Goal: Task Accomplishment & Management: Complete application form

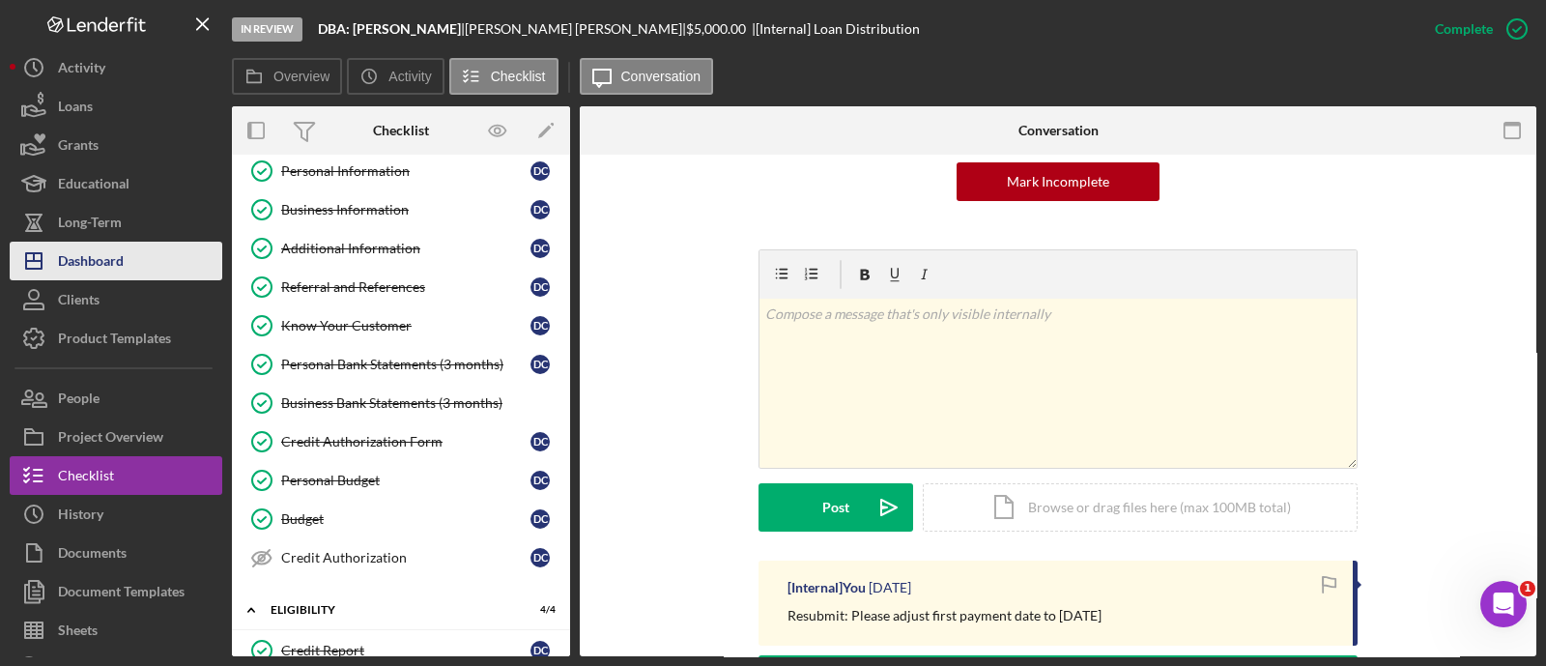
click at [135, 245] on button "Icon/Dashboard Dashboard" at bounding box center [116, 261] width 213 height 39
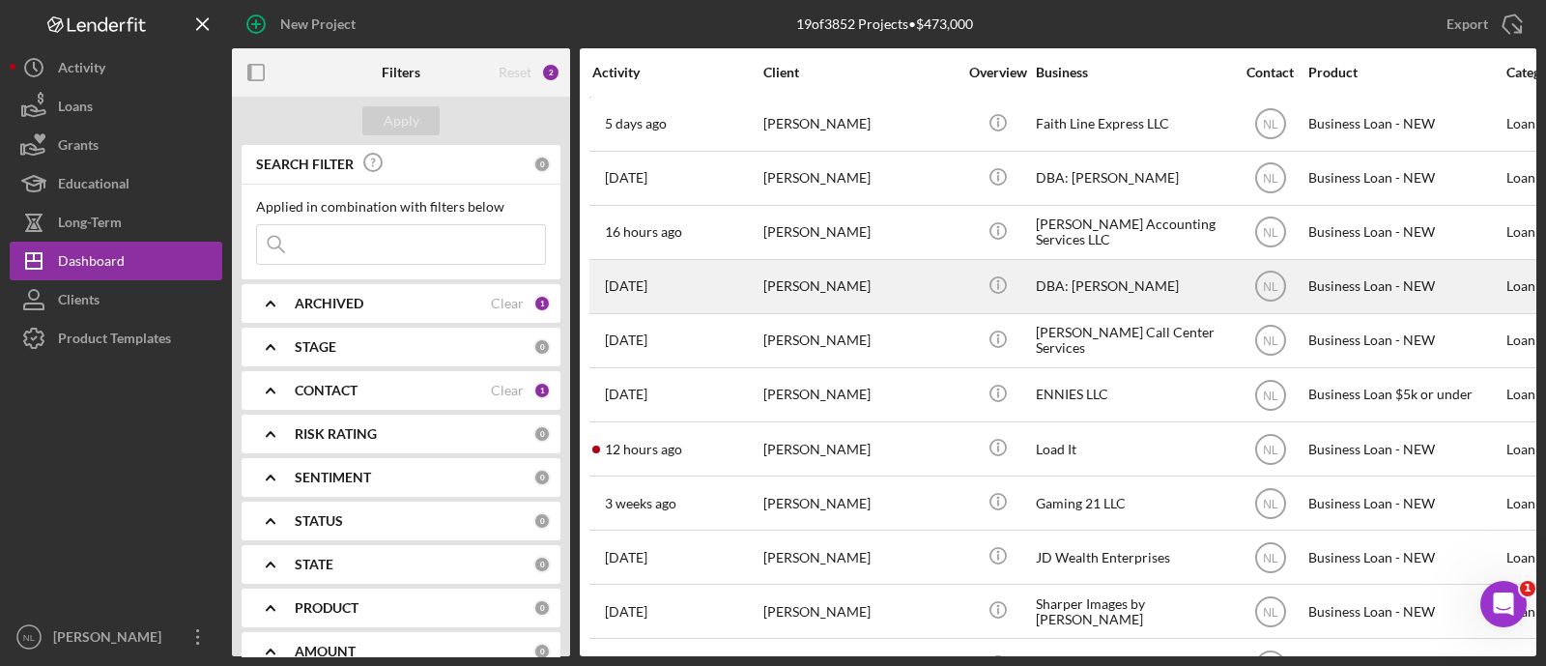
click at [829, 287] on div "[PERSON_NAME]" at bounding box center [859, 286] width 193 height 51
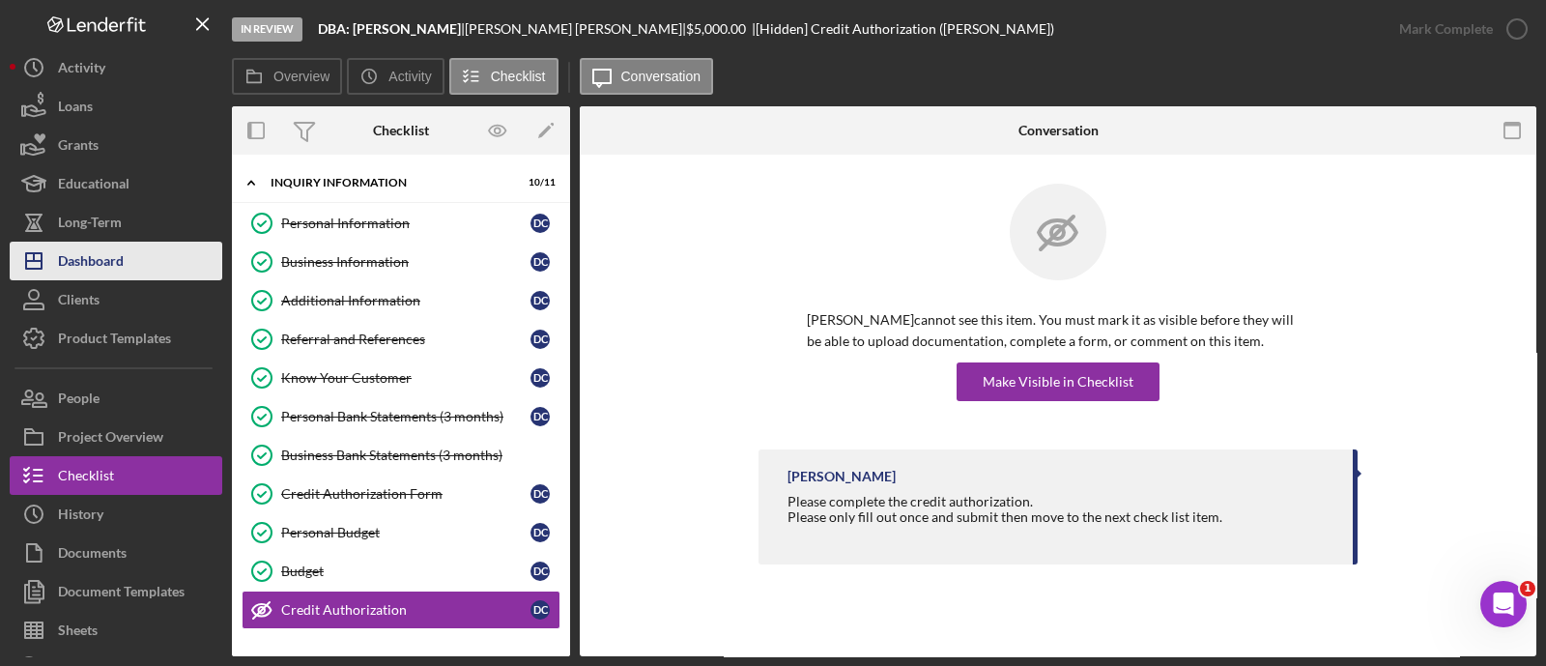
click at [136, 257] on button "Icon/Dashboard Dashboard" at bounding box center [116, 261] width 213 height 39
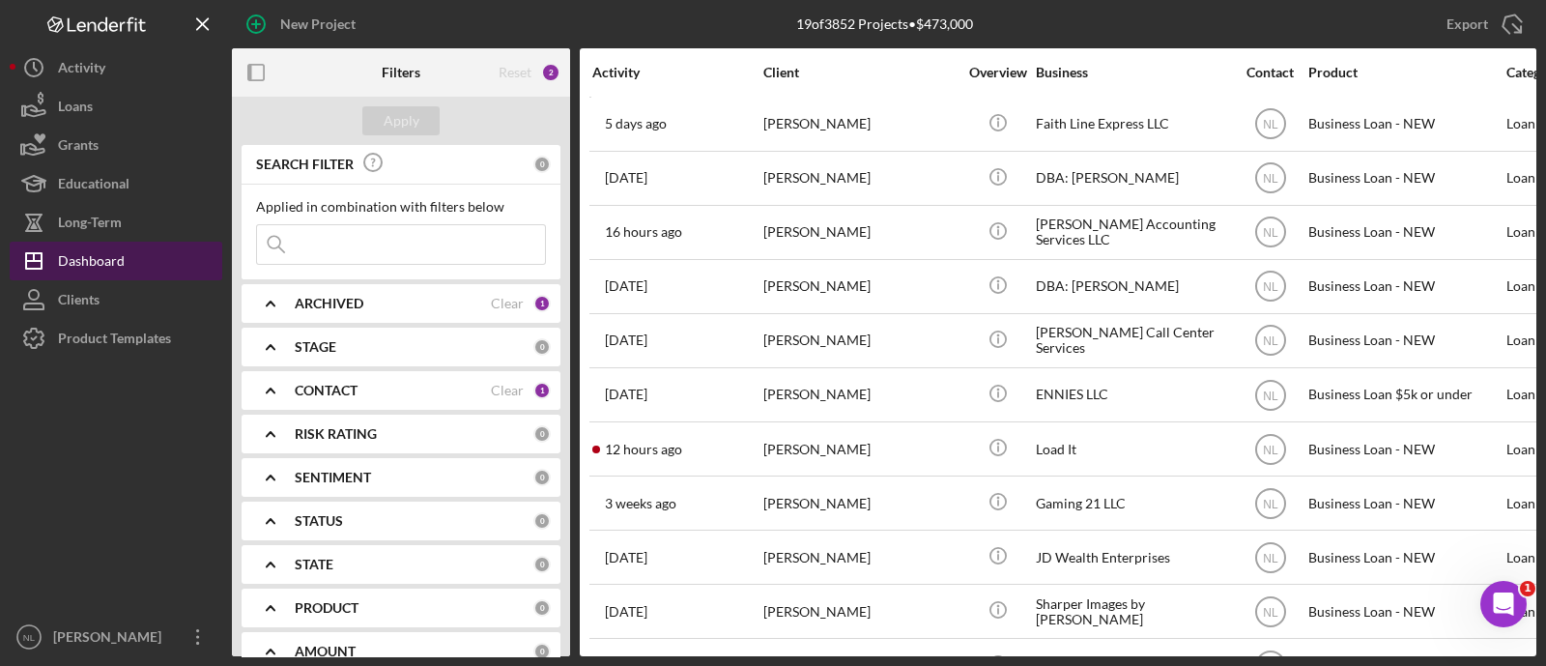
click at [105, 268] on div "Dashboard" at bounding box center [91, 263] width 67 height 43
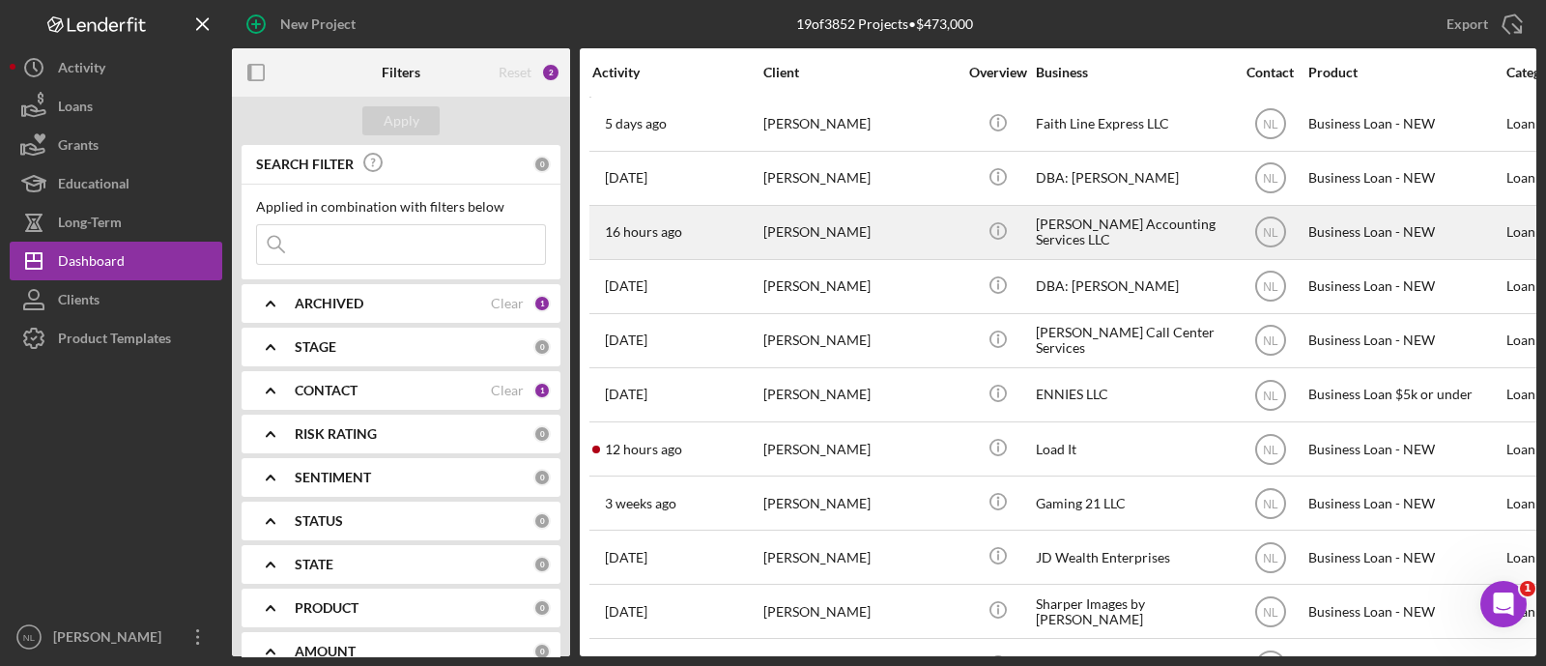
click at [717, 225] on div "16 hours ago Monterio Pattman" at bounding box center [676, 232] width 169 height 51
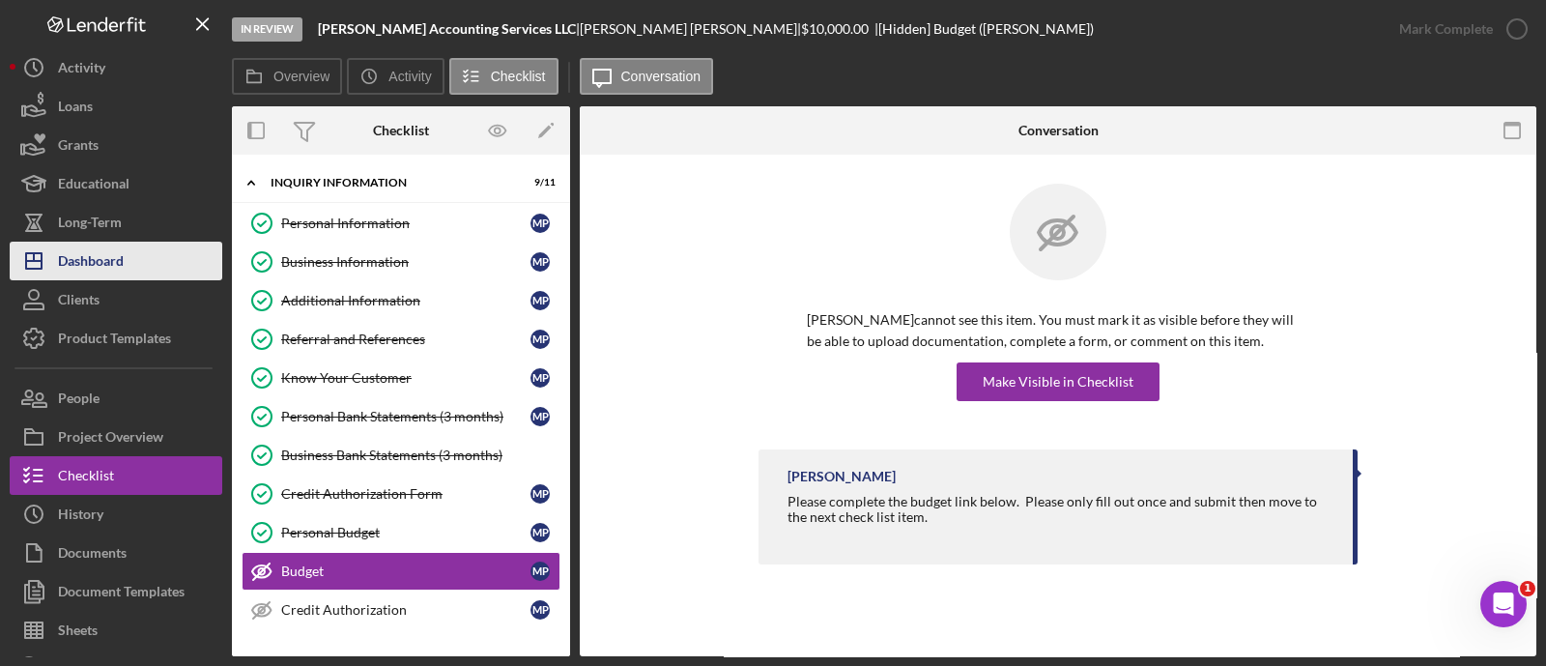
click at [161, 271] on button "Icon/Dashboard Dashboard" at bounding box center [116, 261] width 213 height 39
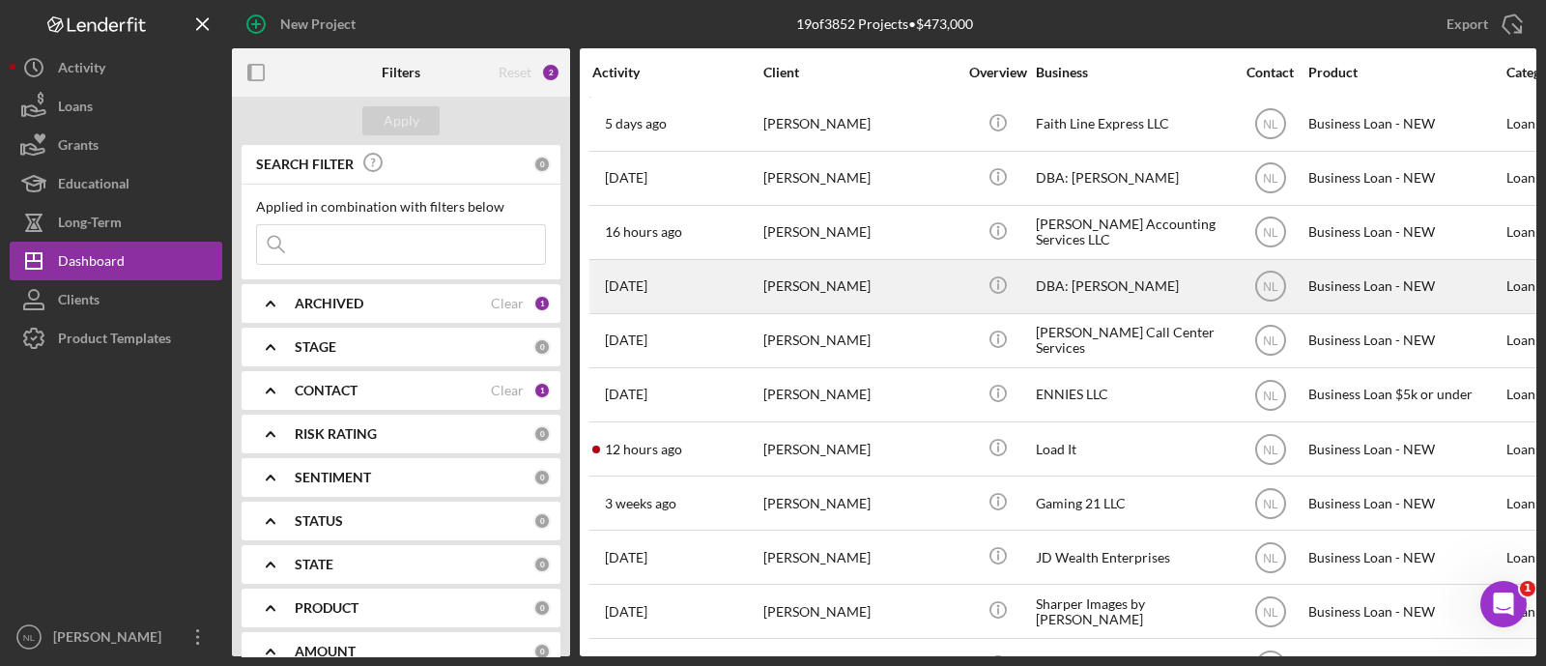
click at [828, 296] on div "[PERSON_NAME]" at bounding box center [859, 286] width 193 height 51
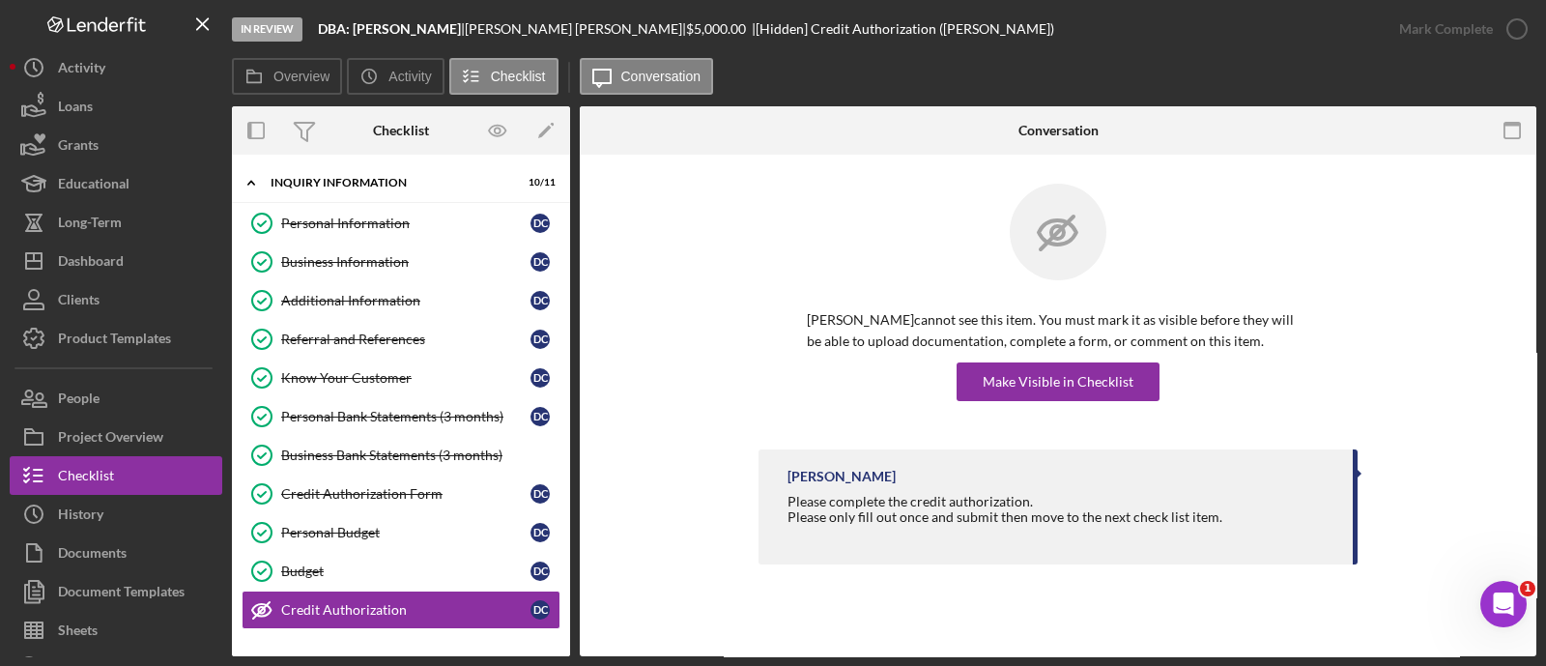
scroll to position [200, 0]
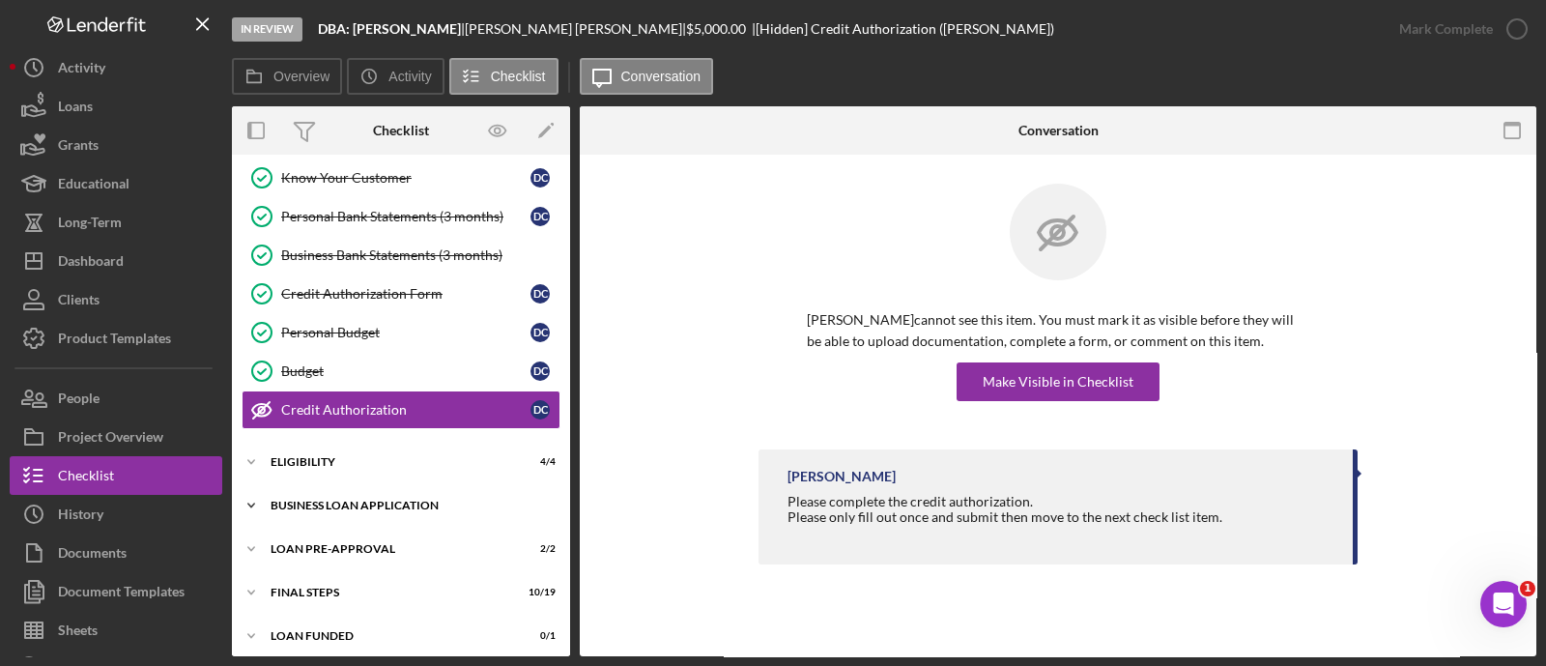
click at [336, 499] on div "BUSINESS LOAN APPLICATION" at bounding box center [408, 505] width 275 height 12
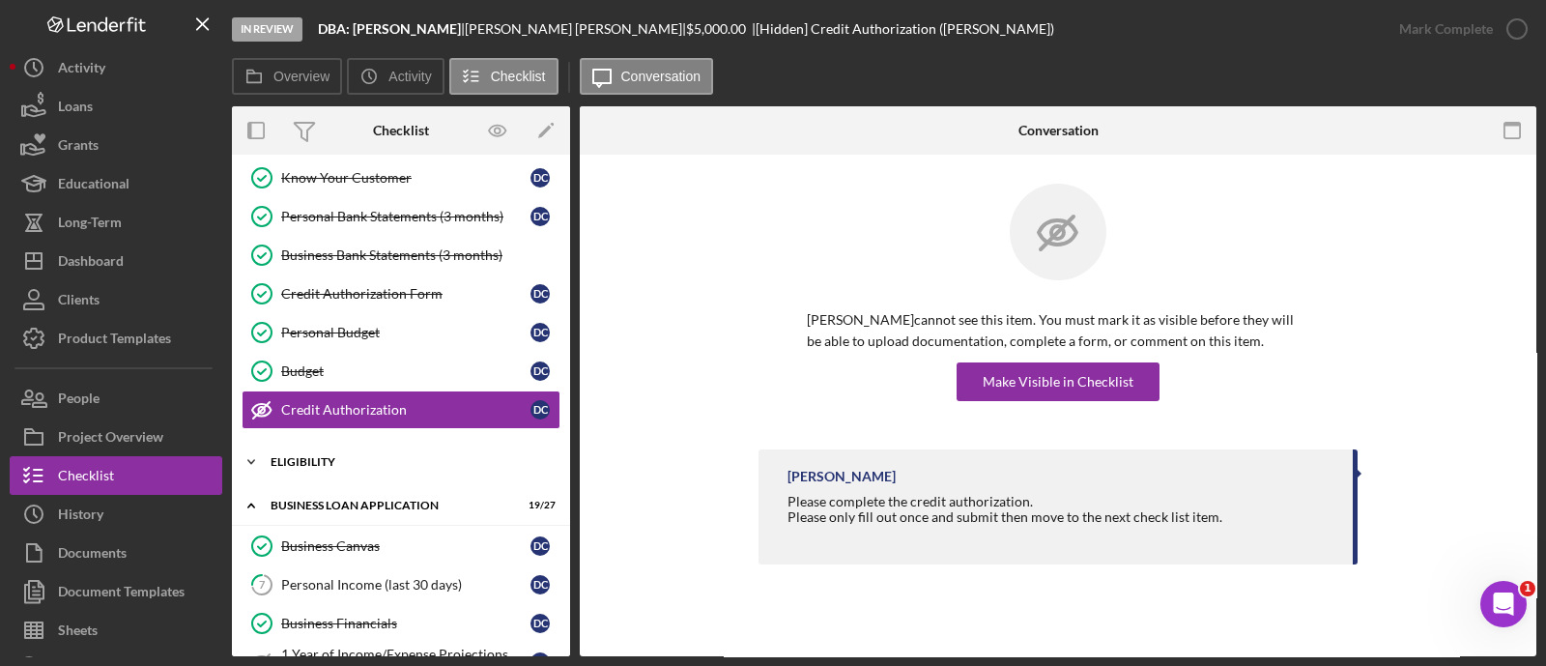
click at [313, 450] on div "Icon/Expander ELIGIBILITY 4 / 4" at bounding box center [401, 461] width 338 height 39
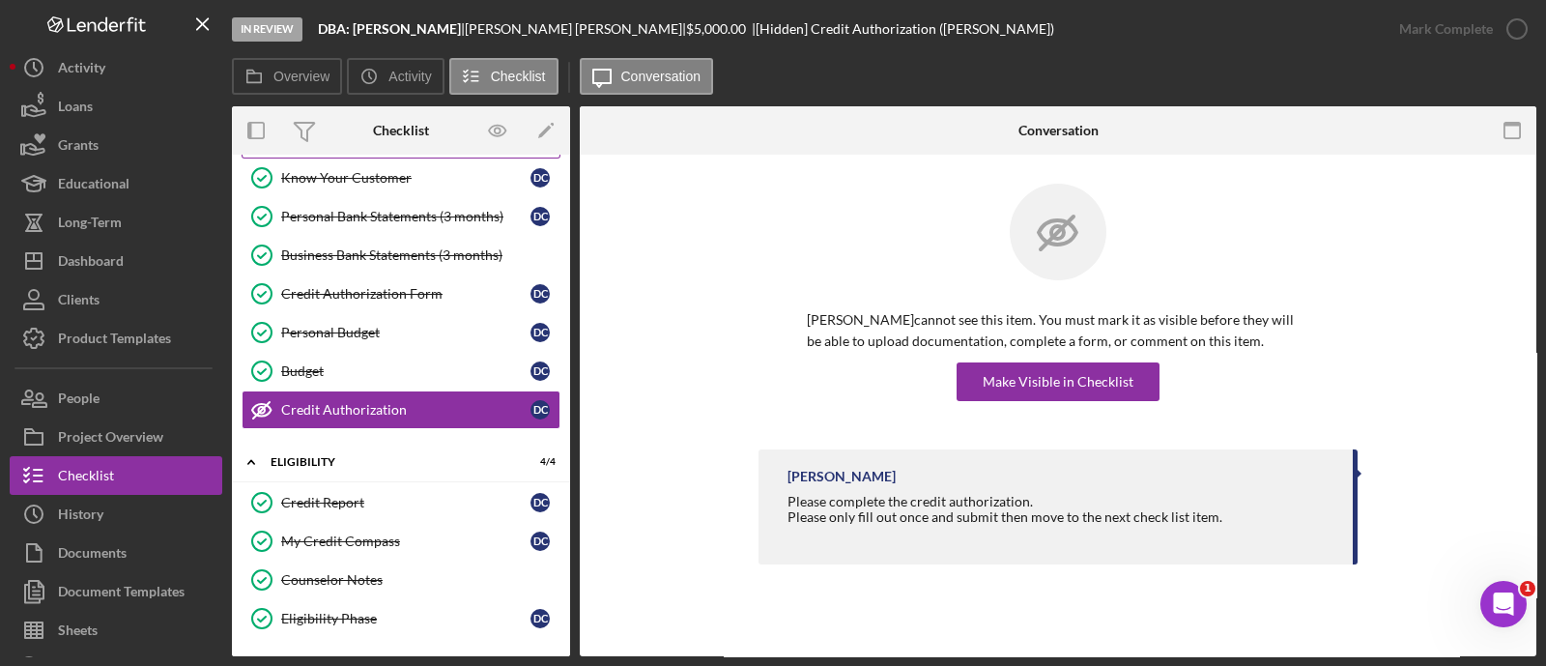
scroll to position [0, 0]
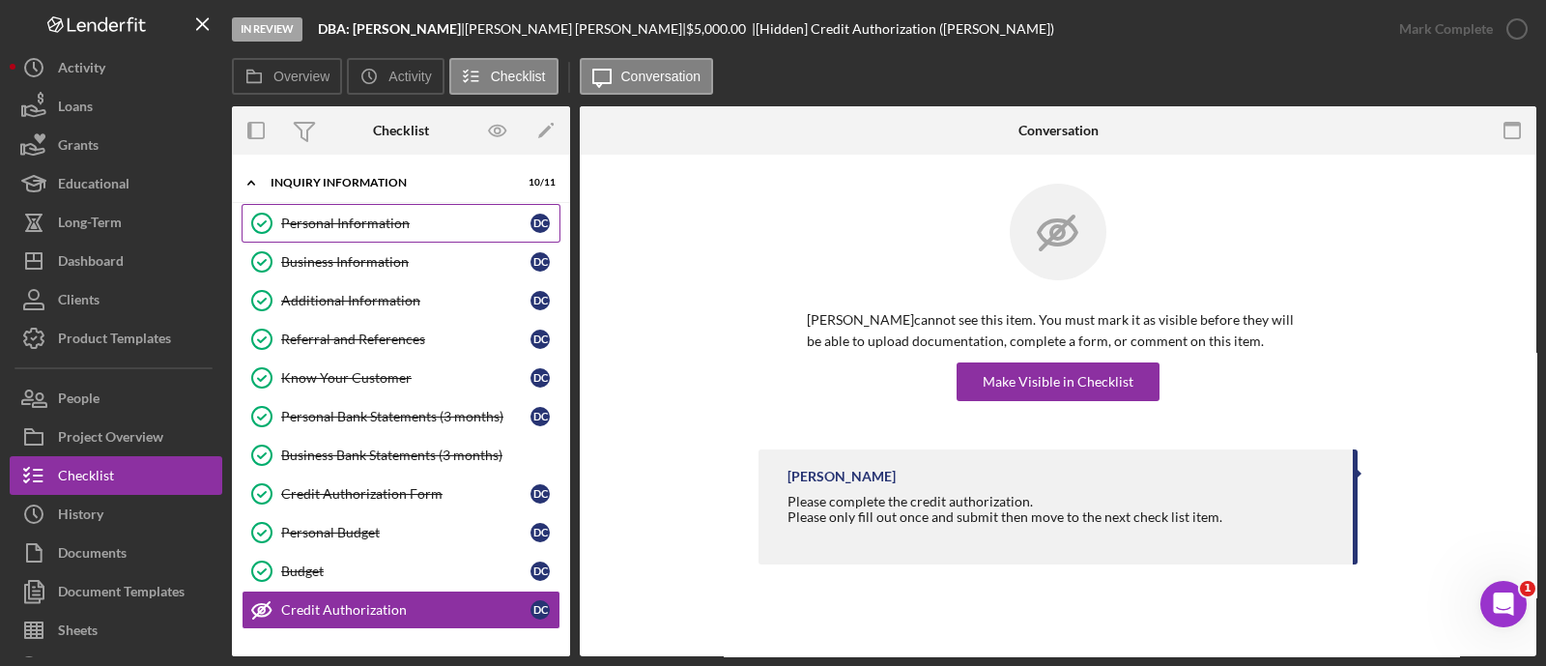
click at [355, 229] on div "Personal Information" at bounding box center [405, 222] width 249 height 15
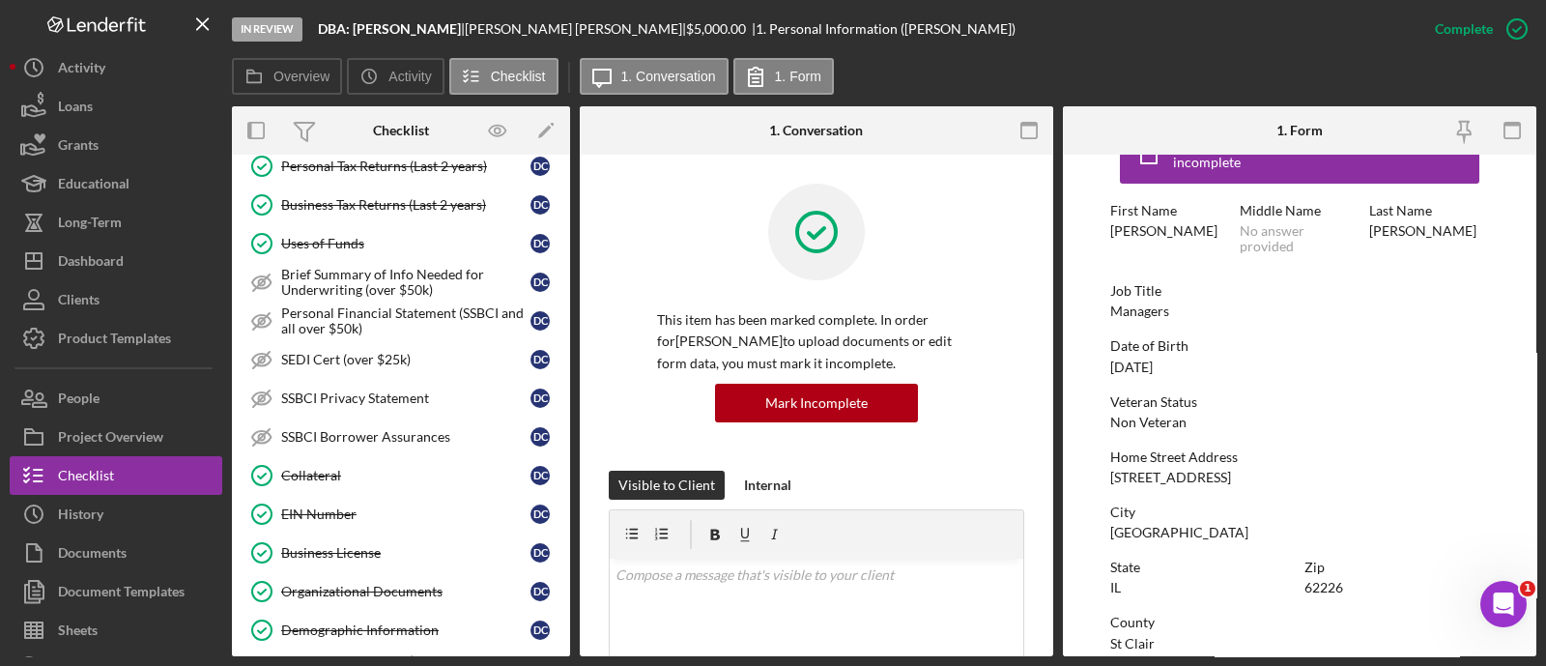
scroll to position [1414, 0]
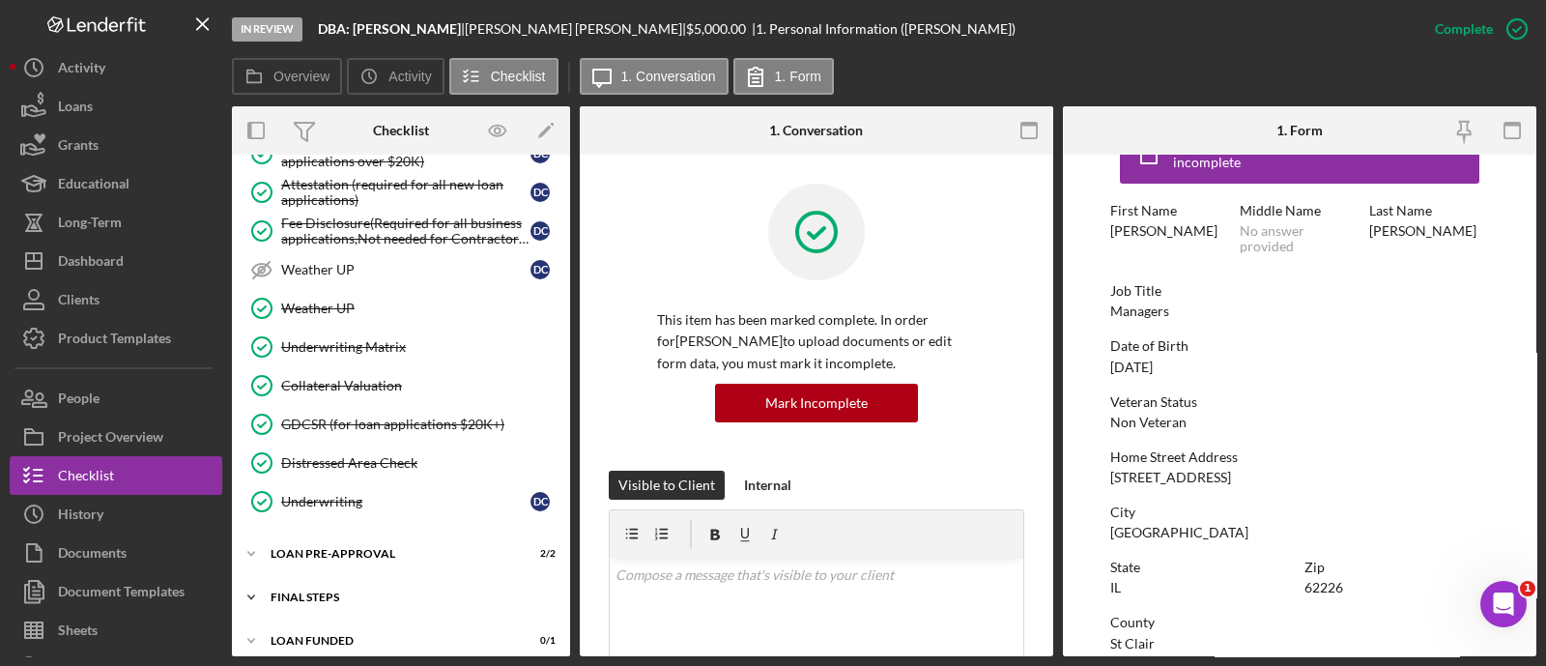
click at [336, 591] on div "FINAL STEPS" at bounding box center [408, 597] width 275 height 12
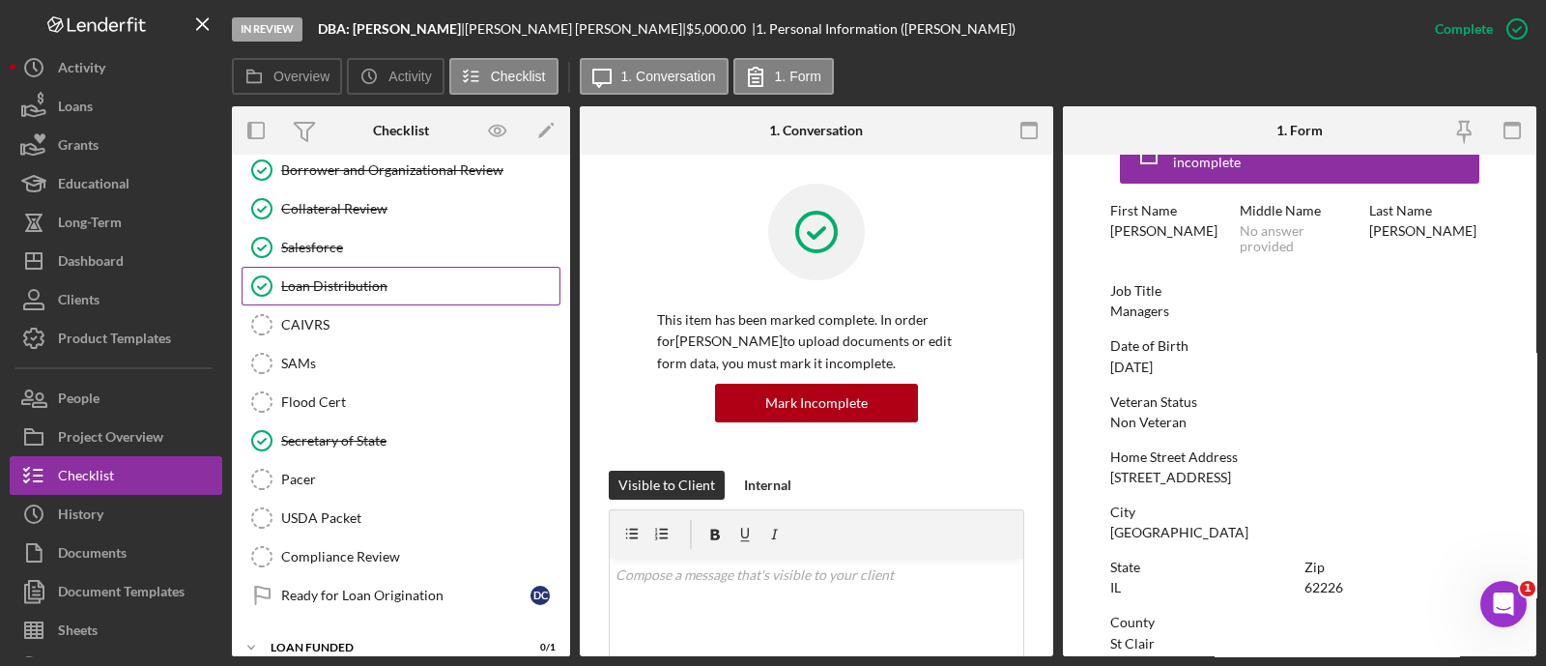
click at [330, 278] on div "Loan Distribution" at bounding box center [420, 285] width 278 height 15
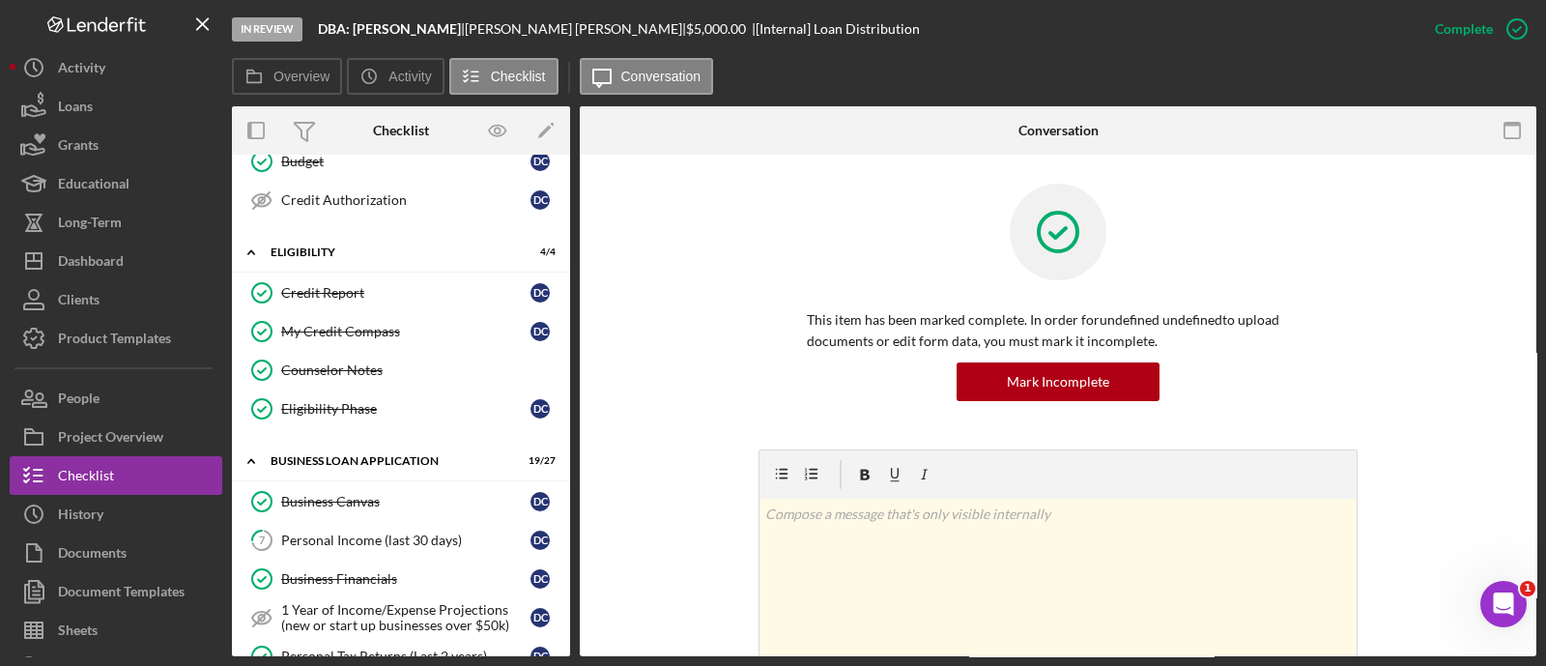
scroll to position [514, 0]
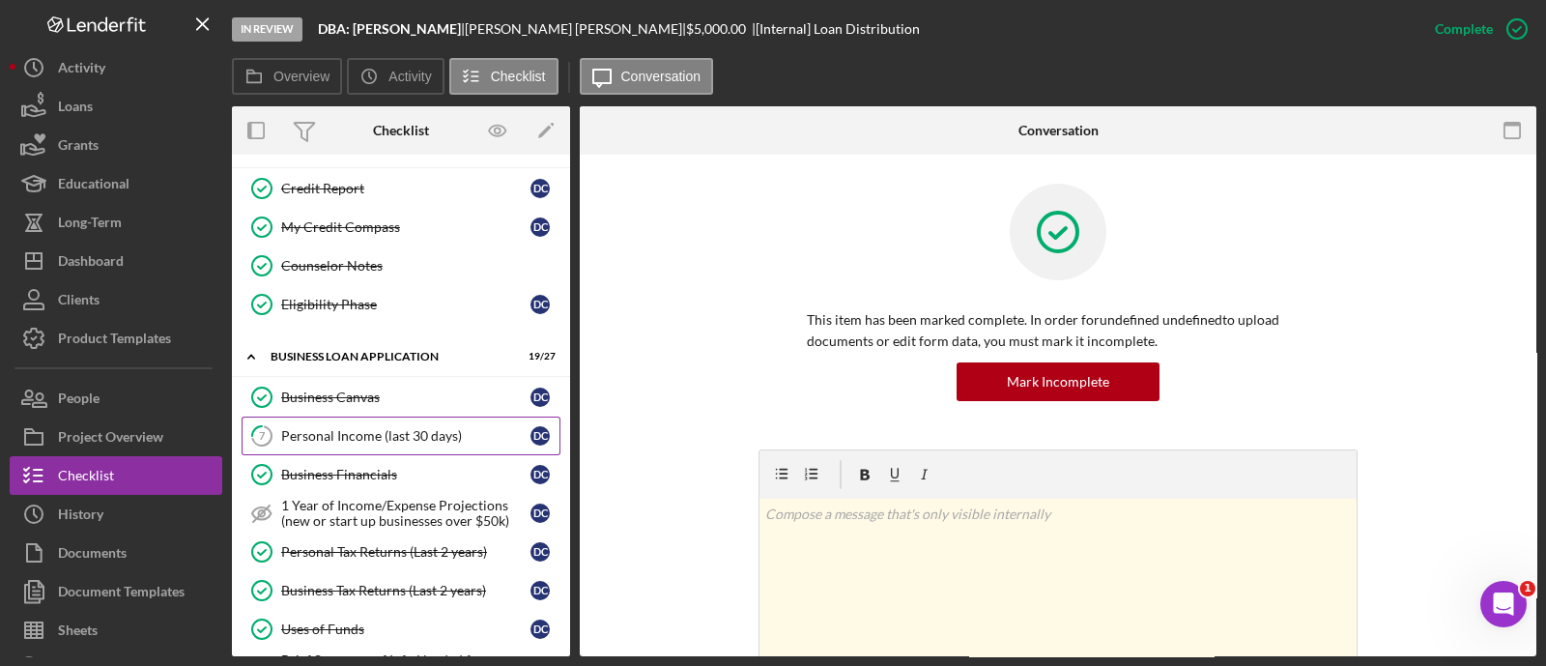
click at [415, 432] on div "Personal Income (last 30 days)" at bounding box center [405, 435] width 249 height 15
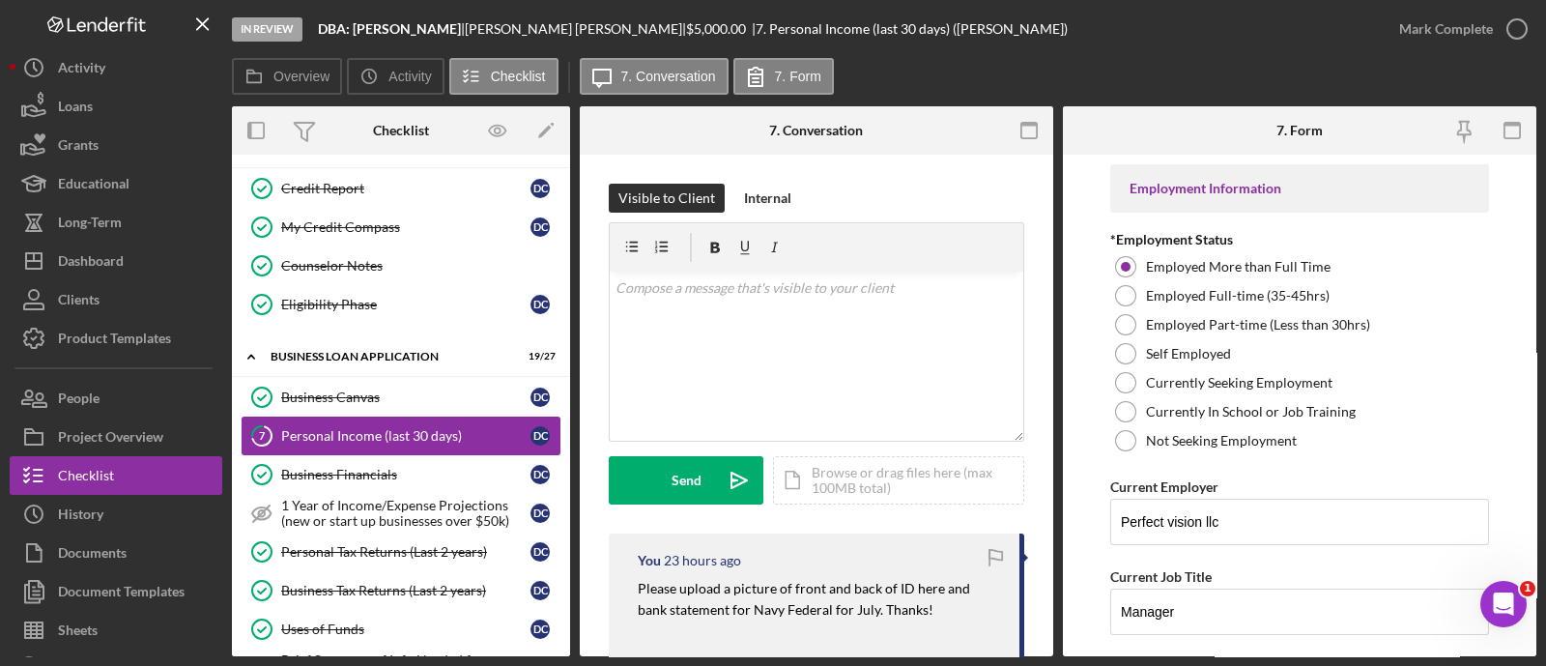
click at [415, 432] on div "Personal Income (last 30 days)" at bounding box center [405, 435] width 249 height 15
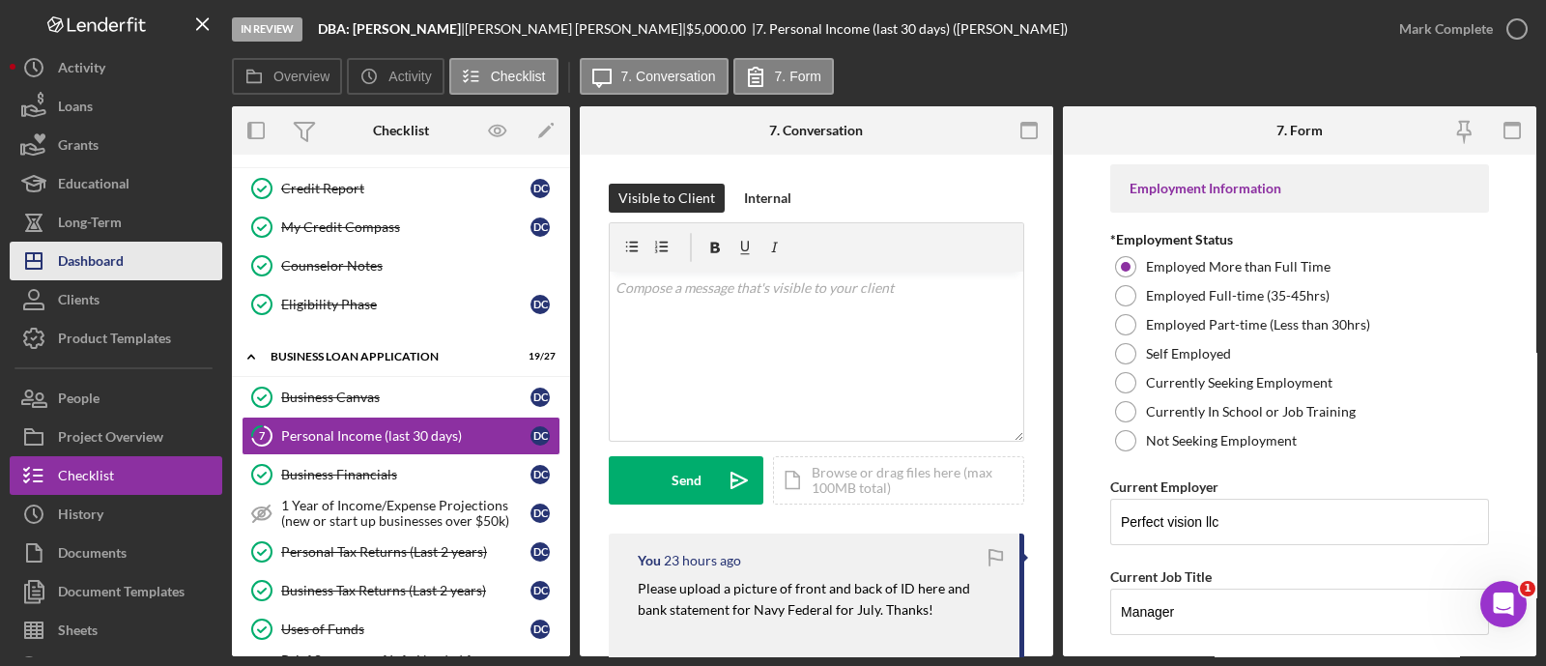
click at [147, 246] on button "Icon/Dashboard Dashboard" at bounding box center [116, 261] width 213 height 39
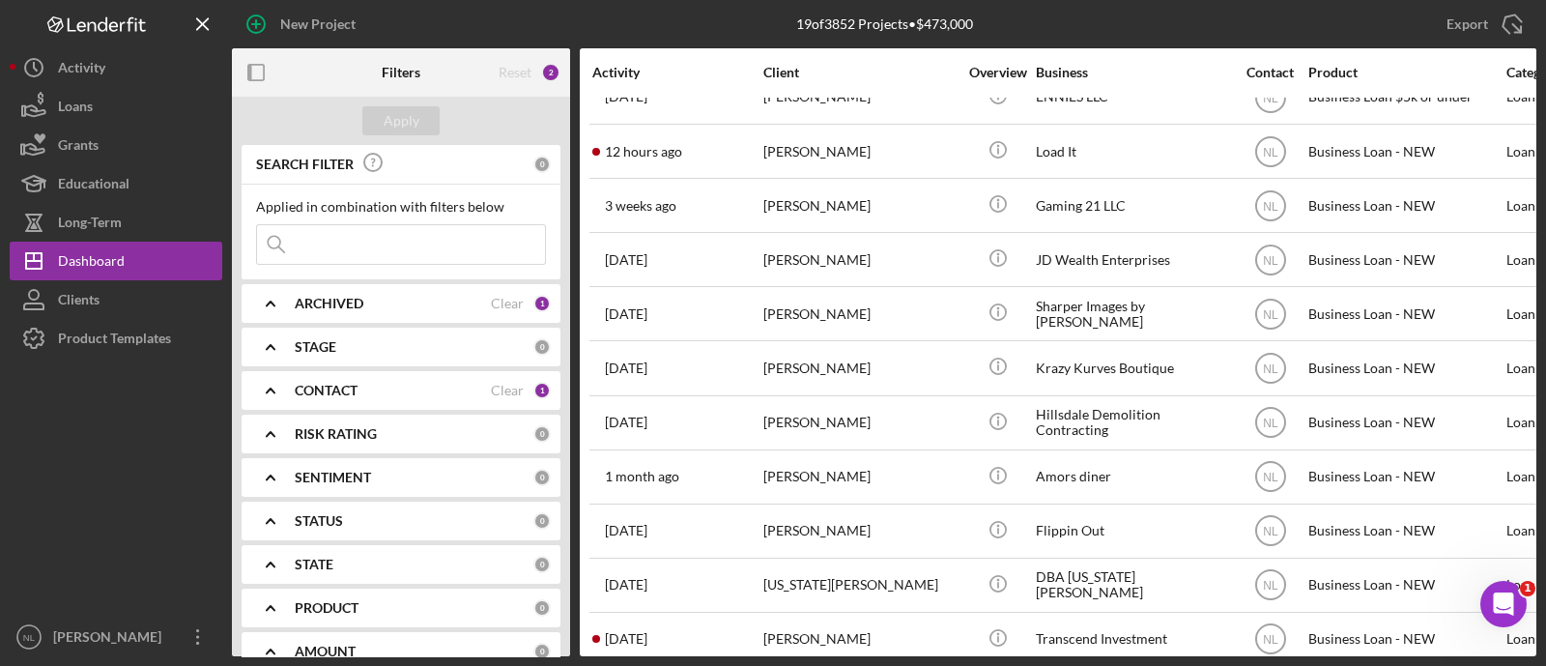
scroll to position [300, 0]
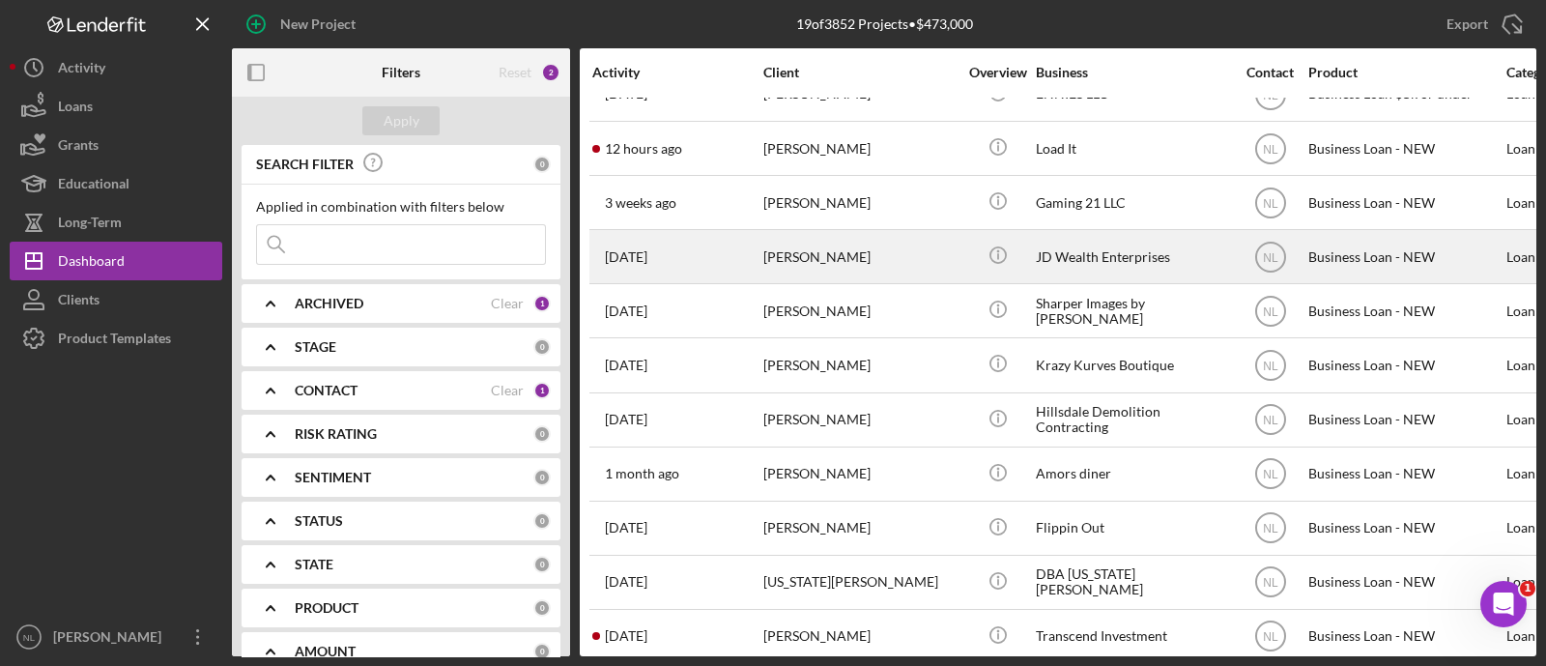
click at [893, 265] on div "Jeremiah DeBerry" at bounding box center [859, 256] width 193 height 51
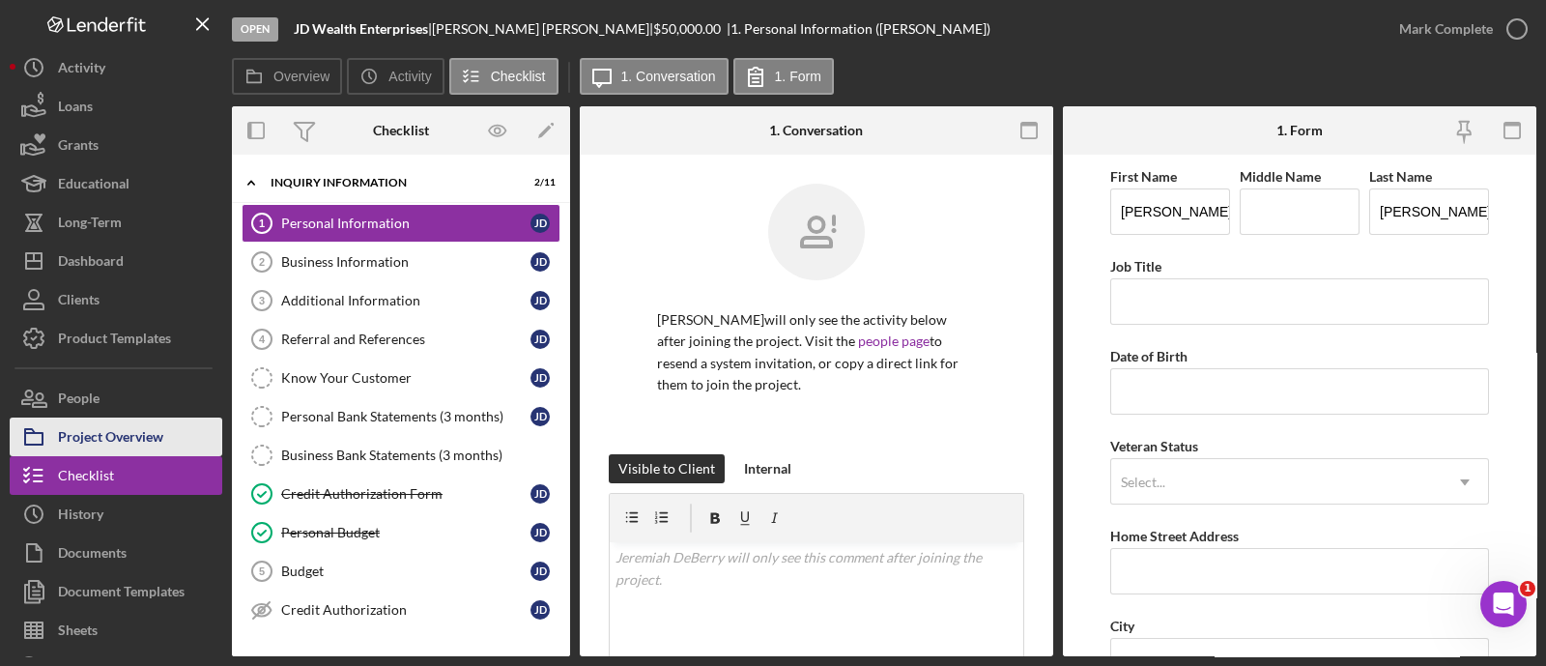
click at [152, 432] on div "Project Overview" at bounding box center [110, 438] width 105 height 43
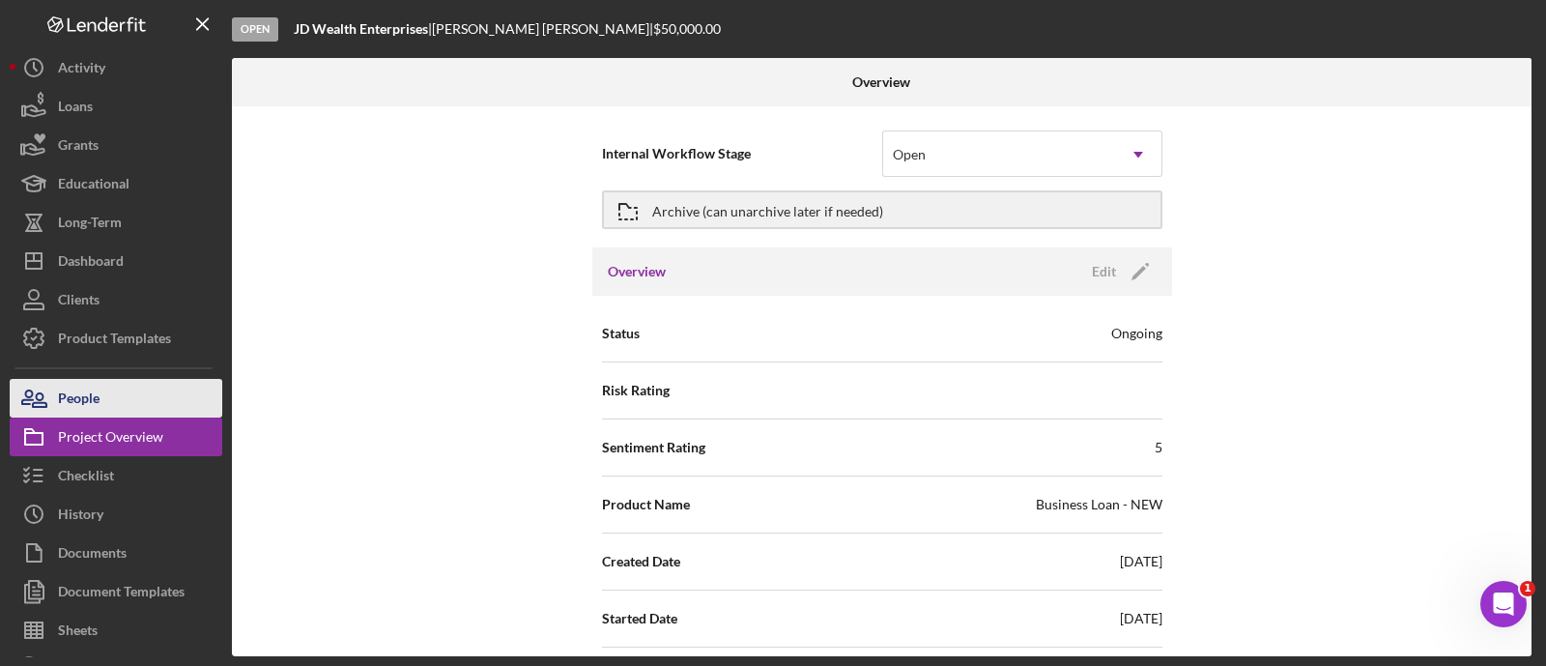
click at [145, 397] on button "People" at bounding box center [116, 398] width 213 height 39
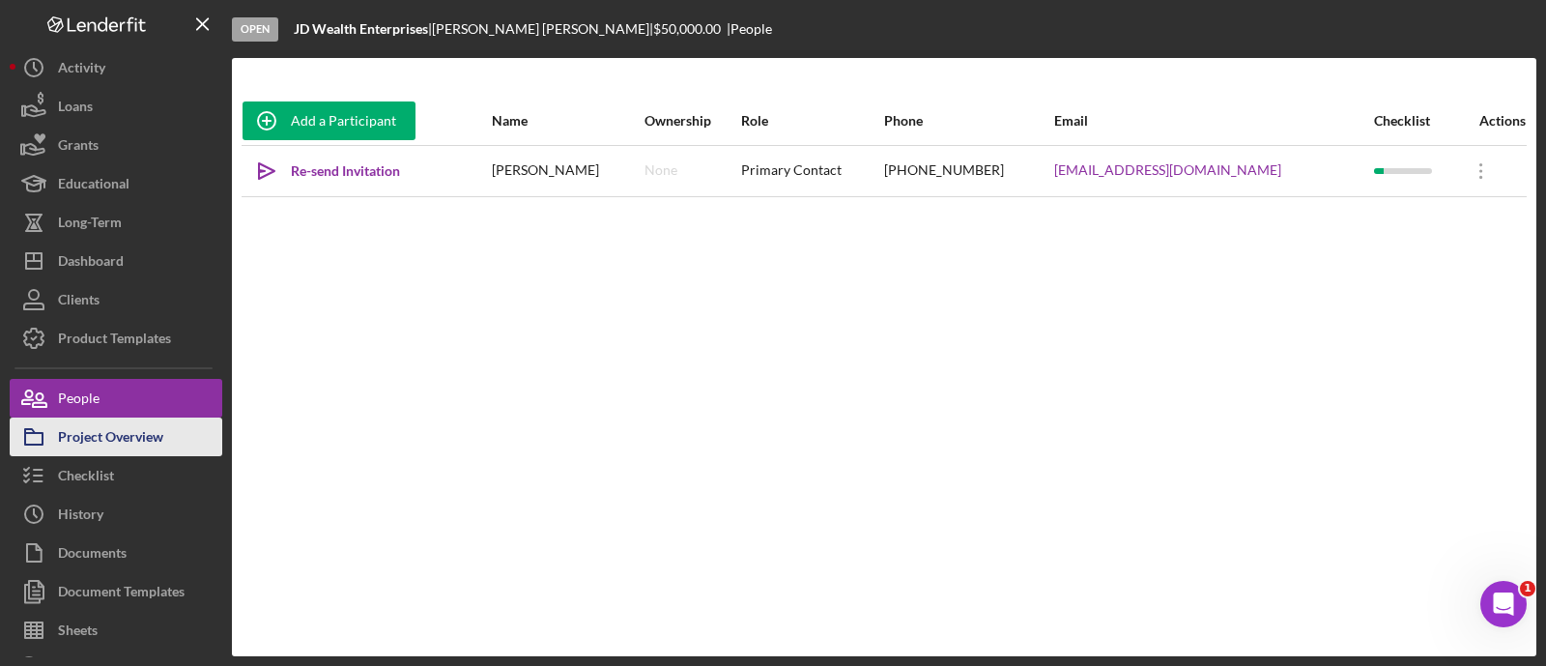
click at [171, 451] on button "Project Overview" at bounding box center [116, 436] width 213 height 39
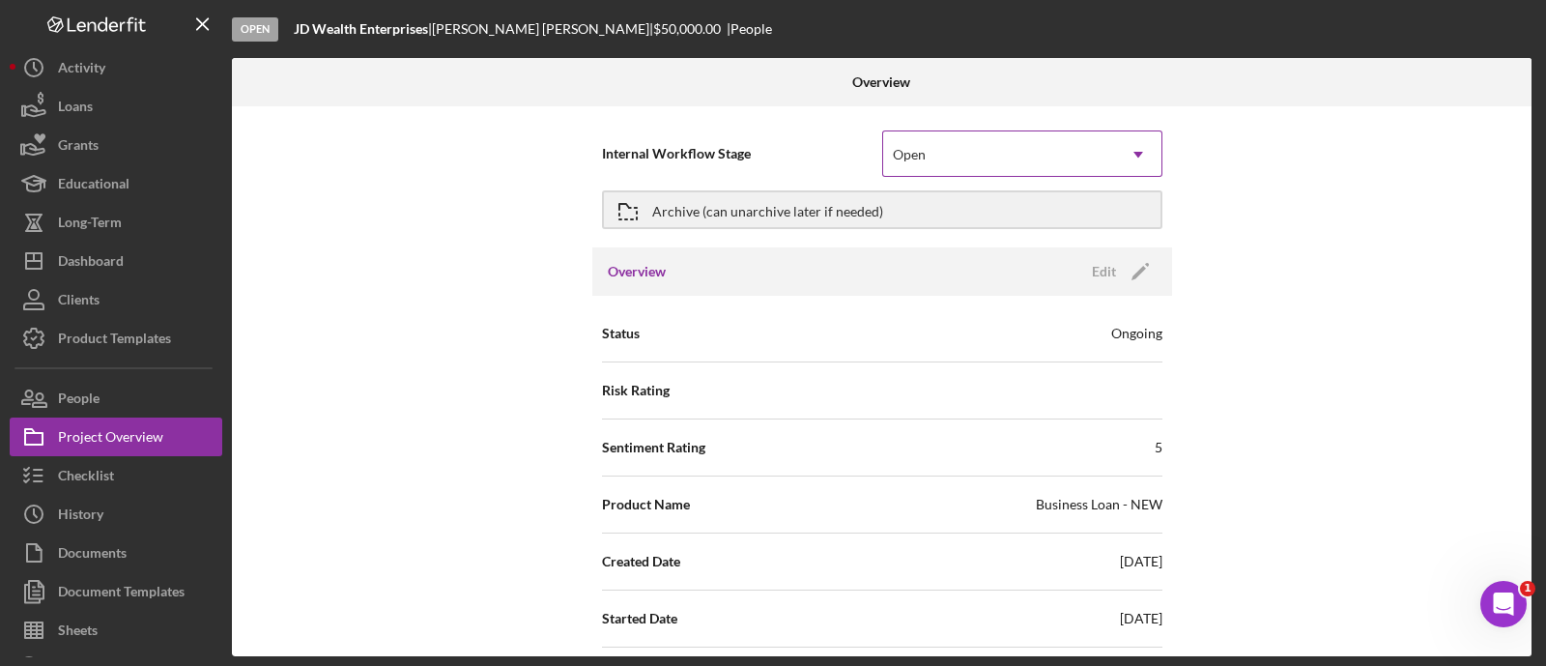
click at [974, 152] on div "Open" at bounding box center [999, 154] width 232 height 44
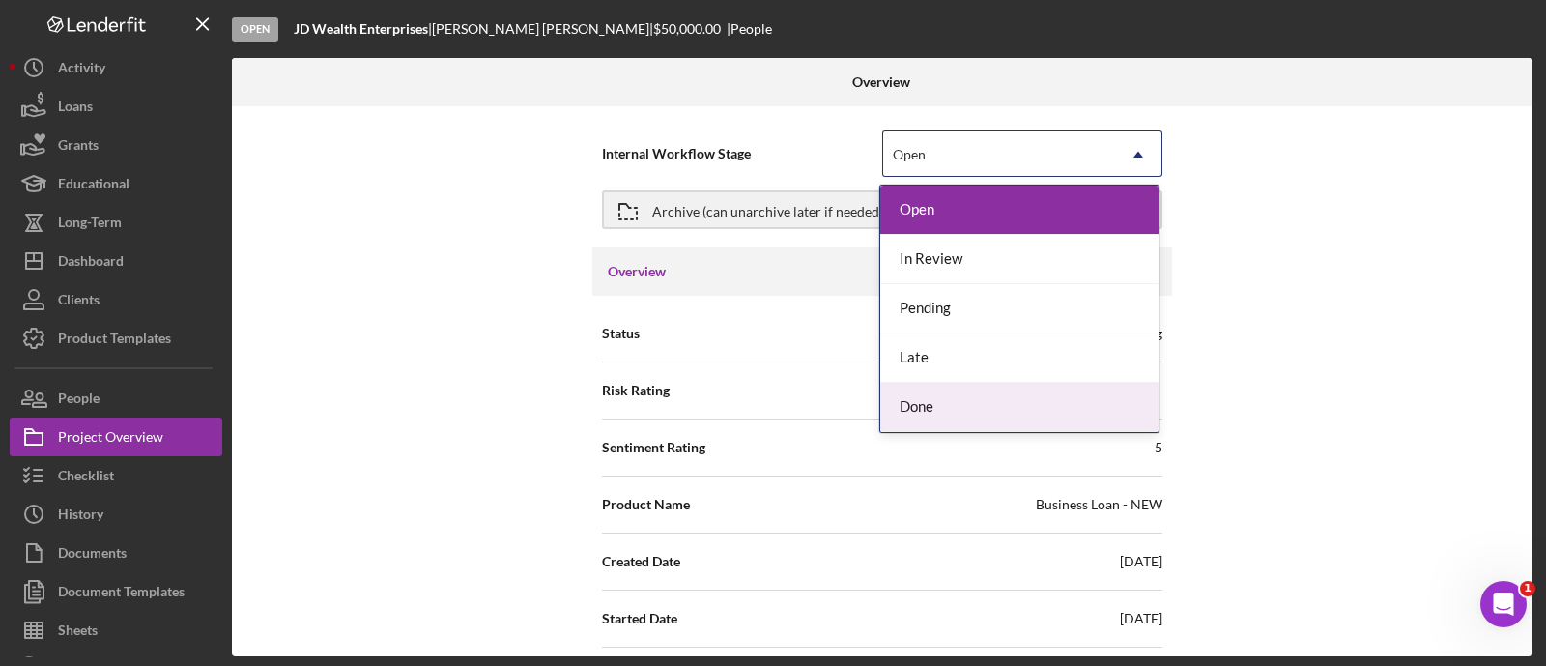
click at [955, 388] on div "Done" at bounding box center [1019, 407] width 278 height 49
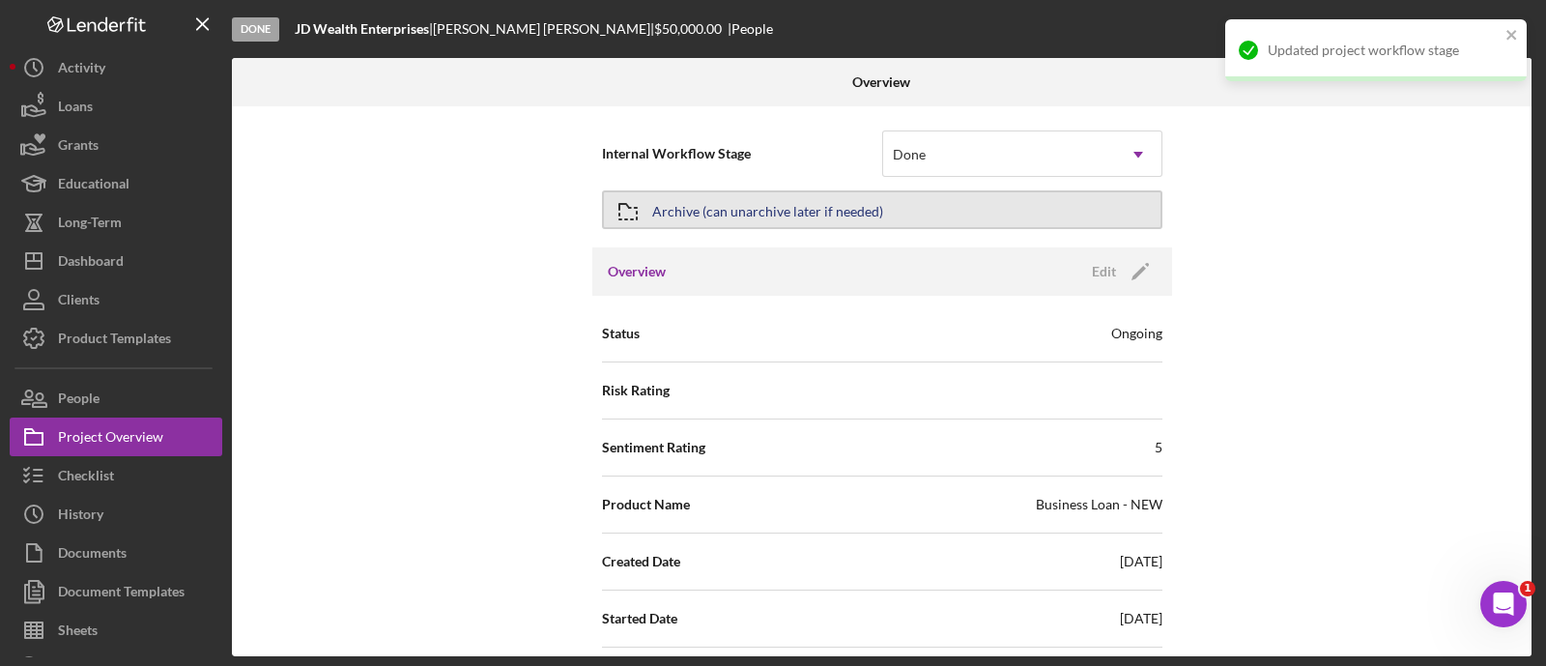
click at [809, 213] on div "Archive (can unarchive later if needed)" at bounding box center [767, 209] width 231 height 35
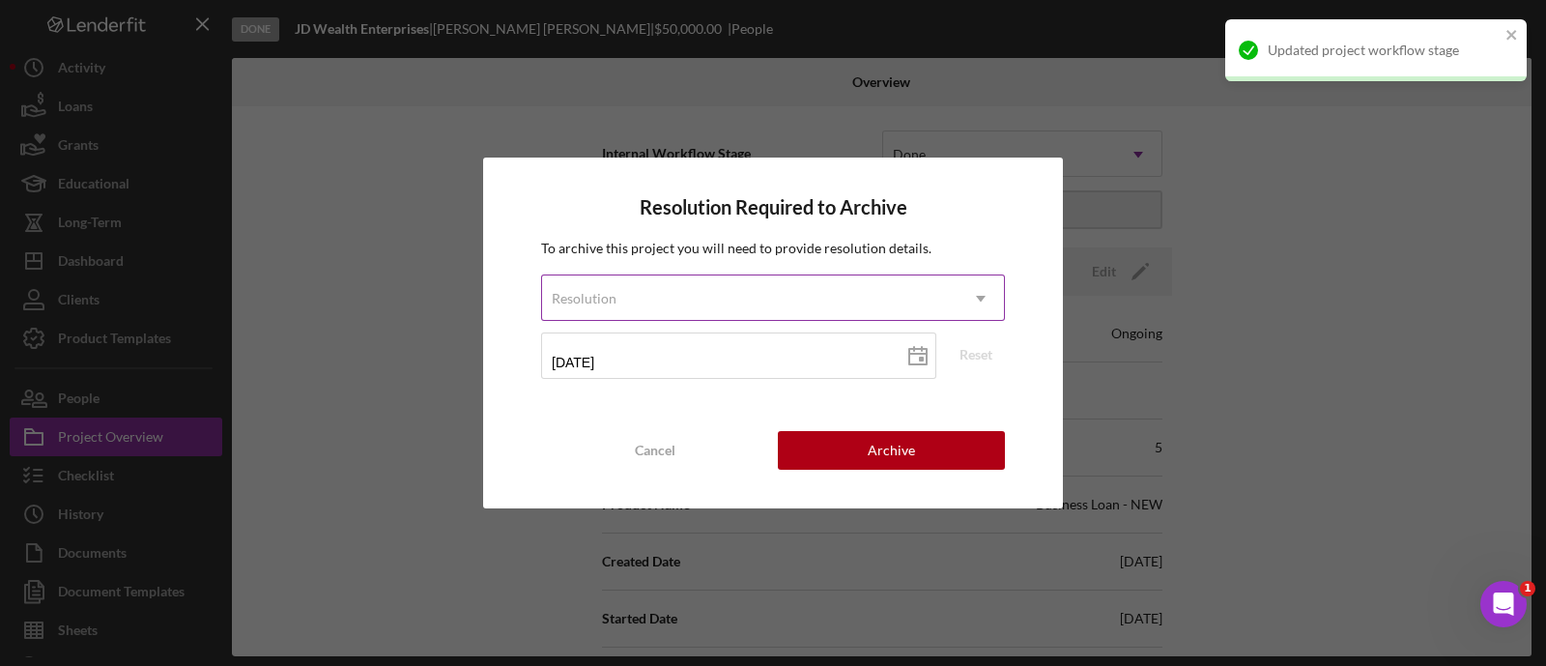
click at [698, 300] on div "Resolution" at bounding box center [749, 298] width 415 height 44
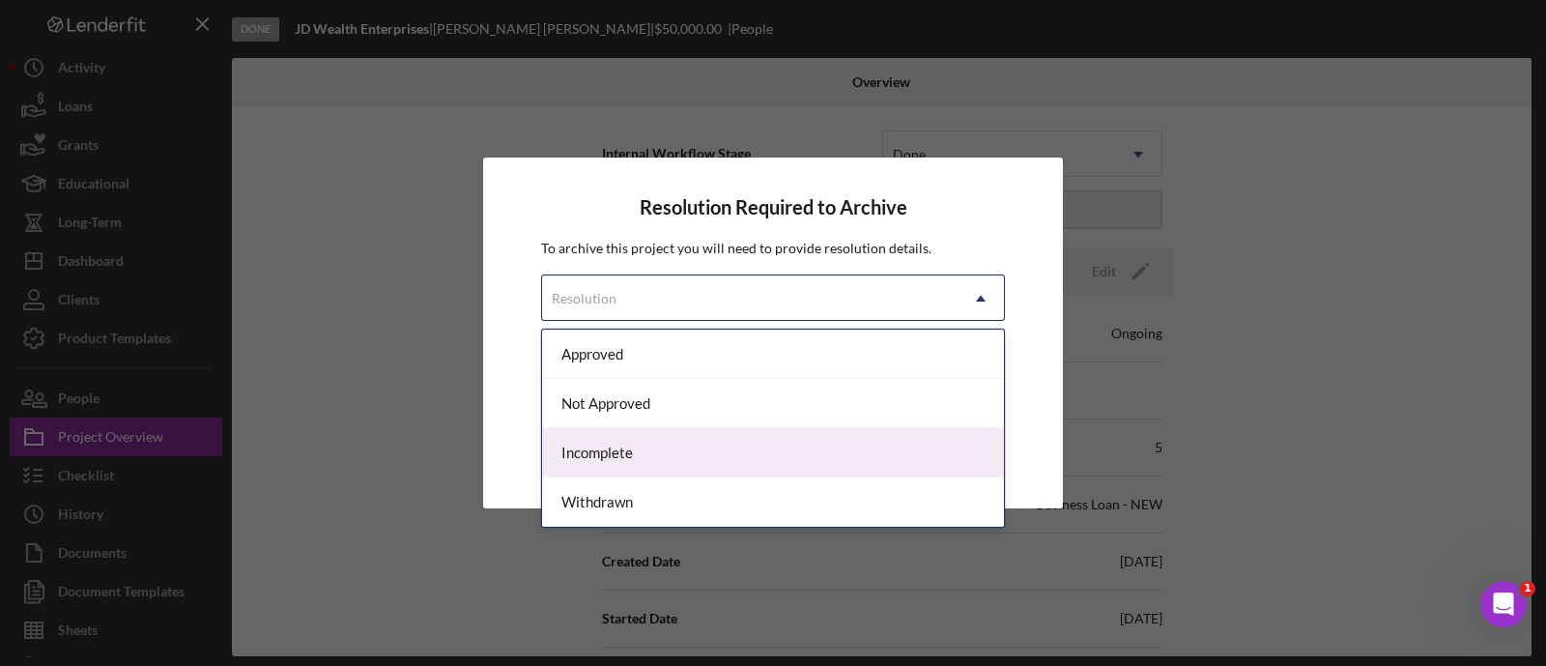
click at [632, 461] on div "Incomplete" at bounding box center [773, 452] width 462 height 49
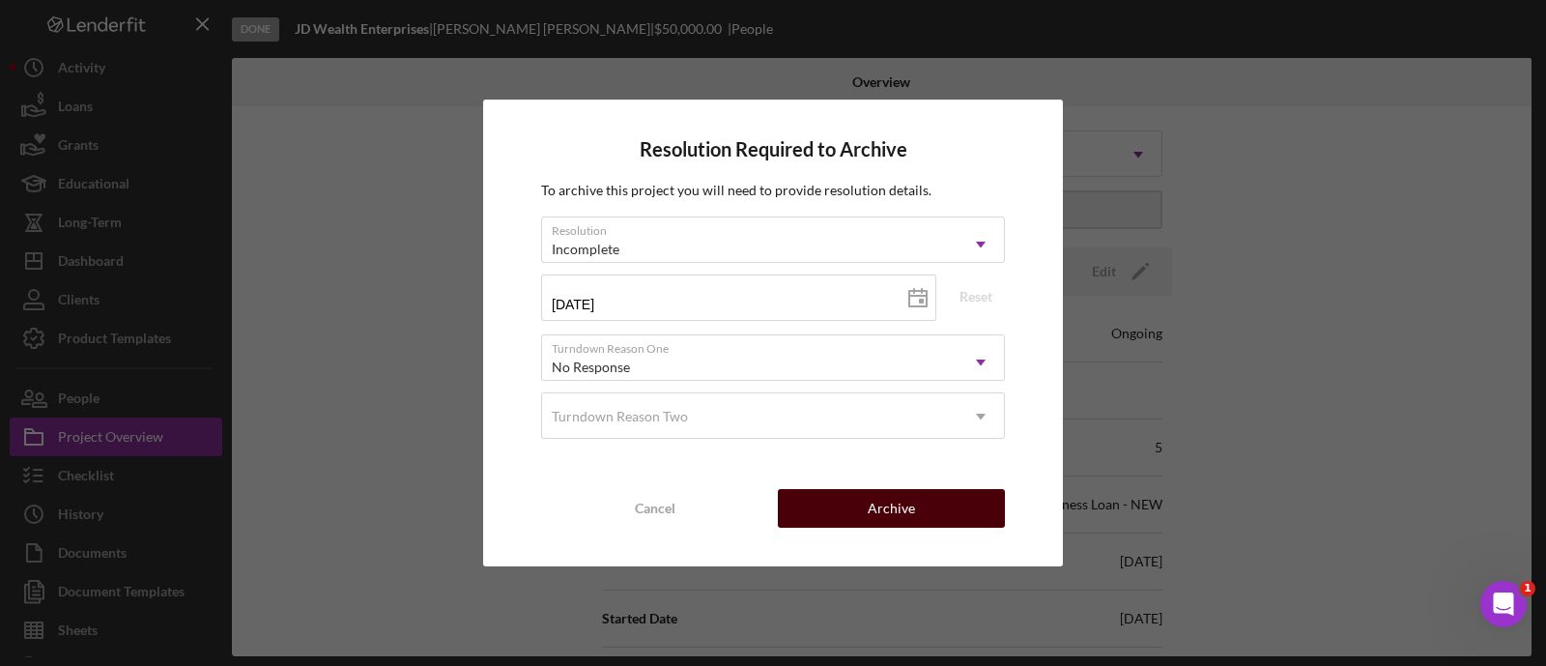
click at [845, 524] on button "Archive" at bounding box center [891, 508] width 227 height 39
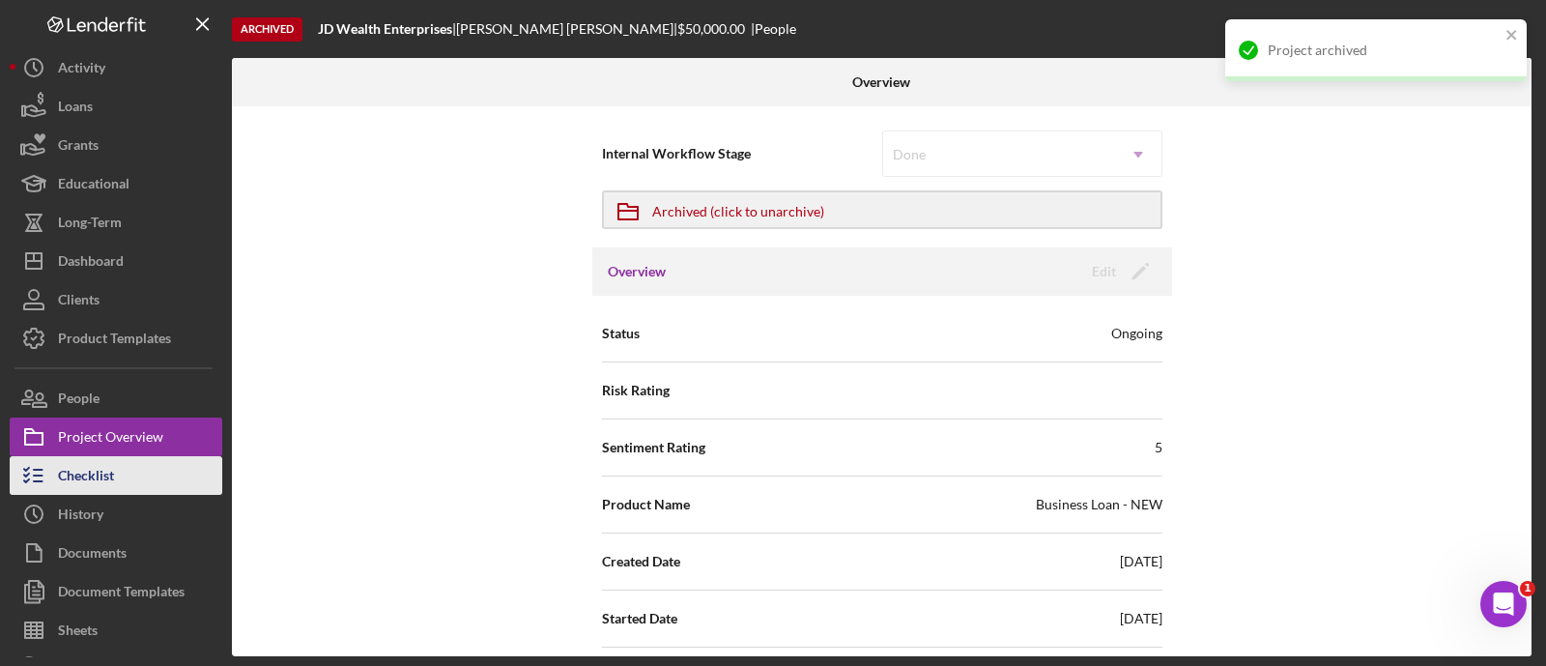
click at [83, 483] on div "Checklist" at bounding box center [86, 477] width 56 height 43
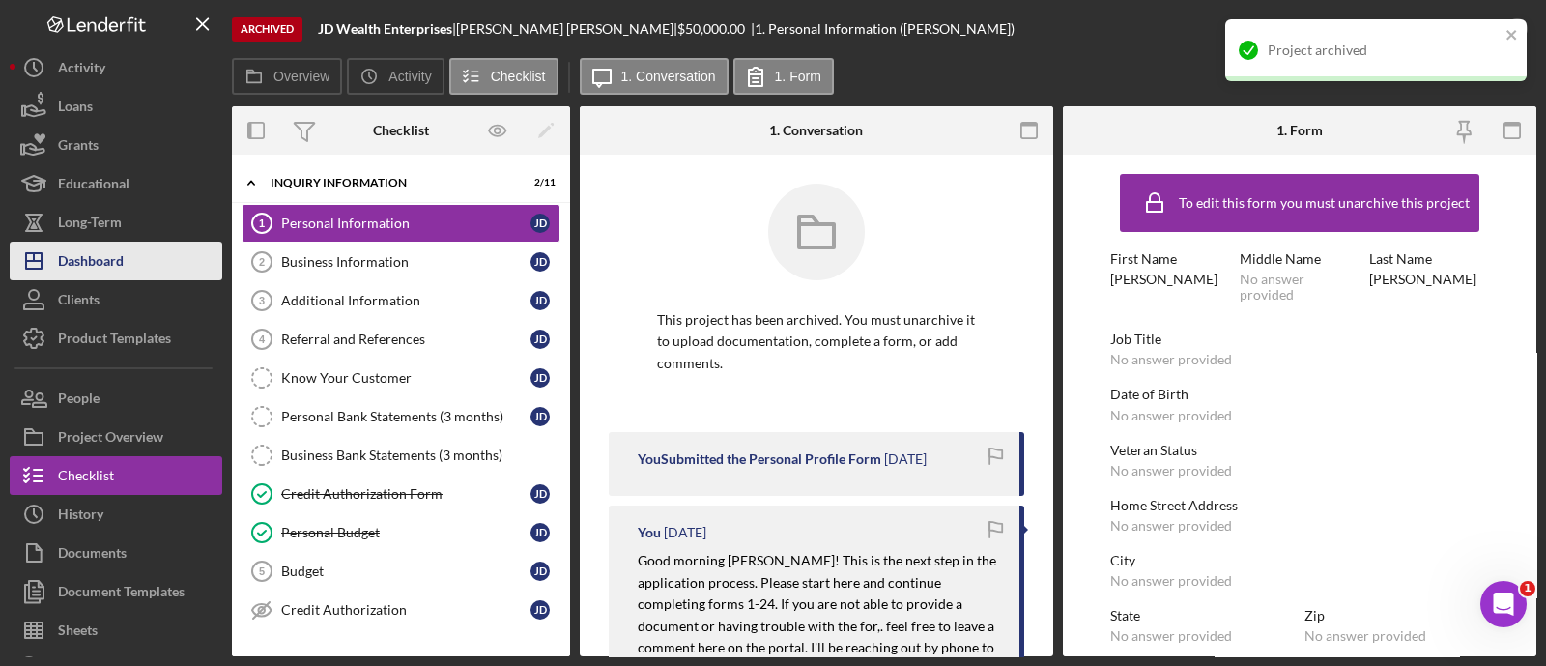
click at [101, 269] on div "Dashboard" at bounding box center [91, 263] width 66 height 43
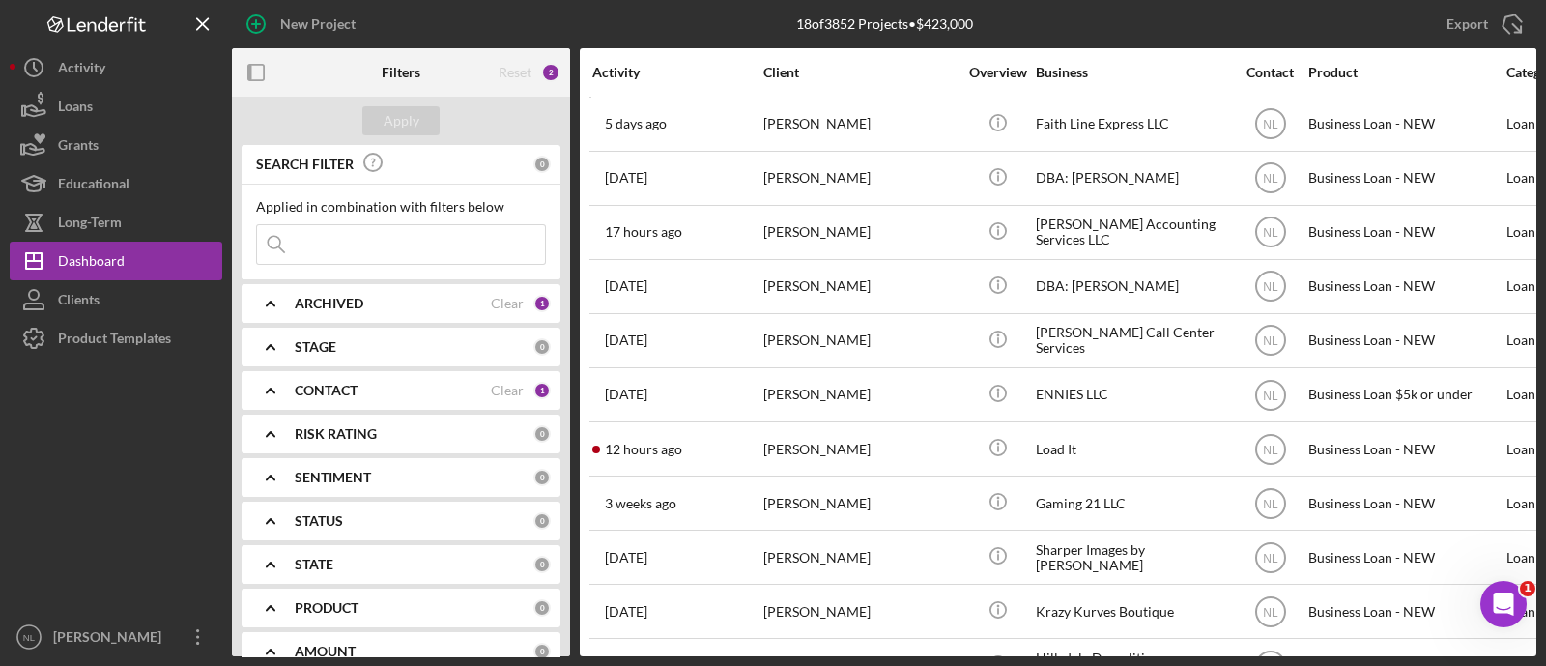
scroll to position [52, 0]
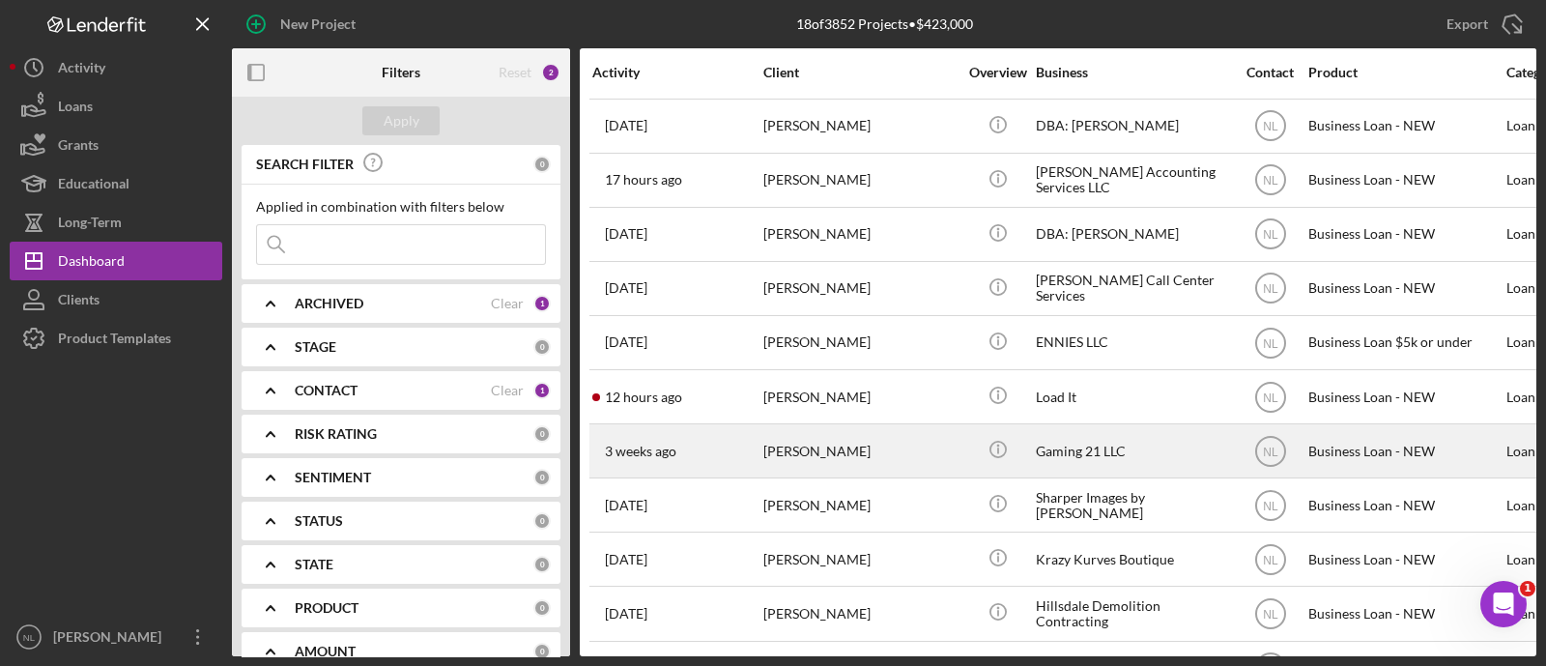
click at [869, 434] on div "James Mcroberts" at bounding box center [859, 450] width 193 height 51
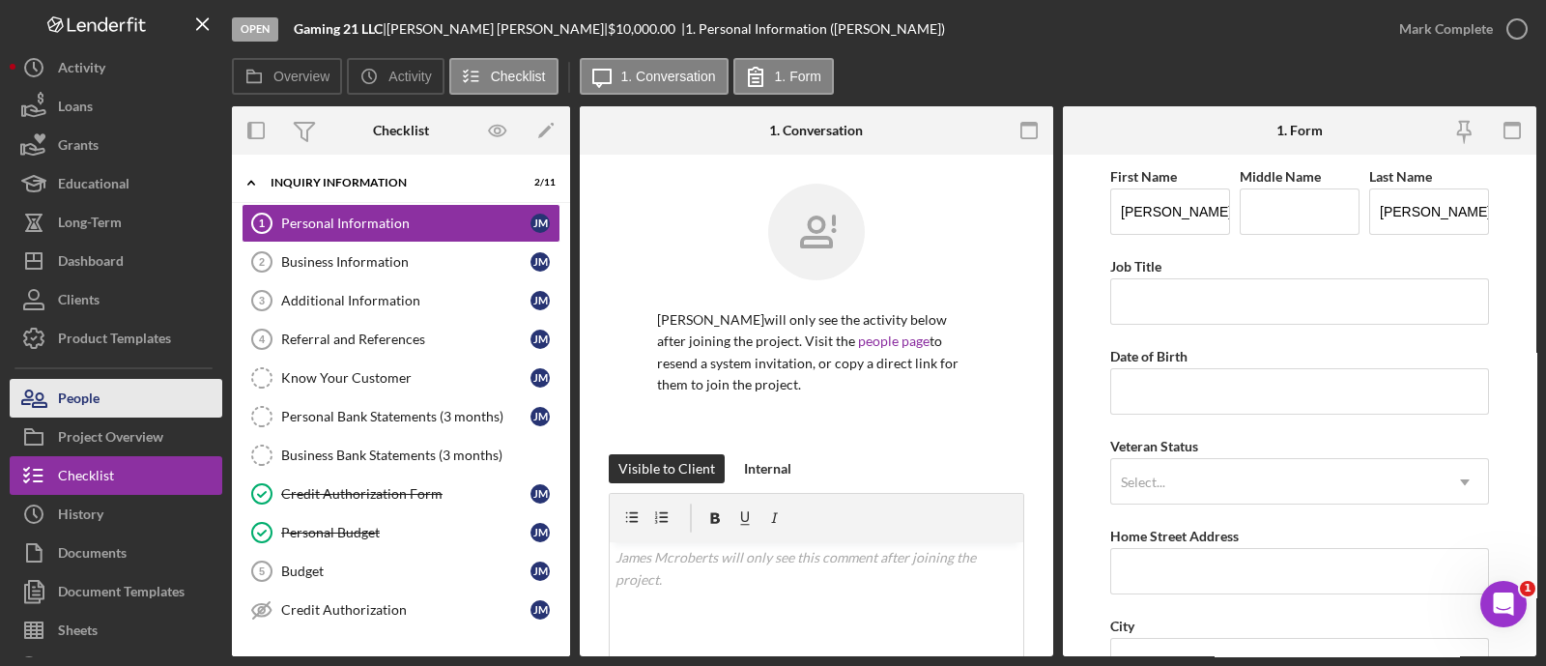
click at [83, 402] on div "People" at bounding box center [79, 400] width 42 height 43
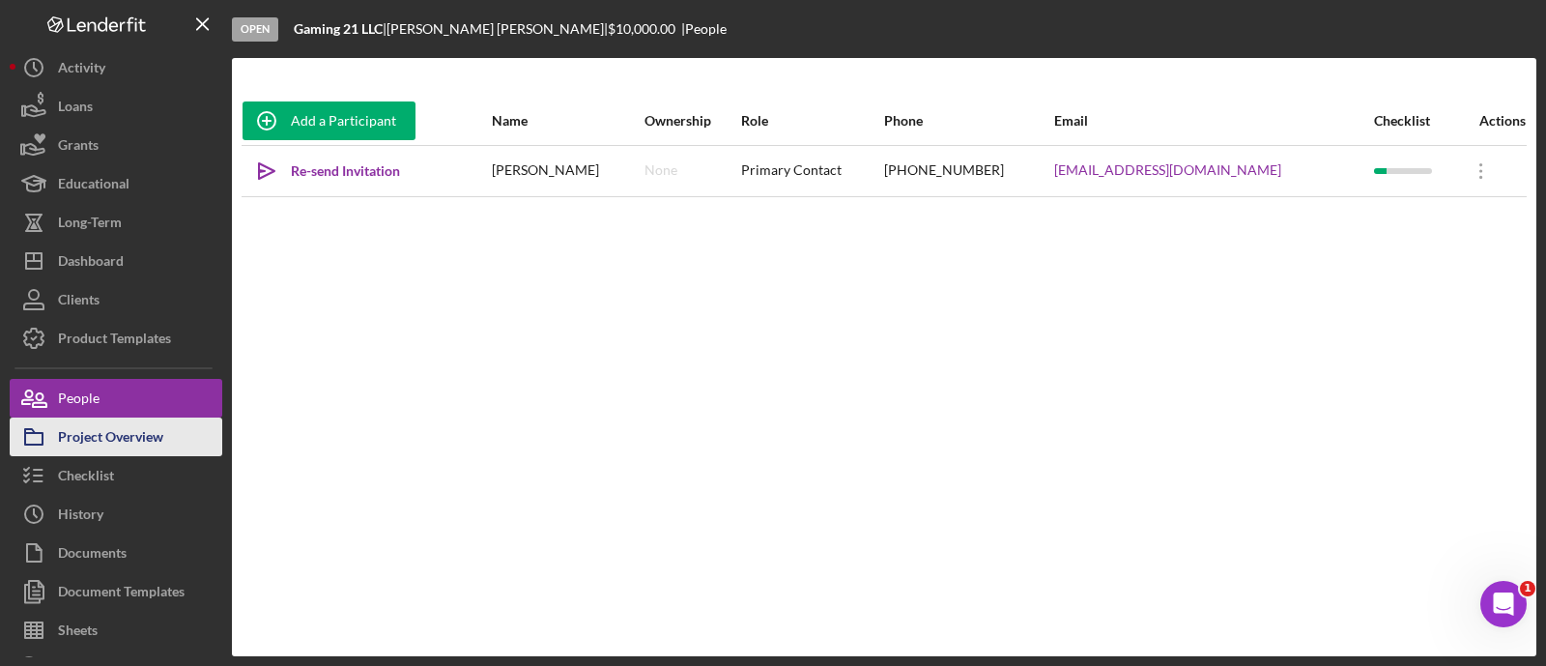
click at [126, 427] on div "Project Overview" at bounding box center [110, 438] width 105 height 43
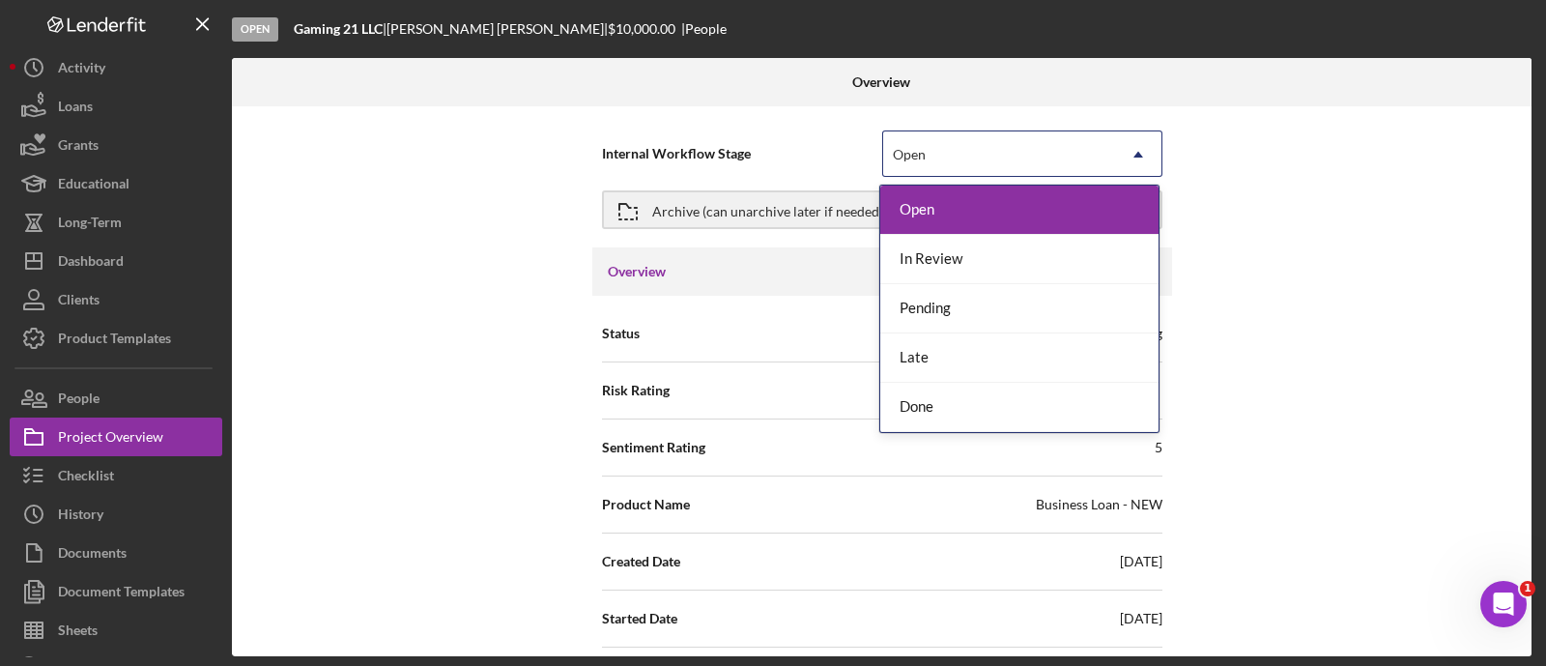
click at [982, 157] on div "Open" at bounding box center [999, 154] width 232 height 44
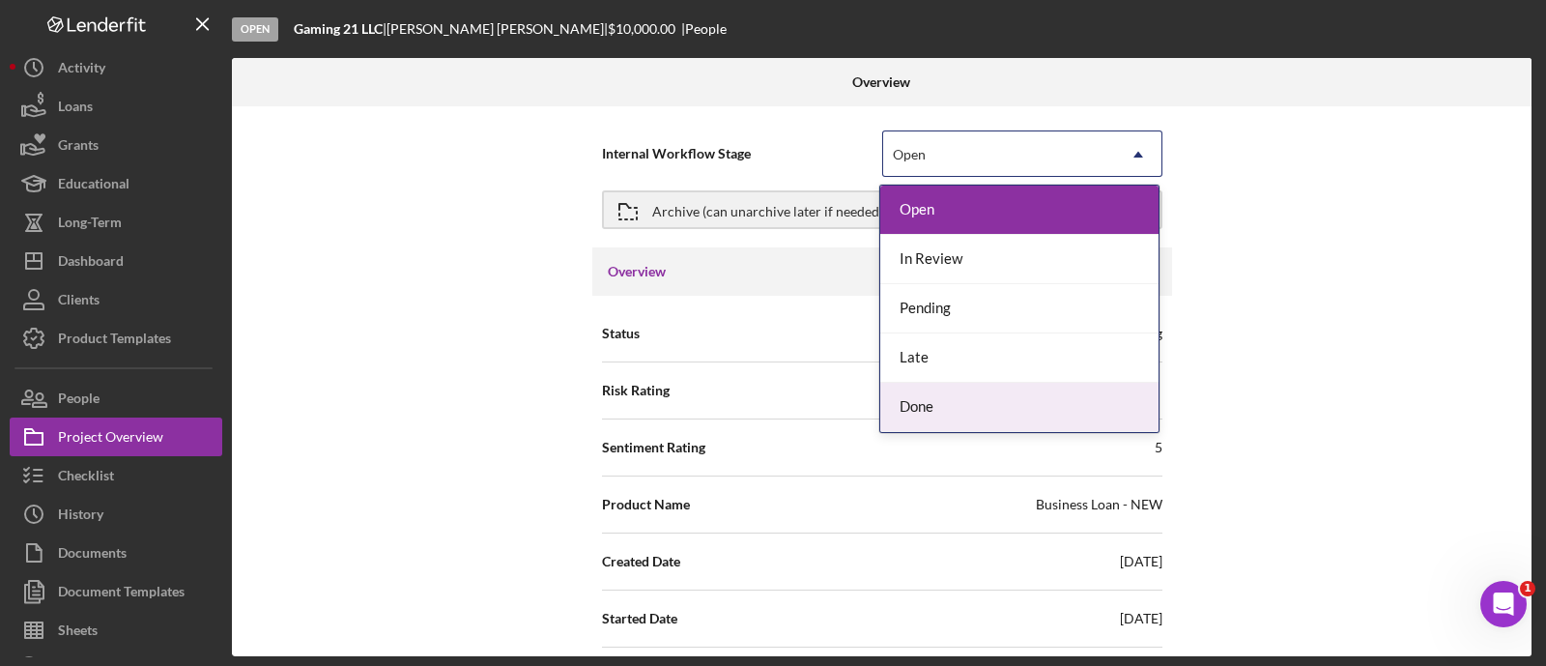
click at [966, 405] on div "Done" at bounding box center [1019, 407] width 278 height 49
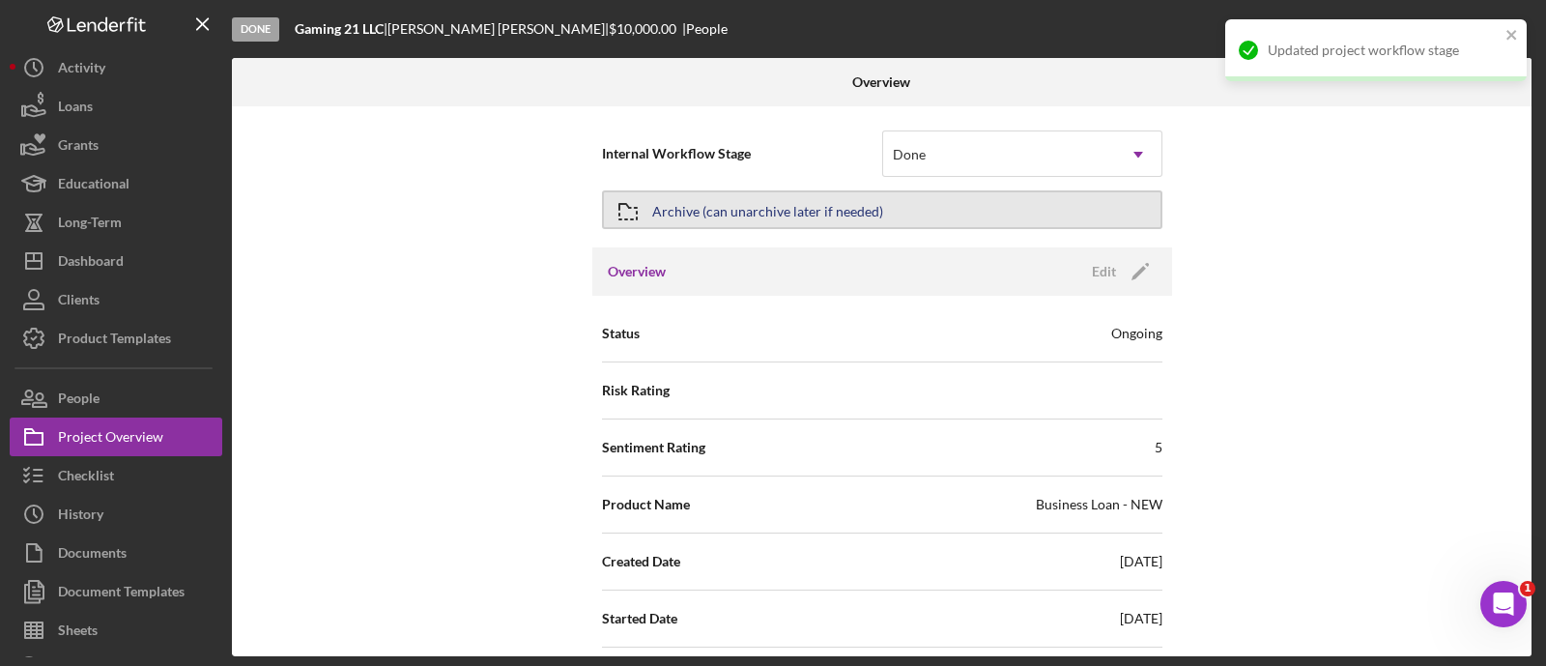
click at [856, 209] on div "Archive (can unarchive later if needed)" at bounding box center [767, 209] width 231 height 35
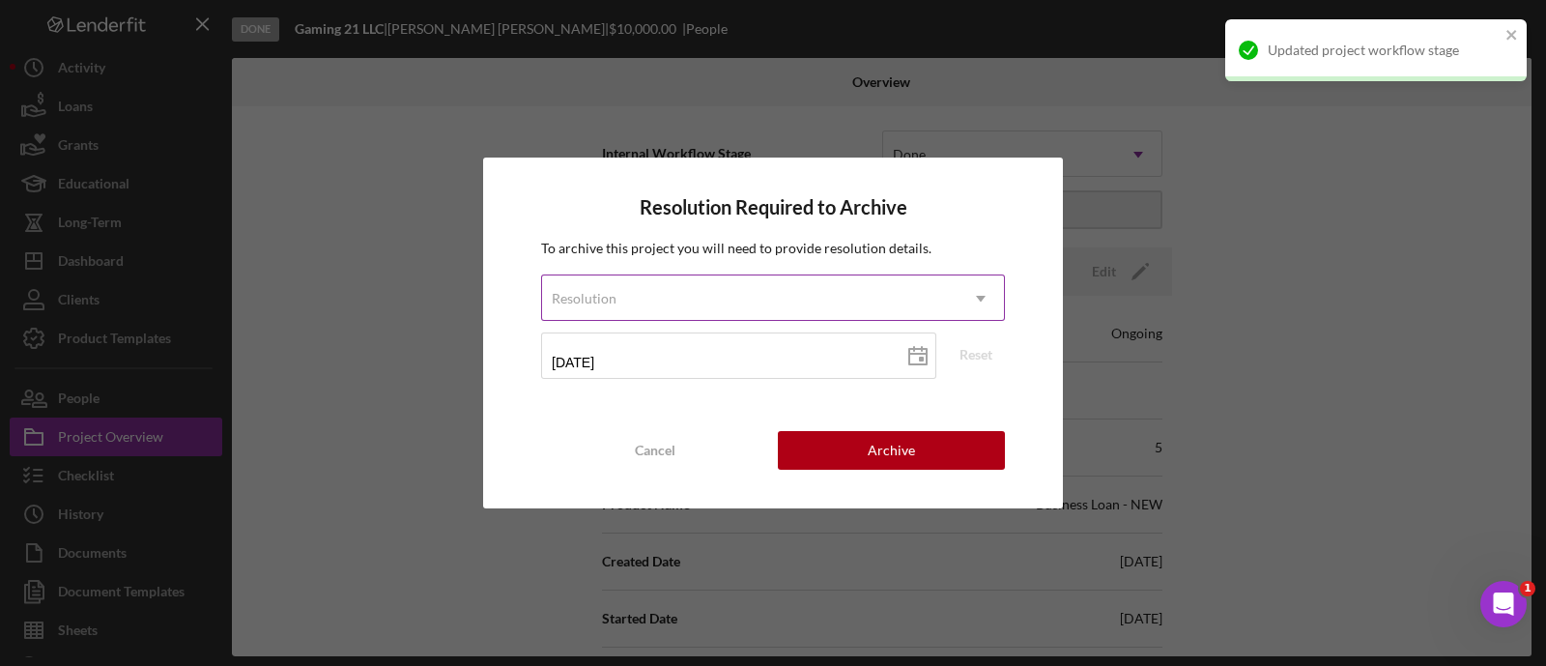
click at [759, 313] on div "Resolution" at bounding box center [749, 298] width 415 height 44
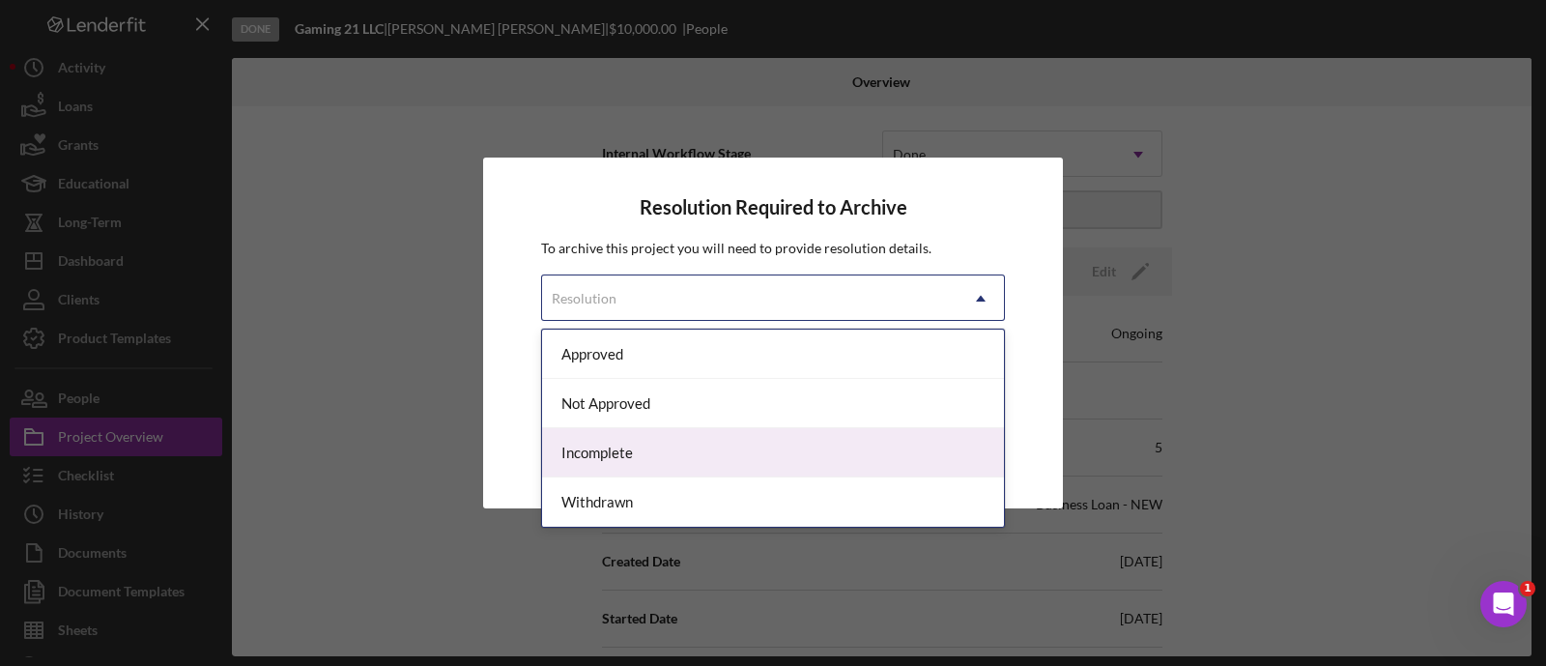
click at [726, 432] on div "Incomplete" at bounding box center [773, 452] width 462 height 49
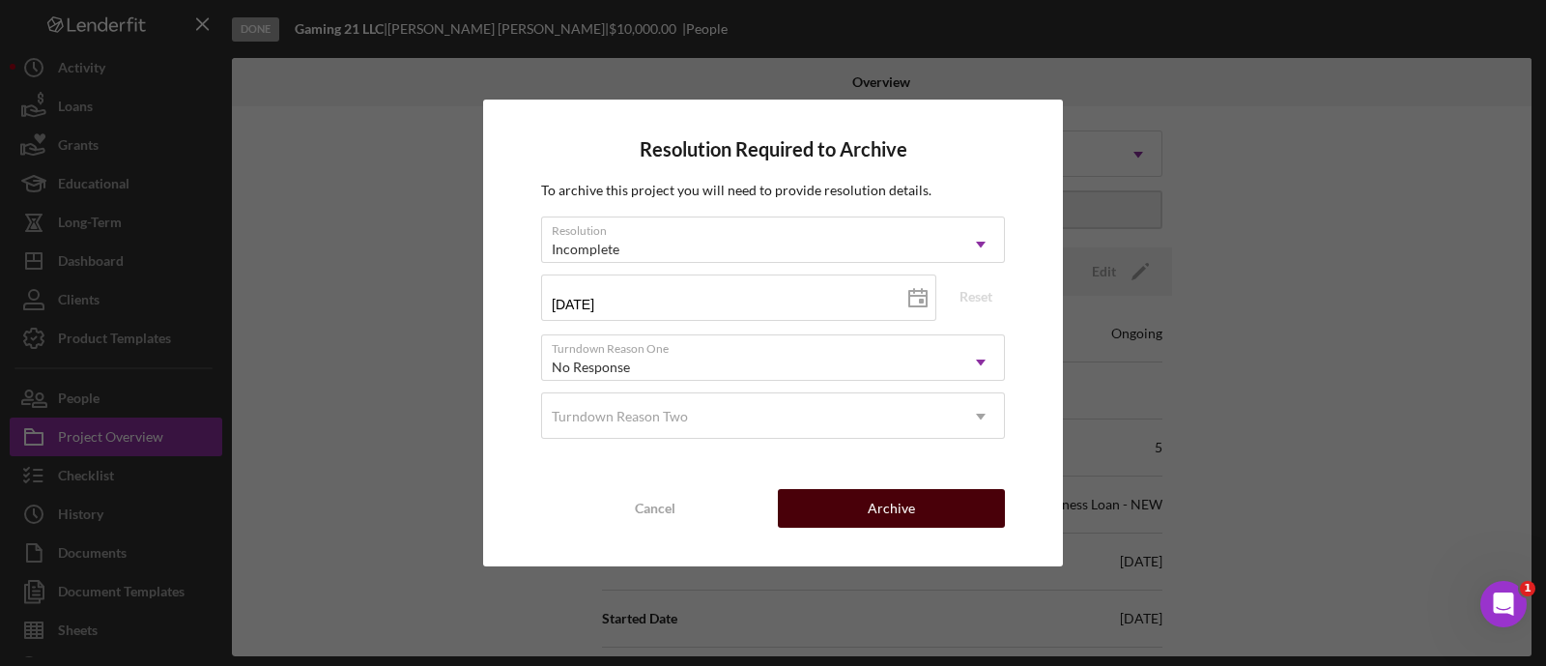
click at [879, 493] on div "Archive" at bounding box center [891, 508] width 47 height 39
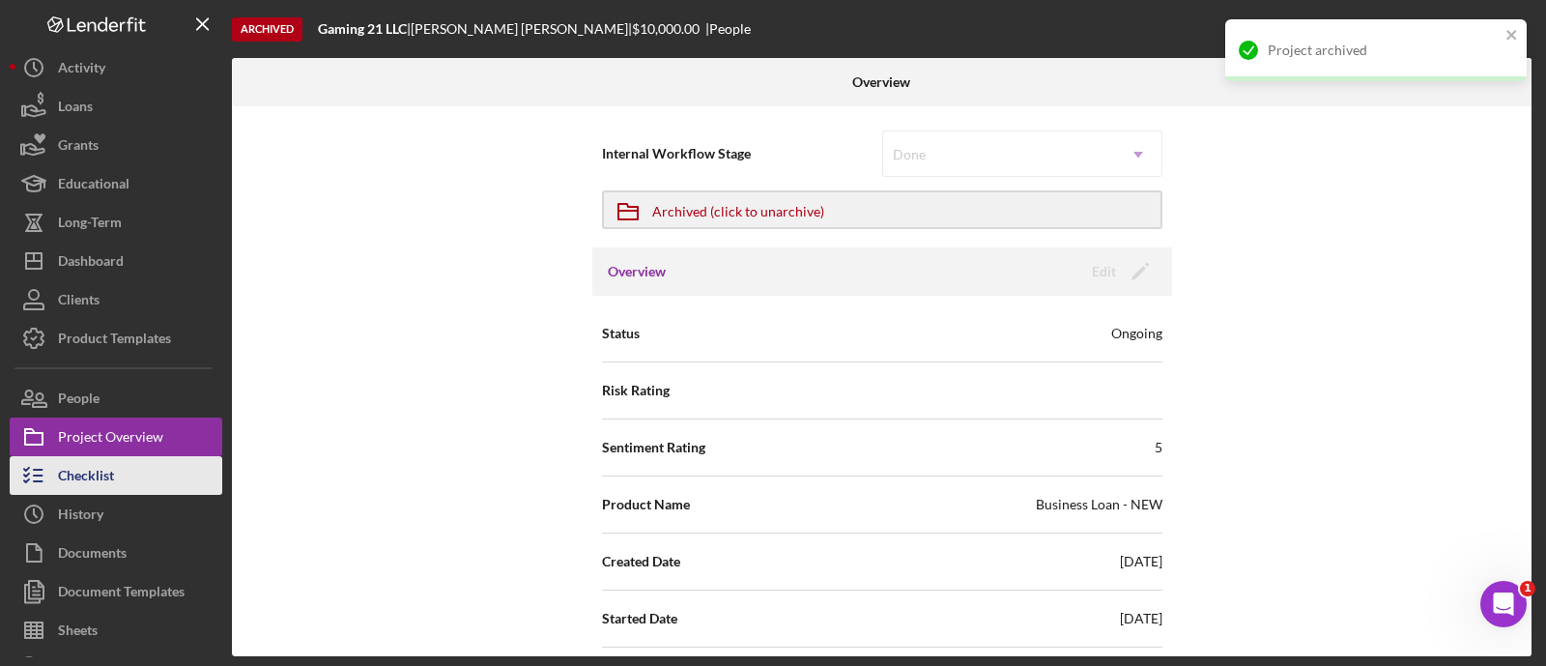
click at [100, 481] on div "Checklist" at bounding box center [86, 477] width 56 height 43
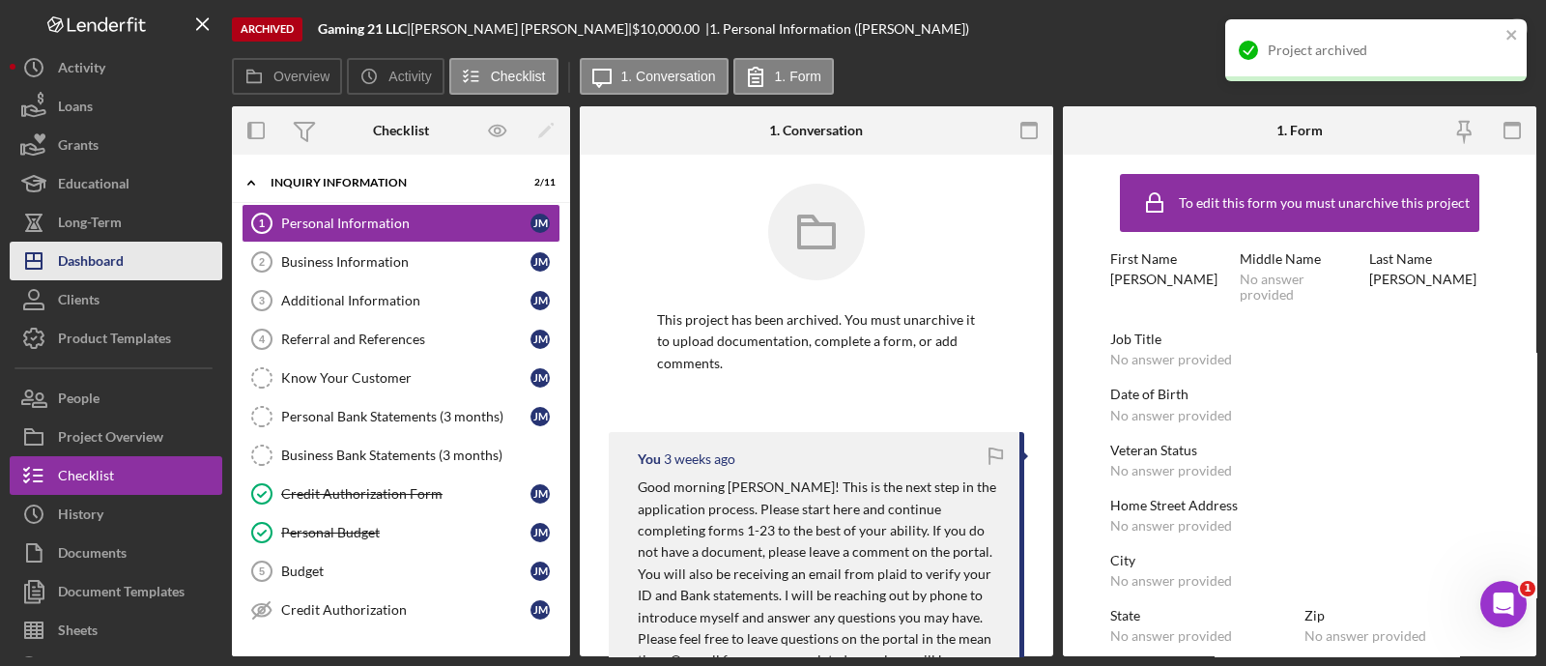
click at [155, 247] on button "Icon/Dashboard Dashboard" at bounding box center [116, 261] width 213 height 39
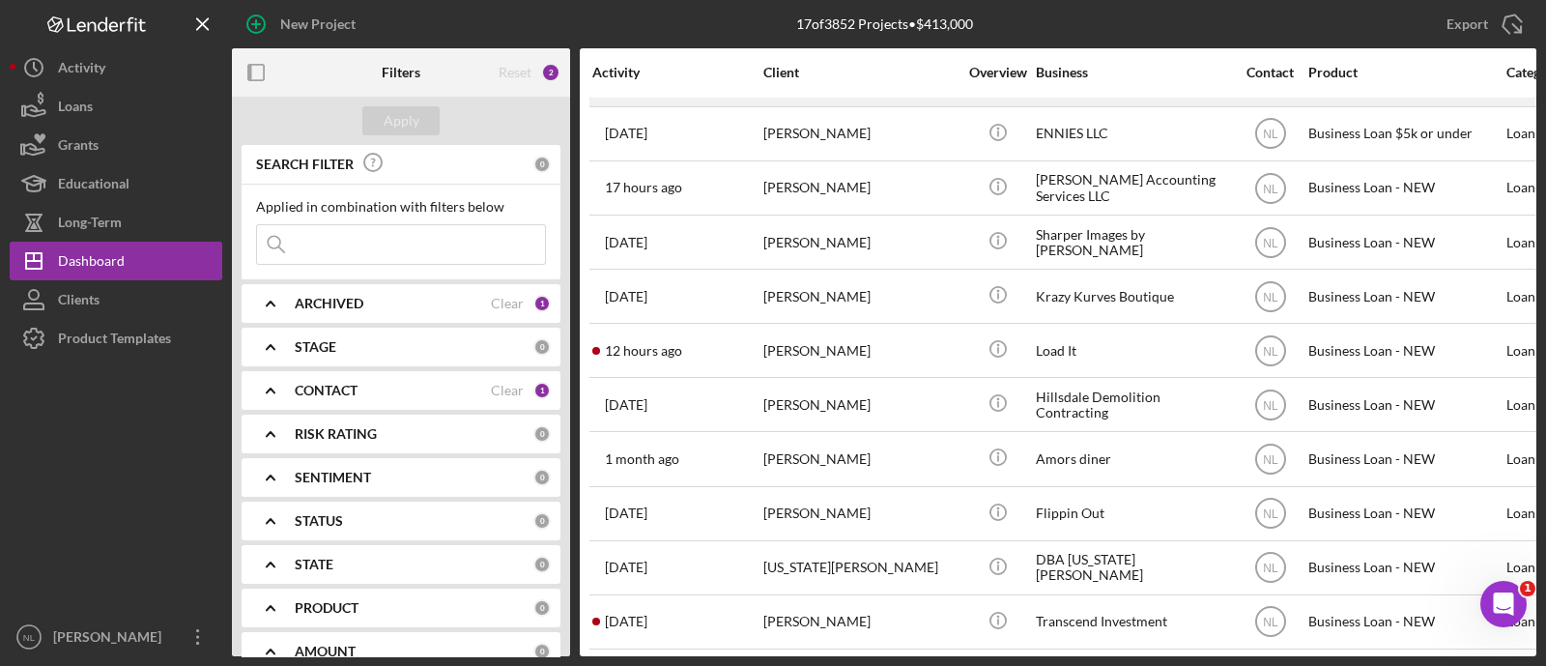
scroll to position [381, 0]
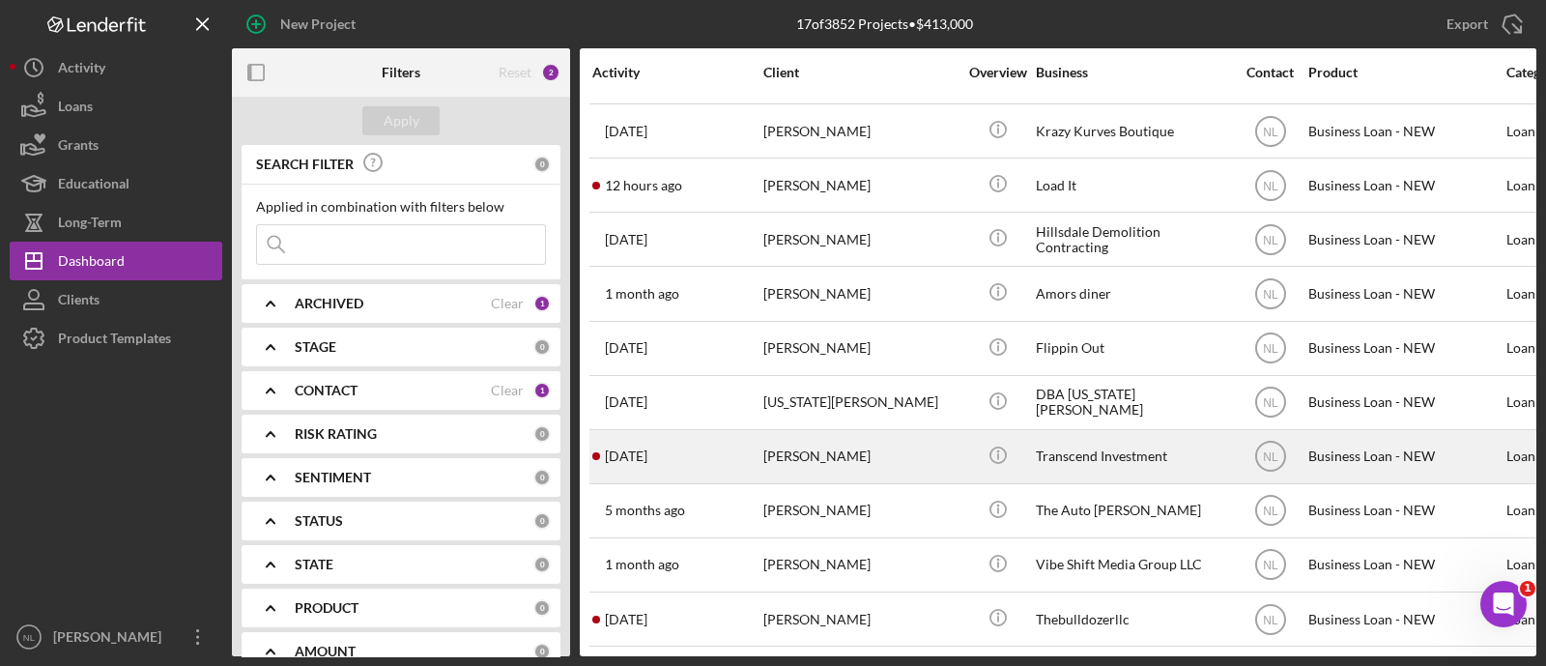
click at [724, 453] on div "1 week ago Steve Potter" at bounding box center [676, 456] width 169 height 51
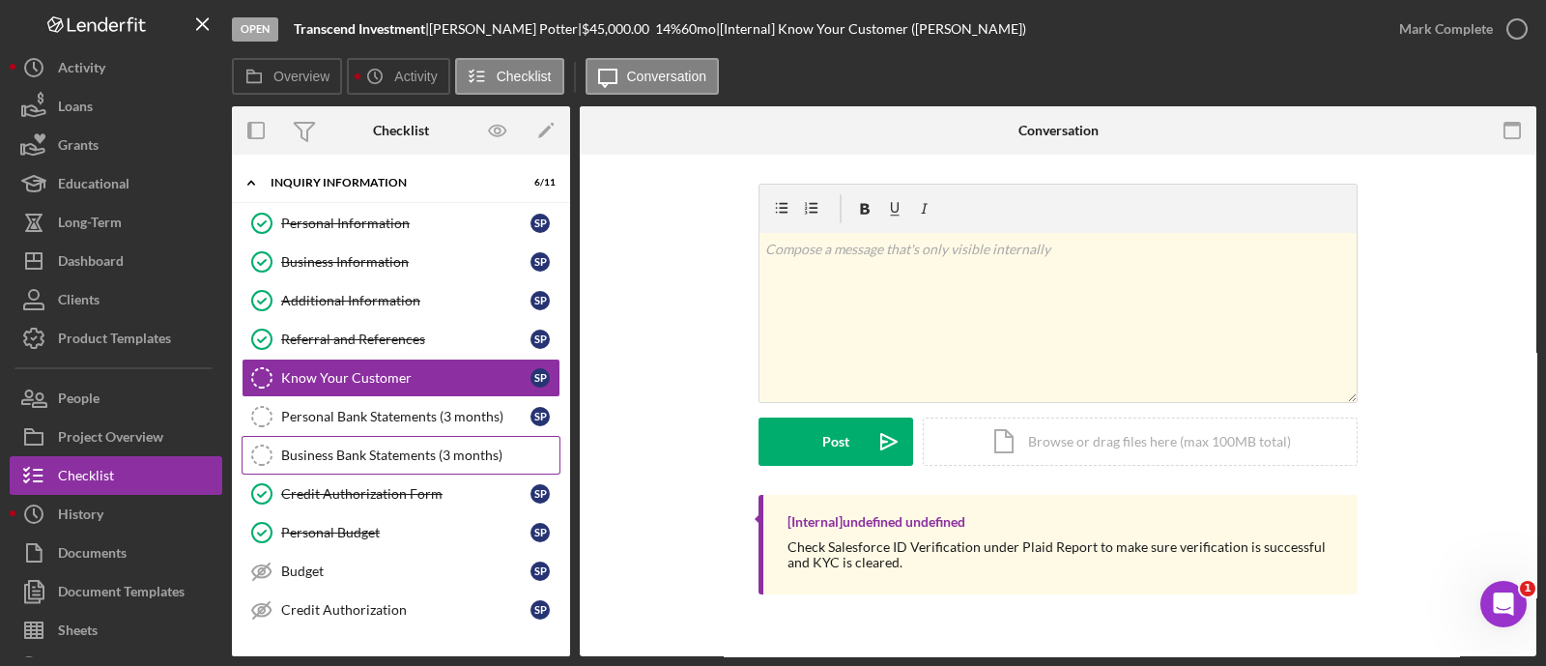
scroll to position [206, 0]
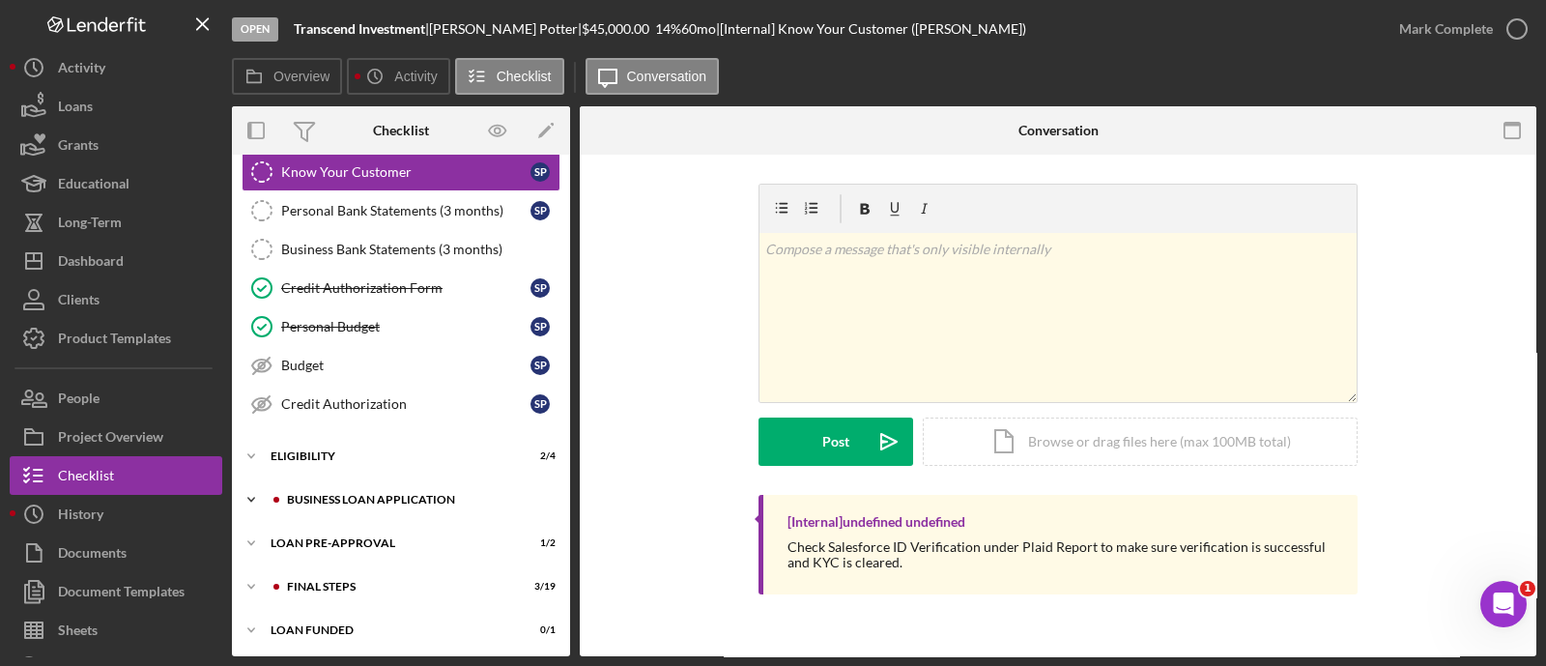
click at [362, 503] on div "Icon/Expander BUSINESS LOAN APPLICATION 16 / 27" at bounding box center [401, 499] width 338 height 39
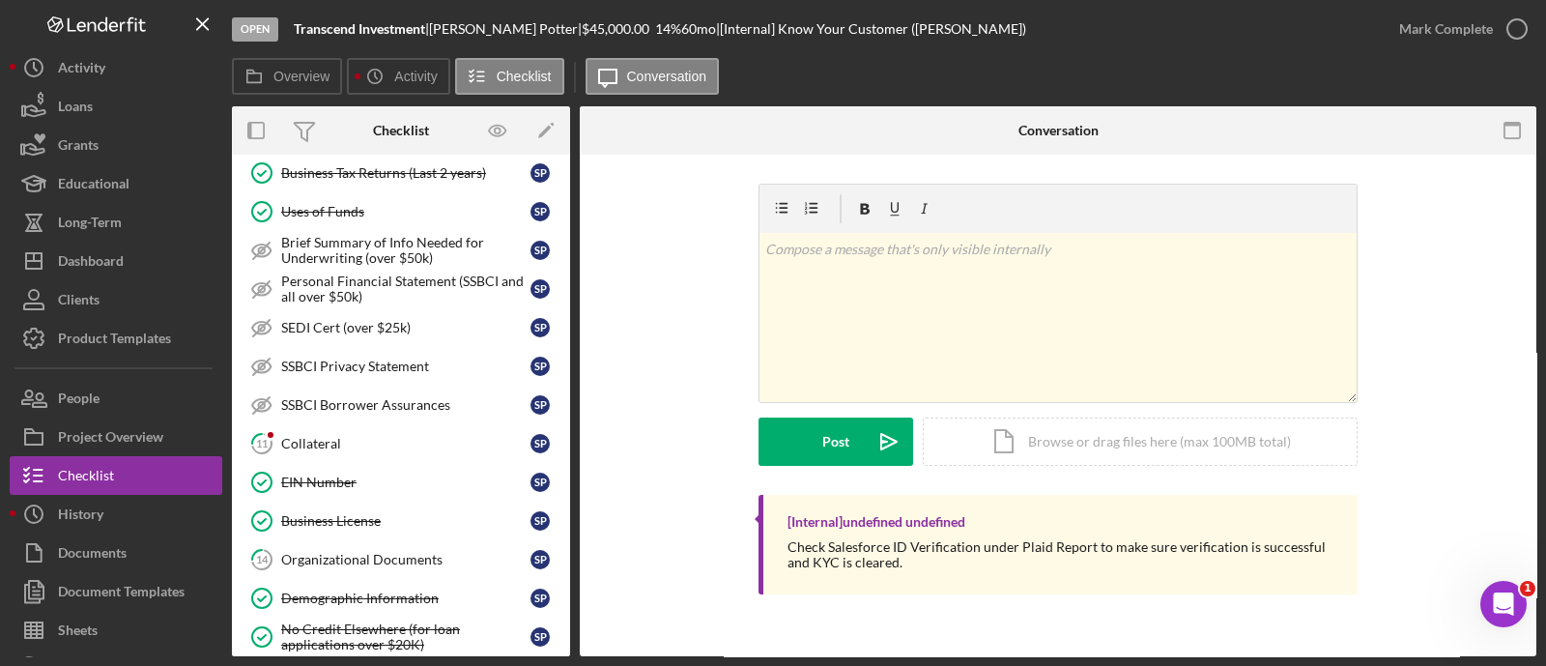
scroll to position [783, 0]
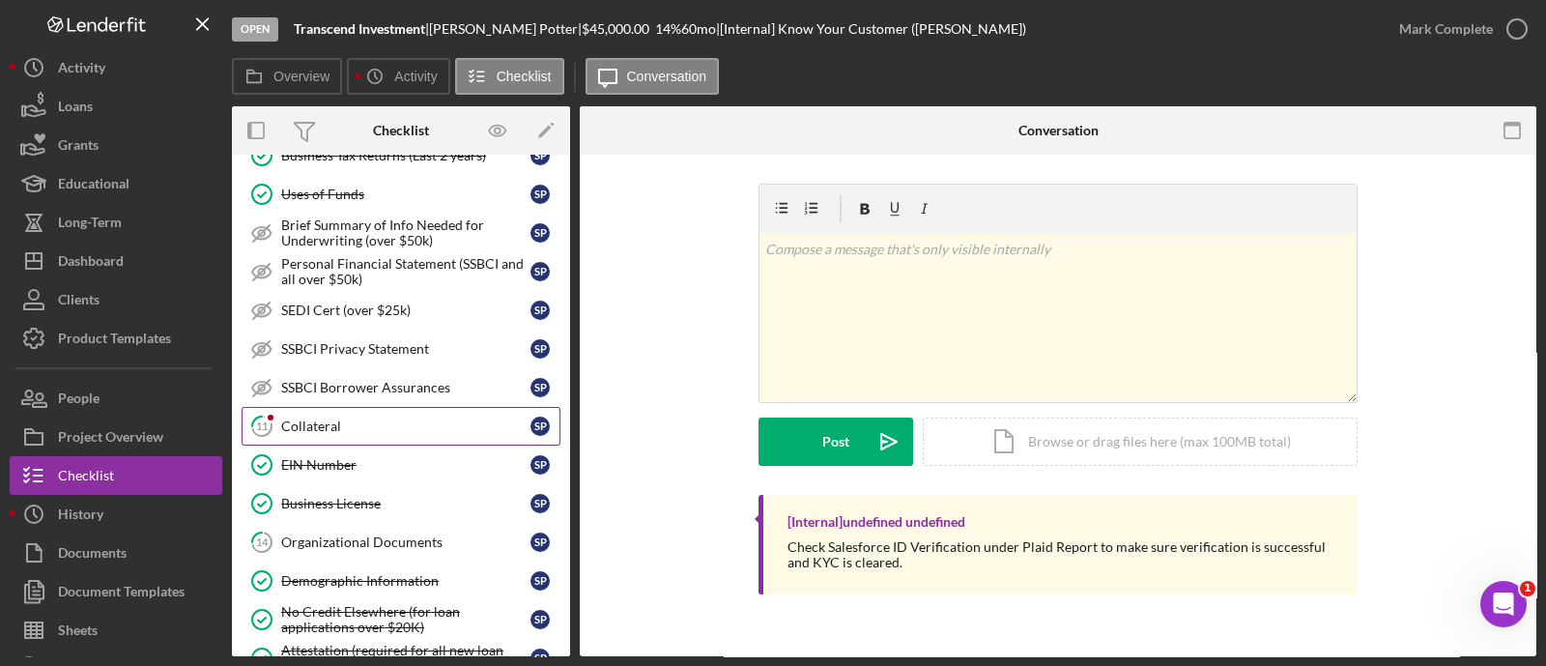
click at [357, 433] on link "11 Collateral S P" at bounding box center [401, 426] width 319 height 39
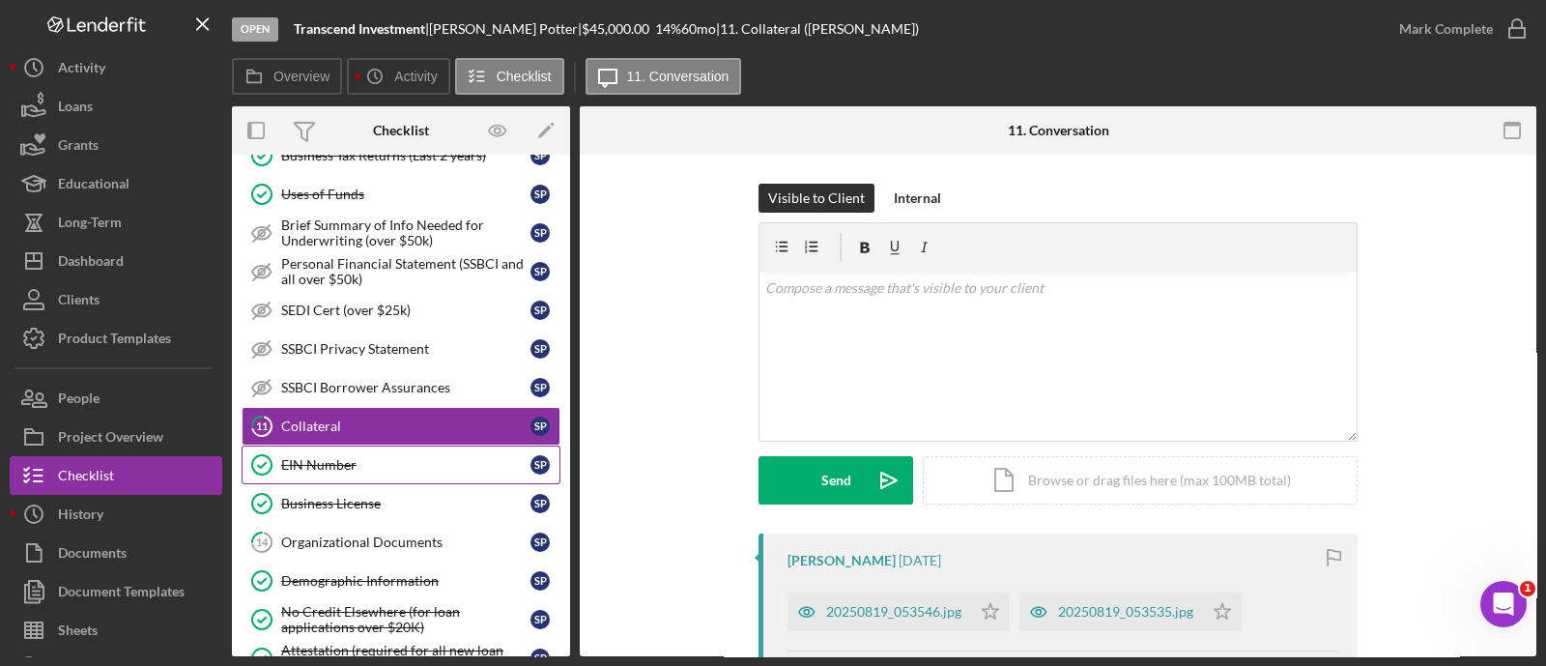
click at [353, 457] on div "EIN Number" at bounding box center [405, 464] width 249 height 15
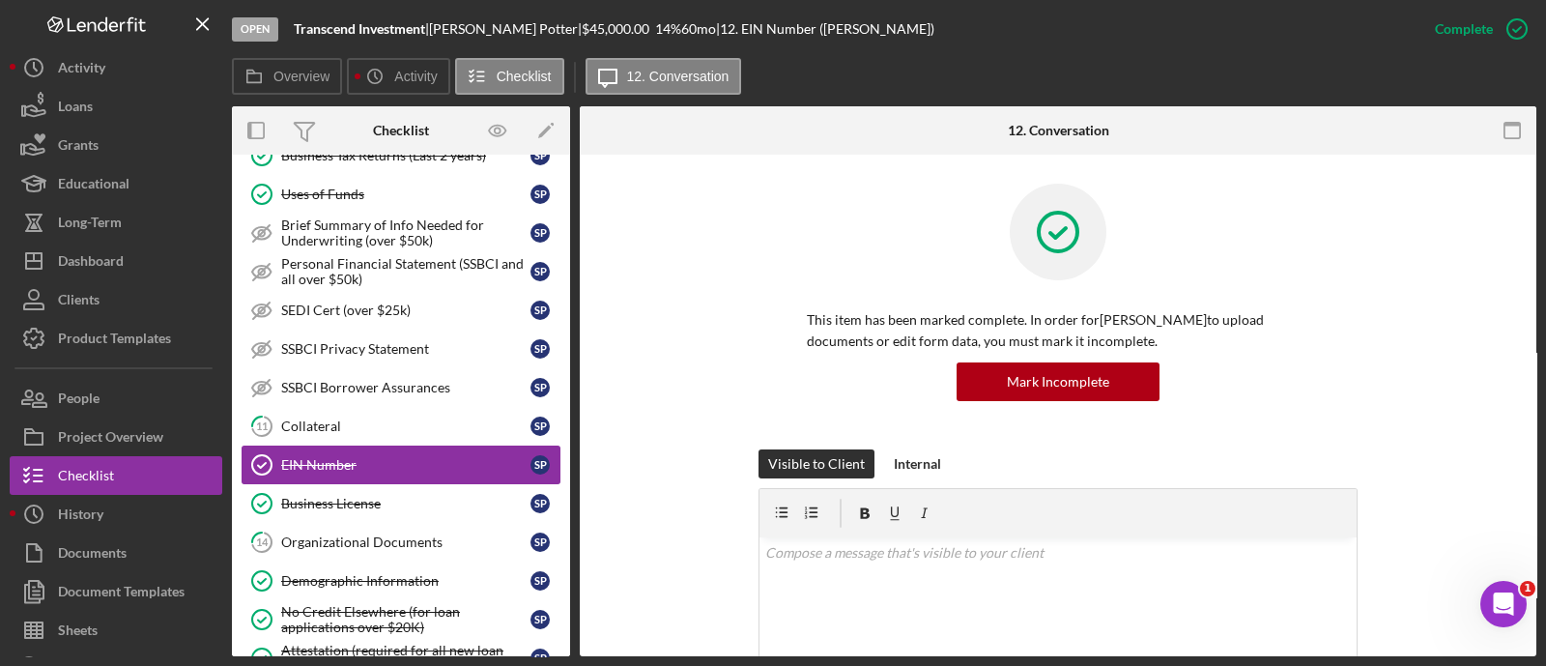
scroll to position [1251, 0]
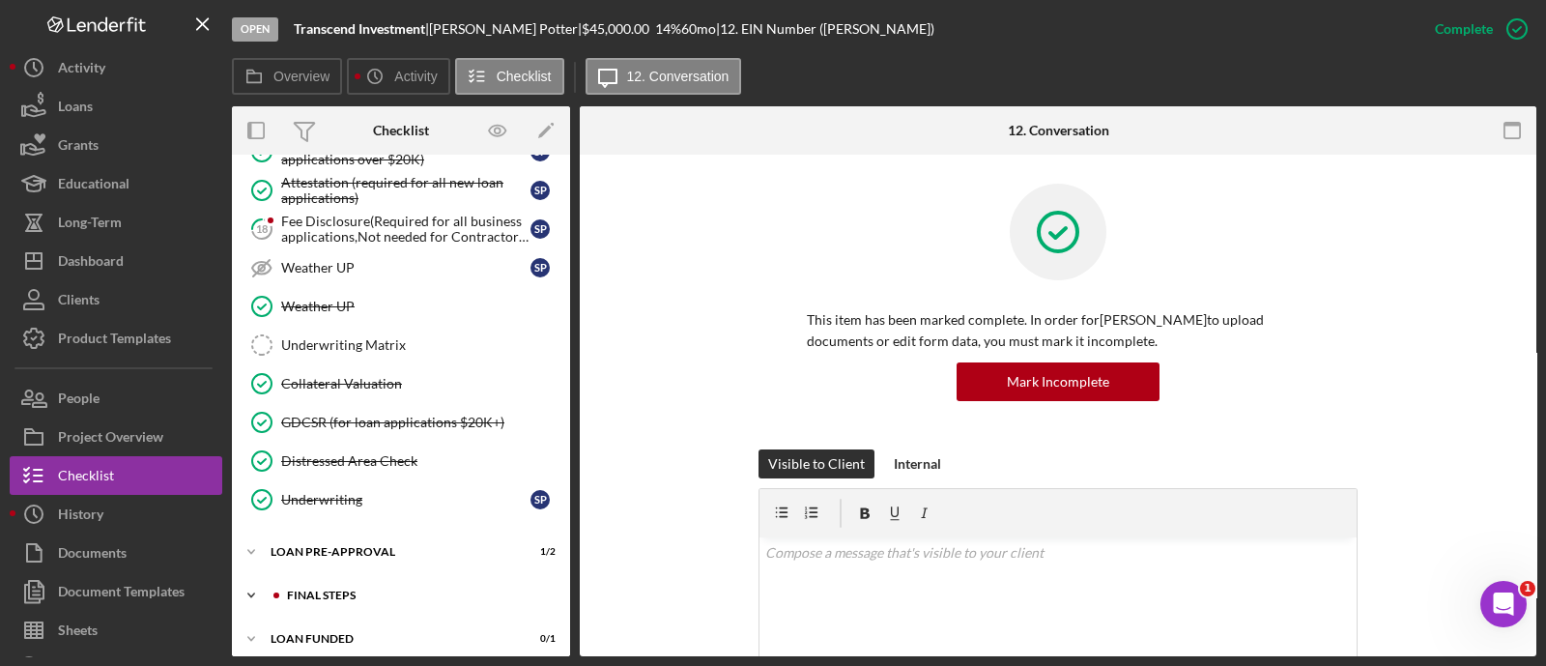
click at [362, 589] on div "FINAL STEPS" at bounding box center [416, 595] width 259 height 12
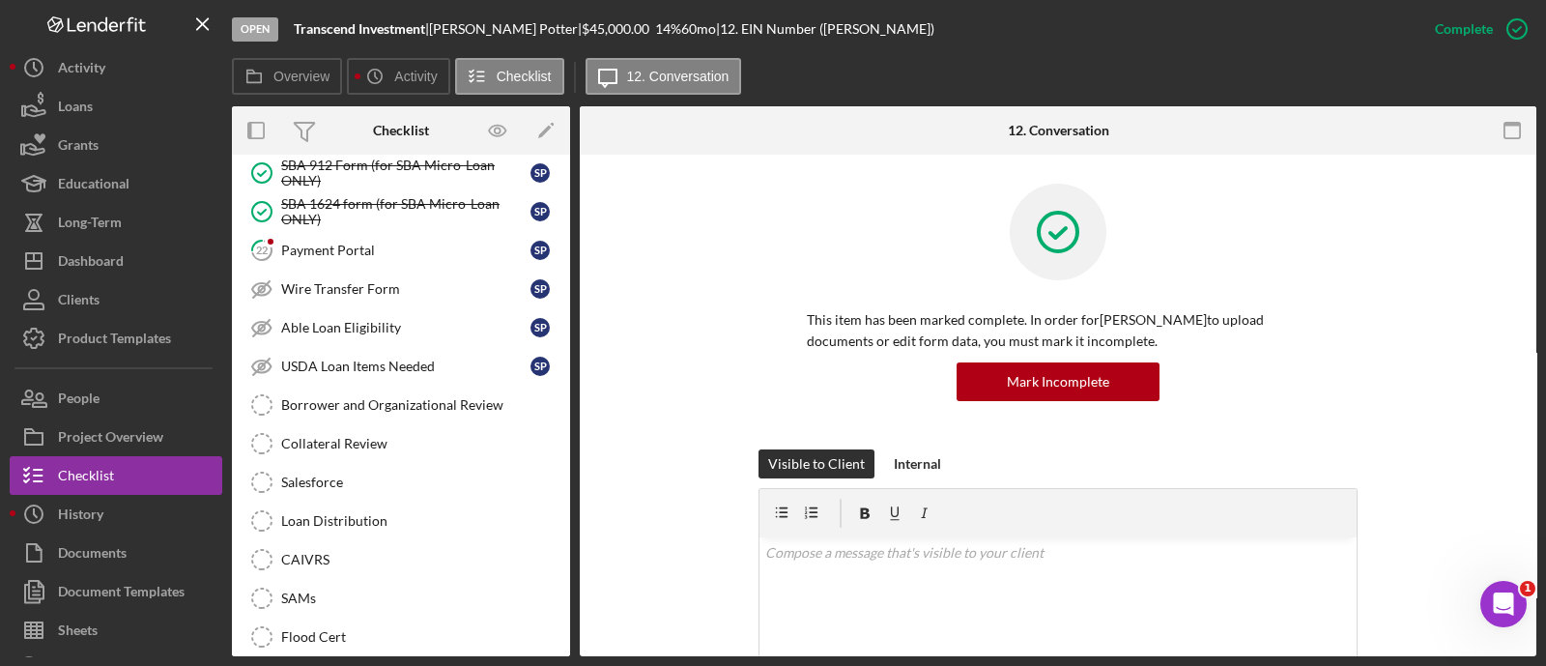
scroll to position [1801, 0]
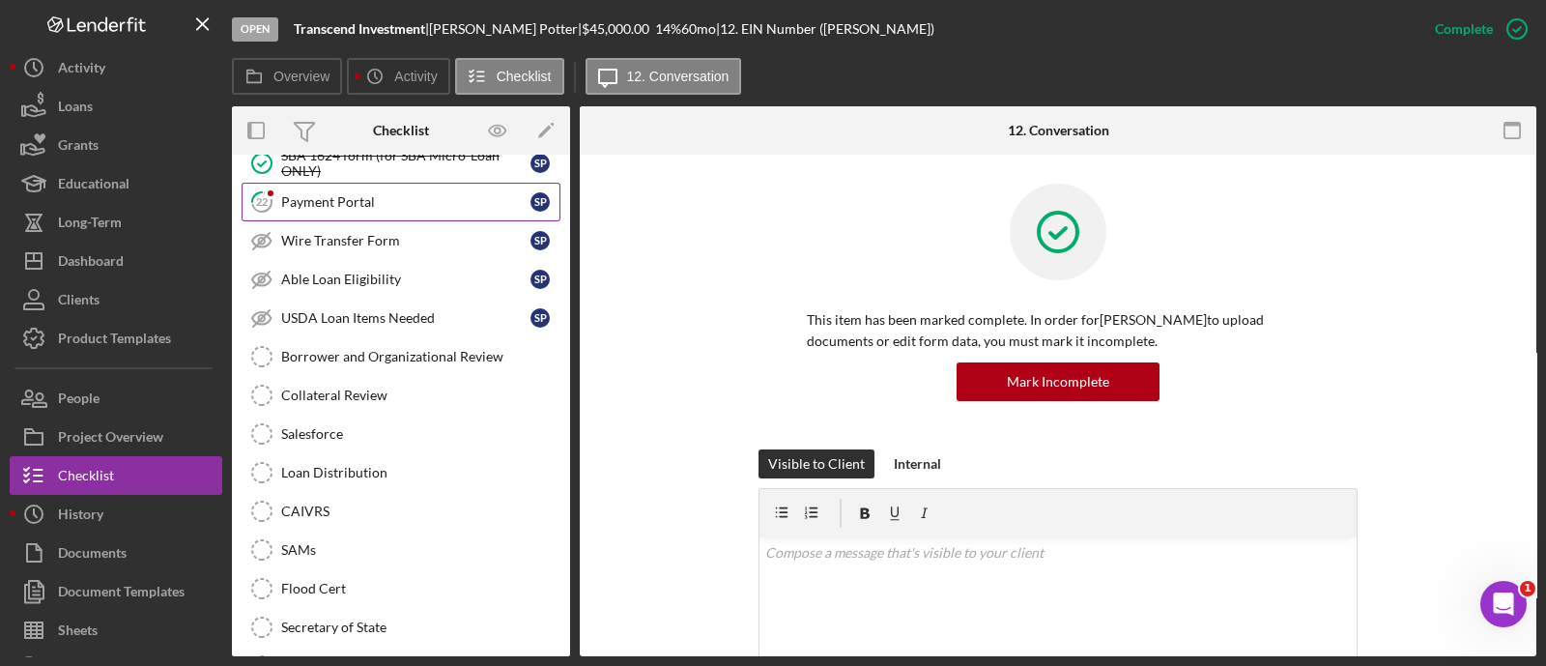
click at [334, 194] on div "Payment Portal" at bounding box center [405, 201] width 249 height 15
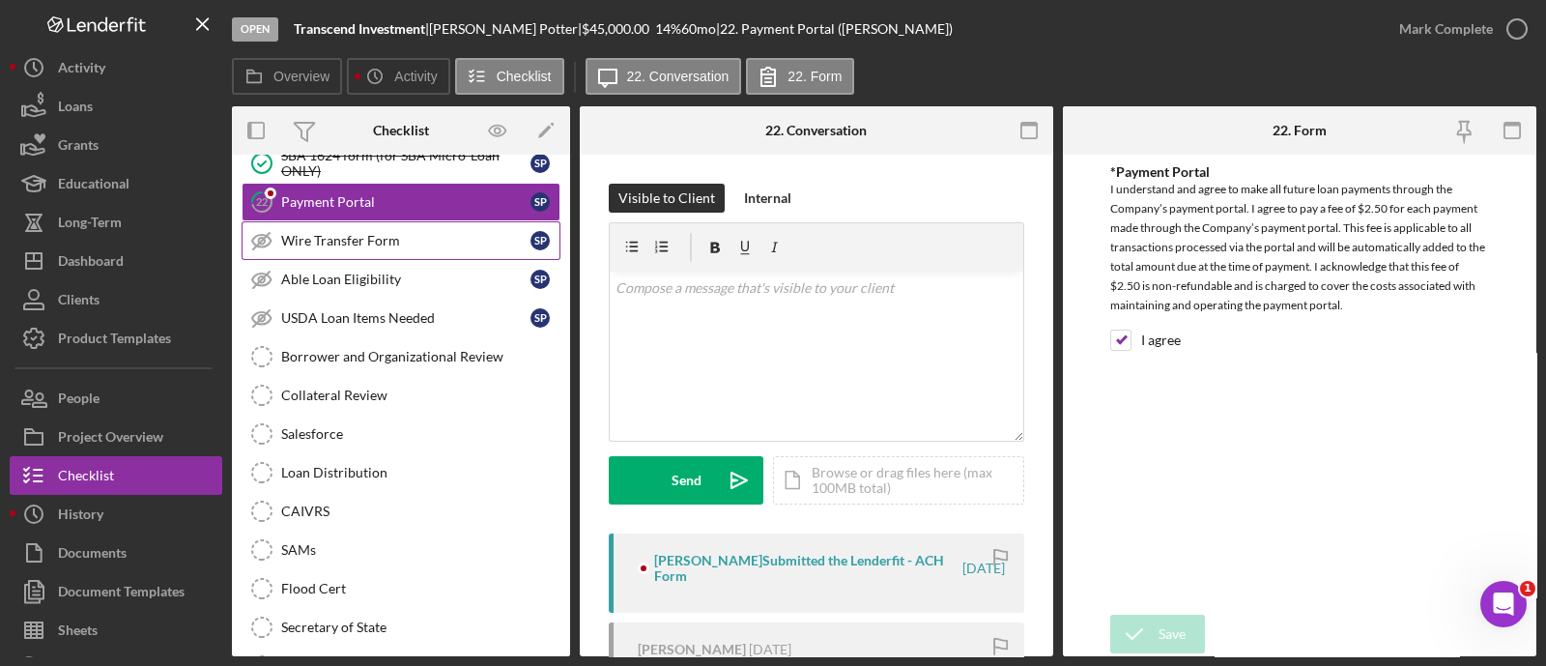
click at [338, 233] on div "Wire Transfer Form" at bounding box center [405, 240] width 249 height 15
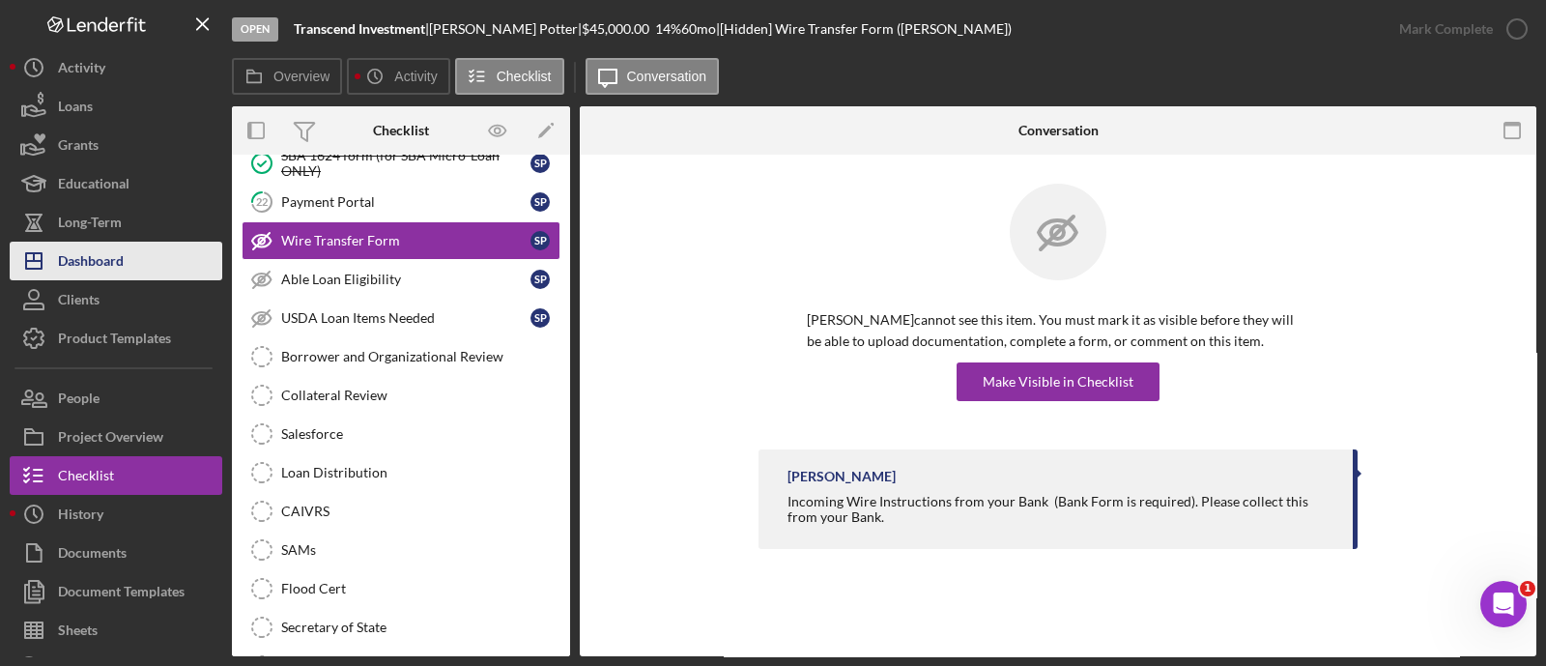
click at [133, 256] on button "Icon/Dashboard Dashboard" at bounding box center [116, 261] width 213 height 39
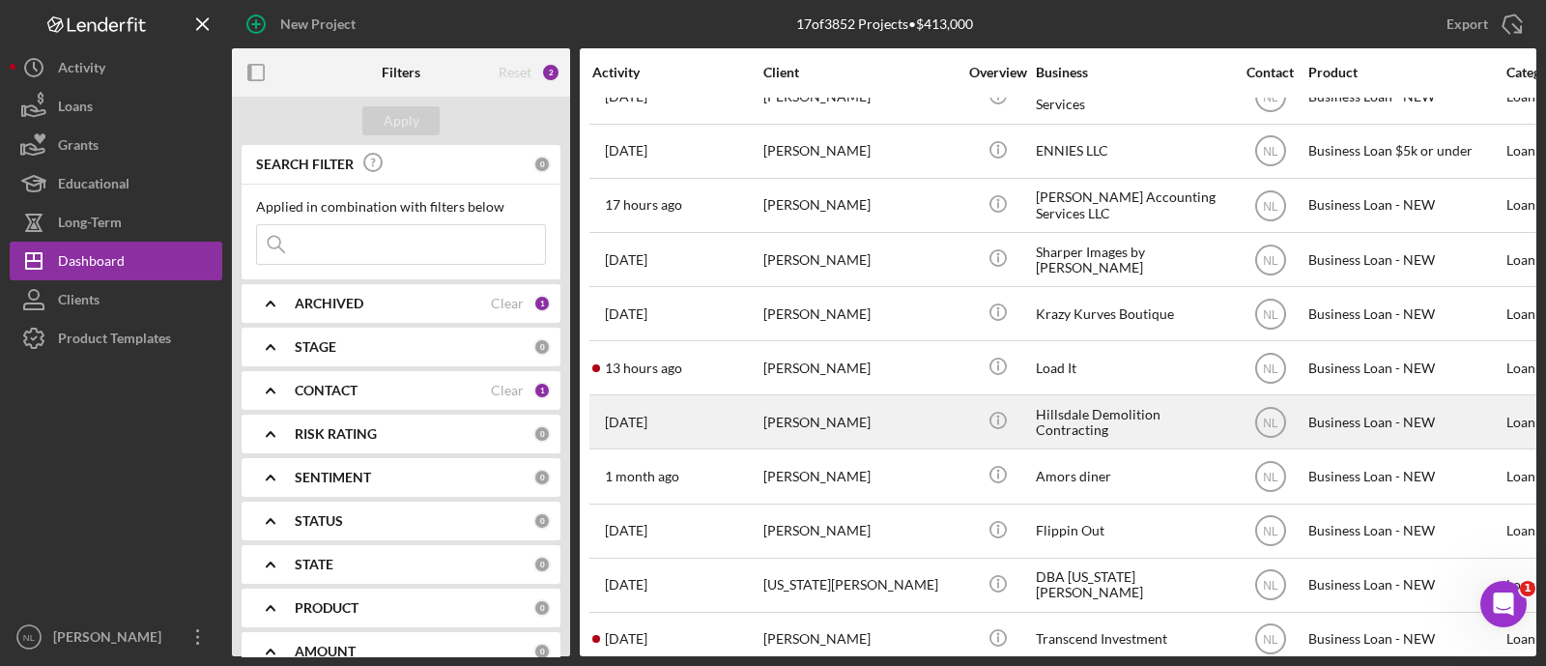
scroll to position [197, 0]
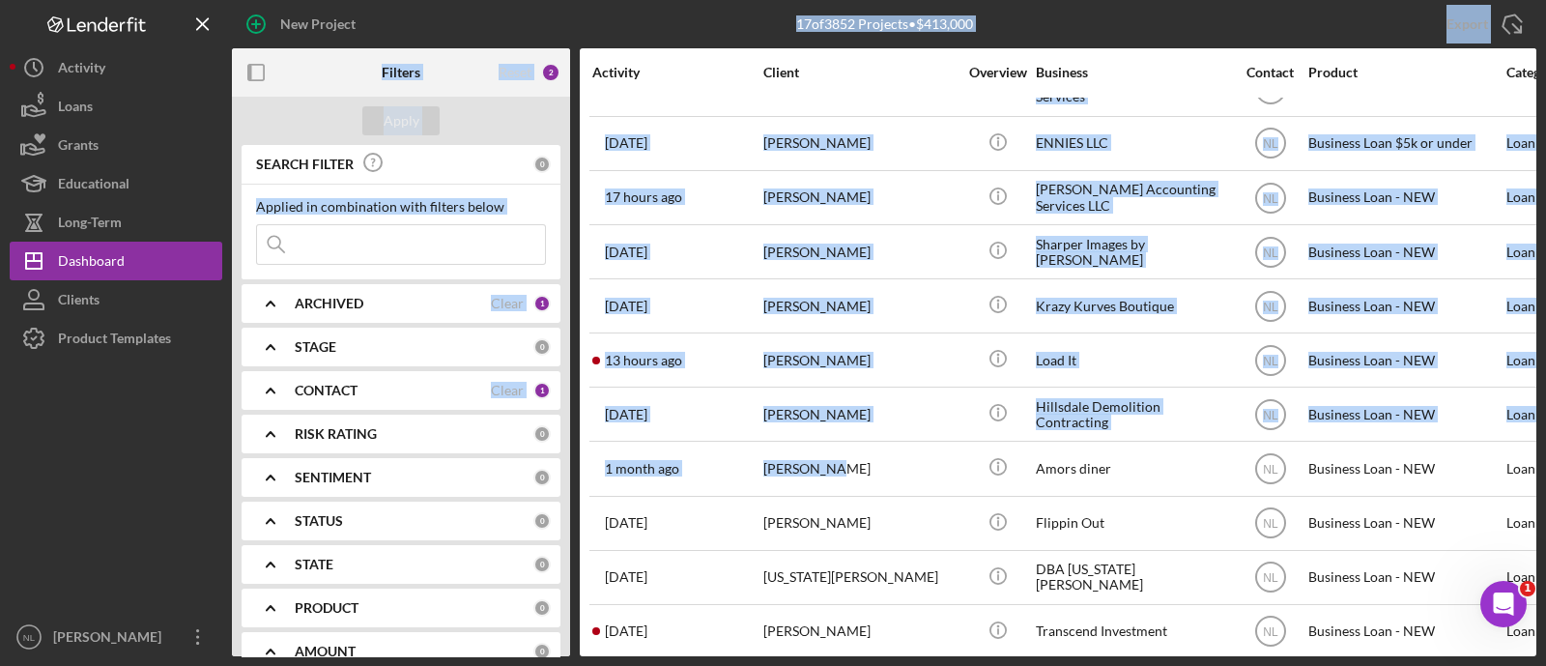
drag, startPoint x: 827, startPoint y: 478, endPoint x: 458, endPoint y: -147, distance: 725.9
click at [458, 0] on html "New Project 17 of 3852 Projects • $413,000 Export Icon/Export Filters Reset 2 A…" at bounding box center [773, 333] width 1546 height 666
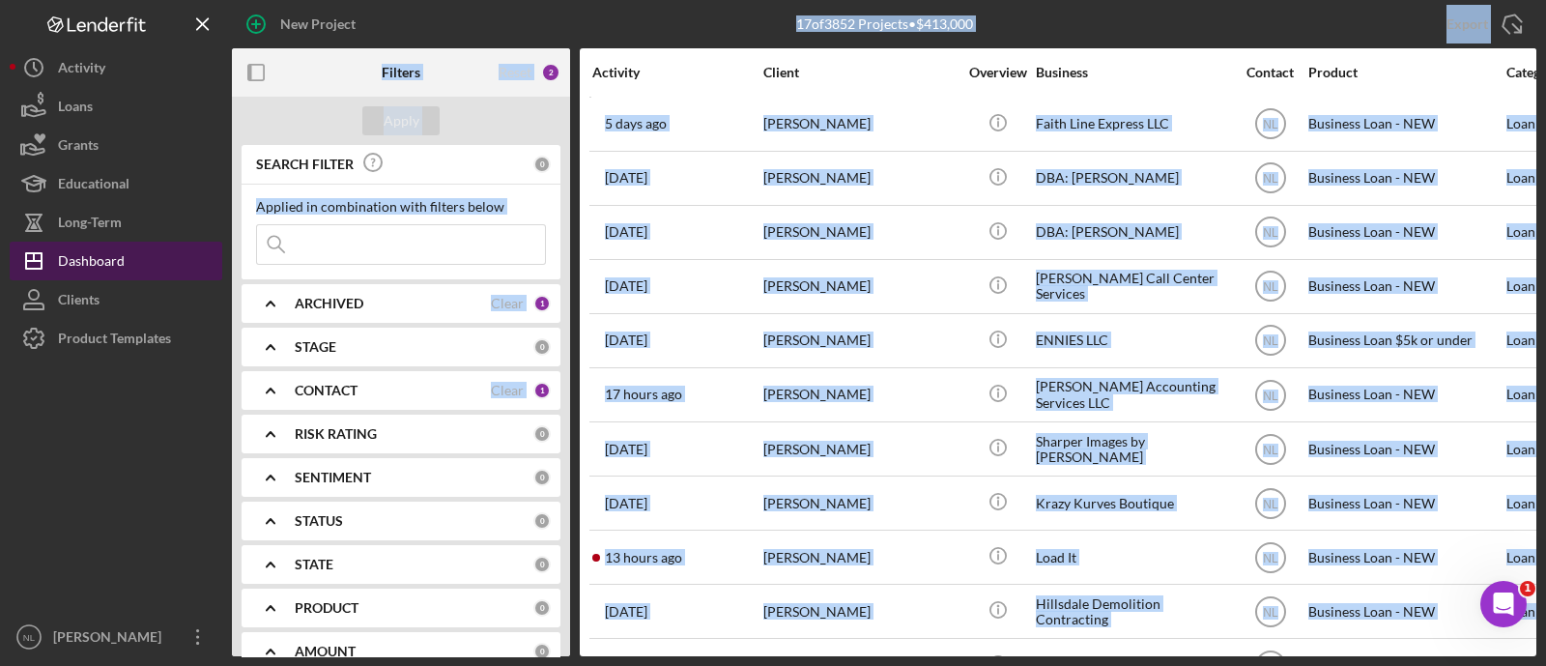
click at [154, 259] on button "Icon/Dashboard Dashboard" at bounding box center [116, 261] width 213 height 39
click at [355, 246] on input at bounding box center [401, 244] width 288 height 39
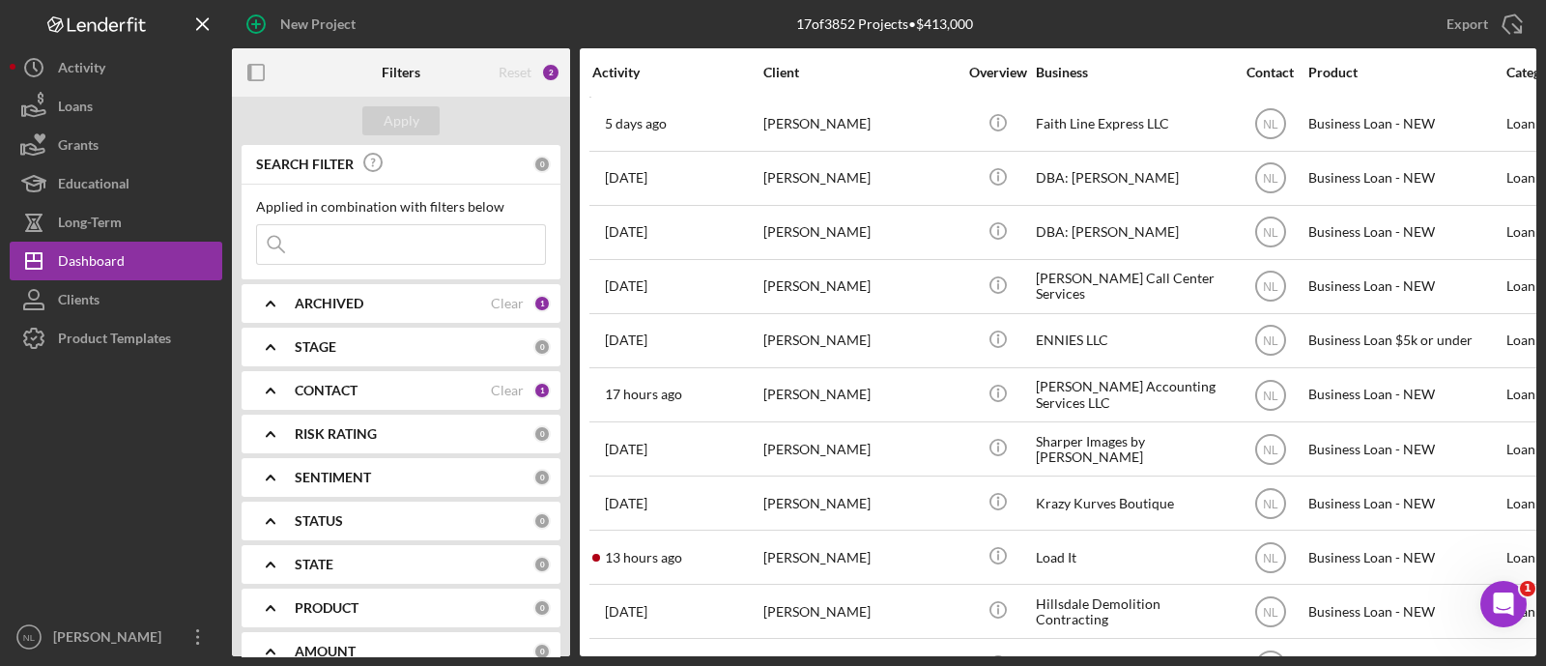
click at [355, 246] on input at bounding box center [401, 244] width 288 height 39
click at [170, 254] on button "Icon/Dashboard Dashboard" at bounding box center [116, 261] width 213 height 39
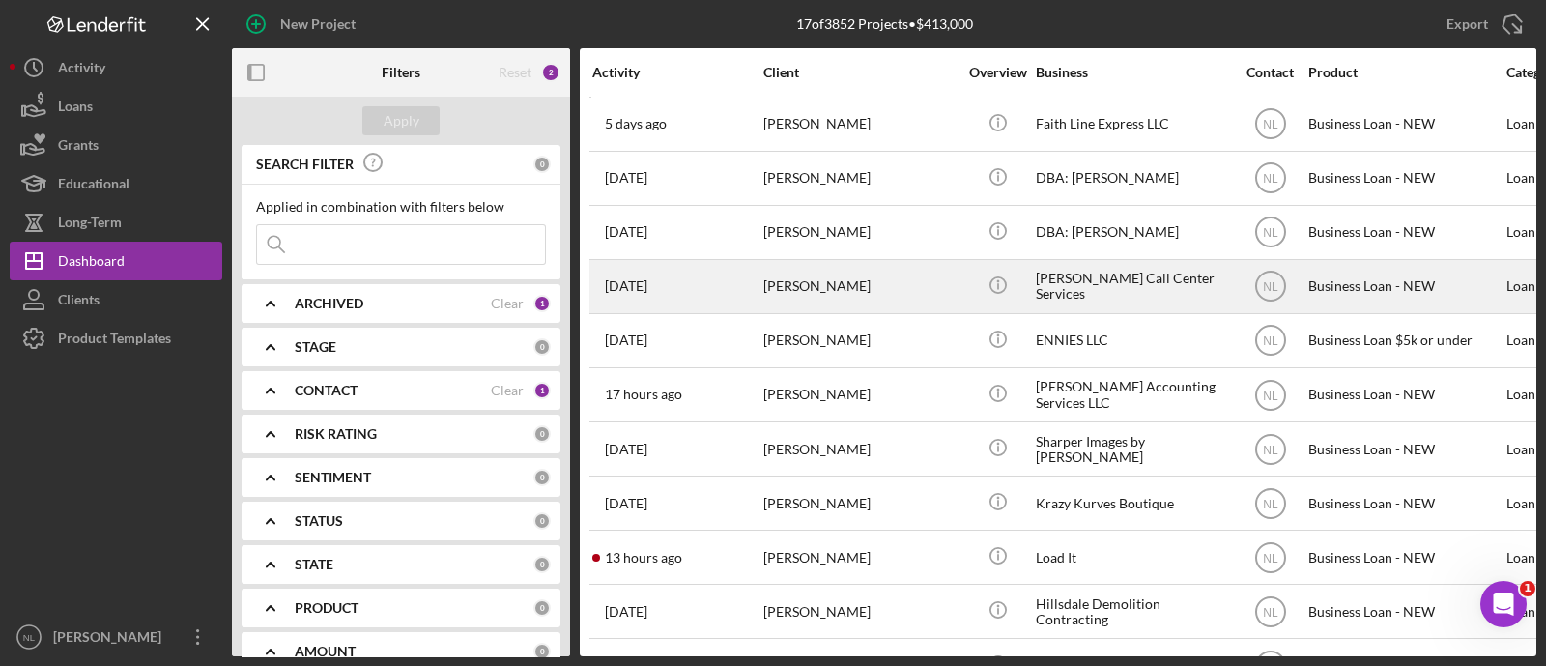
scroll to position [381, 0]
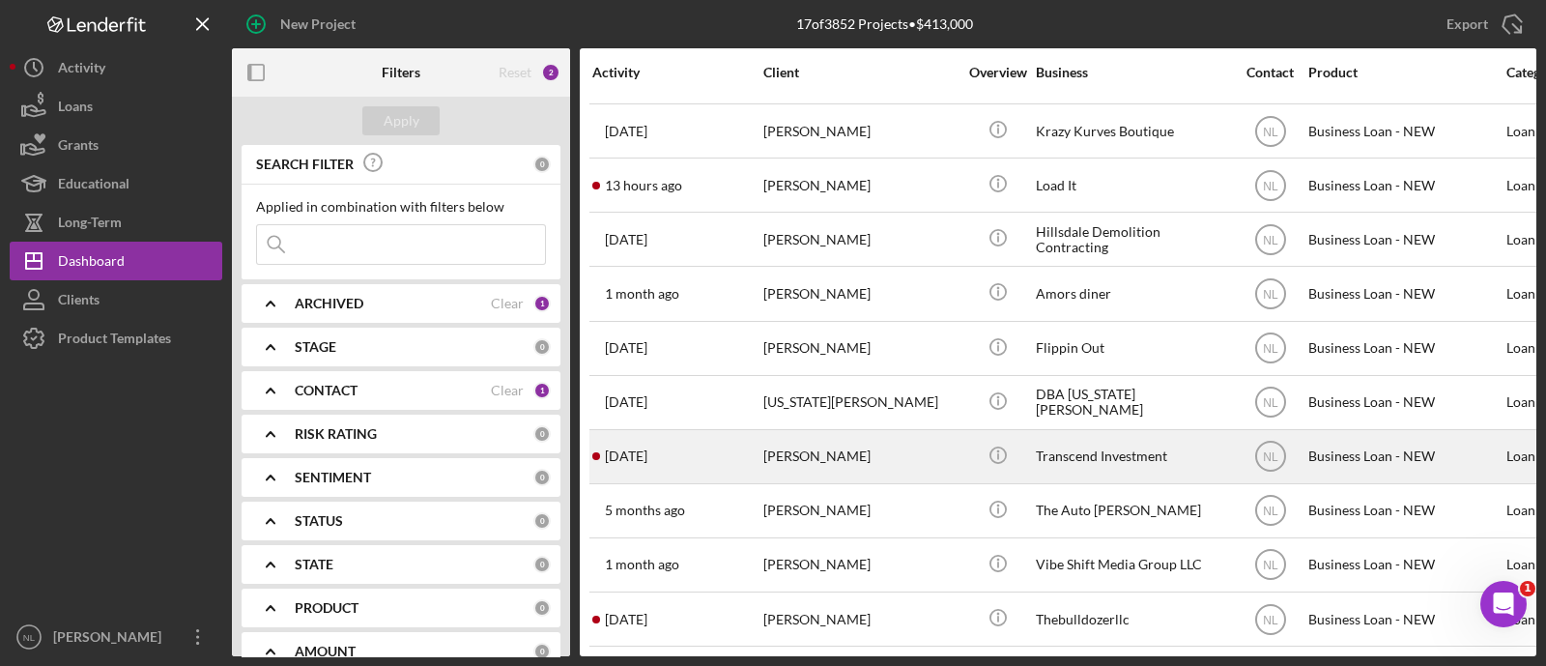
click at [759, 450] on div "1 week ago Steve Potter" at bounding box center [676, 456] width 169 height 51
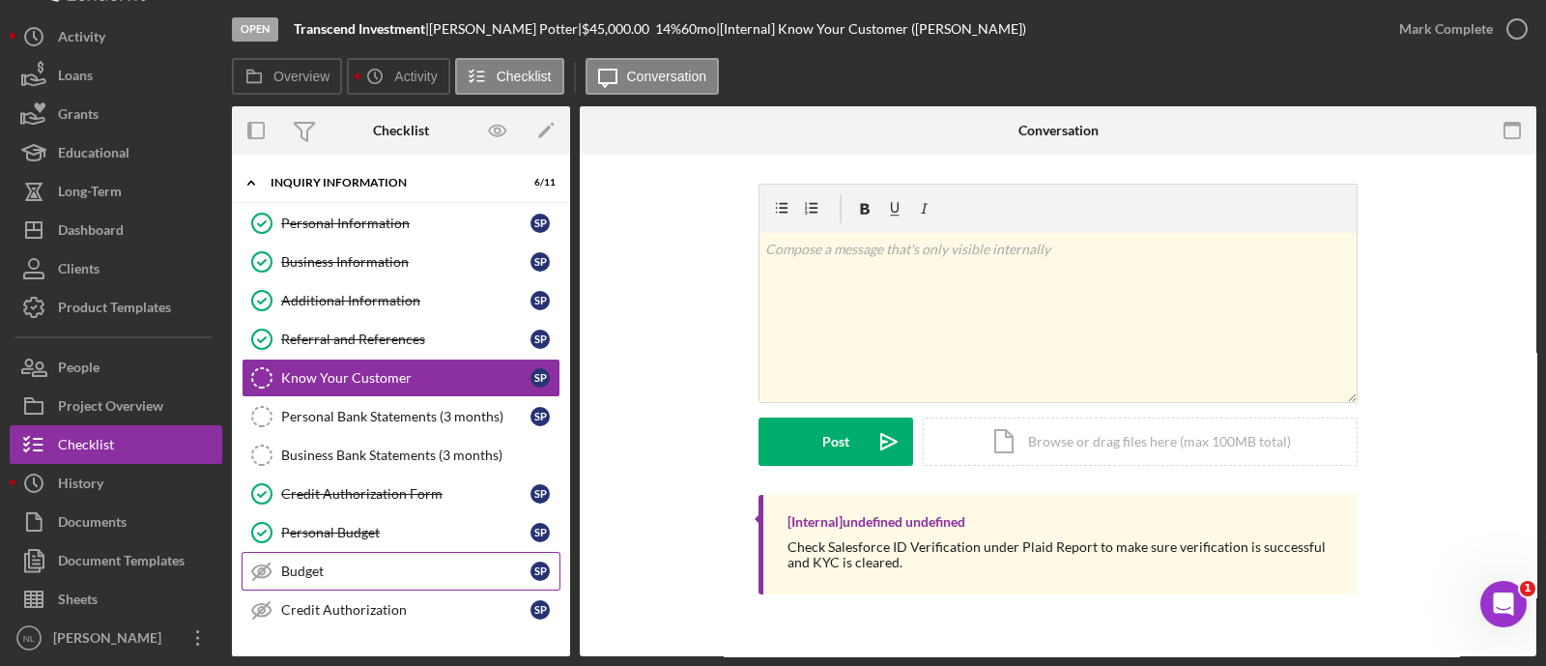
scroll to position [206, 0]
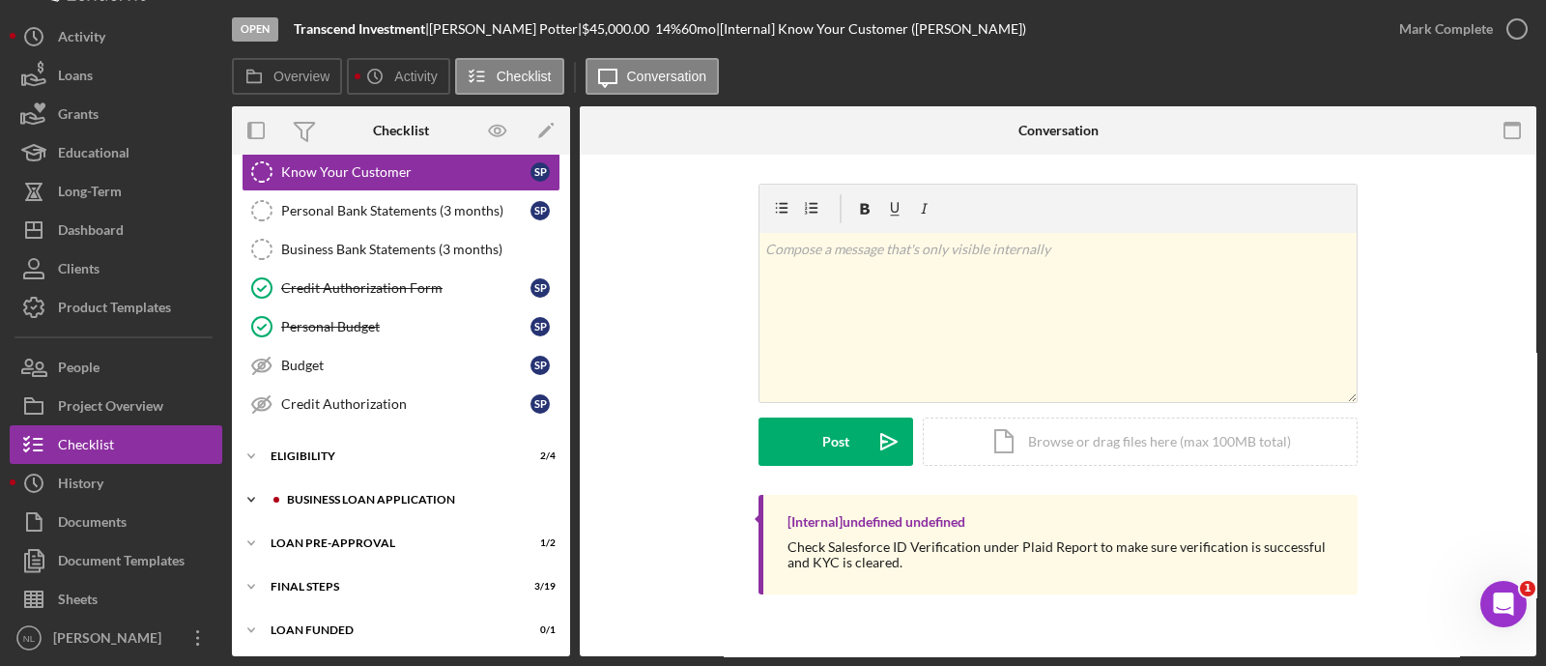
click at [332, 494] on div "BUSINESS LOAN APPLICATION" at bounding box center [416, 500] width 259 height 12
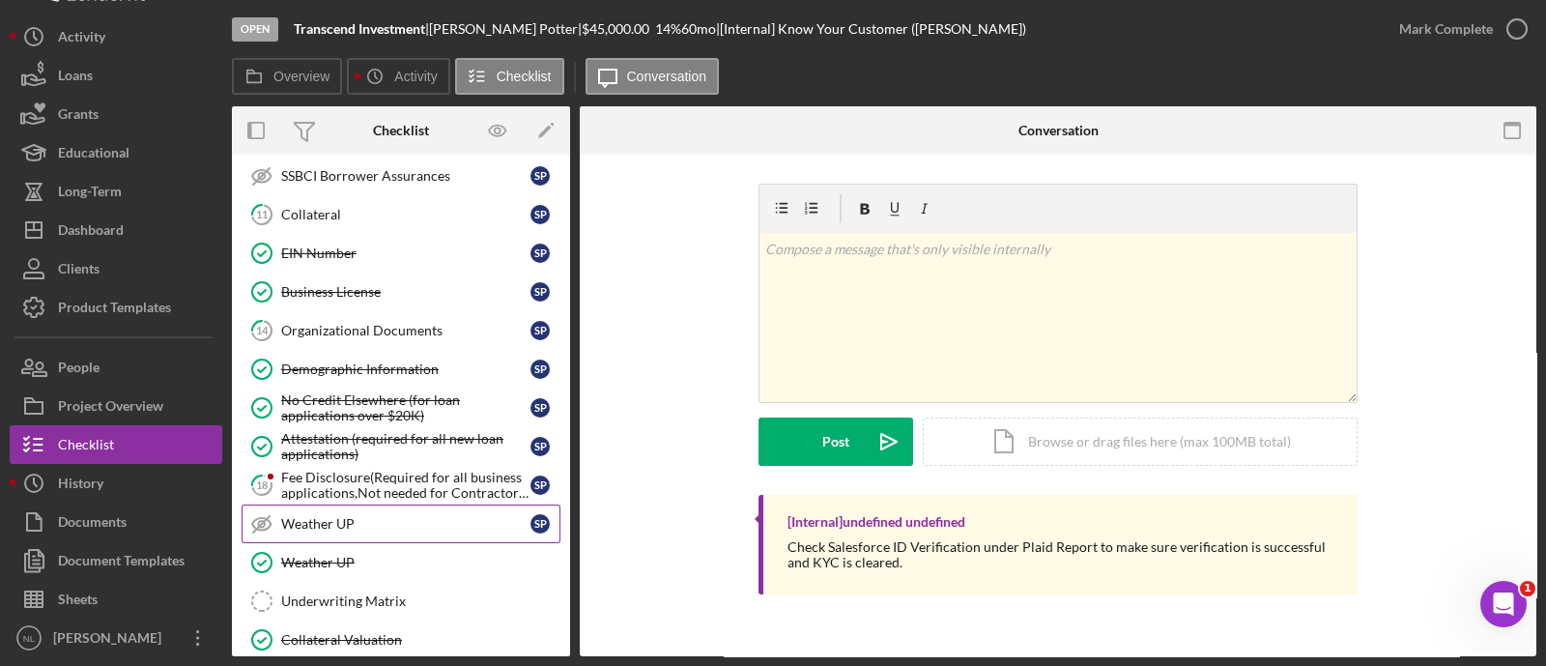
scroll to position [998, 0]
click at [335, 467] on div "Fee Disclosure(Required for all business applications,Not needed for Contractor…" at bounding box center [405, 482] width 249 height 31
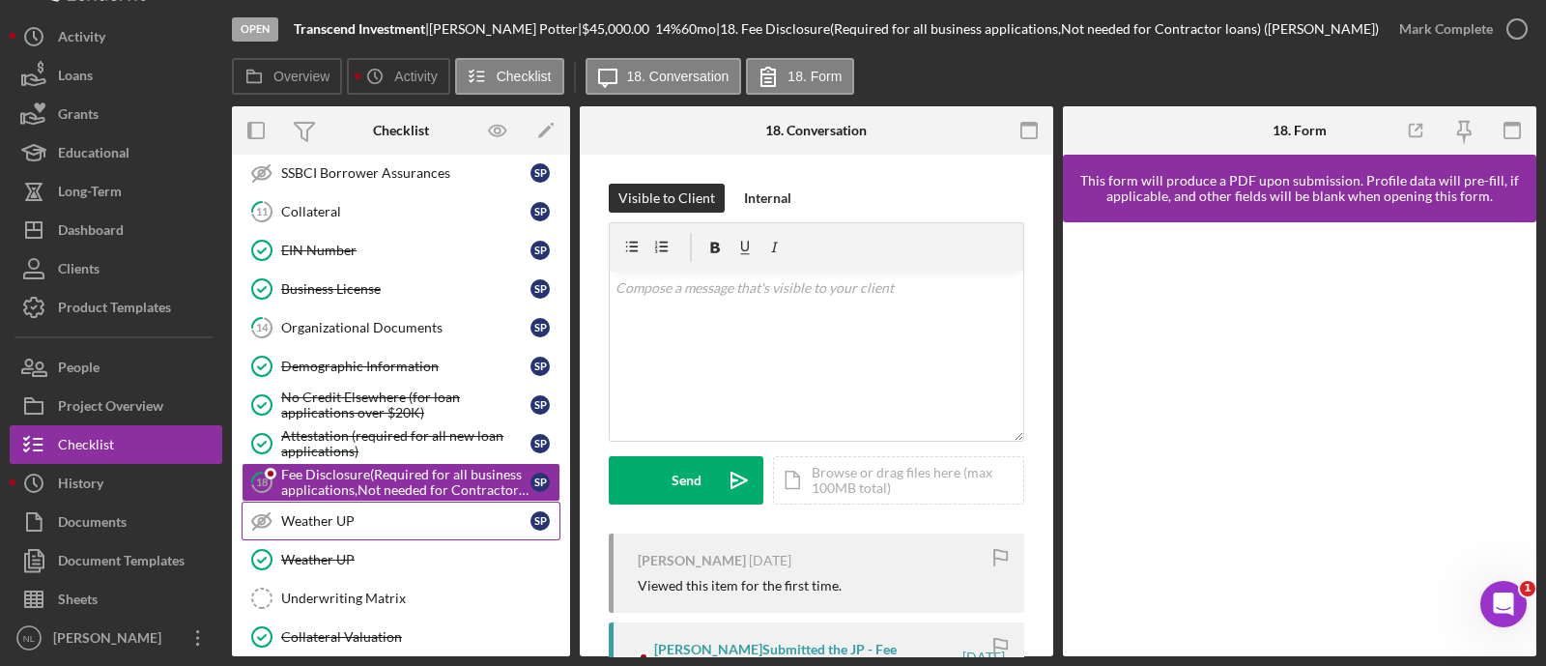
click at [337, 513] on div "Weather UP" at bounding box center [405, 520] width 249 height 15
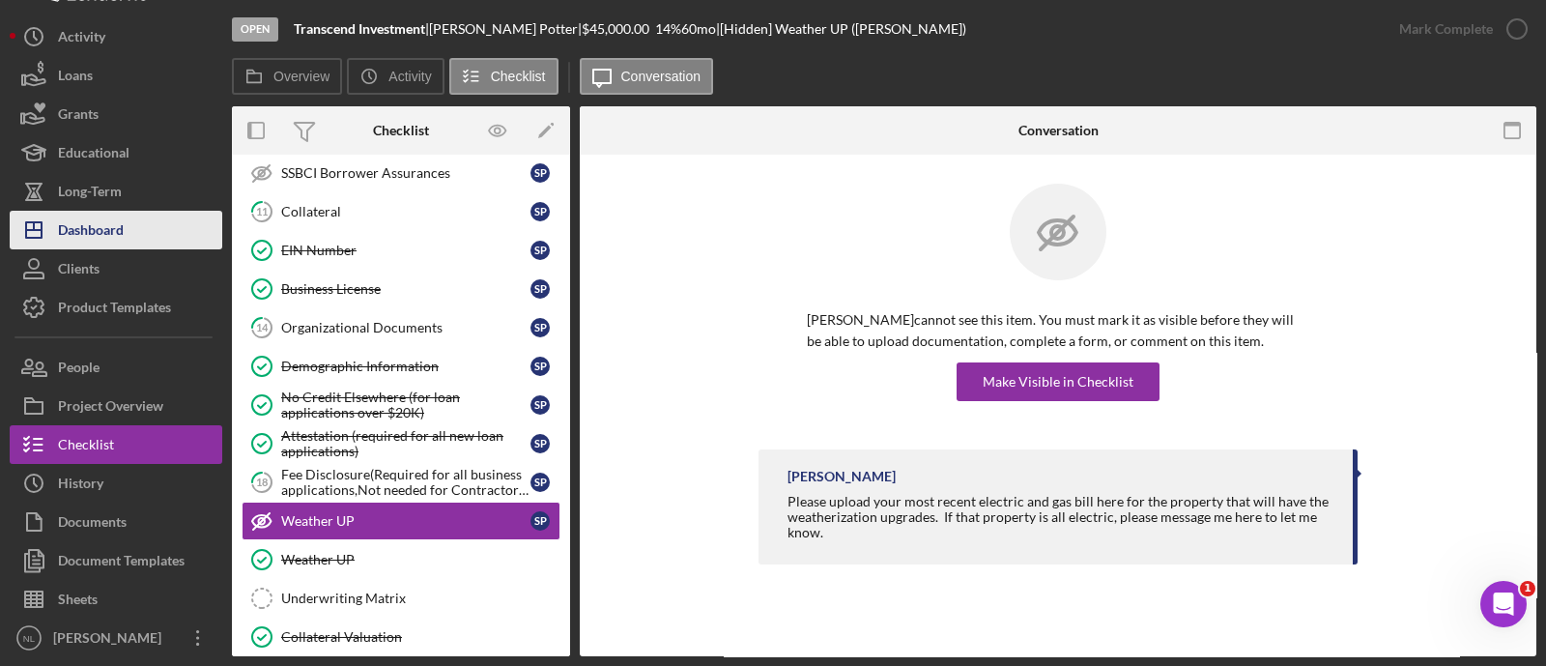
click at [136, 220] on button "Icon/Dashboard Dashboard" at bounding box center [116, 230] width 213 height 39
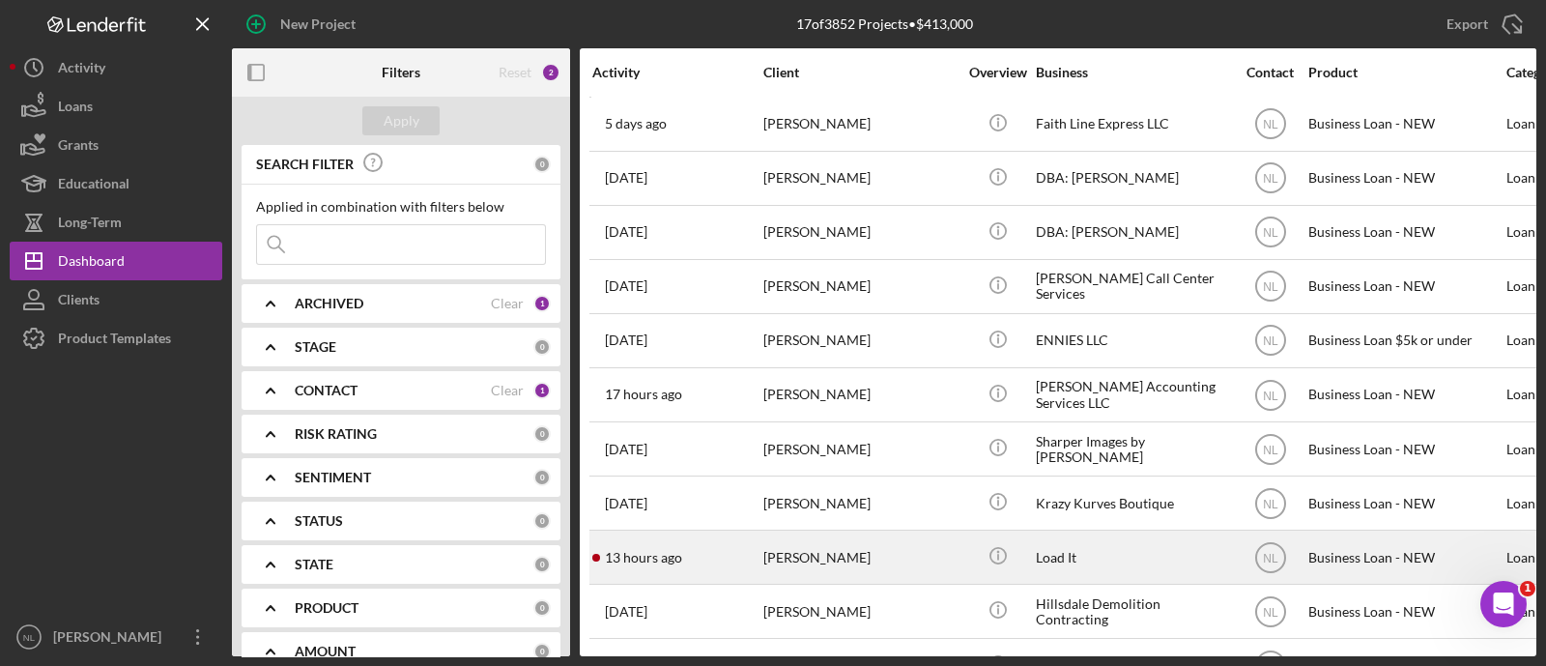
scroll to position [381, 0]
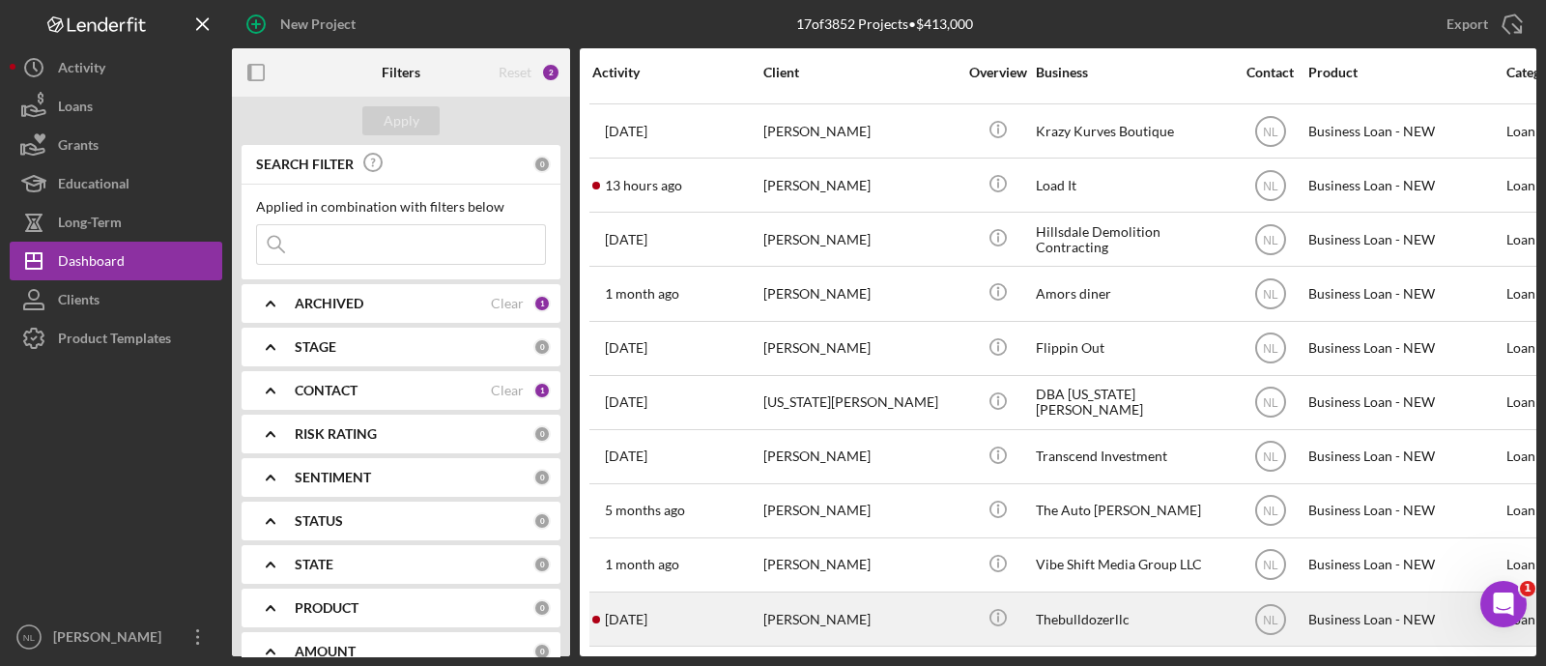
click at [814, 597] on div "[PERSON_NAME]" at bounding box center [859, 618] width 193 height 51
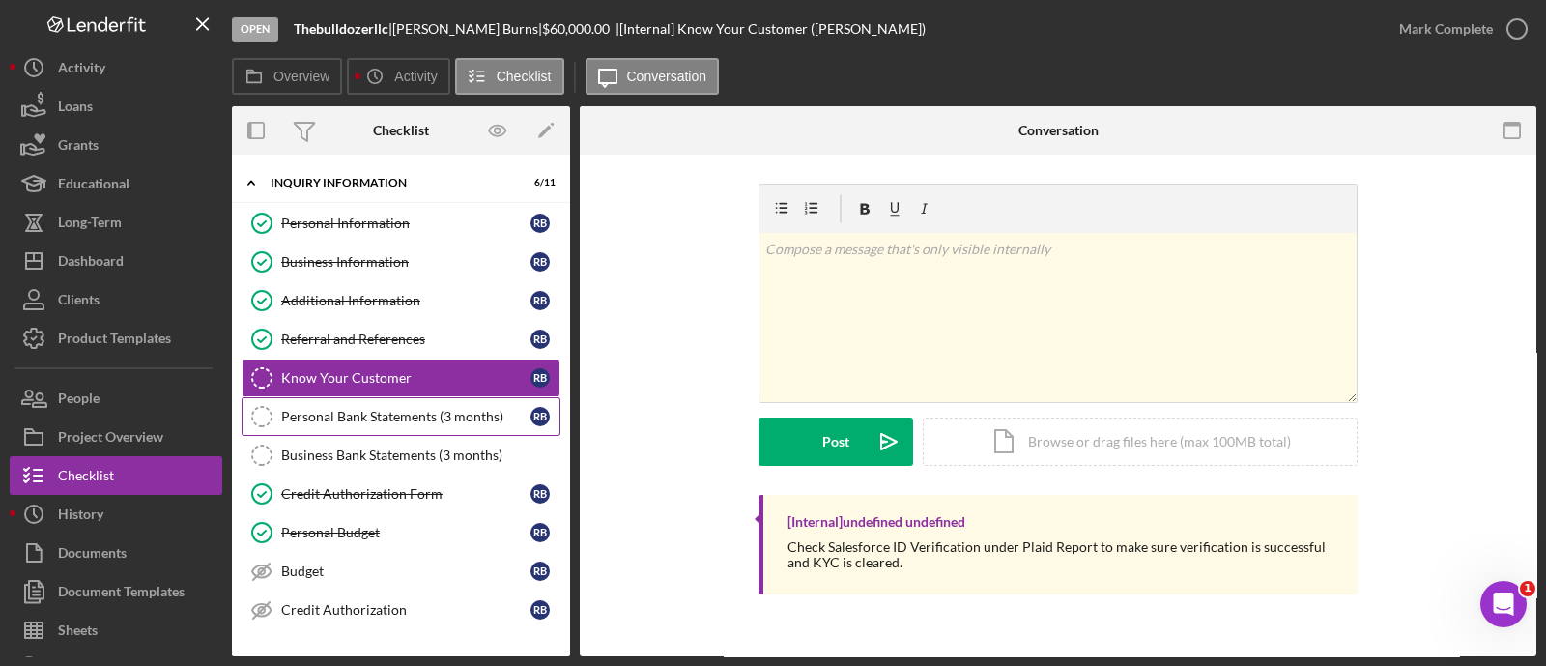
scroll to position [206, 0]
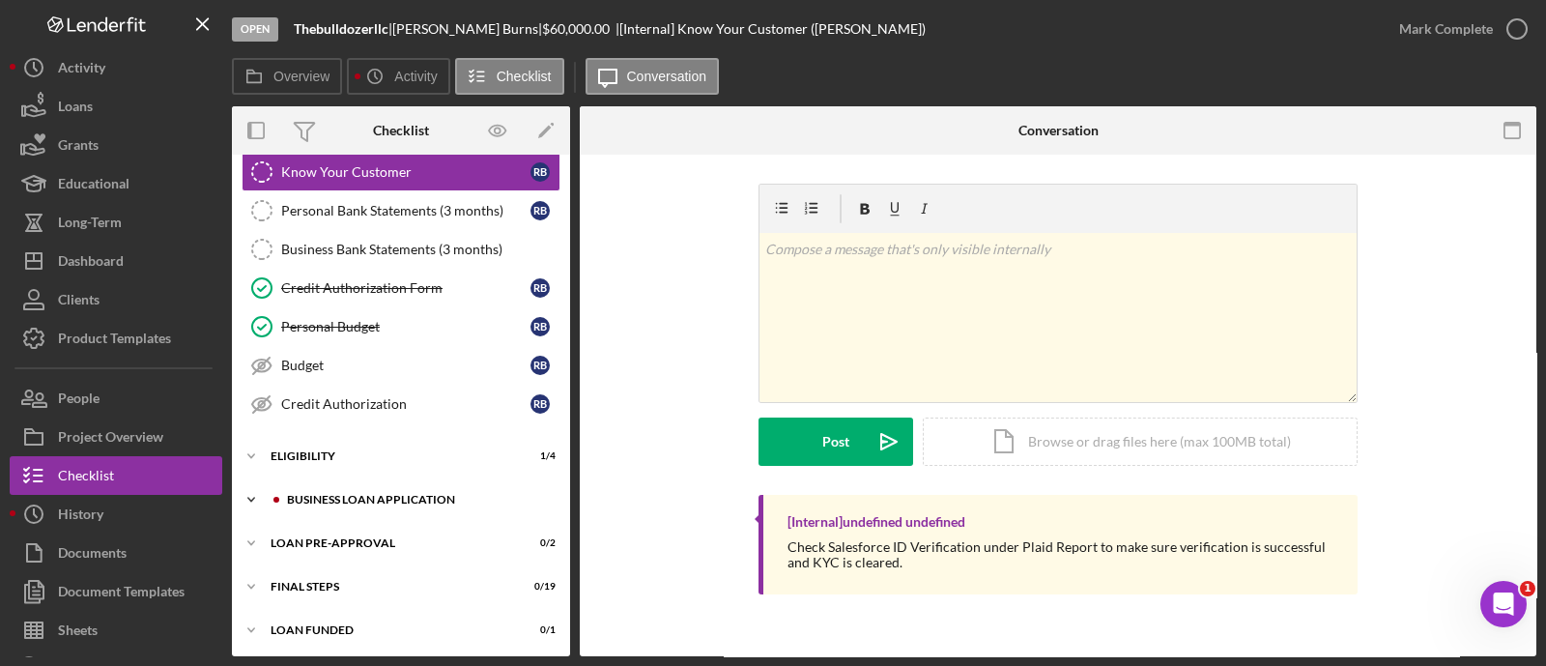
click at [401, 485] on div "Icon/Expander BUSINESS LOAN APPLICATION 16 / 26" at bounding box center [401, 499] width 338 height 39
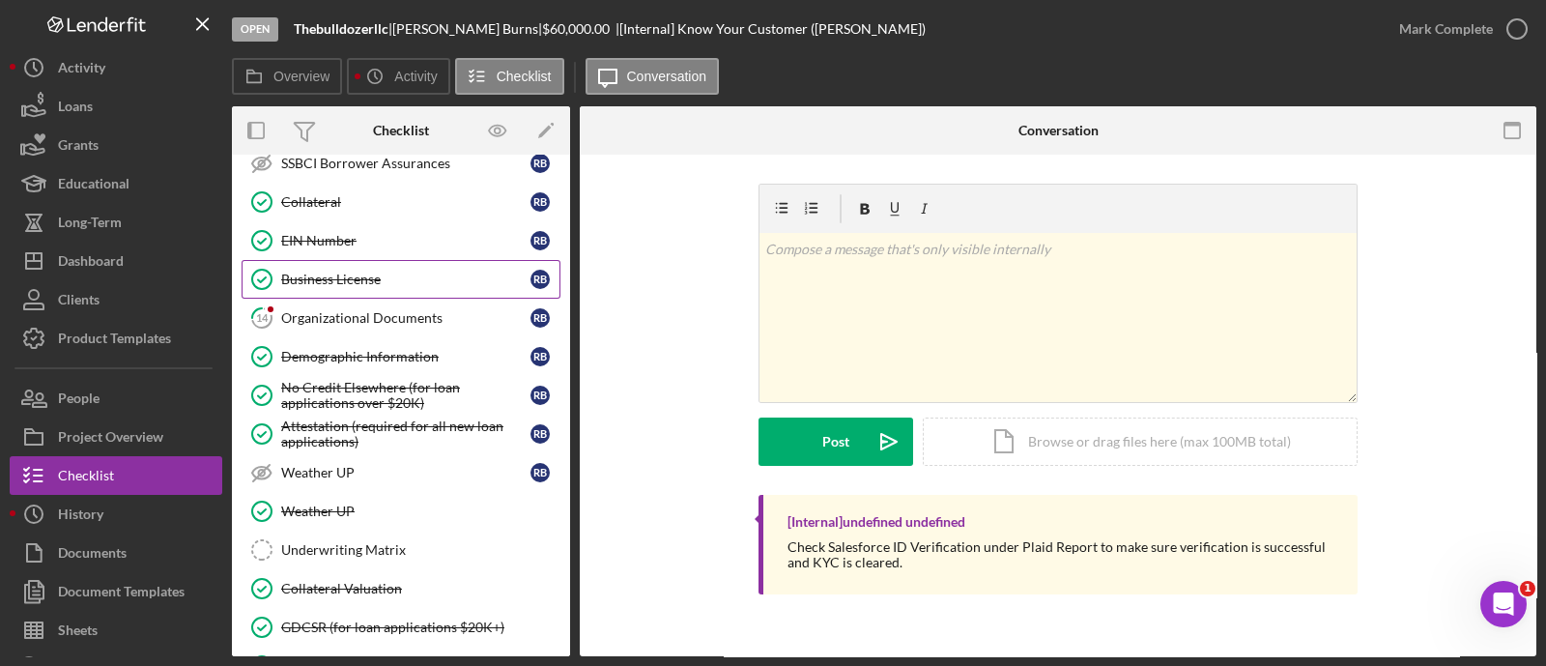
scroll to position [1000, 0]
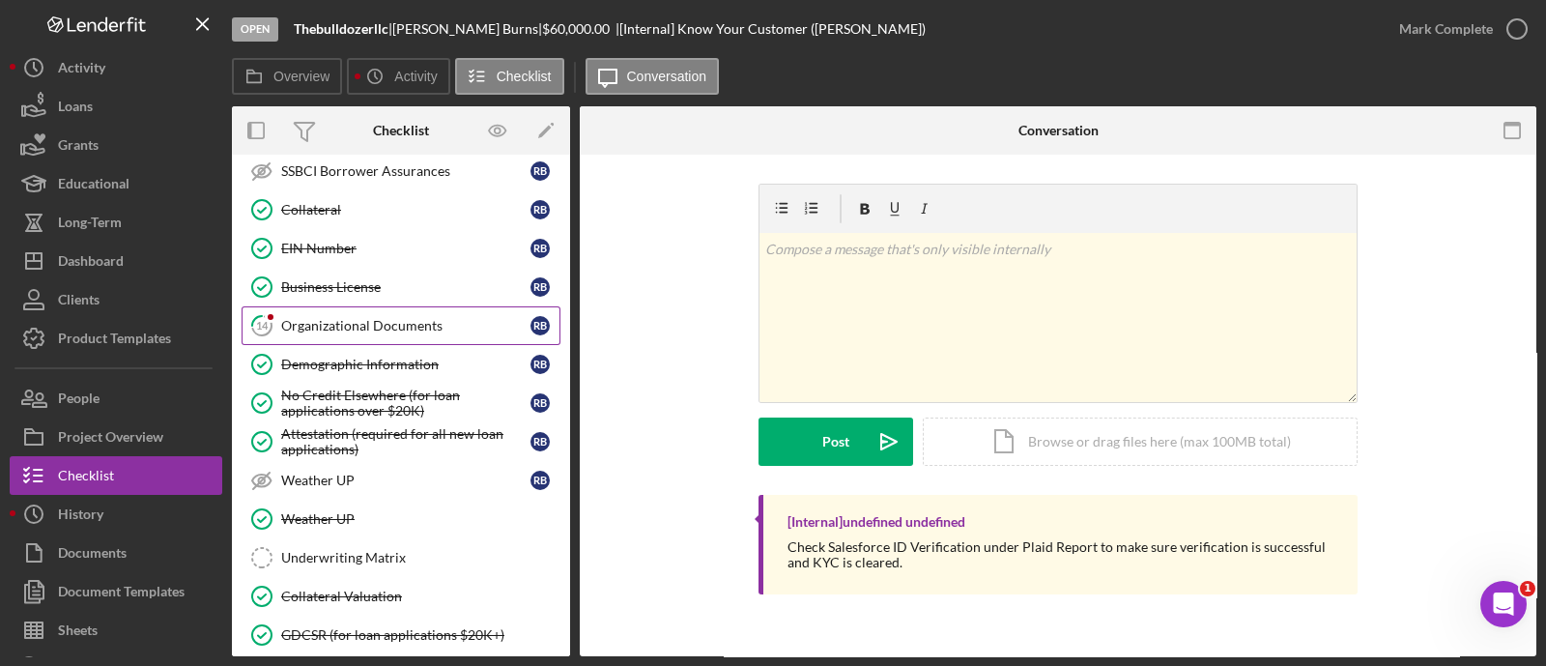
click at [372, 319] on div "Organizational Documents" at bounding box center [405, 325] width 249 height 15
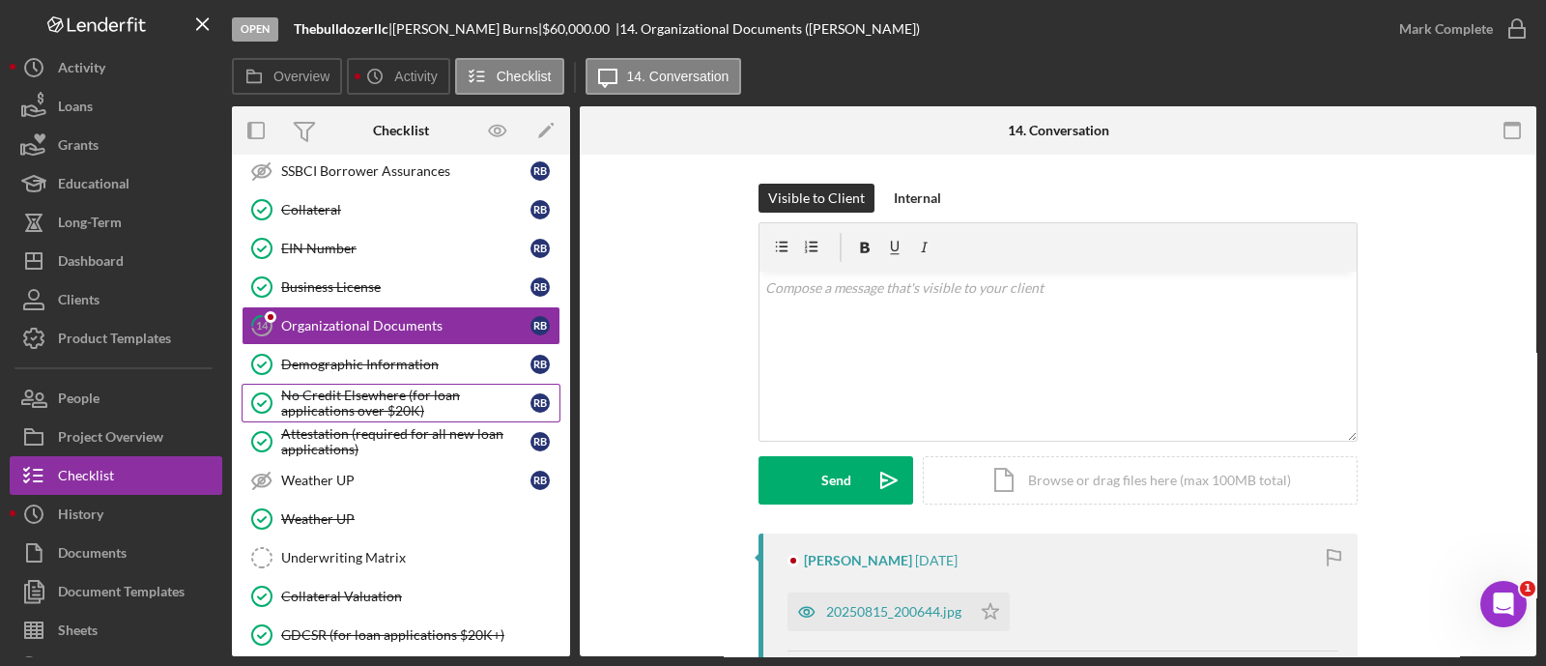
click at [357, 387] on div "No Credit Elsewhere (for loan applications over $20K)" at bounding box center [405, 402] width 249 height 31
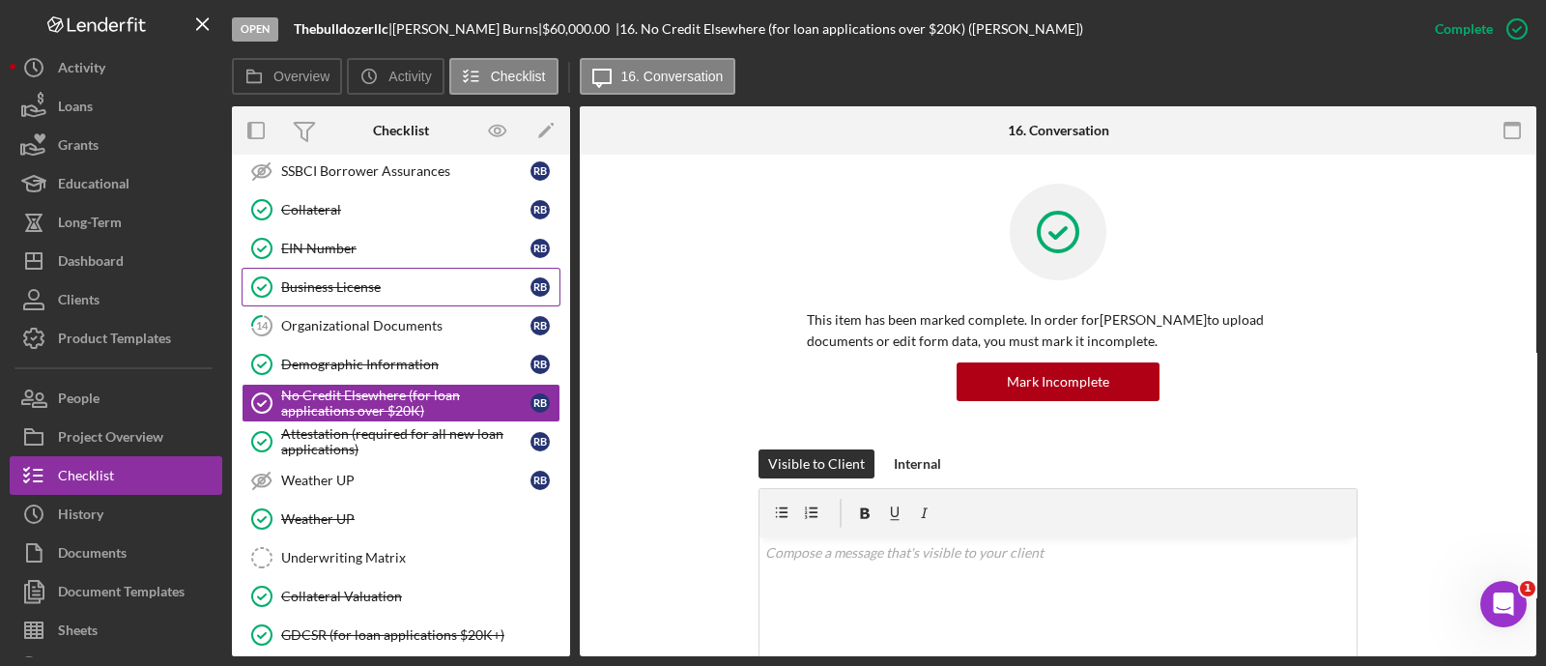
click at [319, 279] on div "Business License" at bounding box center [405, 286] width 249 height 15
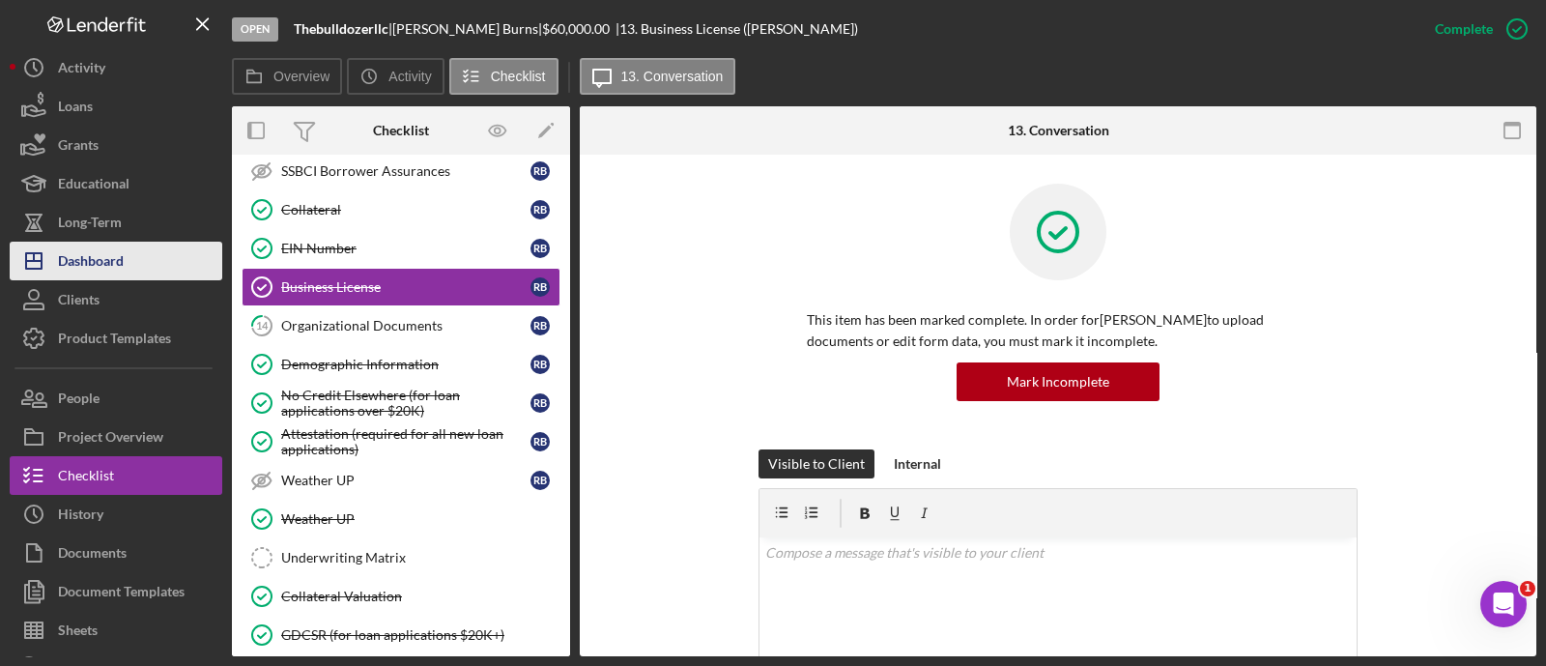
click at [146, 253] on button "Icon/Dashboard Dashboard" at bounding box center [116, 261] width 213 height 39
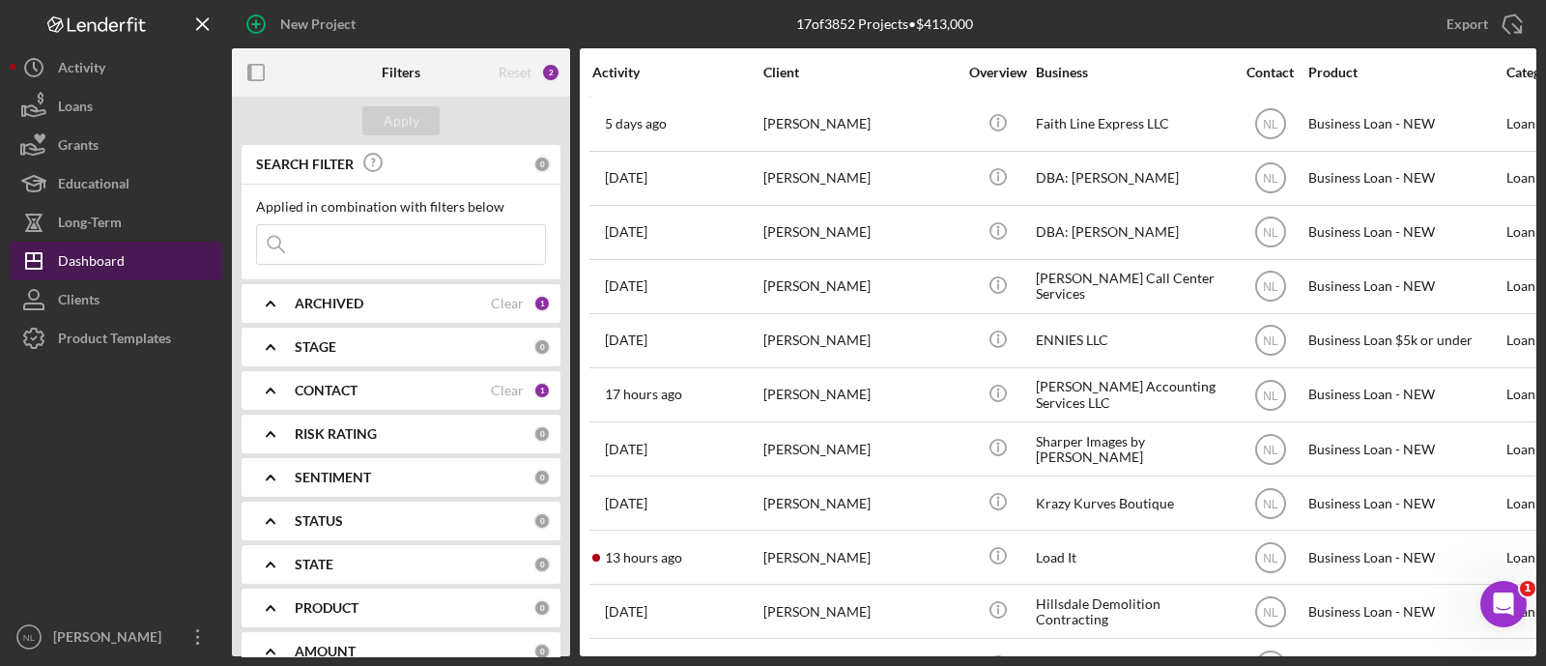
click at [130, 256] on button "Icon/Dashboard Dashboard" at bounding box center [116, 261] width 213 height 39
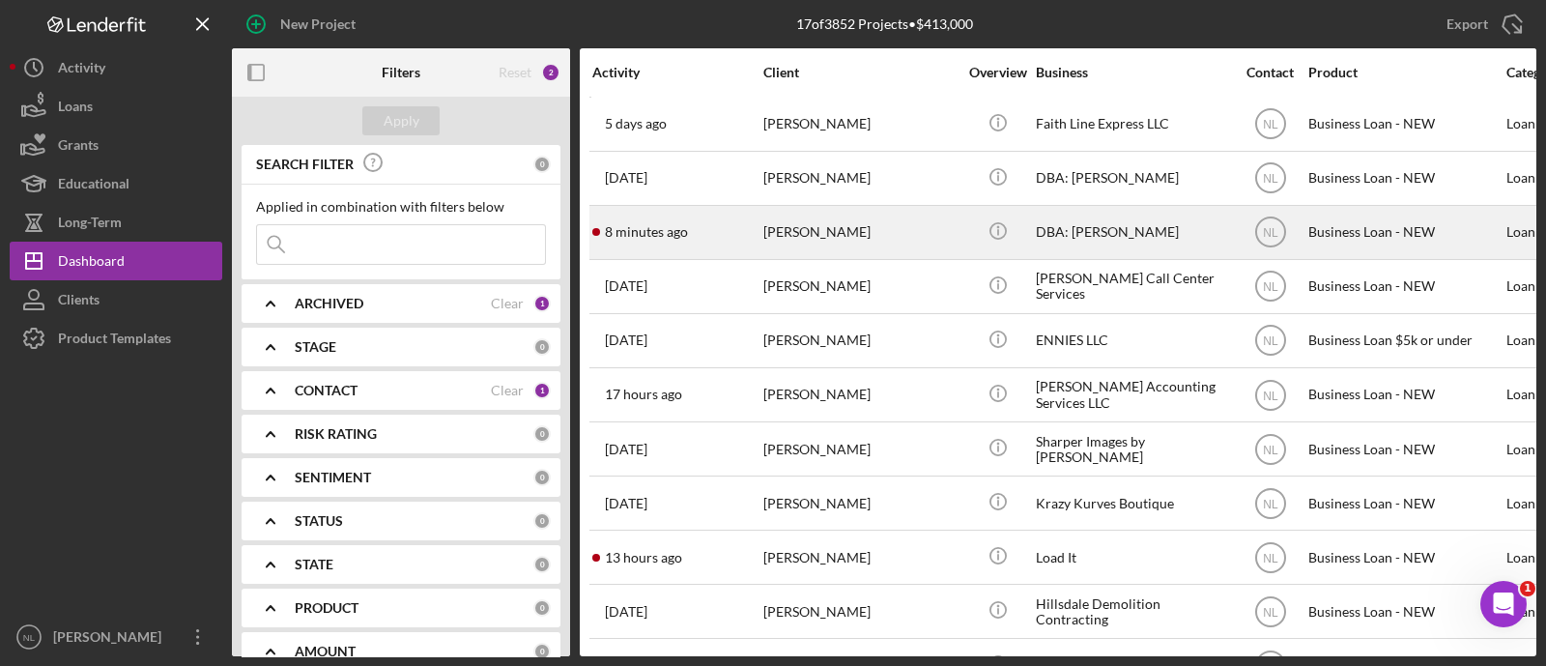
click at [727, 249] on div "8 minutes ago Darnell Crutcher" at bounding box center [676, 232] width 169 height 51
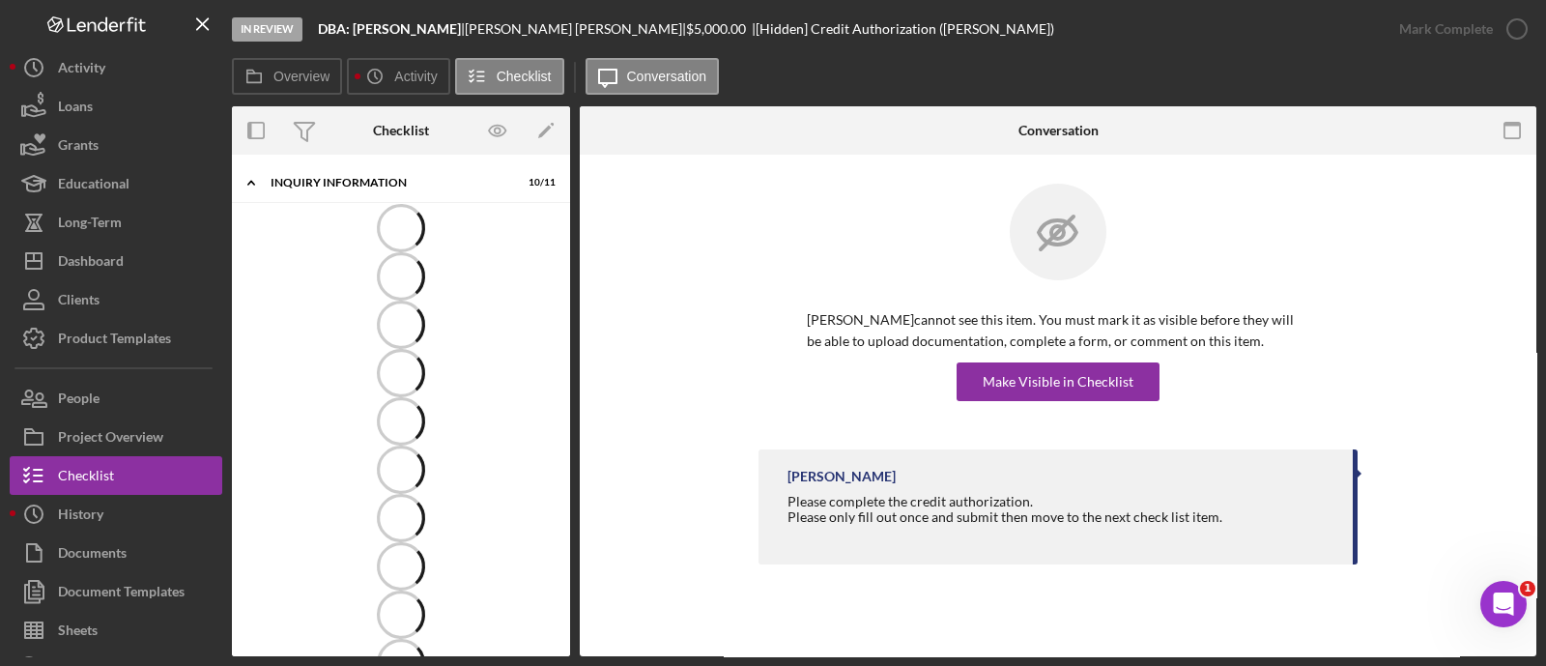
scroll to position [200, 0]
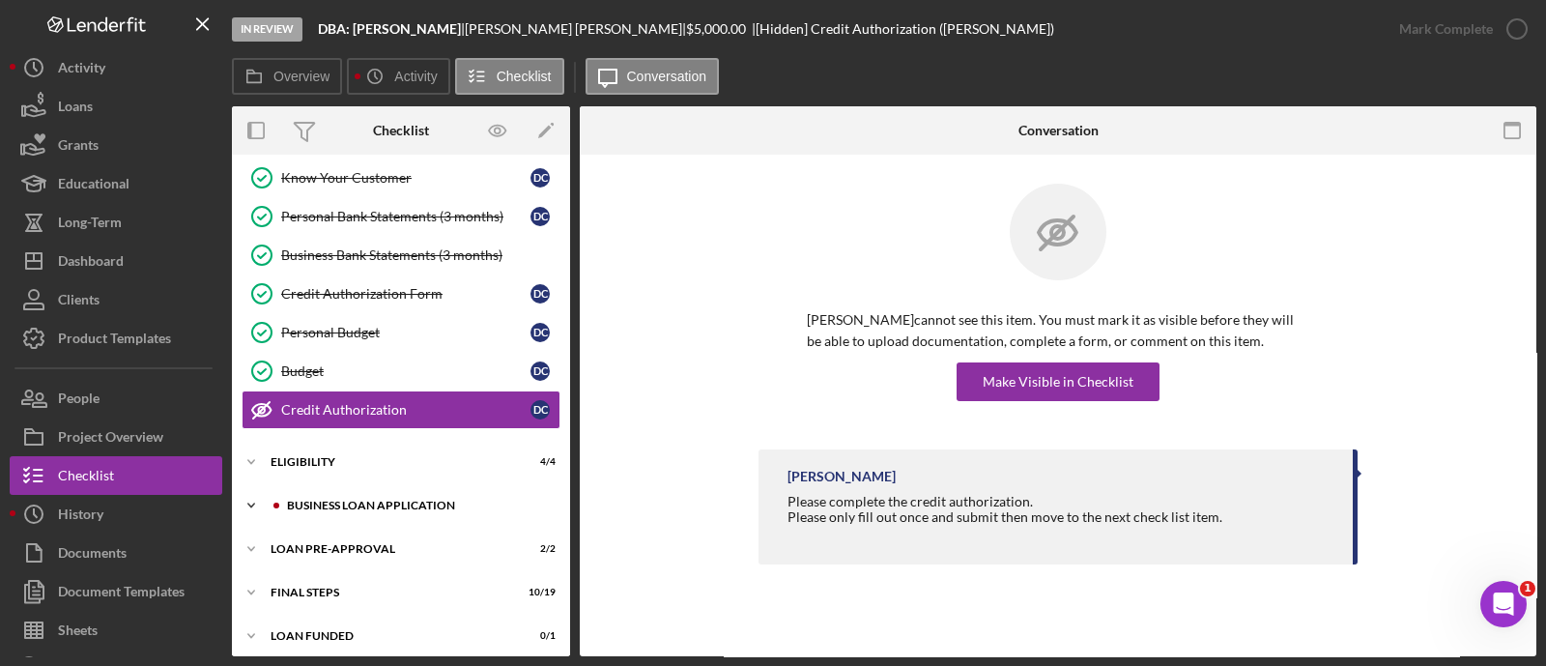
click at [403, 511] on div "Icon/Expander BUSINESS LOAN APPLICATION 19 / 27" at bounding box center [401, 505] width 338 height 39
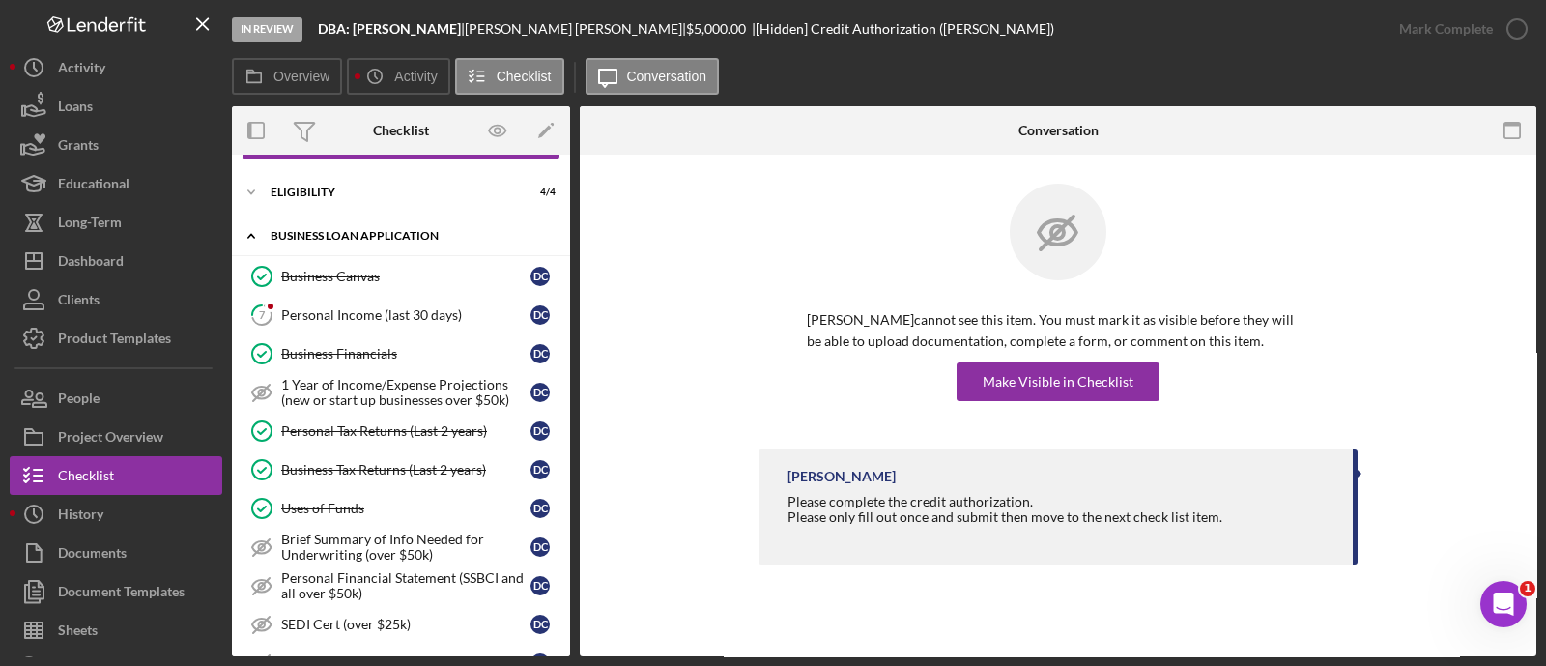
scroll to position [504, 0]
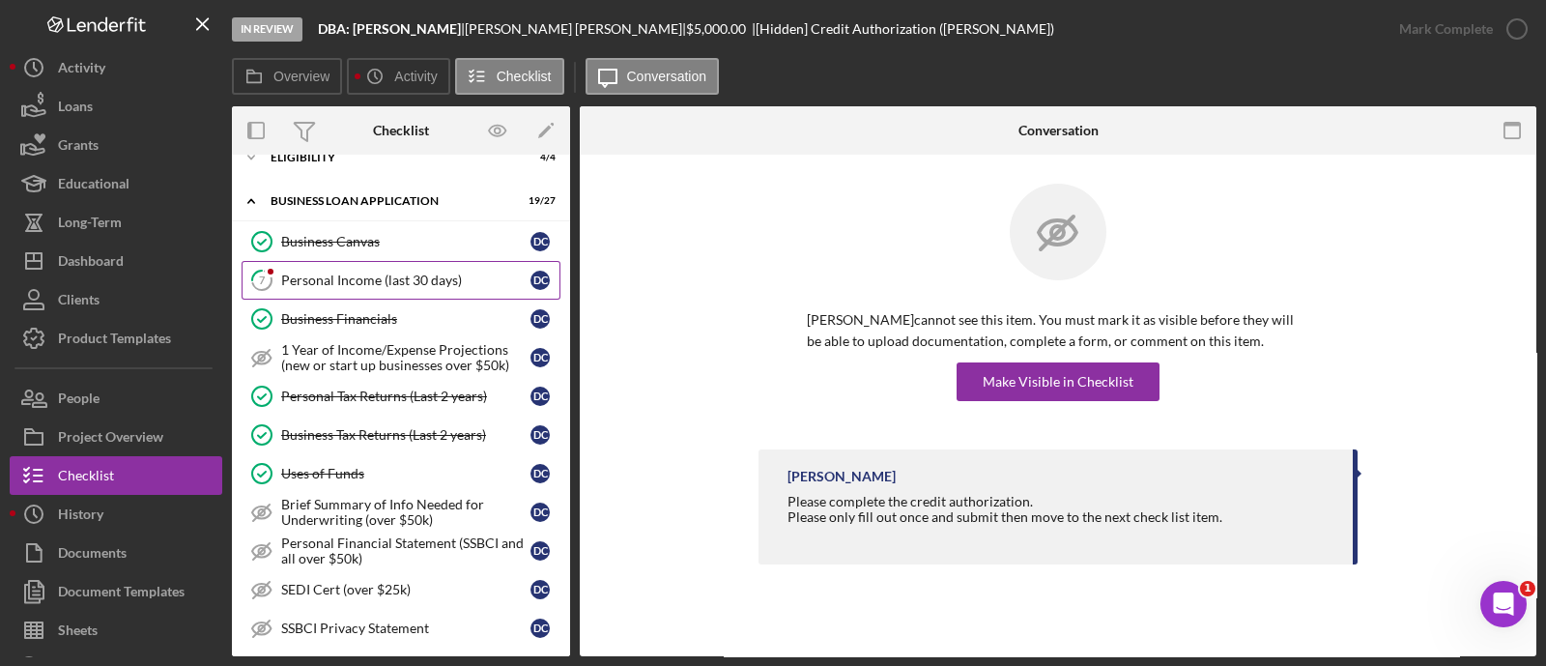
click at [399, 272] on div "Personal Income (last 30 days)" at bounding box center [405, 279] width 249 height 15
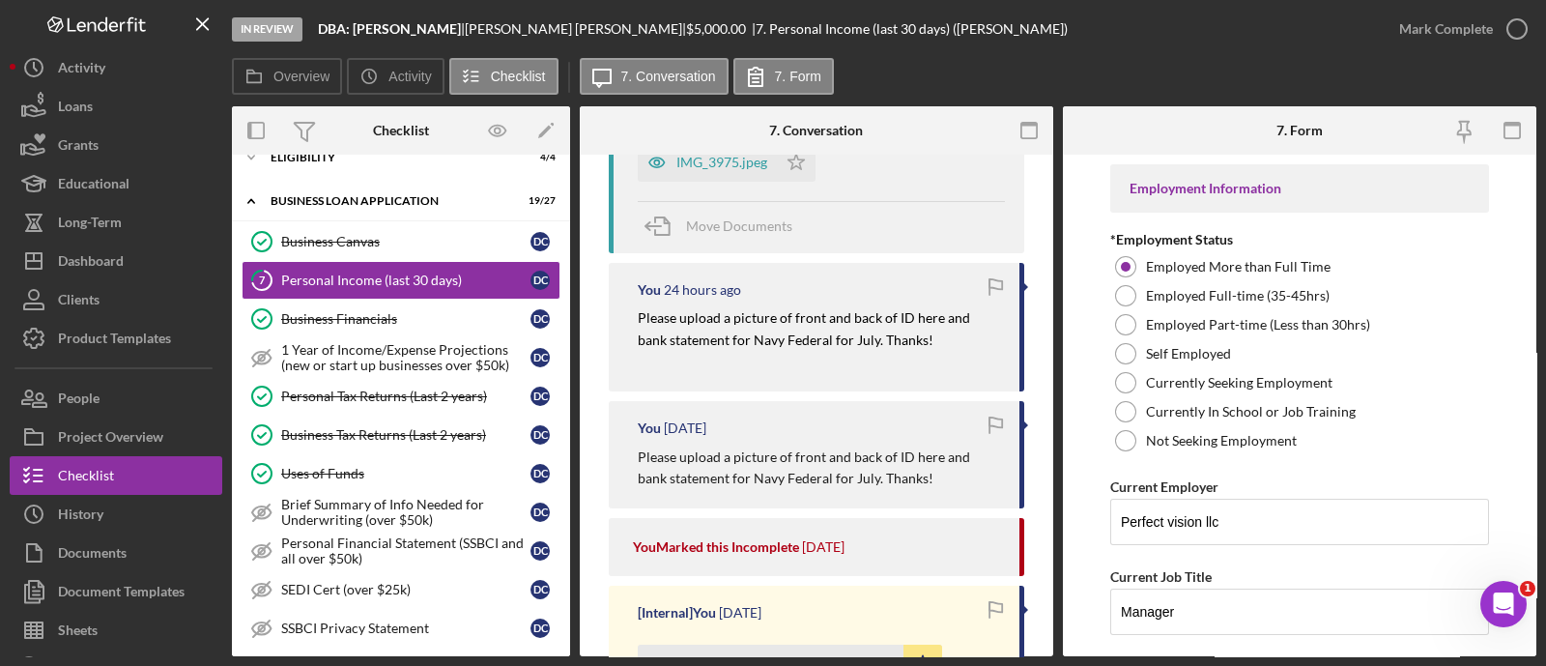
scroll to position [201, 0]
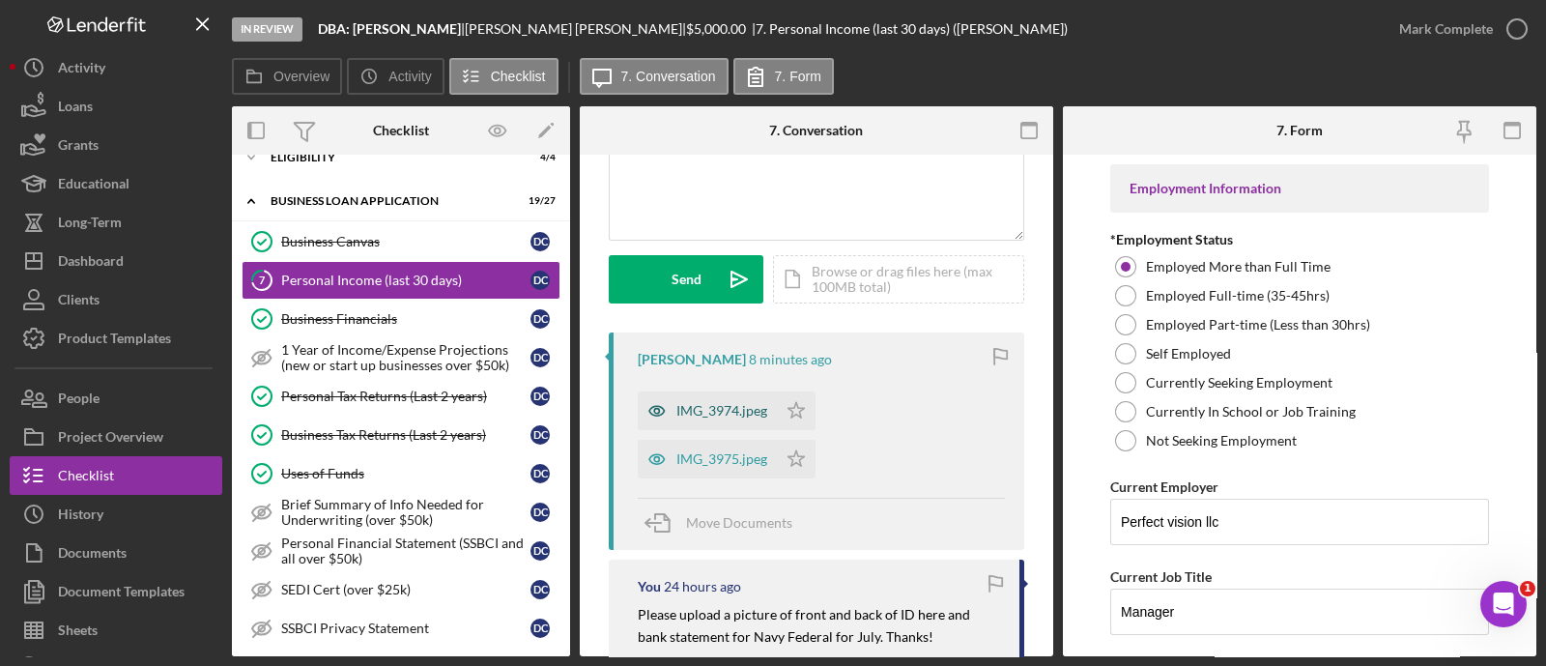
click at [724, 424] on div "IMG_3974.jpeg" at bounding box center [707, 410] width 139 height 39
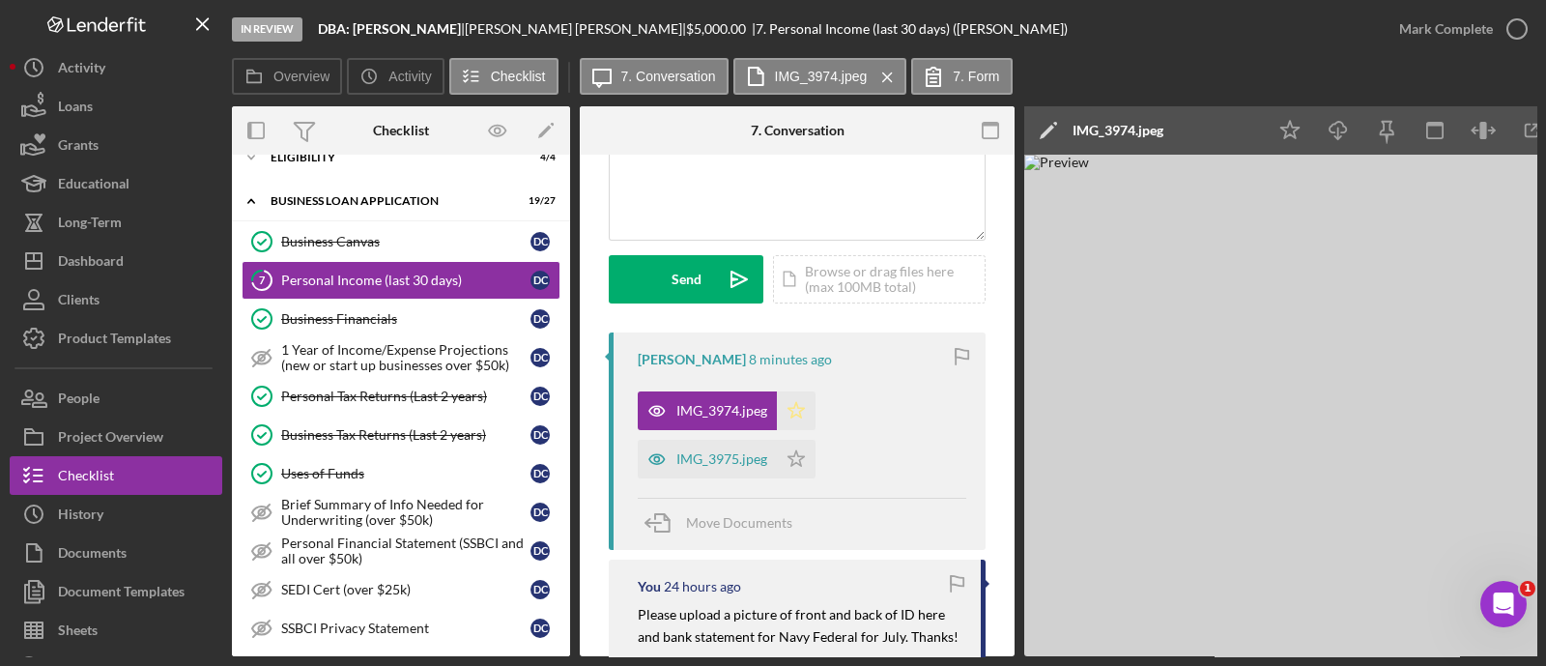
click at [787, 408] on icon "Icon/Star" at bounding box center [796, 410] width 39 height 39
click at [763, 468] on div "IMG_3975.jpeg" at bounding box center [707, 459] width 139 height 39
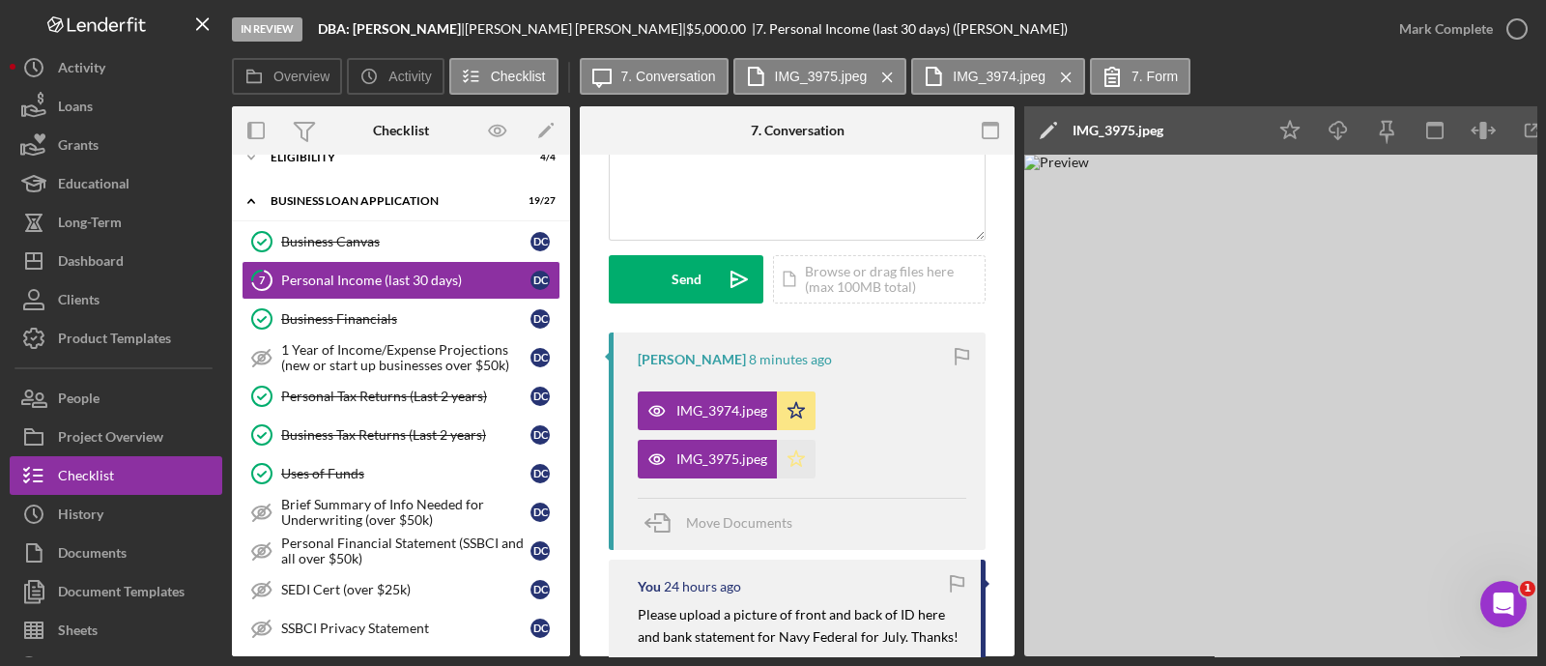
click at [802, 464] on icon "Icon/Star" at bounding box center [796, 459] width 39 height 39
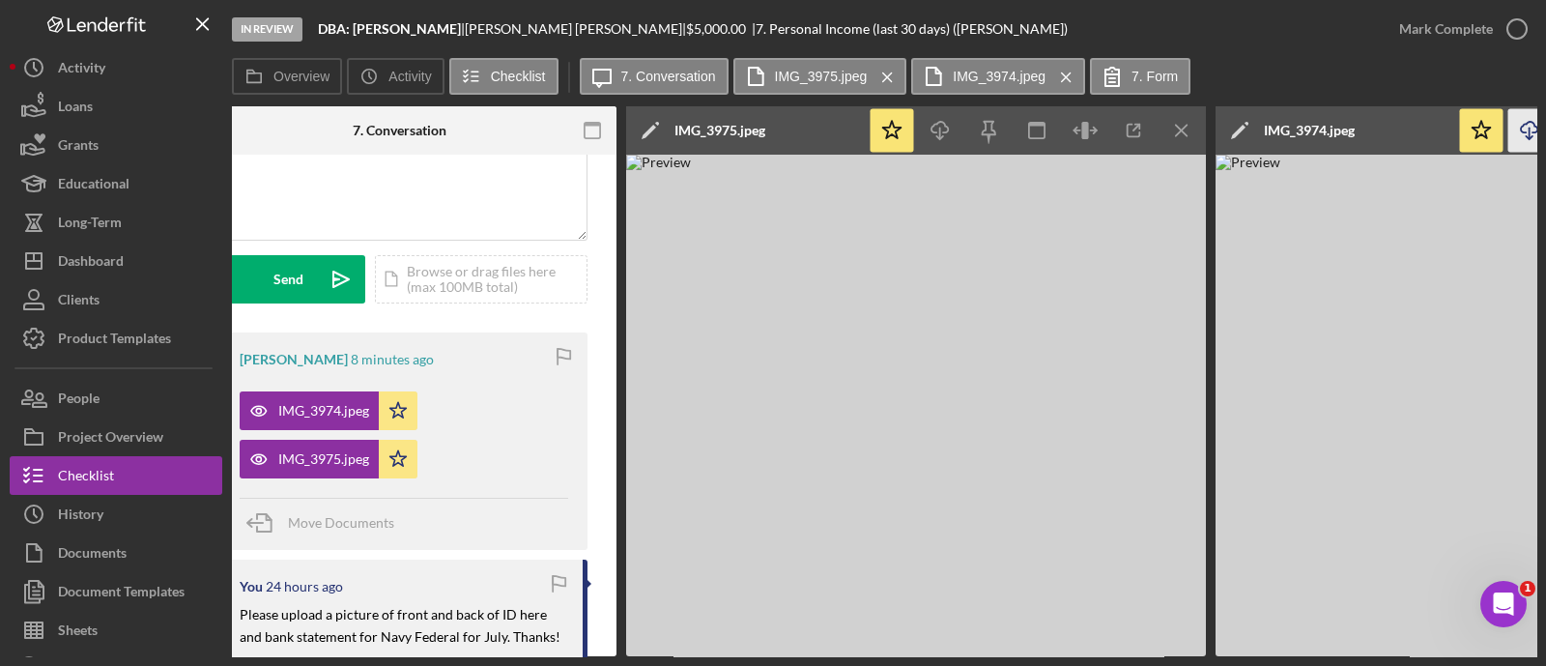
scroll to position [0, 403]
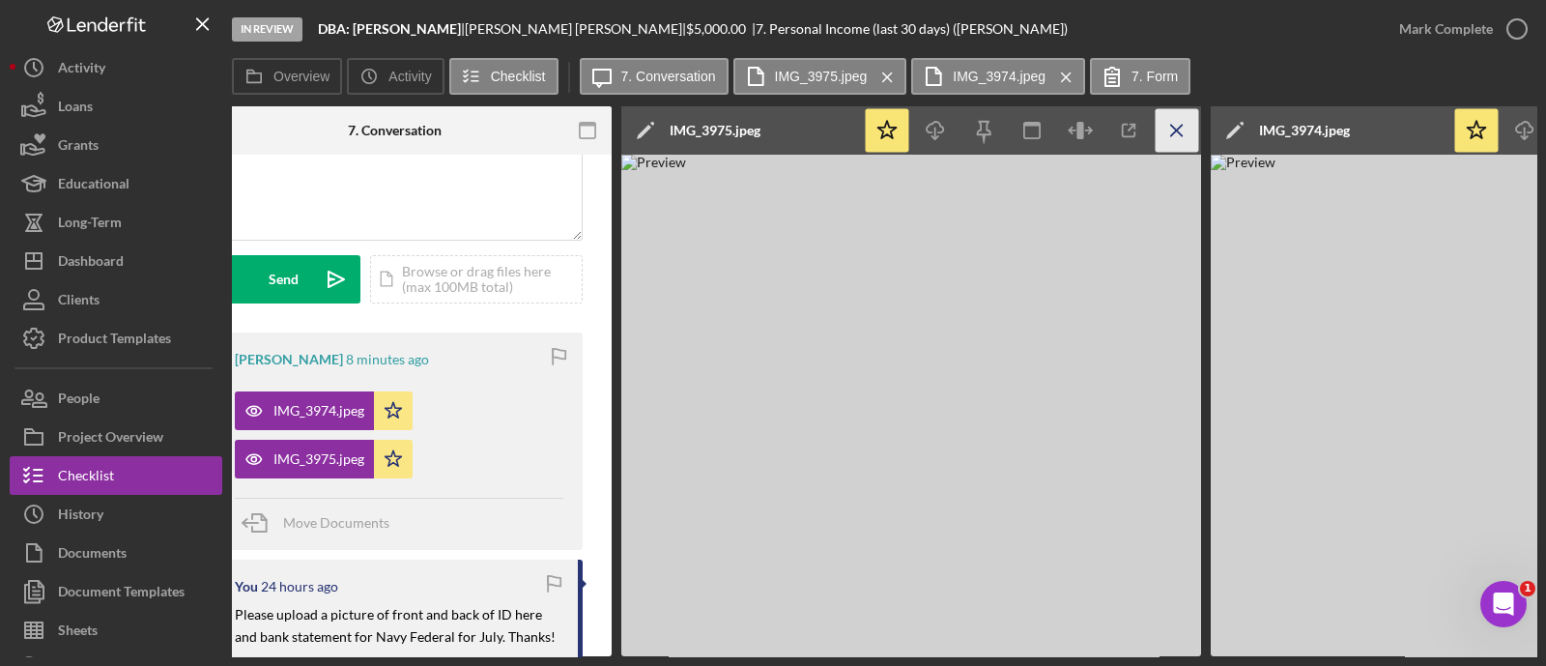
click at [1185, 145] on icon "Icon/Menu Close" at bounding box center [1176, 130] width 43 height 43
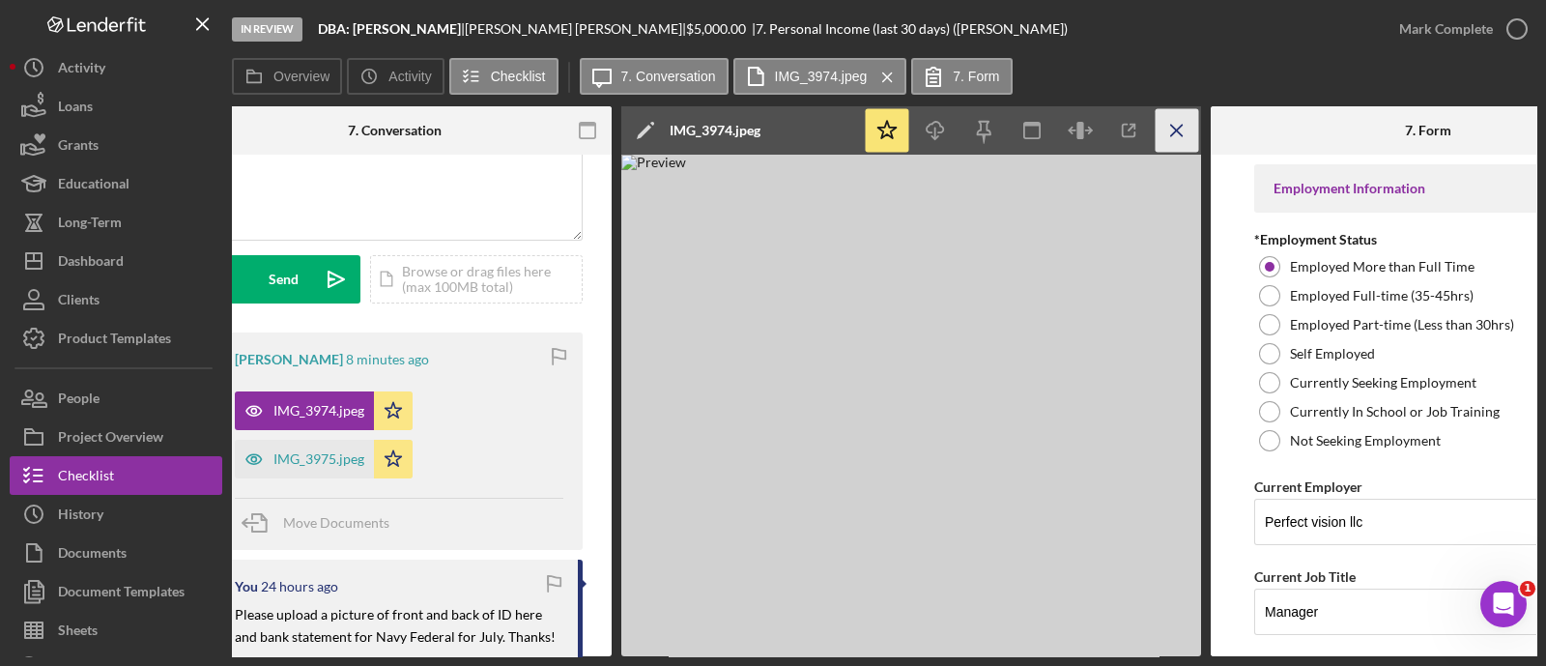
click at [1179, 132] on icon "Icon/Menu Close" at bounding box center [1176, 130] width 43 height 43
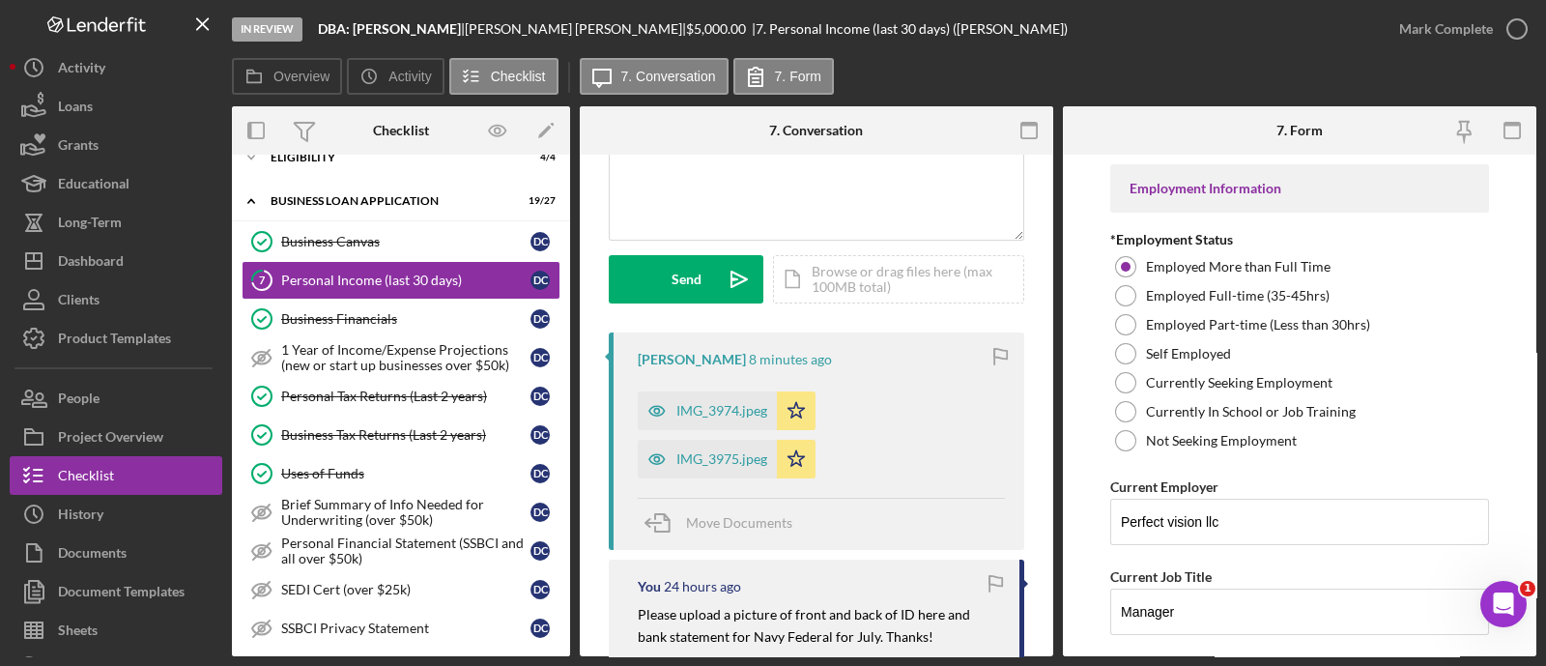
scroll to position [0, 0]
click at [724, 409] on div "IMG_3974.jpeg" at bounding box center [721, 410] width 91 height 15
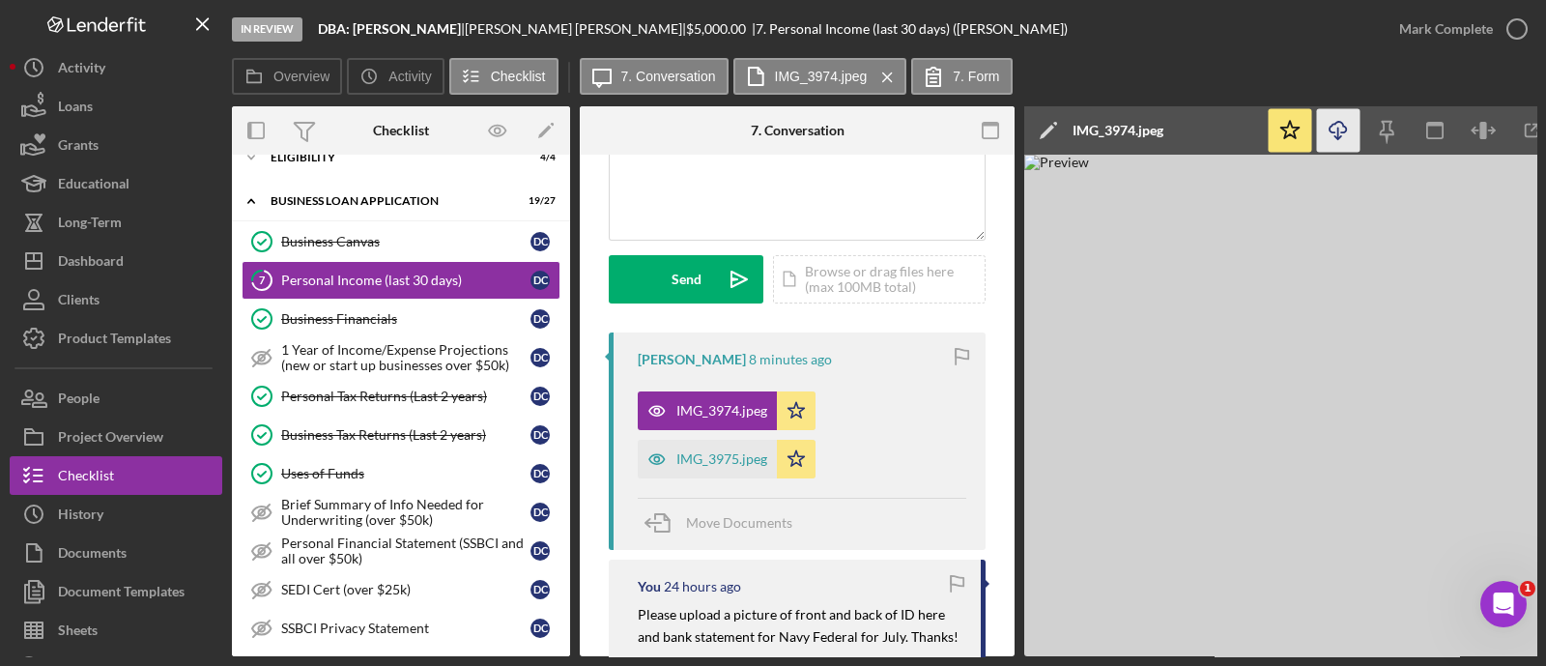
click at [1339, 127] on icon "Icon/Download" at bounding box center [1338, 130] width 43 height 43
click at [730, 463] on div "IMG_3975.jpeg" at bounding box center [721, 458] width 91 height 15
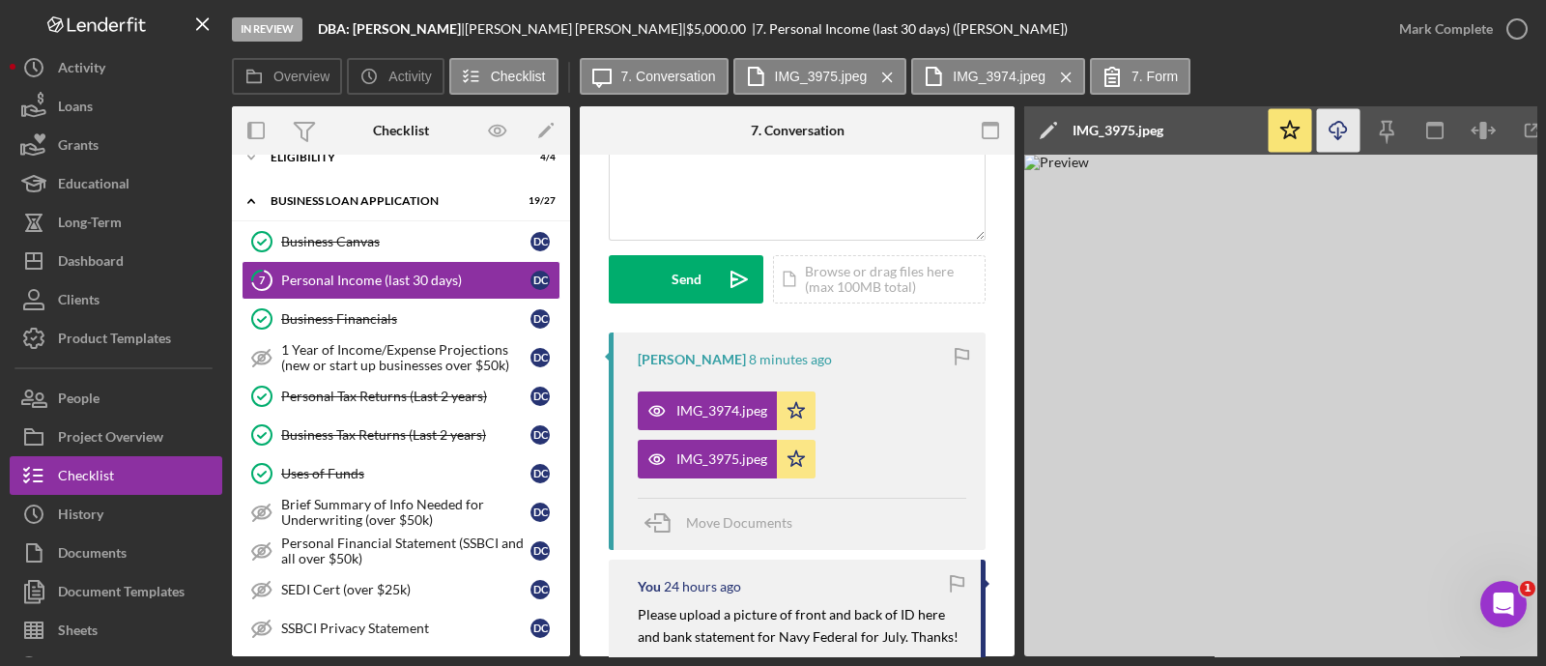
click at [1327, 126] on icon "Icon/Download" at bounding box center [1338, 130] width 43 height 43
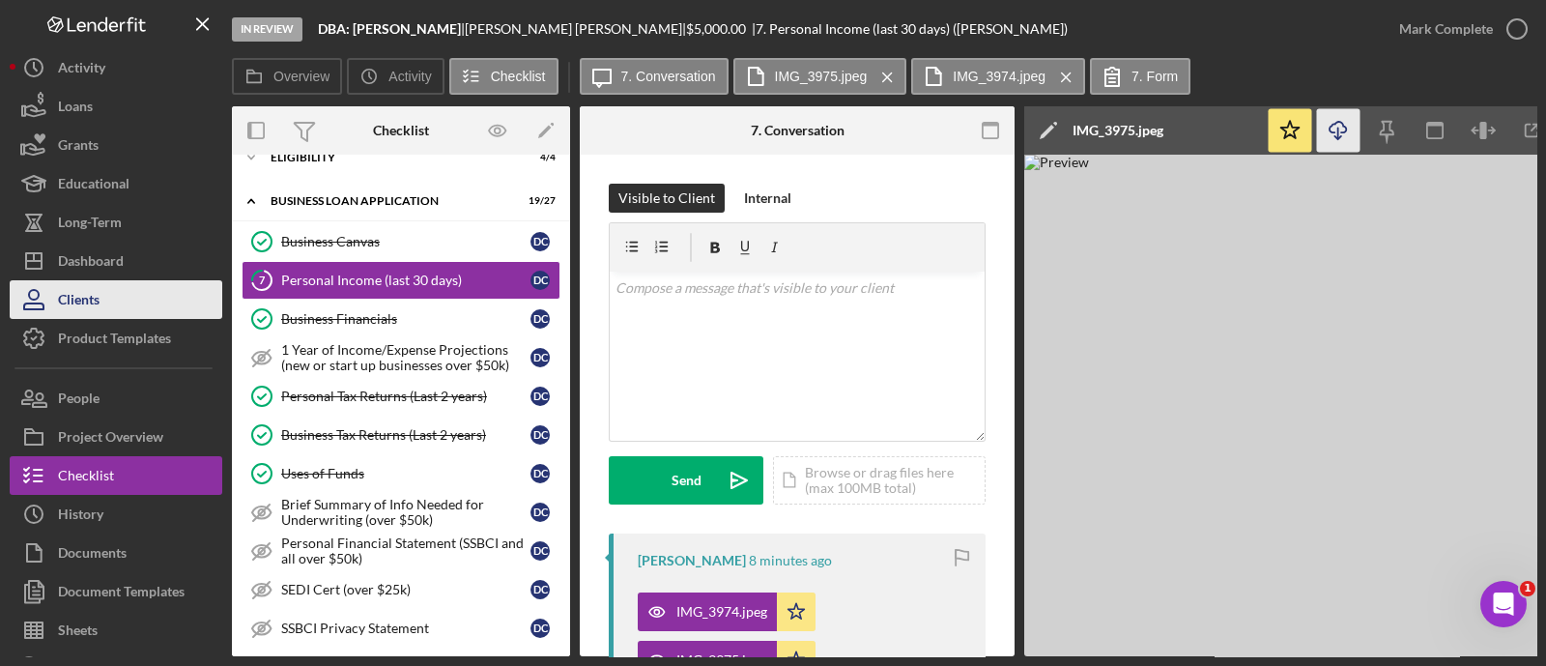
click at [169, 282] on button "Clients" at bounding box center [116, 299] width 213 height 39
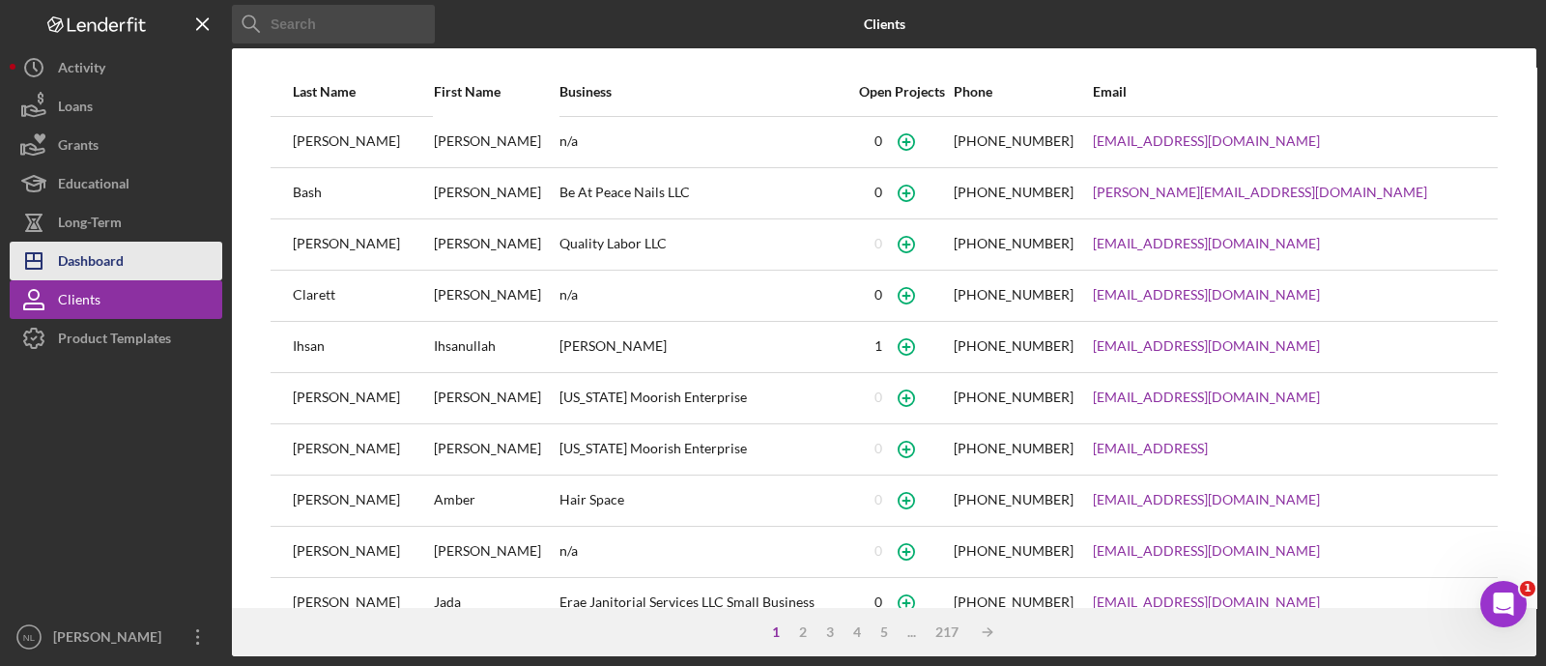
click at [147, 250] on button "Icon/Dashboard Dashboard" at bounding box center [116, 261] width 213 height 39
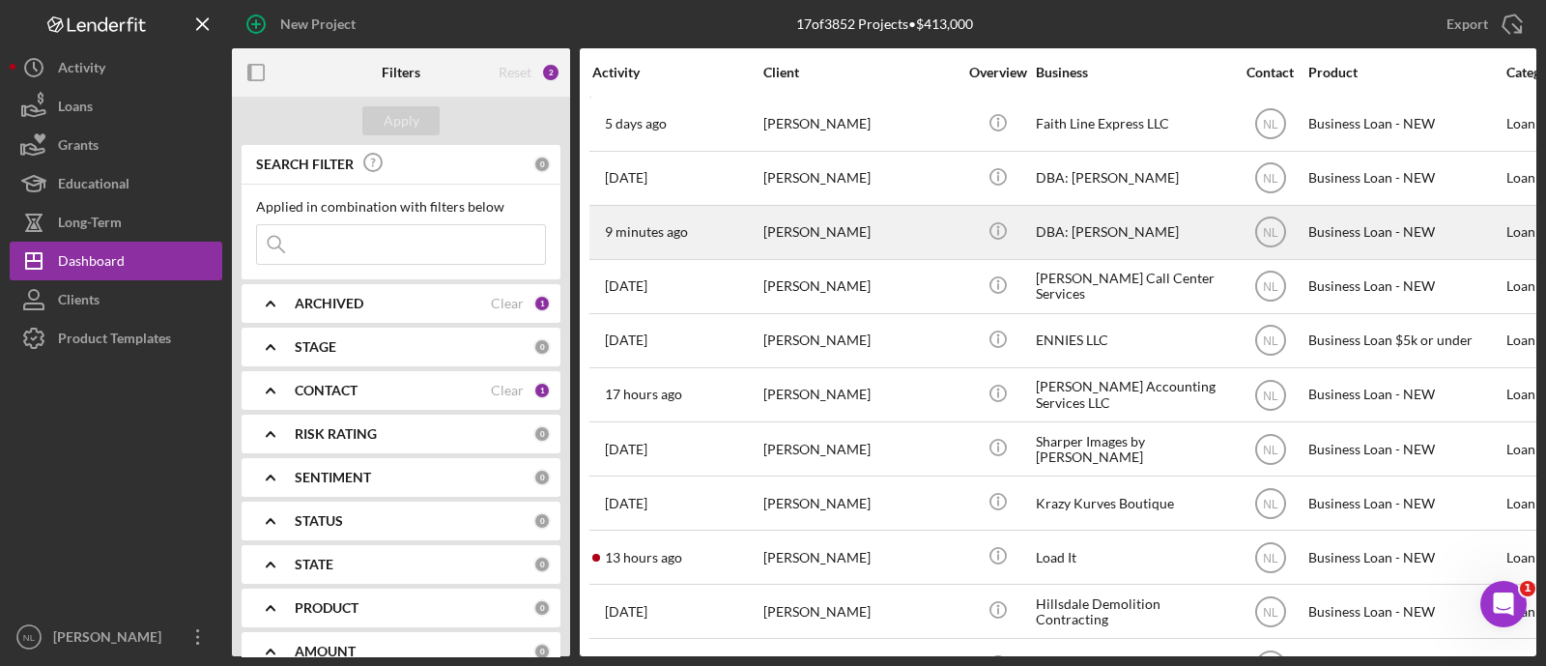
click at [828, 235] on div "[PERSON_NAME]" at bounding box center [859, 232] width 193 height 51
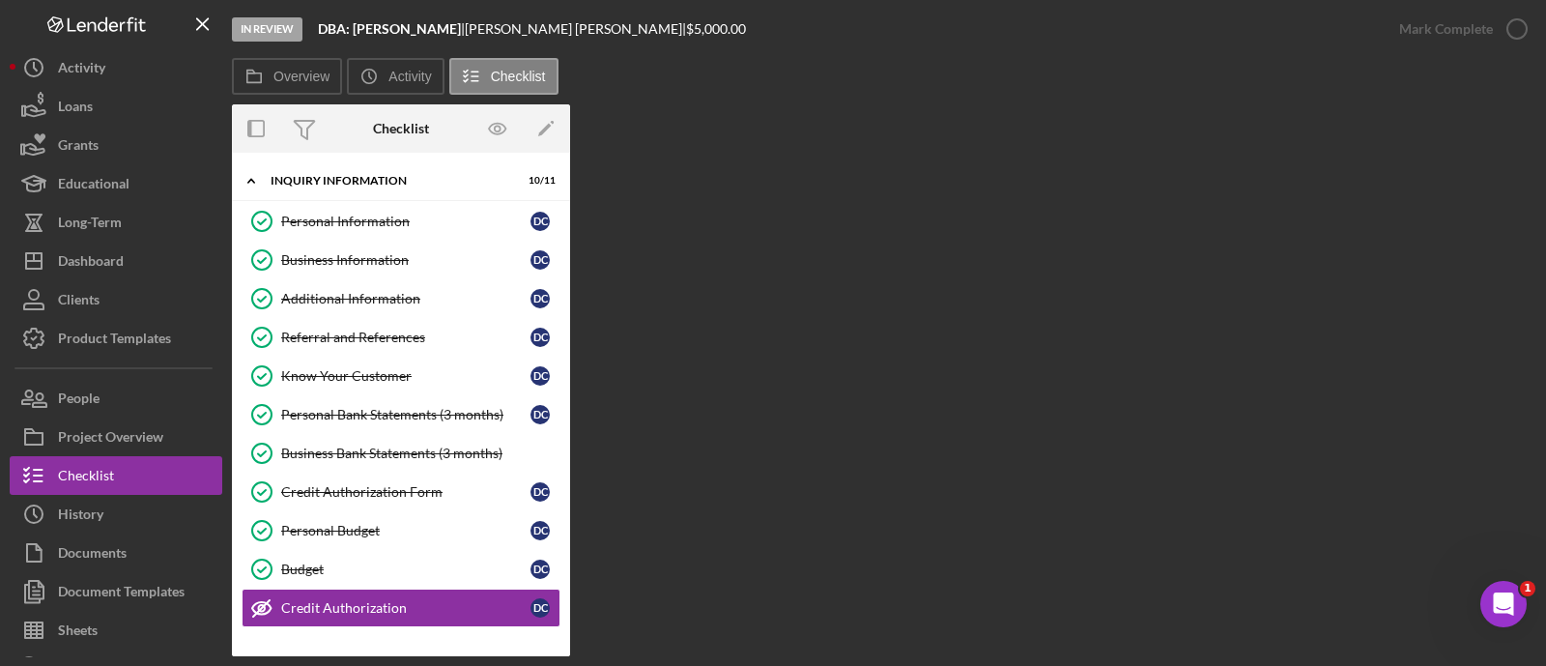
scroll to position [200, 0]
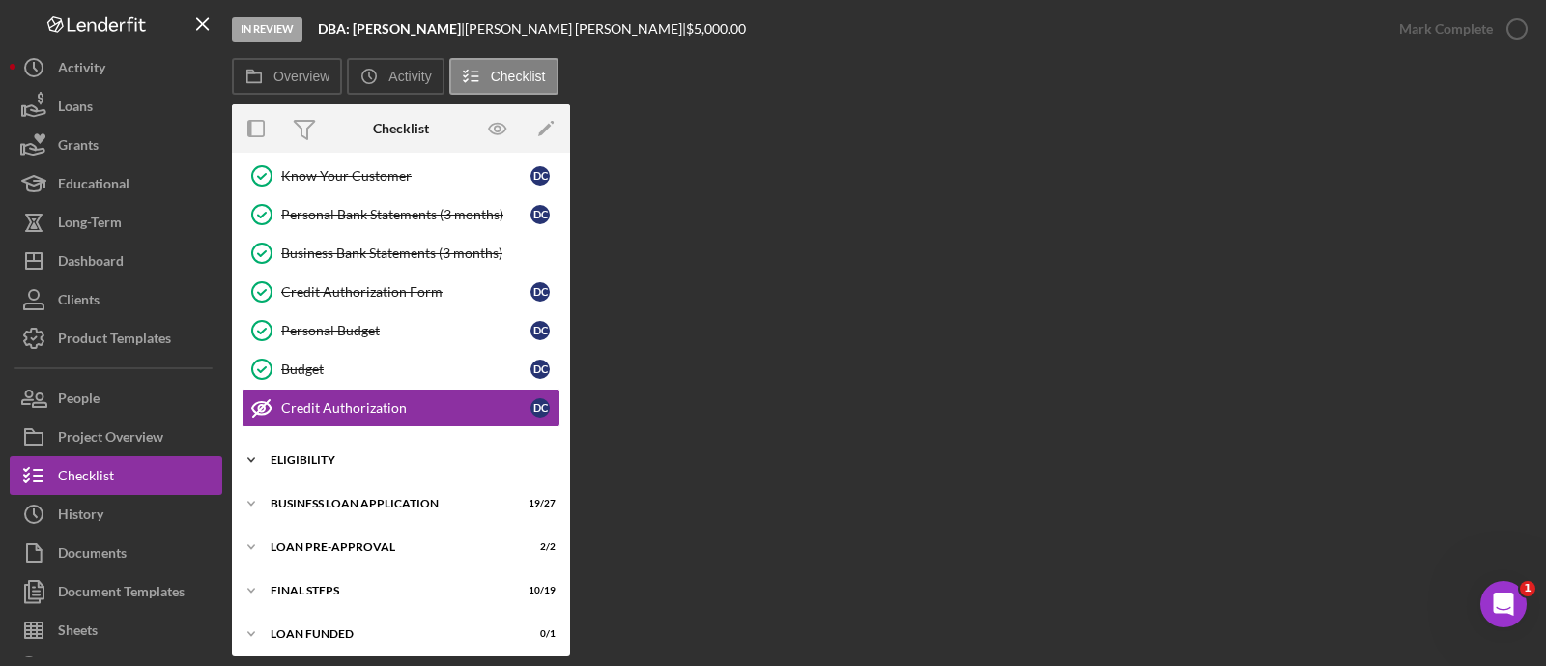
click at [441, 454] on div "ELIGIBILITY" at bounding box center [408, 460] width 275 height 12
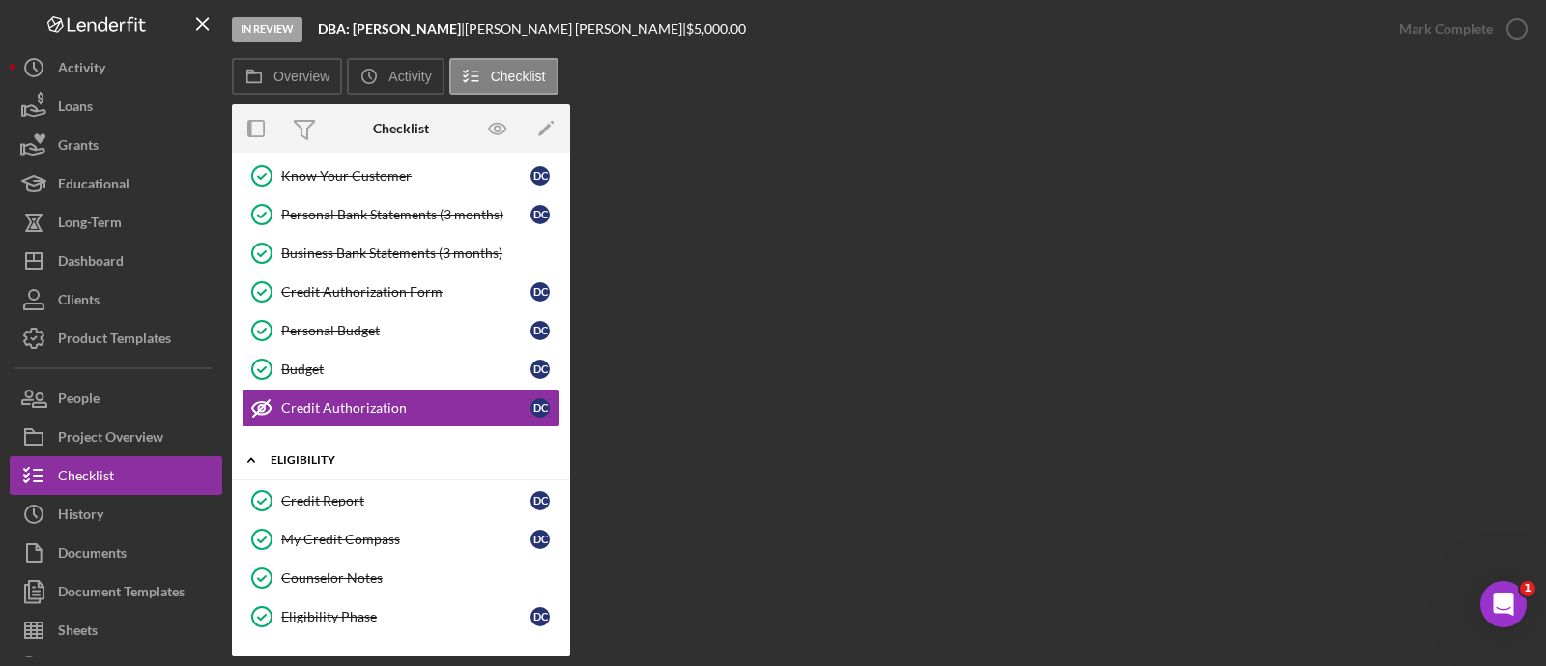
click at [441, 454] on div "ELIGIBILITY" at bounding box center [408, 460] width 275 height 12
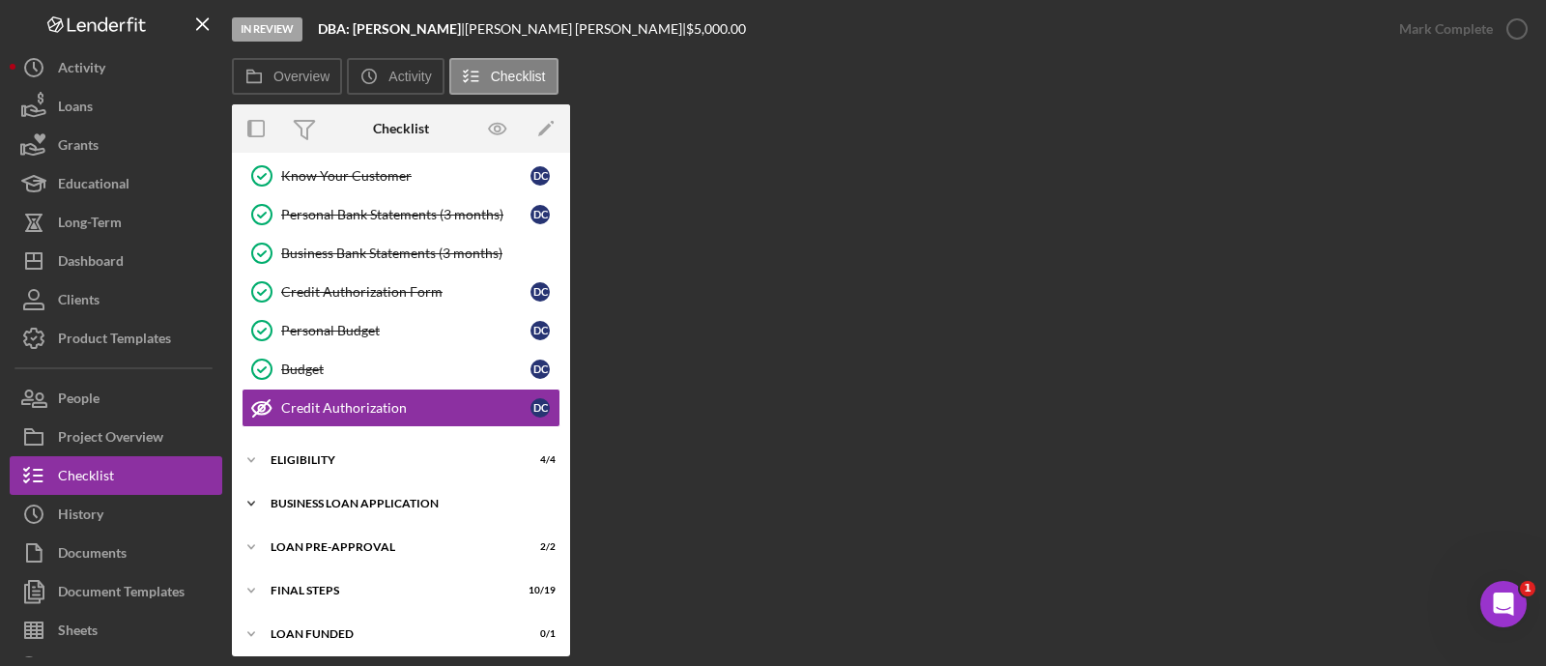
click at [406, 504] on div "BUSINESS LOAN APPLICATION" at bounding box center [408, 504] width 275 height 12
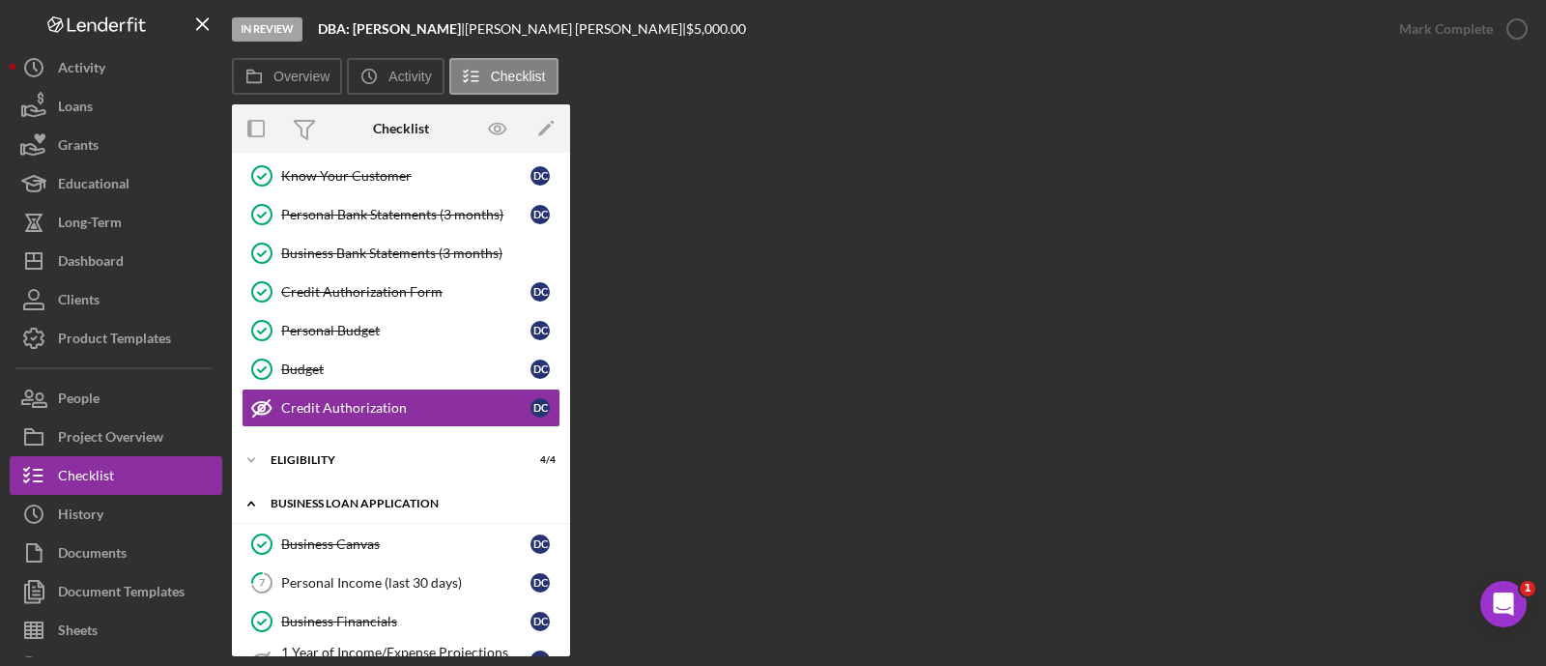
scroll to position [312, 0]
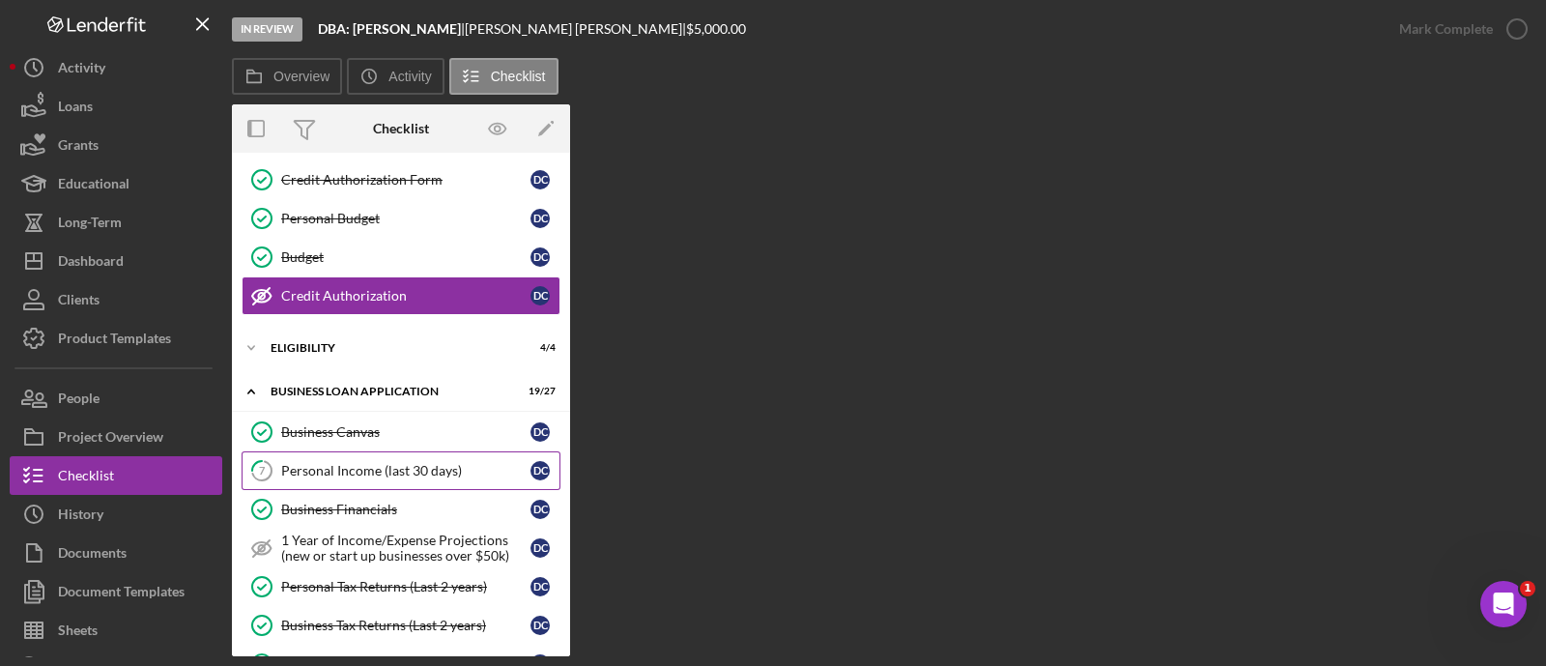
click at [386, 463] on div "Personal Income (last 30 days)" at bounding box center [405, 470] width 249 height 15
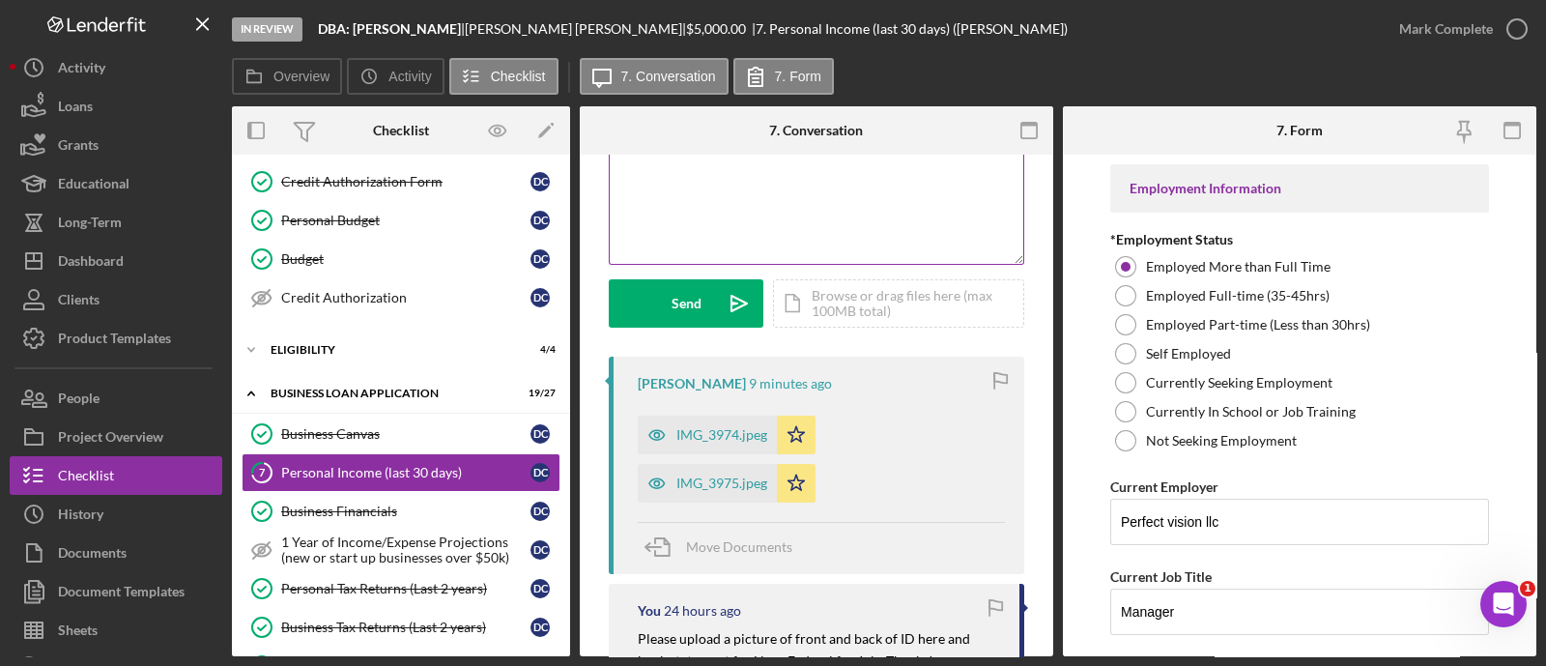
scroll to position [197, 0]
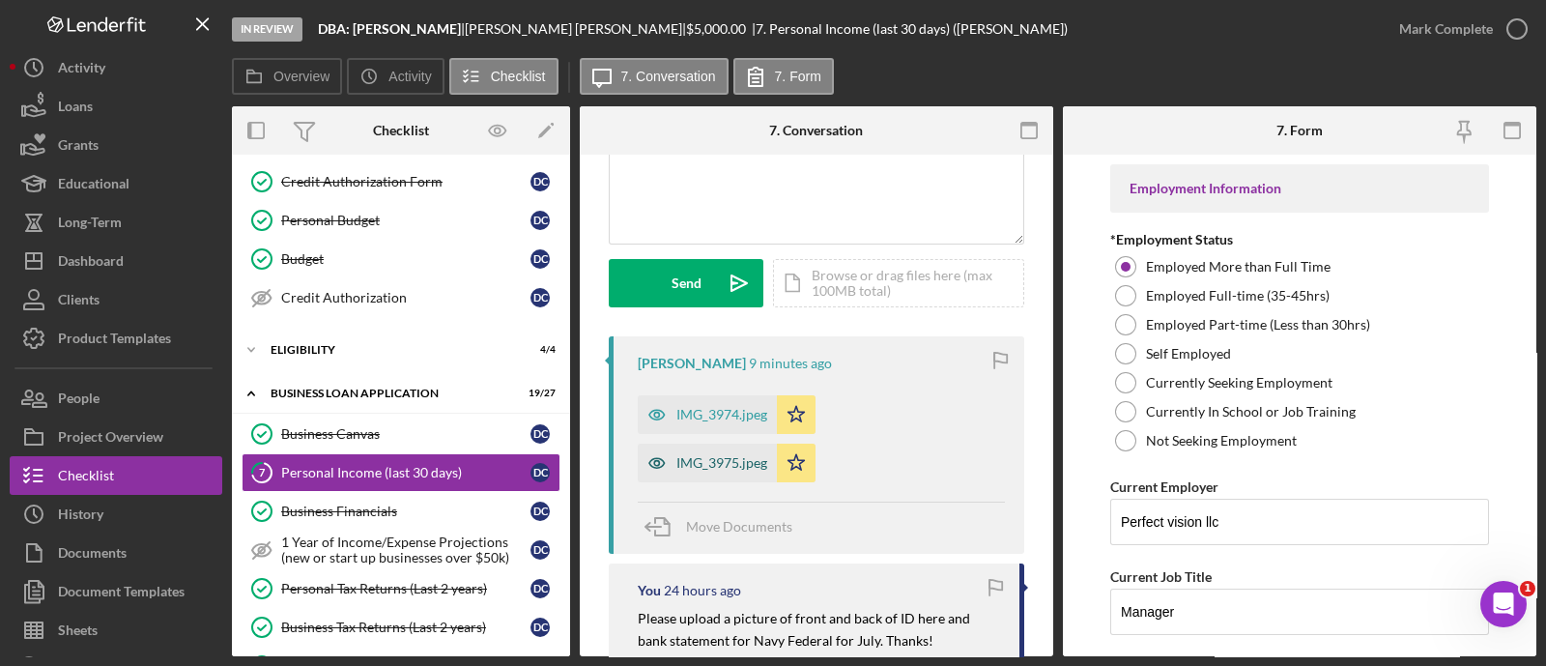
click at [671, 462] on icon "button" at bounding box center [657, 462] width 39 height 39
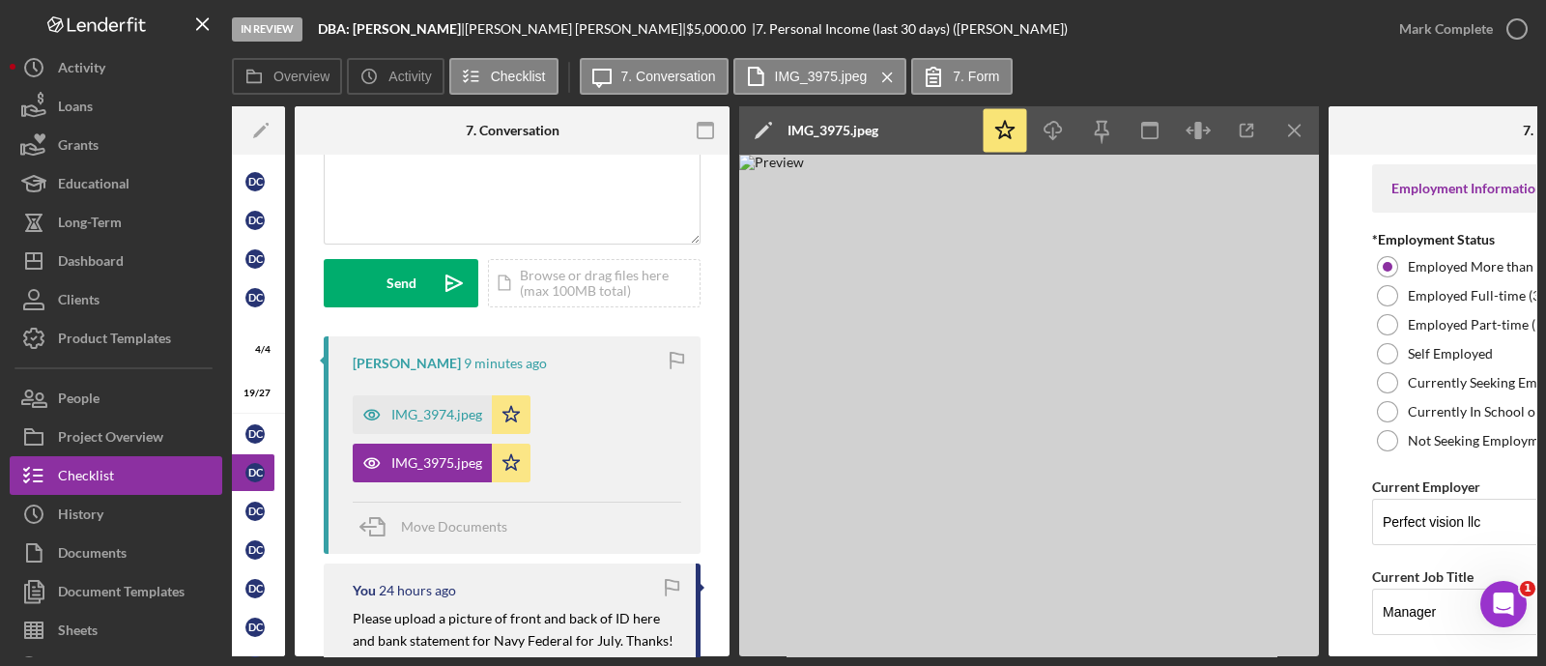
scroll to position [0, 288]
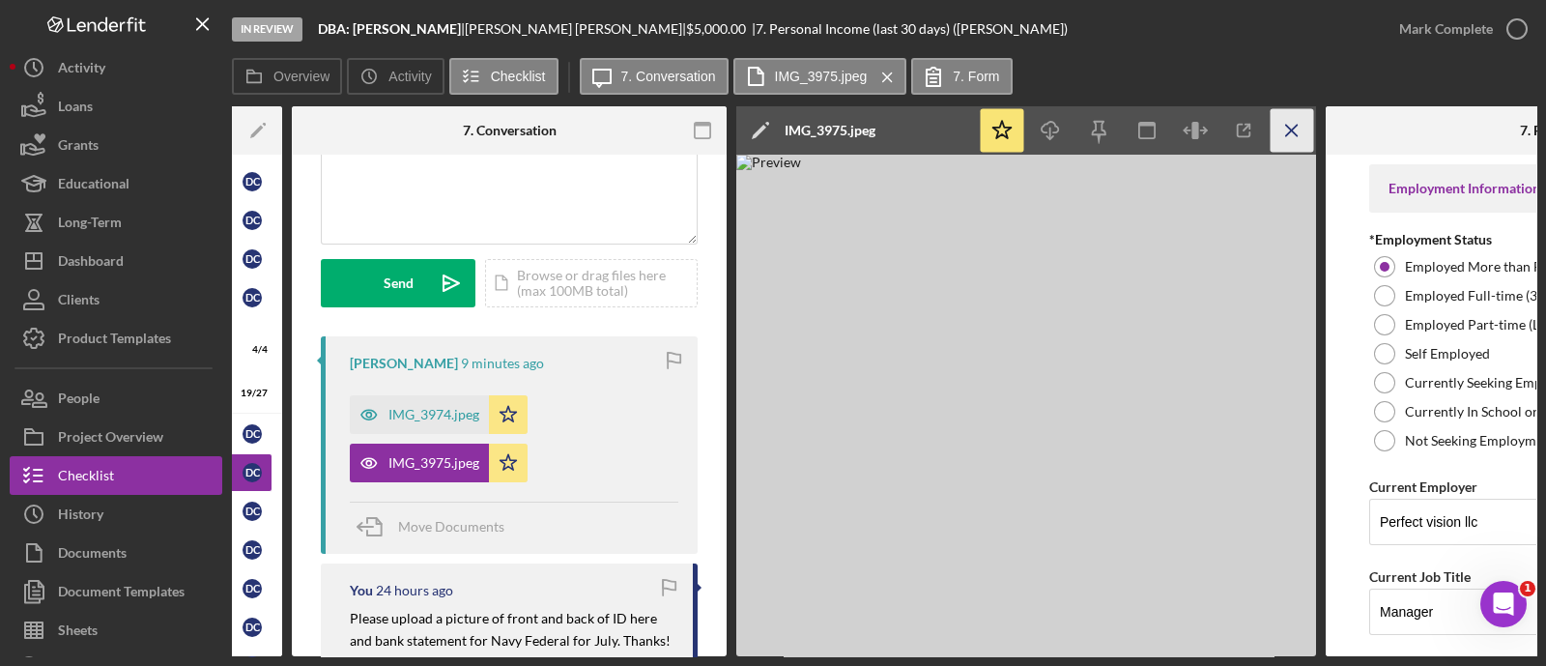
click at [1309, 141] on icon "Icon/Menu Close" at bounding box center [1291, 130] width 43 height 43
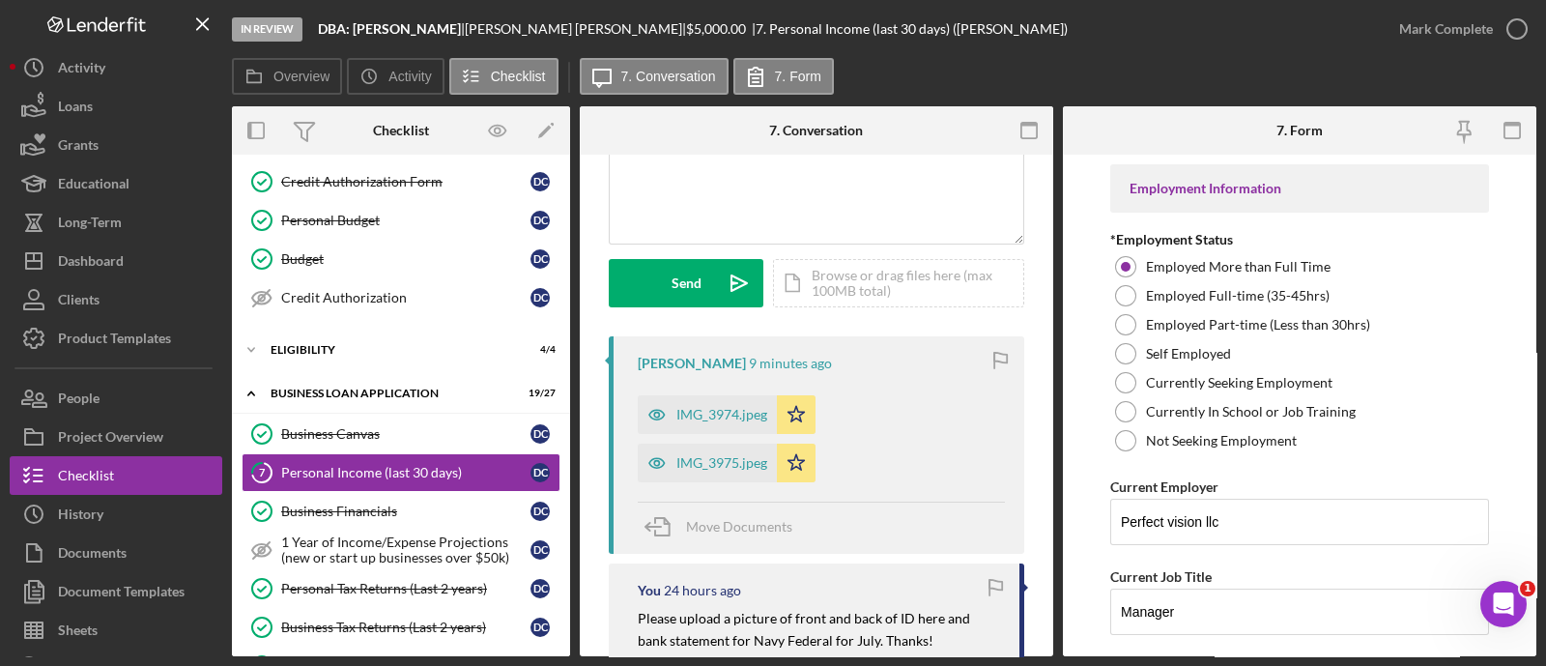
scroll to position [0, 0]
click at [142, 267] on button "Icon/Dashboard Dashboard" at bounding box center [116, 261] width 213 height 39
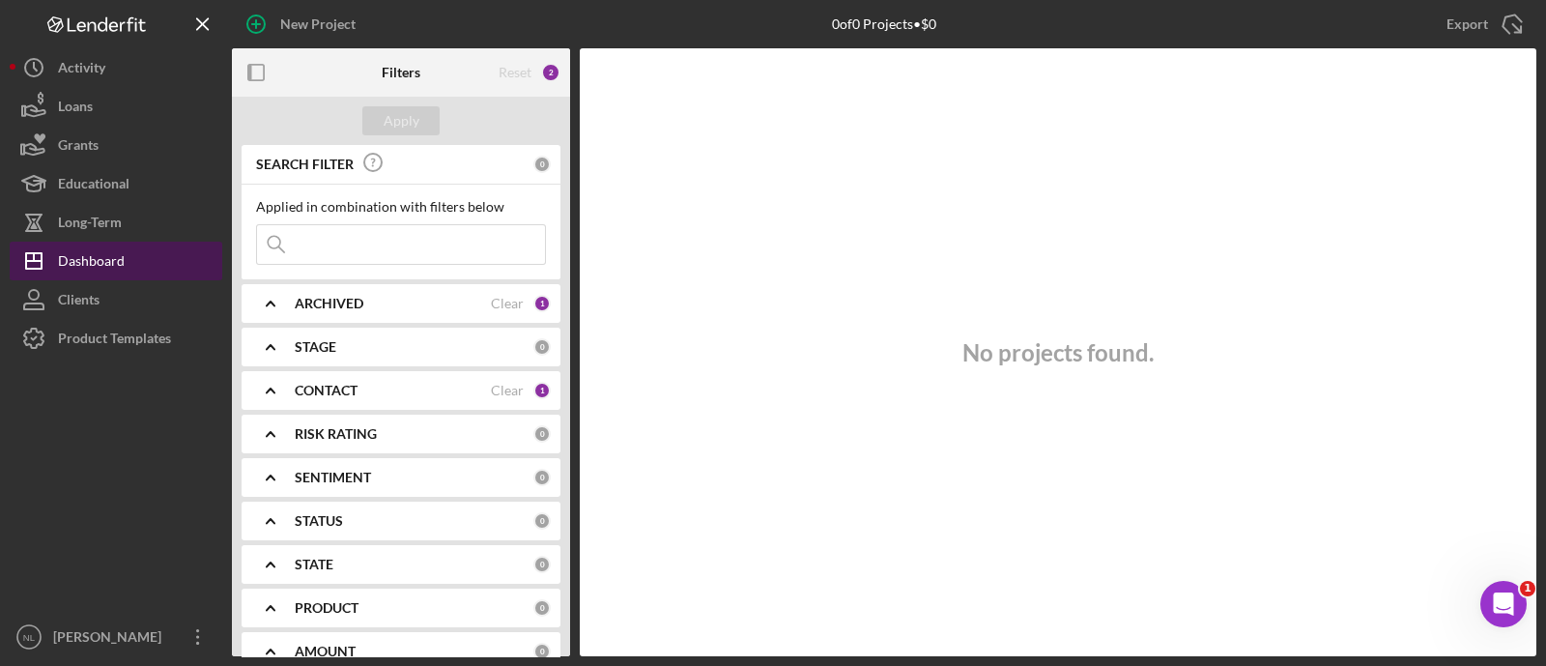
click at [89, 263] on div "New Project 0 of 0 Projects • $0 Export Icon/Export Filters Reset 2 Apply SEARC…" at bounding box center [773, 328] width 1526 height 656
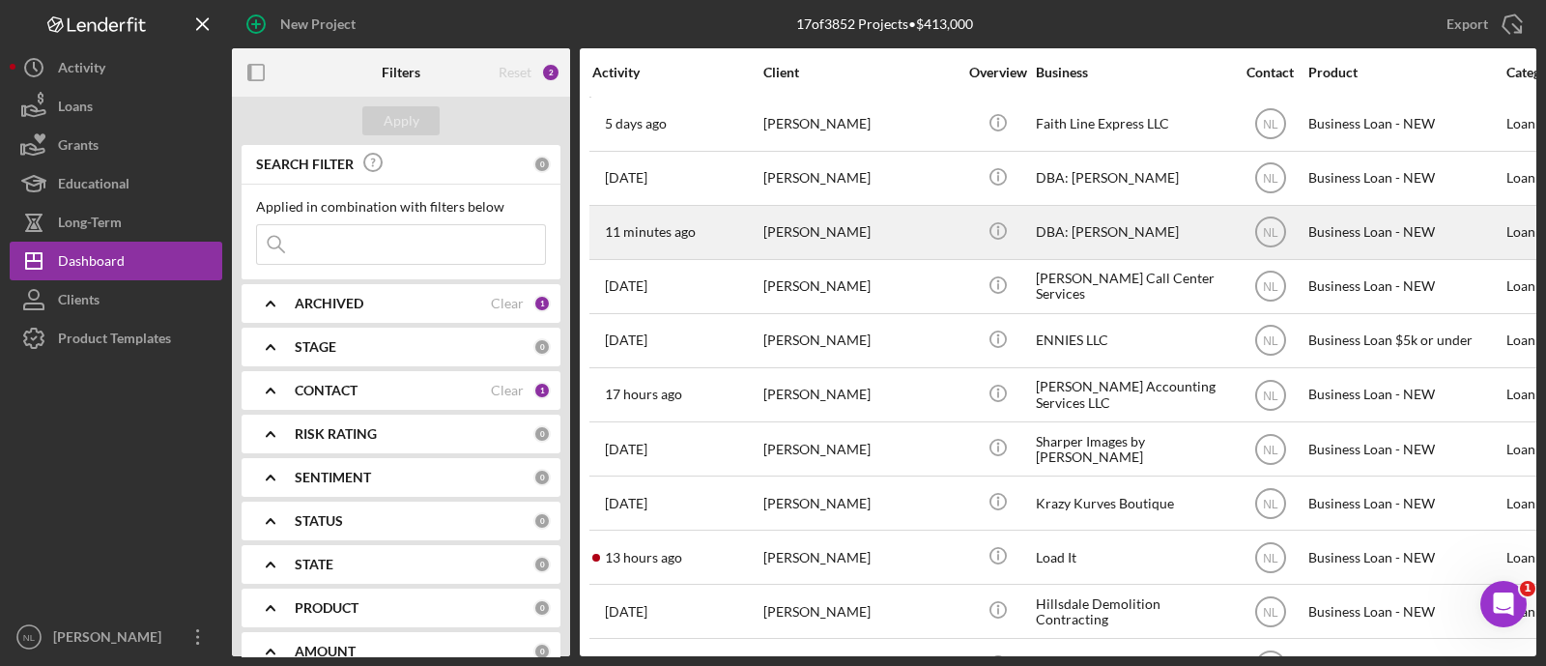
click at [831, 232] on div "[PERSON_NAME]" at bounding box center [859, 232] width 193 height 51
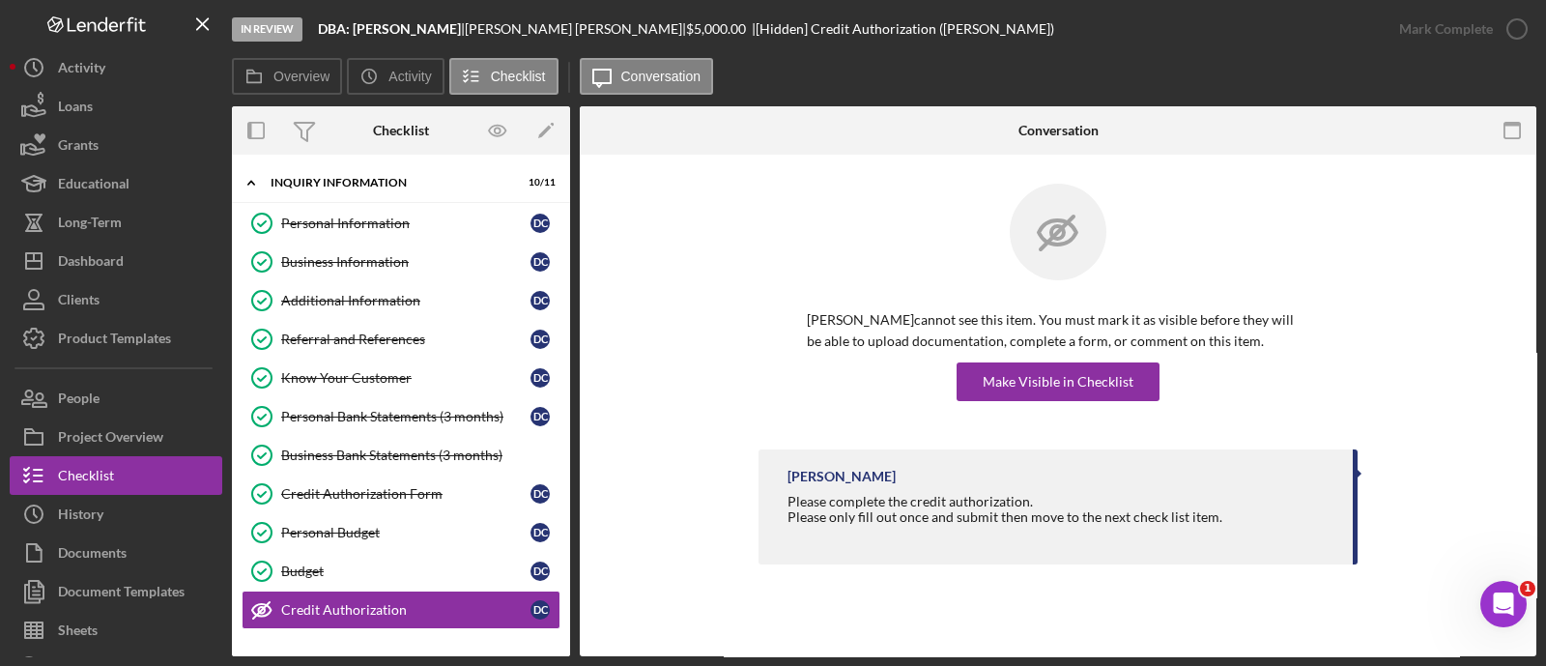
scroll to position [200, 0]
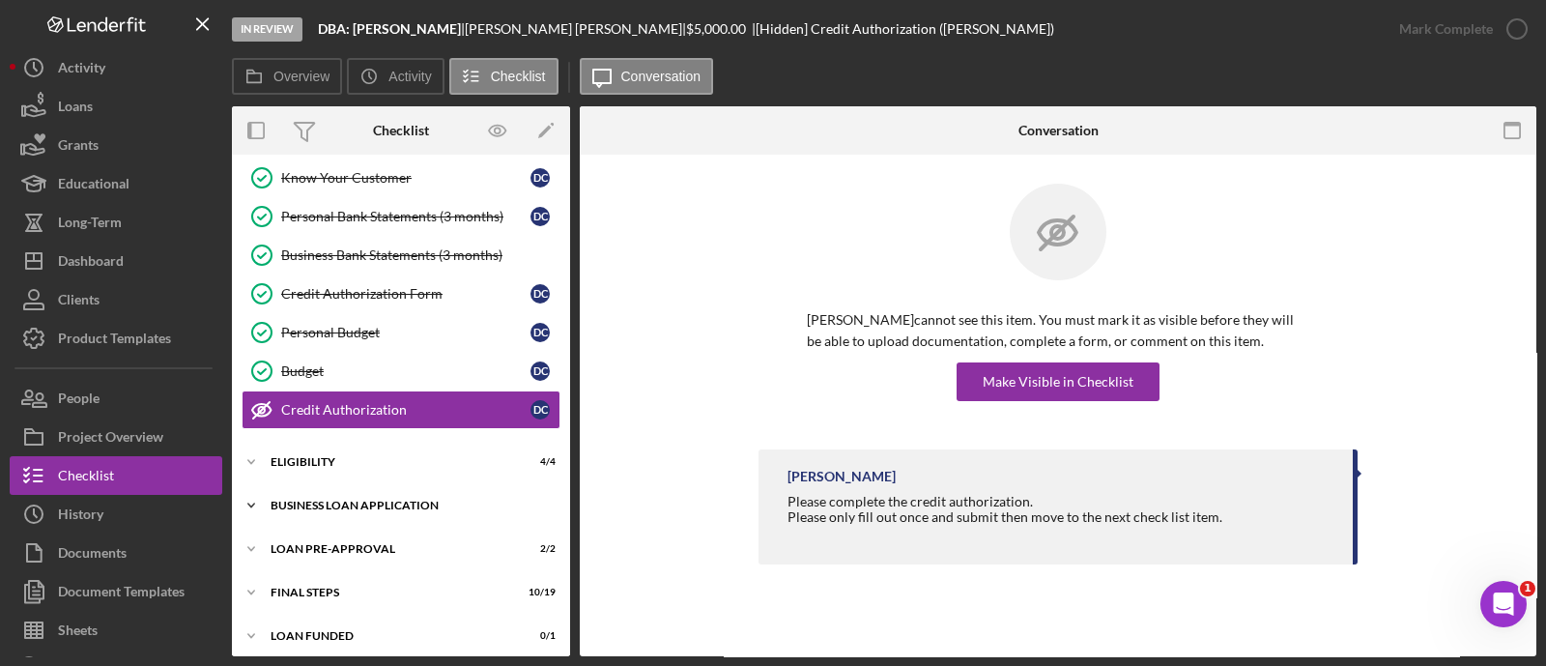
click at [435, 509] on div "Icon/Expander BUSINESS LOAN APPLICATION 19 / 27" at bounding box center [401, 505] width 338 height 39
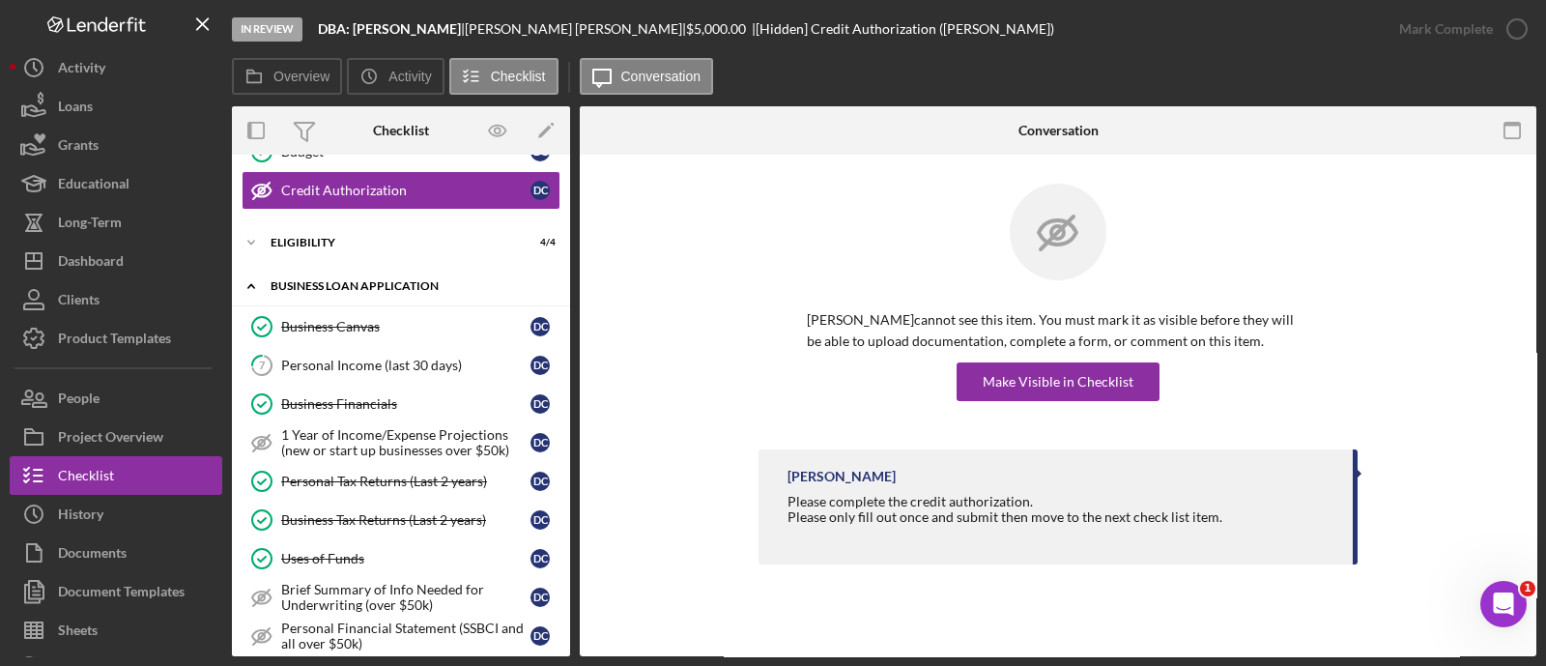
scroll to position [422, 0]
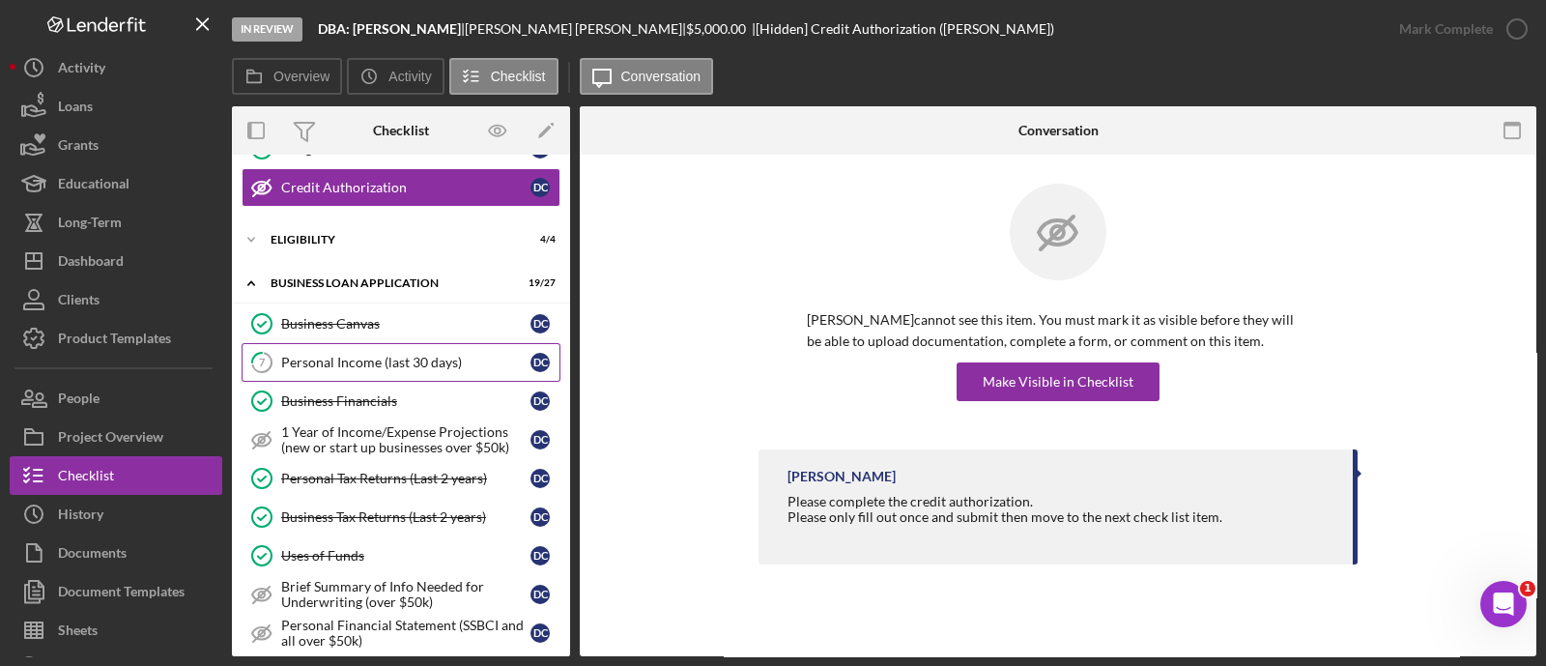
click at [346, 355] on div "Personal Income (last 30 days)" at bounding box center [405, 362] width 249 height 15
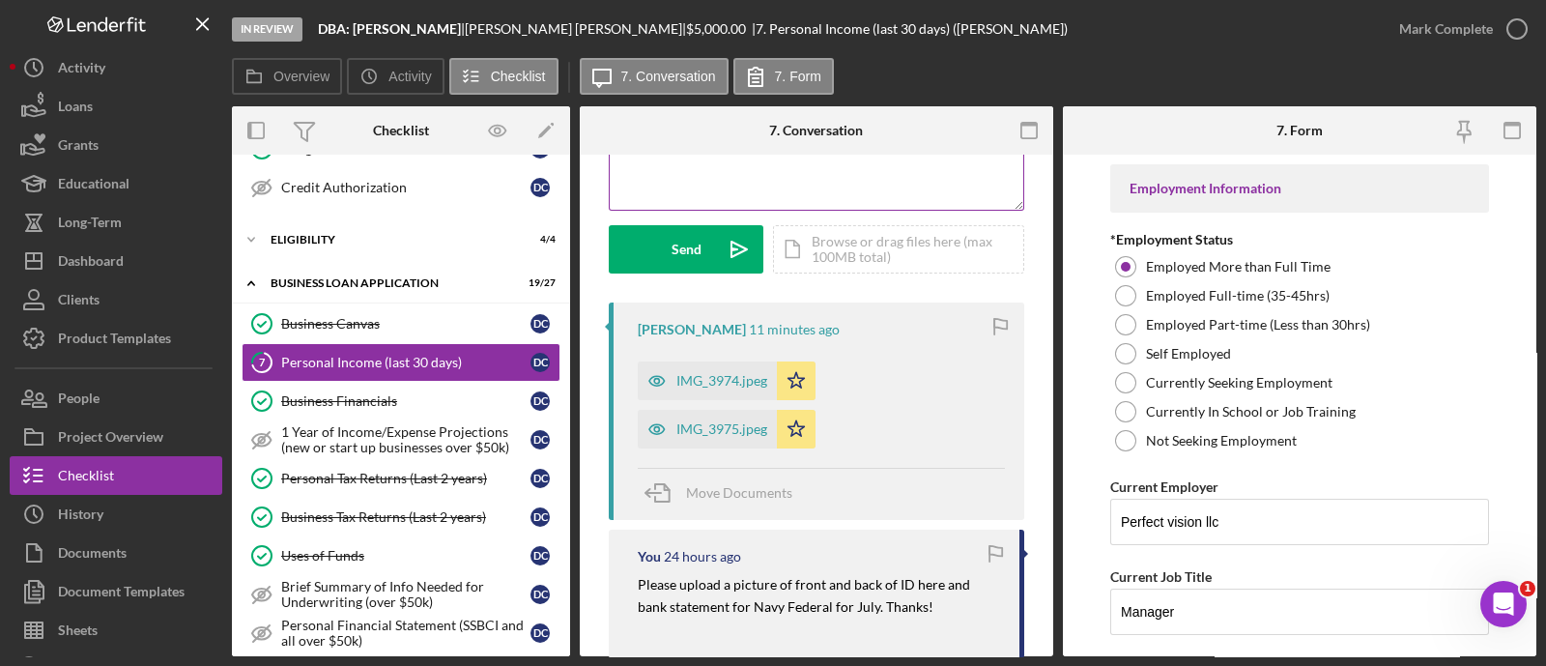
scroll to position [233, 0]
click at [701, 375] on div "IMG_3974.jpeg" at bounding box center [721, 378] width 91 height 15
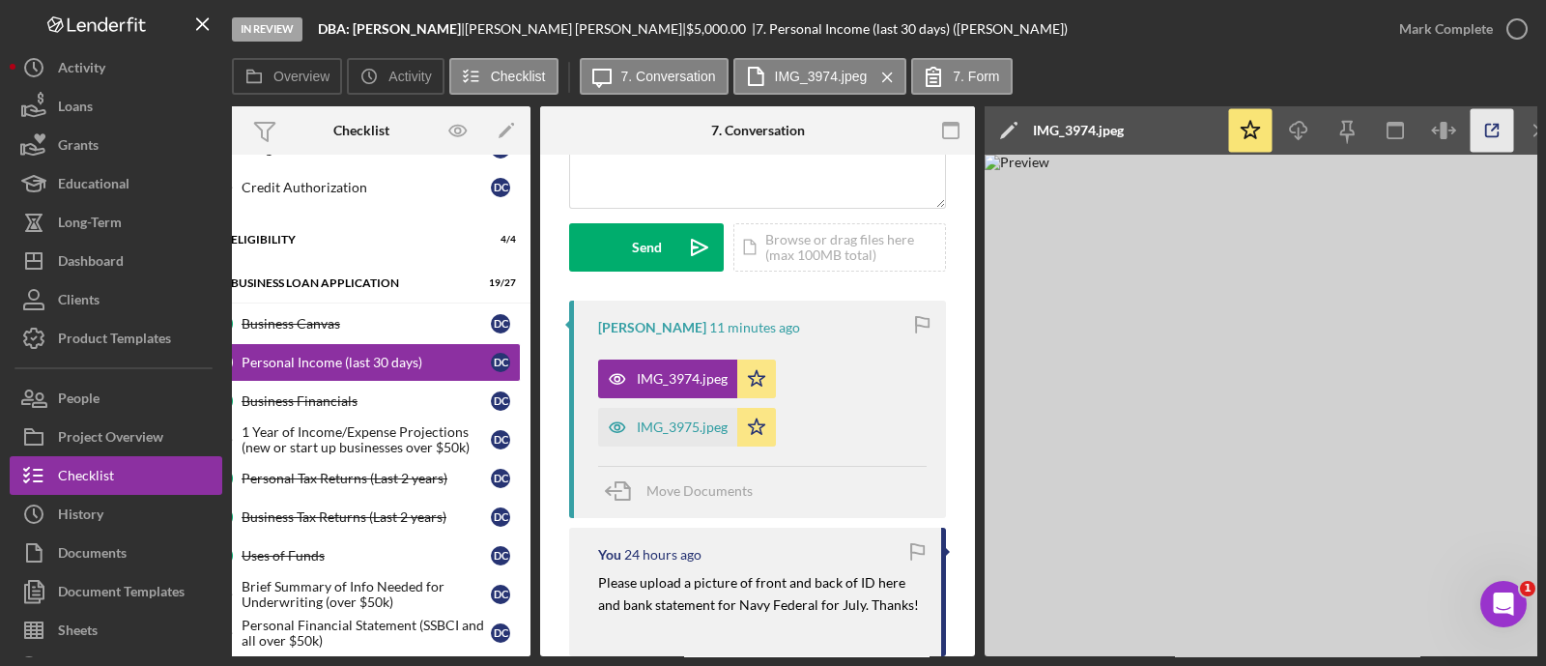
scroll to position [0, 82]
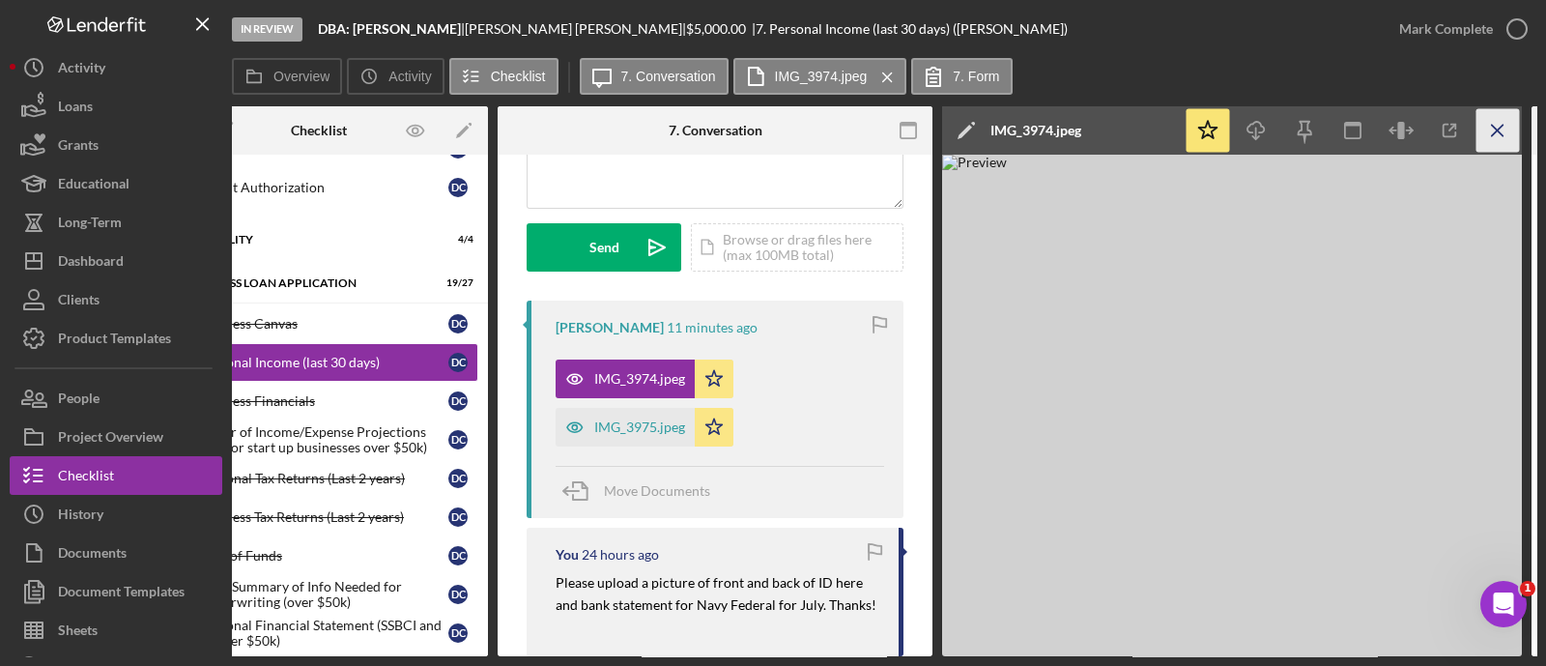
click at [1507, 139] on icon "Icon/Menu Close" at bounding box center [1497, 130] width 43 height 43
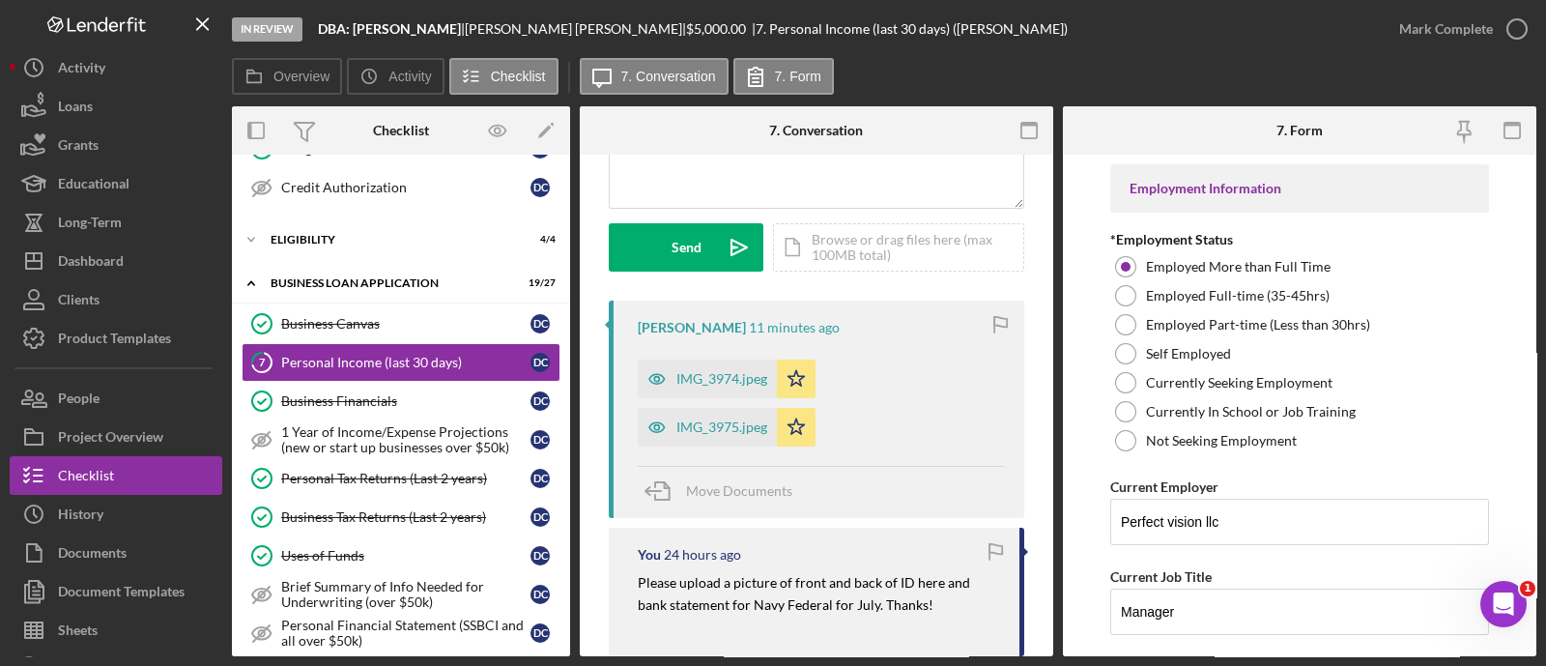
scroll to position [0, 0]
click at [76, 263] on div "Dashboard" at bounding box center [91, 263] width 66 height 43
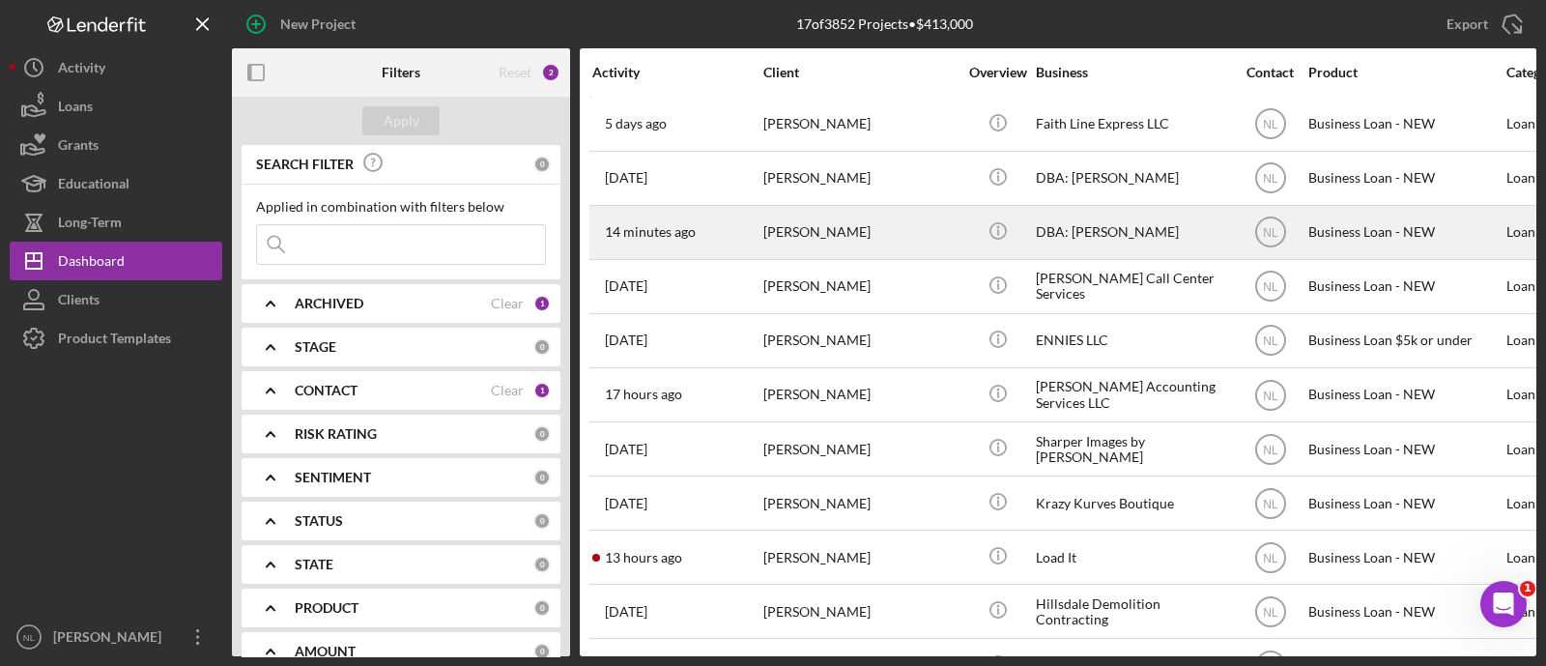
click at [840, 228] on div "[PERSON_NAME]" at bounding box center [859, 232] width 193 height 51
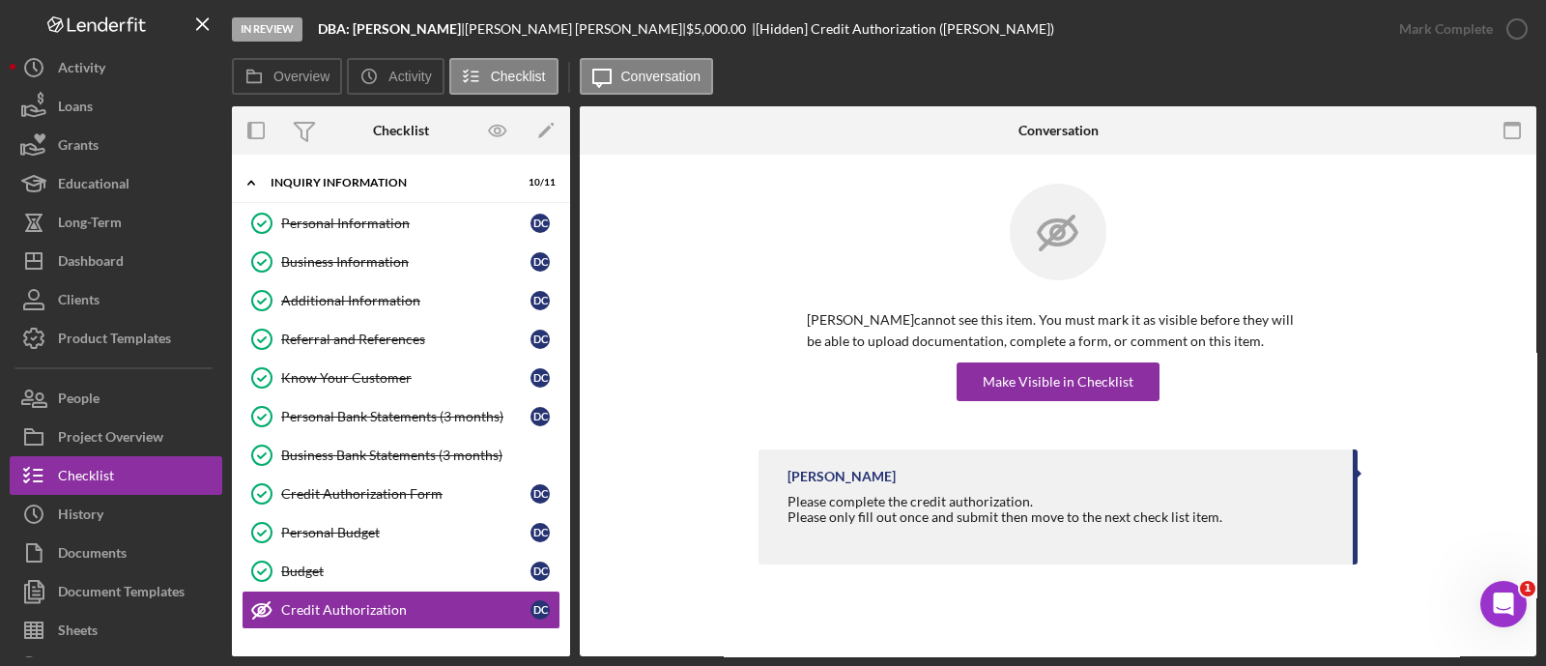
scroll to position [200, 0]
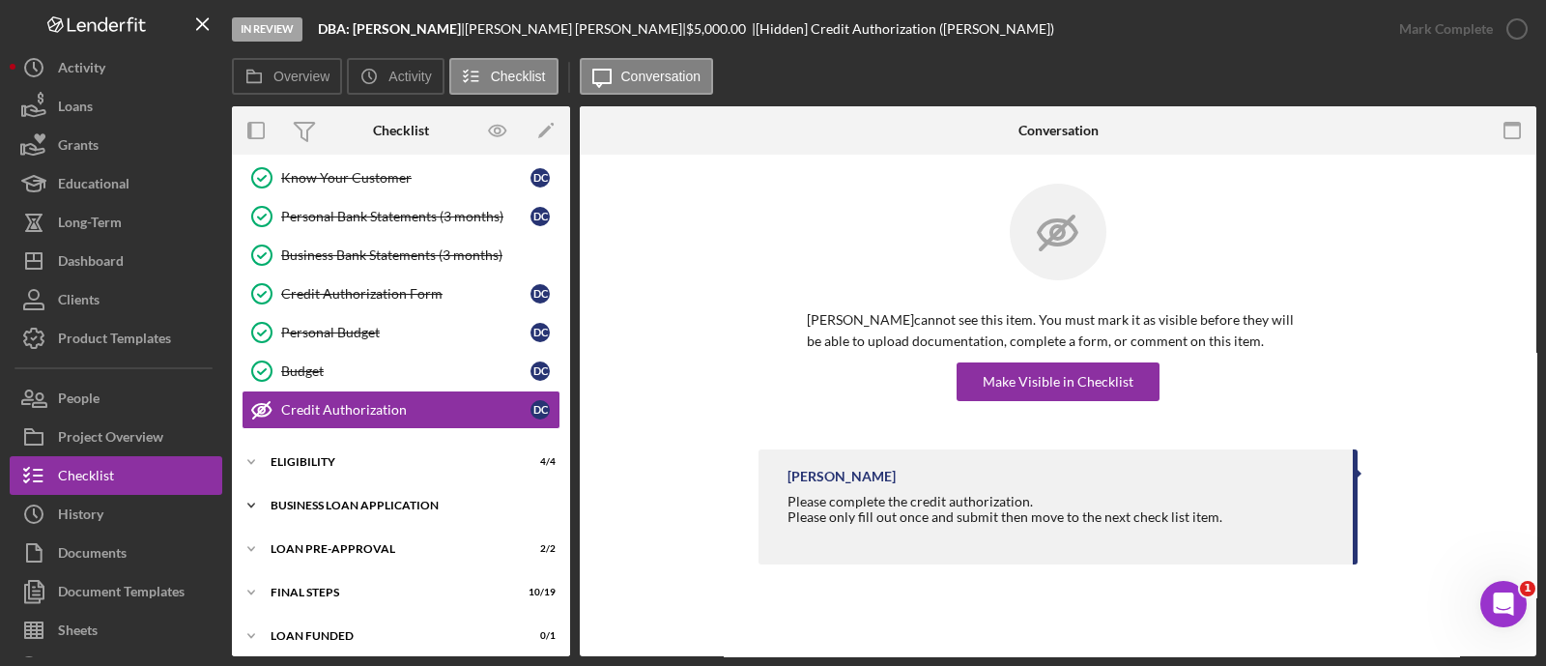
click at [370, 494] on div "Icon/Expander BUSINESS LOAN APPLICATION 19 / 27" at bounding box center [401, 505] width 338 height 39
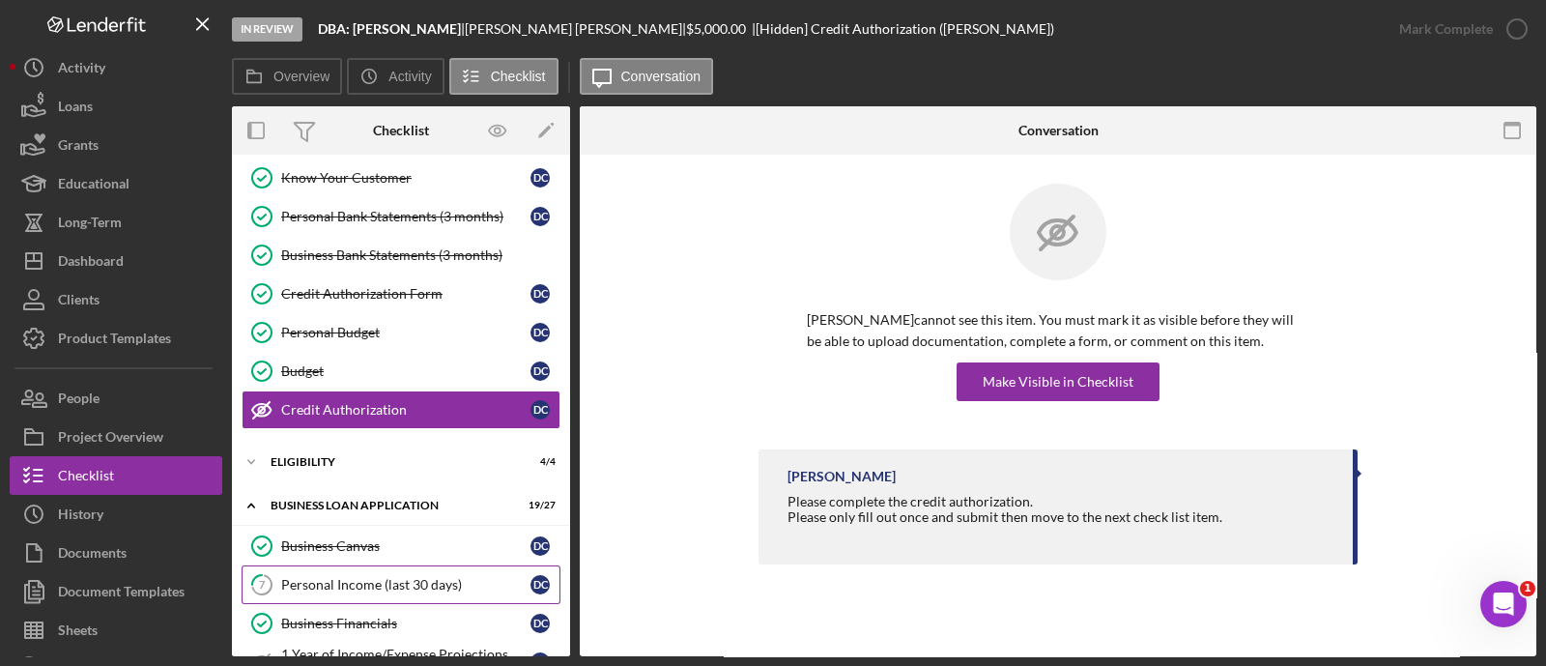
click at [398, 577] on div "Personal Income (last 30 days)" at bounding box center [405, 584] width 249 height 15
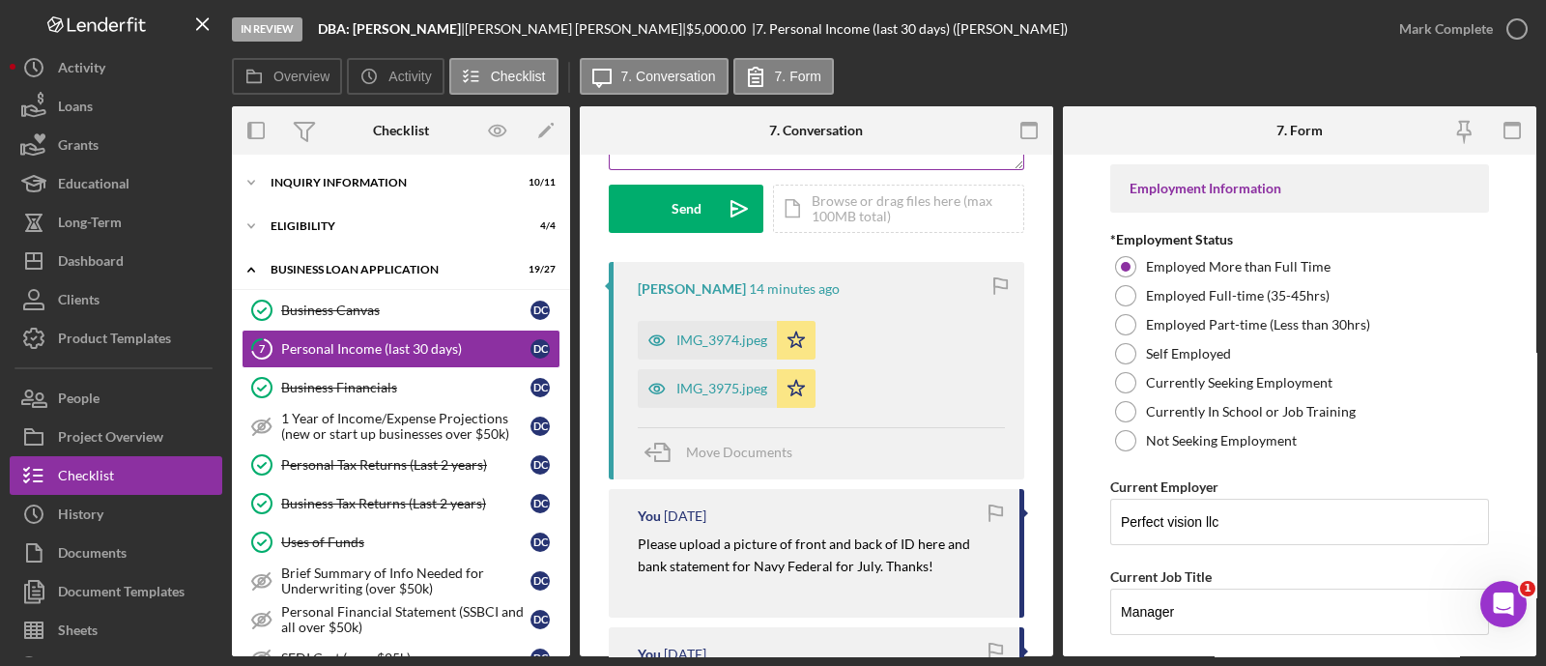
scroll to position [289, 0]
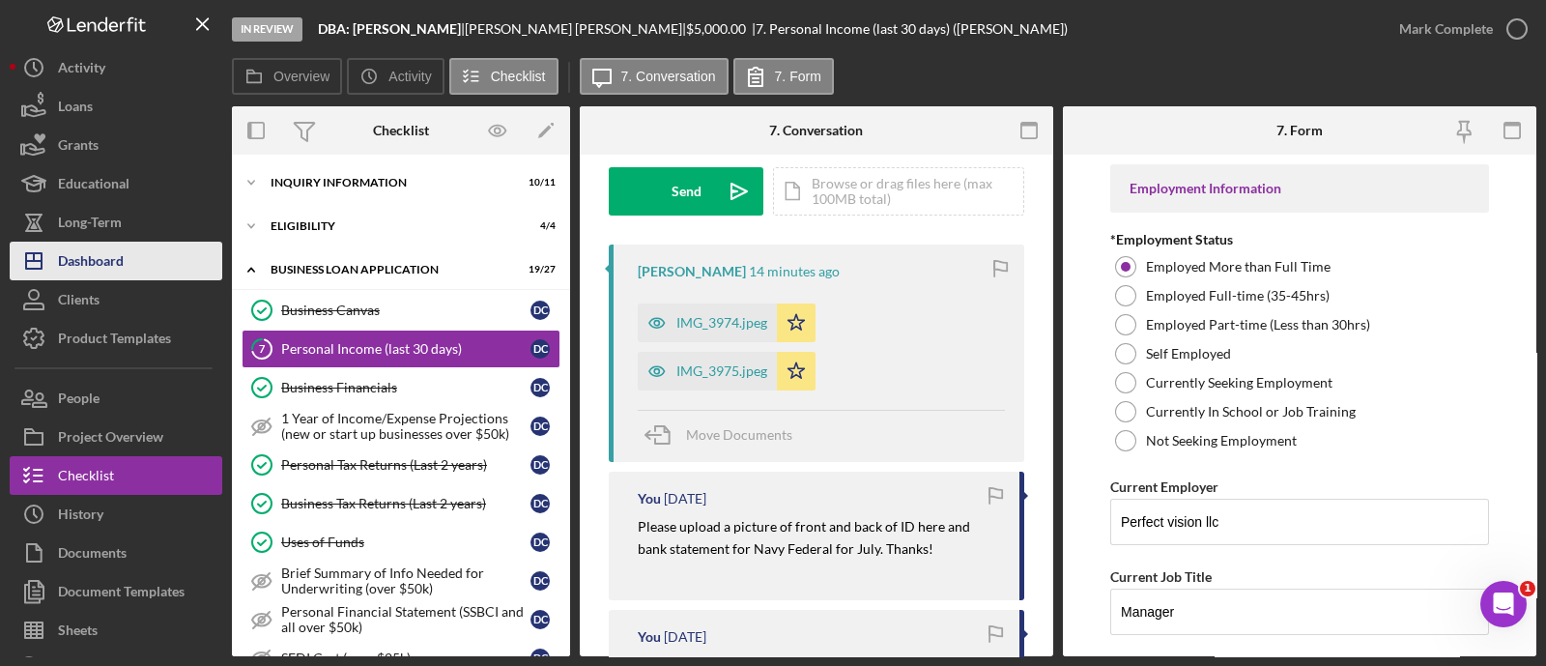
click at [175, 259] on button "Icon/Dashboard Dashboard" at bounding box center [116, 261] width 213 height 39
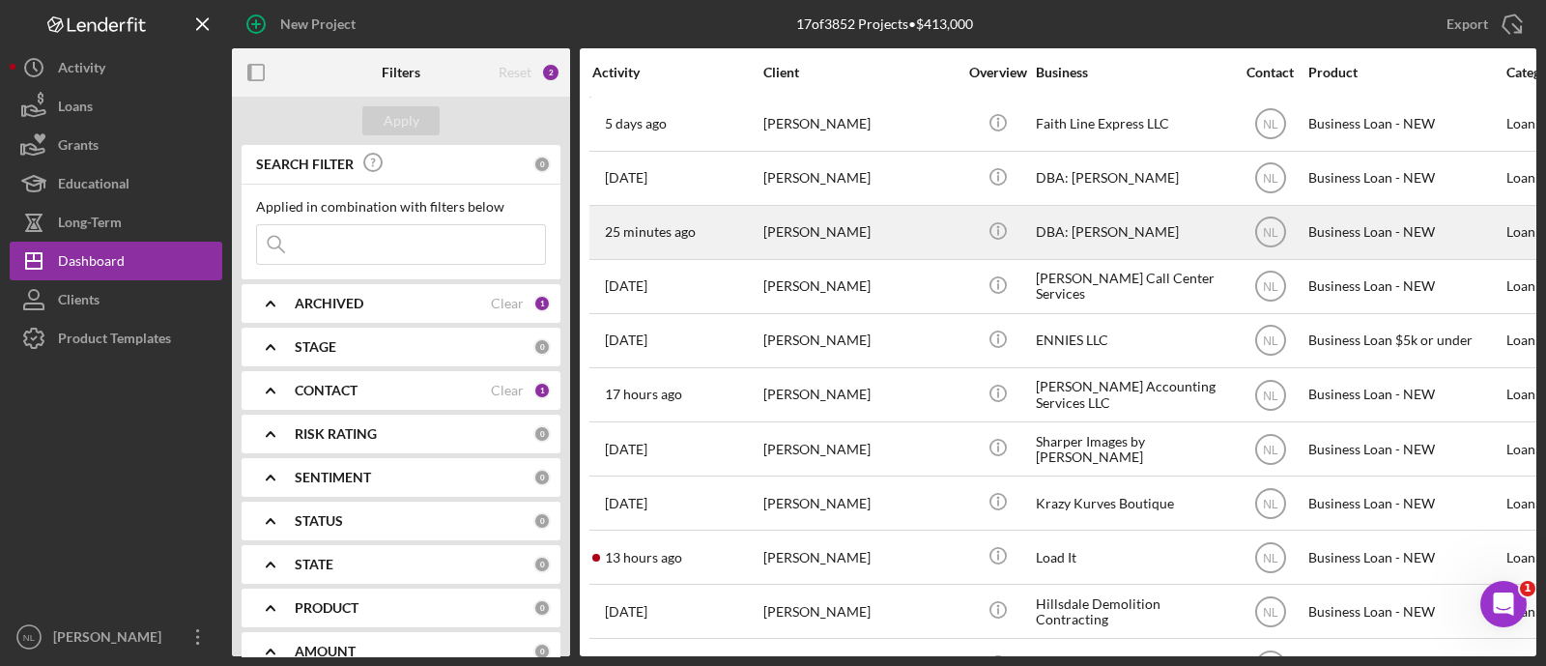
click at [831, 249] on div "[PERSON_NAME]" at bounding box center [859, 232] width 193 height 51
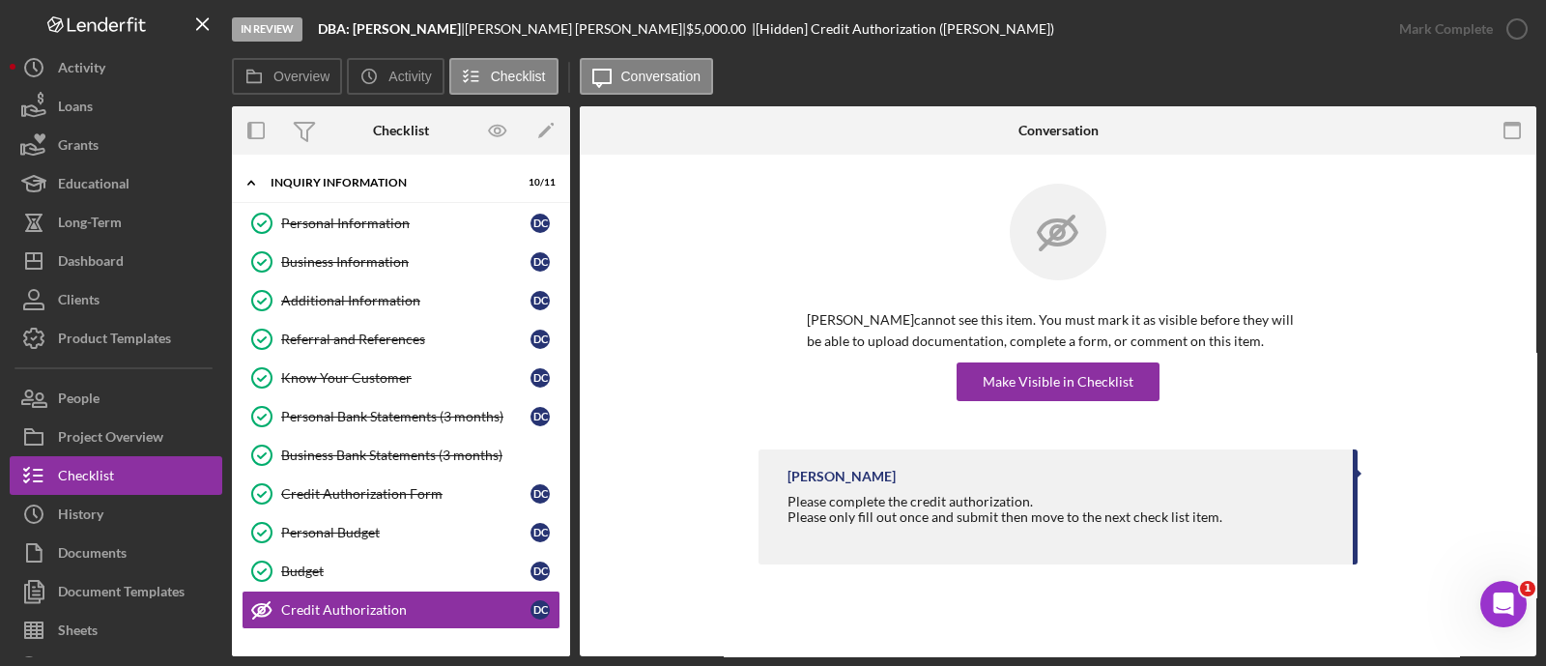
scroll to position [200, 0]
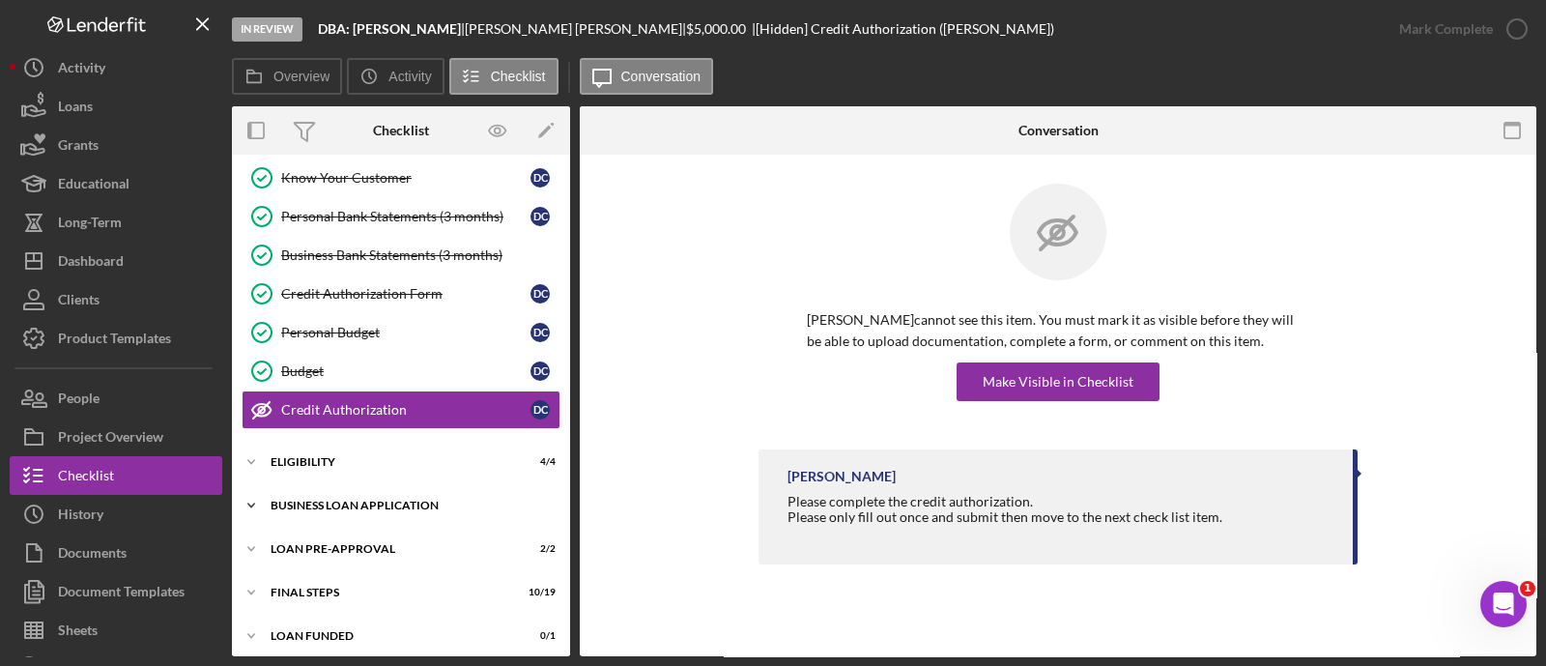
click at [353, 499] on div "BUSINESS LOAN APPLICATION" at bounding box center [408, 505] width 275 height 12
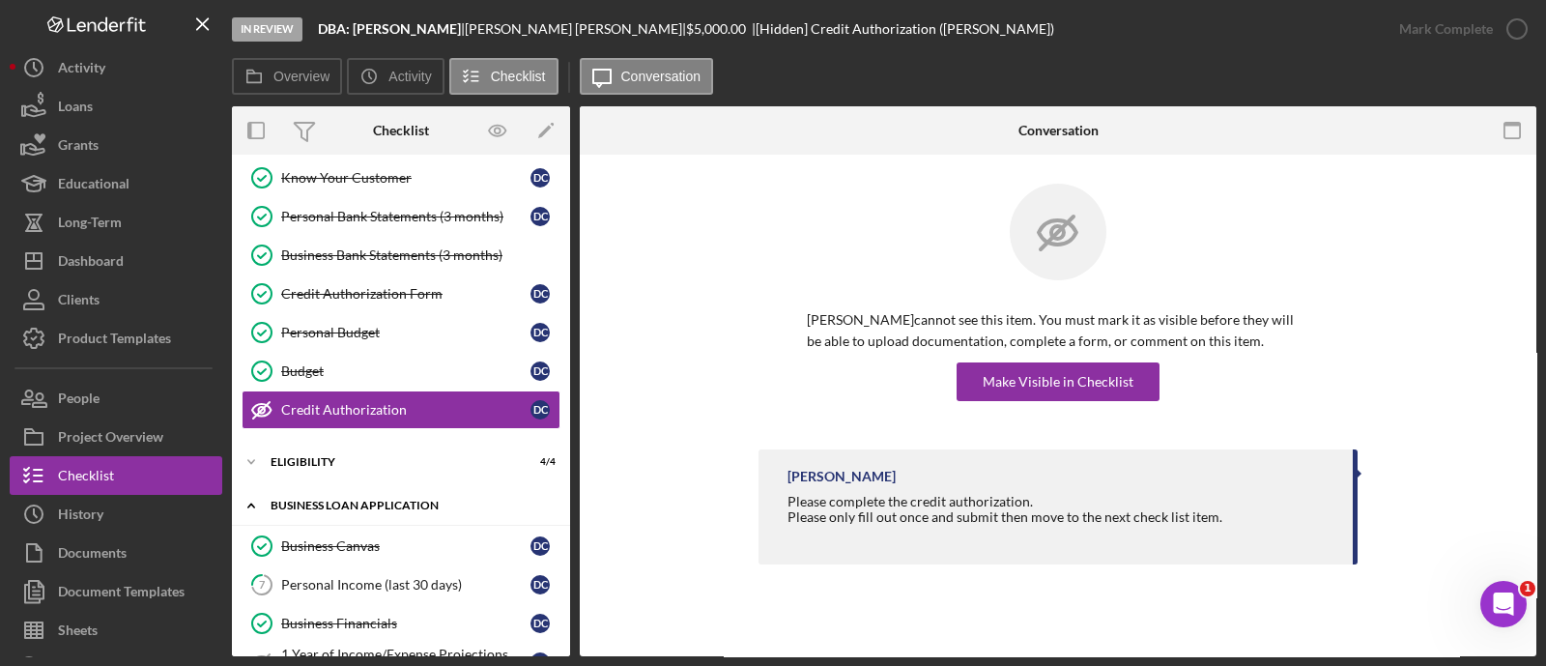
scroll to position [546, 0]
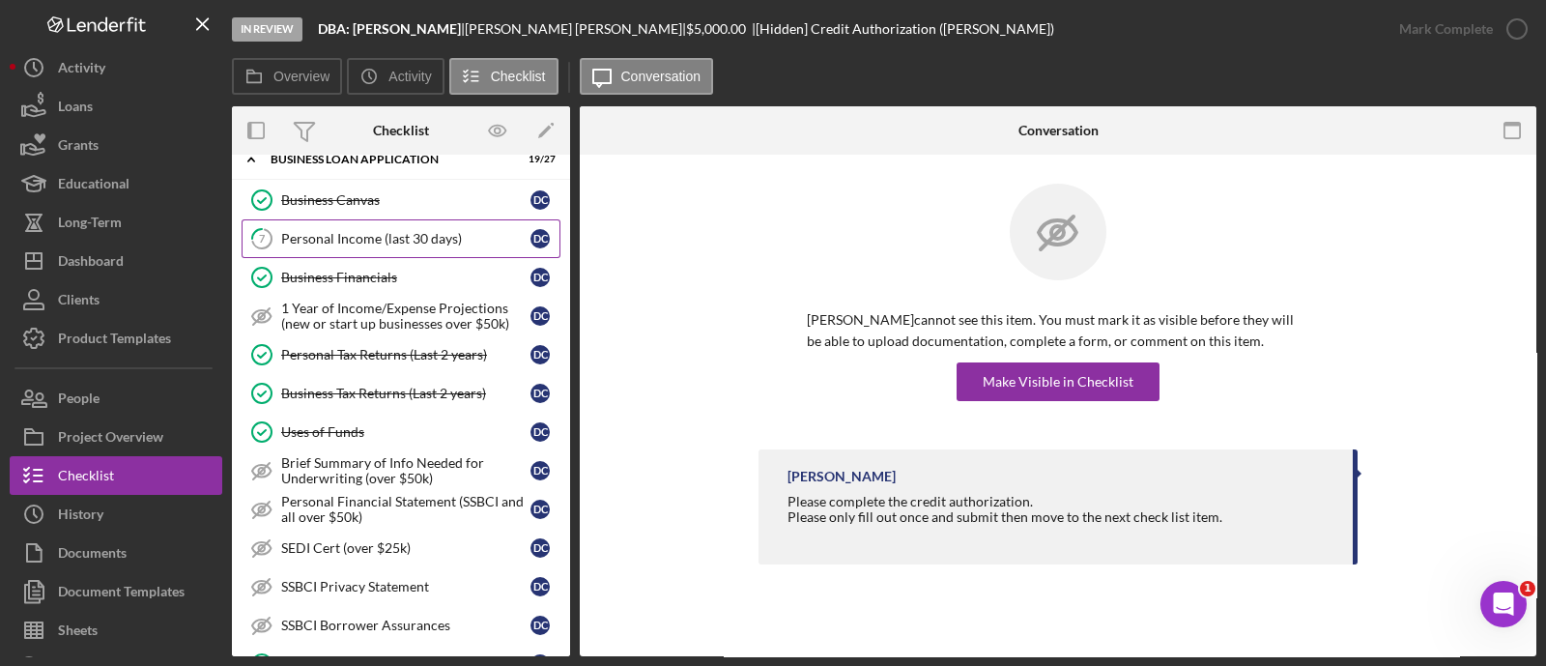
click at [386, 249] on link "7 Personal Income (last 30 days) D C" at bounding box center [401, 238] width 319 height 39
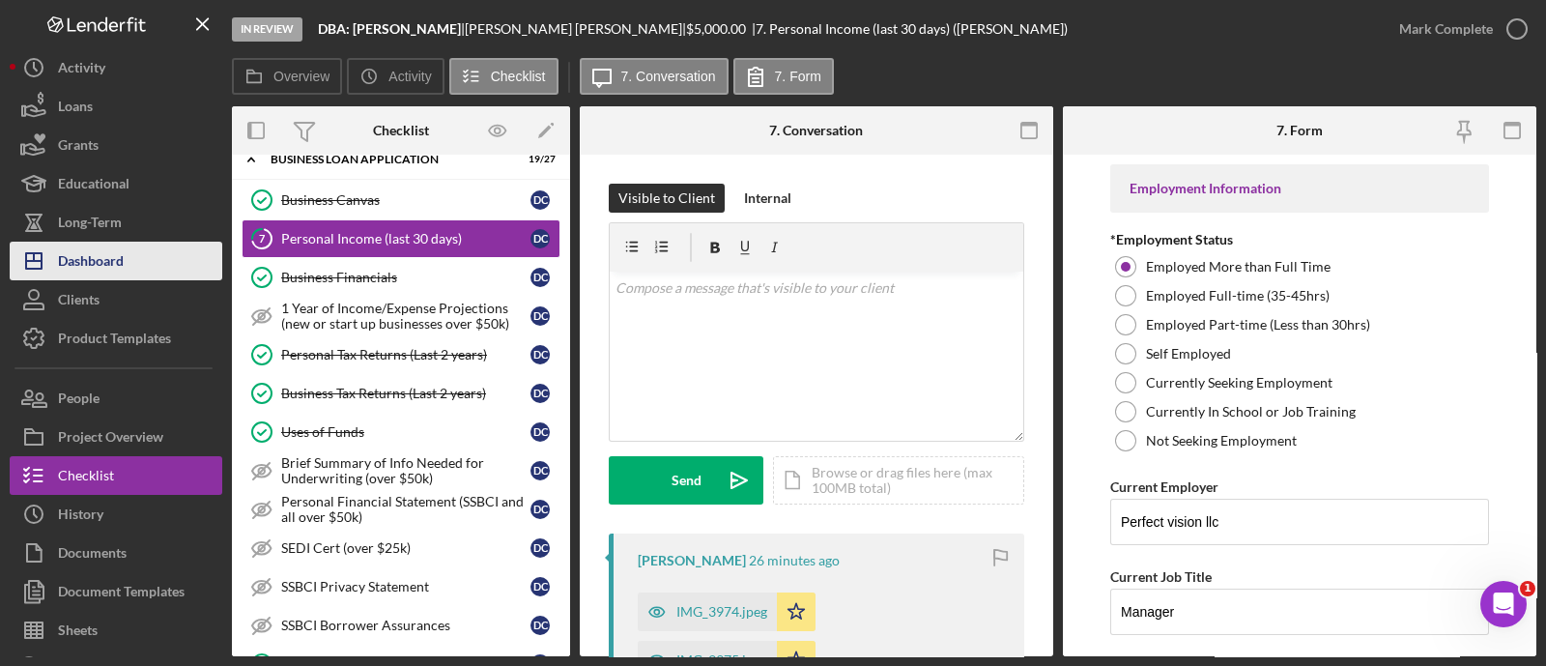
click at [154, 247] on button "Icon/Dashboard Dashboard" at bounding box center [116, 261] width 213 height 39
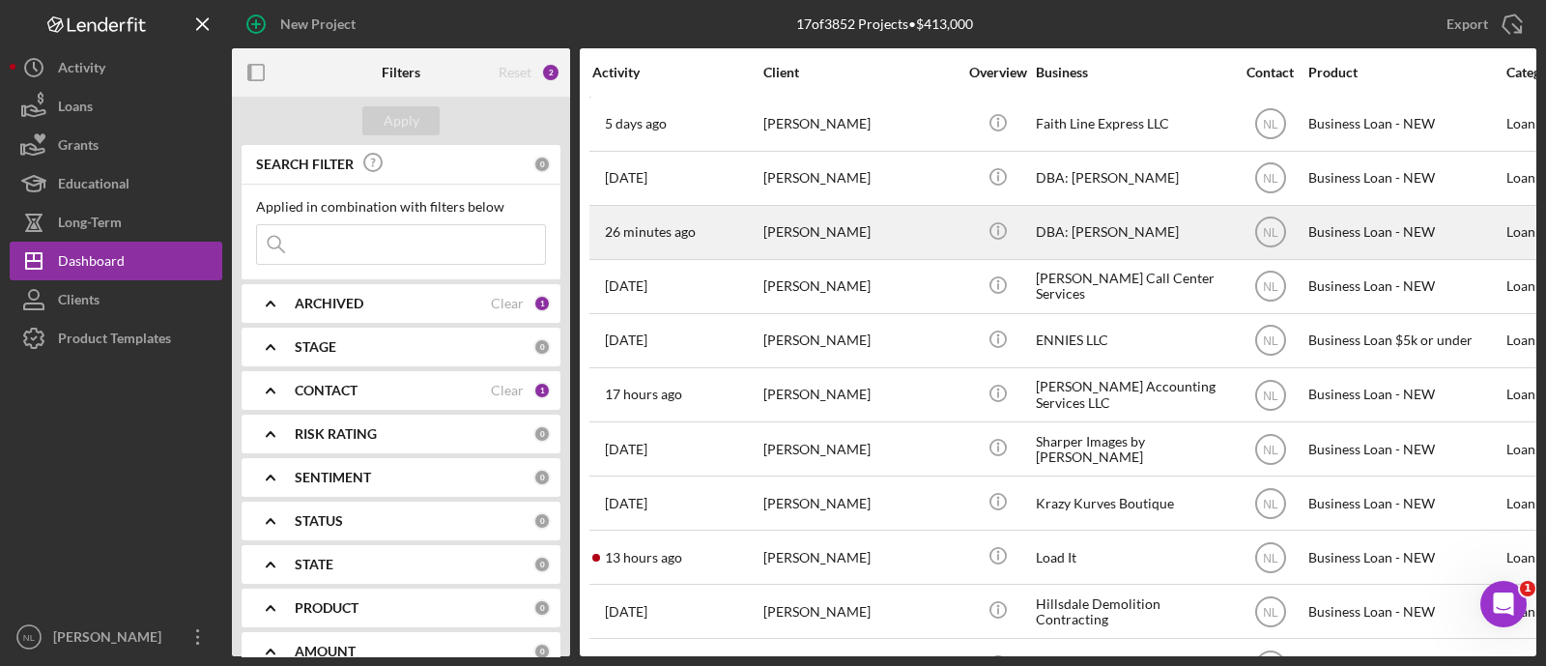
click at [773, 236] on div "[PERSON_NAME]" at bounding box center [859, 232] width 193 height 51
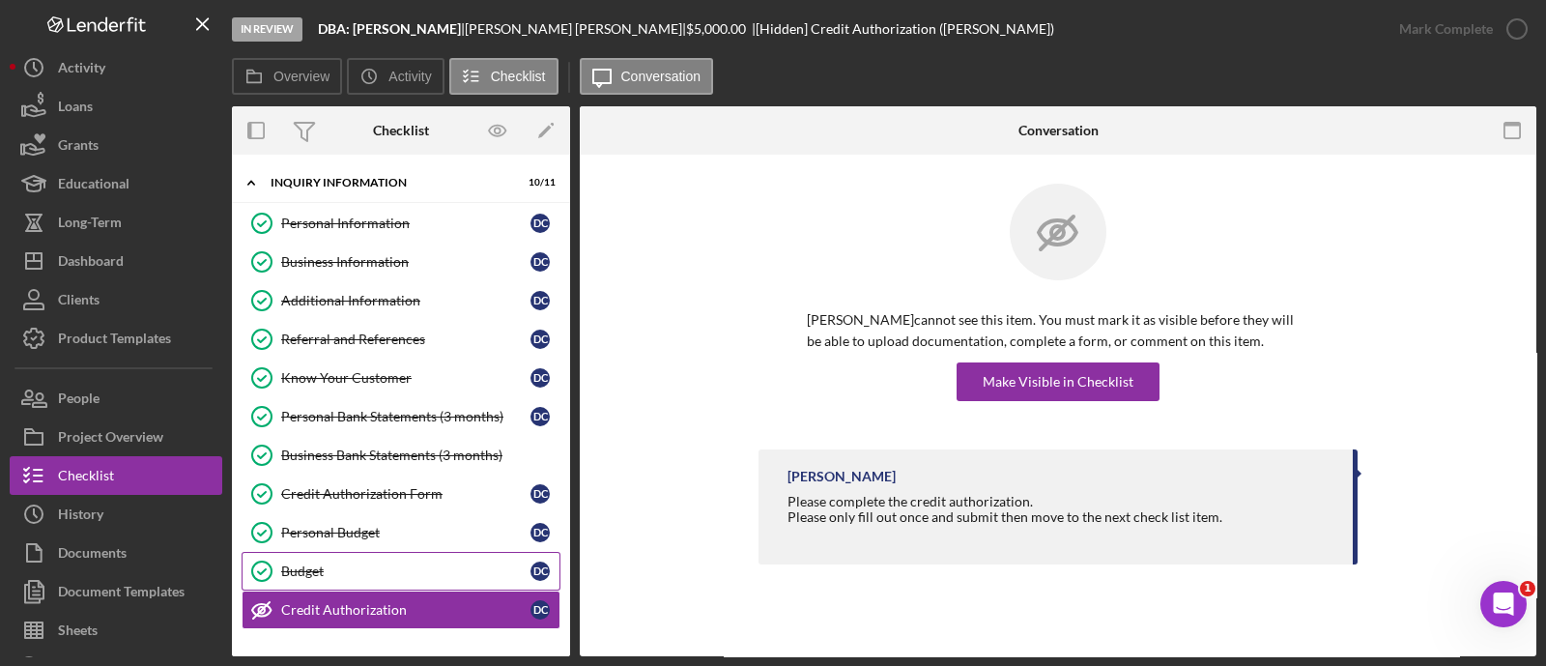
scroll to position [200, 0]
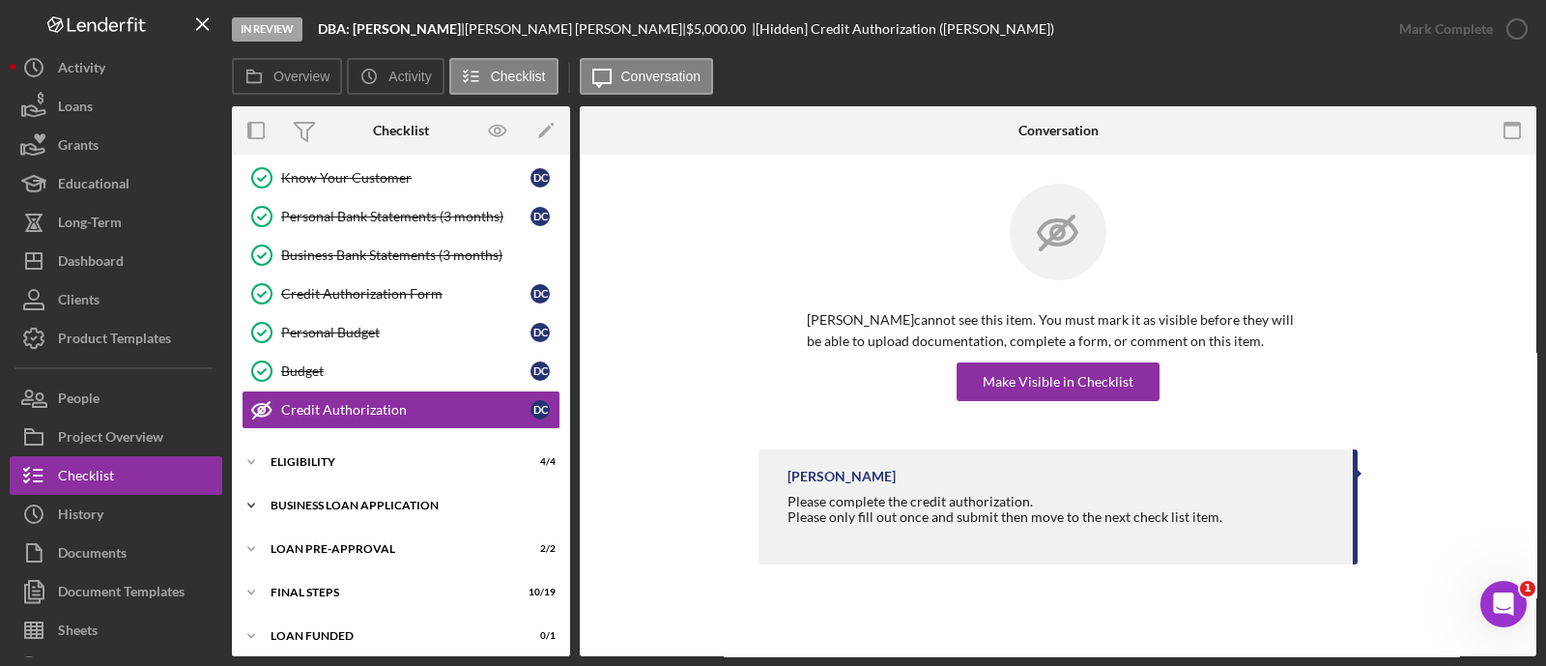
click at [405, 509] on div "Icon/Expander BUSINESS LOAN APPLICATION 19 / 27" at bounding box center [401, 505] width 338 height 39
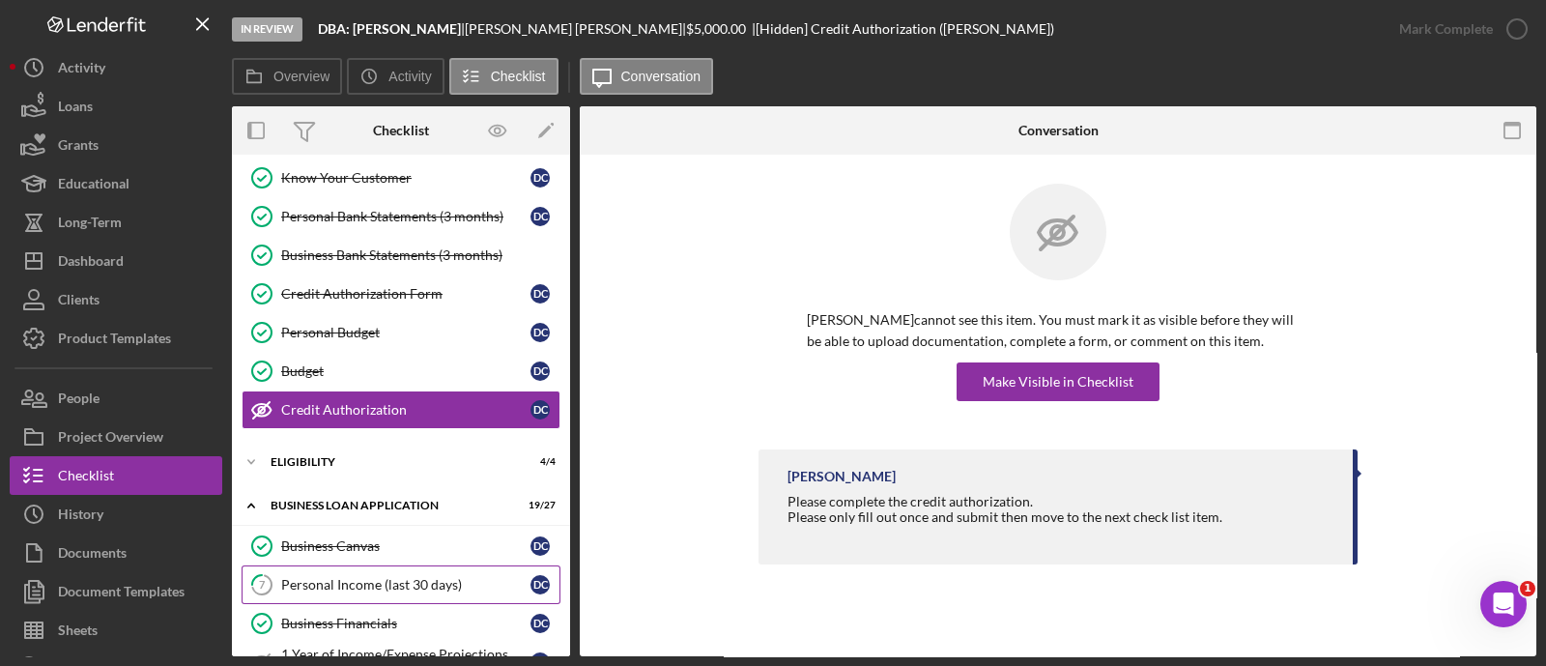
click at [384, 588] on link "7 Personal Income (last 30 days) D C" at bounding box center [401, 584] width 319 height 39
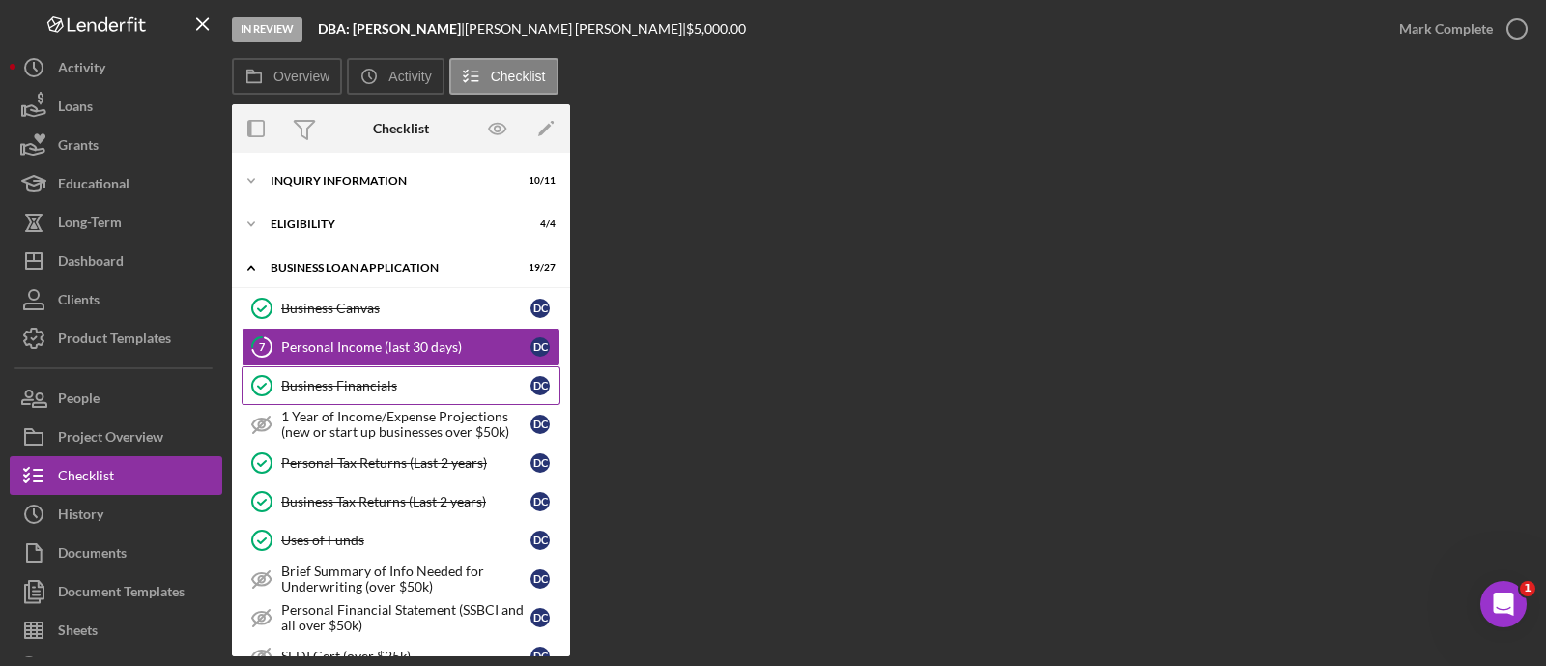
click at [440, 390] on div "Business Financials" at bounding box center [405, 385] width 249 height 15
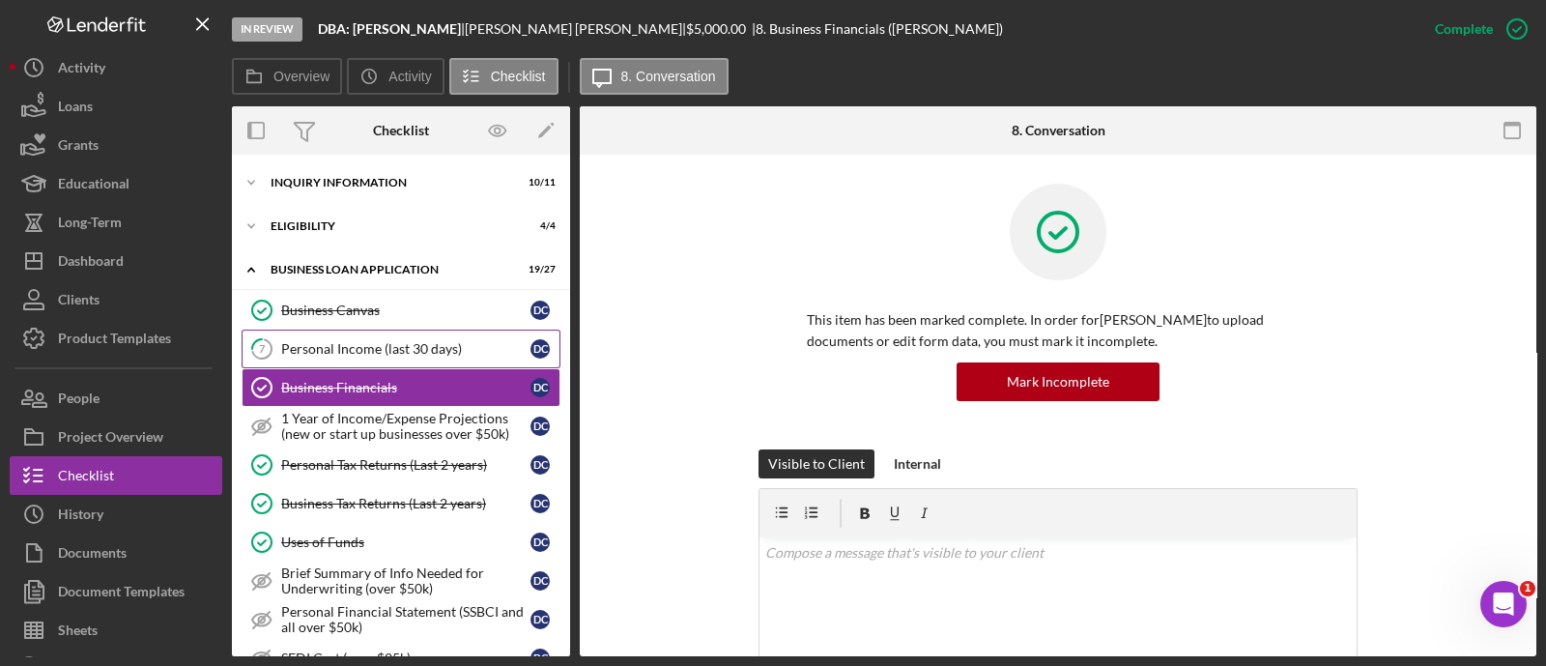
click at [400, 347] on div "Personal Income (last 30 days)" at bounding box center [405, 348] width 249 height 15
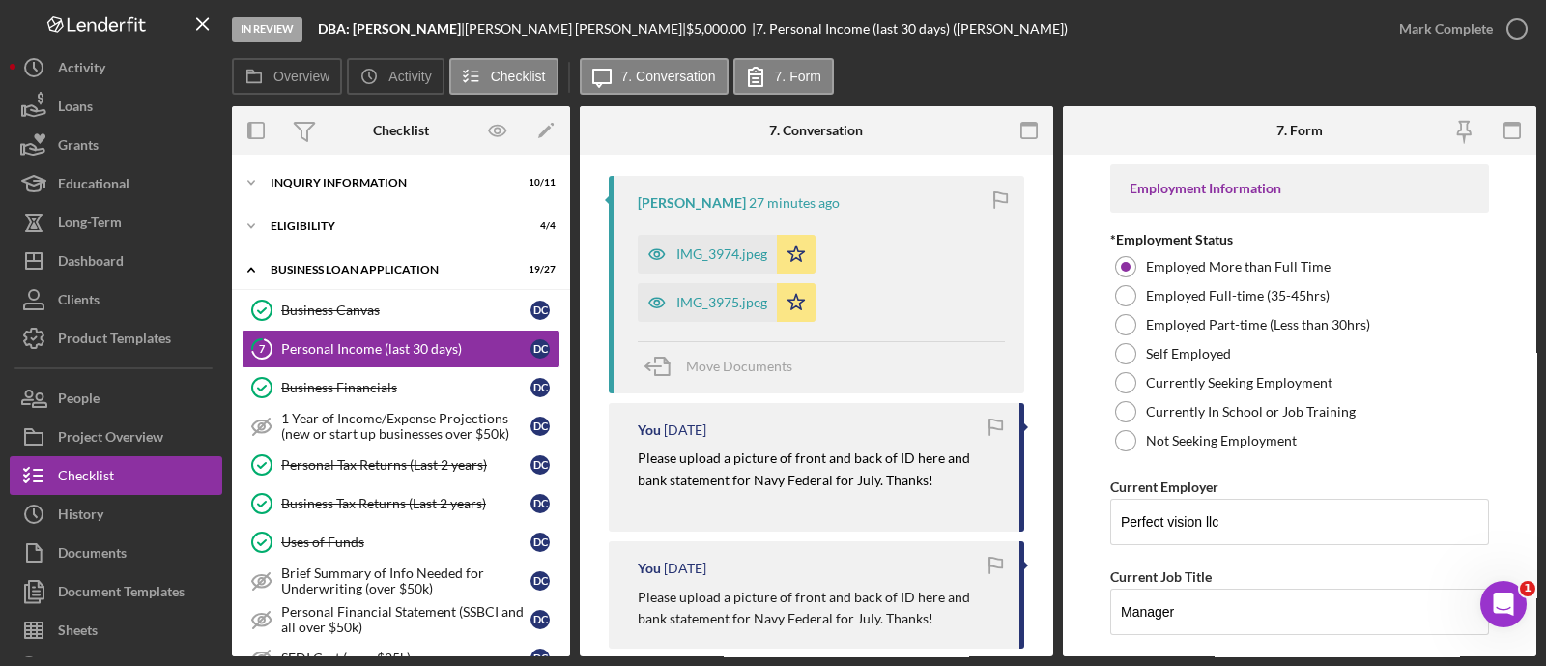
scroll to position [368, 0]
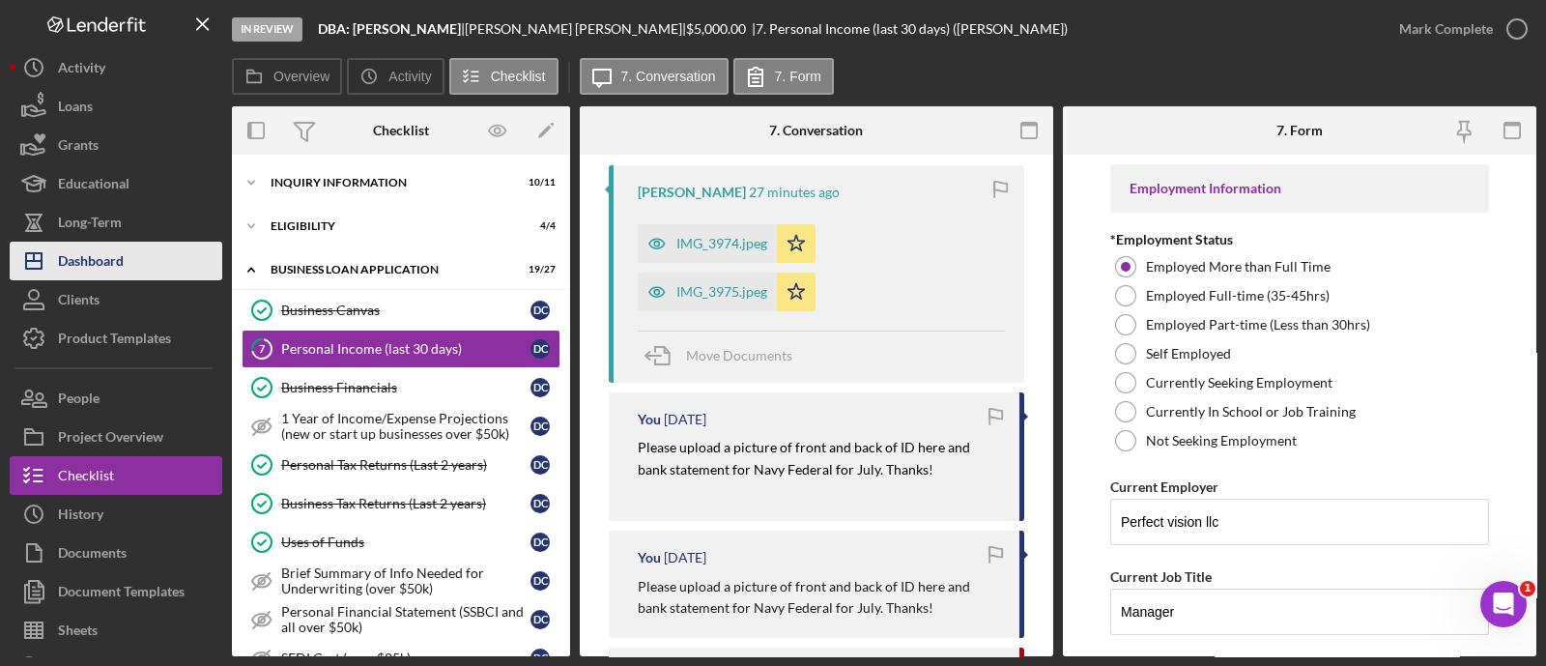
click at [181, 261] on button "Icon/Dashboard Dashboard" at bounding box center [116, 261] width 213 height 39
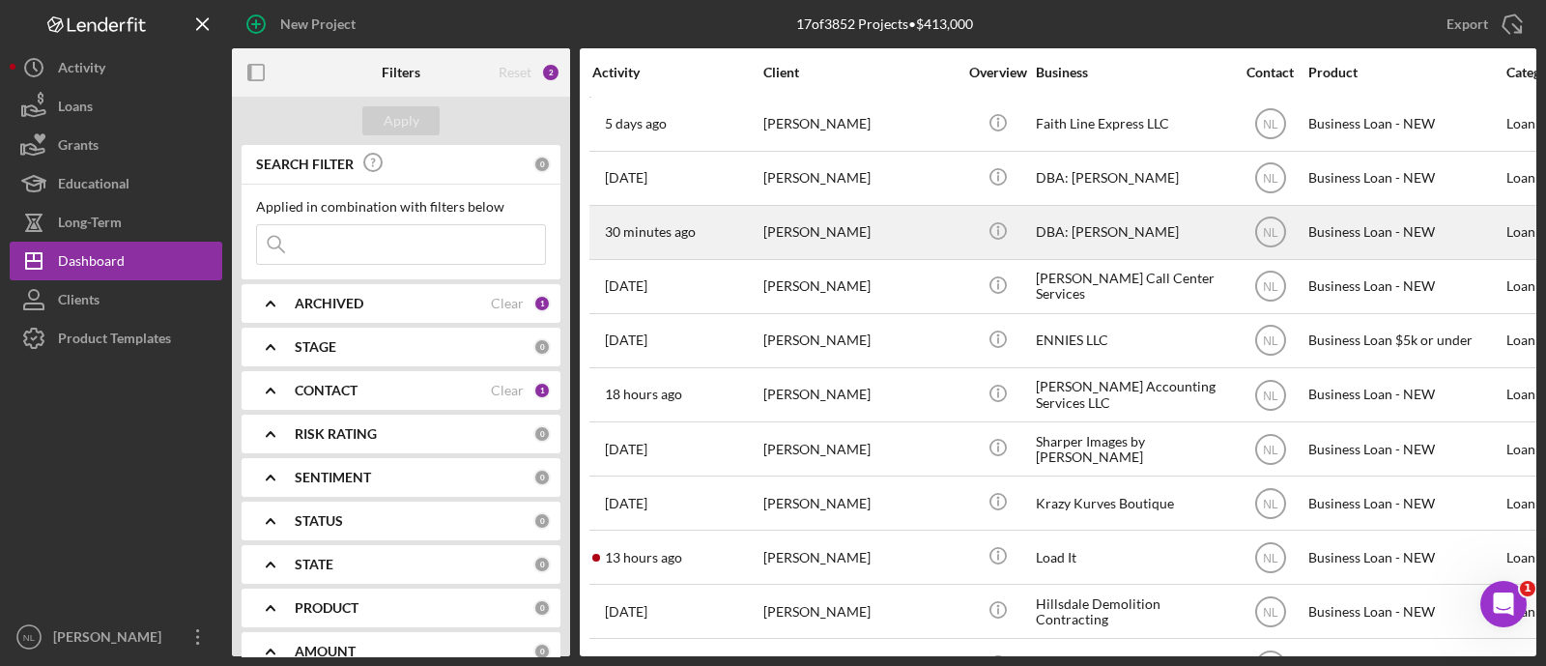
click at [641, 238] on time "30 minutes ago" at bounding box center [650, 231] width 91 height 15
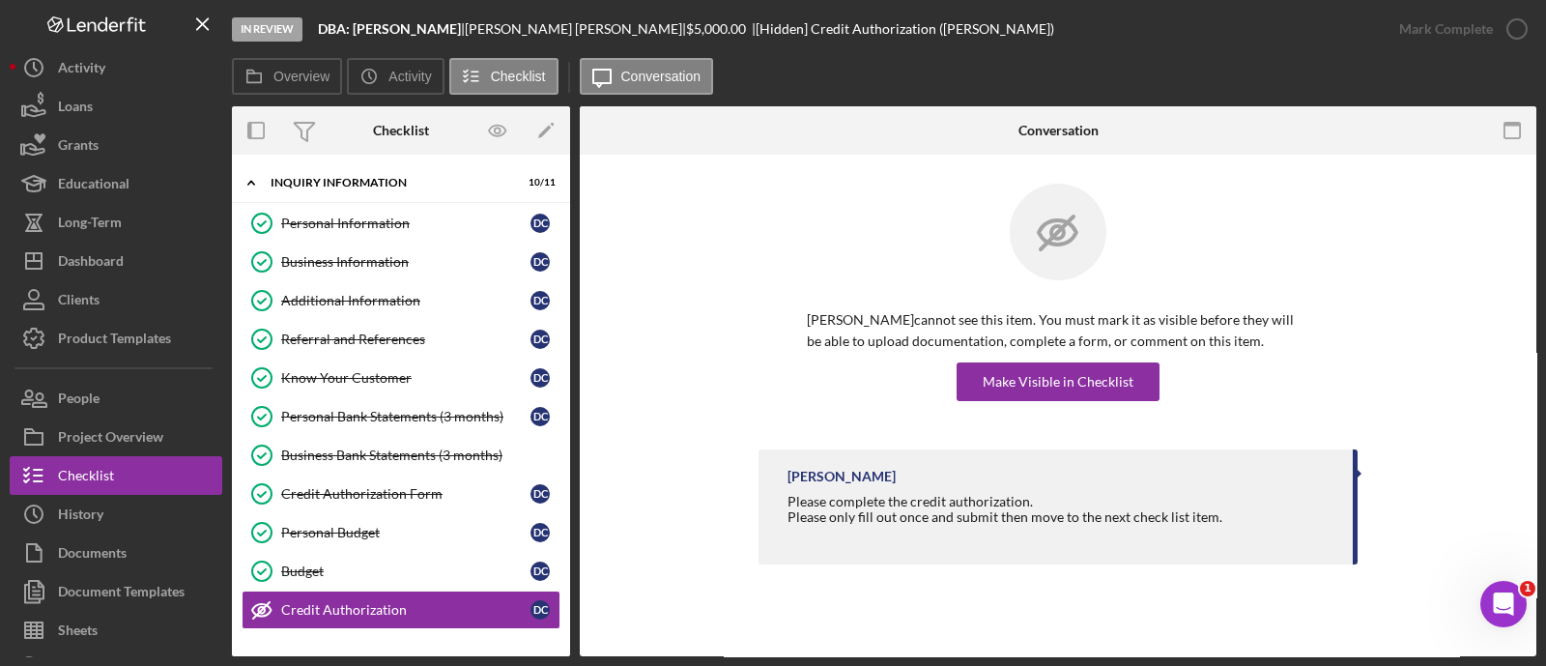
scroll to position [200, 0]
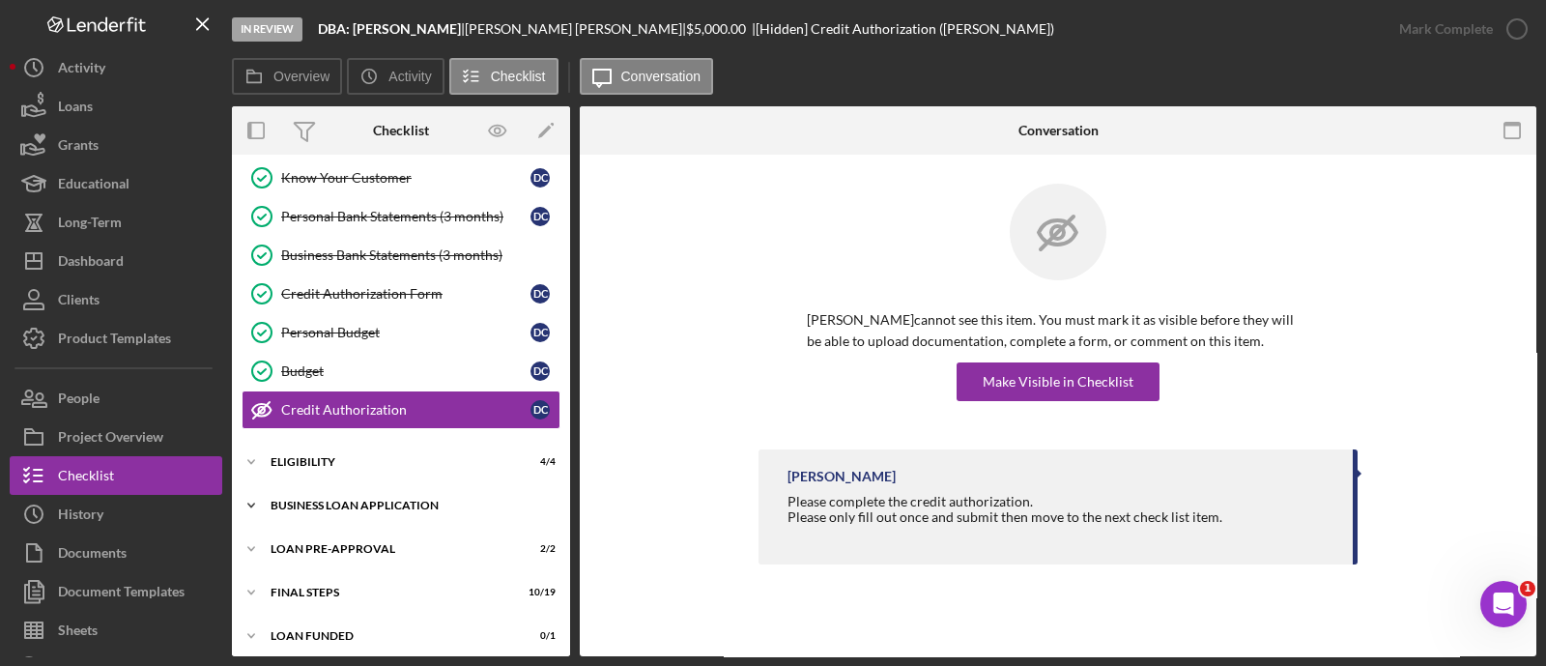
click at [364, 509] on div "Icon/Expander BUSINESS LOAN APPLICATION 19 / 27" at bounding box center [401, 505] width 338 height 39
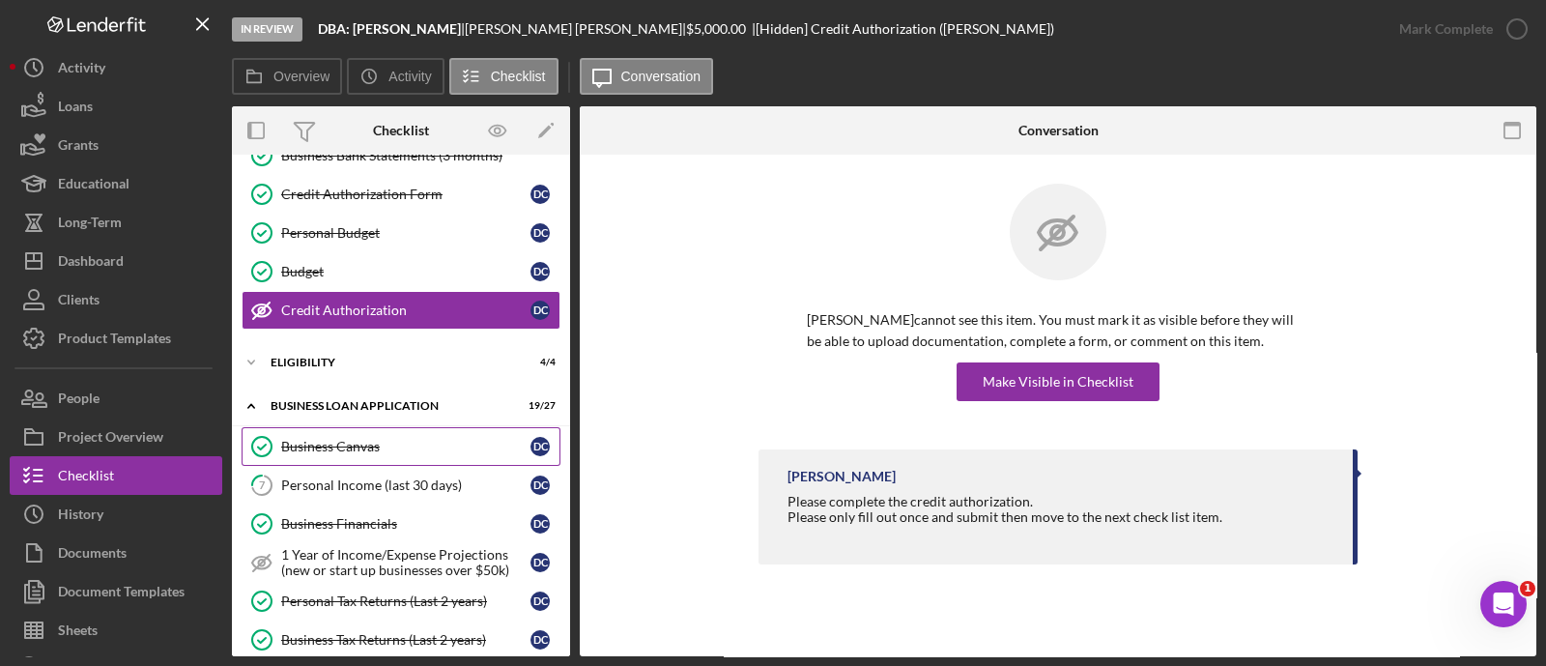
scroll to position [301, 0]
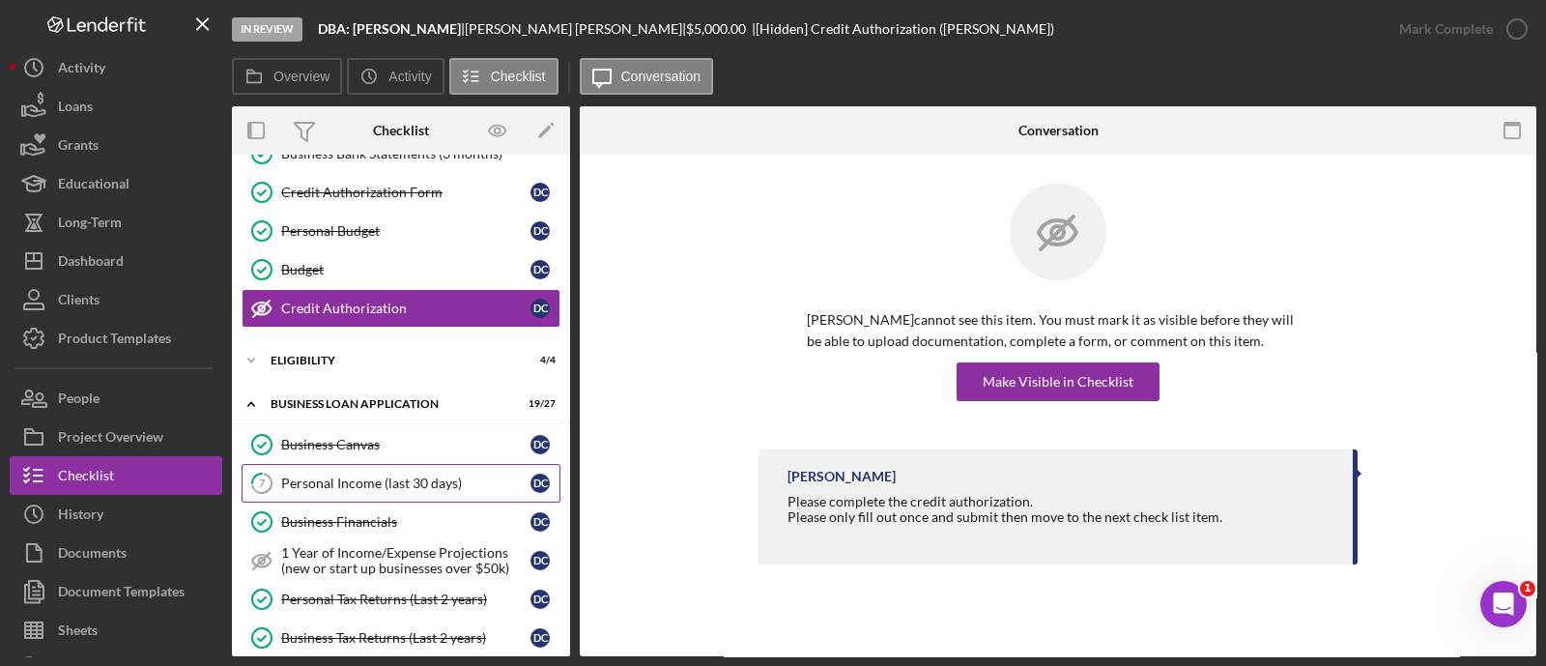
click at [338, 485] on div "Personal Income (last 30 days)" at bounding box center [405, 482] width 249 height 15
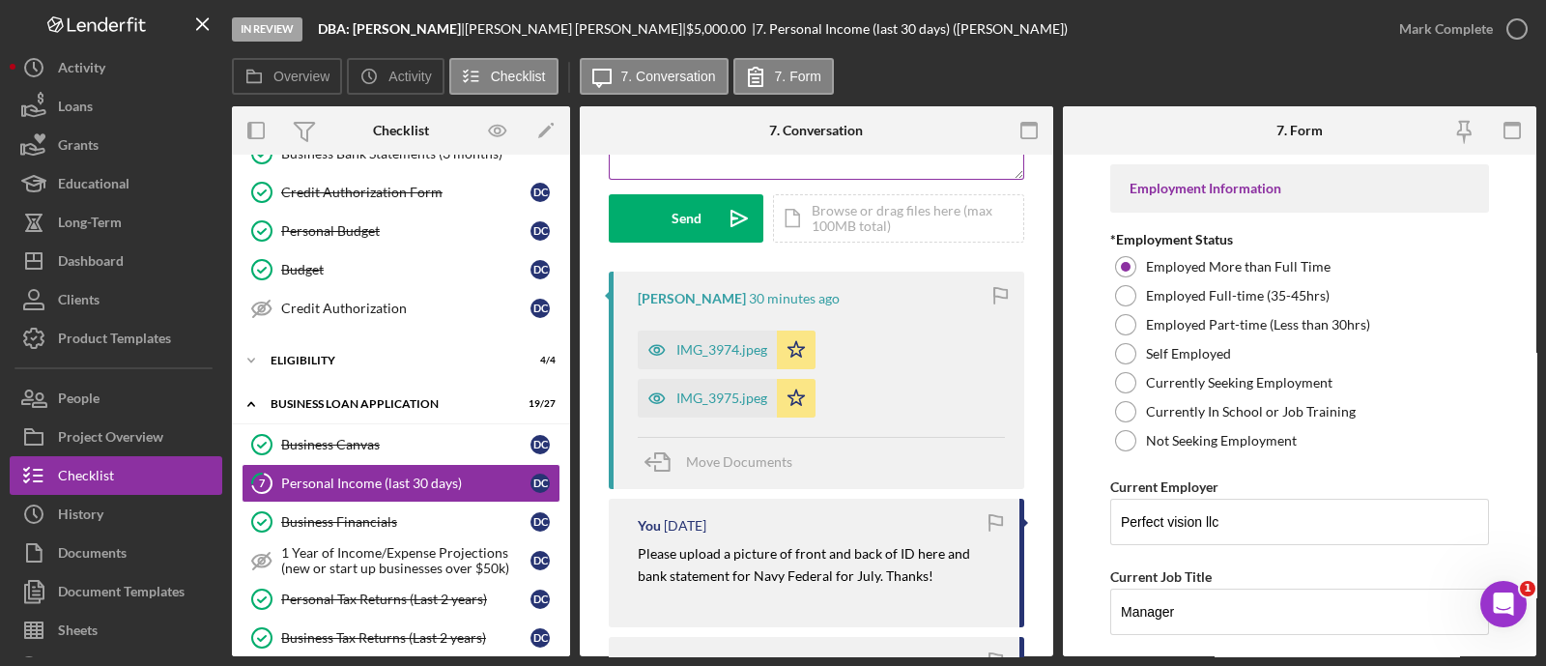
scroll to position [265, 0]
click at [355, 514] on div "Business Financials" at bounding box center [405, 521] width 249 height 15
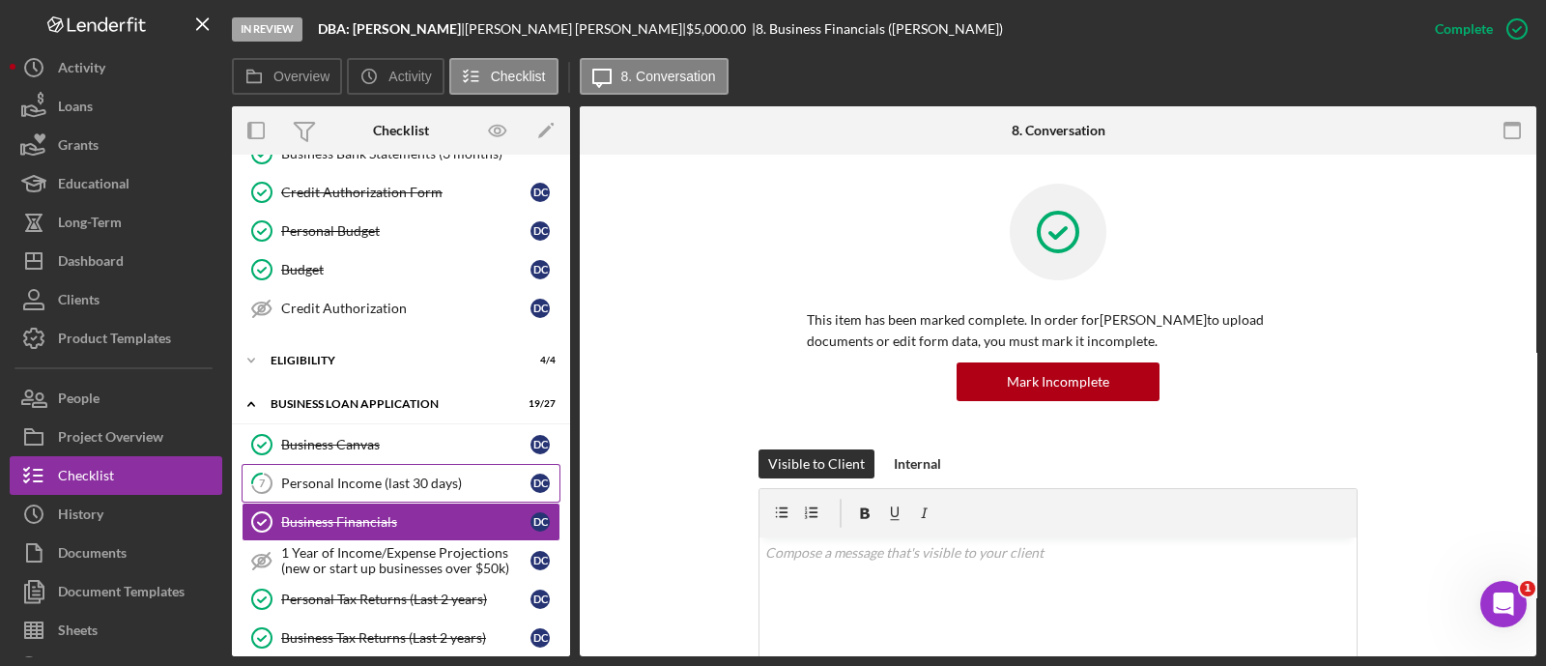
click at [346, 494] on link "7 Personal Income (last 30 days) D C" at bounding box center [401, 483] width 319 height 39
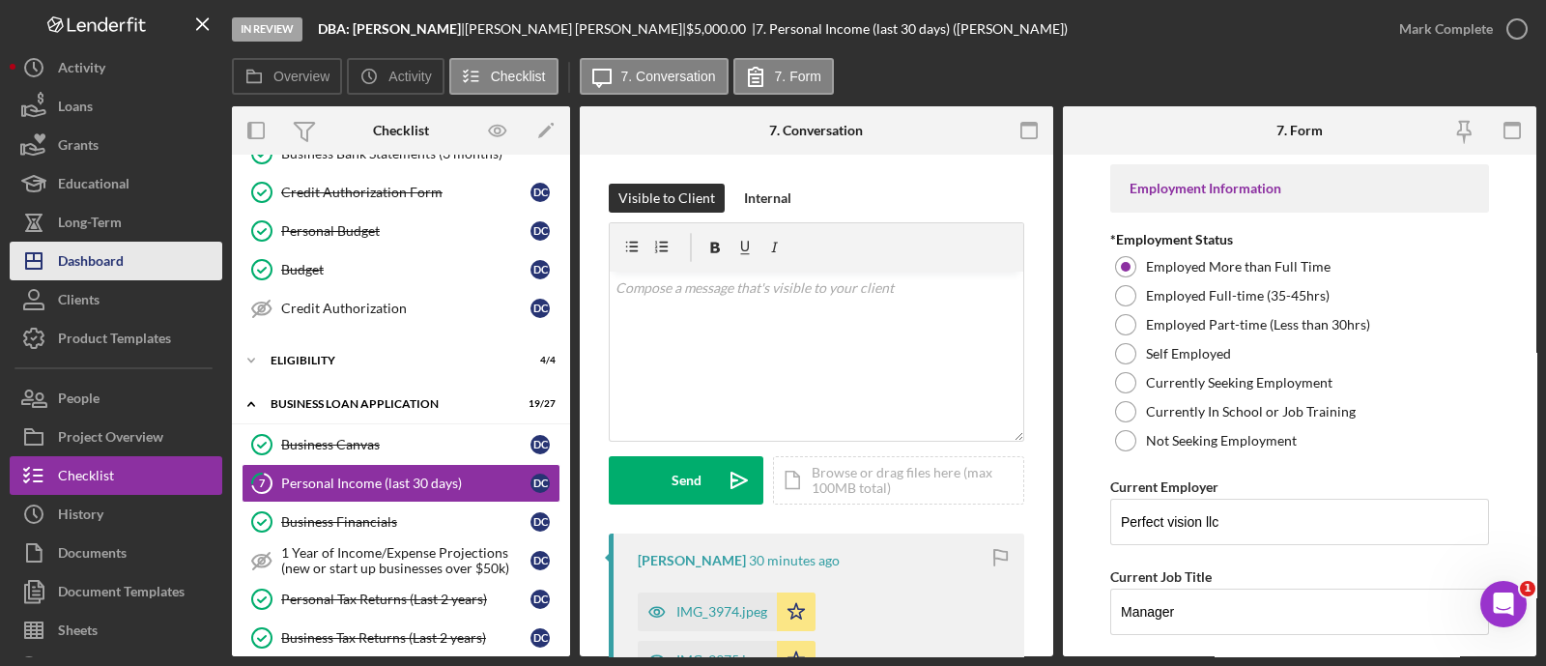
click at [125, 252] on button "Icon/Dashboard Dashboard" at bounding box center [116, 261] width 213 height 39
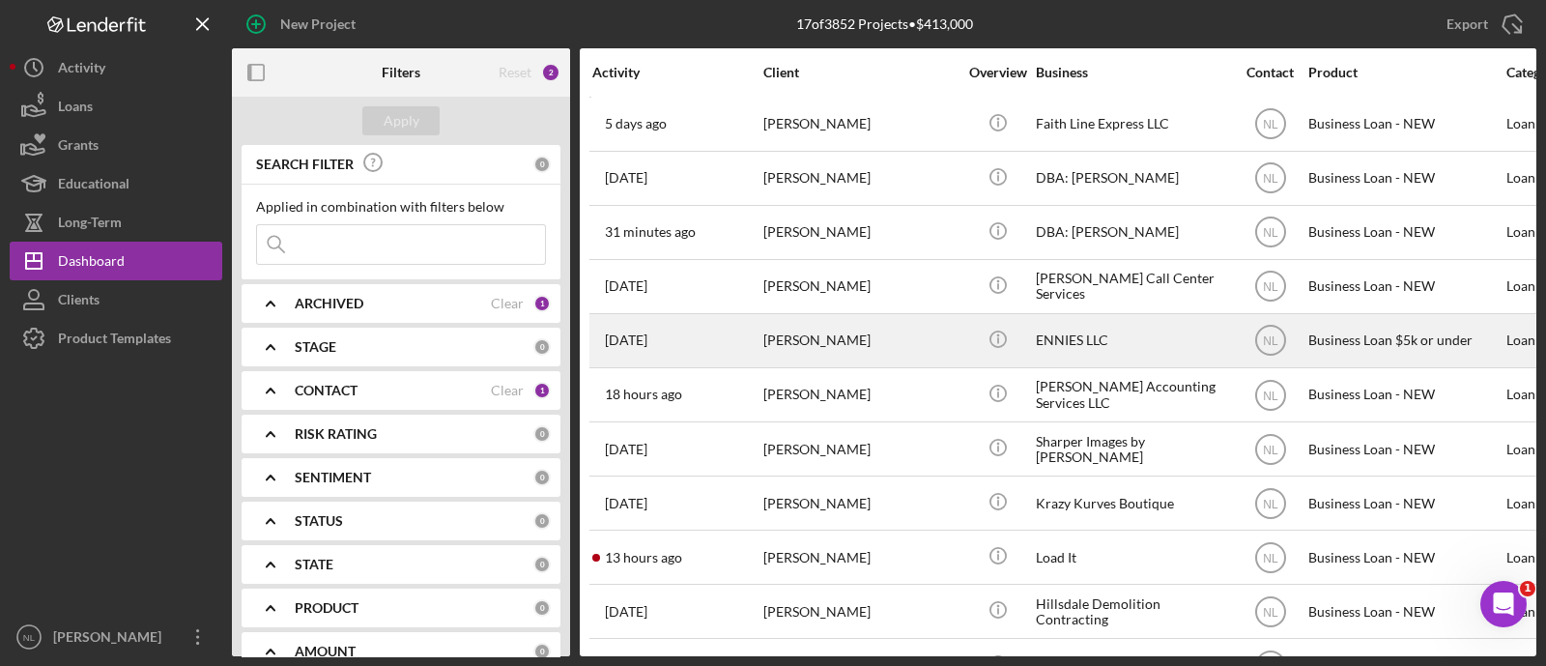
click at [813, 340] on div "[PERSON_NAME]" at bounding box center [859, 340] width 193 height 51
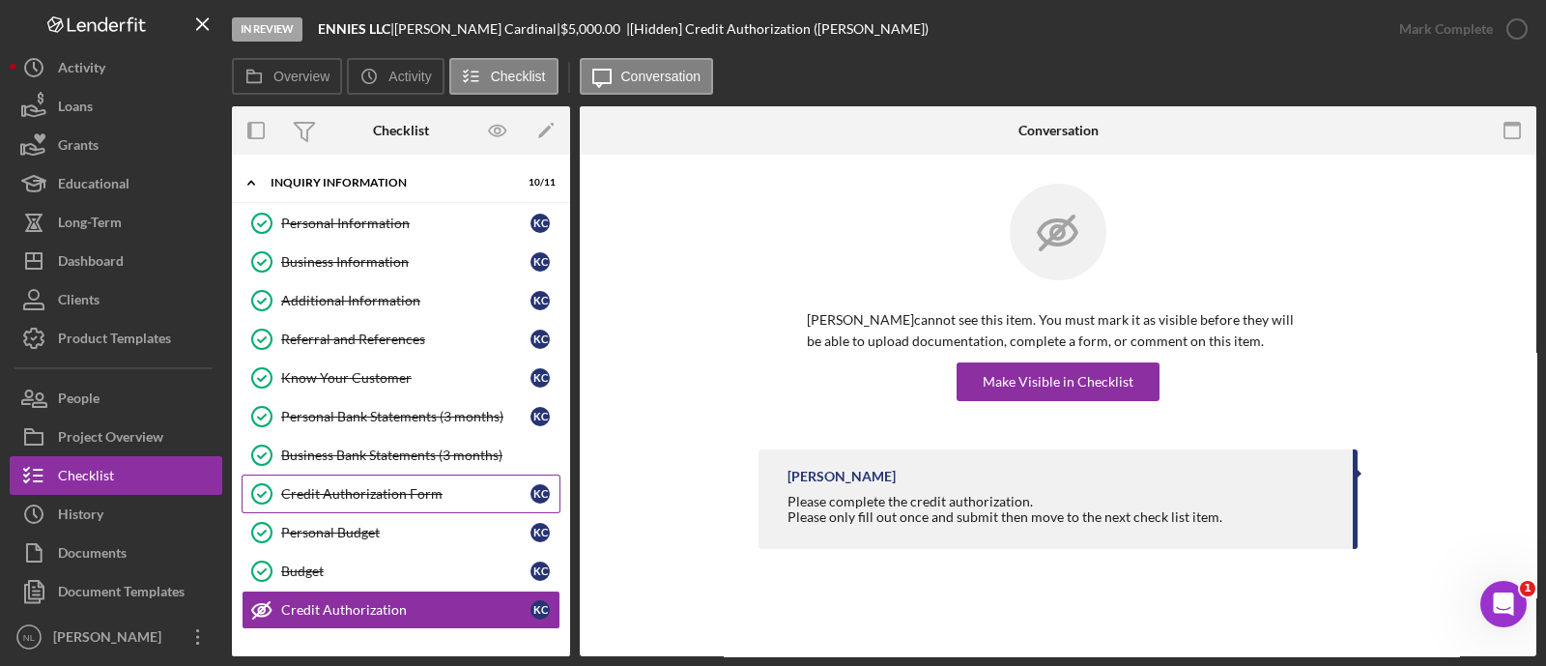
scroll to position [200, 0]
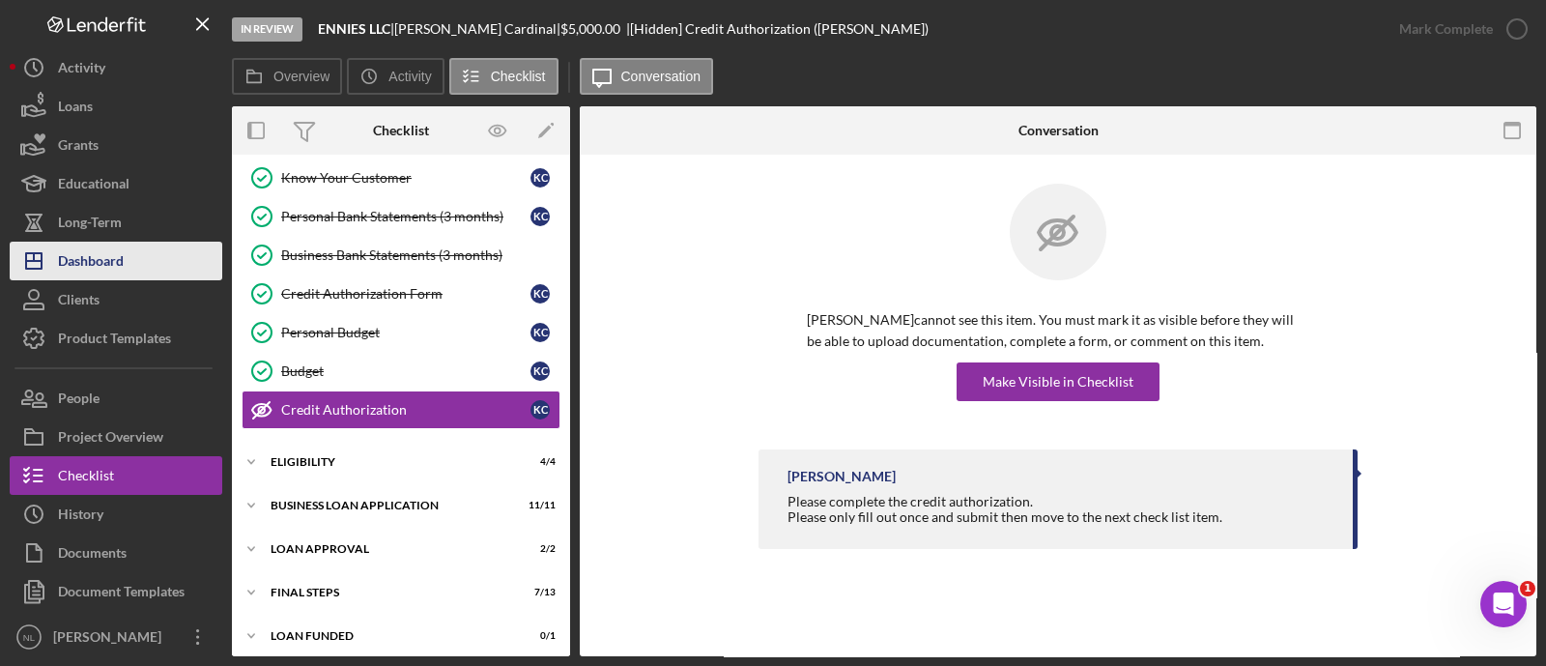
click at [111, 254] on div "Dashboard" at bounding box center [91, 263] width 66 height 43
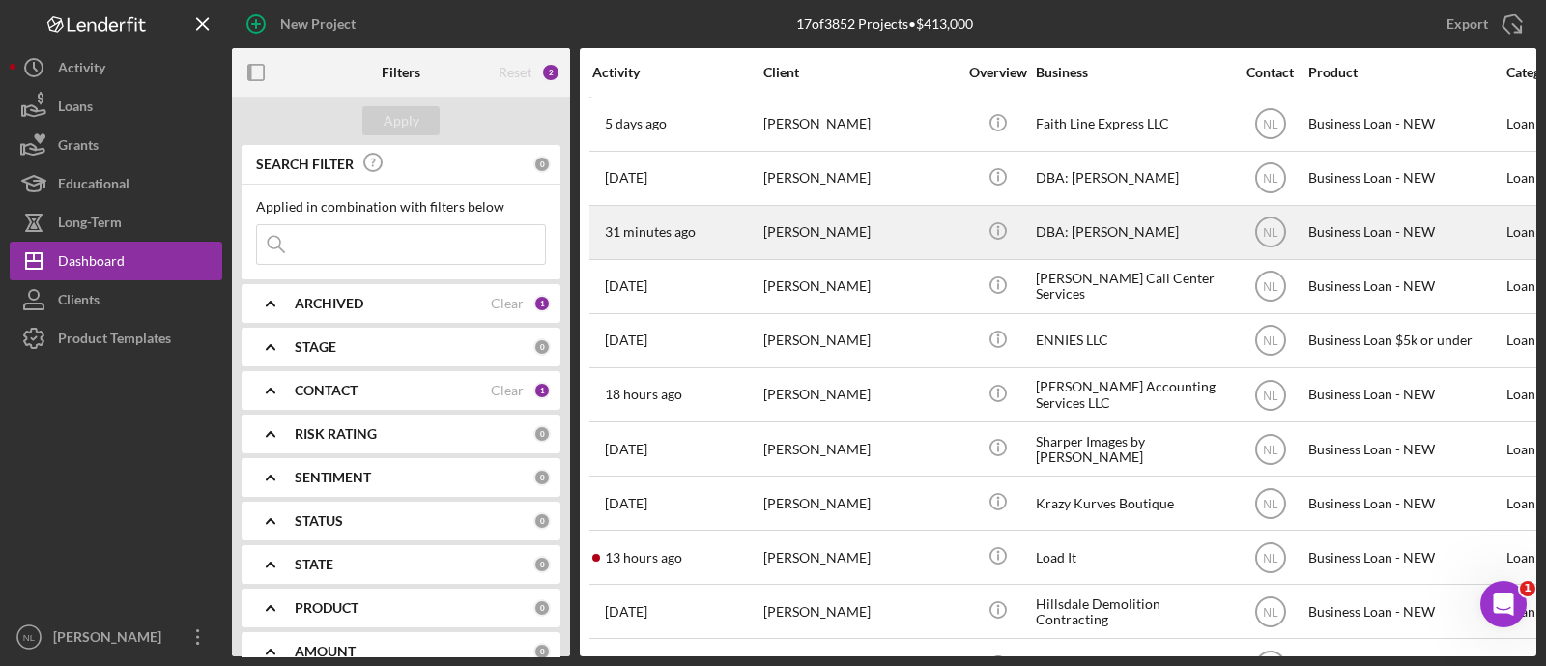
click at [797, 240] on div "[PERSON_NAME]" at bounding box center [859, 232] width 193 height 51
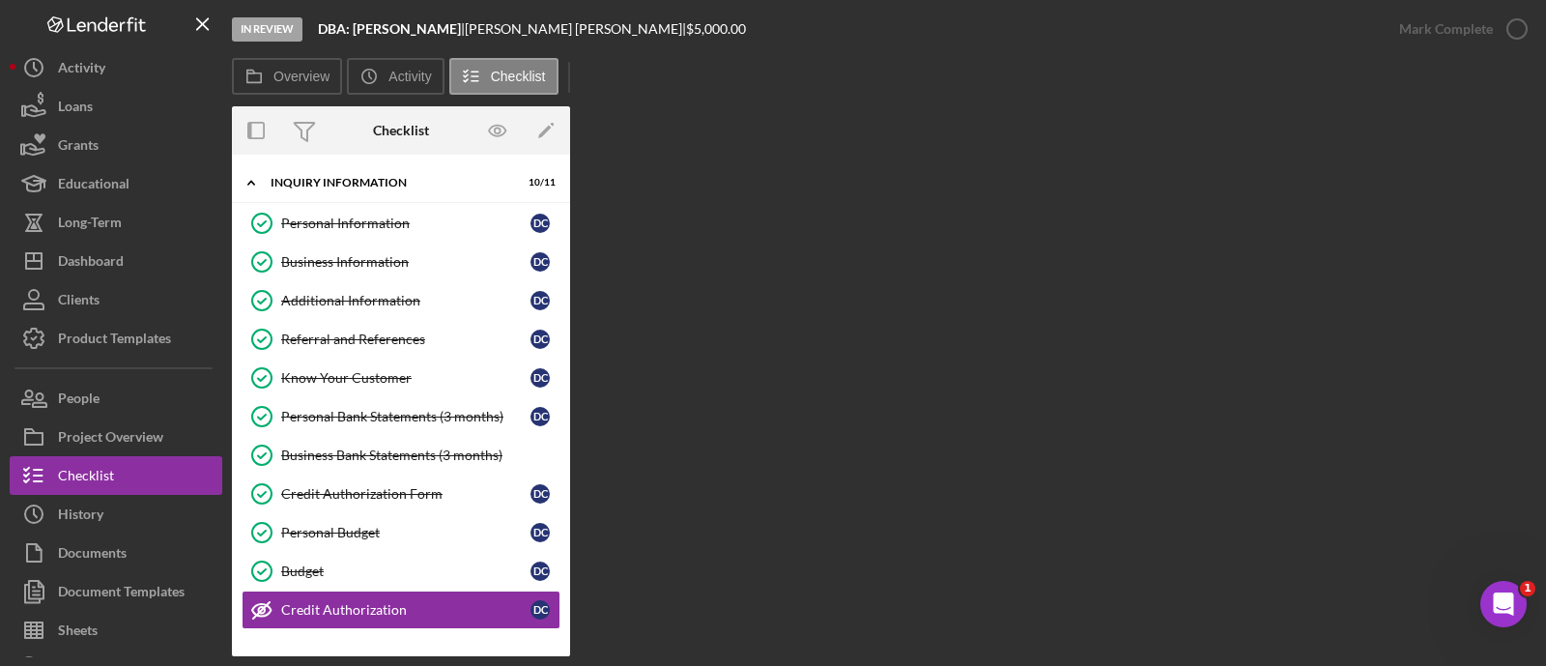
scroll to position [200, 0]
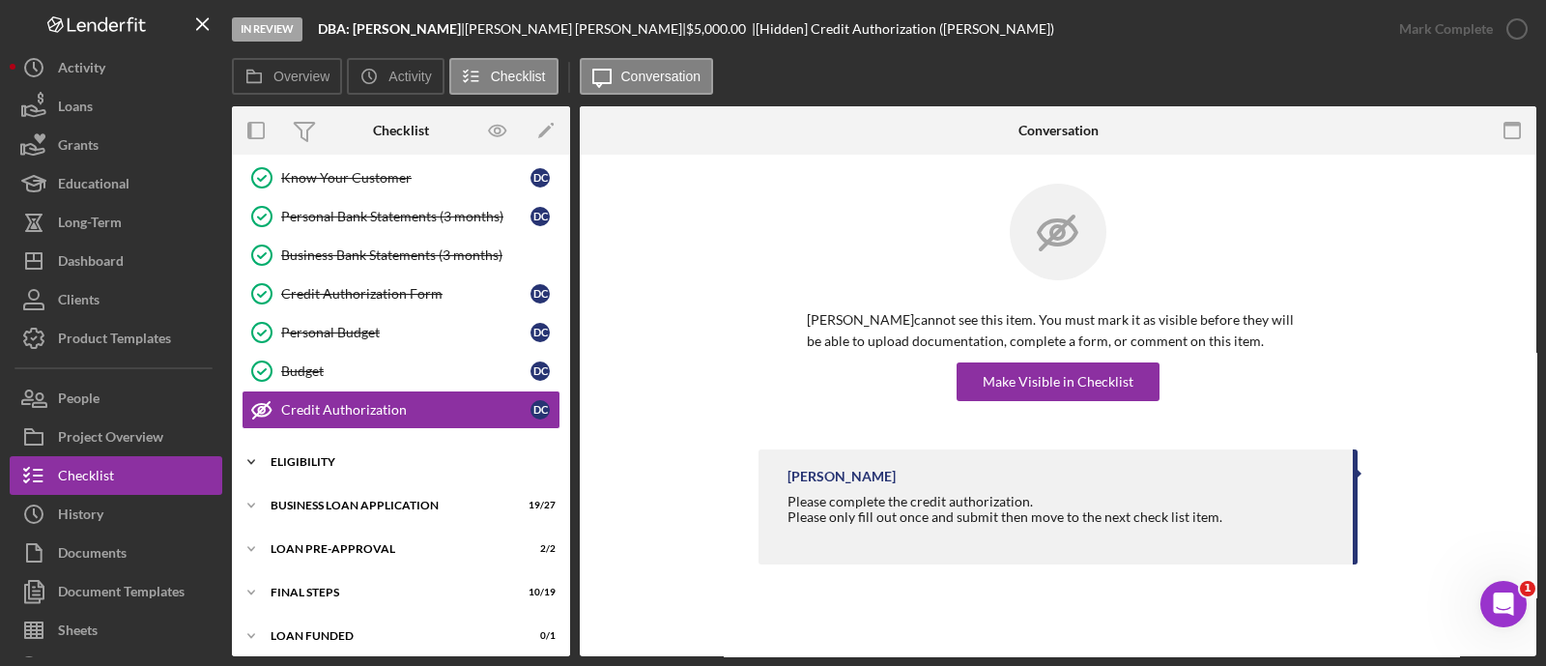
click at [337, 438] on div "Icon/Expander INQUIRY INFORMATION 10 / 11 Personal Information Personal Informa…" at bounding box center [401, 310] width 338 height 692
click at [340, 456] on div "ELIGIBILITY" at bounding box center [408, 462] width 275 height 12
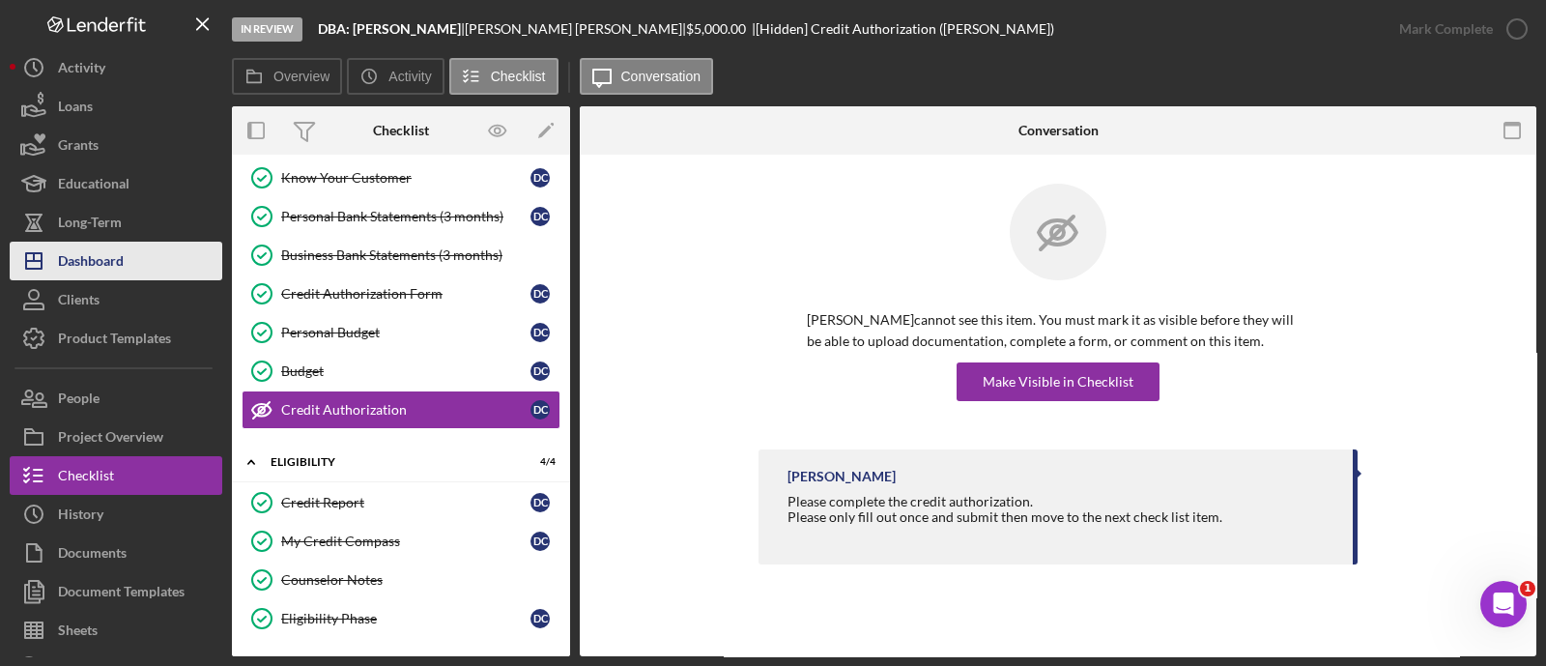
click at [137, 264] on button "Icon/Dashboard Dashboard" at bounding box center [116, 261] width 213 height 39
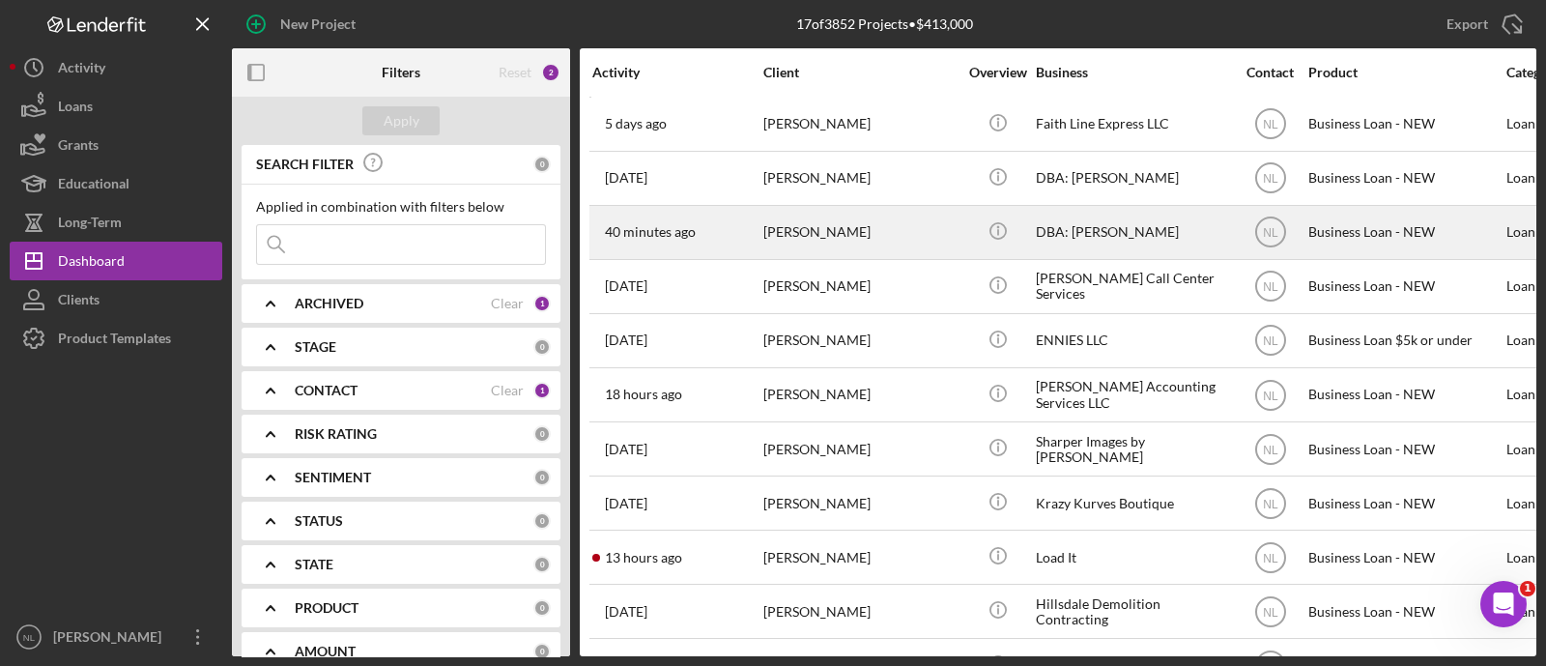
click at [898, 239] on div "[PERSON_NAME]" at bounding box center [859, 232] width 193 height 51
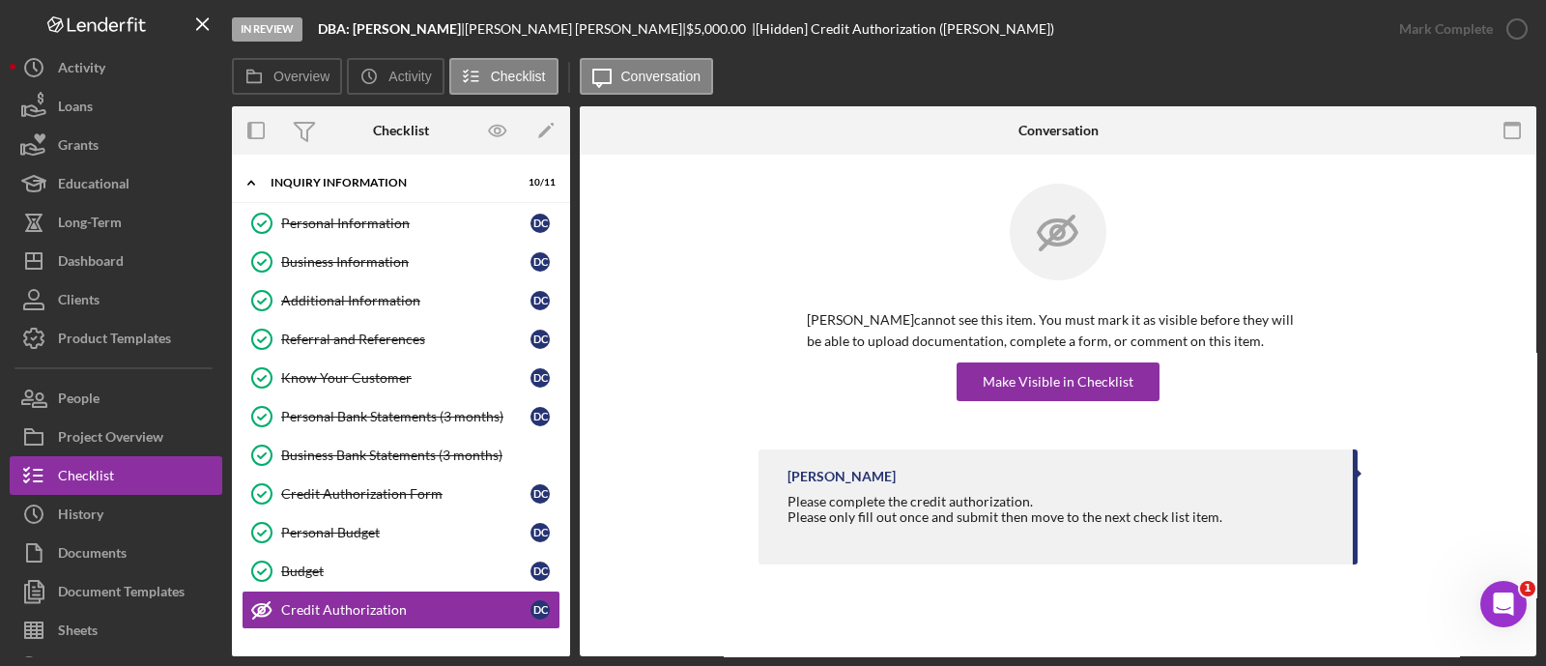
scroll to position [200, 0]
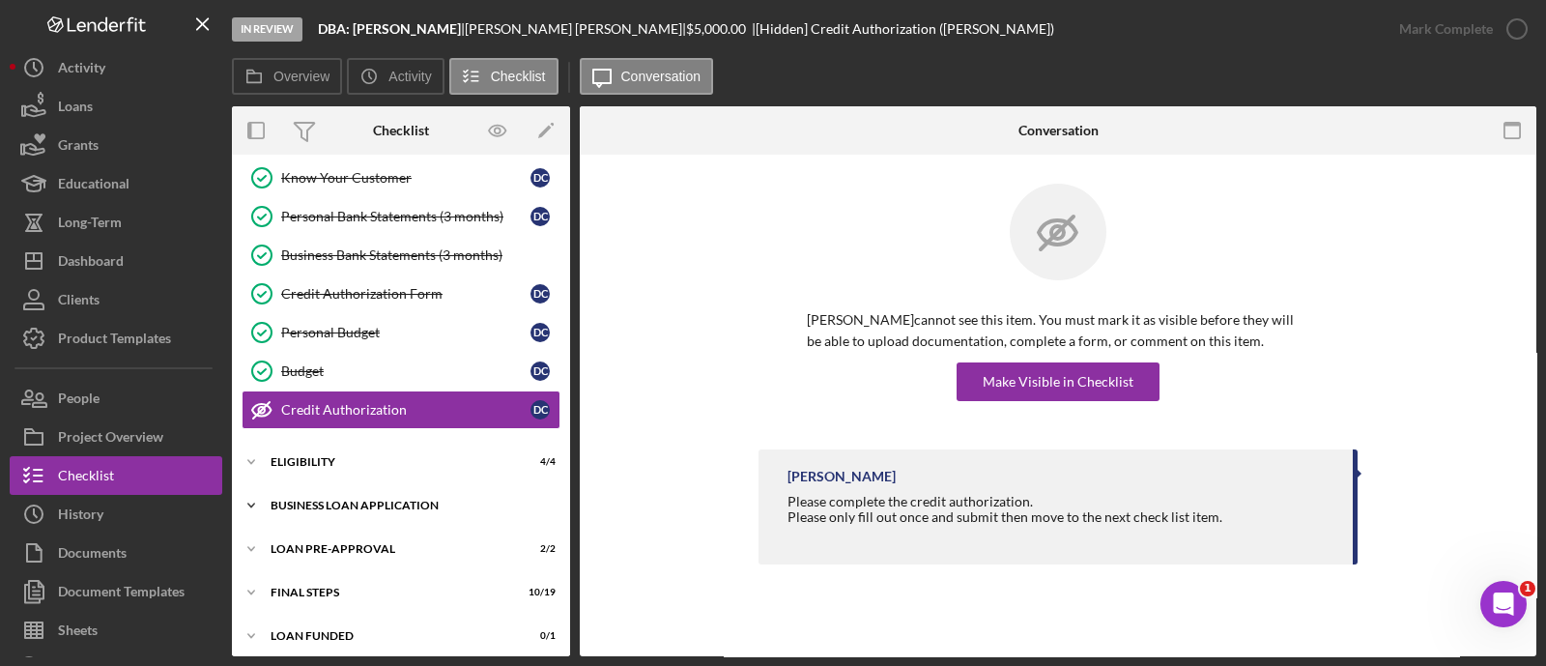
click at [410, 518] on div "Icon/Expander BUSINESS LOAN APPLICATION 19 / 27" at bounding box center [401, 505] width 338 height 39
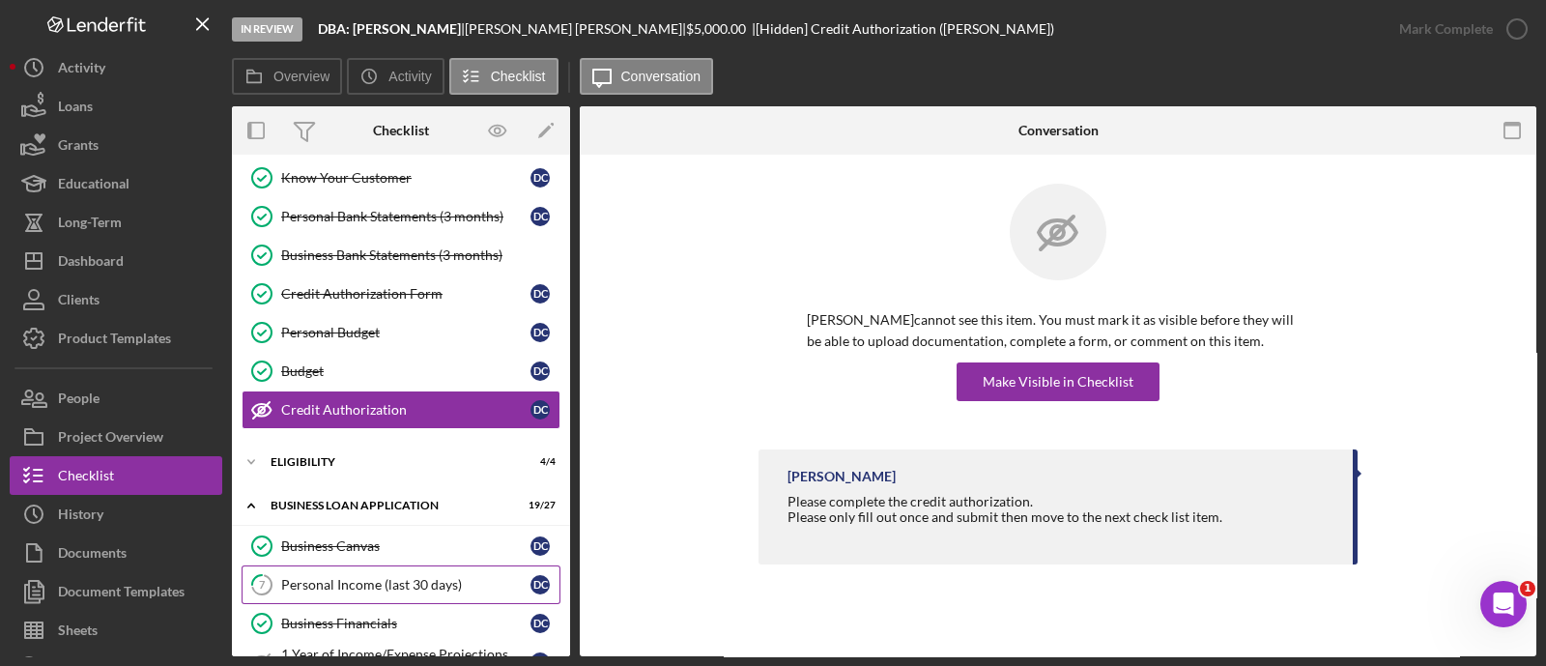
click at [389, 565] on link "7 Personal Income (last 30 days) D C" at bounding box center [401, 584] width 319 height 39
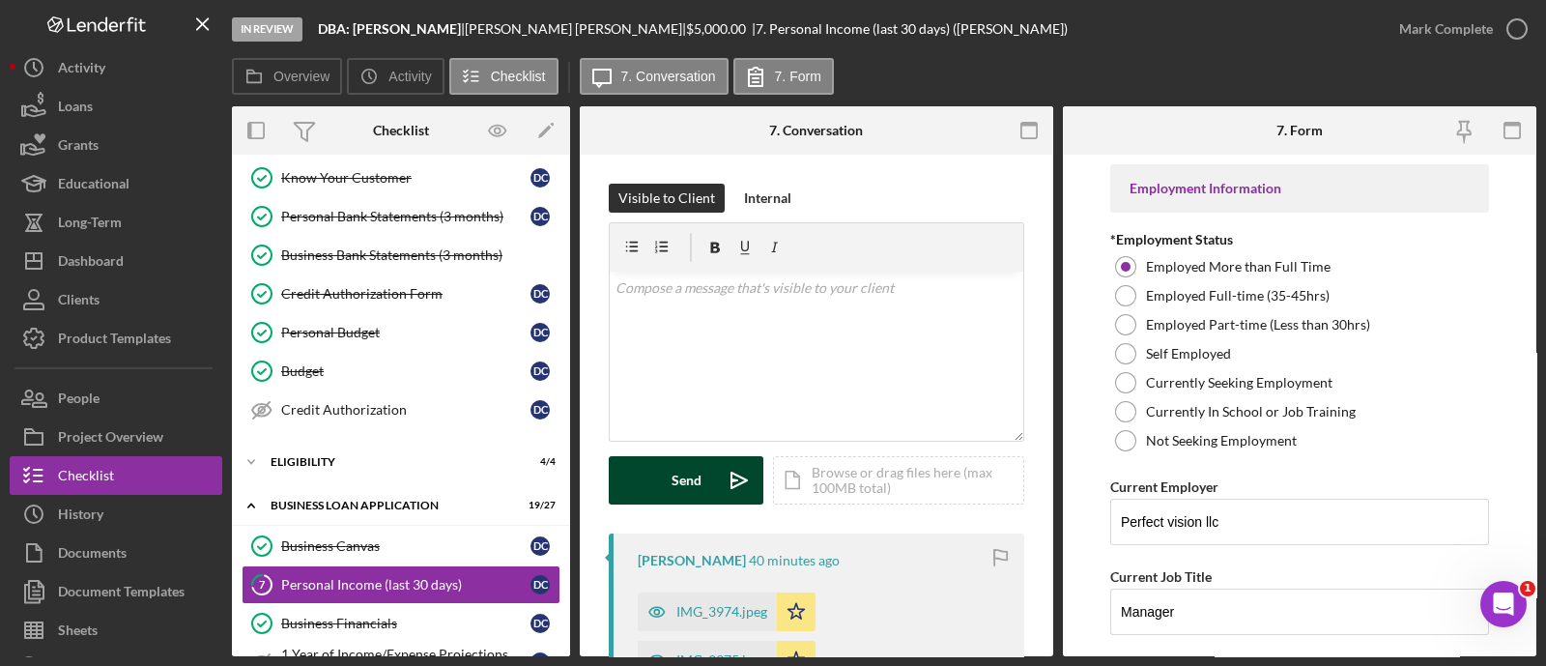
scroll to position [320, 0]
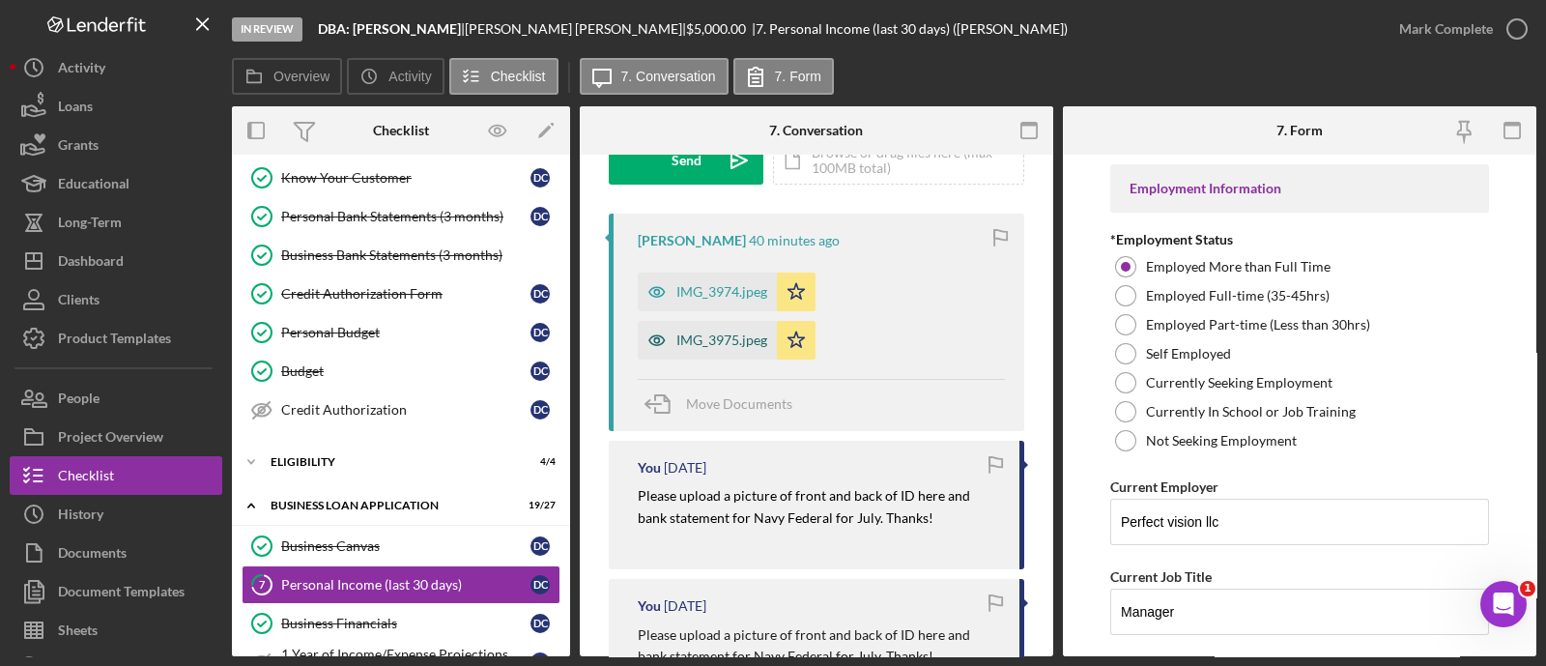
click at [700, 348] on div "IMG_3975.jpeg" at bounding box center [707, 340] width 139 height 39
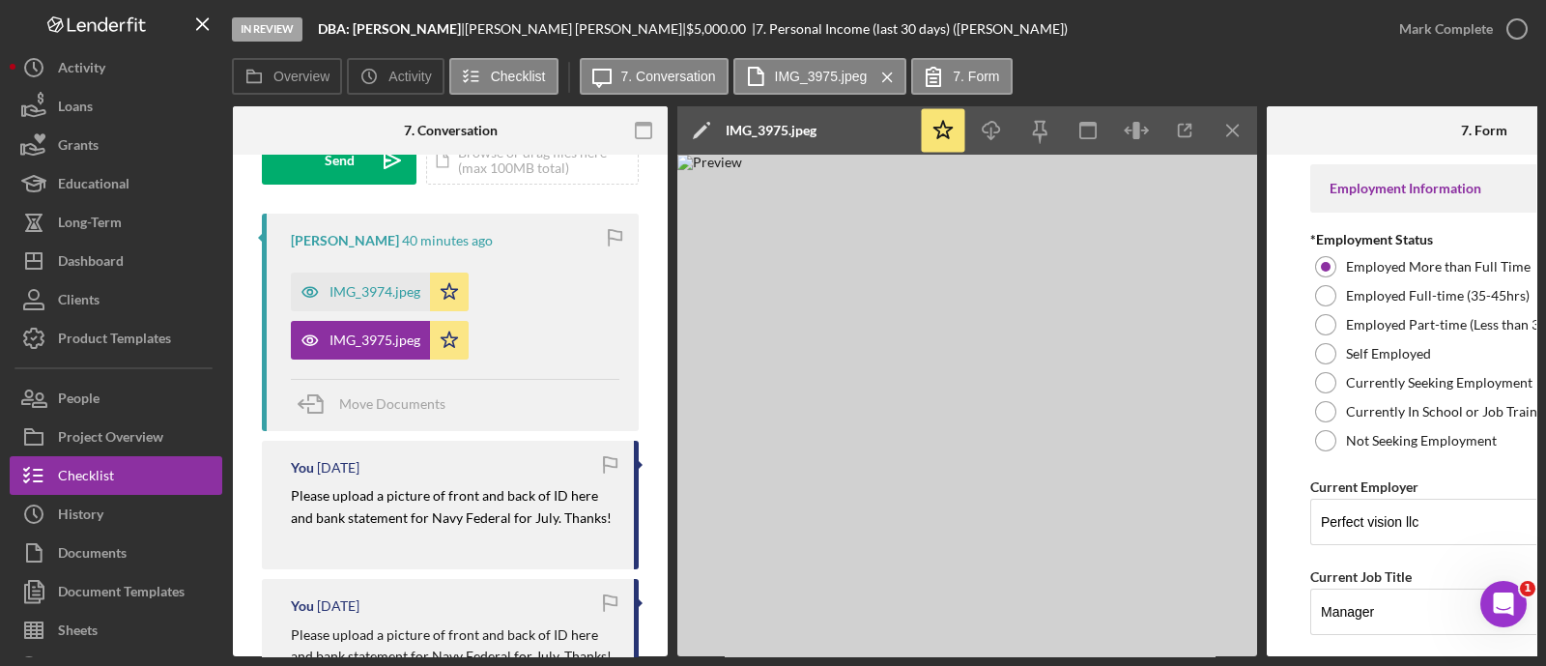
scroll to position [0, 350]
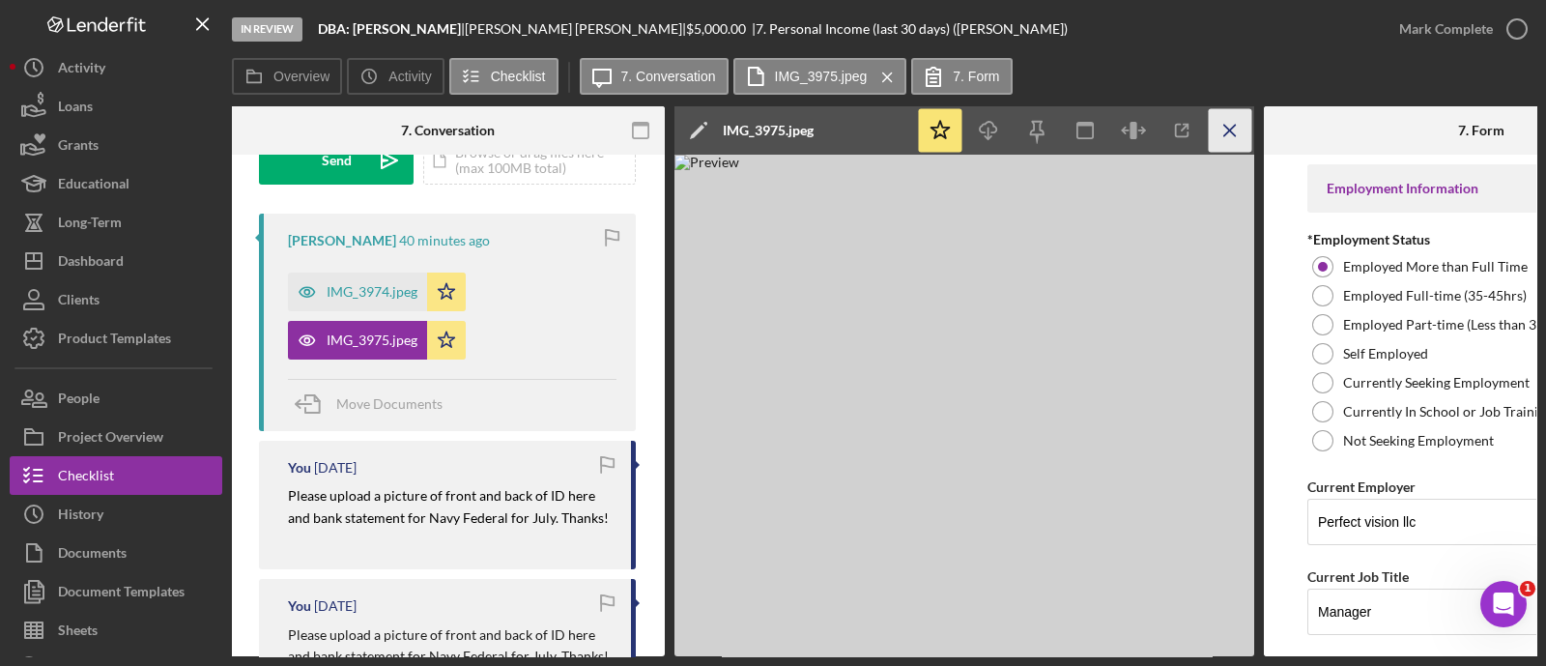
click at [1246, 128] on icon "Icon/Menu Close" at bounding box center [1230, 130] width 43 height 43
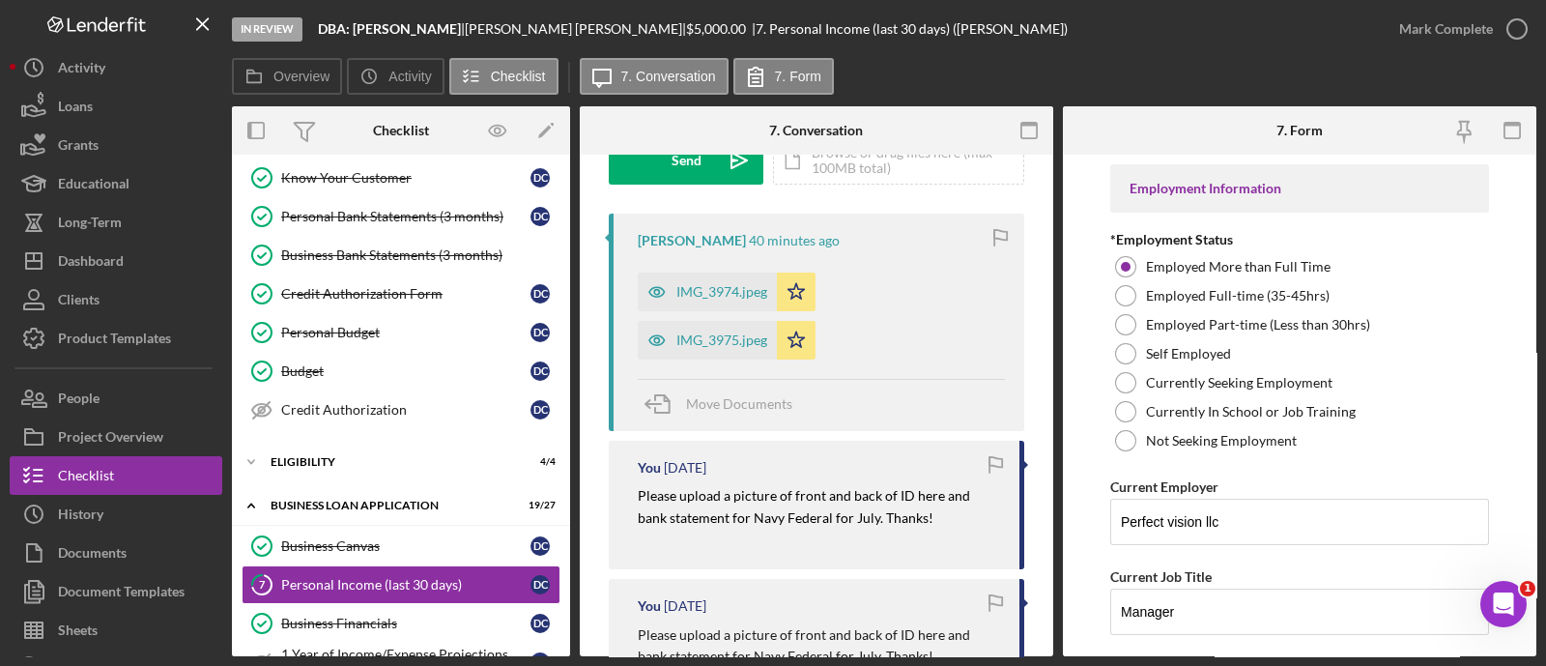
scroll to position [0, 0]
click at [718, 302] on div "IMG_3974.jpeg" at bounding box center [707, 291] width 139 height 39
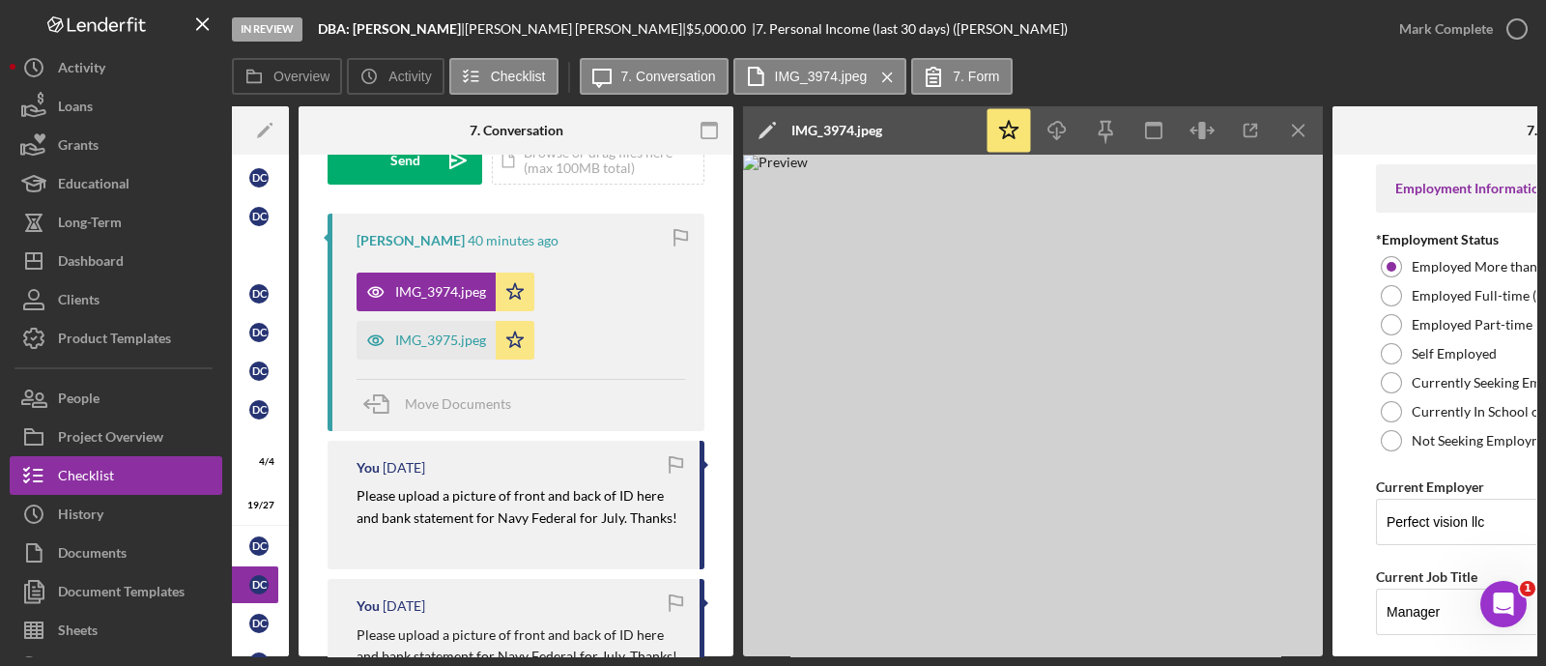
scroll to position [0, 284]
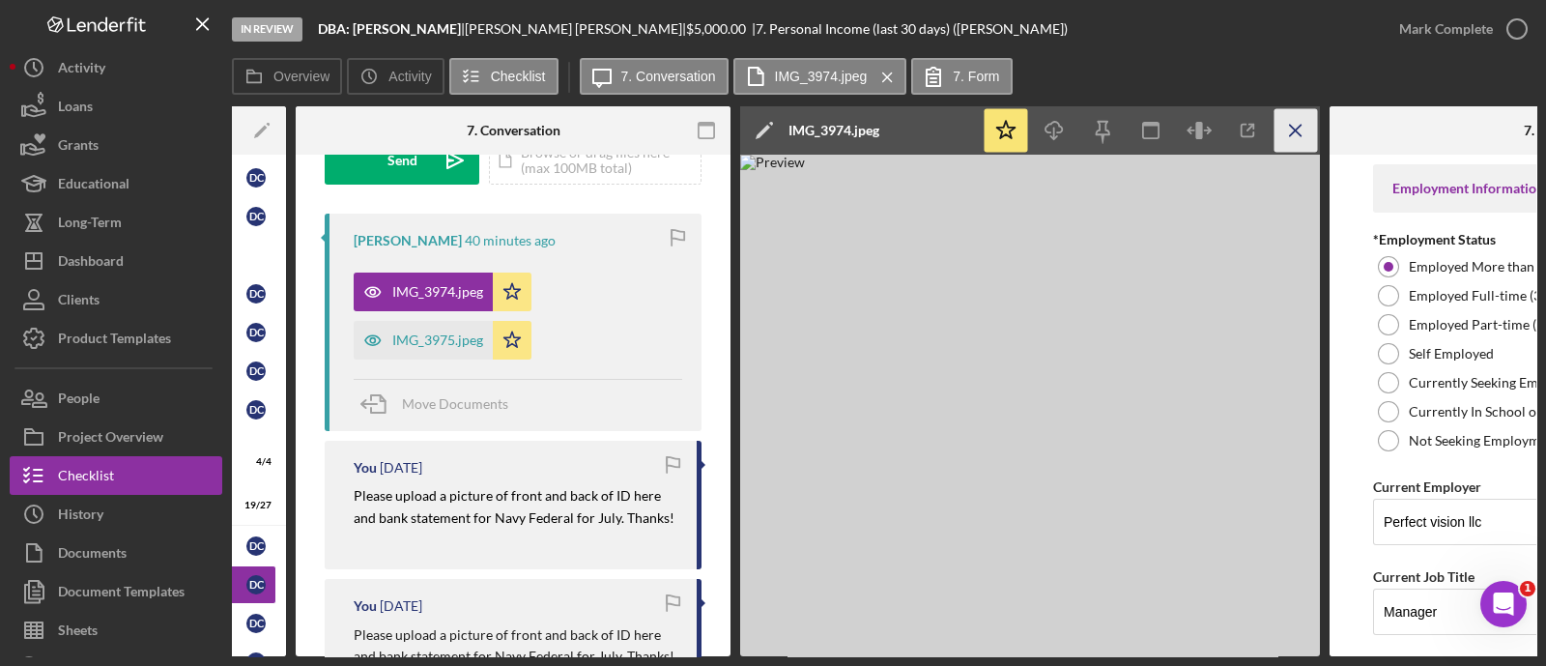
click at [1307, 133] on icon "Icon/Menu Close" at bounding box center [1295, 130] width 43 height 43
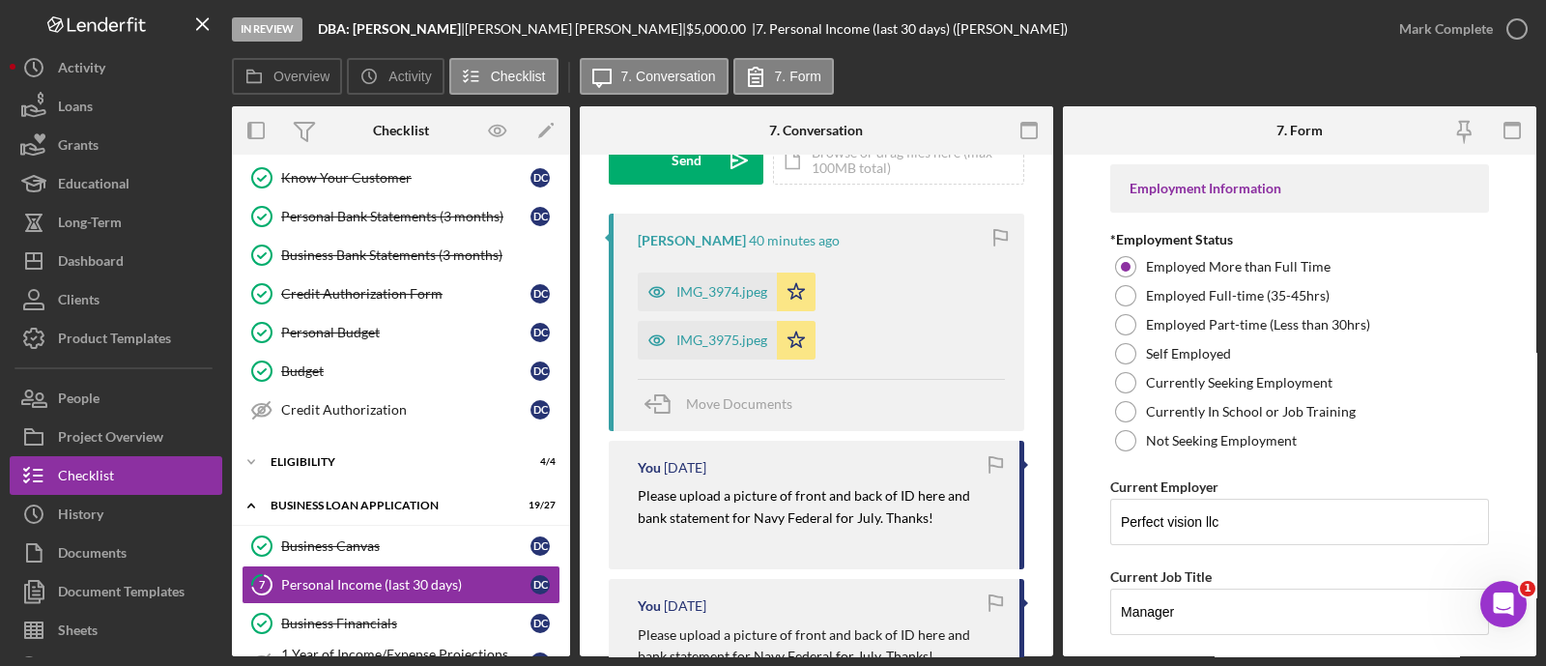
scroll to position [0, 0]
click at [159, 260] on button "Icon/Dashboard Dashboard" at bounding box center [116, 261] width 213 height 39
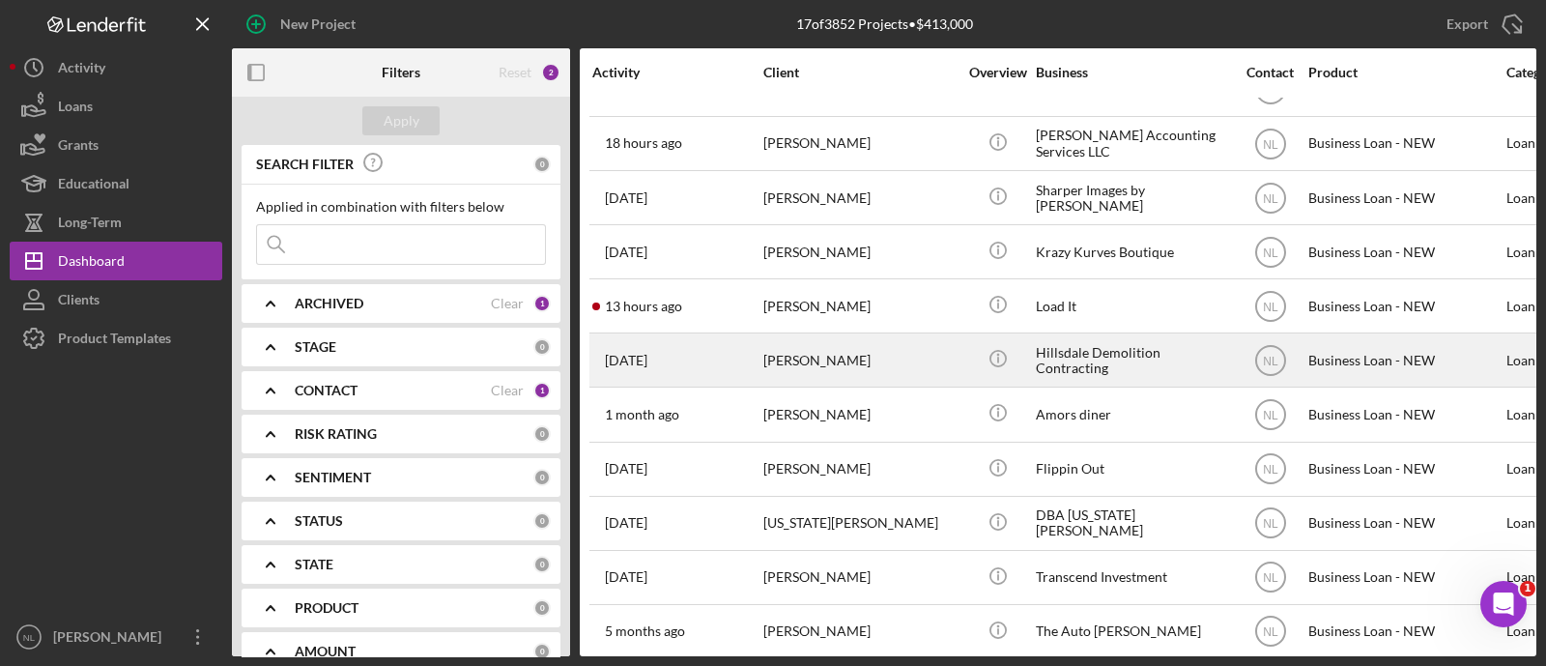
scroll to position [381, 0]
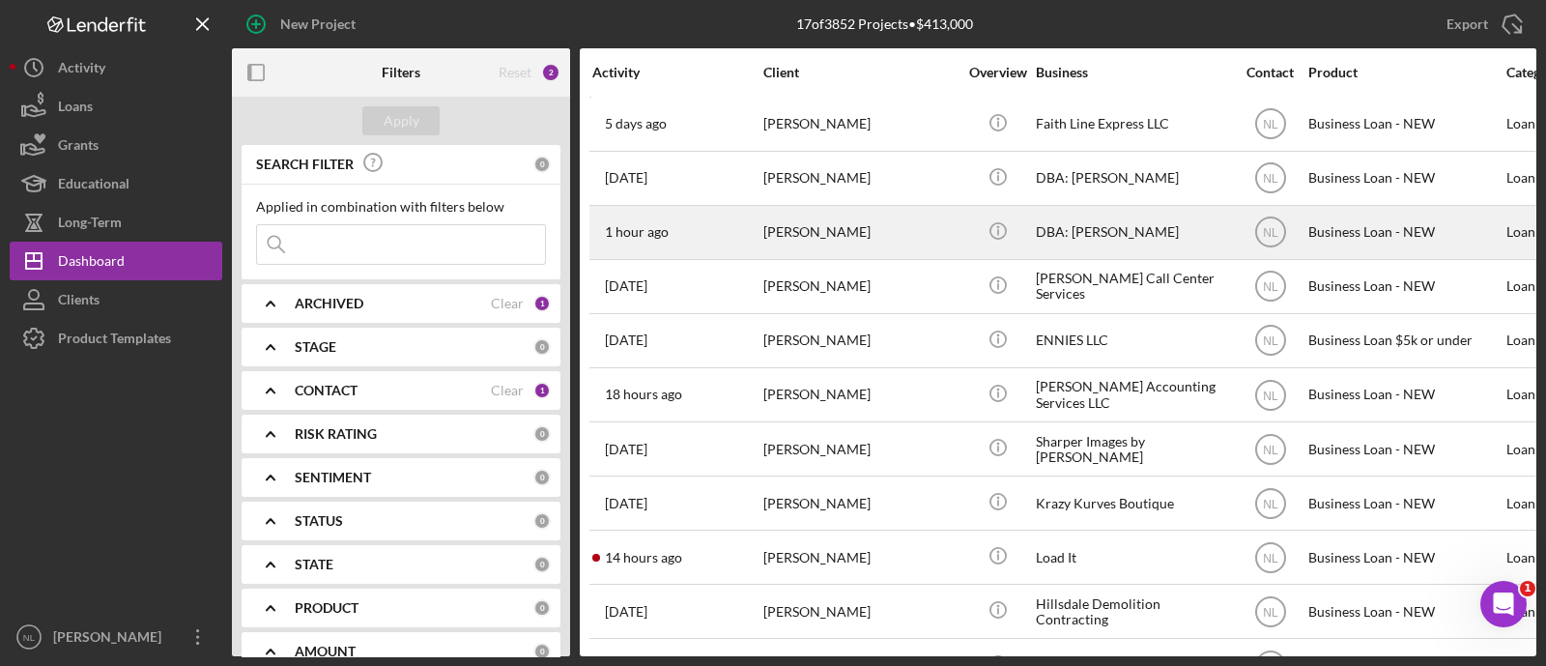
click at [763, 222] on div "[PERSON_NAME]" at bounding box center [859, 232] width 193 height 51
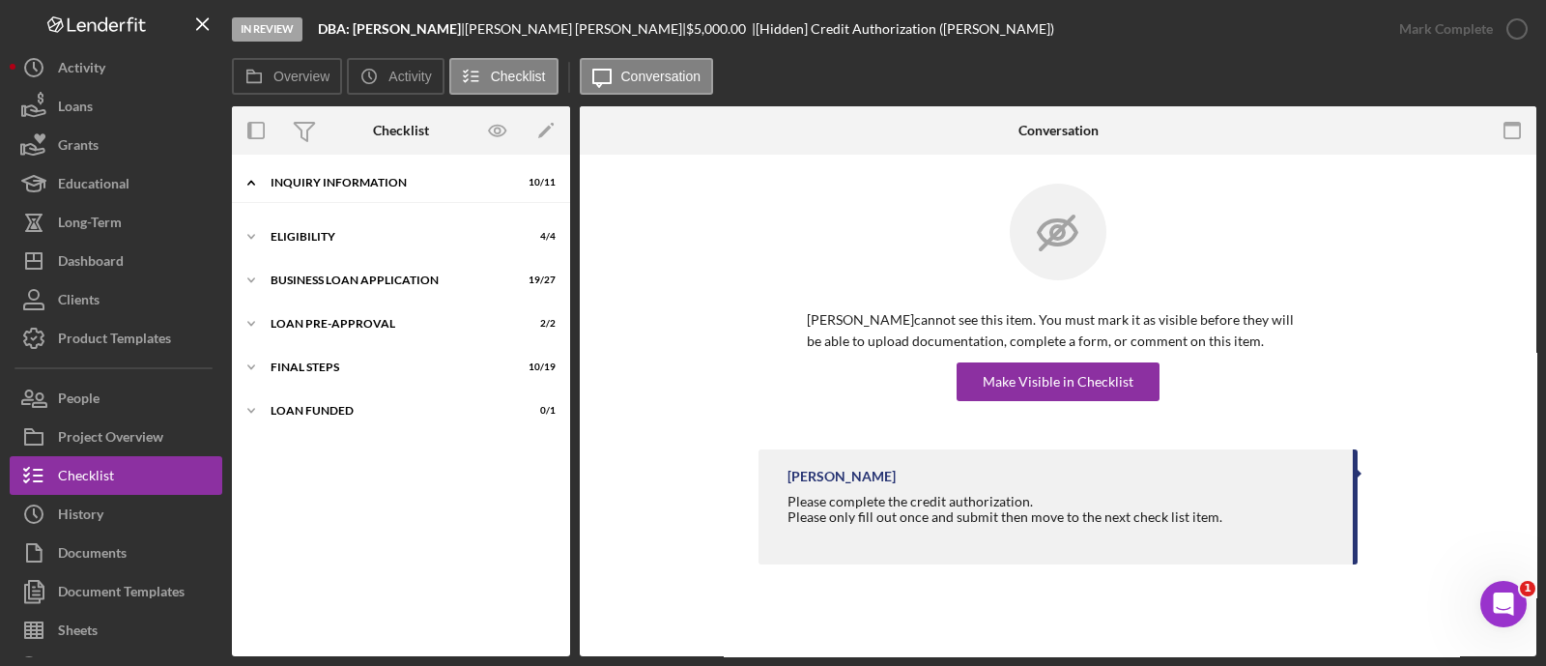
scroll to position [200, 0]
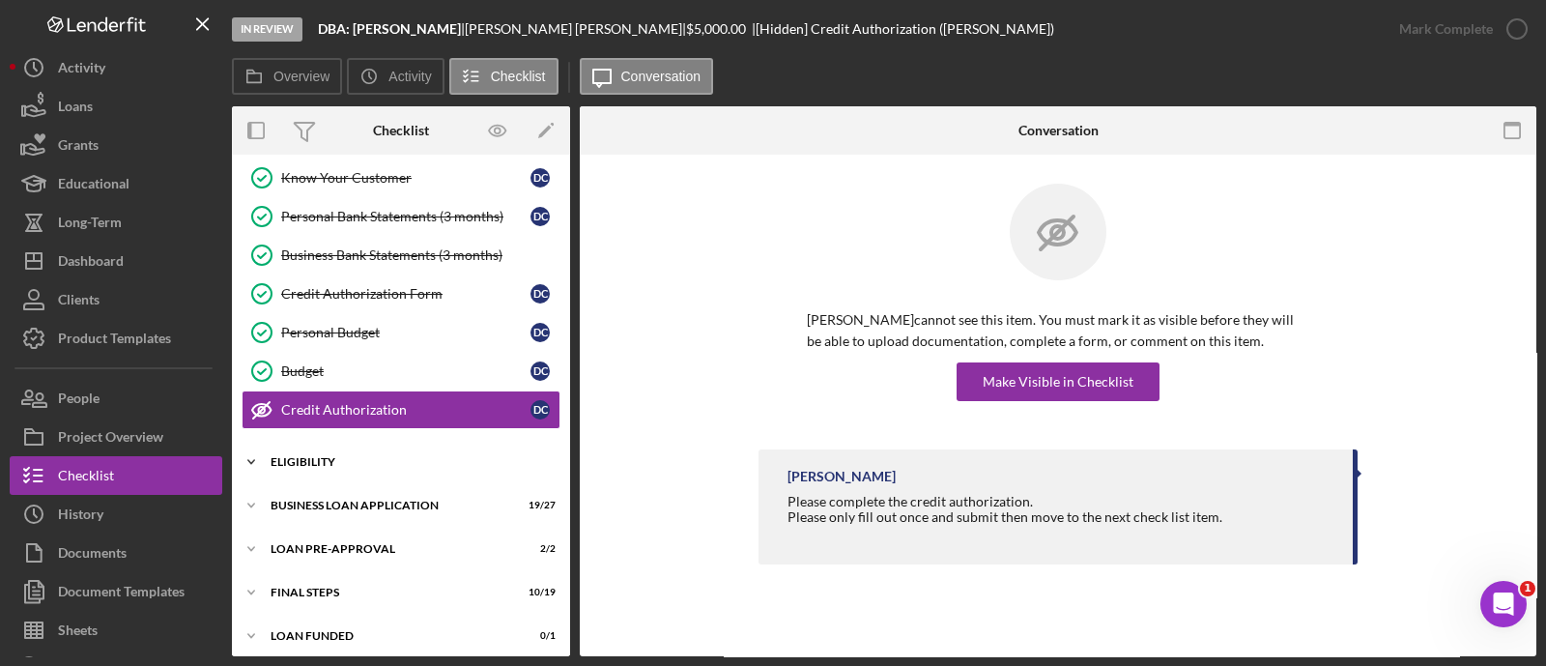
click at [321, 470] on div "Icon/Expander ELIGIBILITY 4 / 4" at bounding box center [401, 461] width 338 height 39
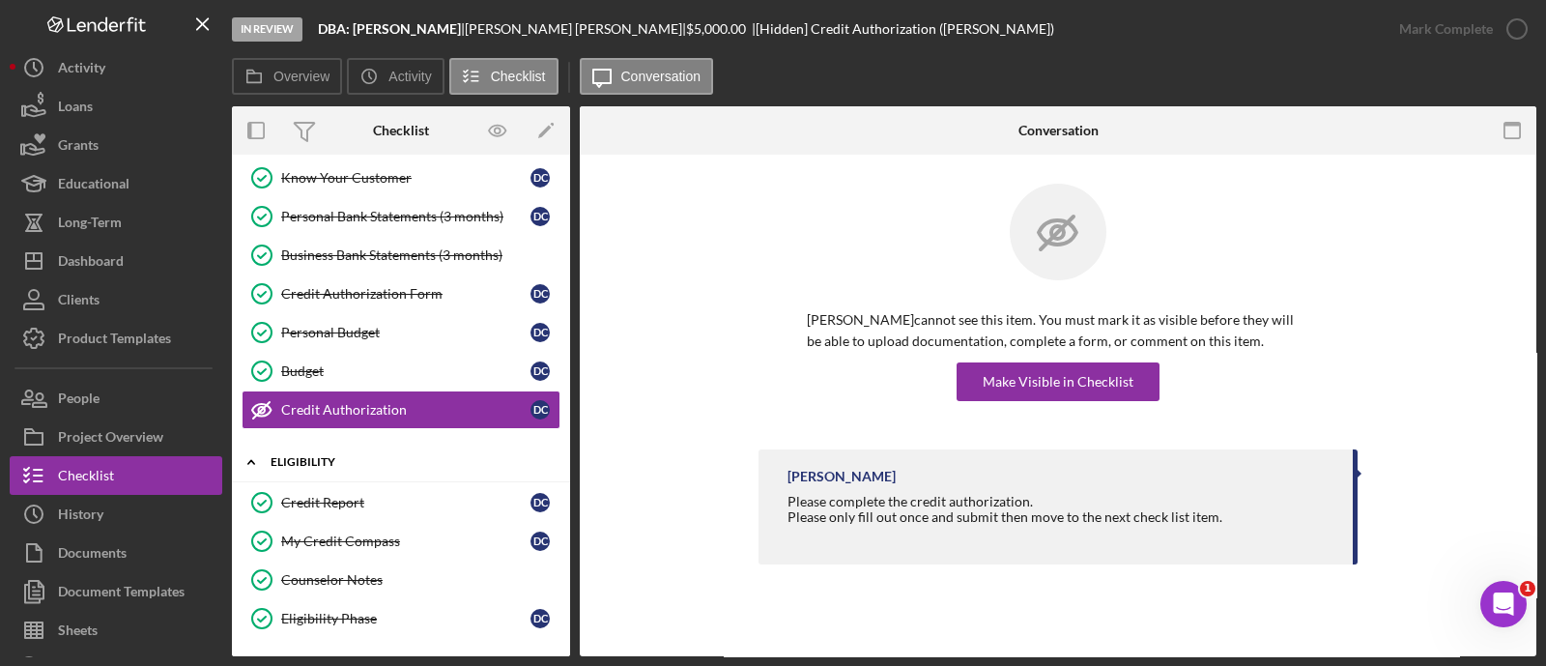
click at [321, 470] on div "Icon/Expander ELIGIBILITY 4 / 4" at bounding box center [401, 462] width 338 height 40
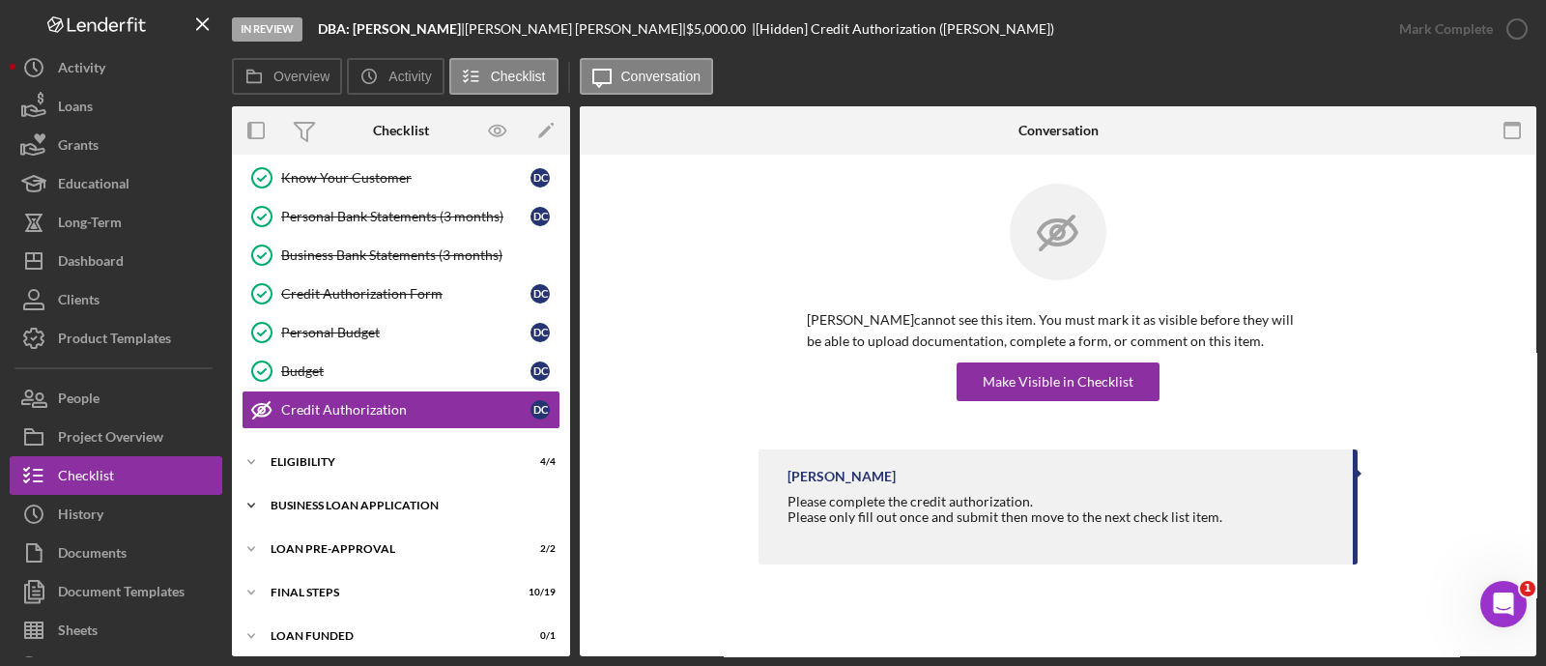
click at [346, 499] on div "BUSINESS LOAN APPLICATION" at bounding box center [408, 505] width 275 height 12
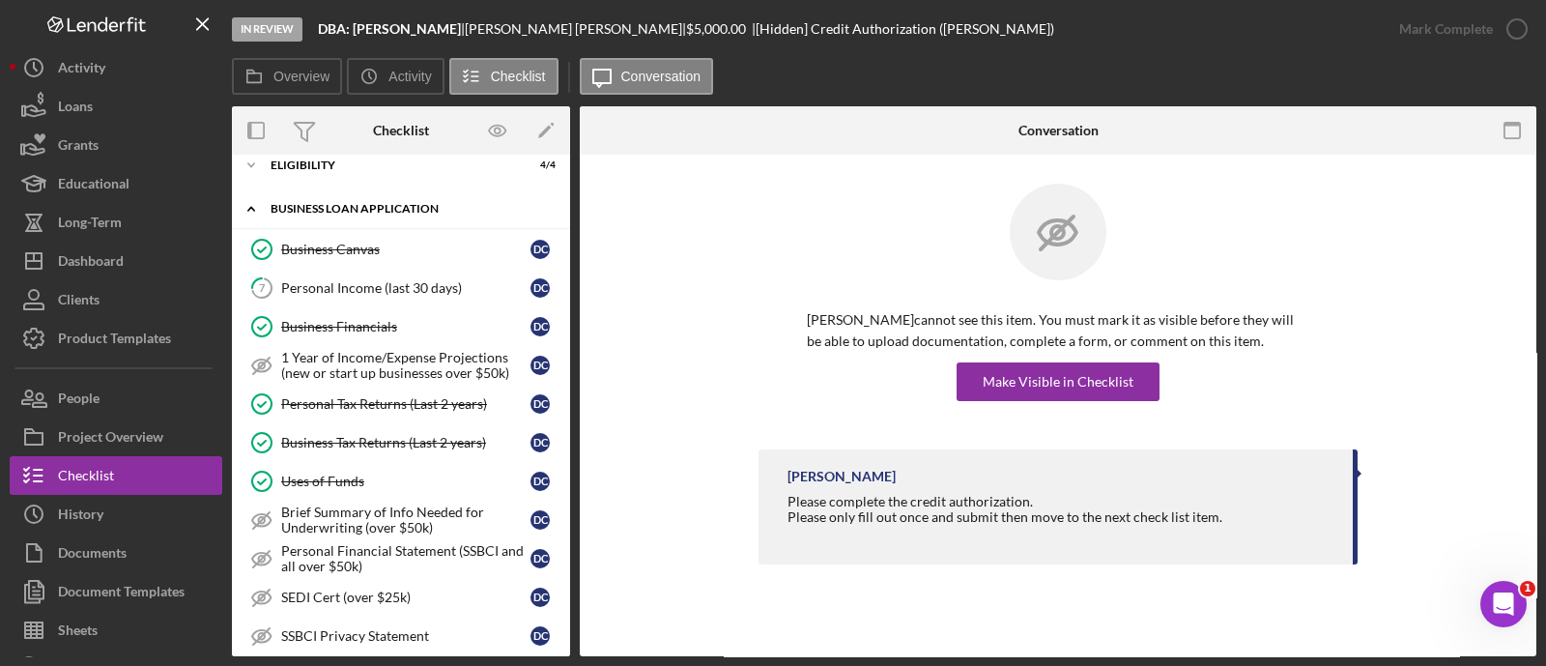
scroll to position [498, 0]
click at [389, 288] on div "Personal Income (last 30 days)" at bounding box center [405, 286] width 249 height 15
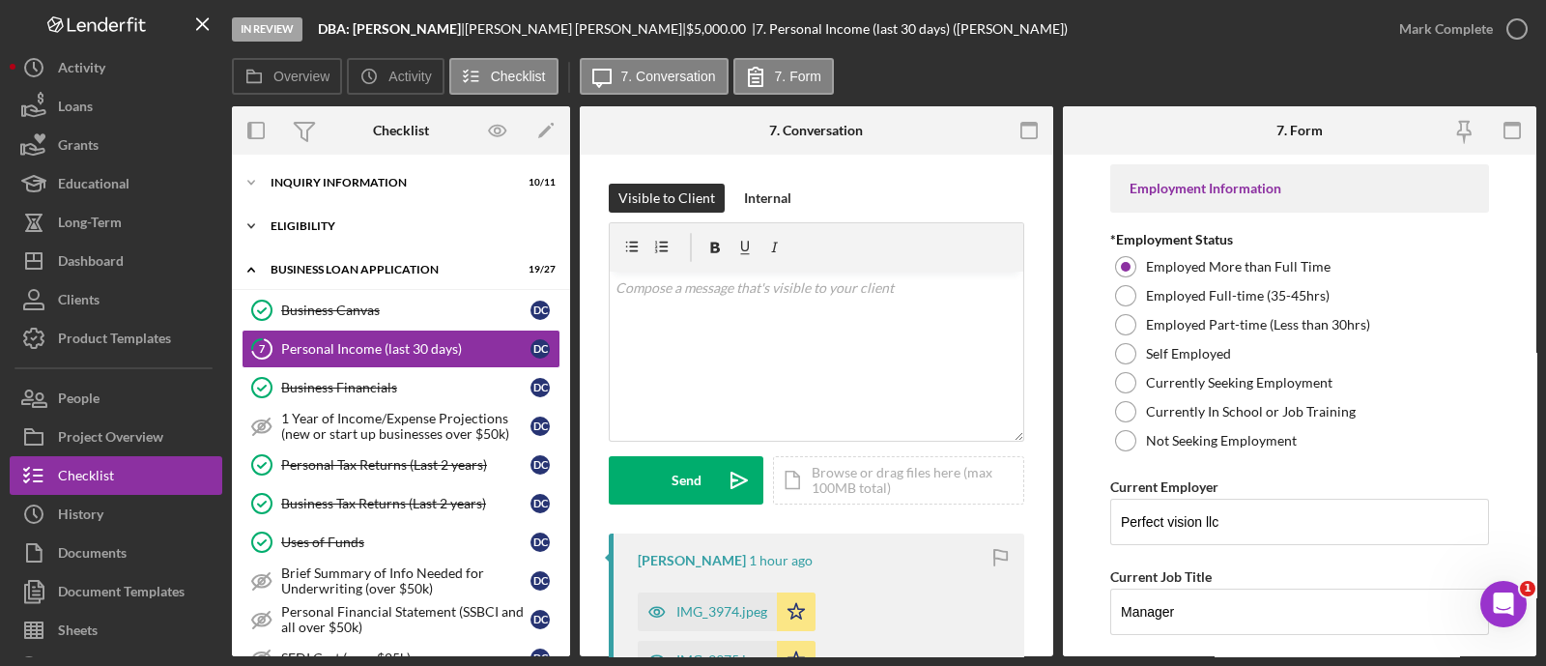
click at [280, 237] on div "Icon/Expander ELIGIBILITY 4 / 4" at bounding box center [401, 226] width 338 height 39
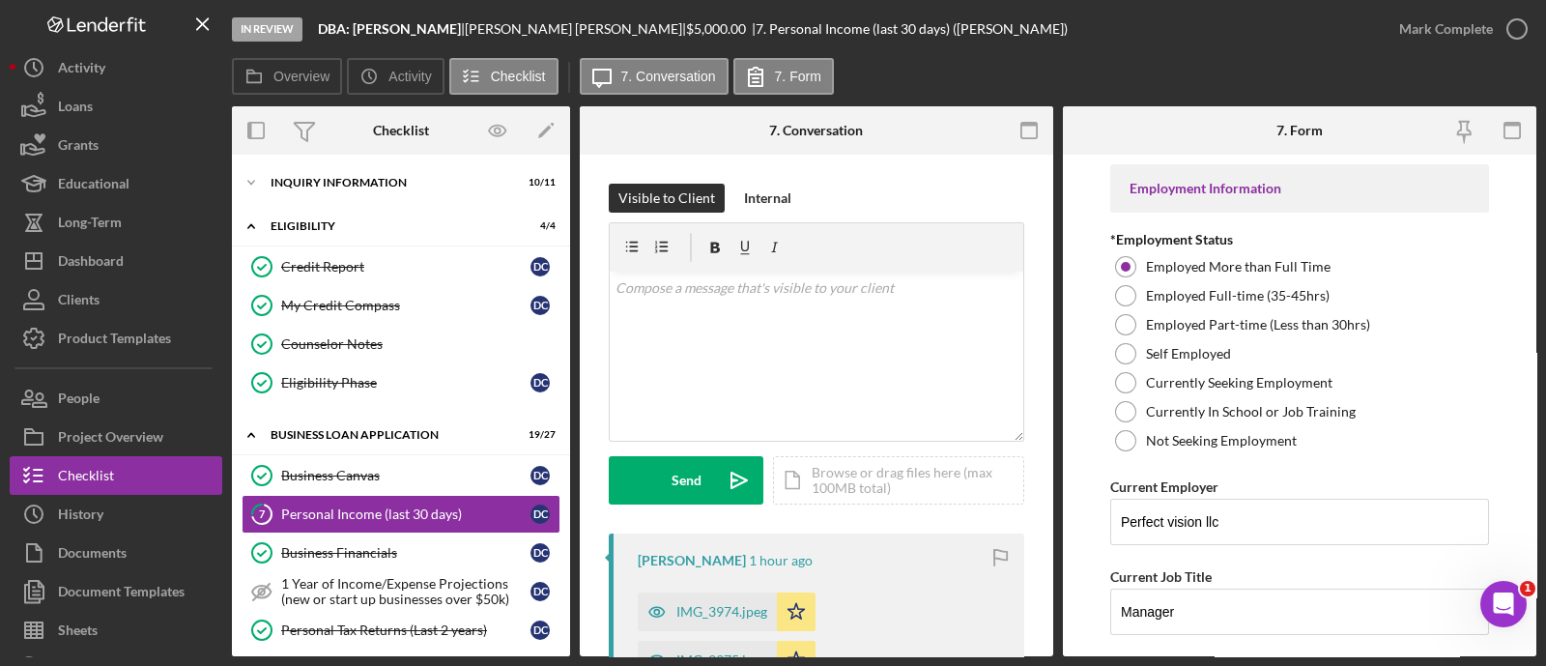
click at [280, 201] on div "Icon/Expander INQUIRY INFORMATION 10 / 11" at bounding box center [401, 182] width 338 height 39
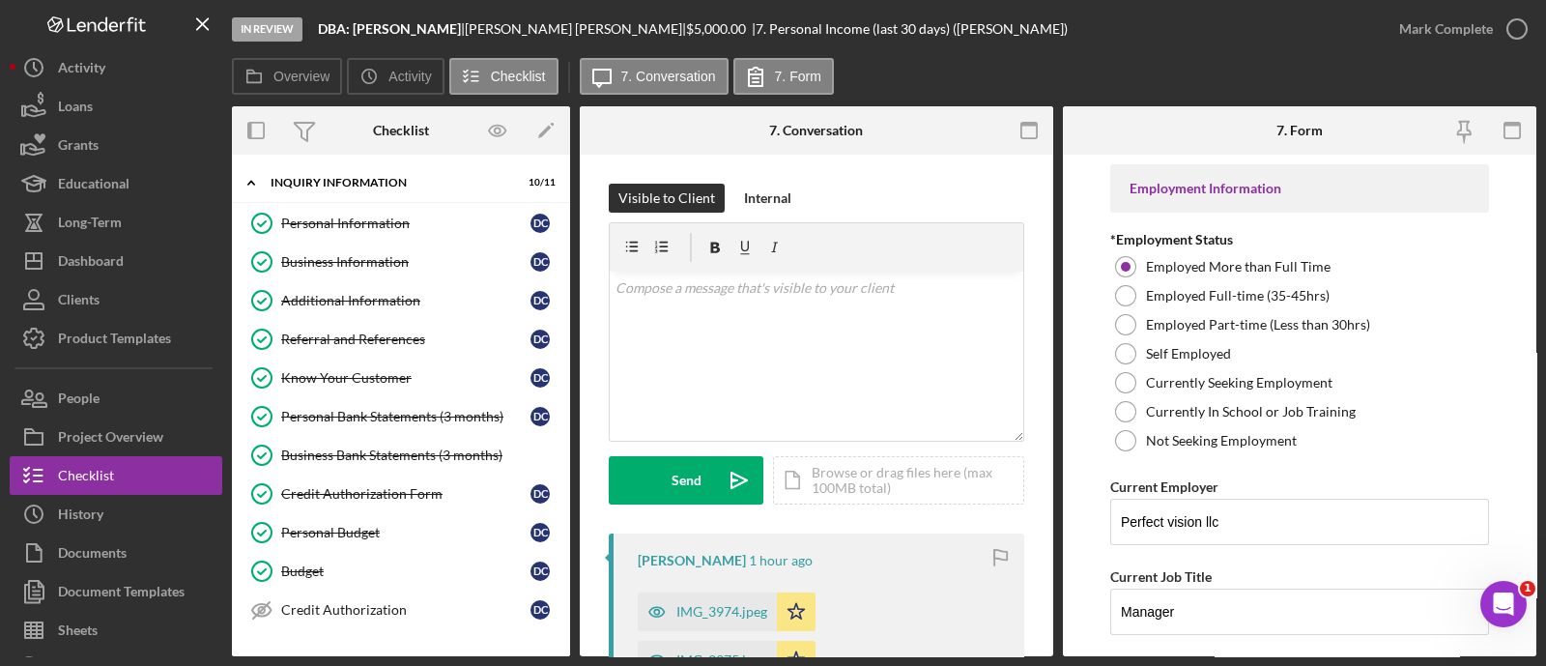
scroll to position [458, 0]
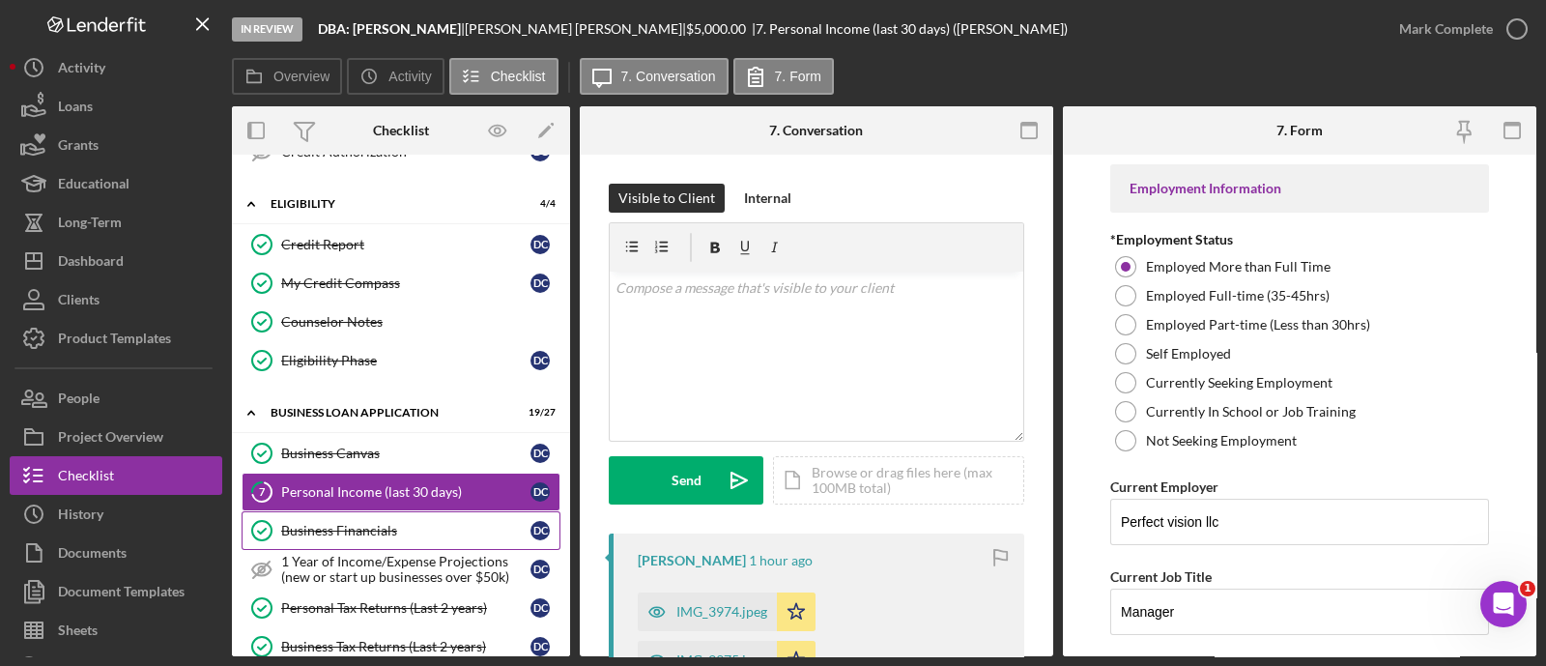
click at [390, 523] on div "Business Financials" at bounding box center [405, 530] width 249 height 15
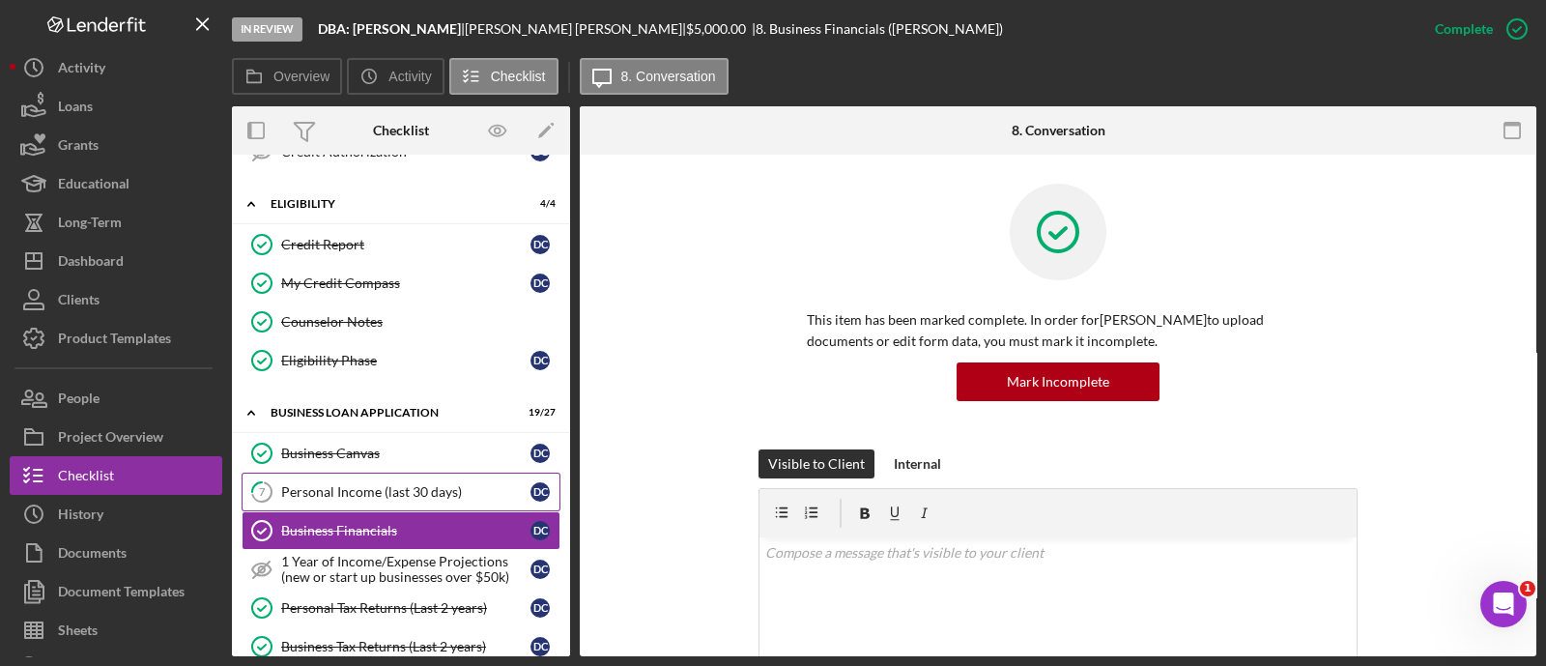
click at [382, 502] on link "7 Personal Income (last 30 days) D C" at bounding box center [401, 491] width 319 height 39
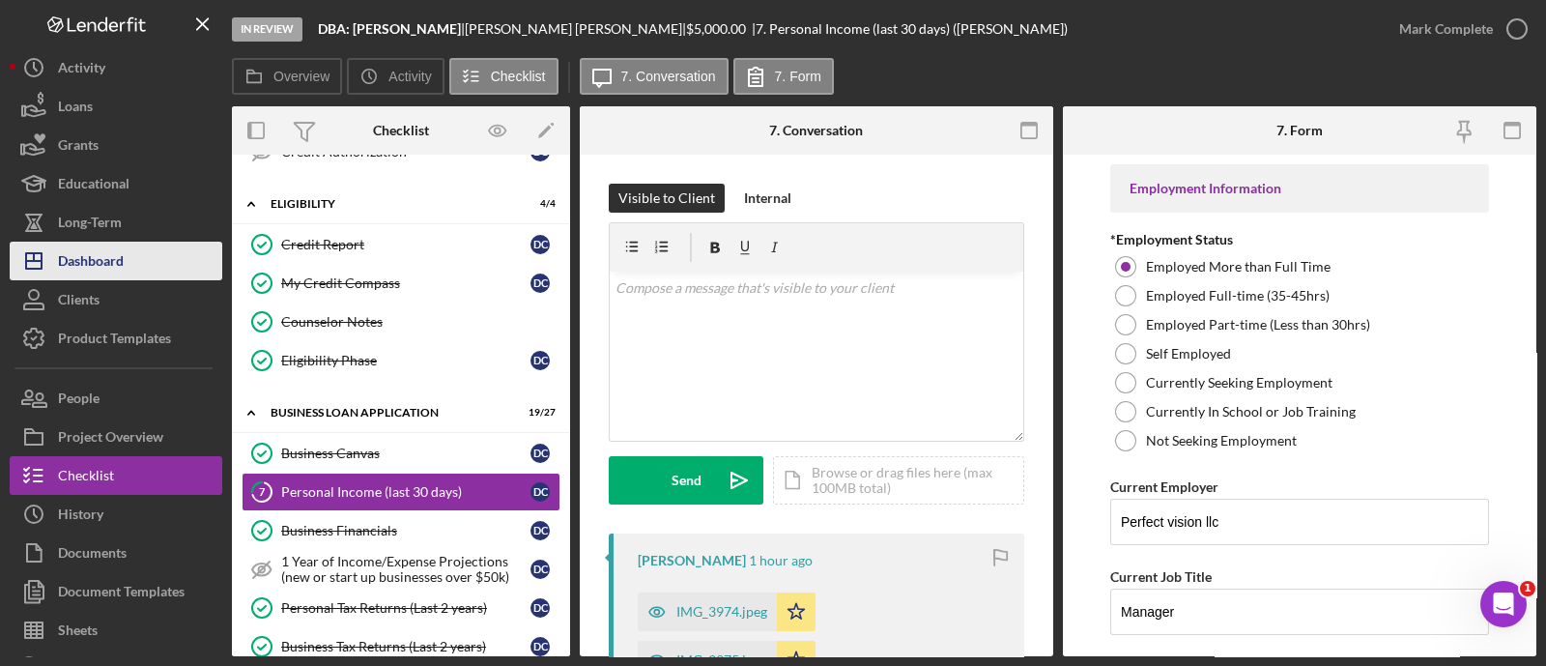
click at [122, 259] on div "Dashboard" at bounding box center [91, 263] width 66 height 43
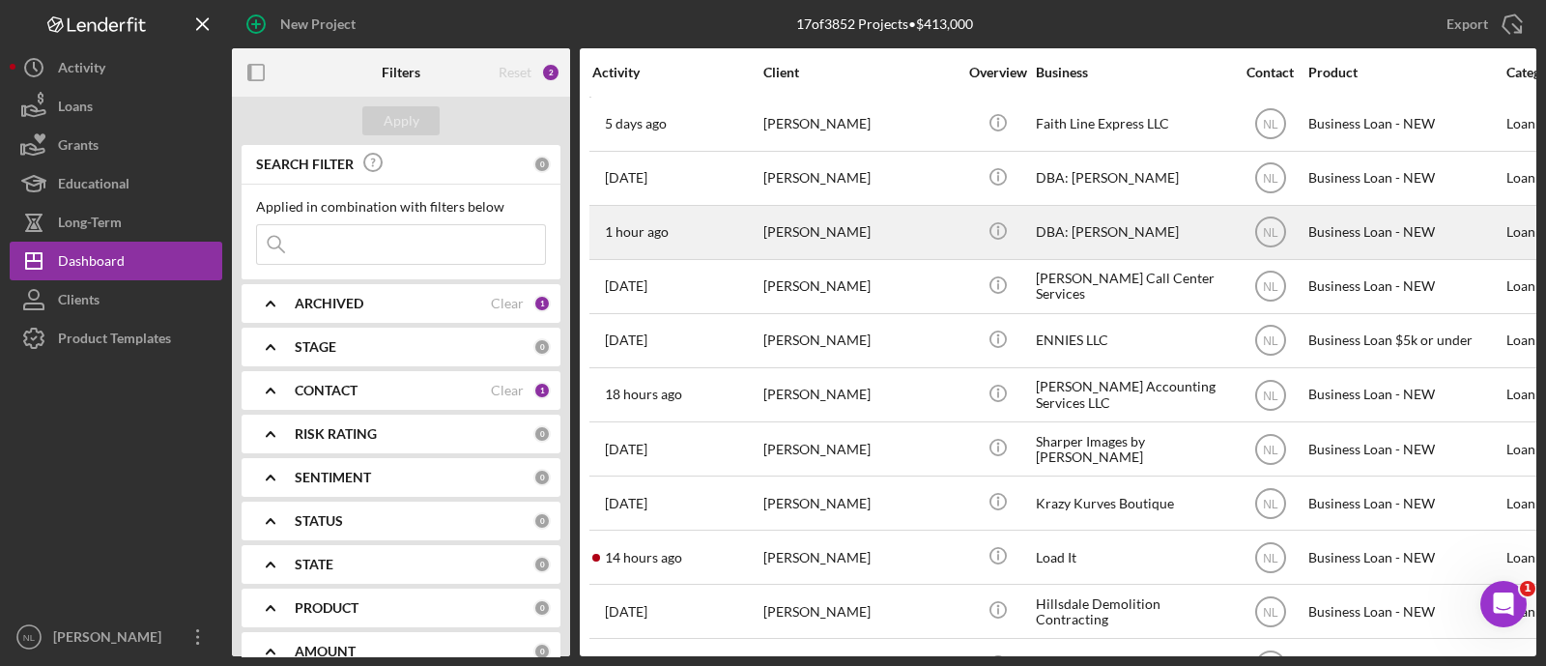
click at [699, 216] on div "1 hour ago [PERSON_NAME]" at bounding box center [676, 232] width 169 height 51
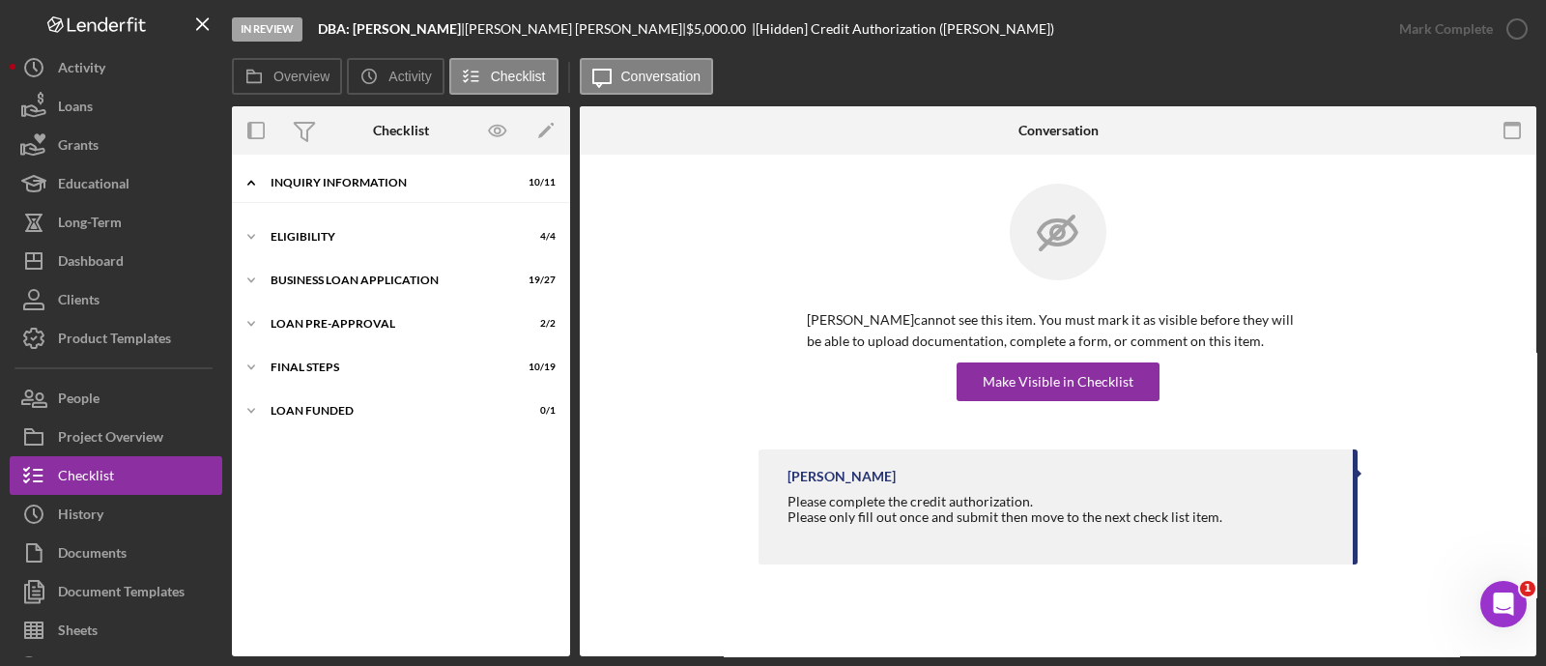
scroll to position [200, 0]
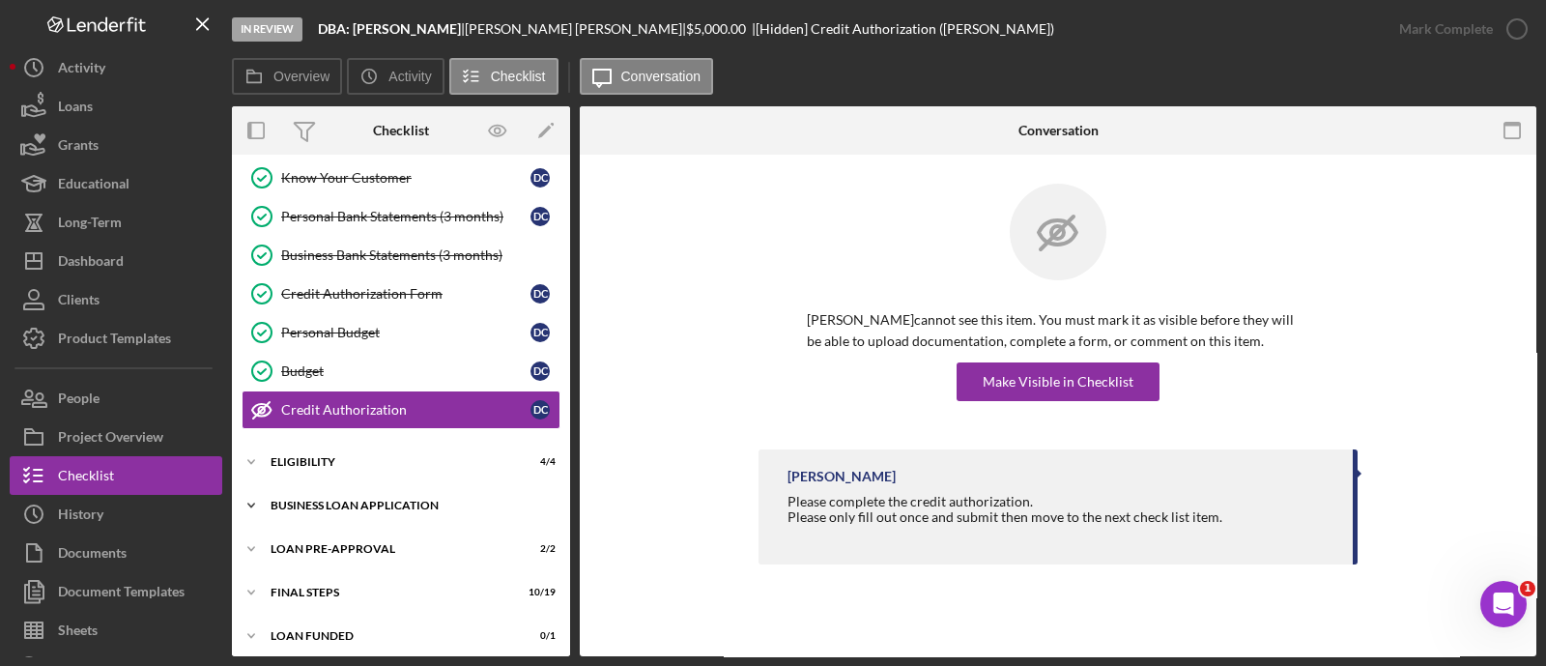
click at [405, 499] on div "BUSINESS LOAN APPLICATION" at bounding box center [408, 505] width 275 height 12
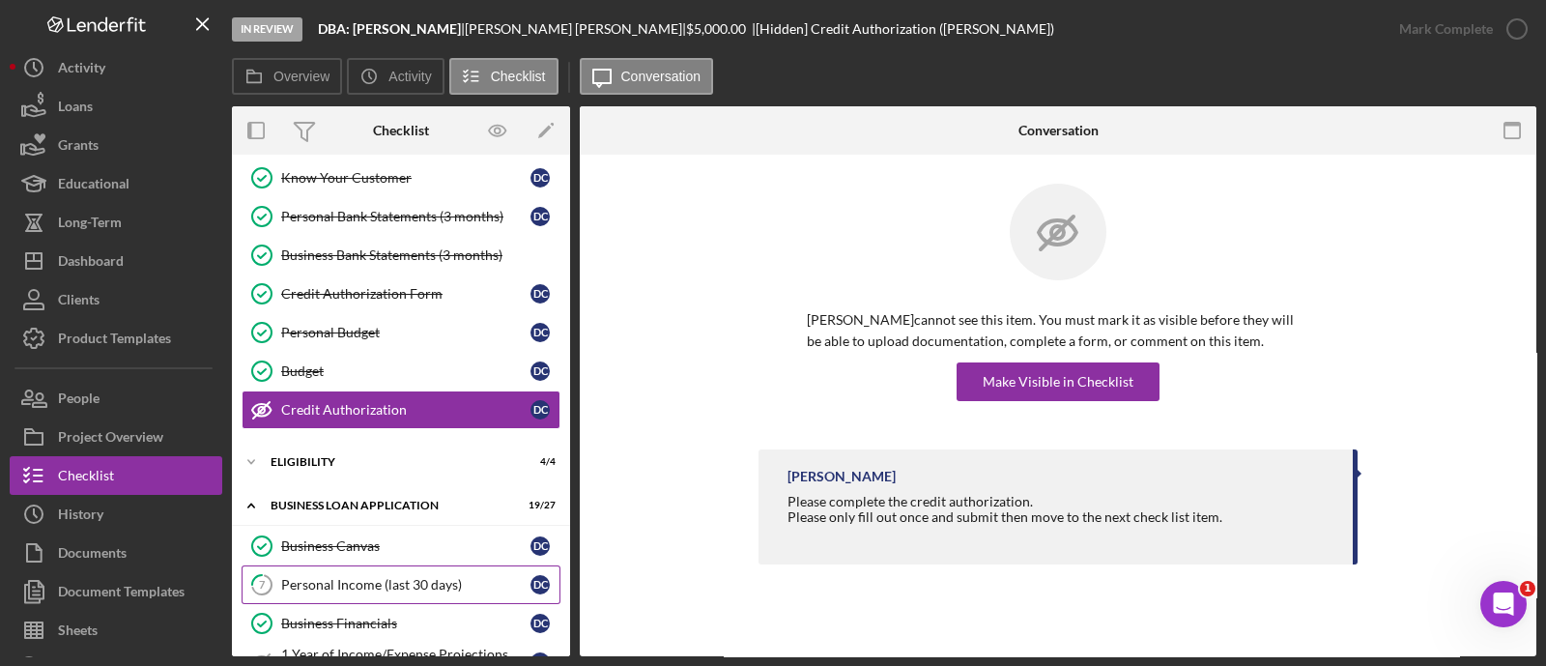
click at [375, 568] on link "7 Personal Income (last 30 days) D C" at bounding box center [401, 584] width 319 height 39
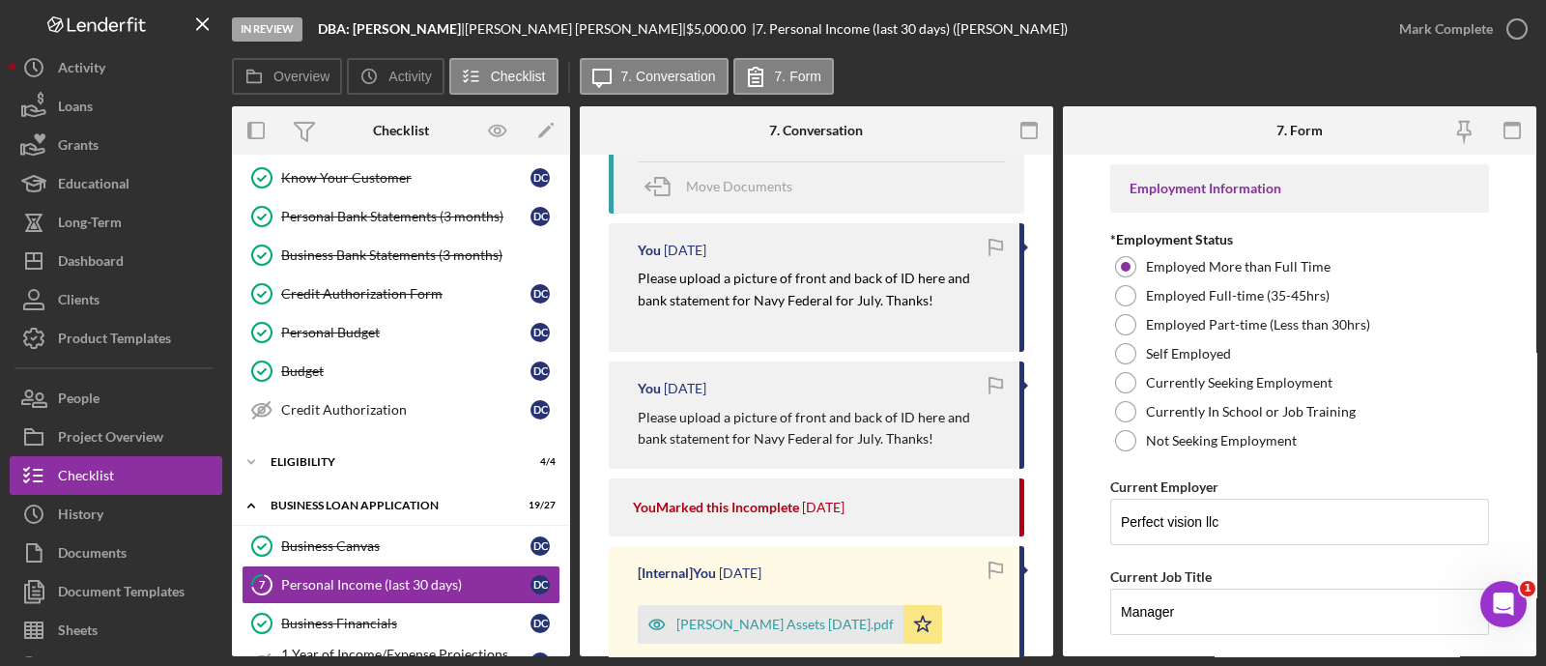
scroll to position [327, 0]
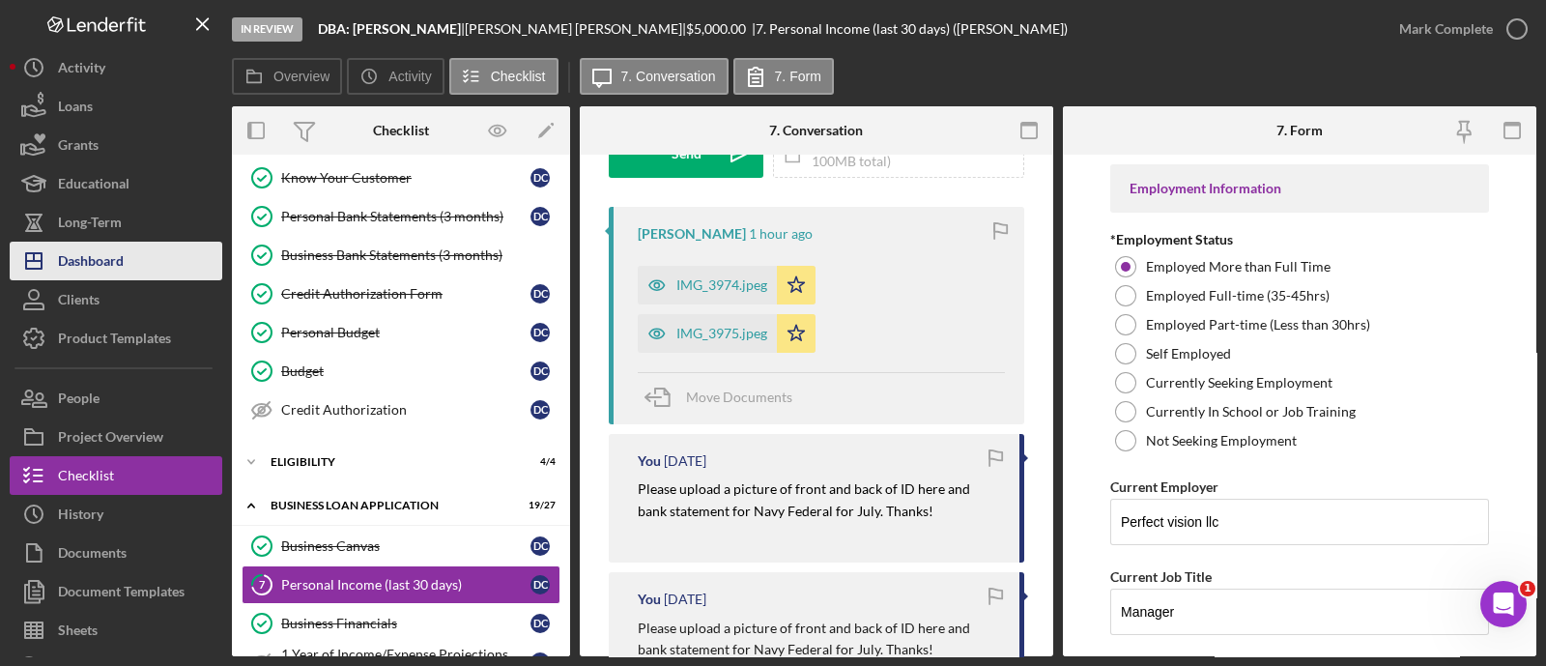
click at [193, 256] on button "Icon/Dashboard Dashboard" at bounding box center [116, 261] width 213 height 39
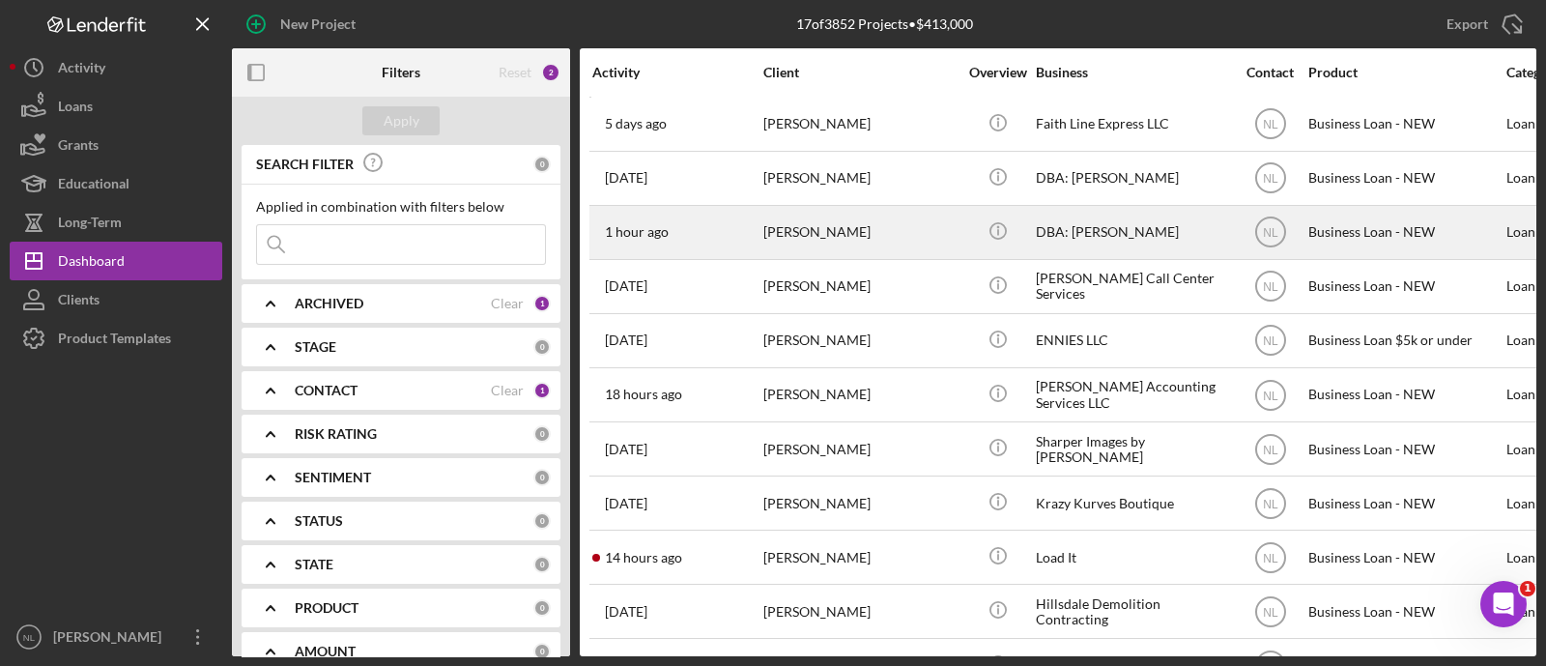
click at [889, 247] on div "[PERSON_NAME]" at bounding box center [859, 232] width 193 height 51
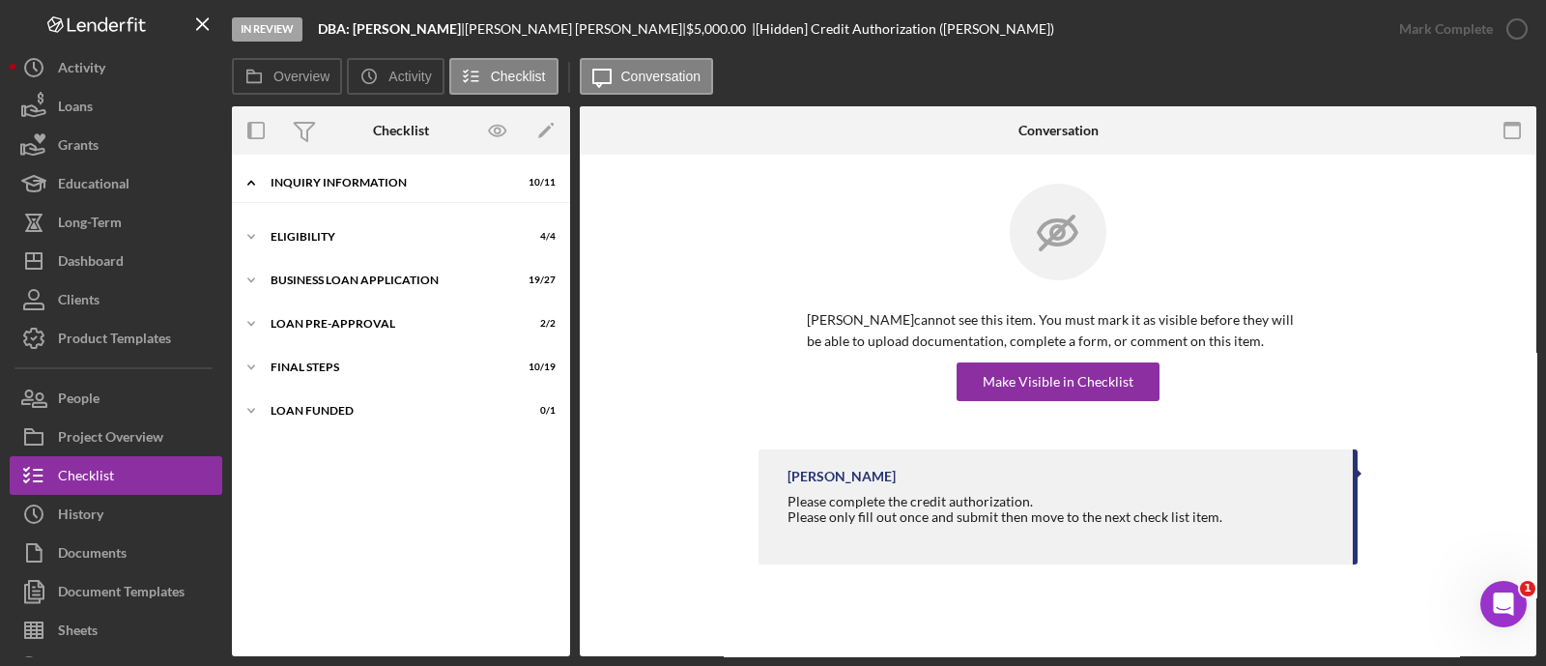
scroll to position [200, 0]
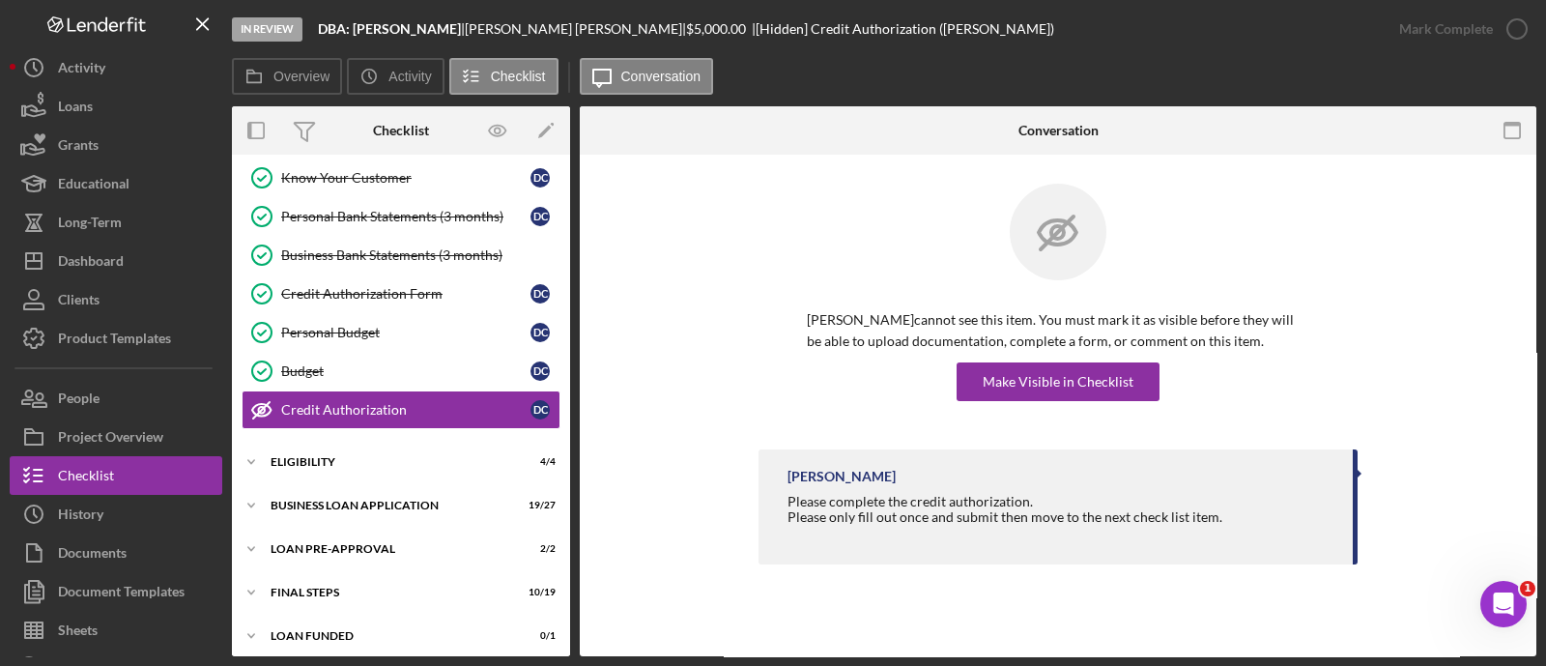
click at [889, 247] on div at bounding box center [1058, 247] width 502 height 126
click at [148, 253] on button "Icon/Dashboard Dashboard" at bounding box center [116, 261] width 213 height 39
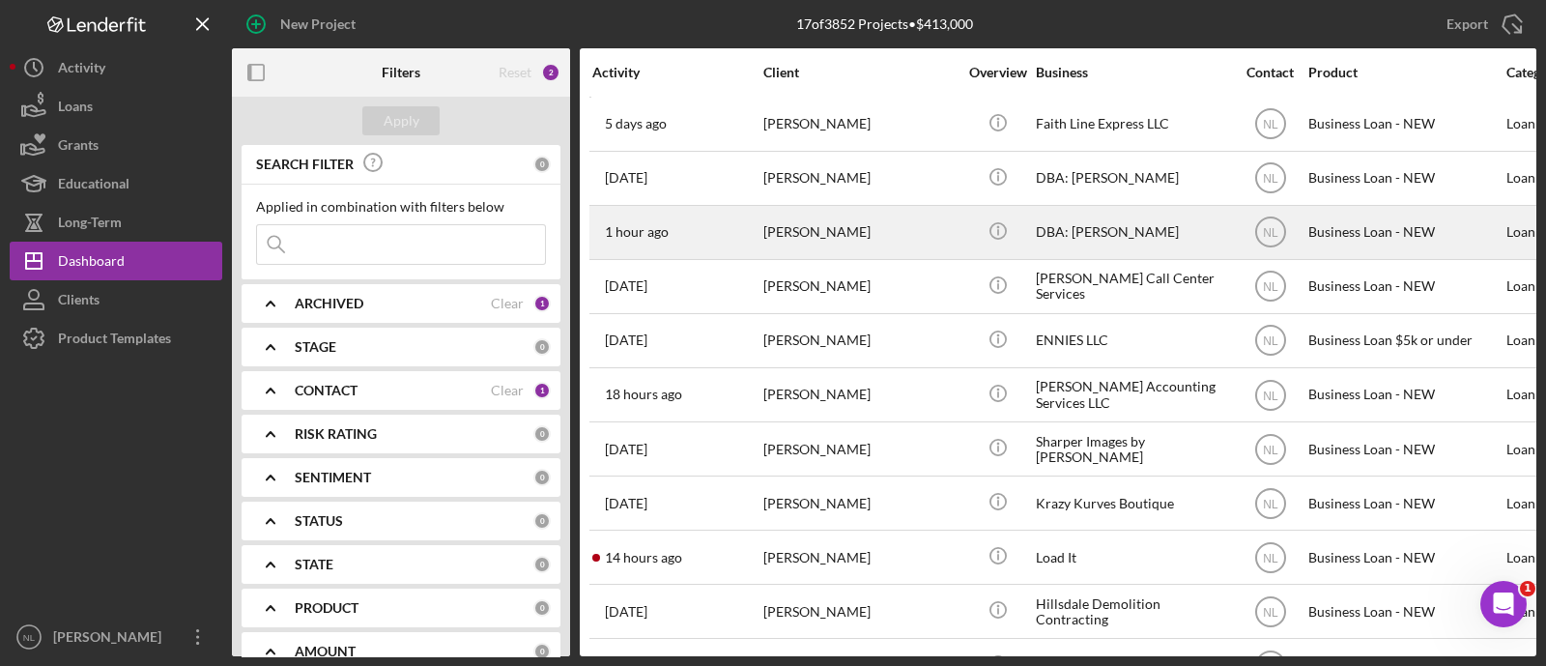
click at [844, 255] on div "[PERSON_NAME]" at bounding box center [859, 232] width 193 height 51
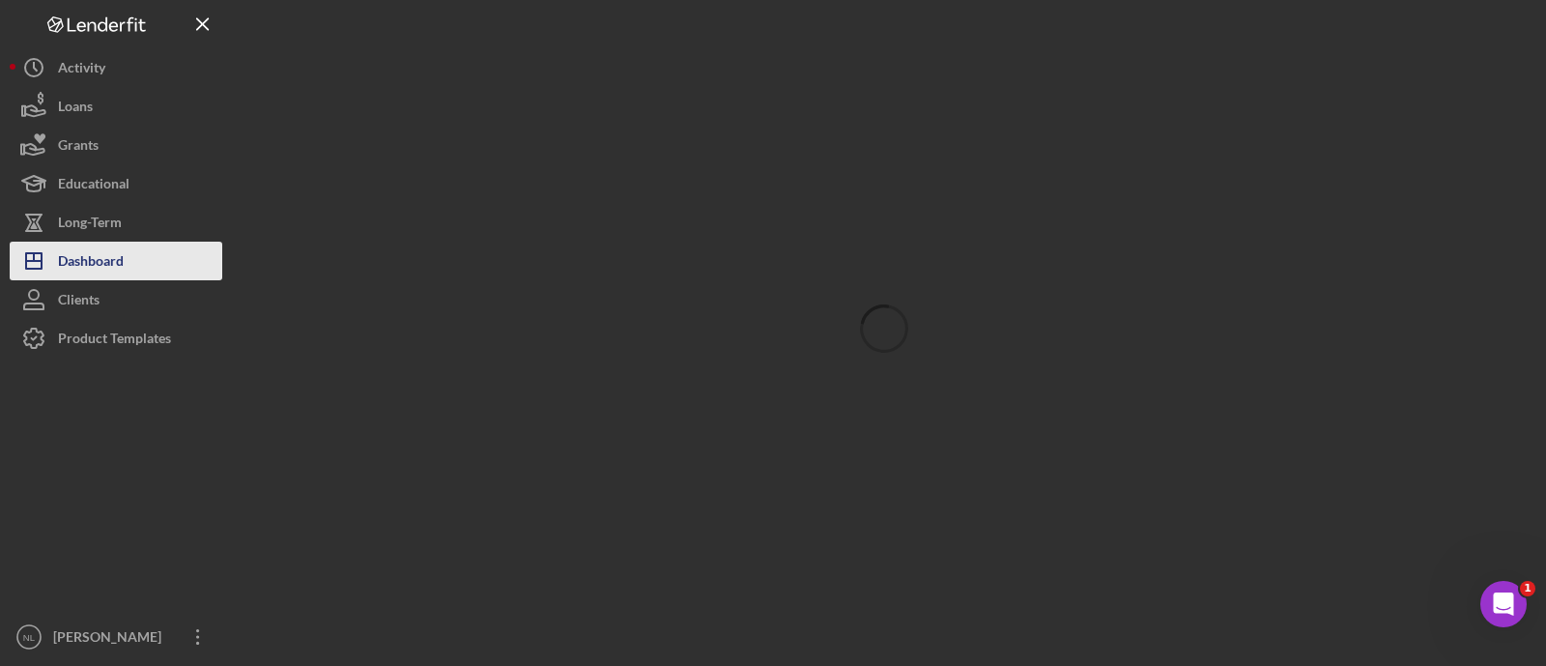
click at [150, 261] on button "Icon/Dashboard Dashboard" at bounding box center [116, 261] width 213 height 39
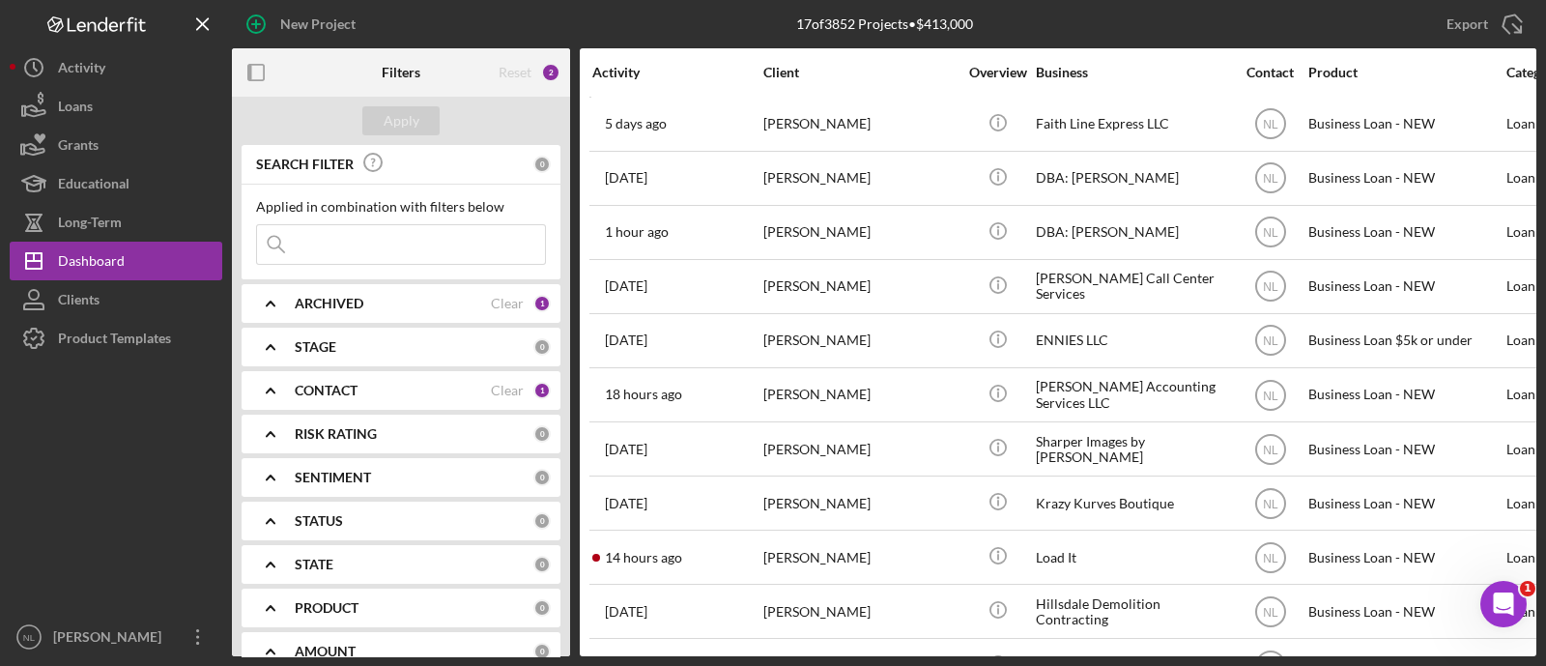
click at [533, 350] on div "0" at bounding box center [541, 346] width 17 height 17
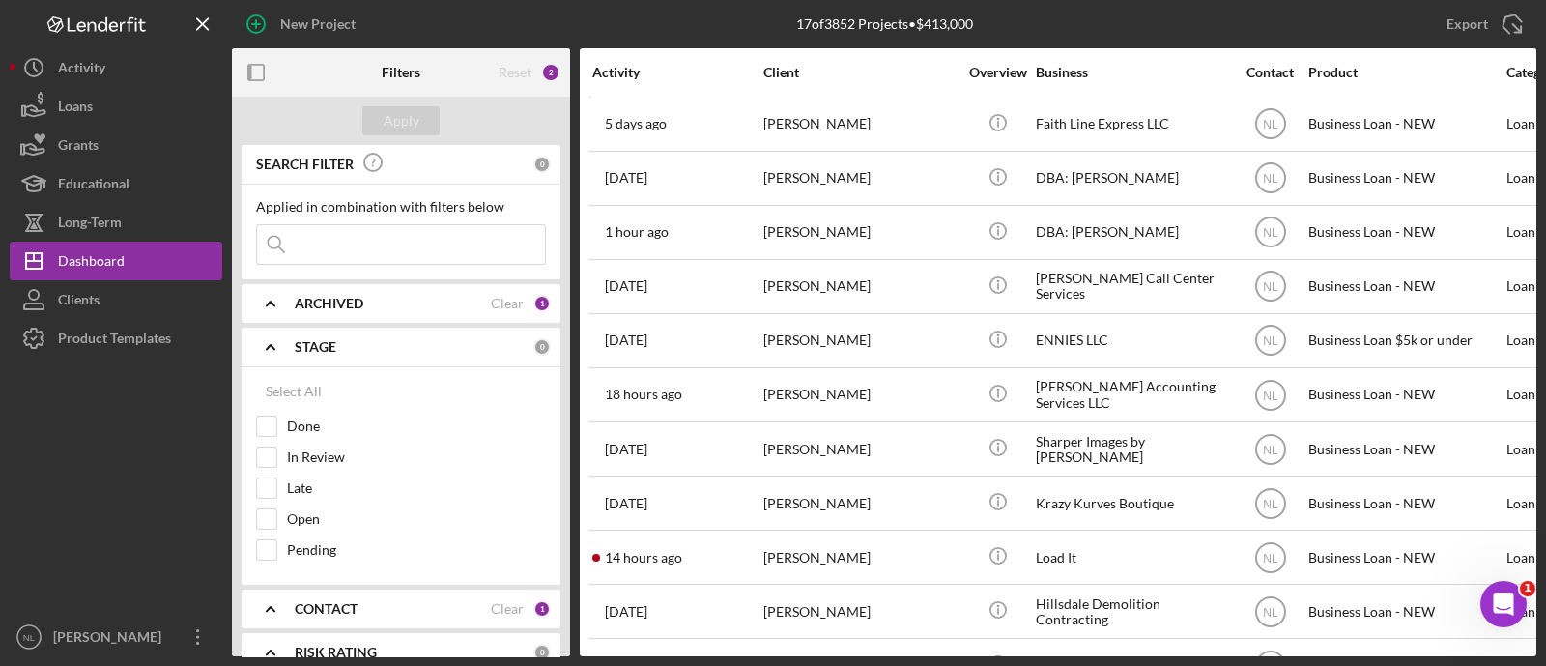
click at [533, 350] on div "0" at bounding box center [541, 346] width 17 height 17
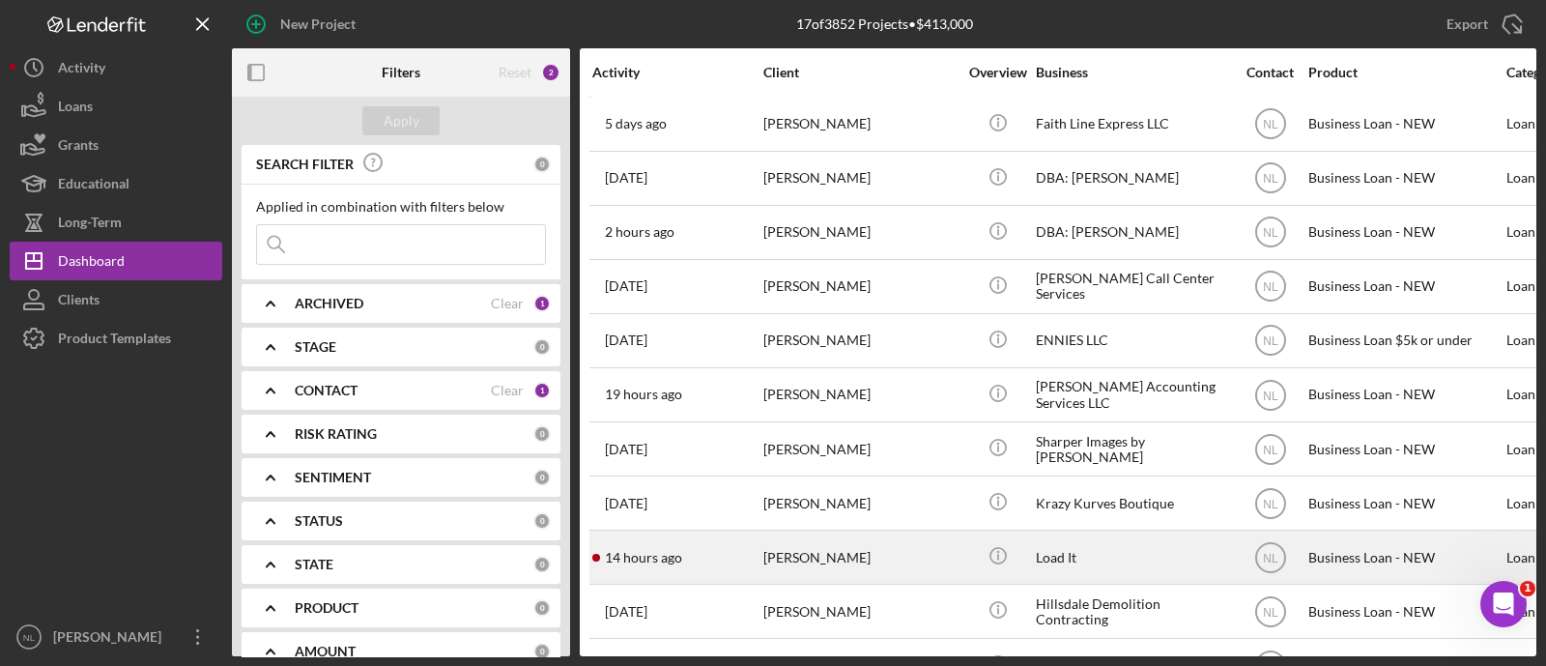
click at [724, 546] on div "14 hours ago Shaleke Russell" at bounding box center [676, 556] width 169 height 51
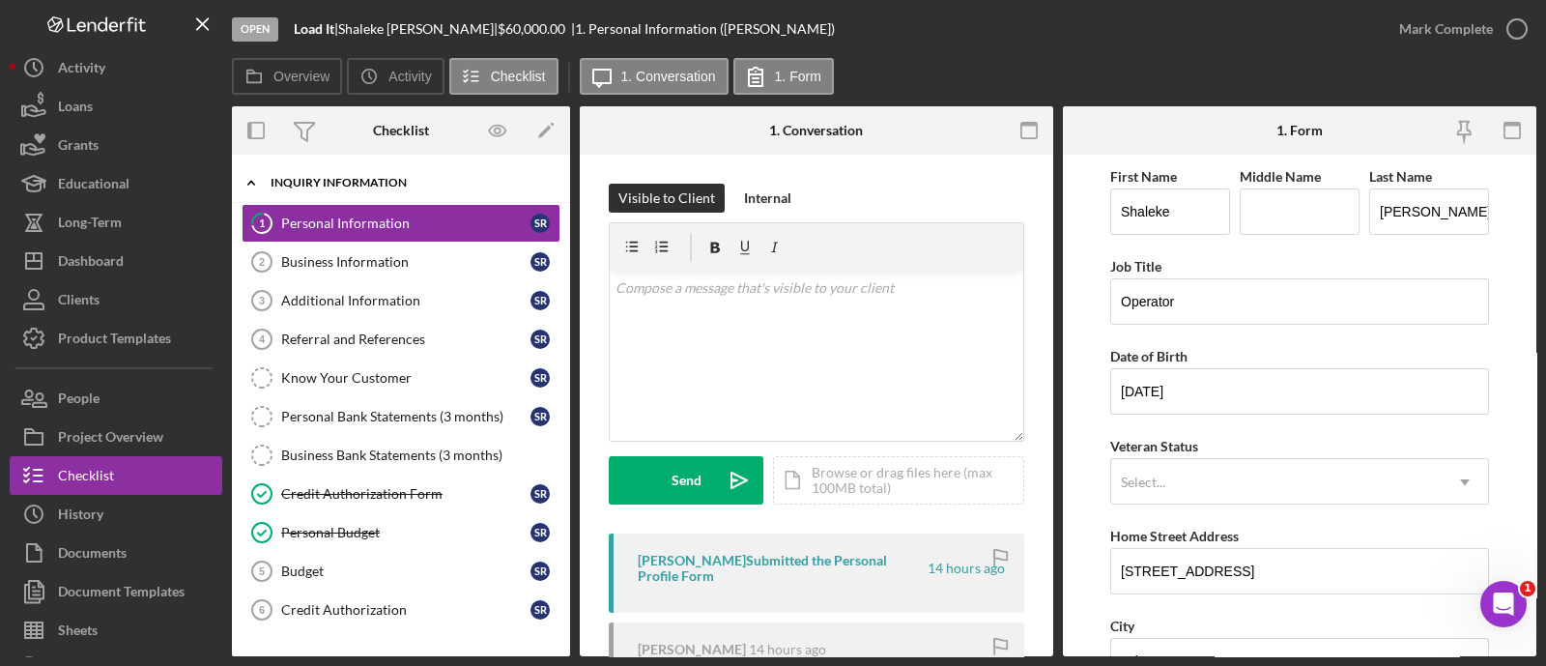
click at [305, 172] on div "Icon/Expander INQUIRY INFORMATION 2 / 11" at bounding box center [401, 183] width 338 height 40
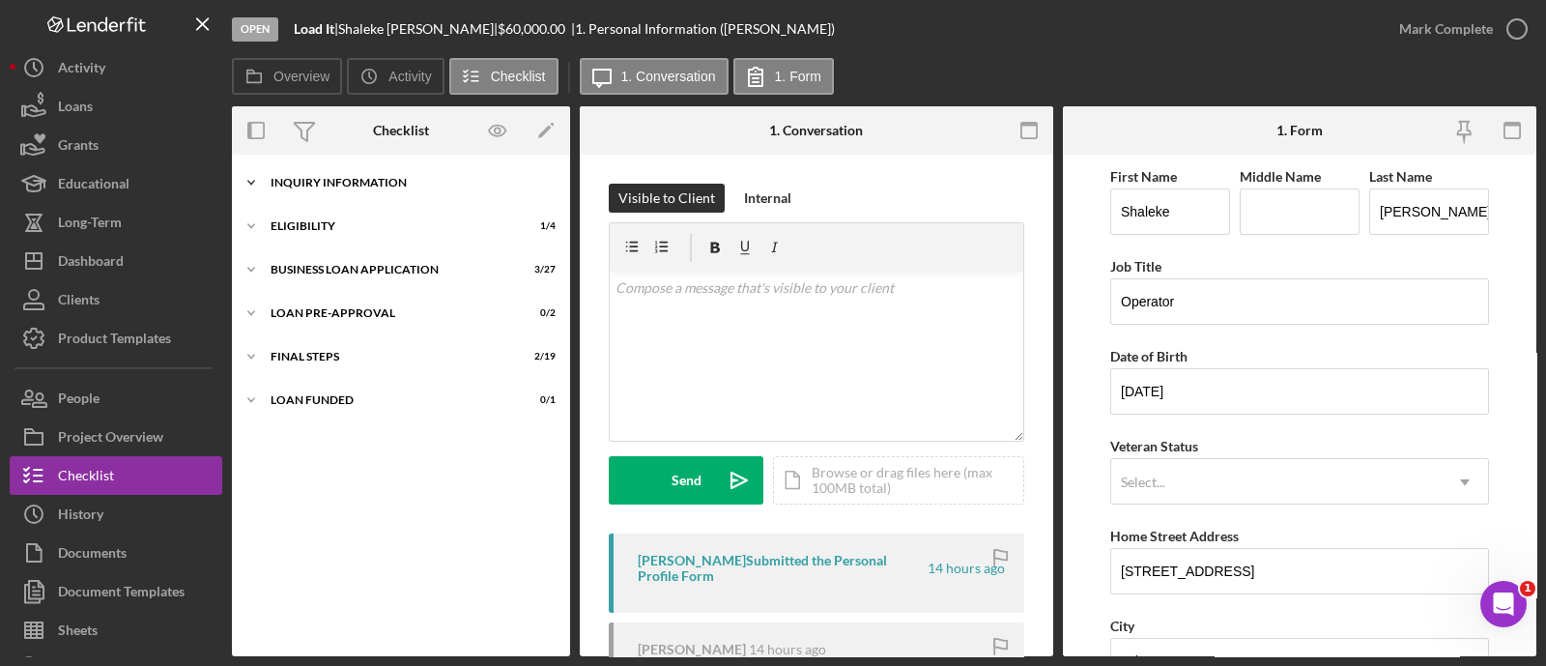
click at [305, 172] on div "Icon/Expander INQUIRY INFORMATION 2 / 11" at bounding box center [401, 182] width 338 height 39
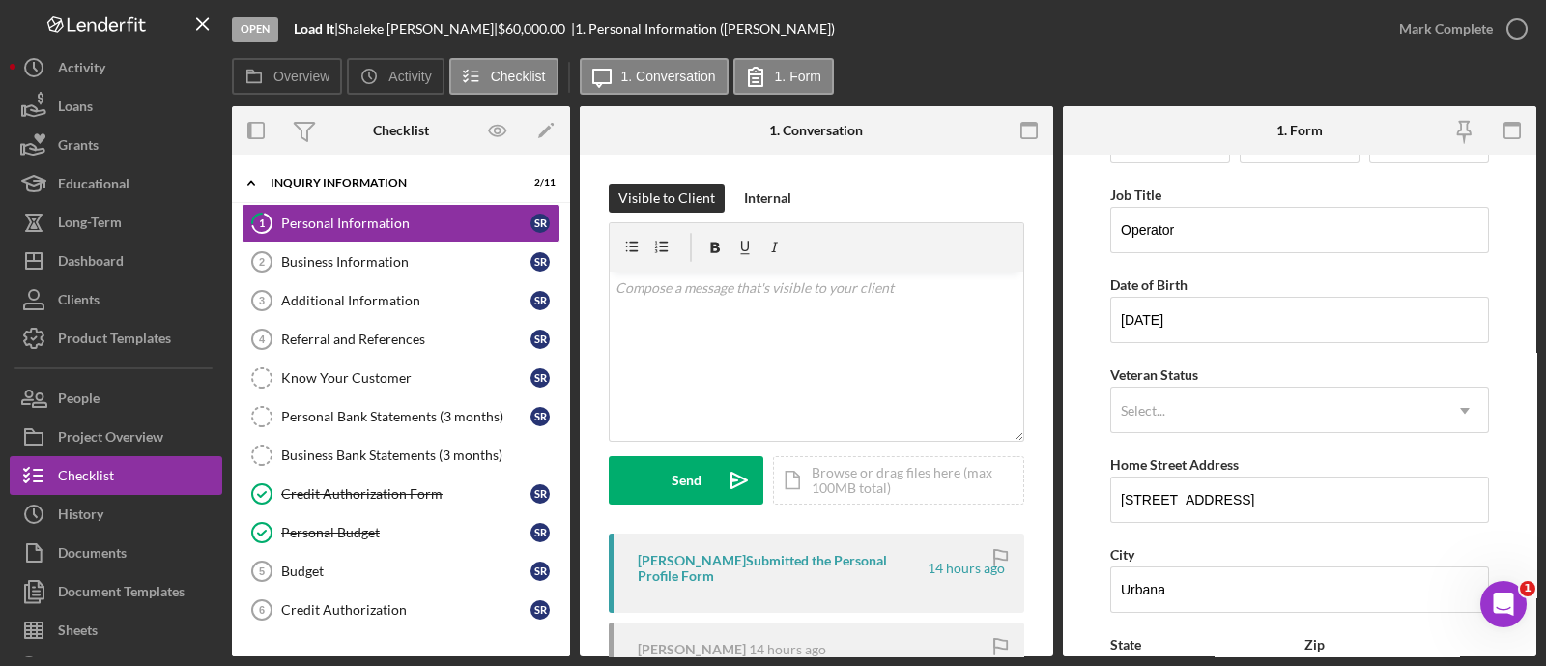
scroll to position [68, 0]
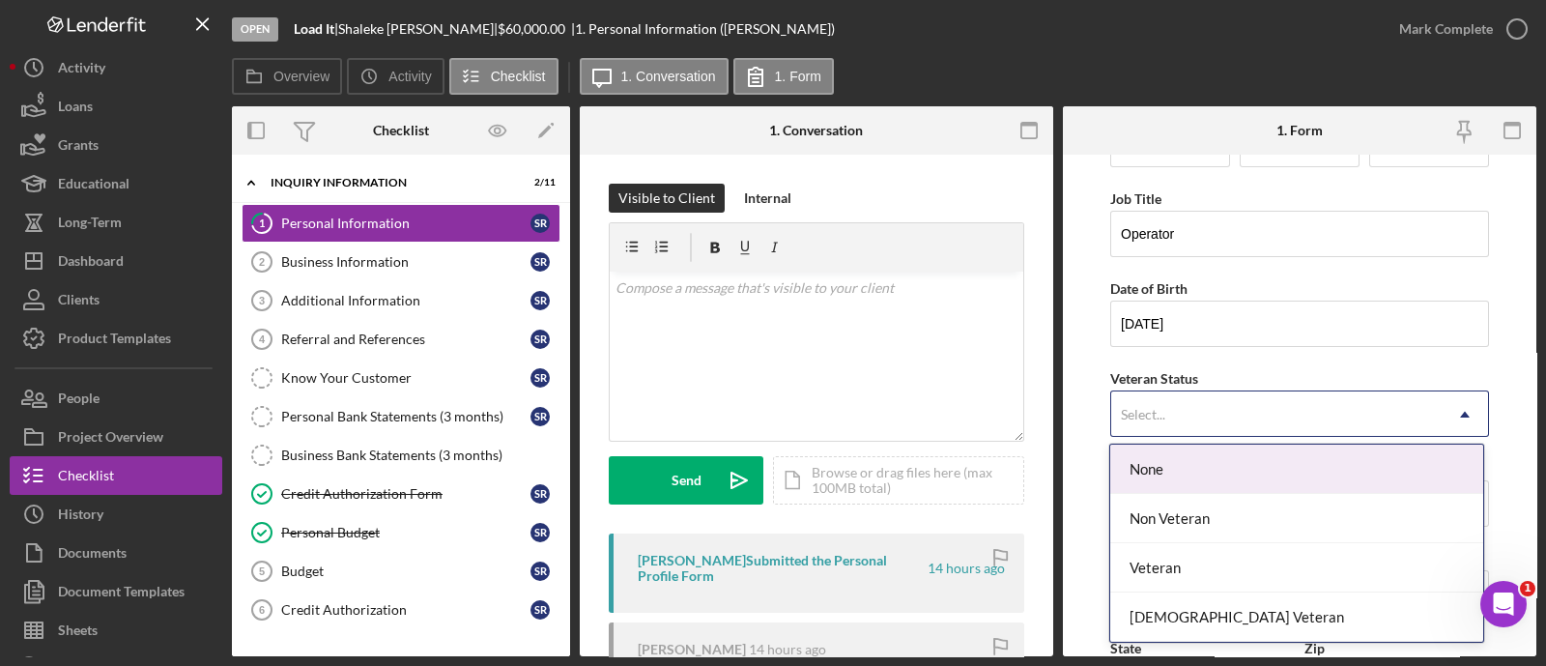
click at [1187, 403] on div "Select..." at bounding box center [1276, 414] width 330 height 44
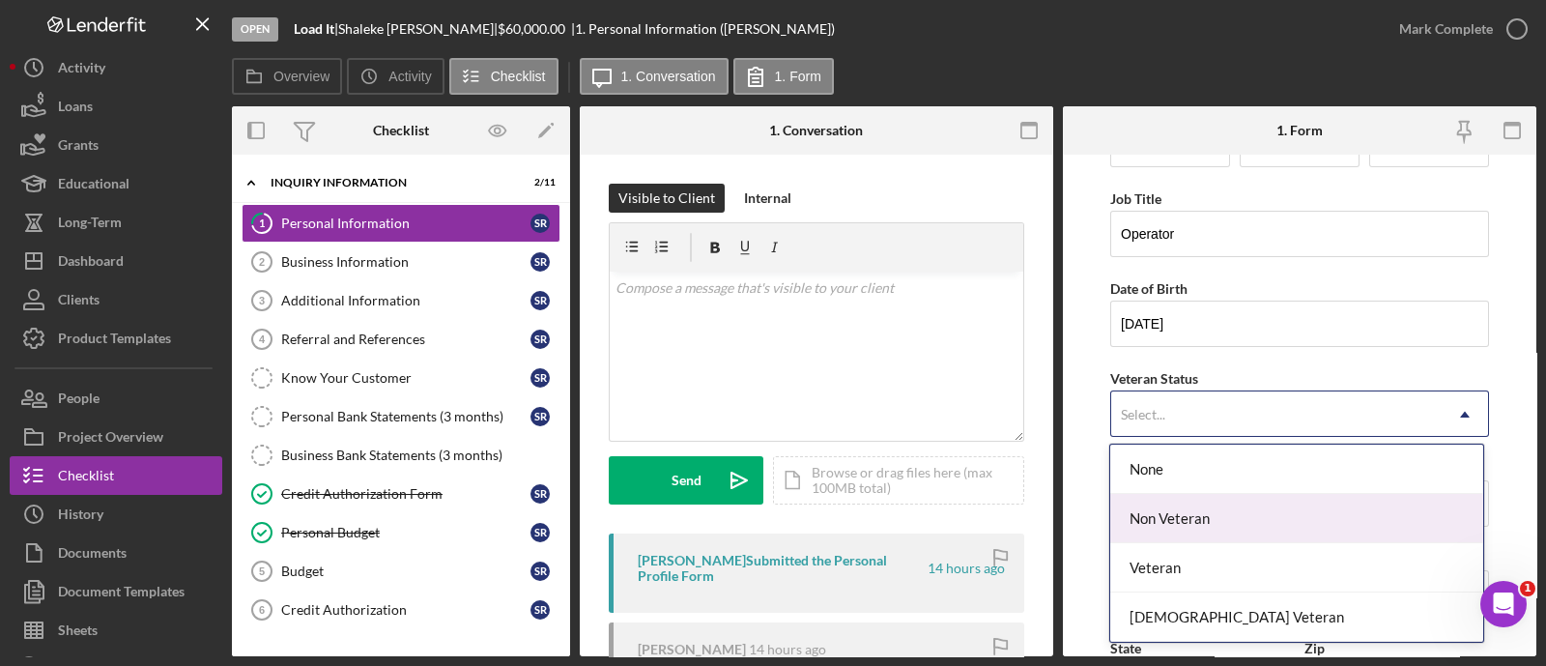
click at [1181, 518] on div "Non Veteran" at bounding box center [1296, 518] width 372 height 49
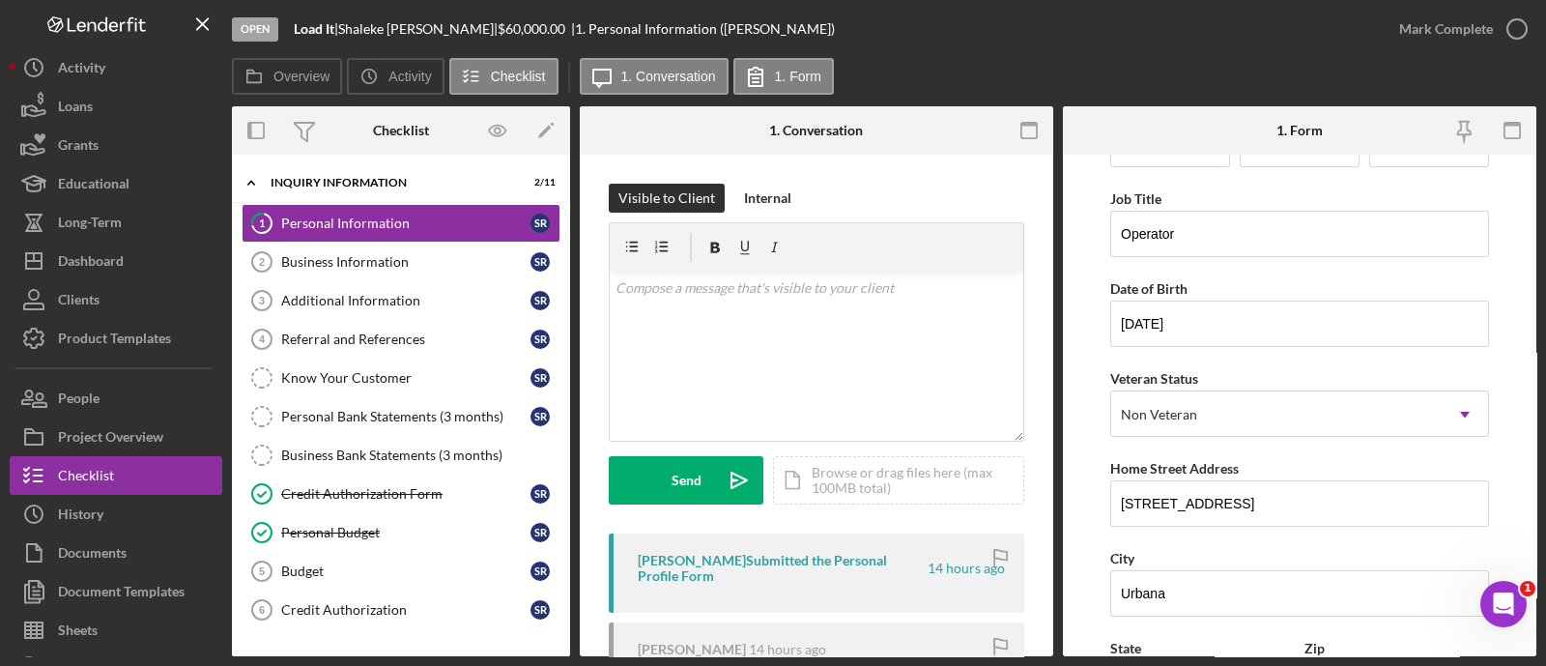
scroll to position [381, 0]
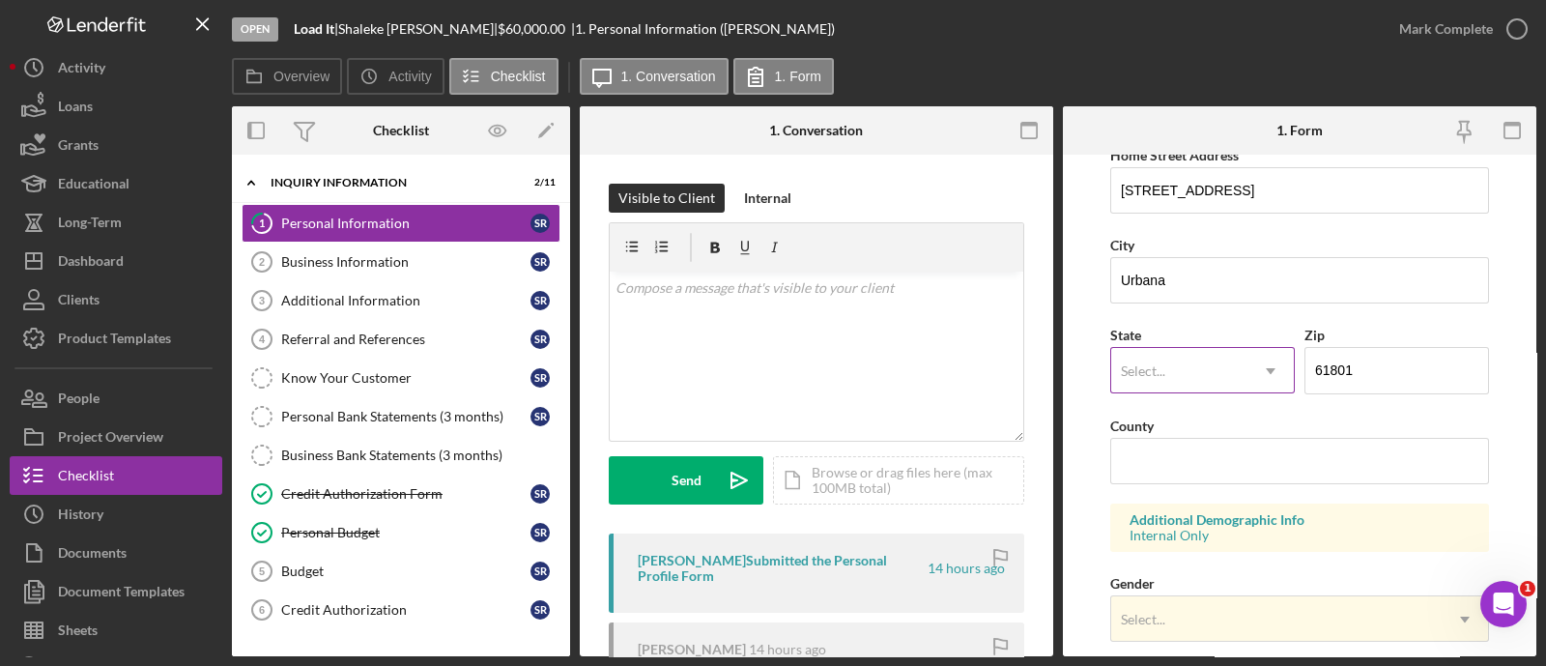
click at [1166, 363] on div "Select..." at bounding box center [1143, 370] width 48 height 15
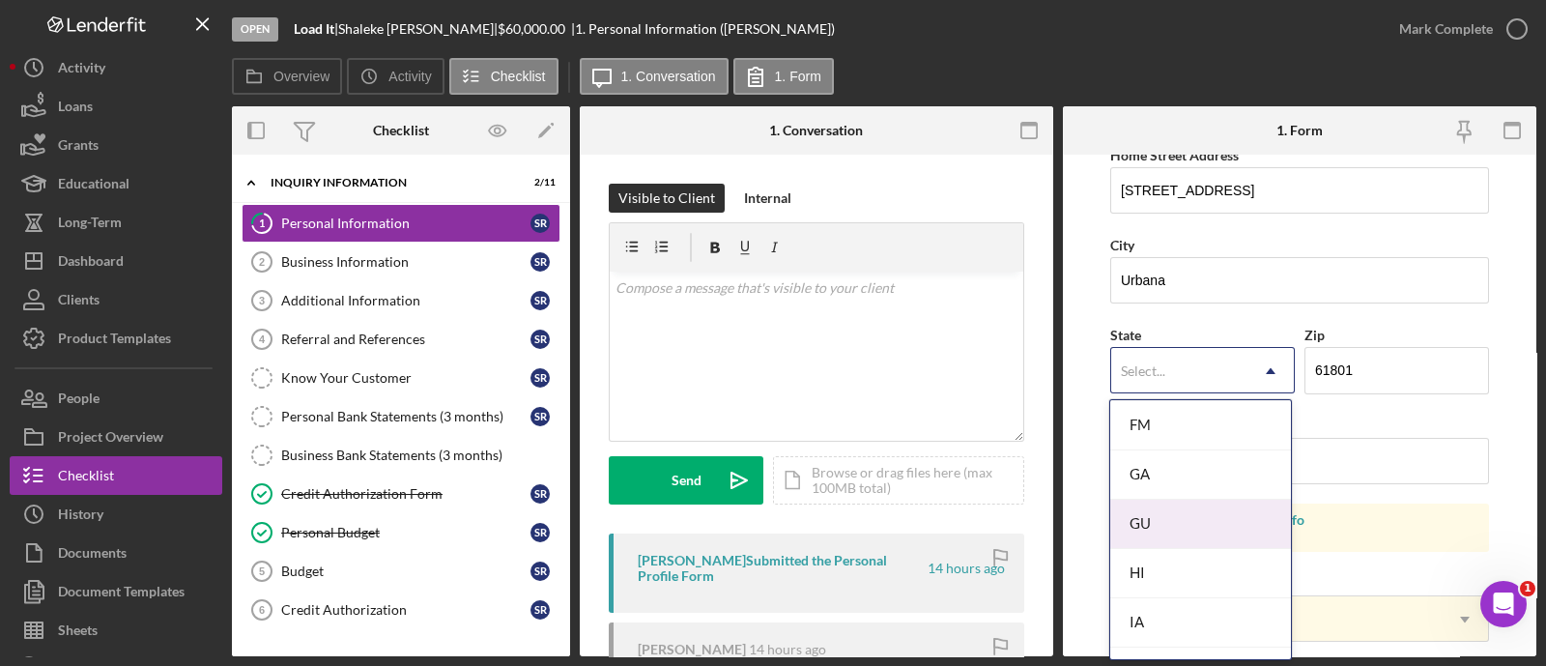
scroll to position [970, 0]
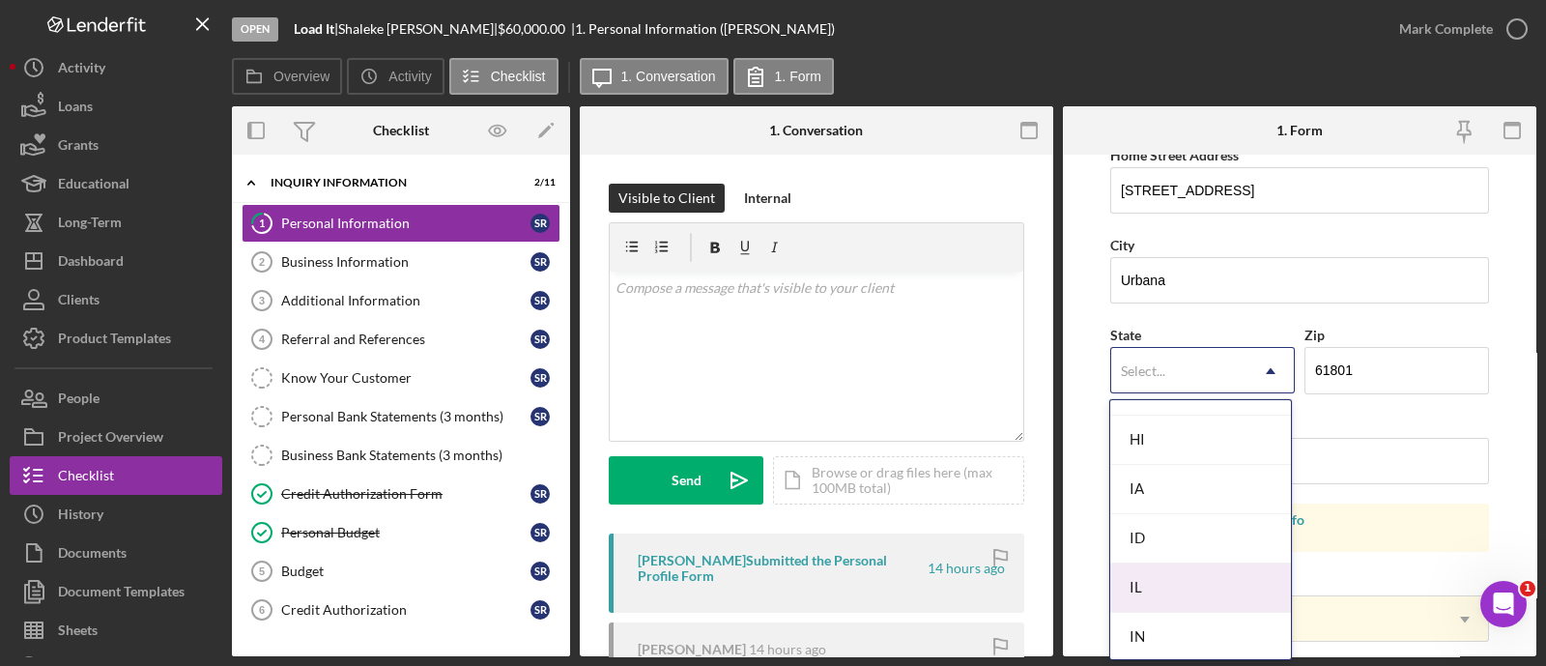
click at [1187, 563] on div "IL" at bounding box center [1200, 587] width 181 height 49
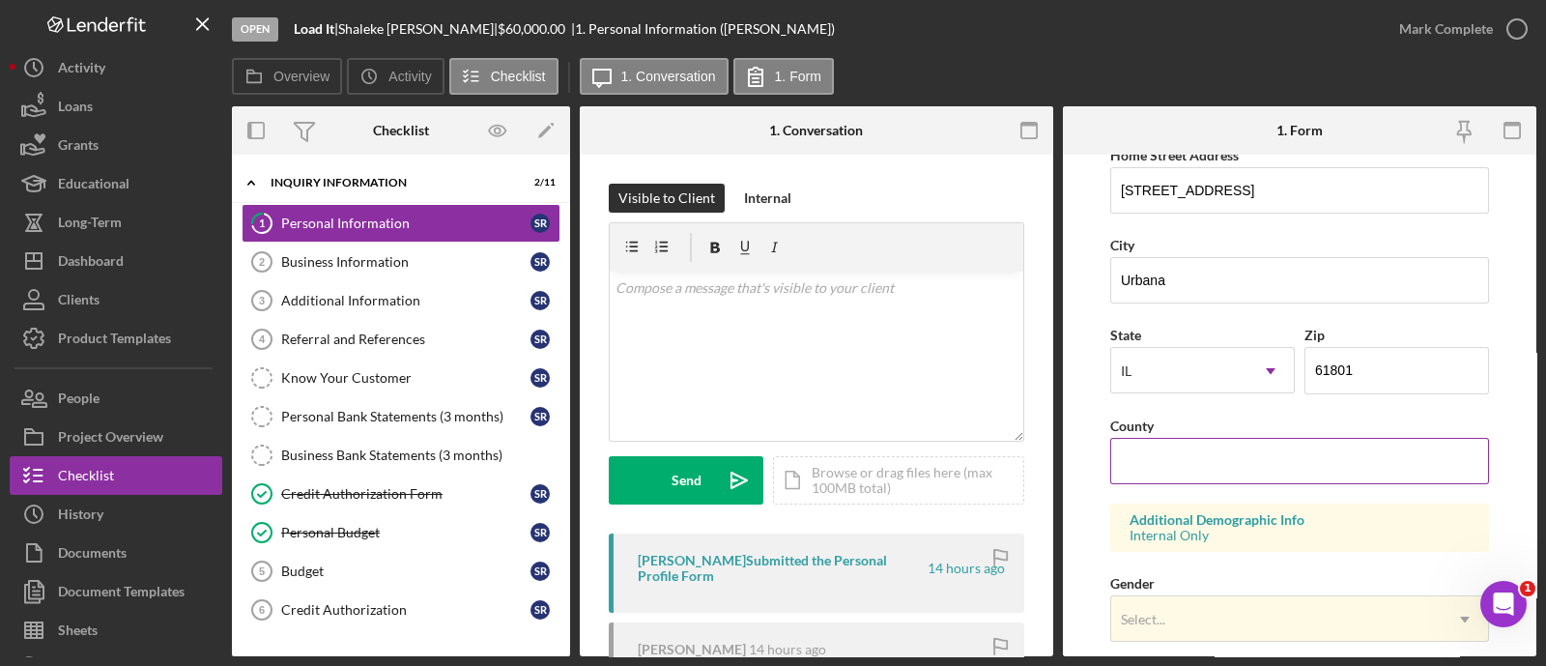
click at [1209, 456] on input "County" at bounding box center [1299, 461] width 379 height 46
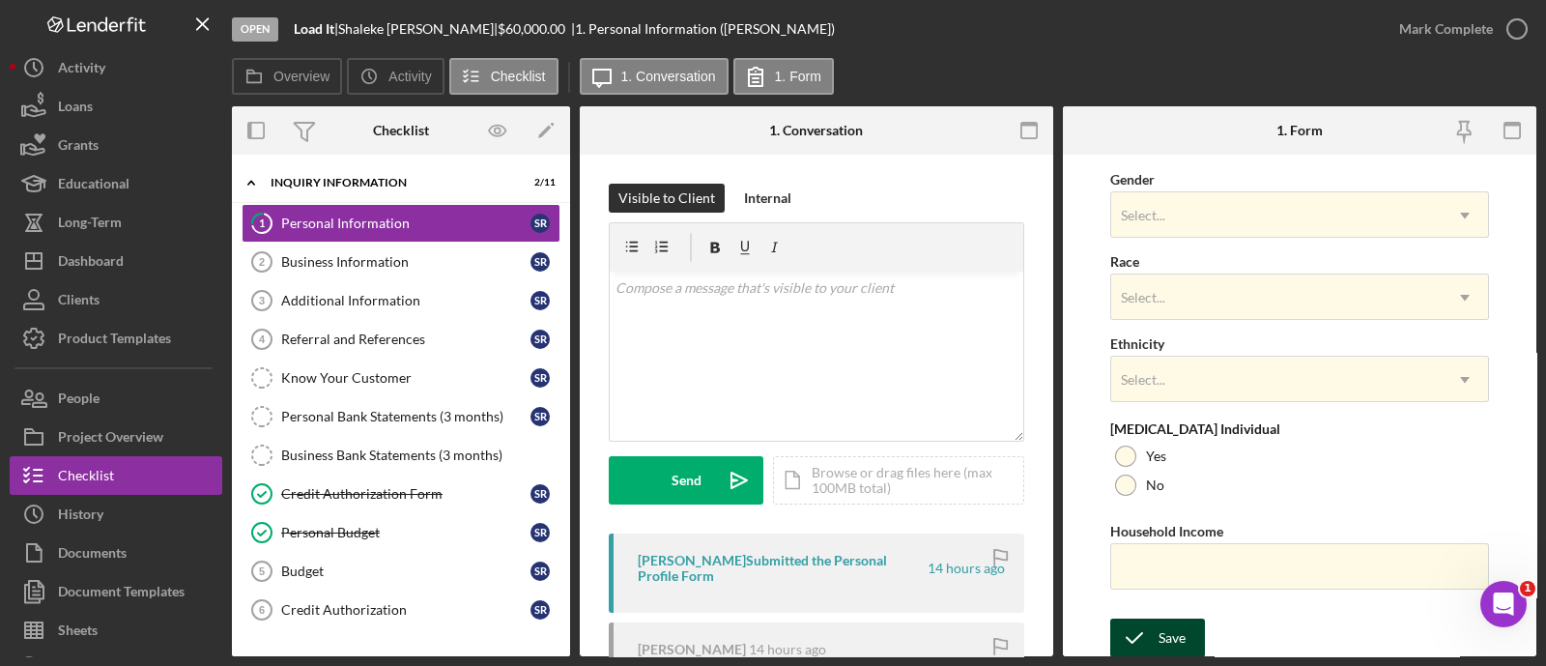
type input "Champaign"
click at [1183, 620] on div "Save" at bounding box center [1171, 637] width 27 height 39
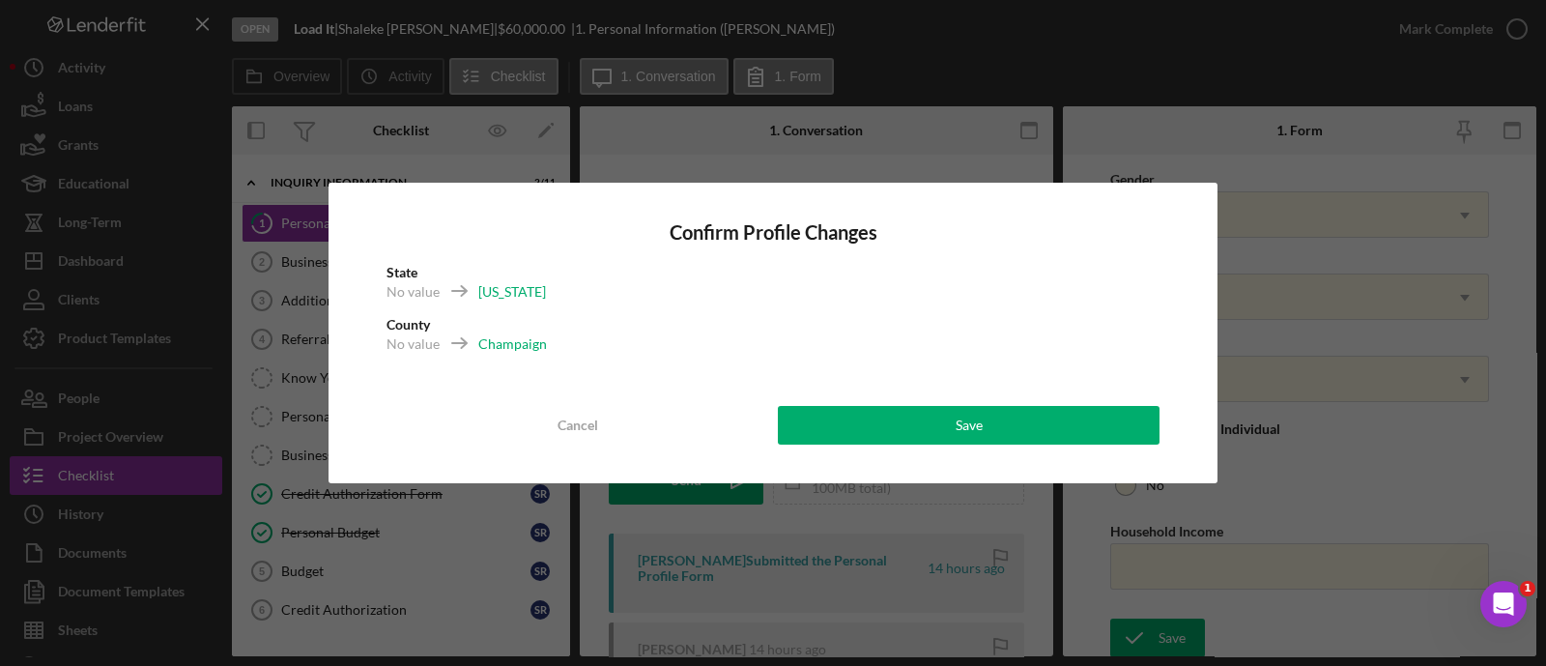
click at [1067, 451] on div "Confirm Profile Changes State No value Illinois County No value Champaign Cance…" at bounding box center [772, 333] width 889 height 300
click at [1068, 448] on div "Confirm Profile Changes State No value Illinois County No value Champaign Cance…" at bounding box center [772, 333] width 889 height 300
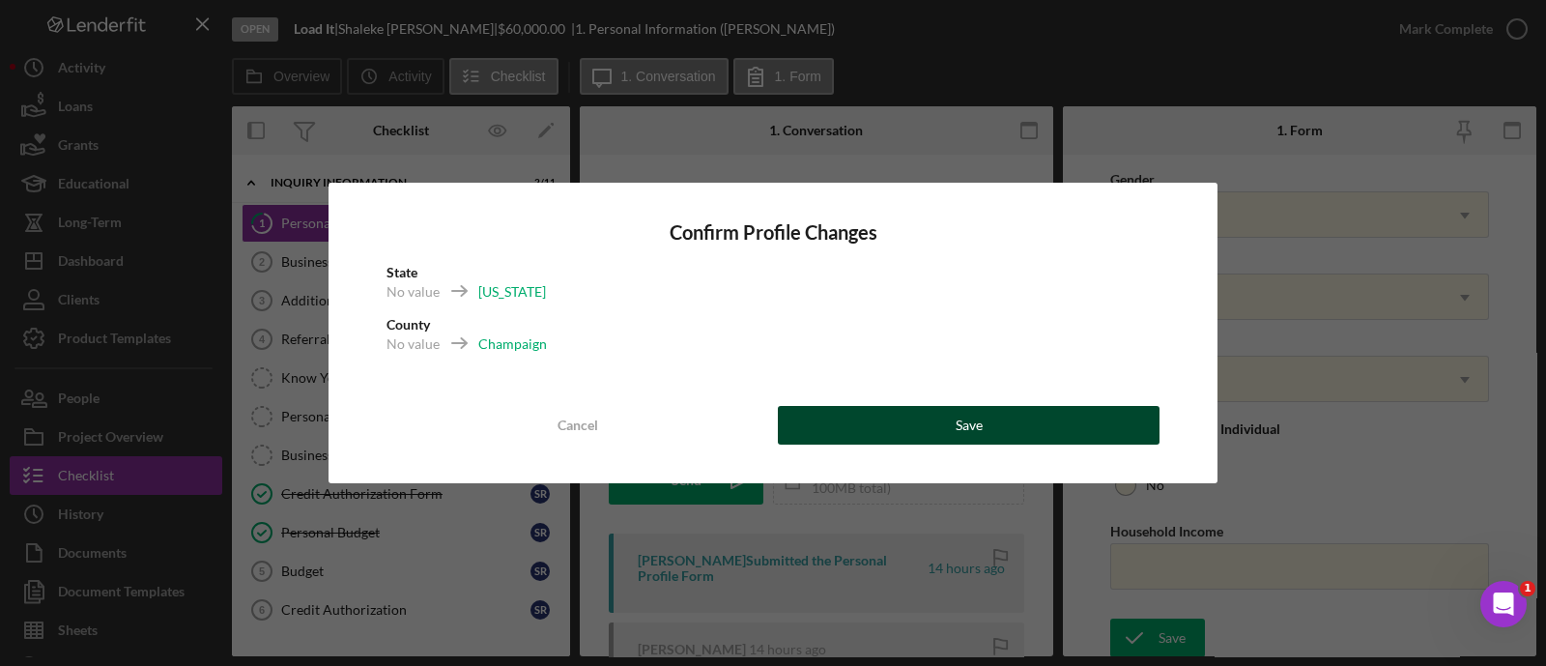
click at [1080, 435] on button "Save" at bounding box center [969, 425] width 382 height 39
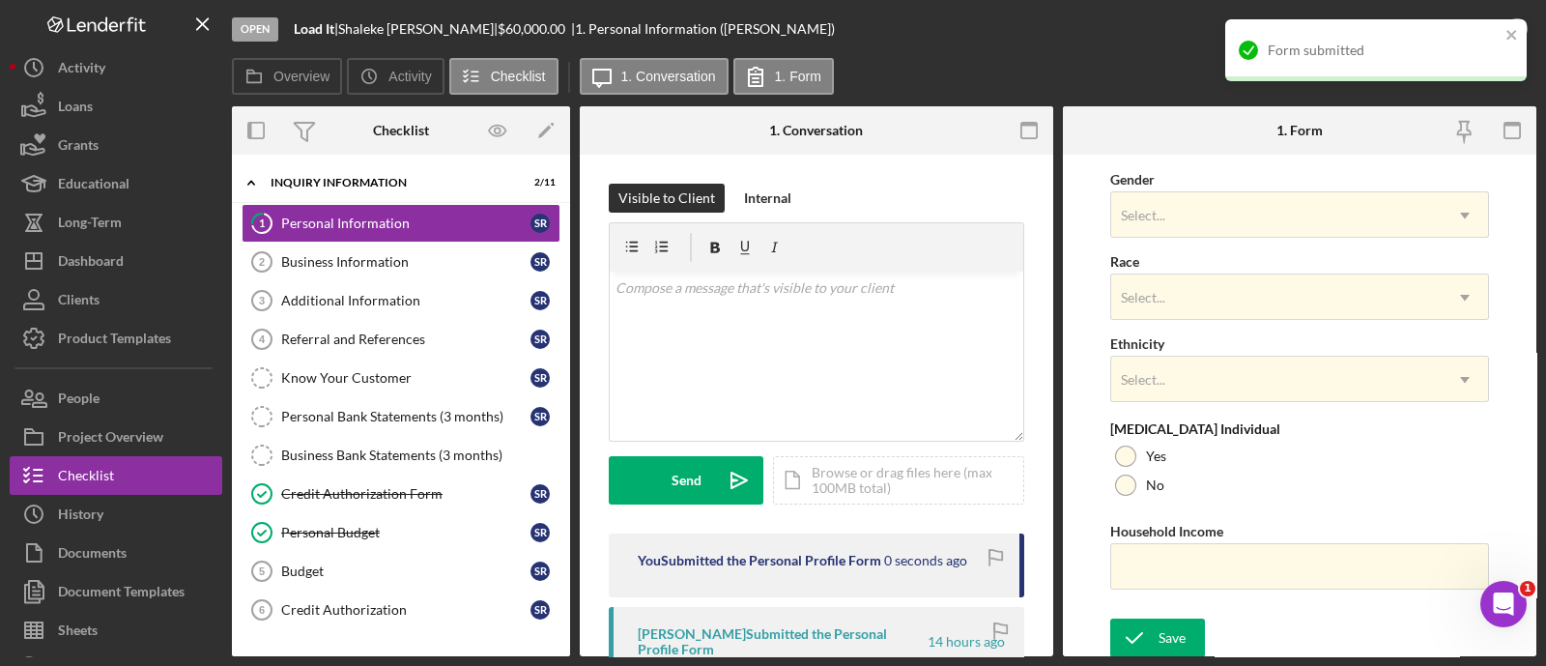
click at [1451, 31] on div "Form submitted" at bounding box center [1375, 50] width 301 height 62
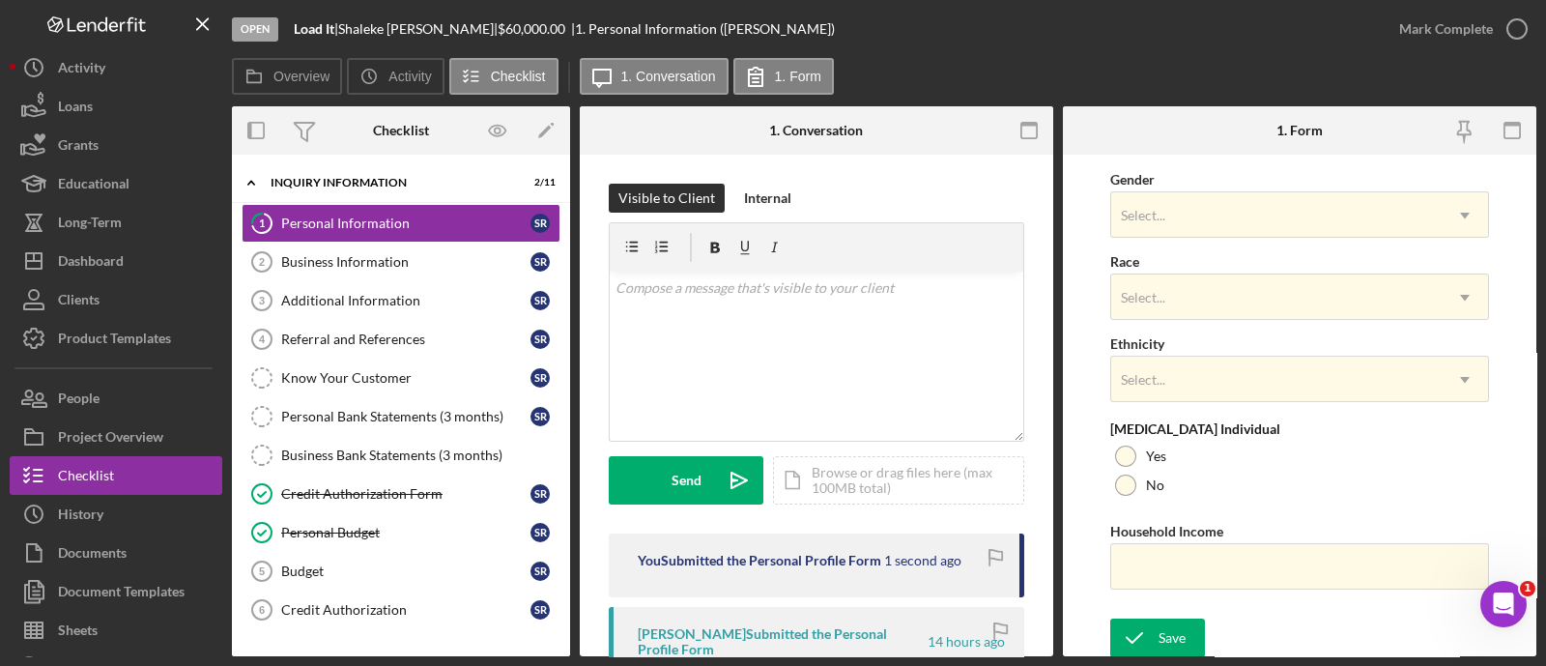
click at [1439, 31] on div "Mark Complete" at bounding box center [1446, 29] width 94 height 39
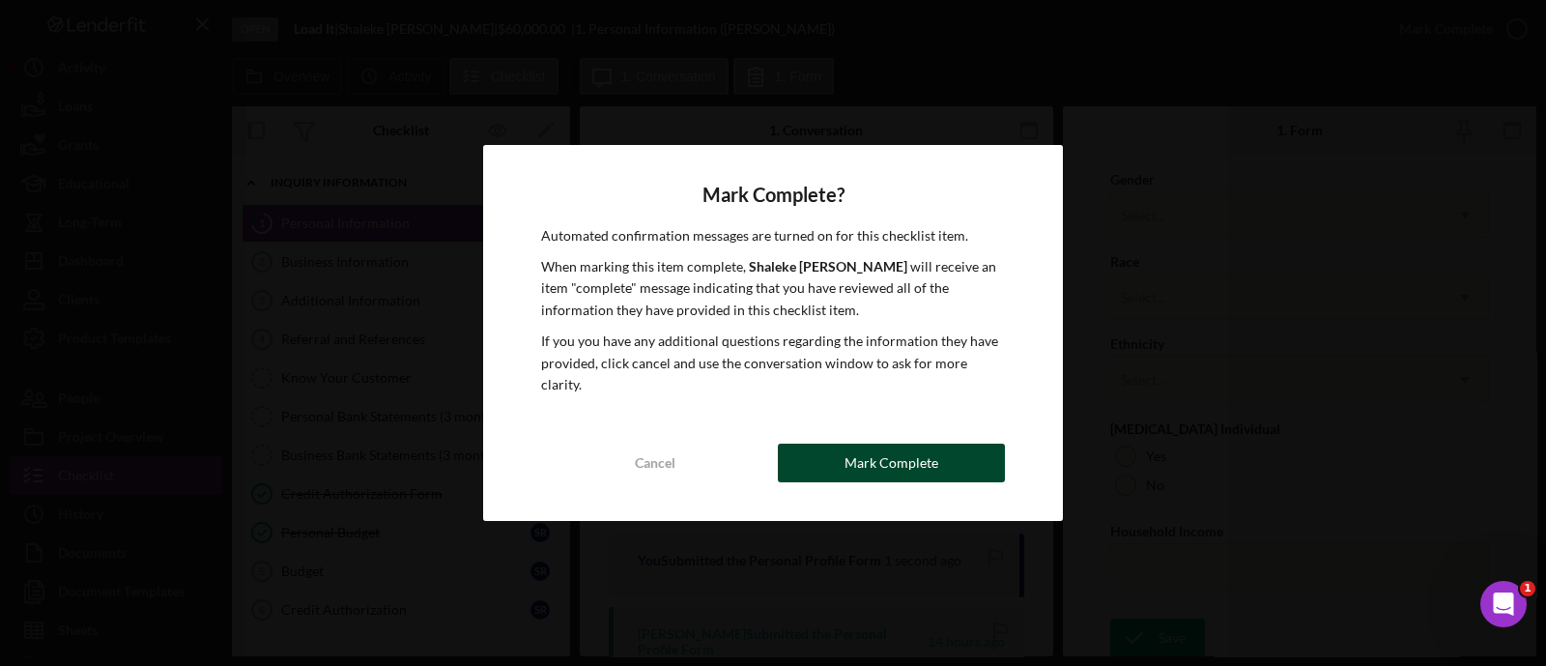
click at [870, 445] on div "Mark Complete" at bounding box center [891, 462] width 94 height 39
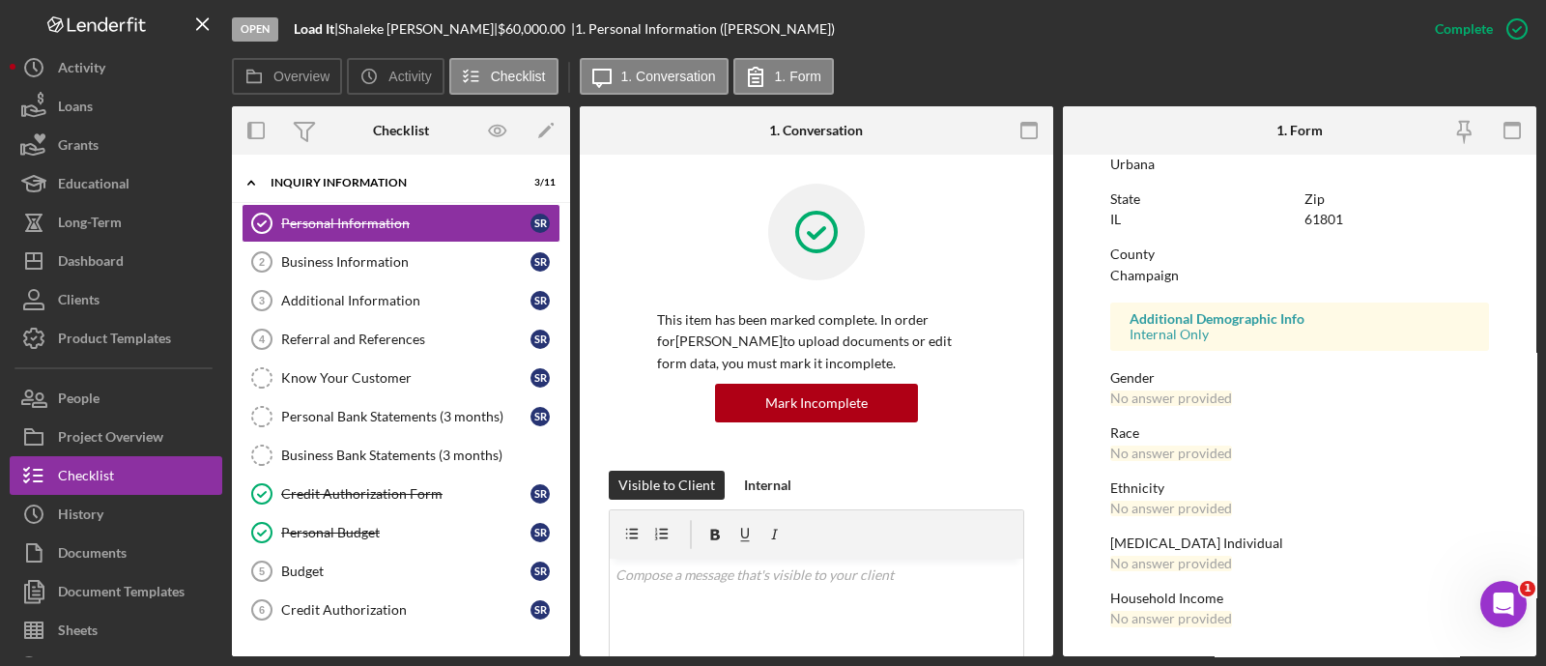
scroll to position [414, 0]
click at [345, 269] on link "Business Information 2 Business Information S R" at bounding box center [401, 261] width 319 height 39
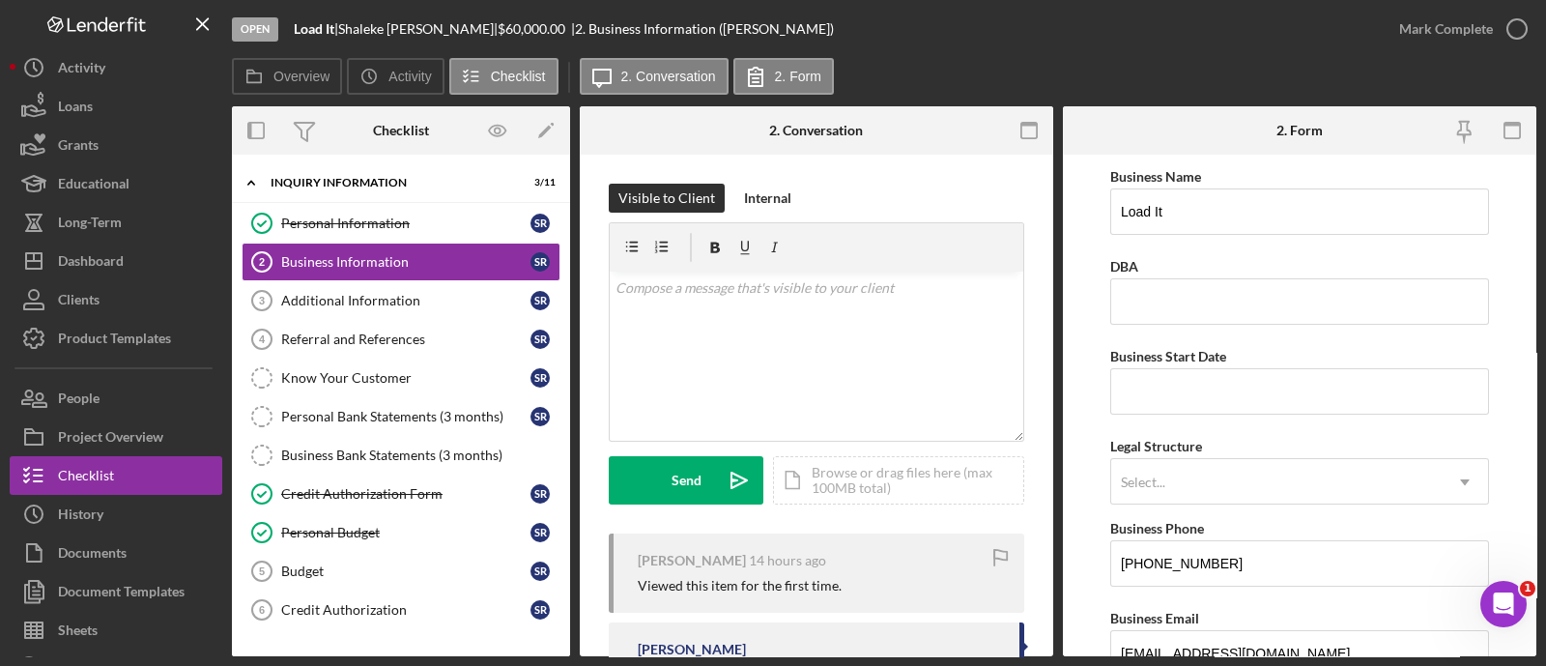
scroll to position [120, 0]
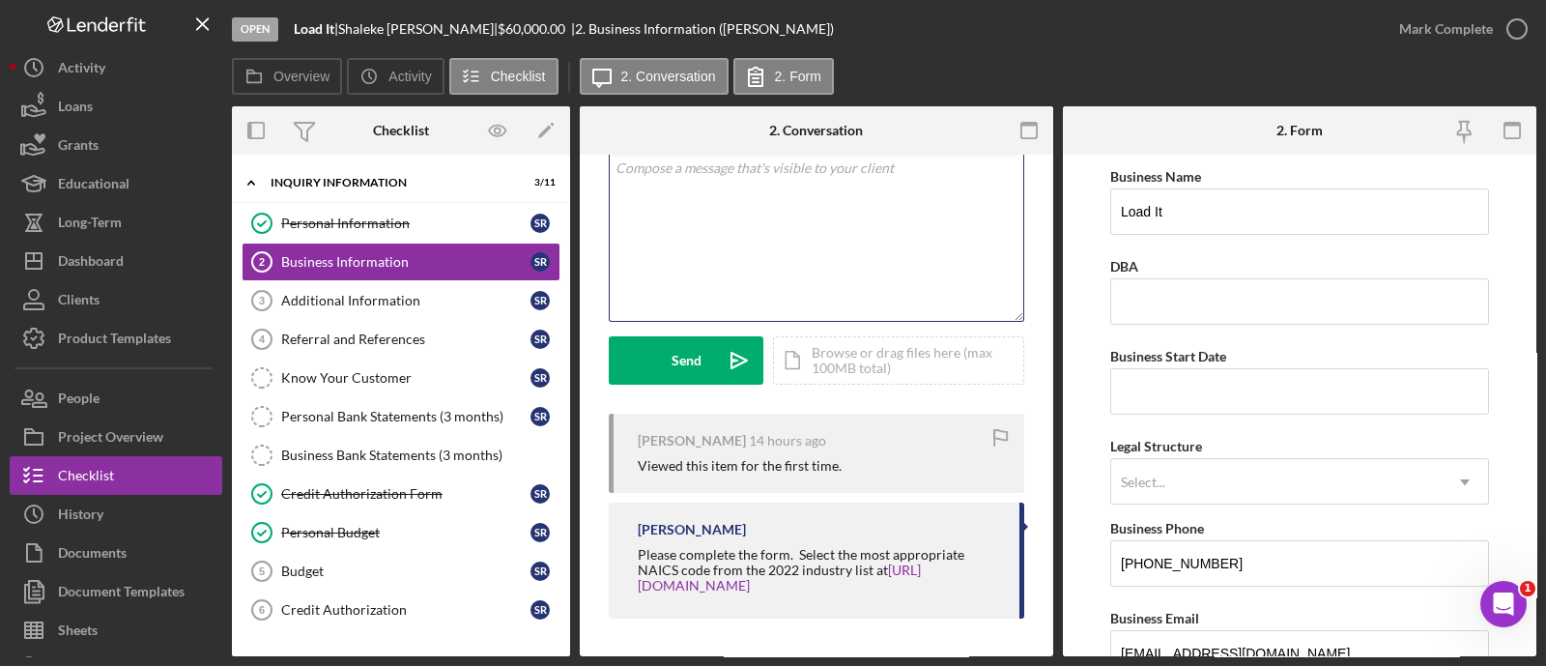
click at [735, 206] on div "v Color teal Color pink Remove color Add row above Add row below Add column bef…" at bounding box center [816, 236] width 413 height 169
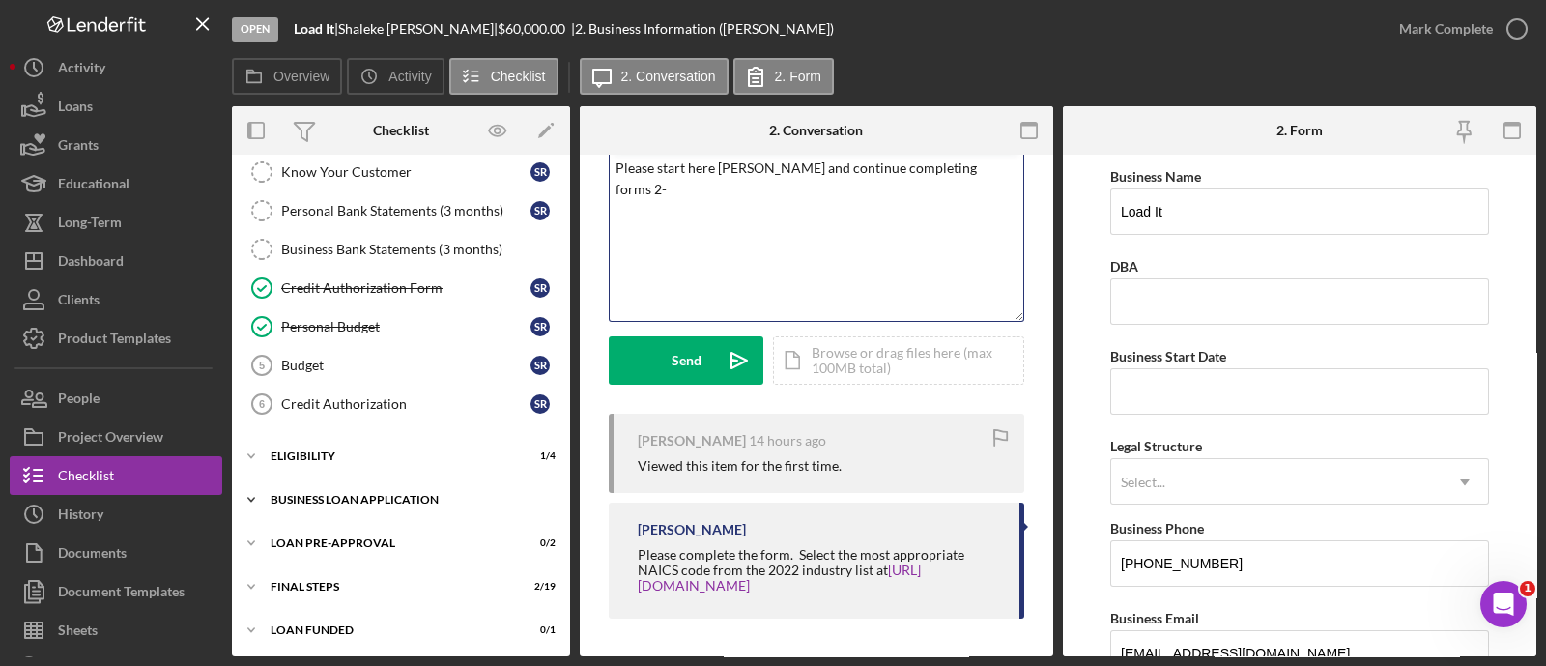
click at [375, 487] on div "Icon/Expander BUSINESS LOAN APPLICATION 3 / 27" at bounding box center [401, 499] width 338 height 39
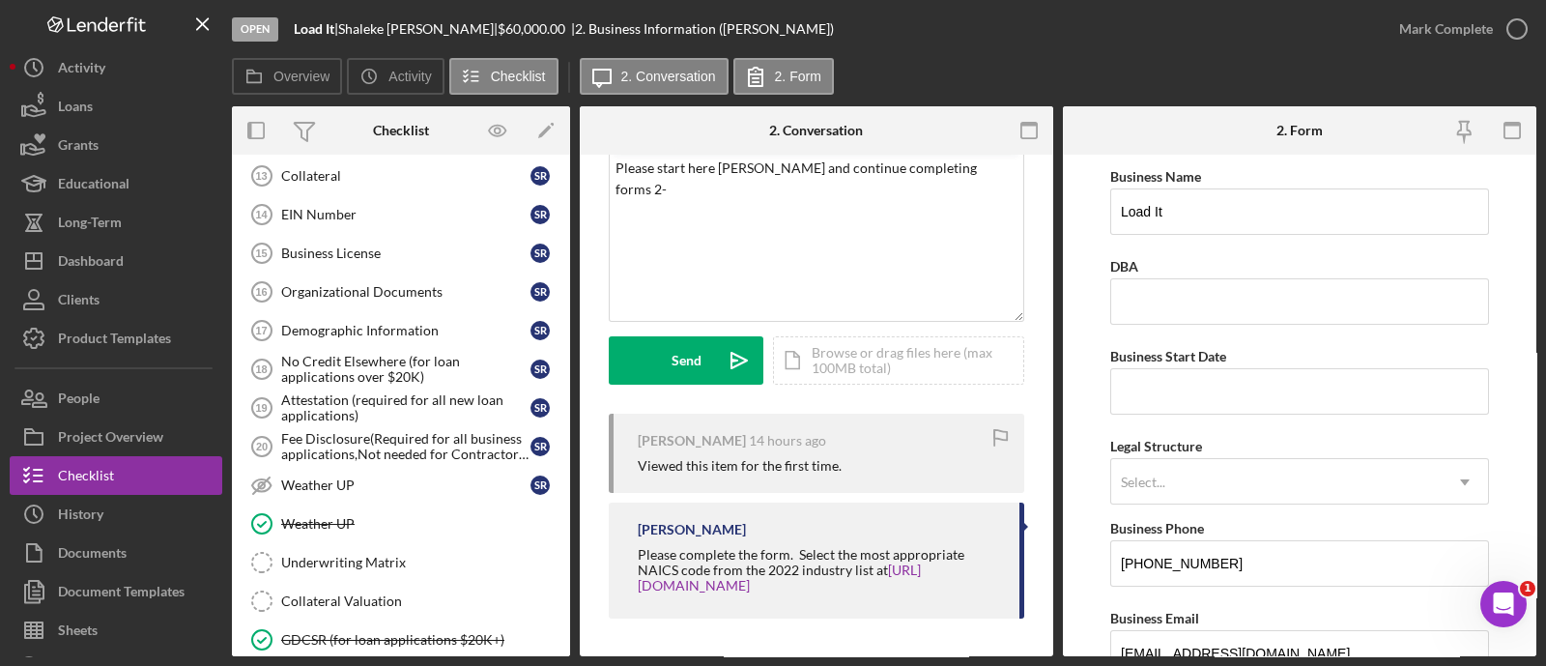
scroll to position [1251, 0]
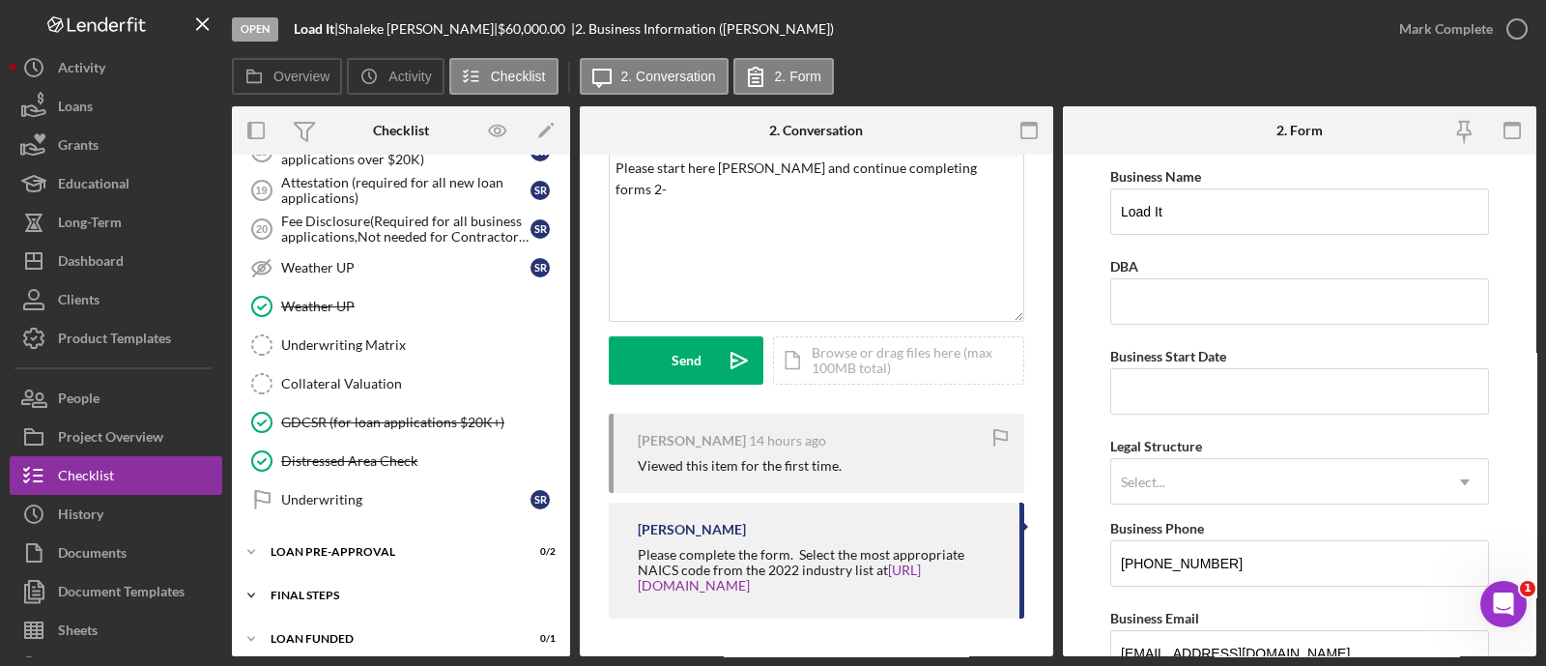
click at [361, 589] on div "FINAL STEPS" at bounding box center [408, 595] width 275 height 12
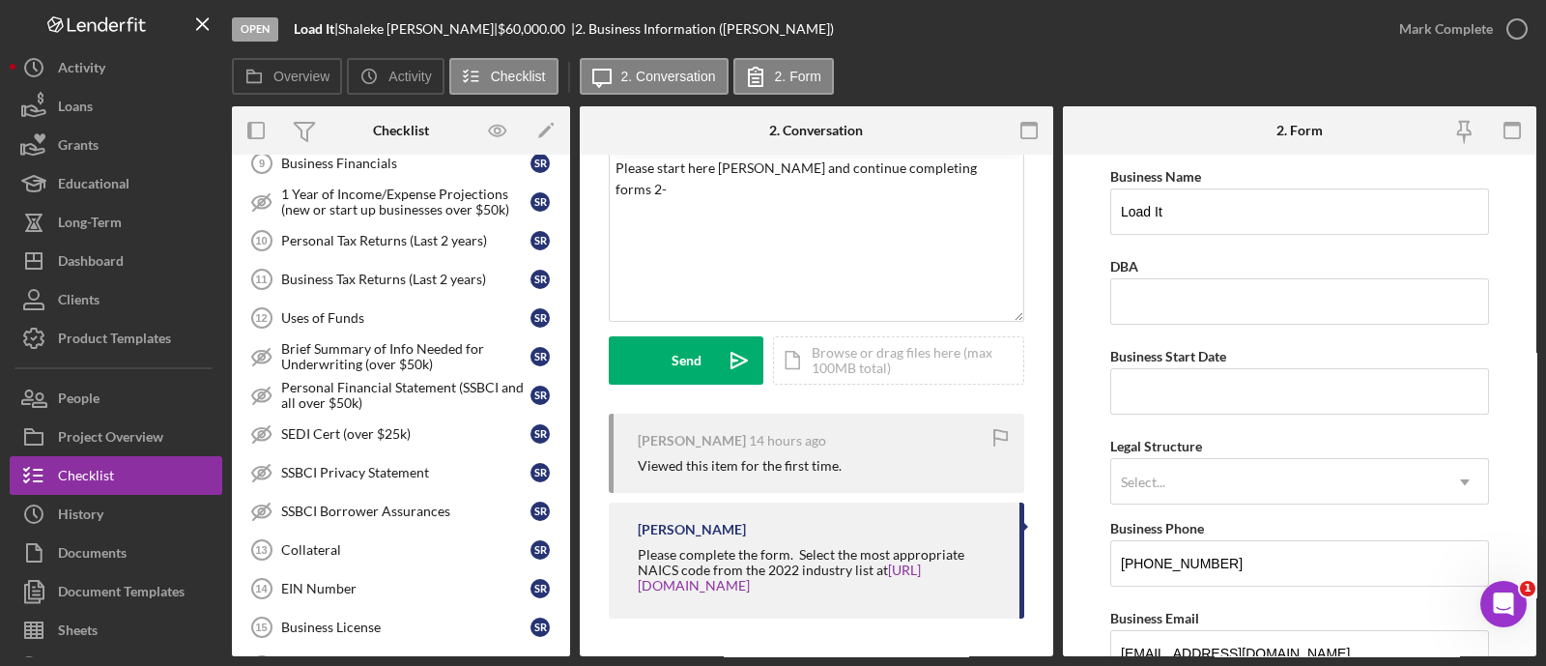
scroll to position [658, 0]
click at [995, 173] on p "Please start here Ms Russell and continue completing forms 2-" at bounding box center [816, 178] width 403 height 43
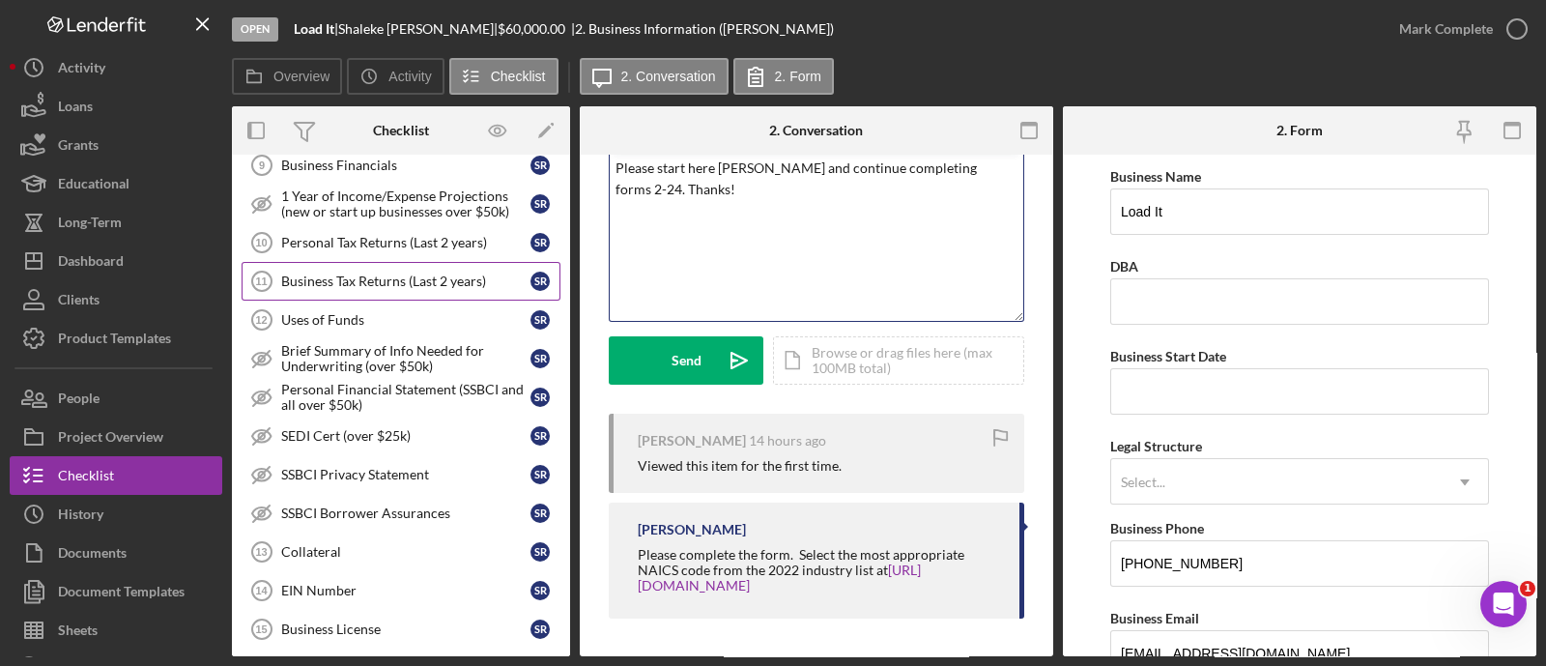
scroll to position [0, 0]
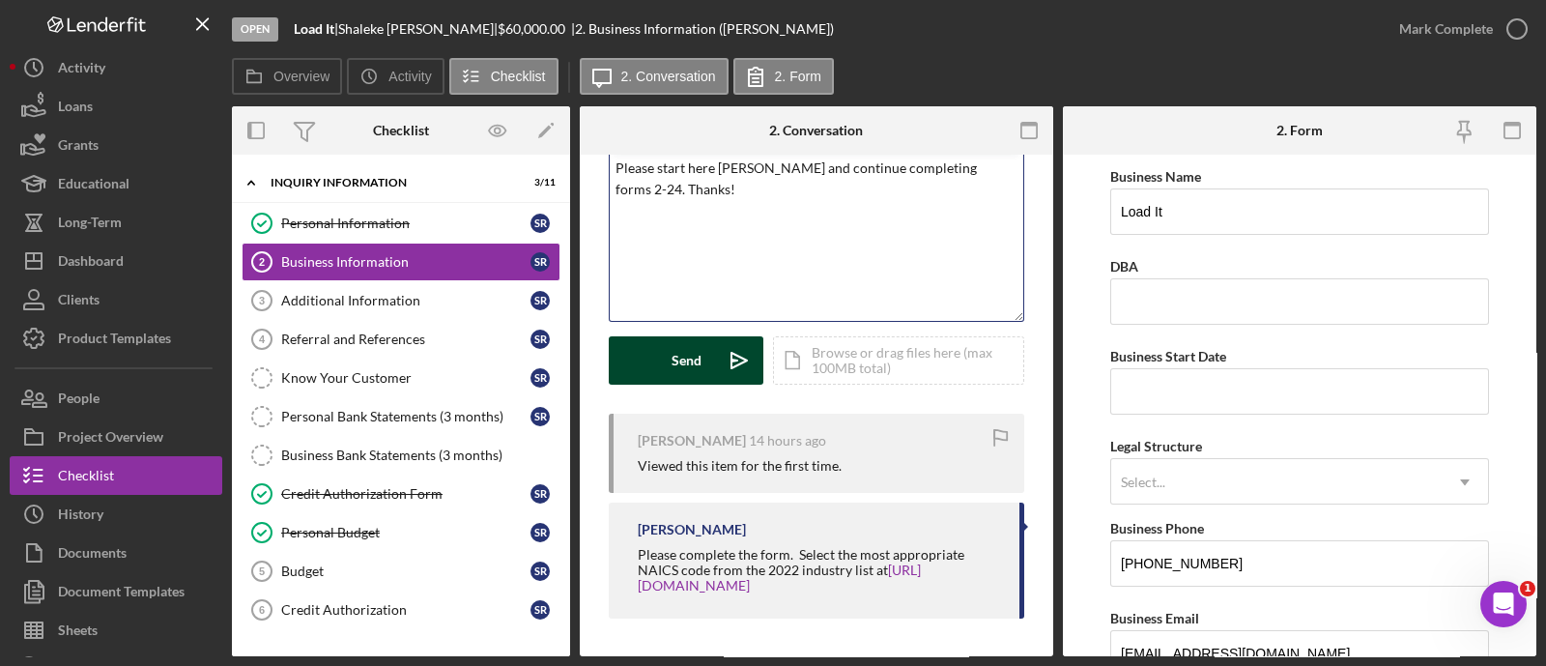
click at [703, 366] on button "Send Icon/icon-invite-send" at bounding box center [686, 360] width 155 height 48
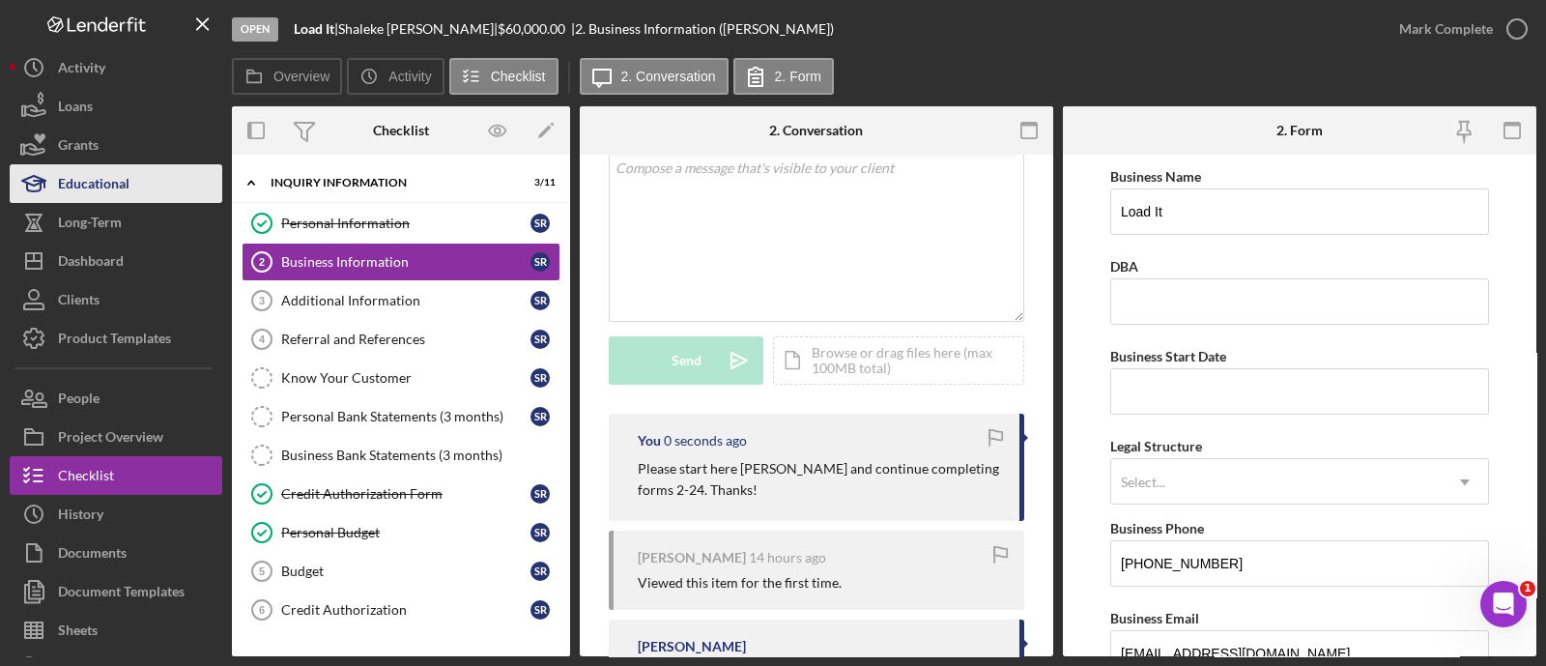
click at [108, 185] on div "Educational" at bounding box center [93, 185] width 71 height 43
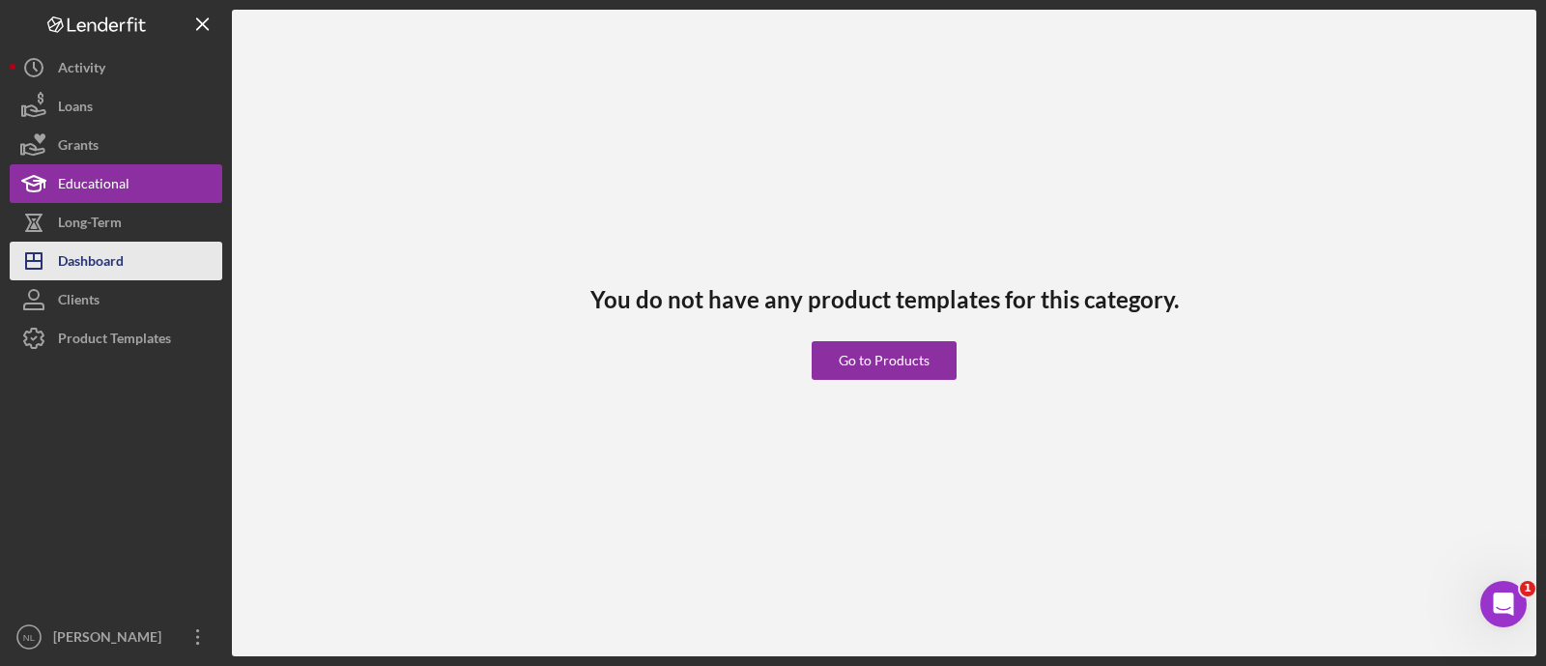
click at [100, 243] on div "Dashboard" at bounding box center [91, 263] width 66 height 43
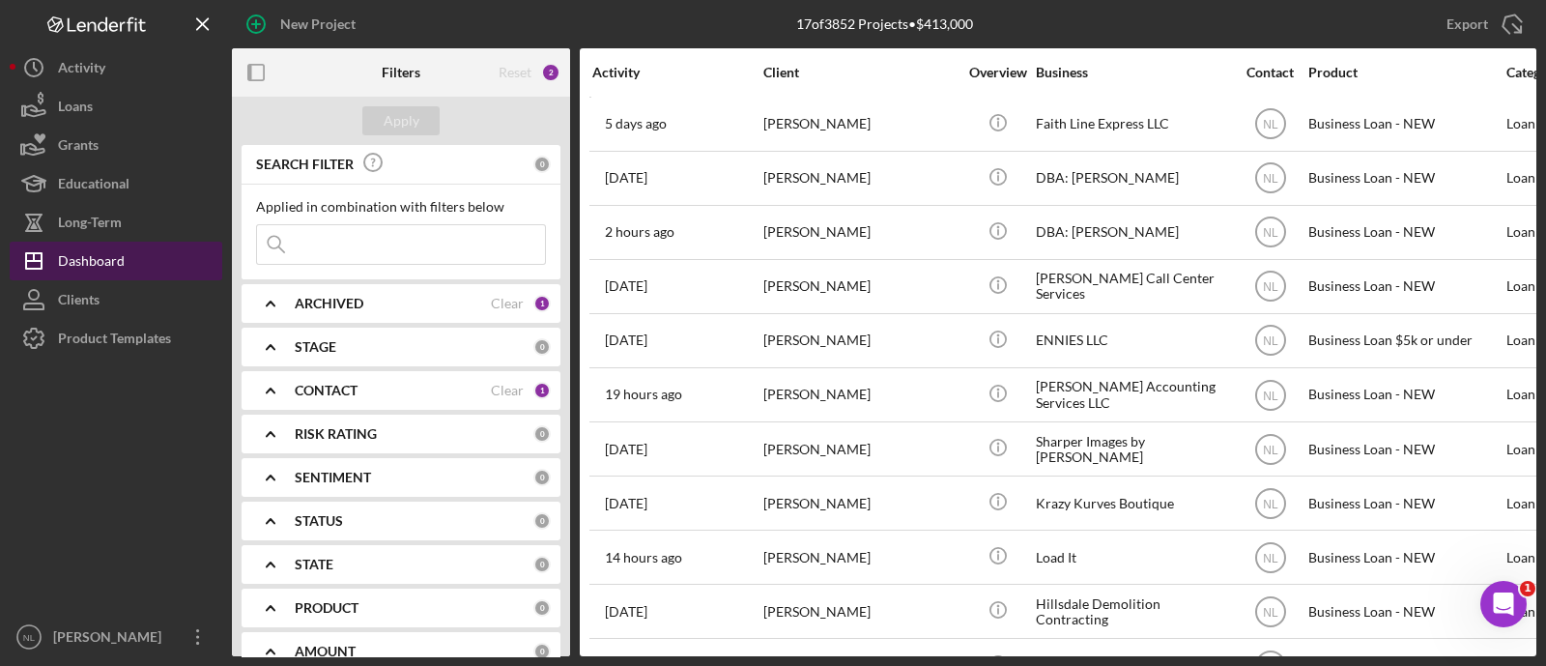
click at [100, 243] on div "Dashboard" at bounding box center [91, 263] width 67 height 43
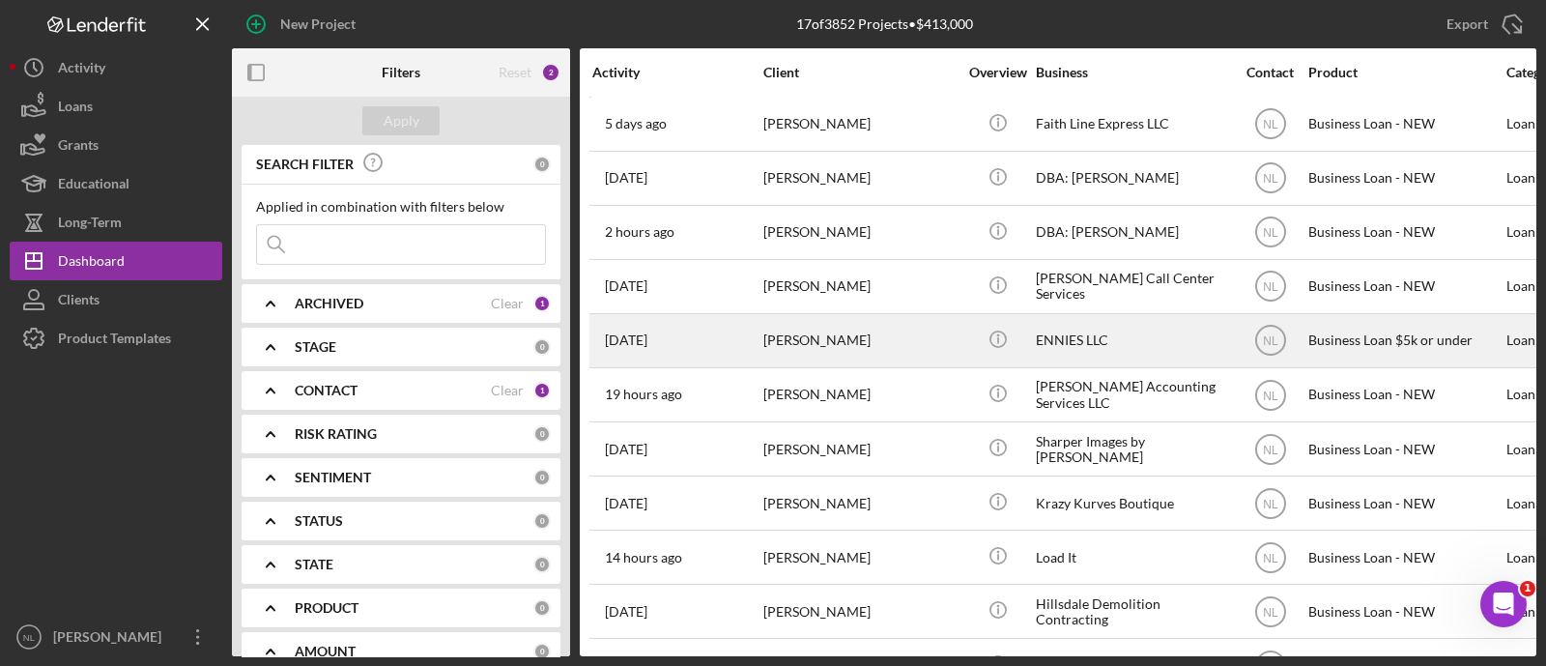
scroll to position [381, 0]
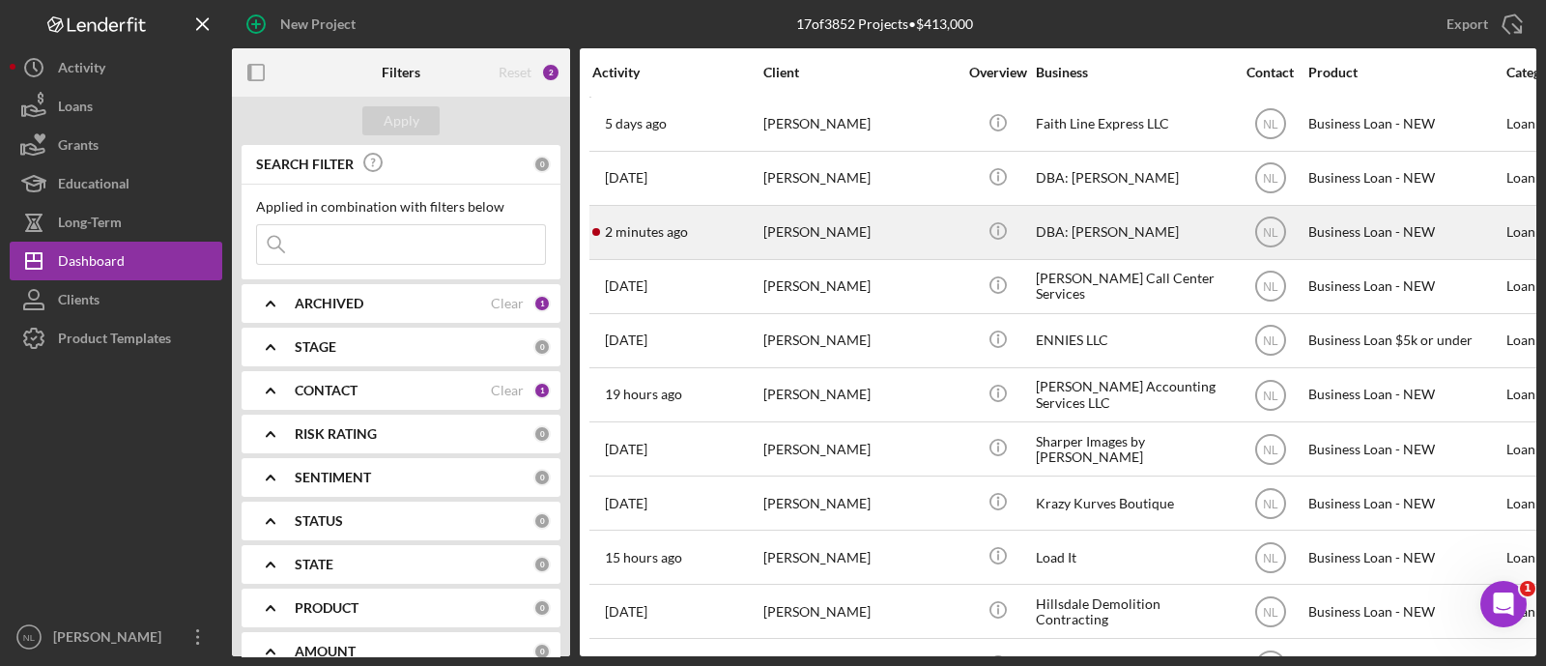
click at [740, 219] on div "2 minutes ago [PERSON_NAME]" at bounding box center [676, 232] width 169 height 51
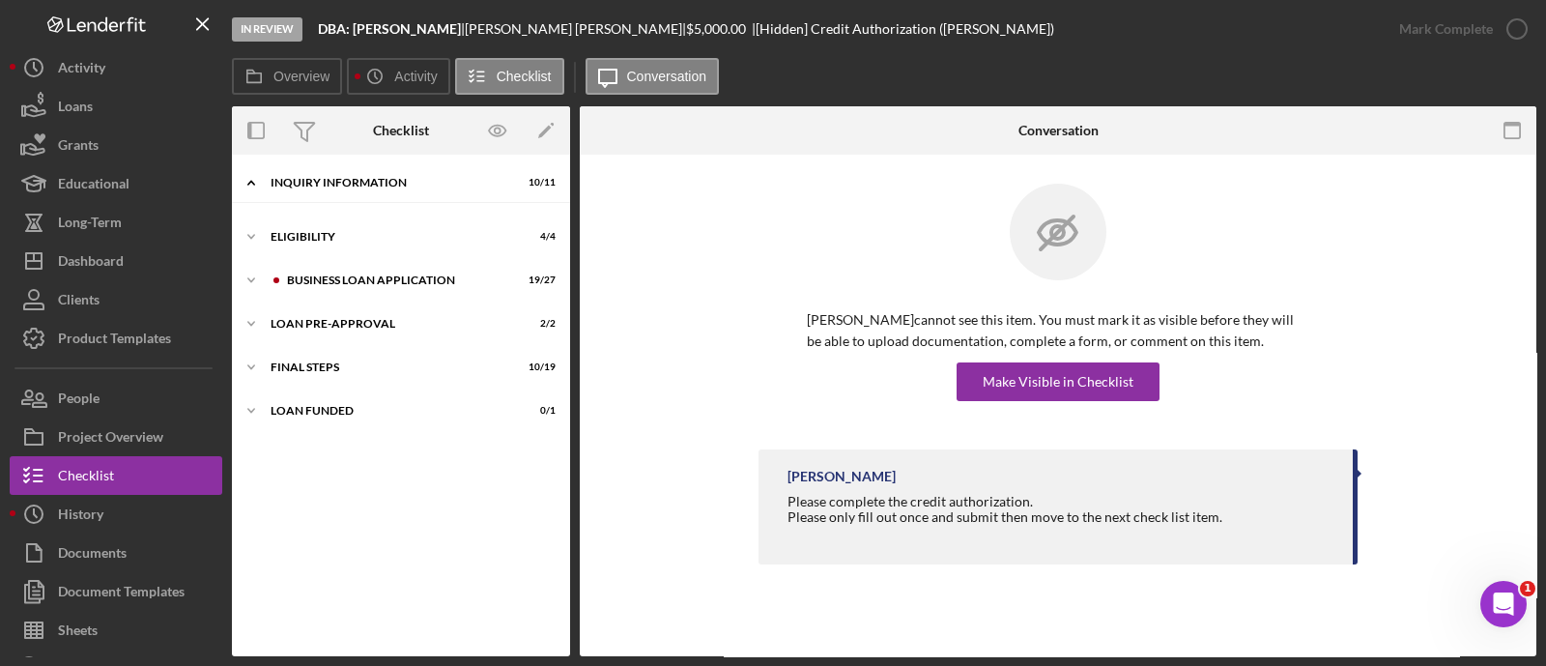
scroll to position [200, 0]
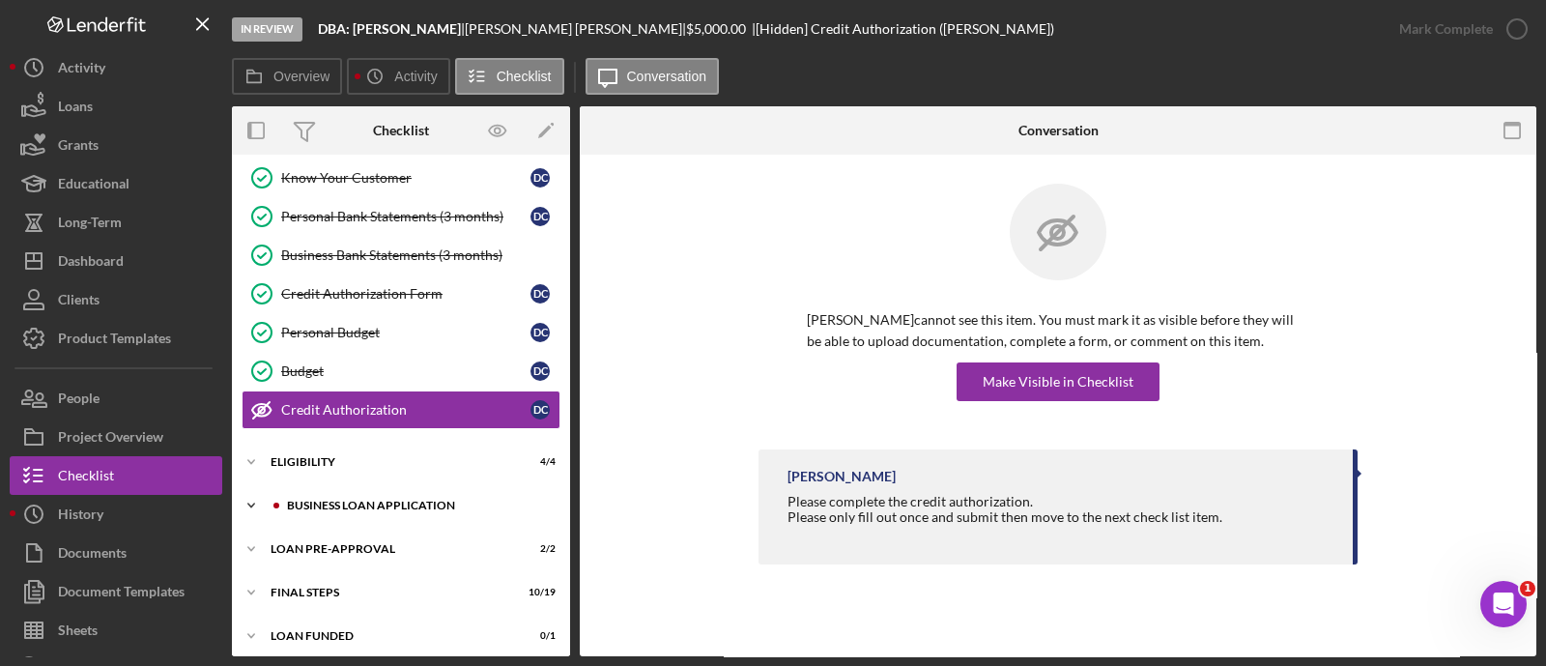
click at [391, 508] on div "Icon/Expander BUSINESS LOAN APPLICATION 19 / 27" at bounding box center [401, 505] width 338 height 39
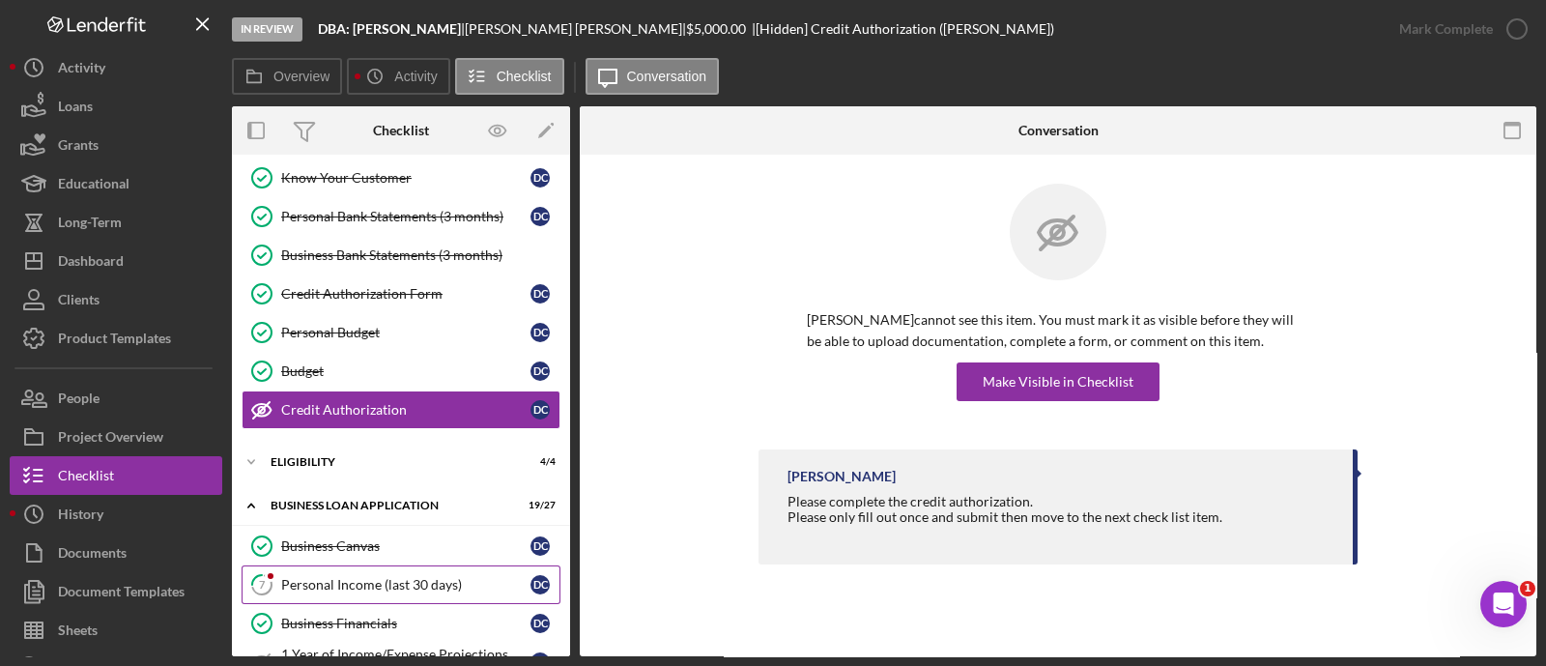
click at [341, 565] on link "7 Personal Income (last 30 days) D C" at bounding box center [401, 584] width 319 height 39
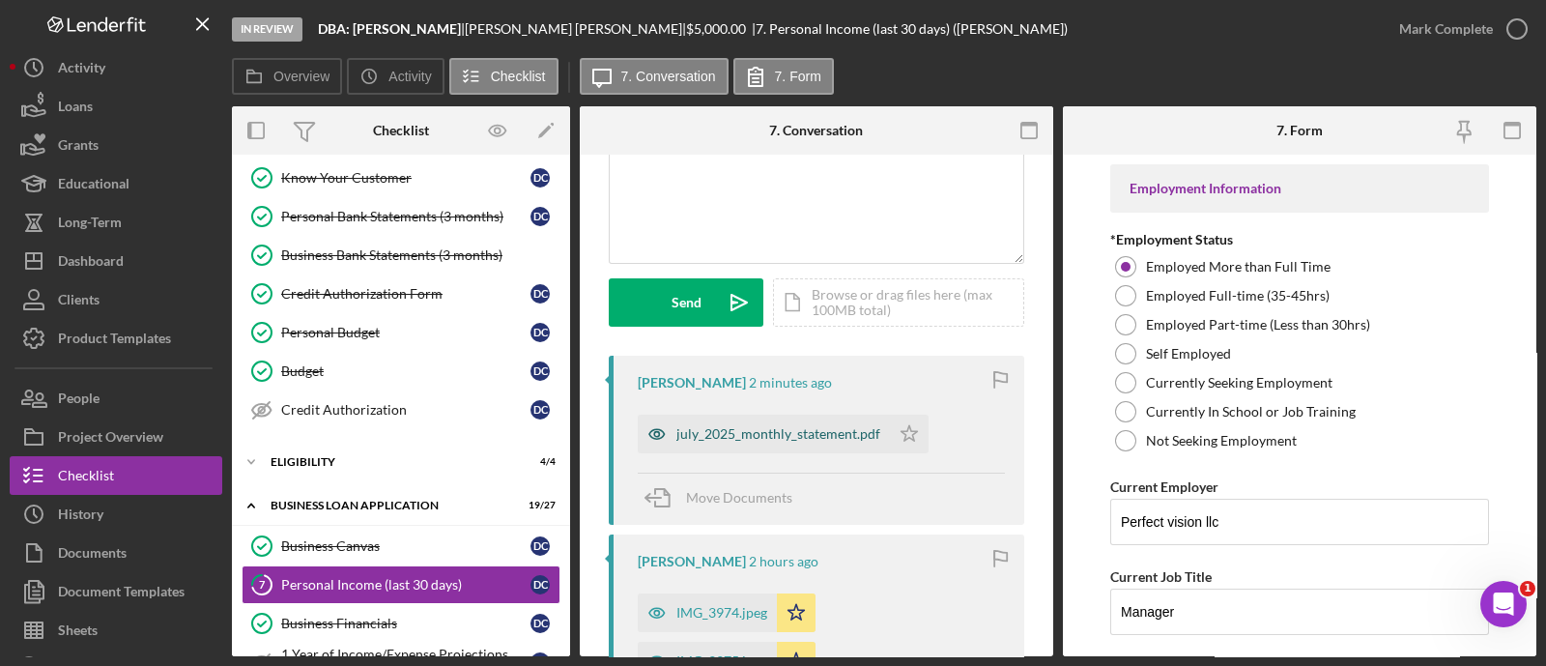
scroll to position [179, 0]
click at [792, 445] on div "july_2025_monthly_statement.pdf" at bounding box center [764, 432] width 252 height 39
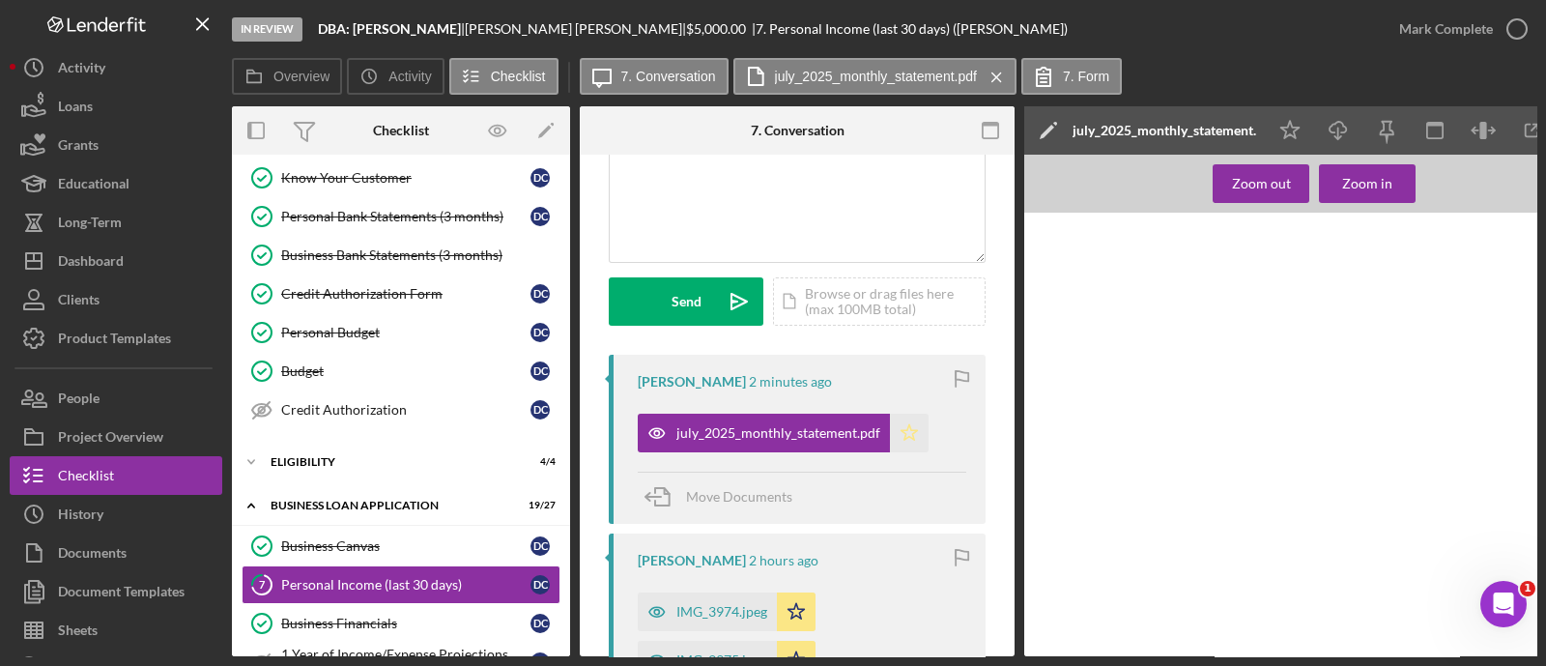
click at [901, 439] on polygon "button" at bounding box center [909, 431] width 16 height 15
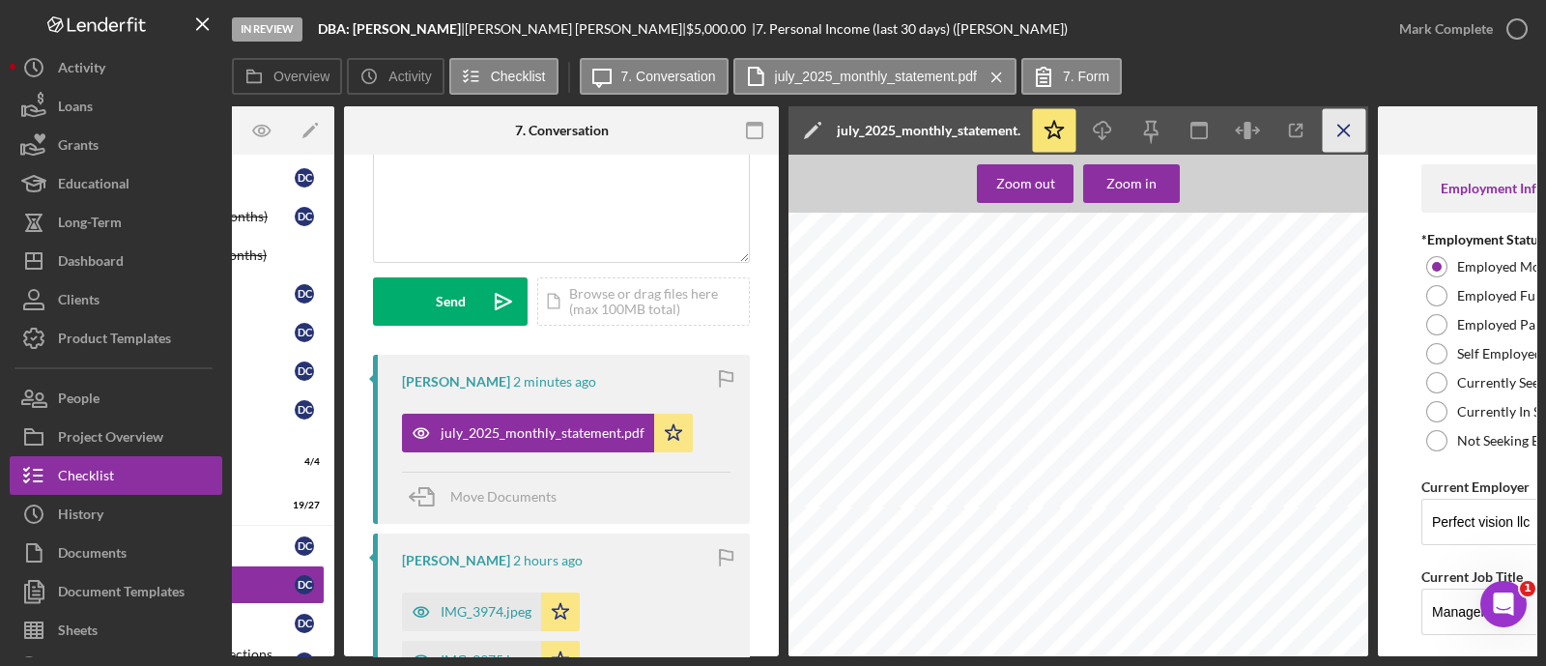
click at [1353, 135] on icon "Icon/Menu Close" at bounding box center [1344, 130] width 43 height 43
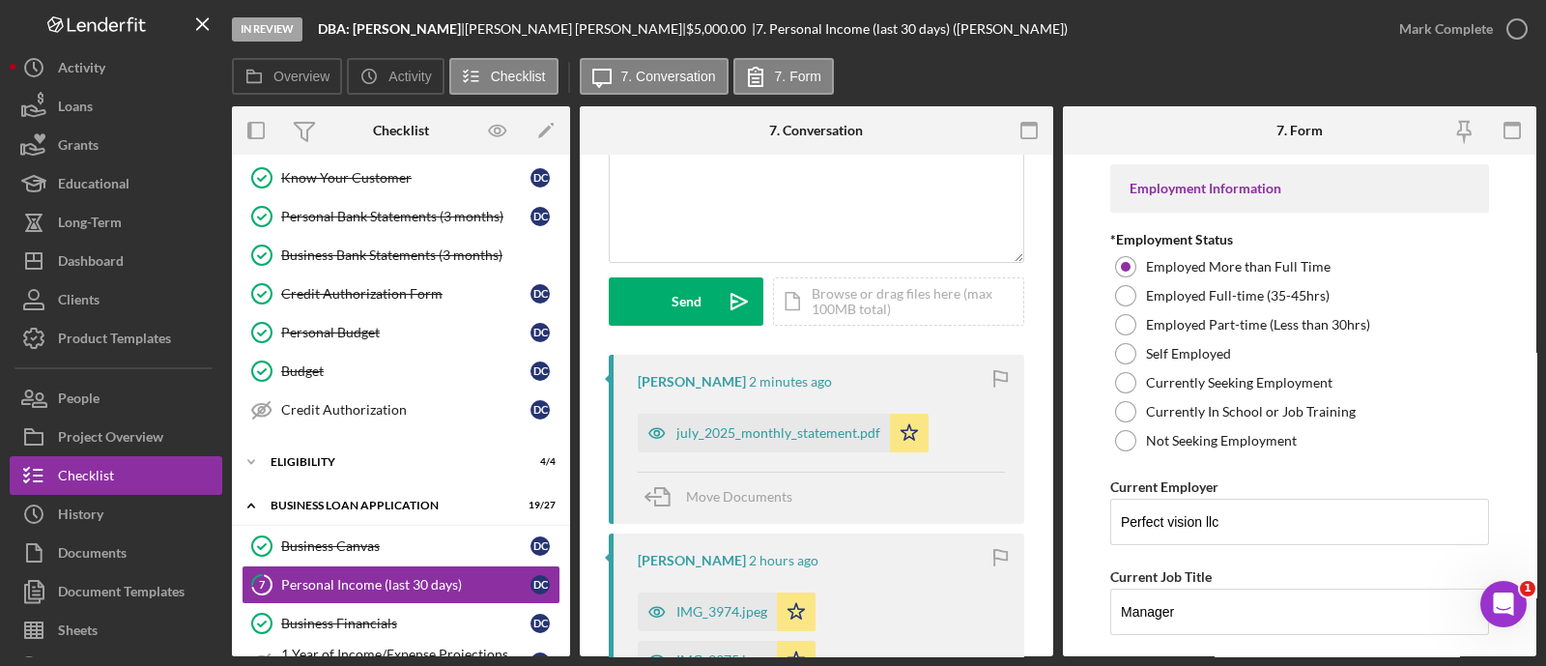
scroll to position [0, 0]
click at [1476, 37] on div "Mark Complete" at bounding box center [1446, 29] width 94 height 39
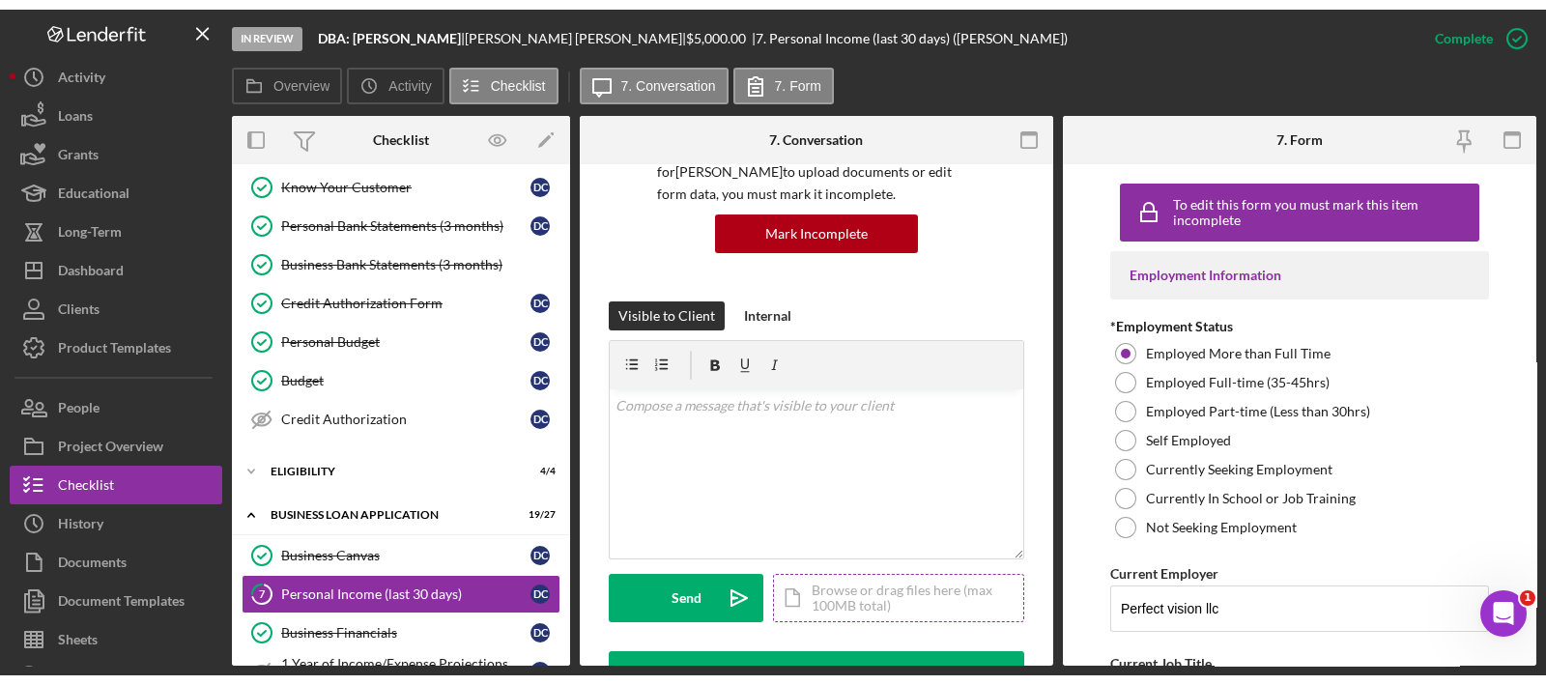
scroll to position [467, 0]
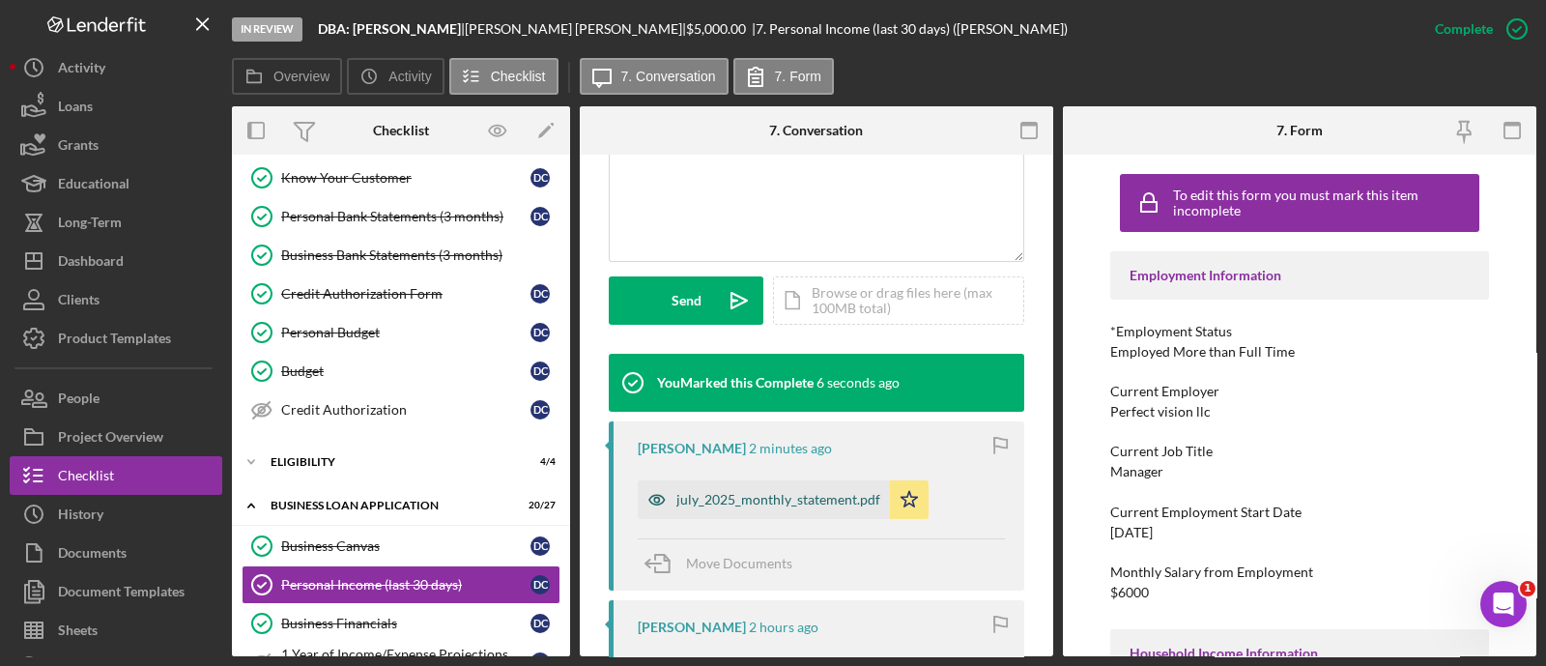
click at [809, 509] on div "july_2025_monthly_statement.pdf" at bounding box center [764, 499] width 252 height 39
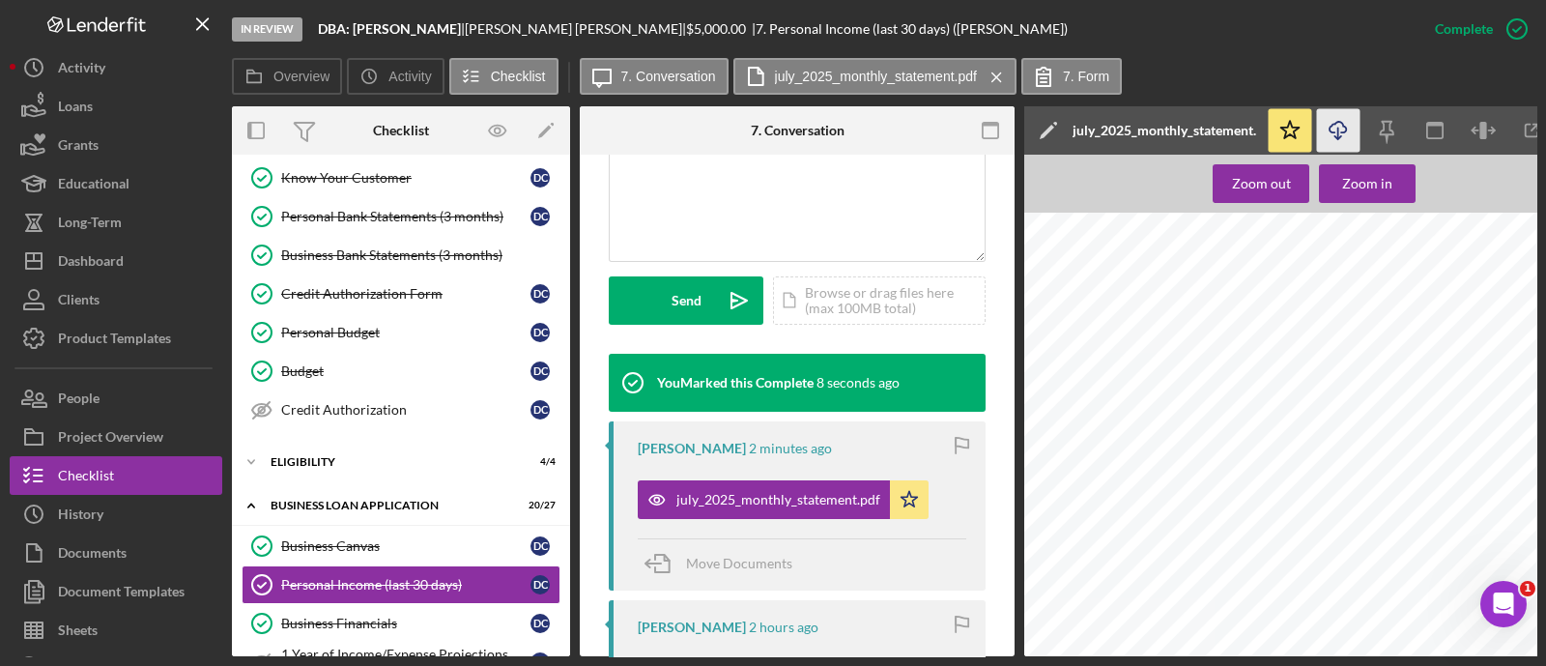
click at [1346, 127] on icon "Icon/Download" at bounding box center [1338, 130] width 43 height 43
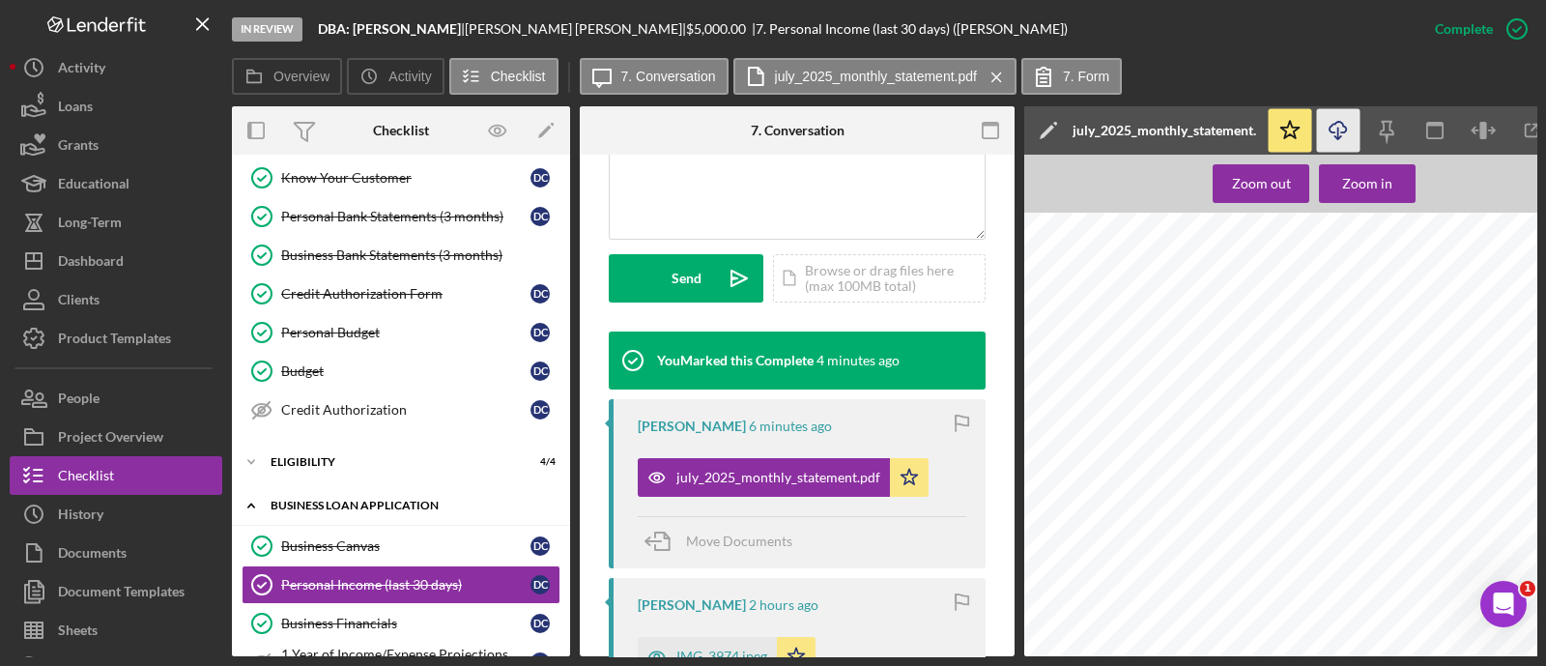
scroll to position [321, 0]
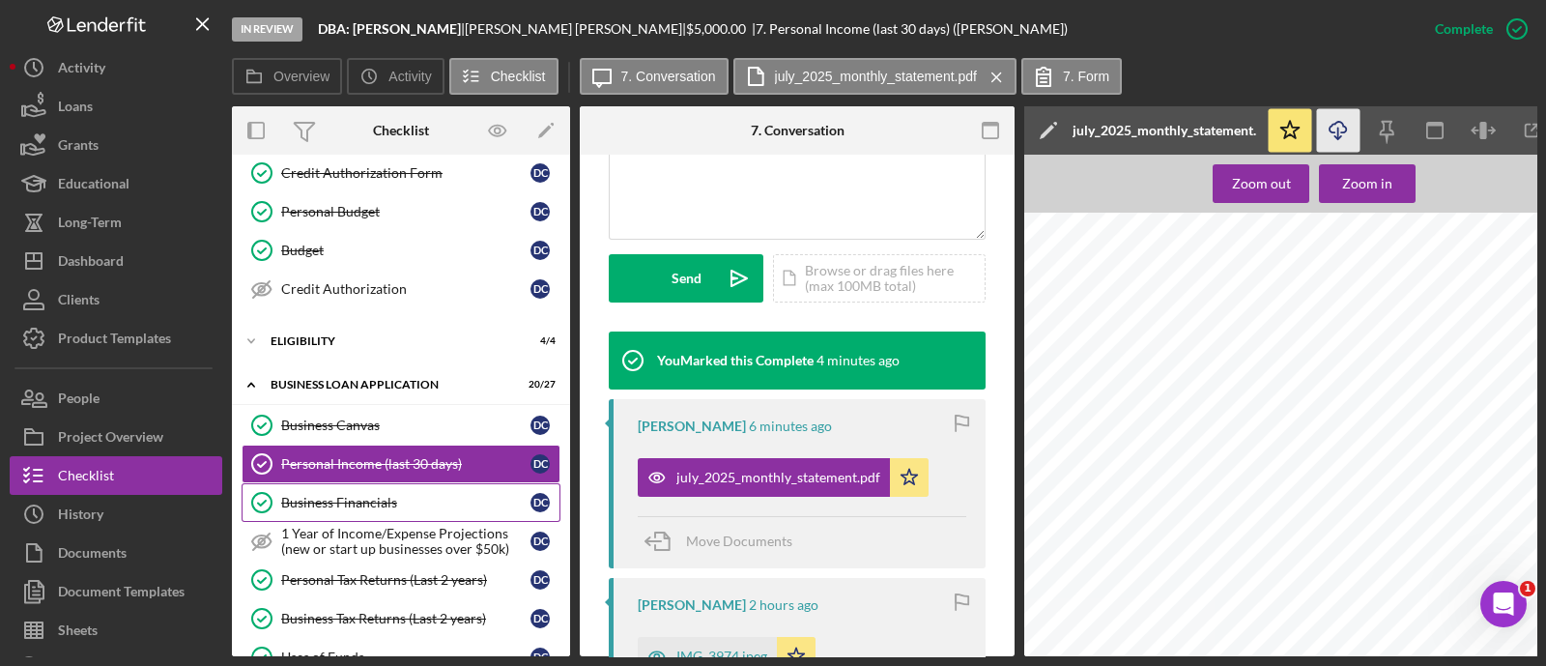
click at [324, 502] on div "Business Financials" at bounding box center [405, 502] width 249 height 15
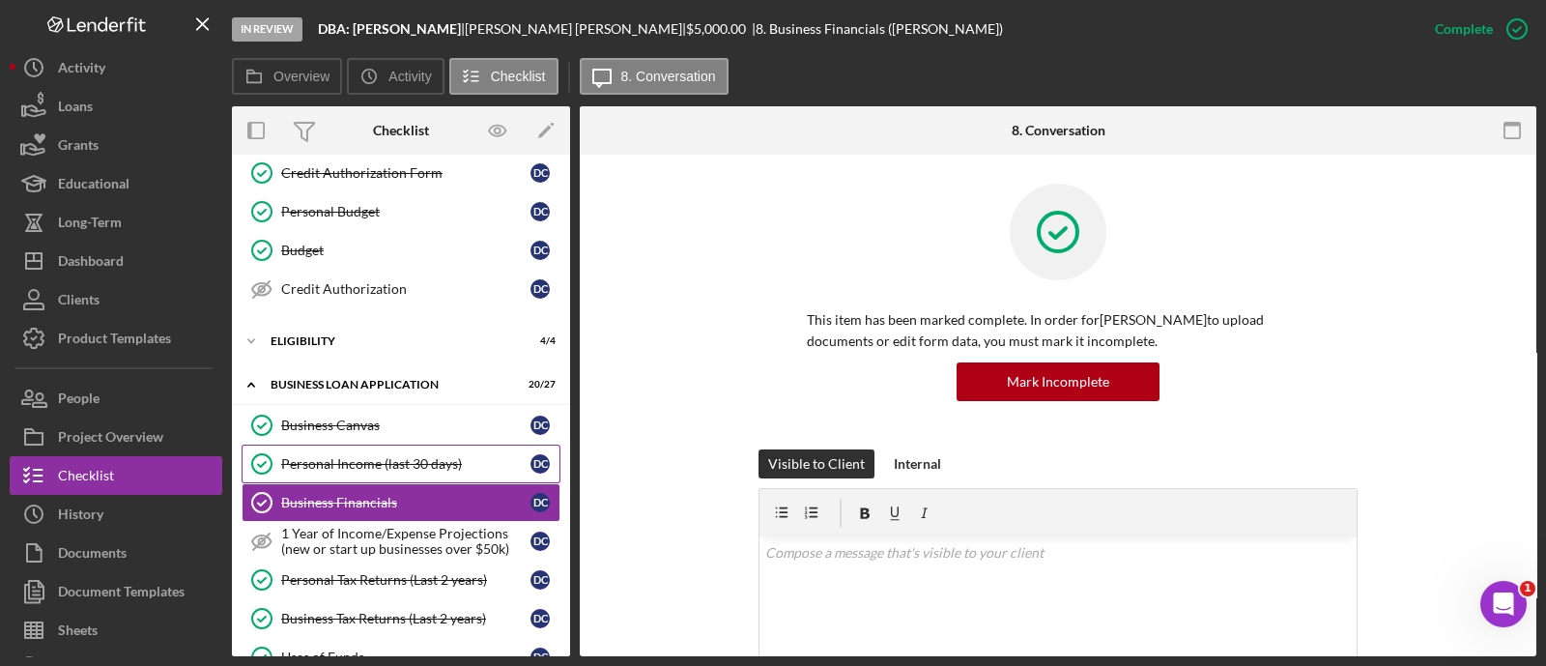
click at [321, 458] on div "Personal Income (last 30 days)" at bounding box center [405, 463] width 249 height 15
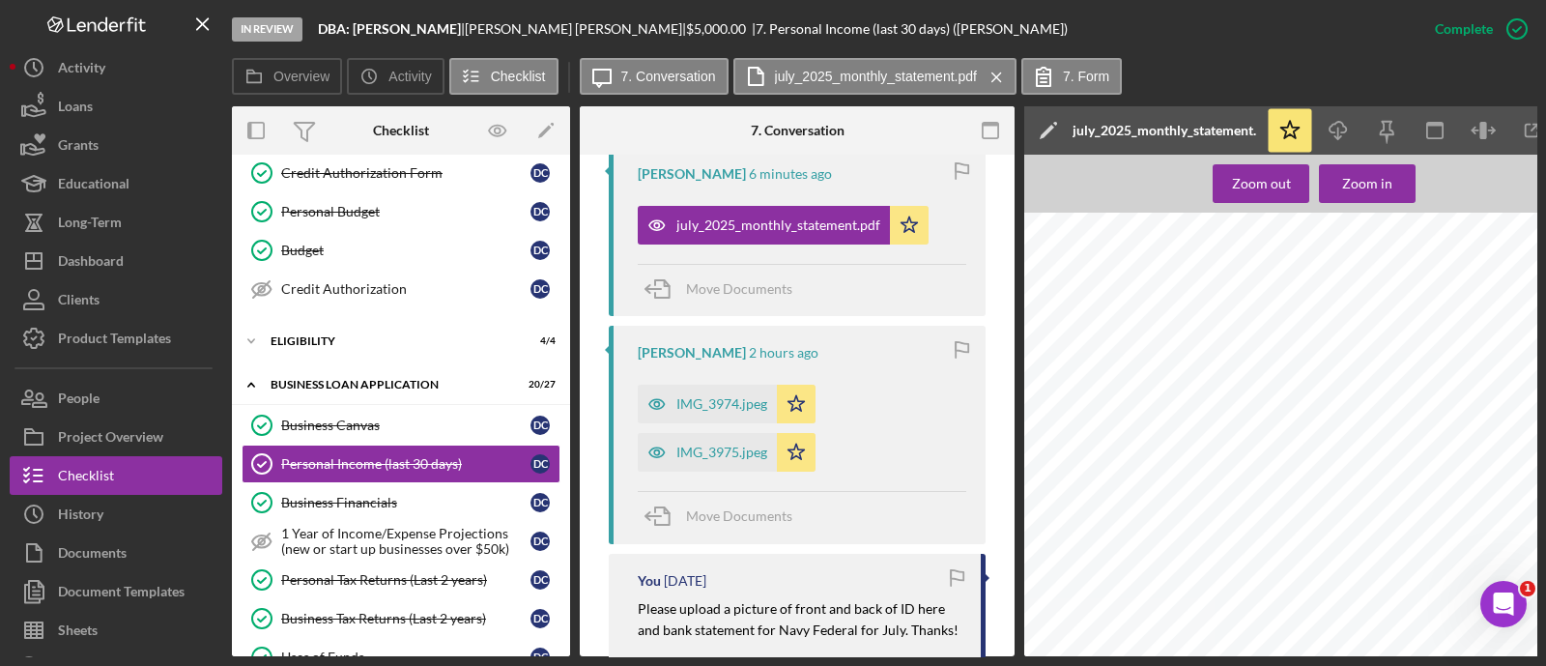
scroll to position [743, 0]
click at [744, 408] on div "IMG_3974.jpeg" at bounding box center [707, 402] width 139 height 39
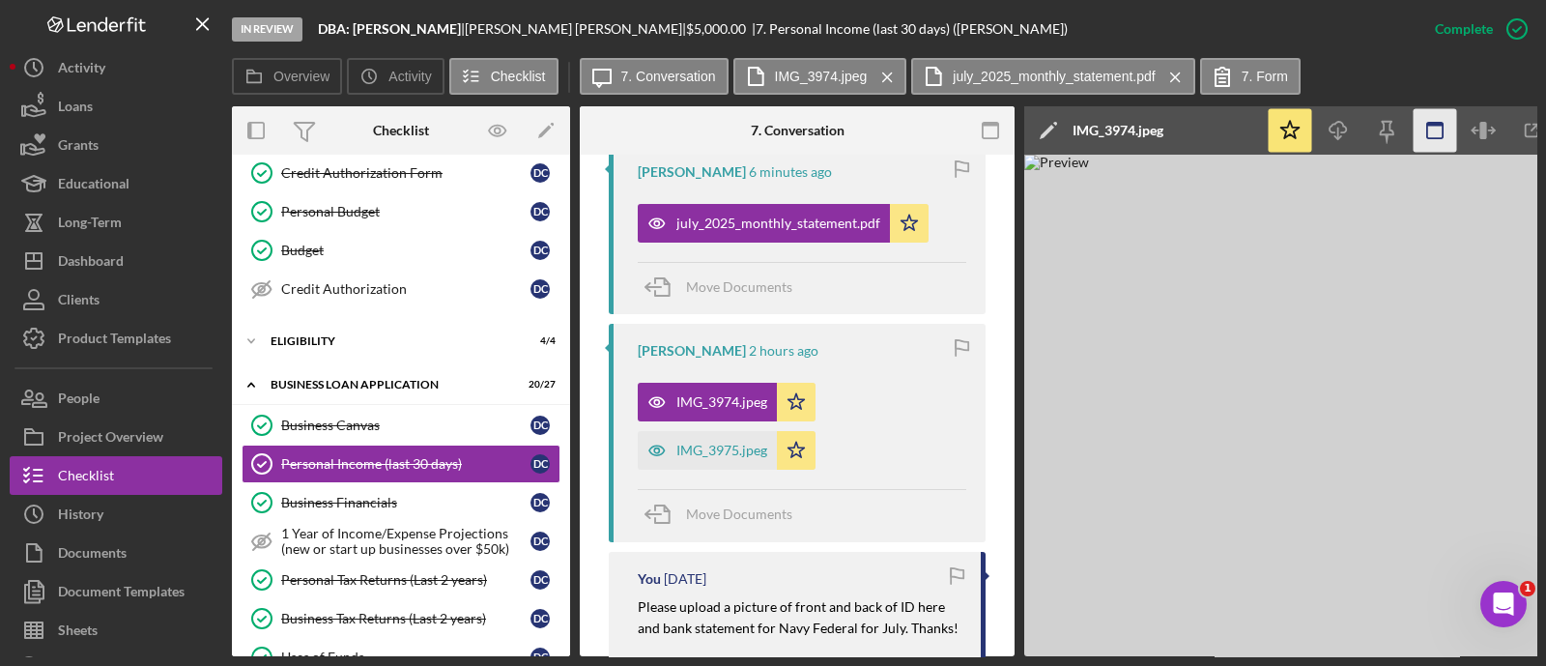
scroll to position [0, 318]
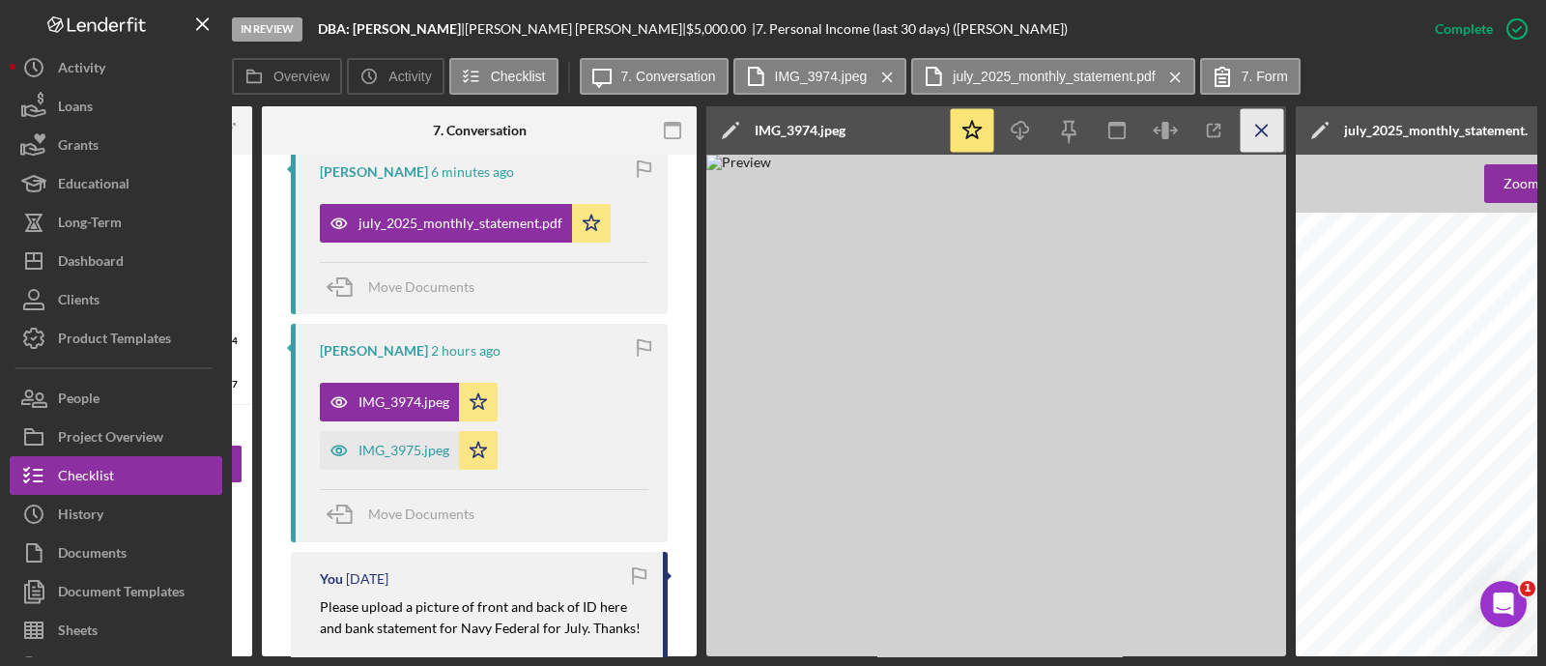
click at [1251, 130] on icon "Icon/Menu Close" at bounding box center [1261, 130] width 43 height 43
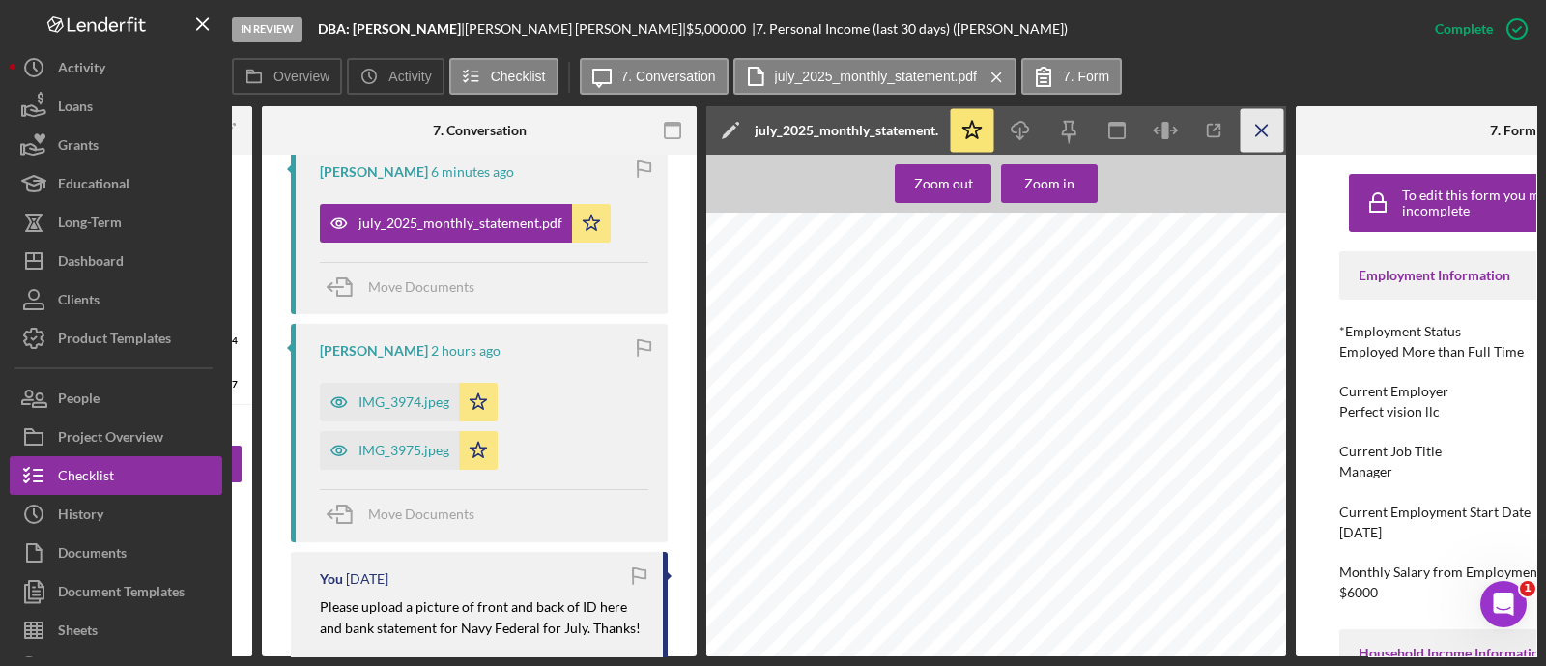
click at [1255, 144] on icon "Icon/Menu Close" at bounding box center [1261, 130] width 43 height 43
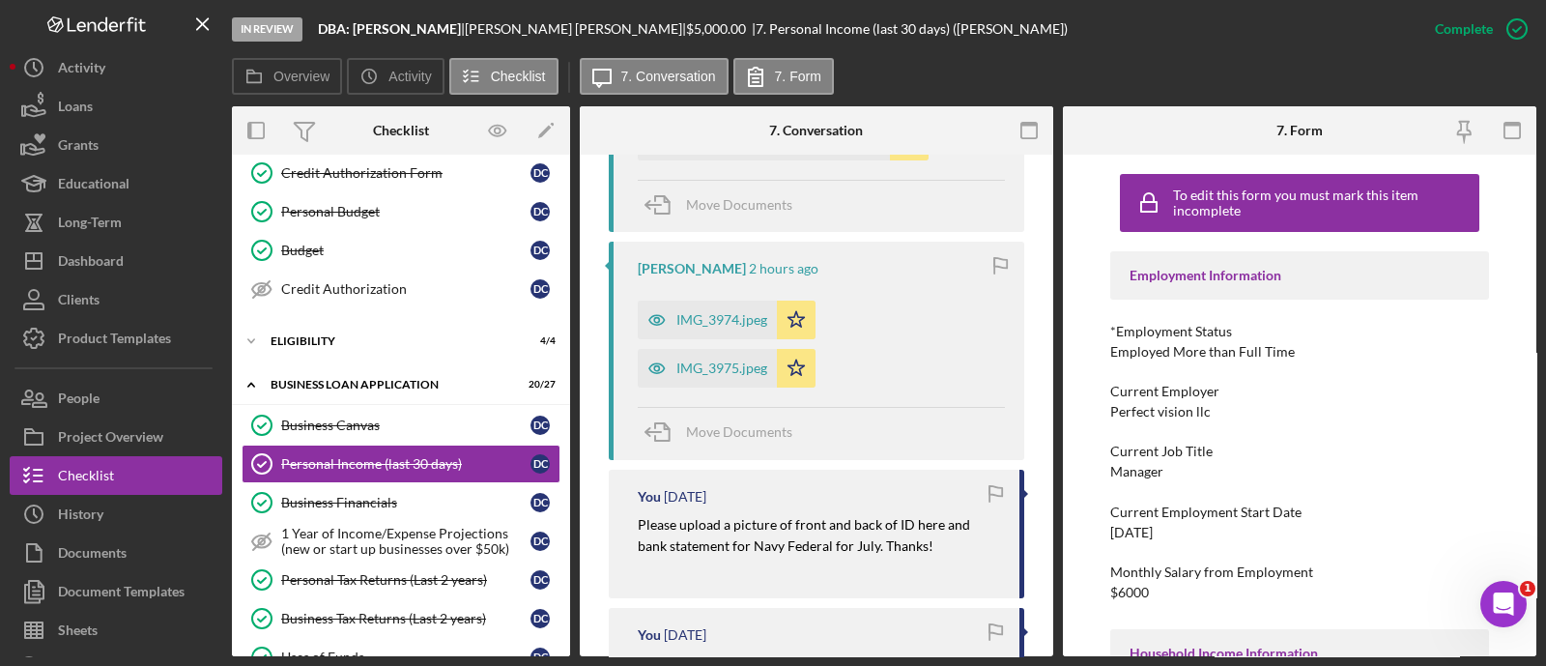
scroll to position [838, 0]
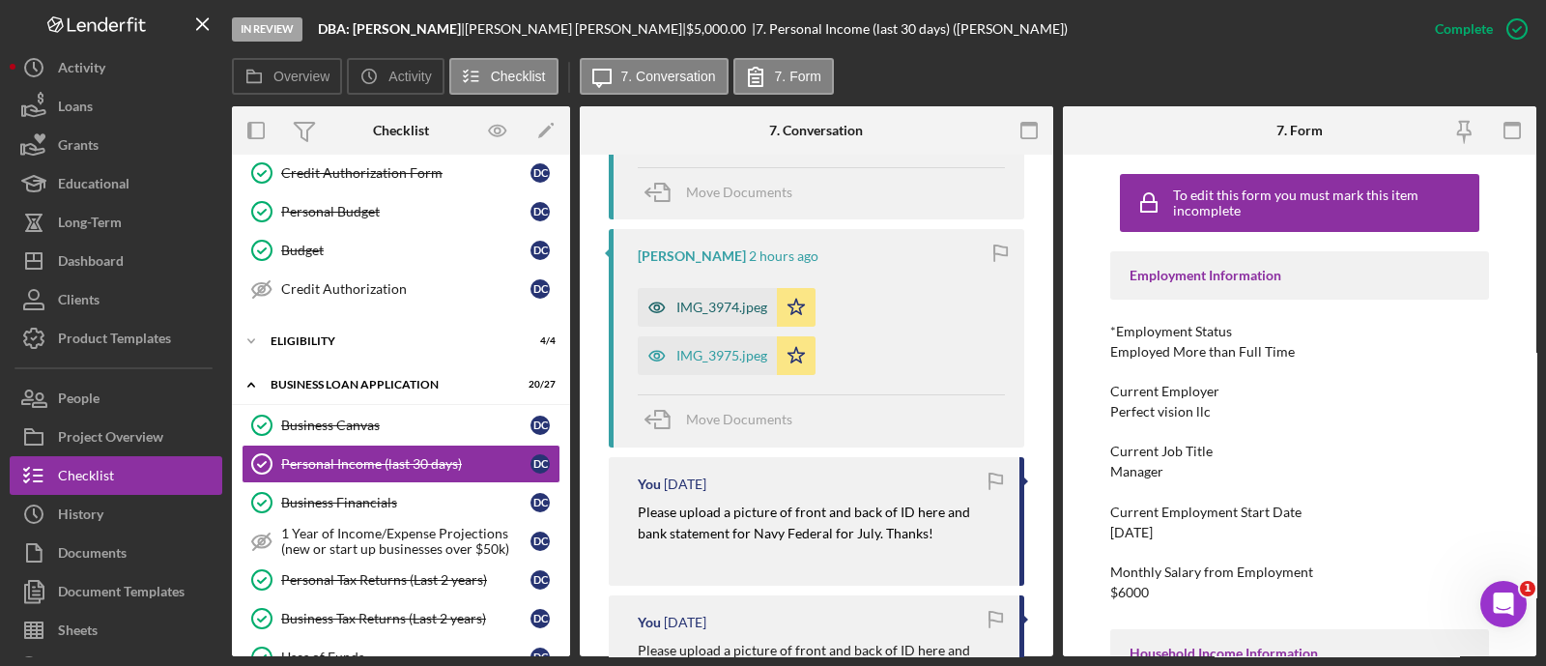
click at [701, 313] on div "IMG_3974.jpeg" at bounding box center [721, 306] width 91 height 15
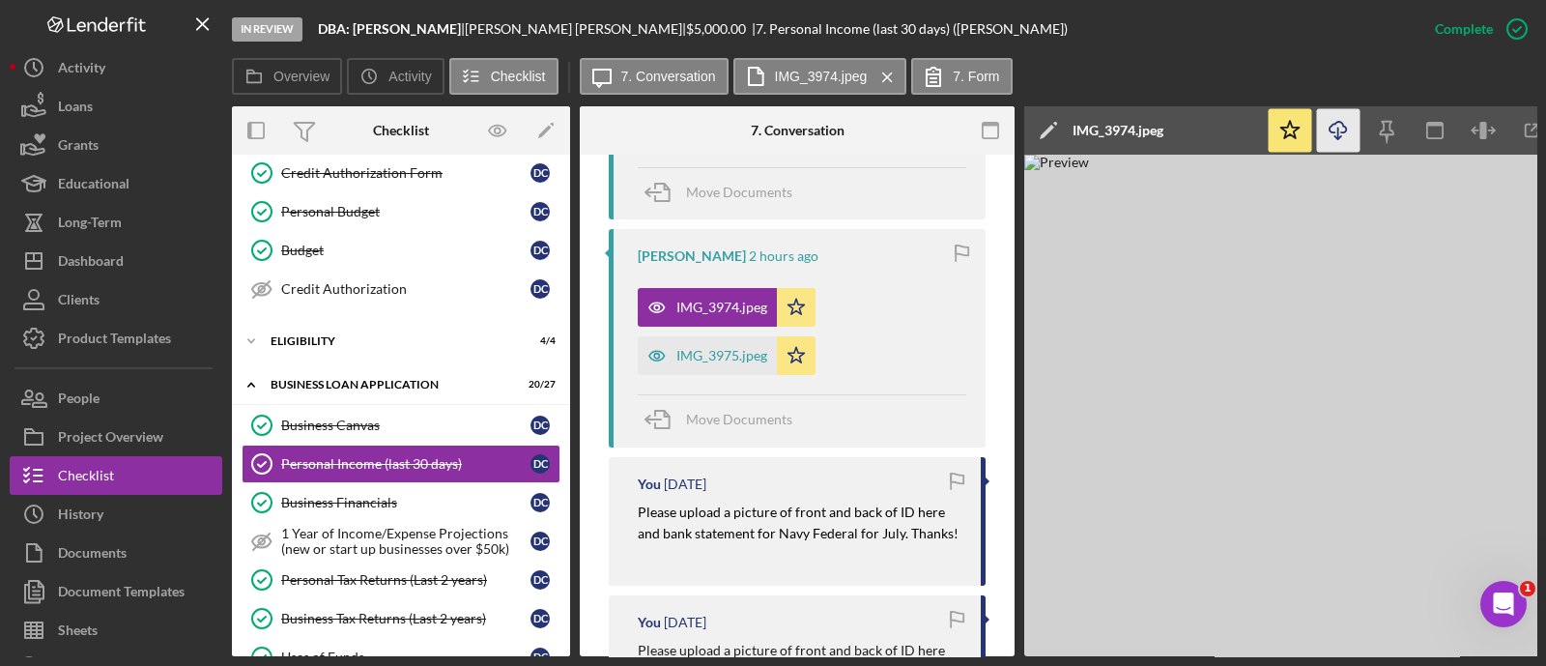
click at [1343, 137] on icon "Icon/Download" at bounding box center [1338, 130] width 43 height 43
click at [1344, 128] on icon "Icon/Download" at bounding box center [1338, 130] width 43 height 43
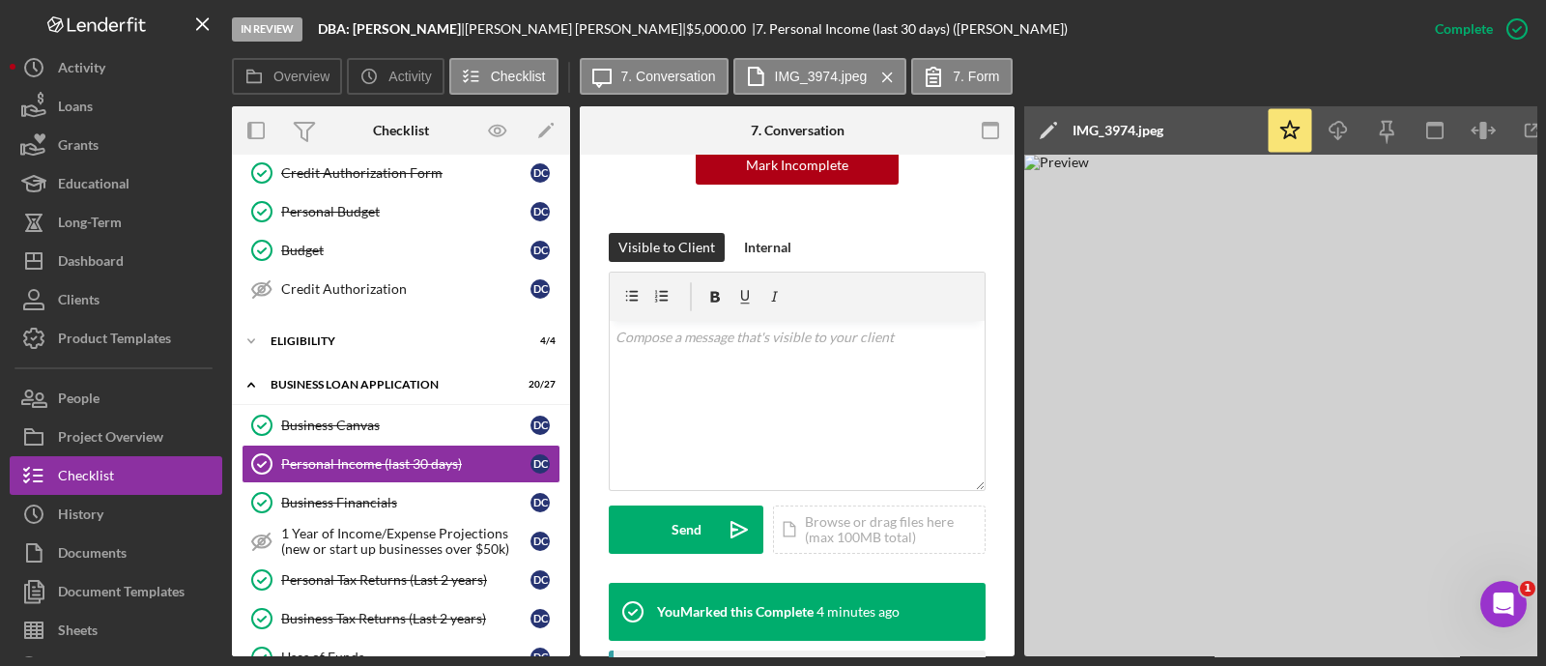
scroll to position [0, 0]
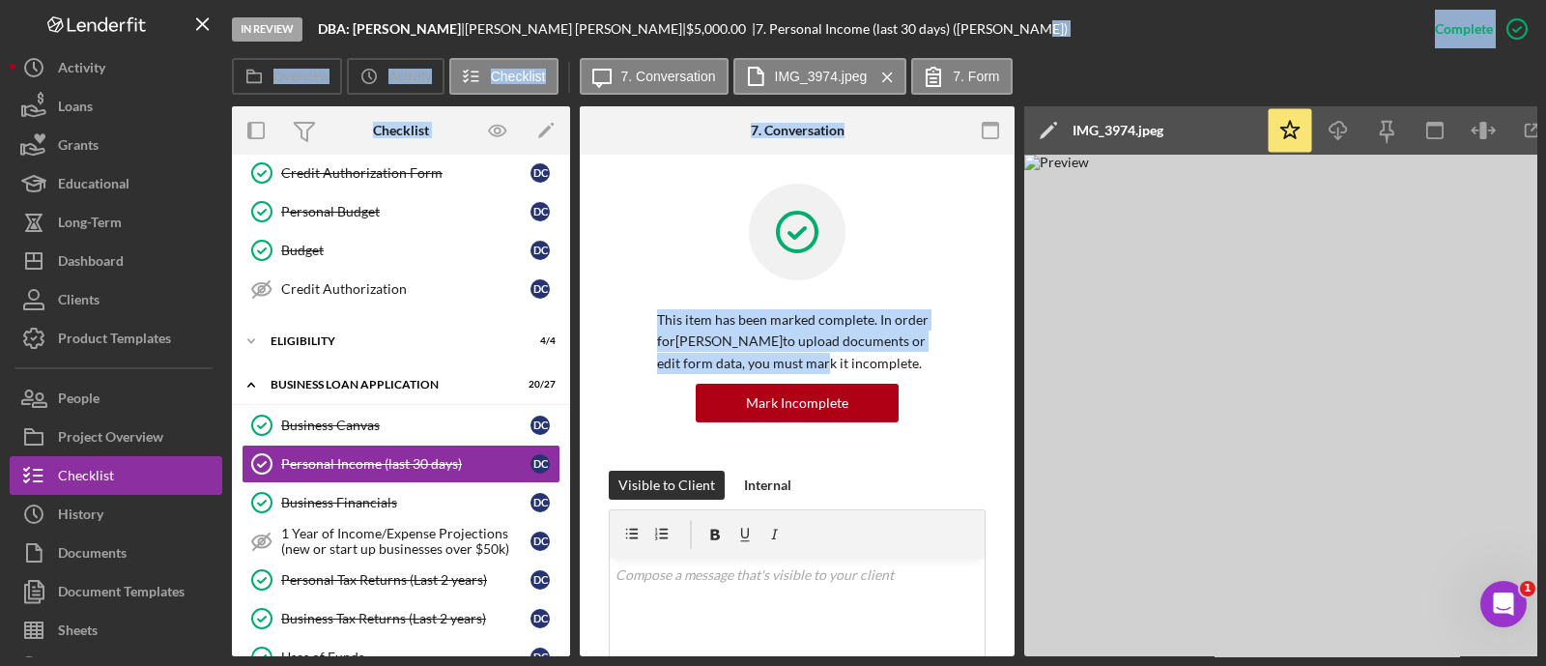
drag, startPoint x: 822, startPoint y: 369, endPoint x: 1545, endPoint y: 82, distance: 777.5
click at [1545, 82] on div "In Review DBA: [PERSON_NAME] | [PERSON_NAME] | $5,000.00 | 7. Personal Income (…" at bounding box center [773, 333] width 1546 height 666
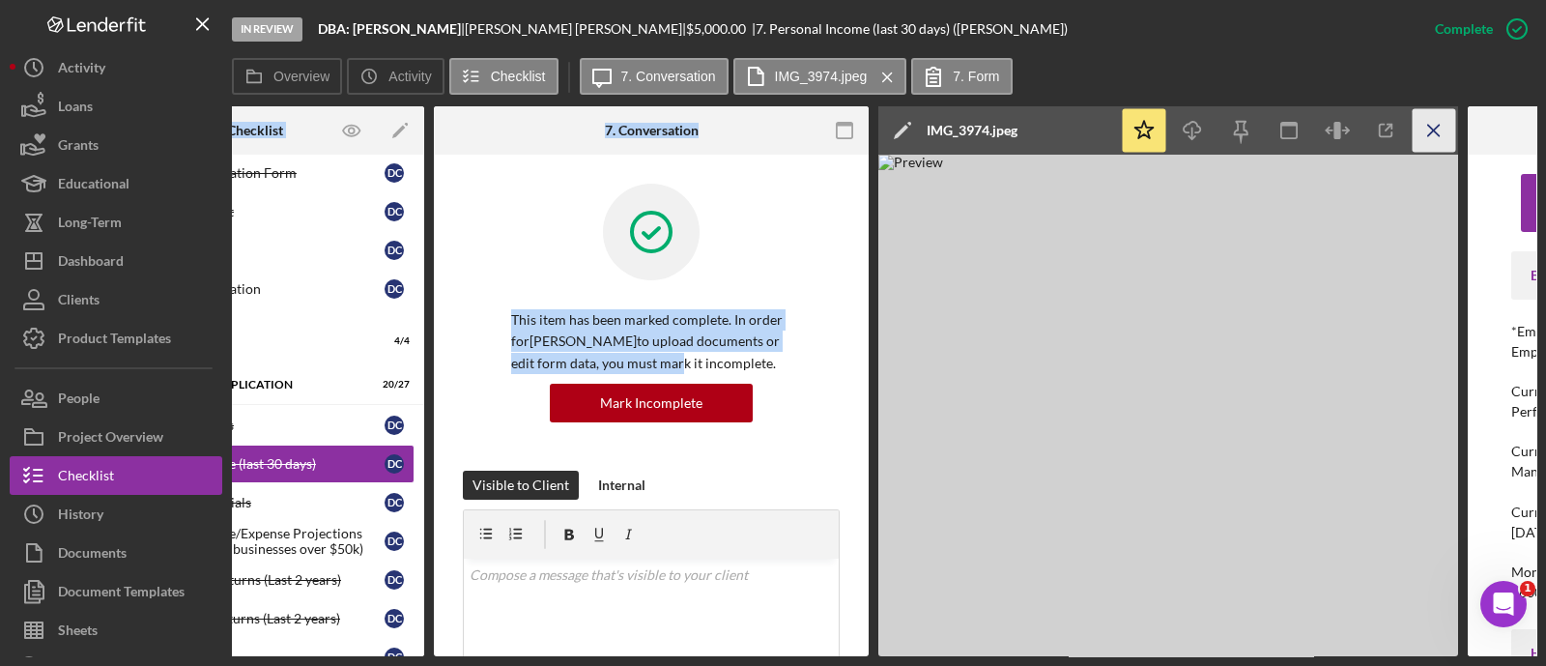
scroll to position [0, 149]
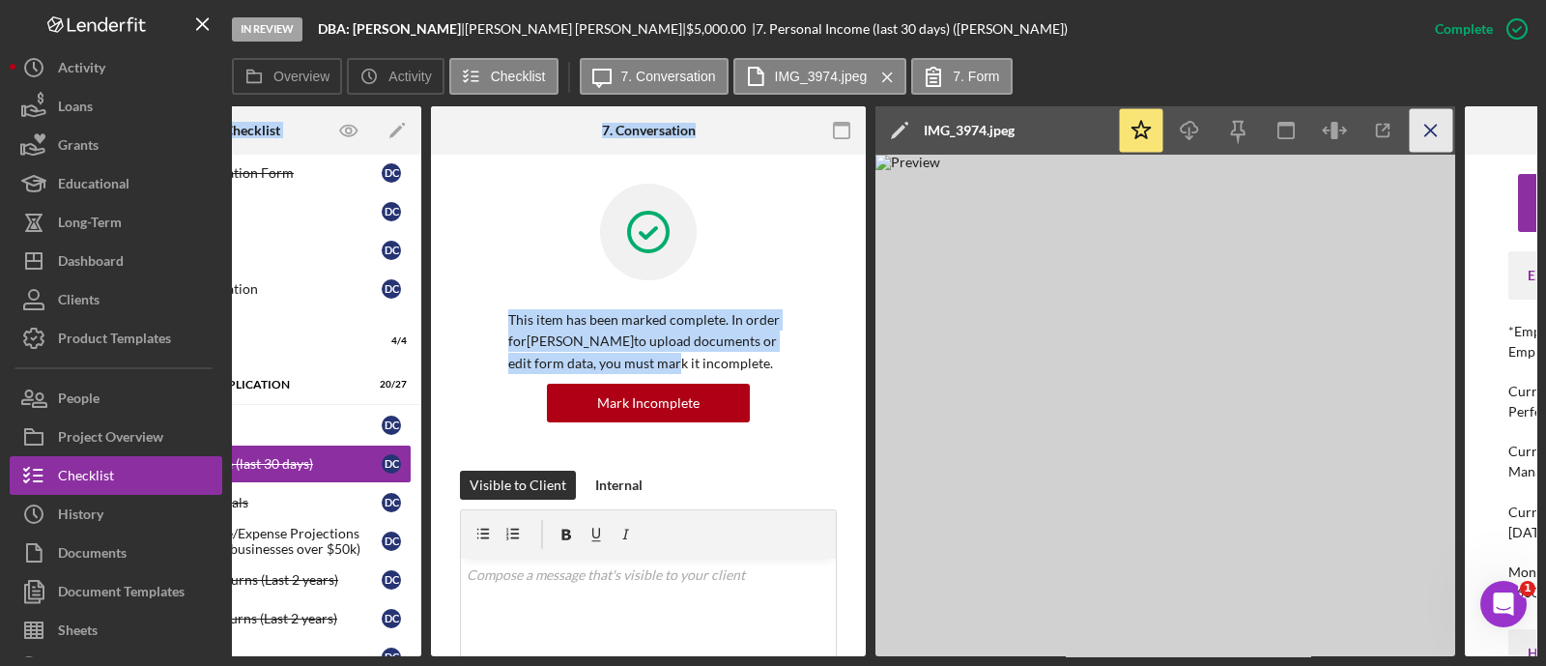
click at [1444, 141] on icon "Icon/Menu Close" at bounding box center [1431, 130] width 43 height 43
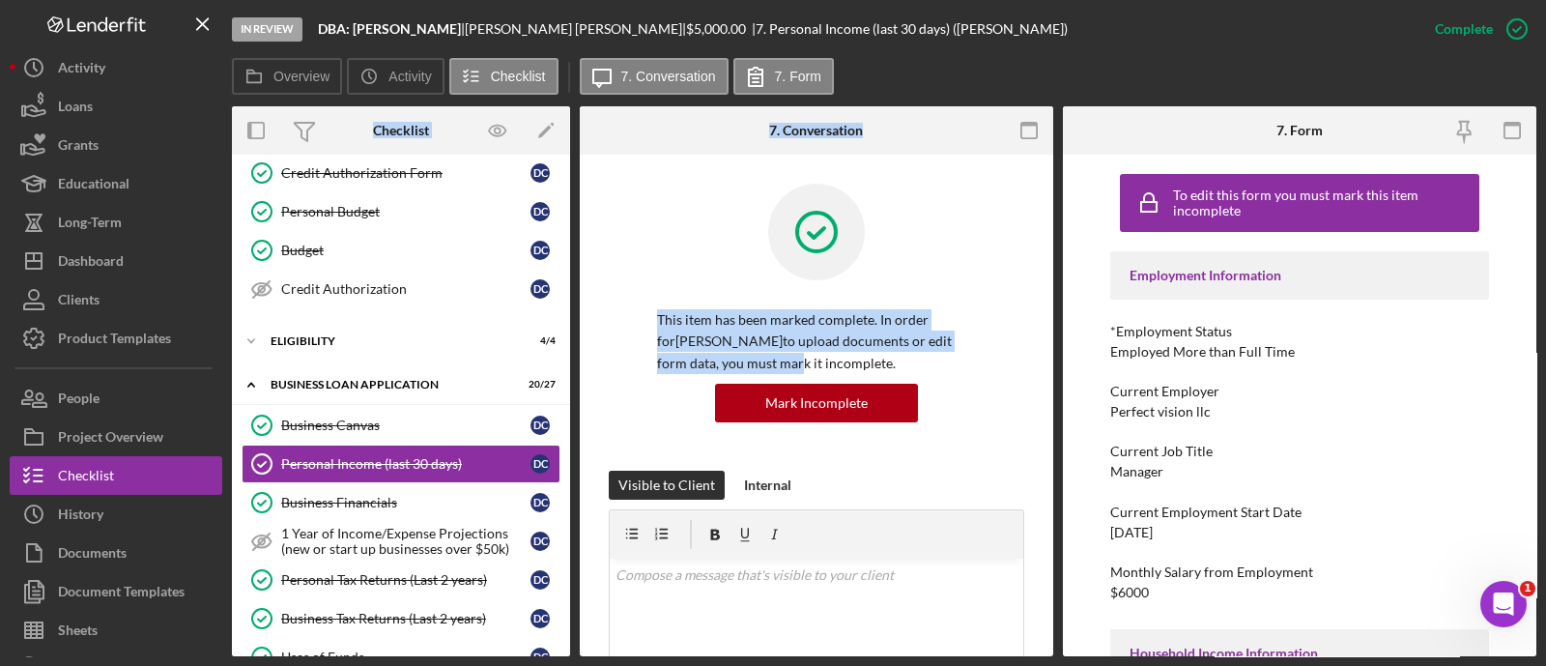
scroll to position [133, 0]
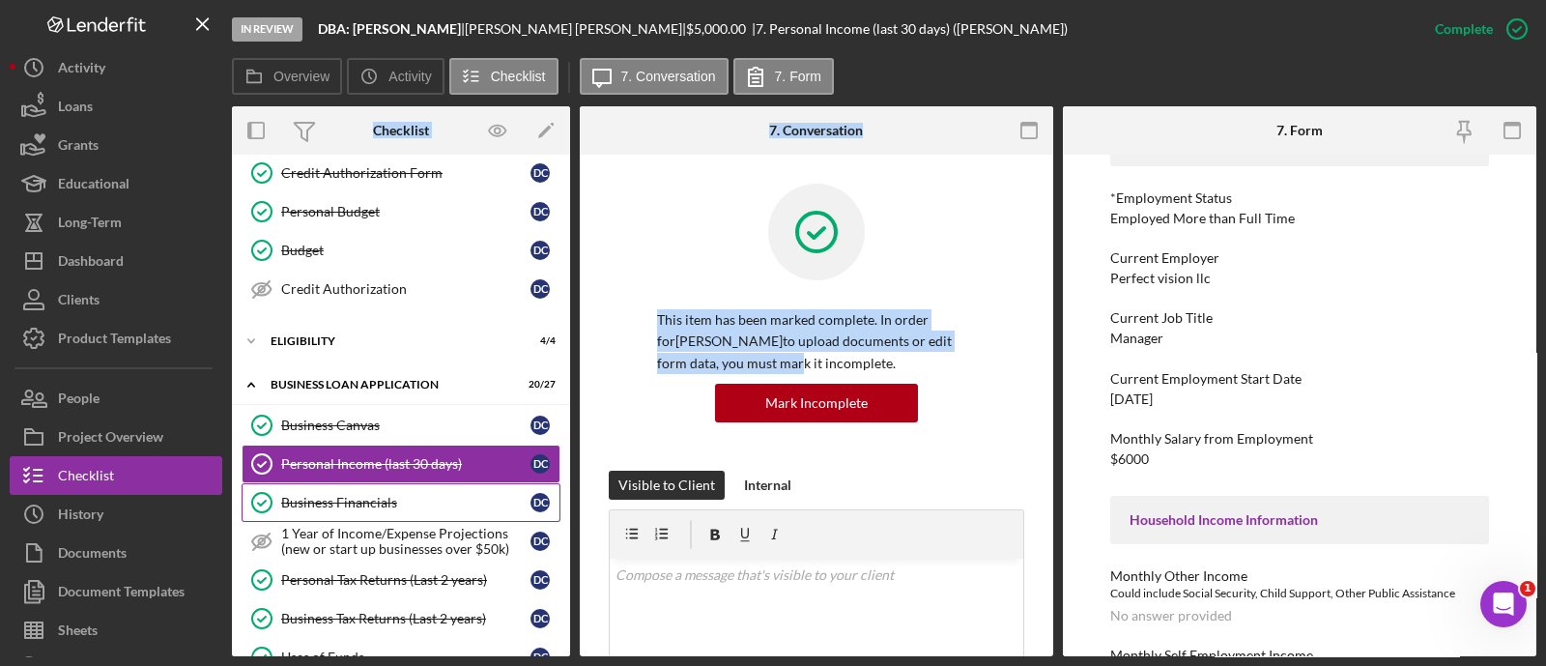
click at [393, 488] on link "Business Financials Business Financials D C" at bounding box center [401, 502] width 319 height 39
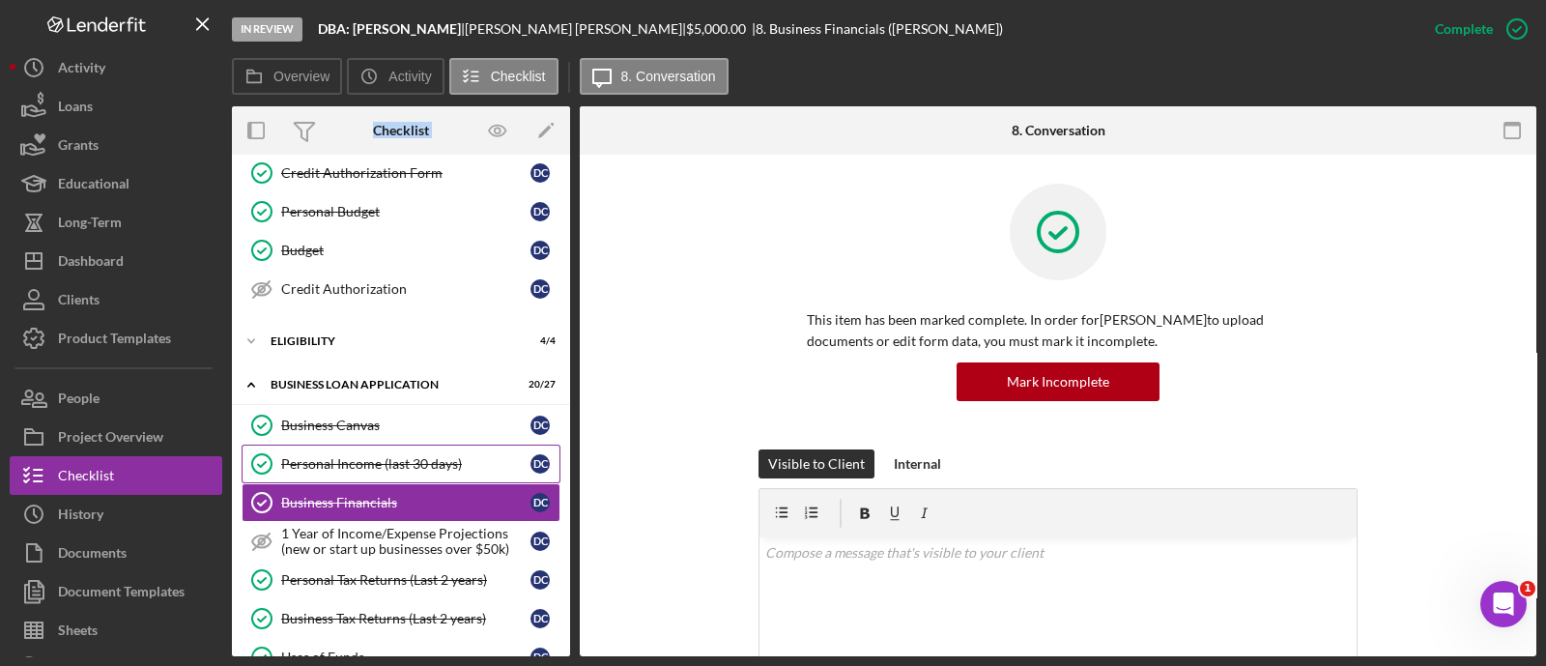
click at [368, 456] on div "Personal Income (last 30 days)" at bounding box center [405, 463] width 249 height 15
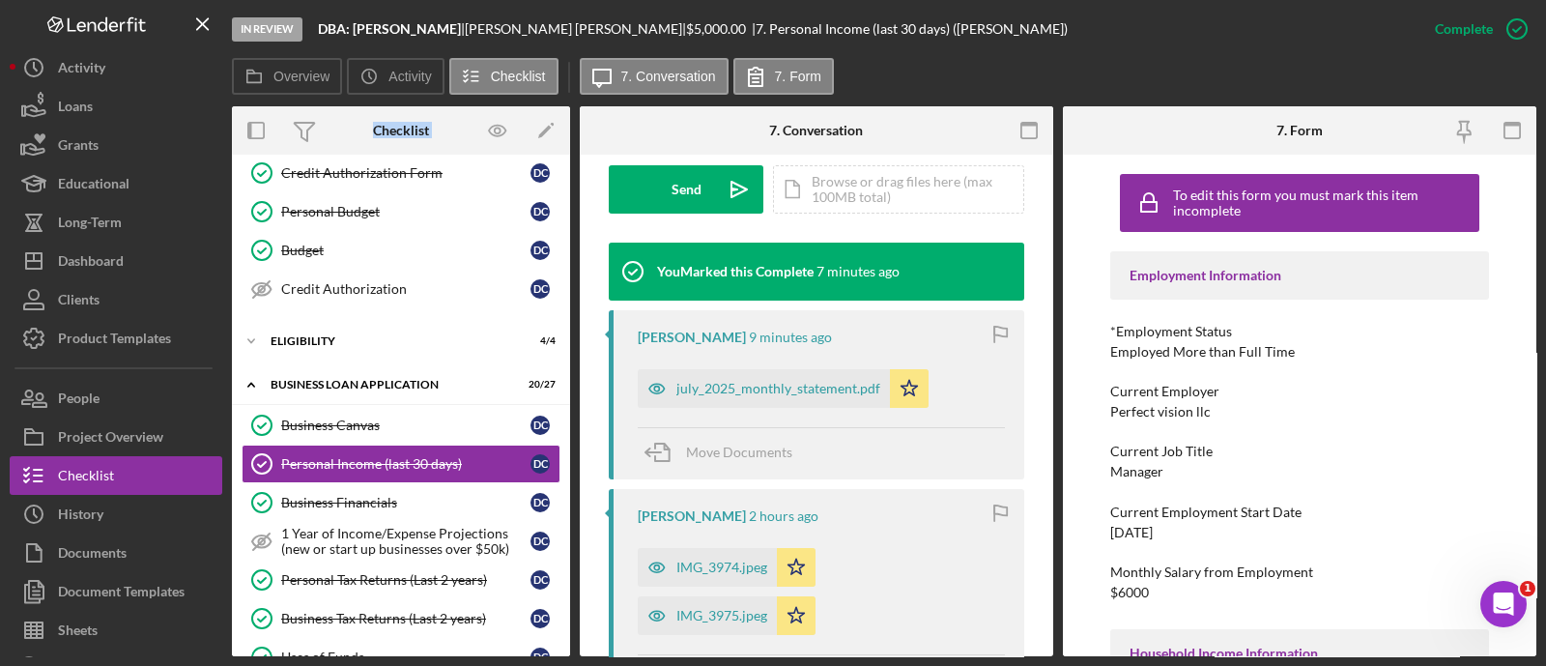
scroll to position [580, 0]
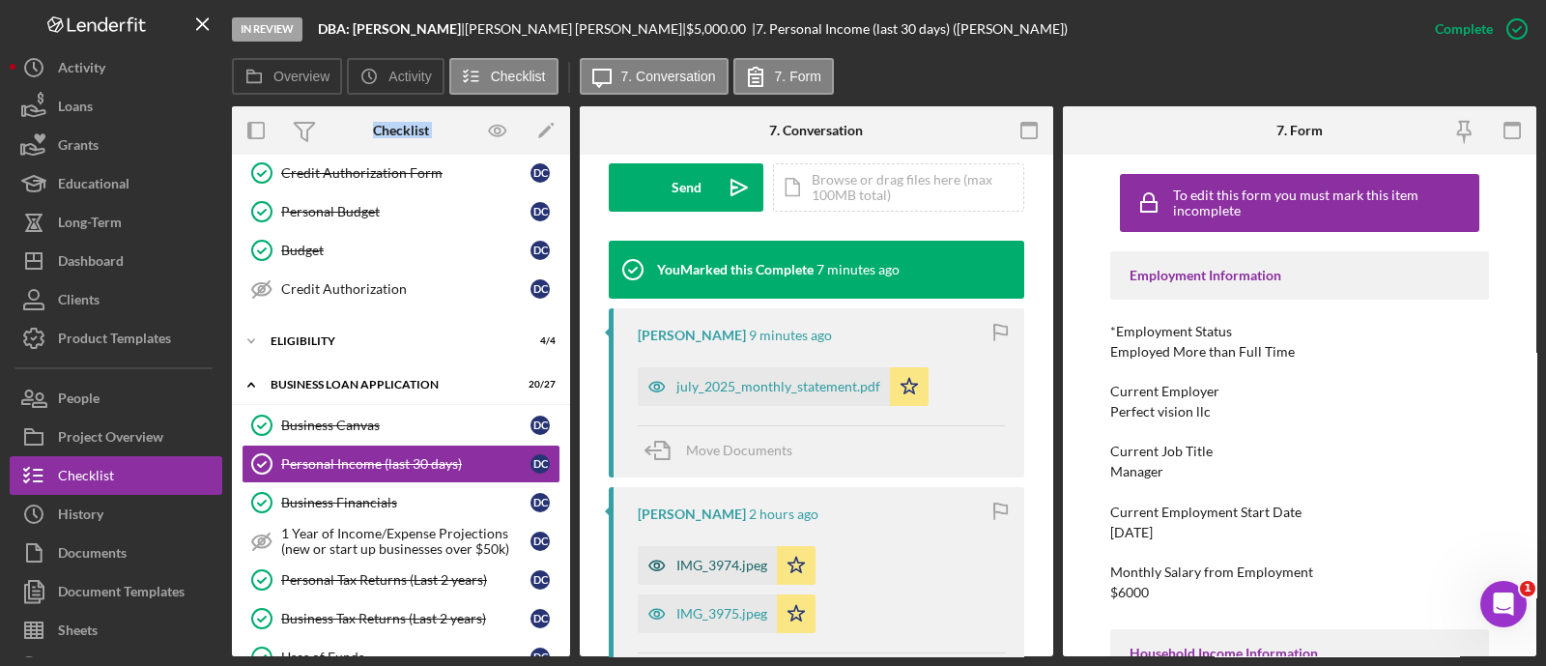
click at [749, 560] on div "IMG_3974.jpeg" at bounding box center [721, 564] width 91 height 15
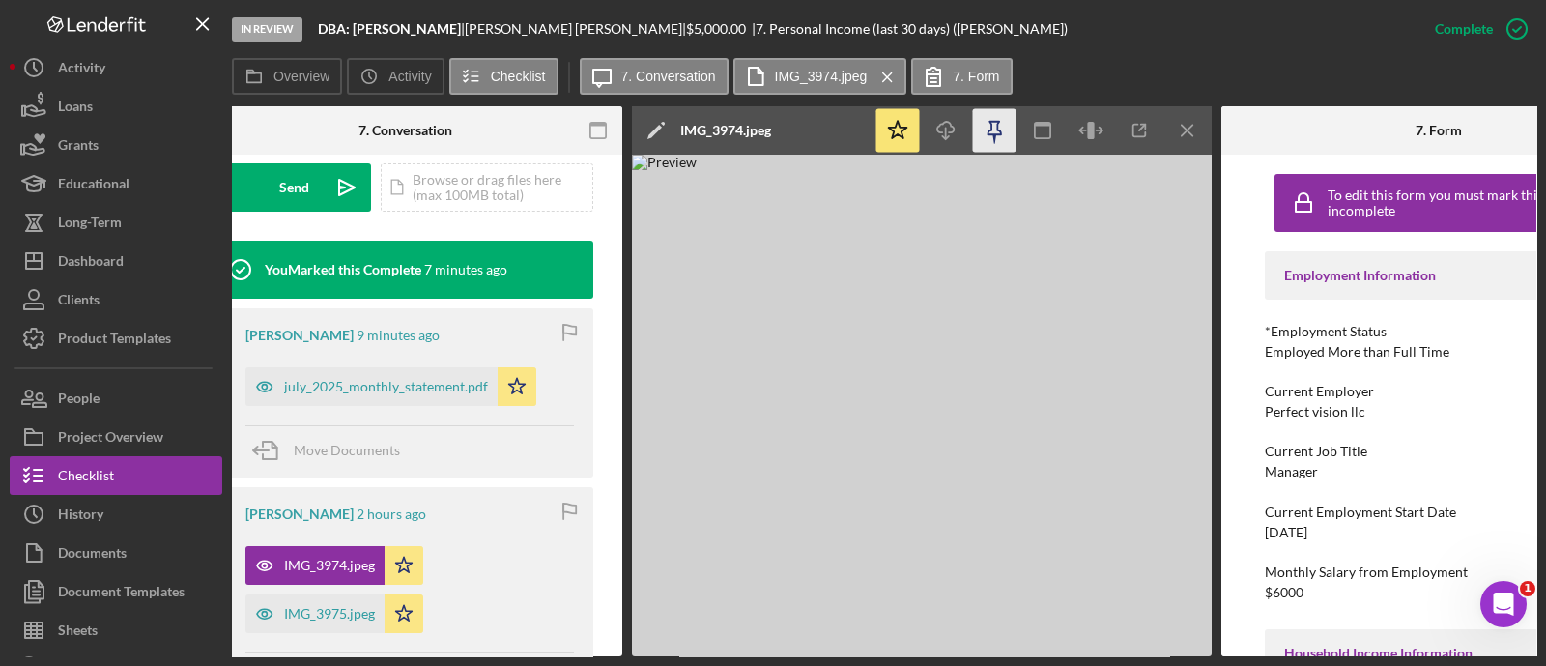
scroll to position [0, 400]
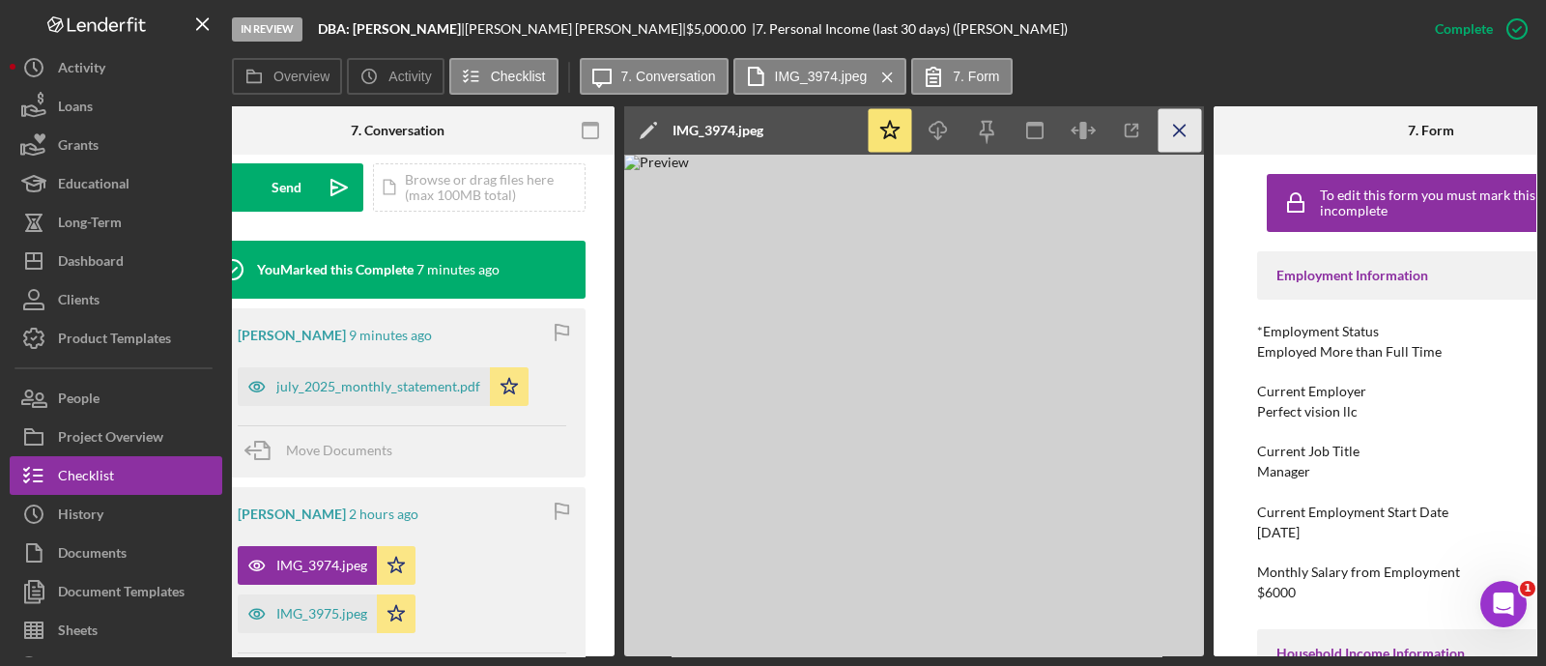
click at [1185, 124] on icon "Icon/Menu Close" at bounding box center [1179, 130] width 43 height 43
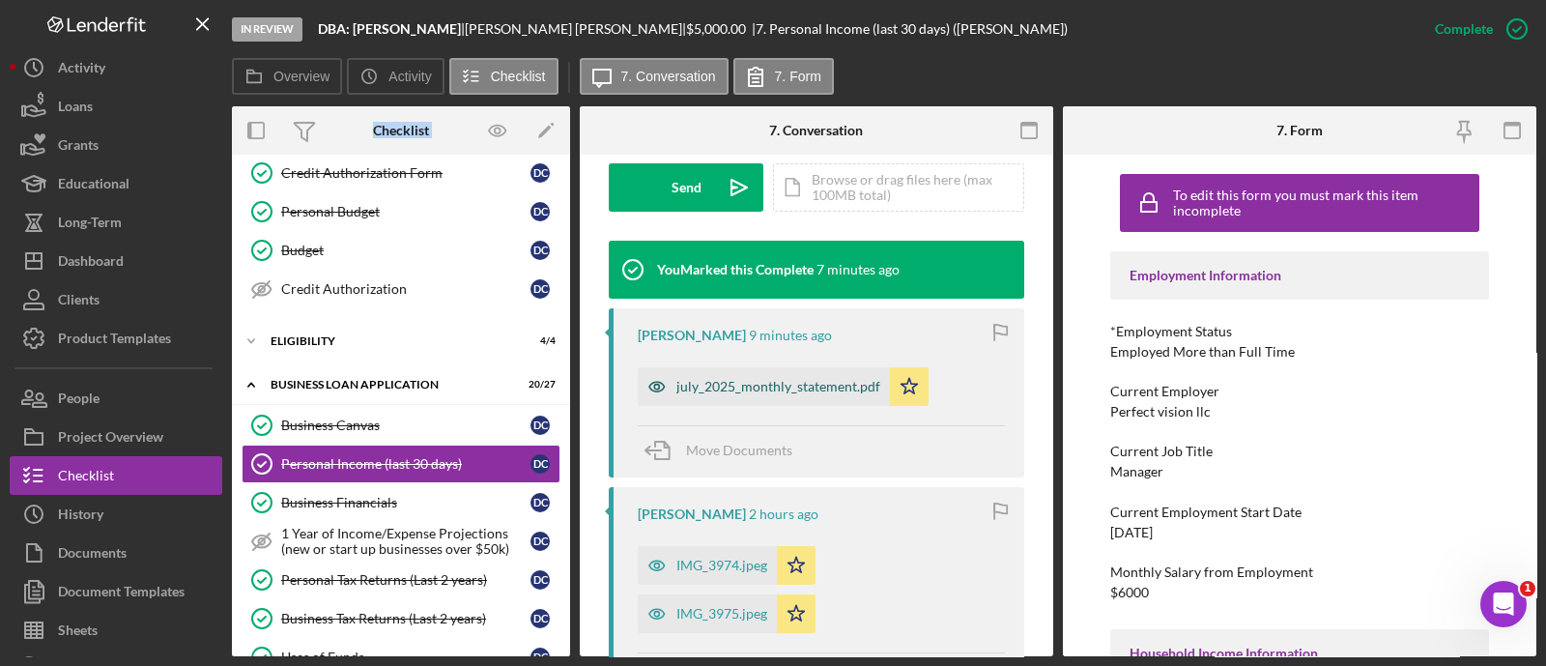
click at [768, 374] on div "july_2025_monthly_statement.pdf" at bounding box center [764, 386] width 252 height 39
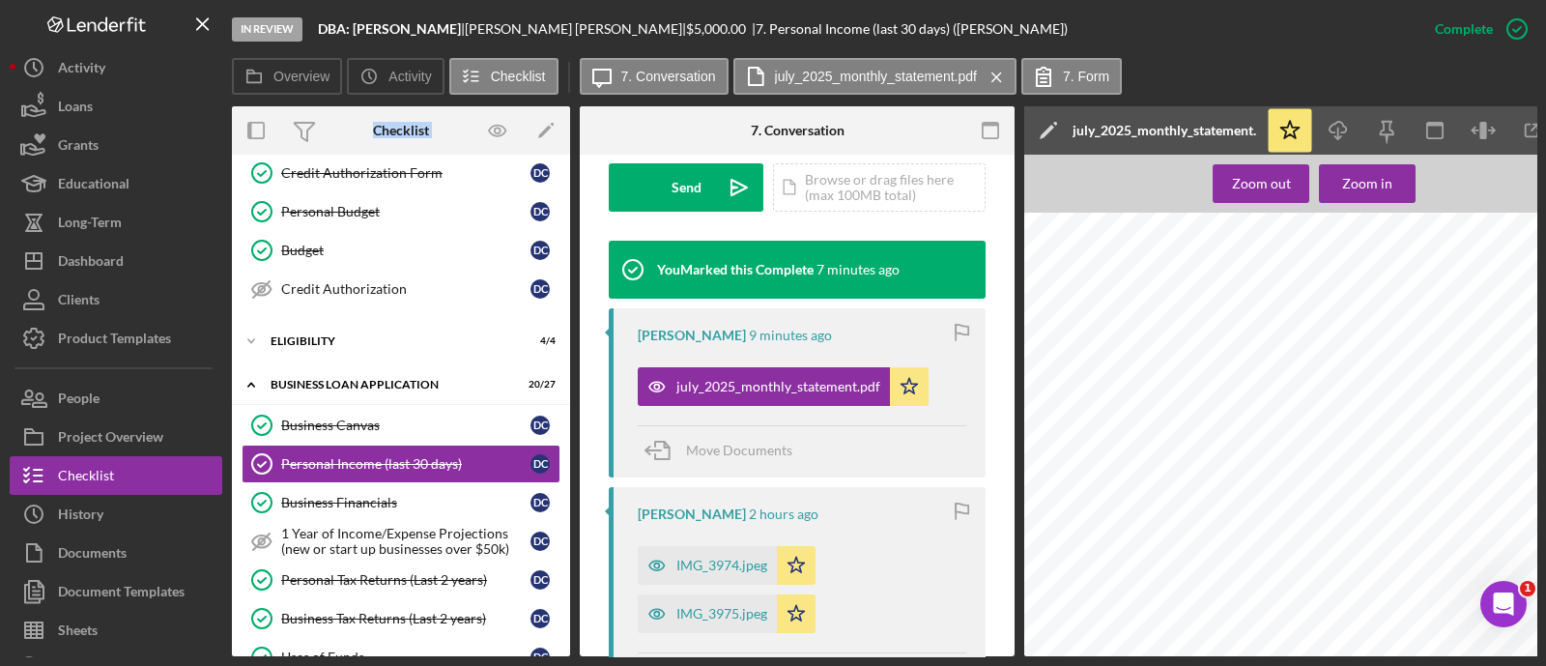
scroll to position [245, 0]
click at [372, 433] on link "Business Canvas Business Canvas D C" at bounding box center [401, 425] width 319 height 39
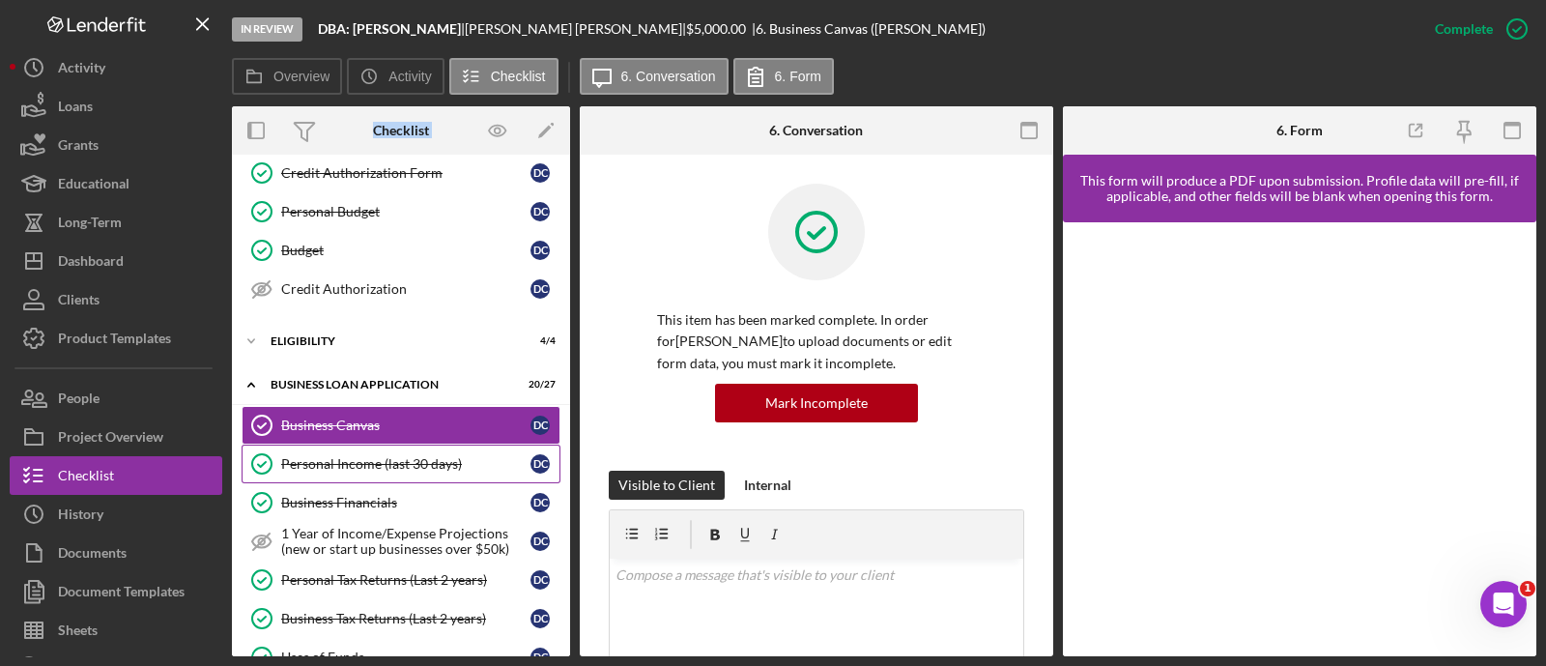
click at [369, 469] on link "Personal Income (last 30 days) Personal Income (last 30 days) D C" at bounding box center [401, 463] width 319 height 39
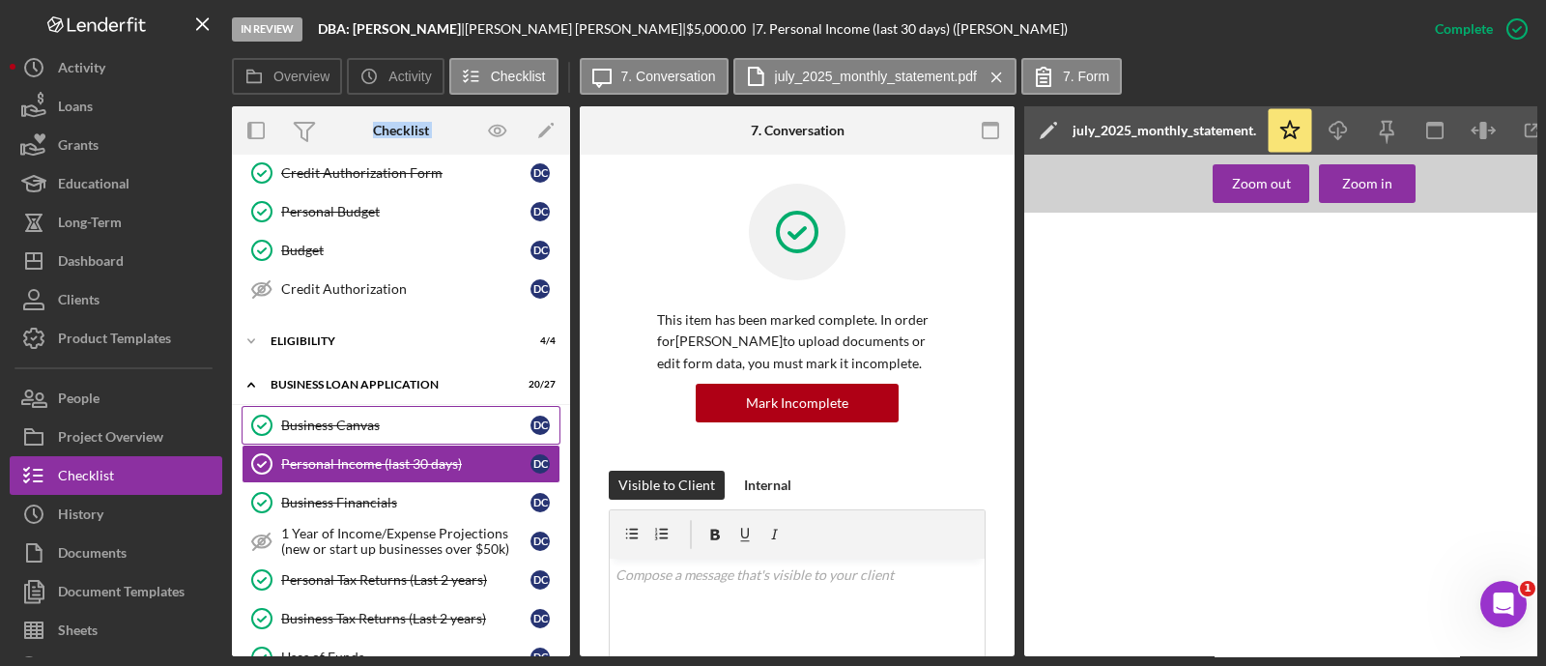
click at [355, 419] on div "Business Canvas" at bounding box center [405, 424] width 249 height 15
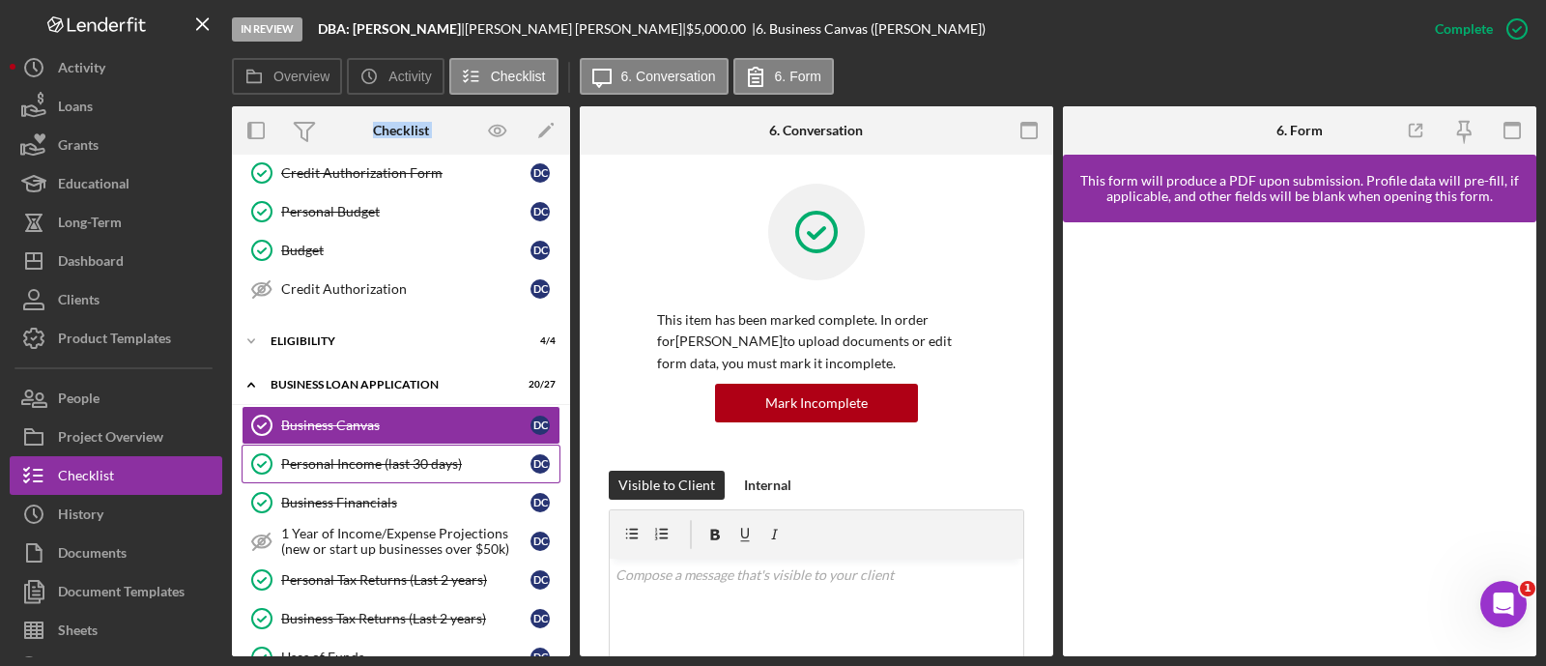
click at [366, 466] on div "Personal Income (last 30 days)" at bounding box center [405, 463] width 249 height 15
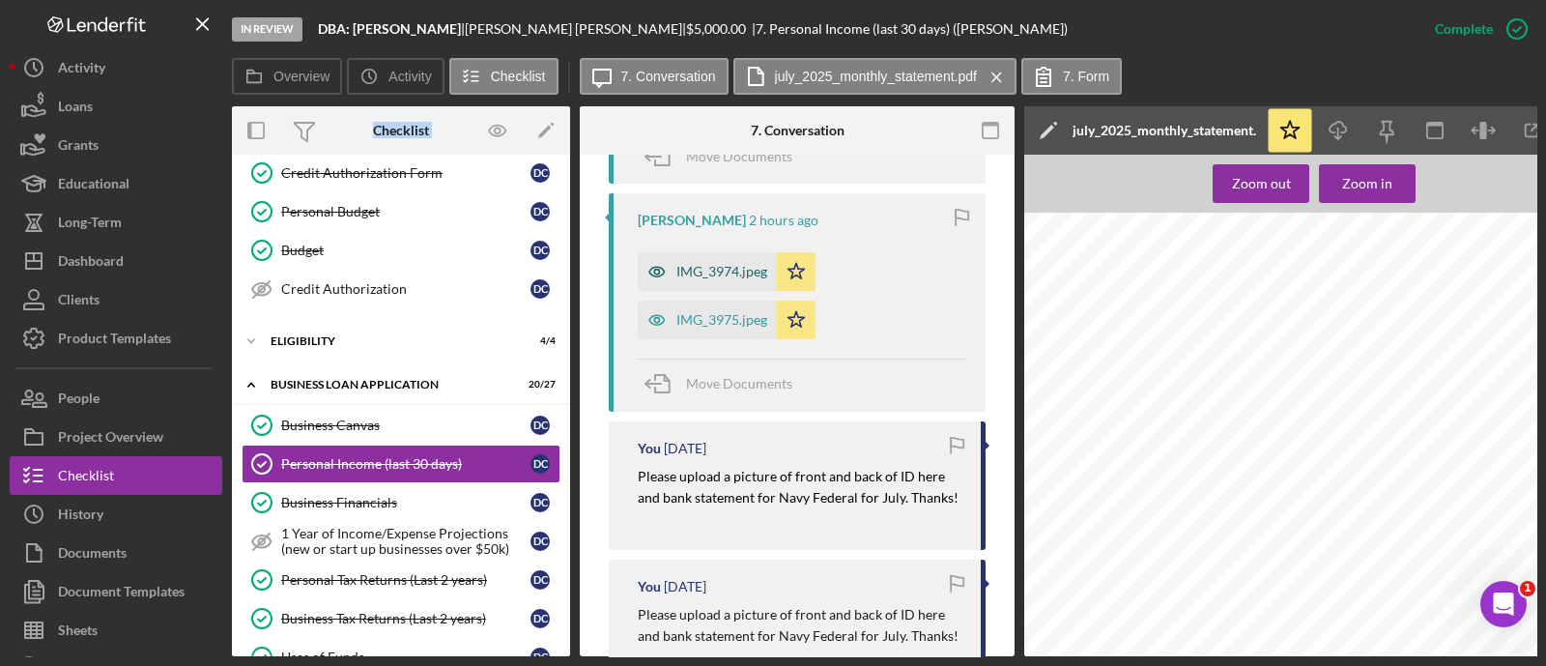
scroll to position [865, 0]
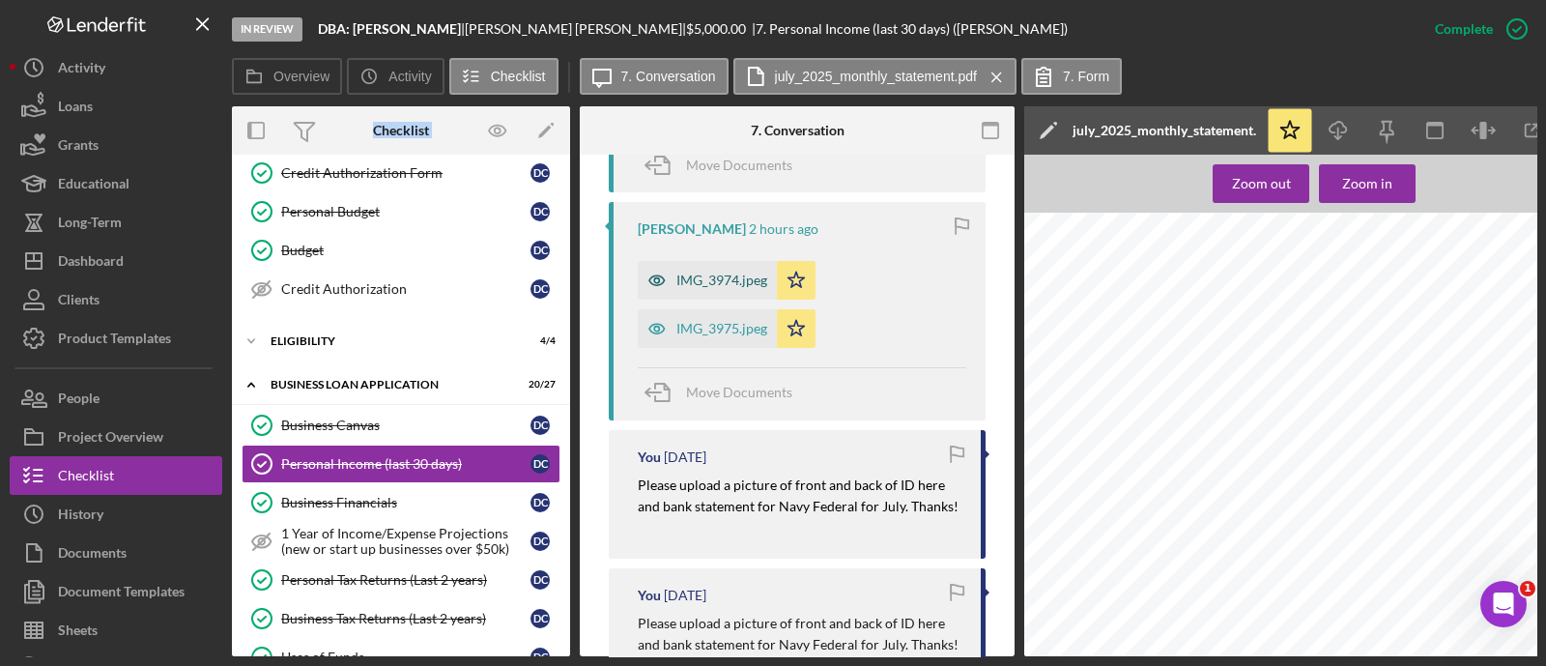
click at [696, 263] on div "IMG_3974.jpeg" at bounding box center [707, 280] width 139 height 39
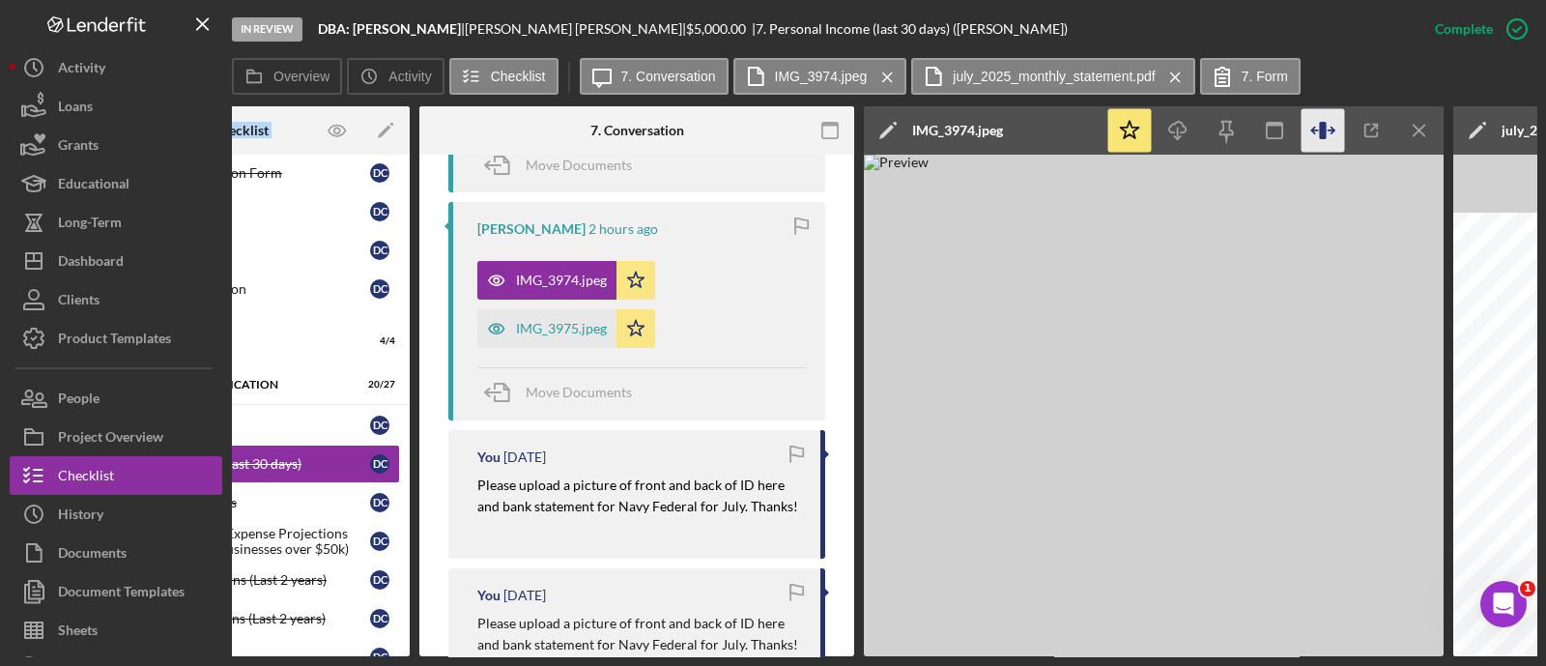
scroll to position [0, 215]
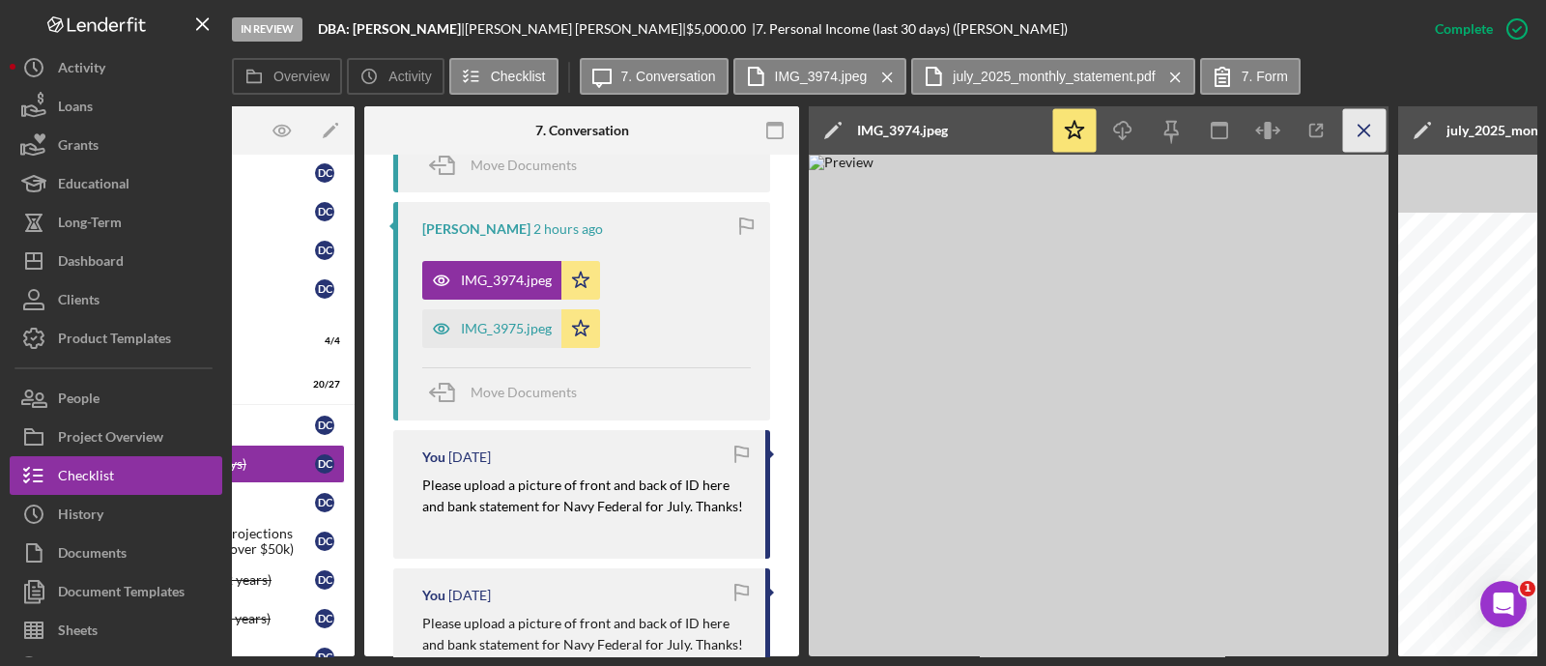
click at [1358, 127] on line "button" at bounding box center [1363, 130] width 11 height 11
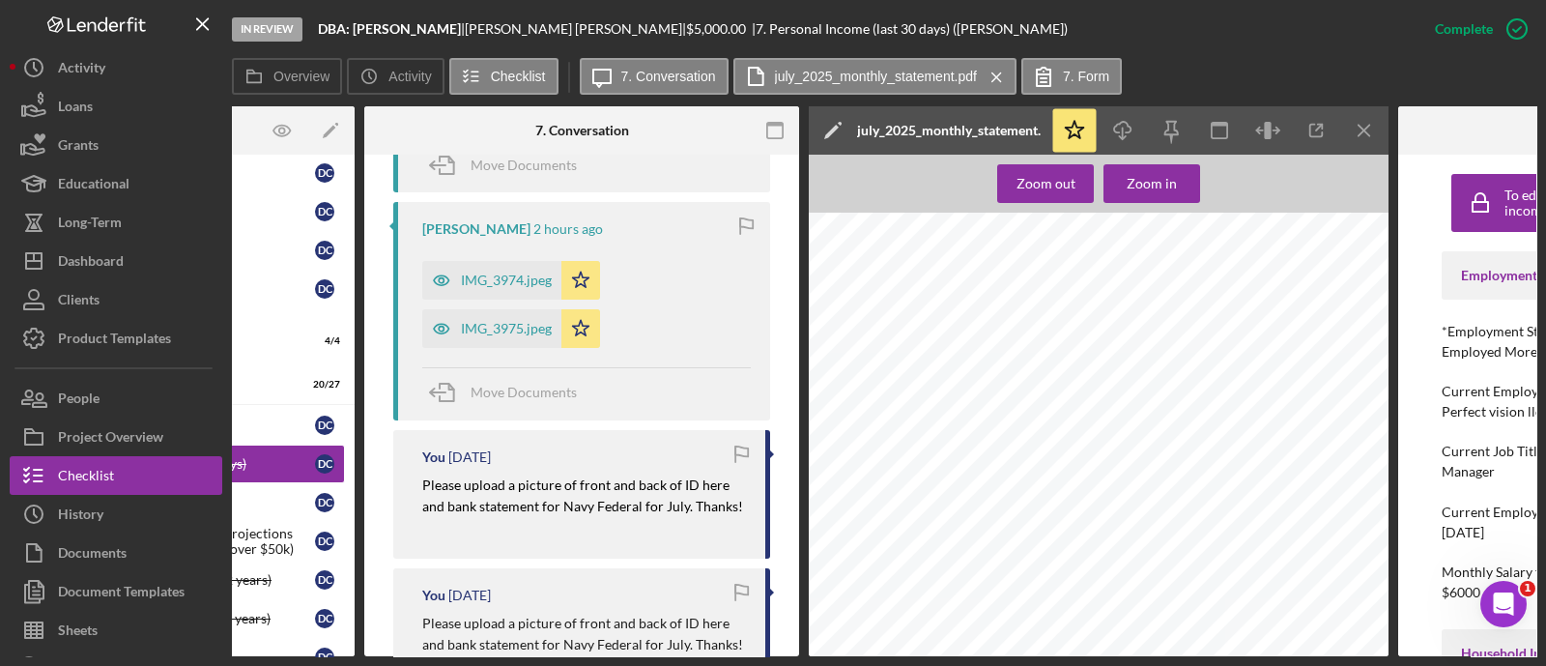
click at [1358, 127] on line "button" at bounding box center [1363, 130] width 11 height 11
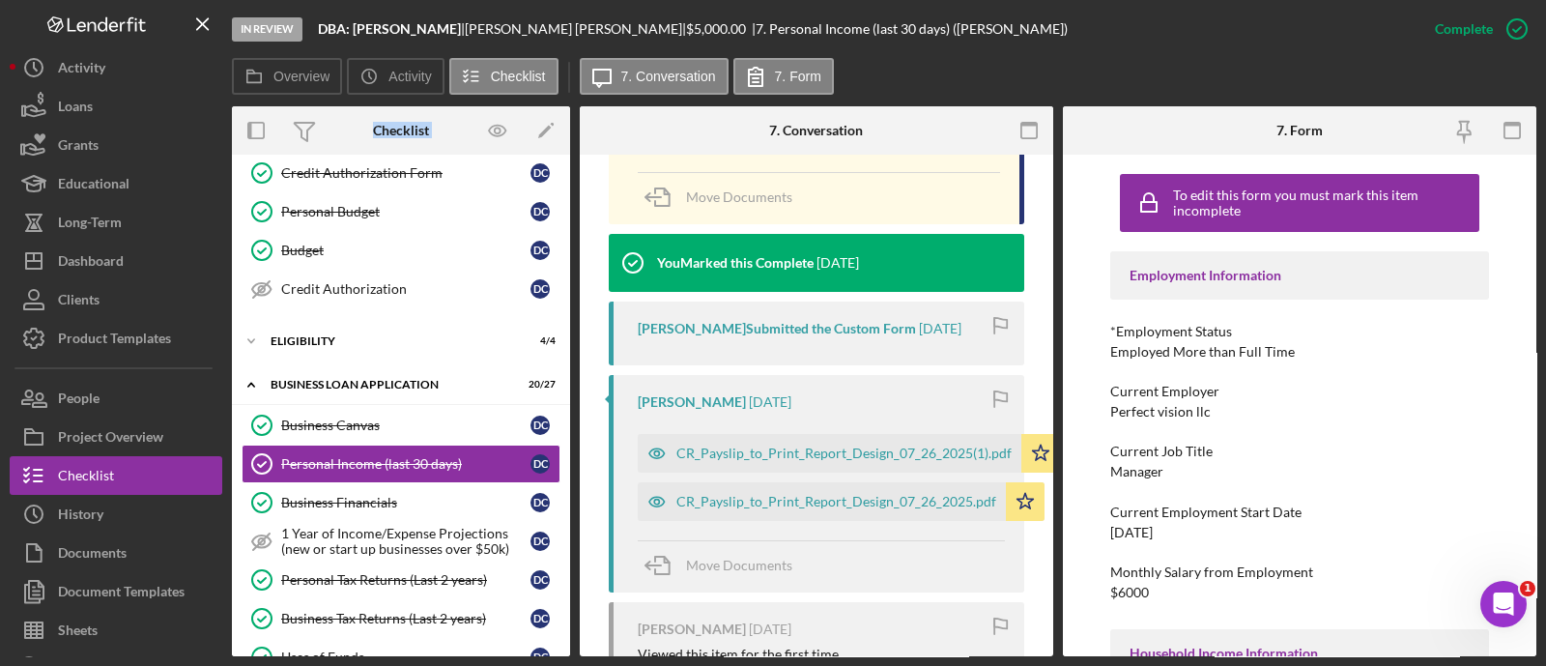
scroll to position [1822, 0]
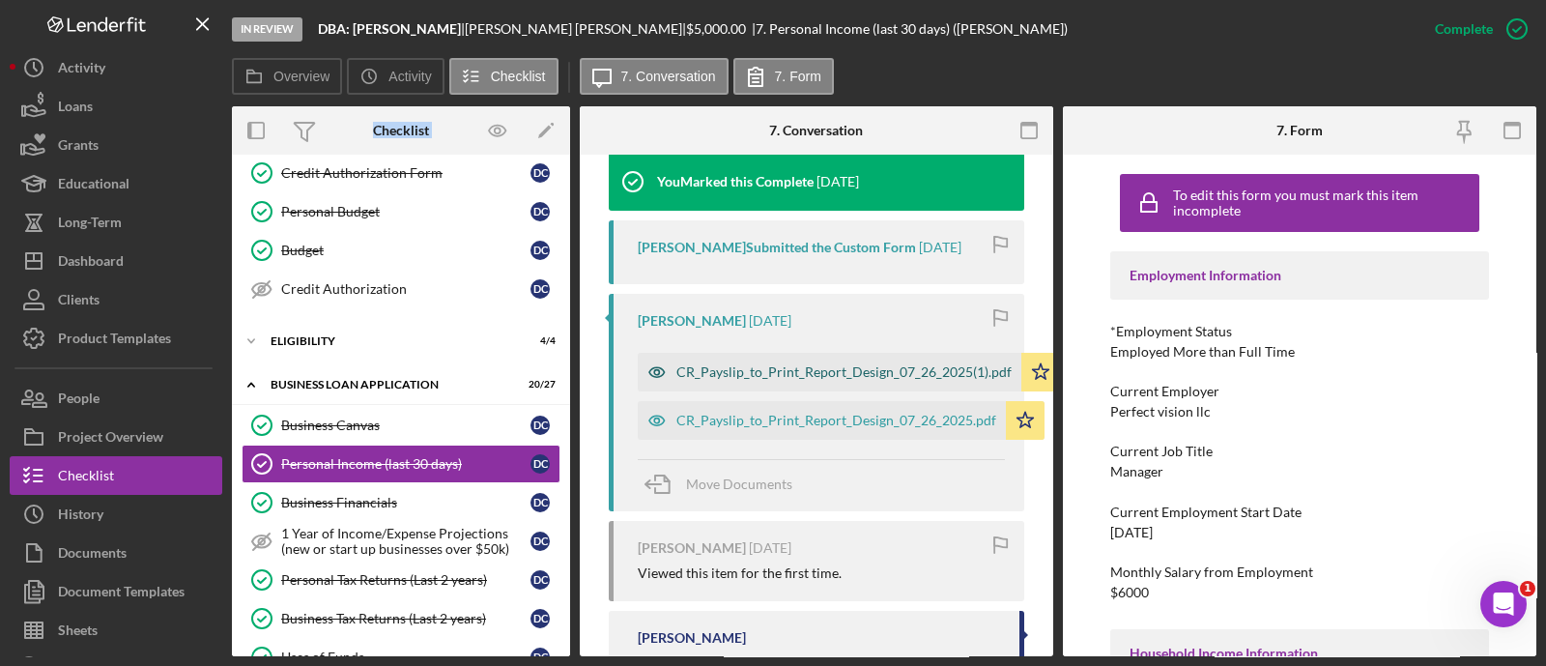
click at [726, 373] on div "CR_Payslip_to_Print_Report_Design_07_26_2025(1).pdf" at bounding box center [843, 371] width 335 height 15
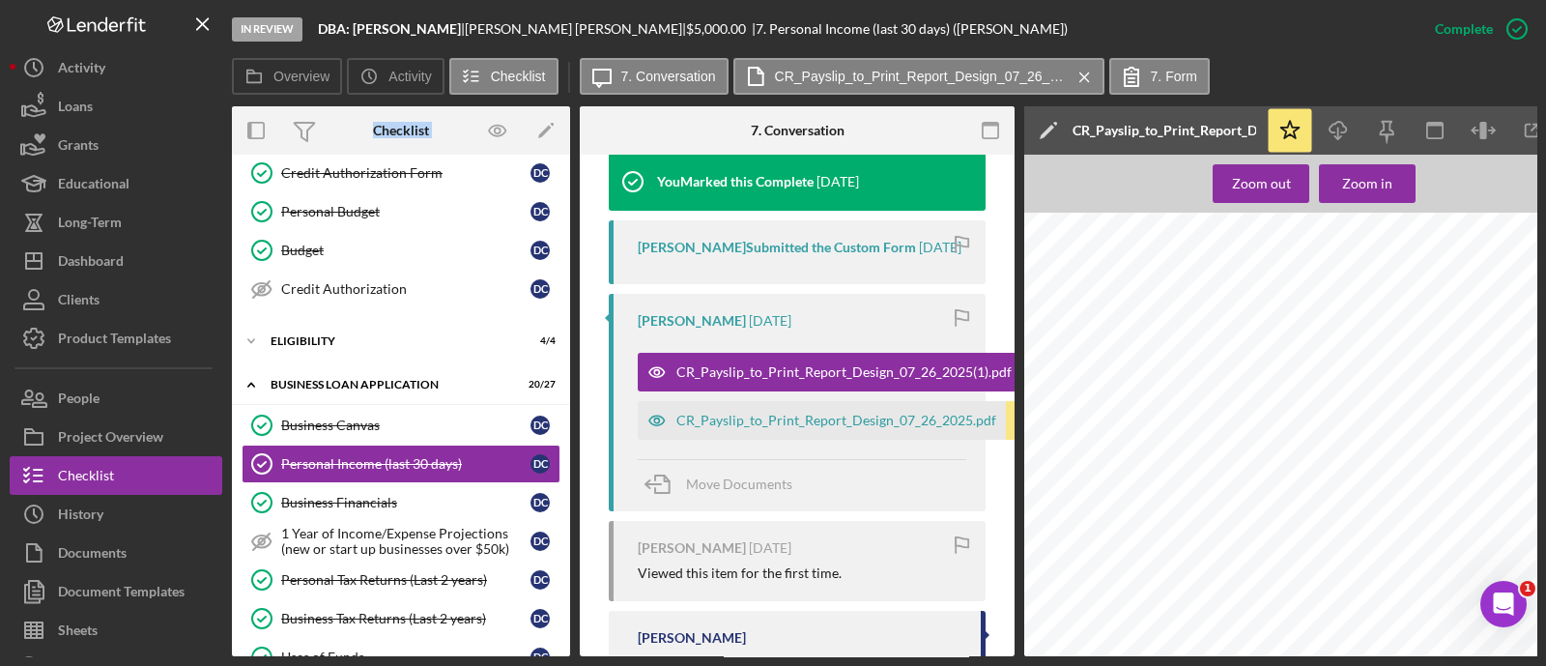
scroll to position [217, 0]
click at [869, 440] on div "CR_Payslip_to_Print_Report_Design_07_26_2025.pdf" at bounding box center [822, 420] width 368 height 39
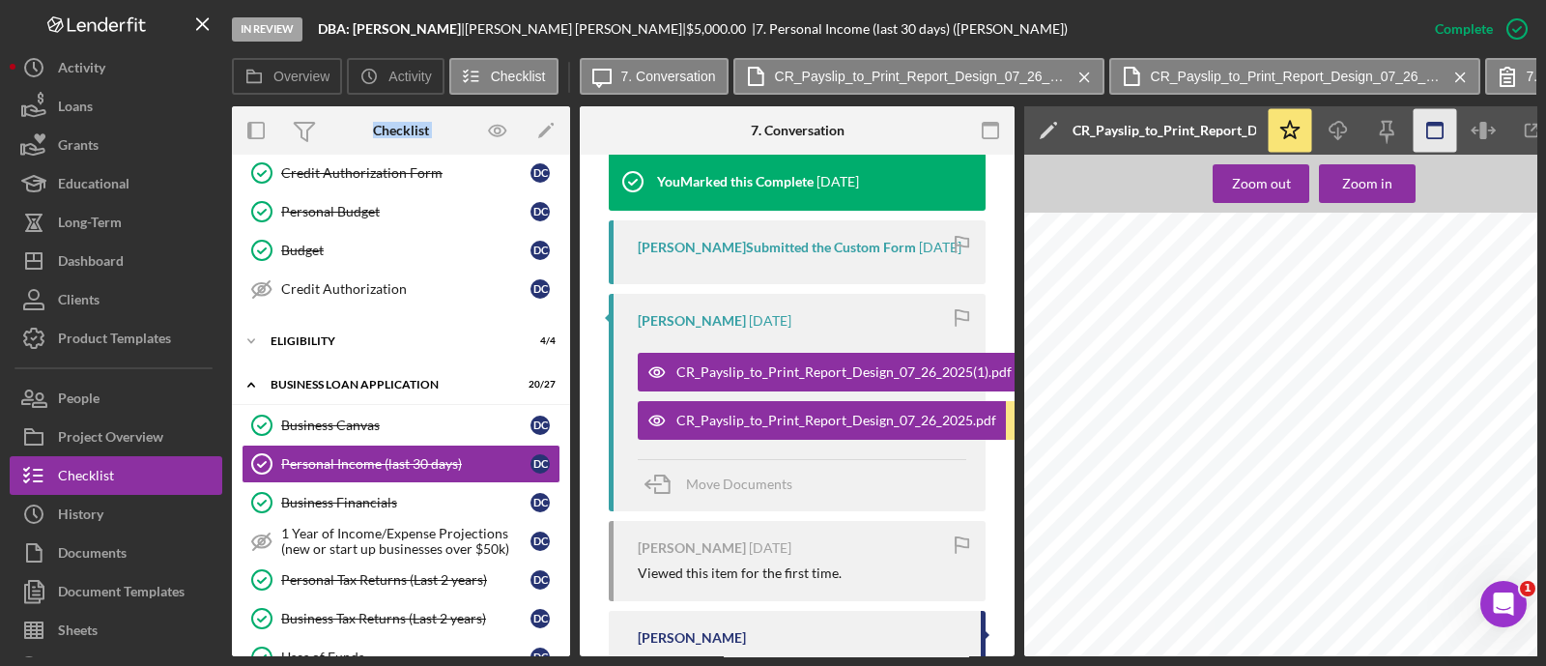
scroll to position [0, 261]
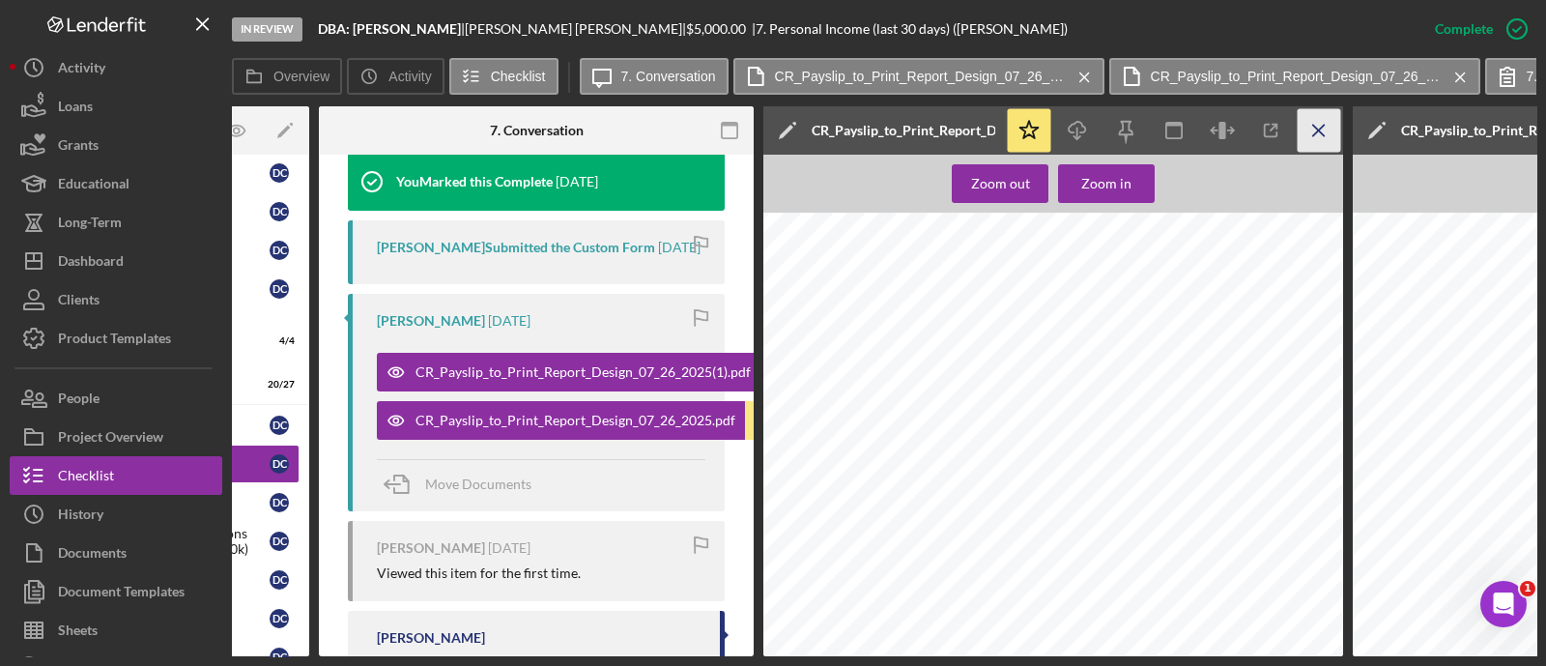
click at [1331, 129] on icon "Icon/Menu Close" at bounding box center [1318, 130] width 43 height 43
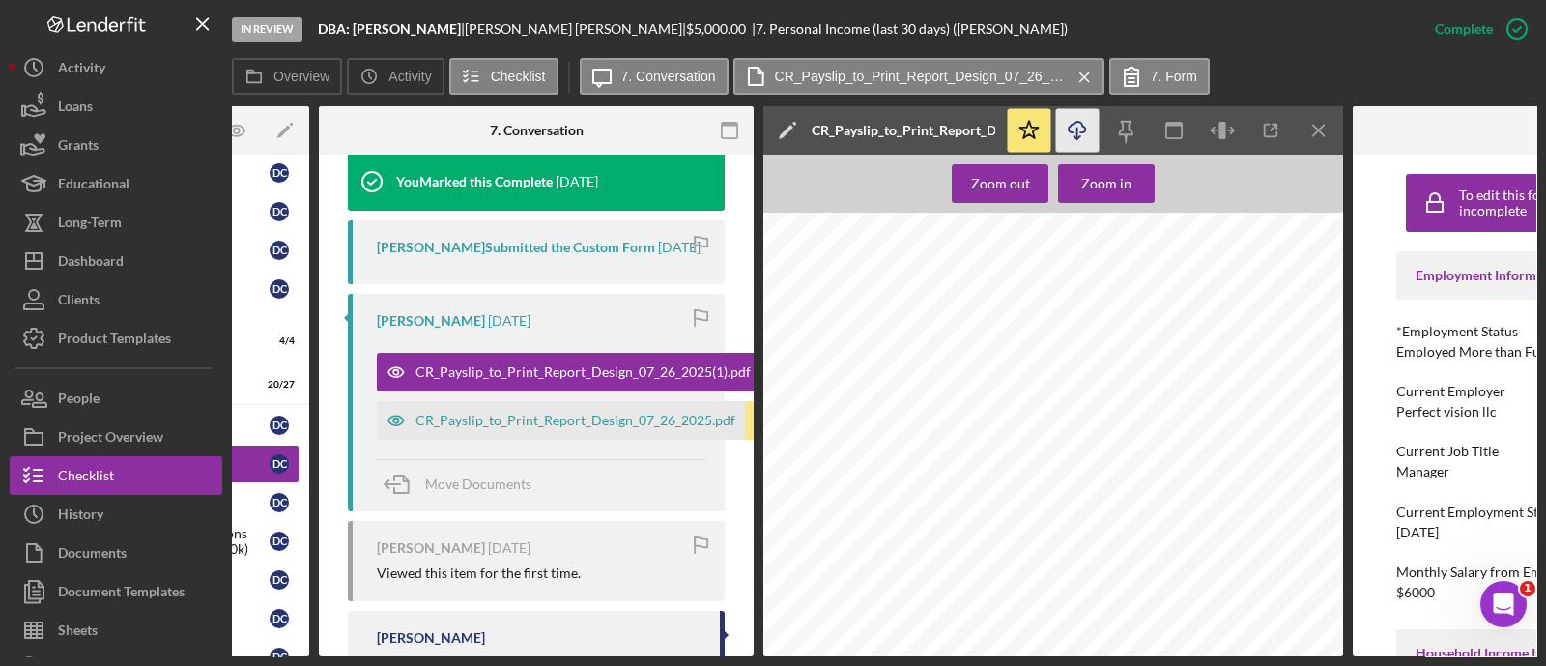
click at [1082, 139] on icon "Icon/Download" at bounding box center [1077, 130] width 43 height 43
click at [1328, 117] on icon "Icon/Menu Close" at bounding box center [1318, 130] width 43 height 43
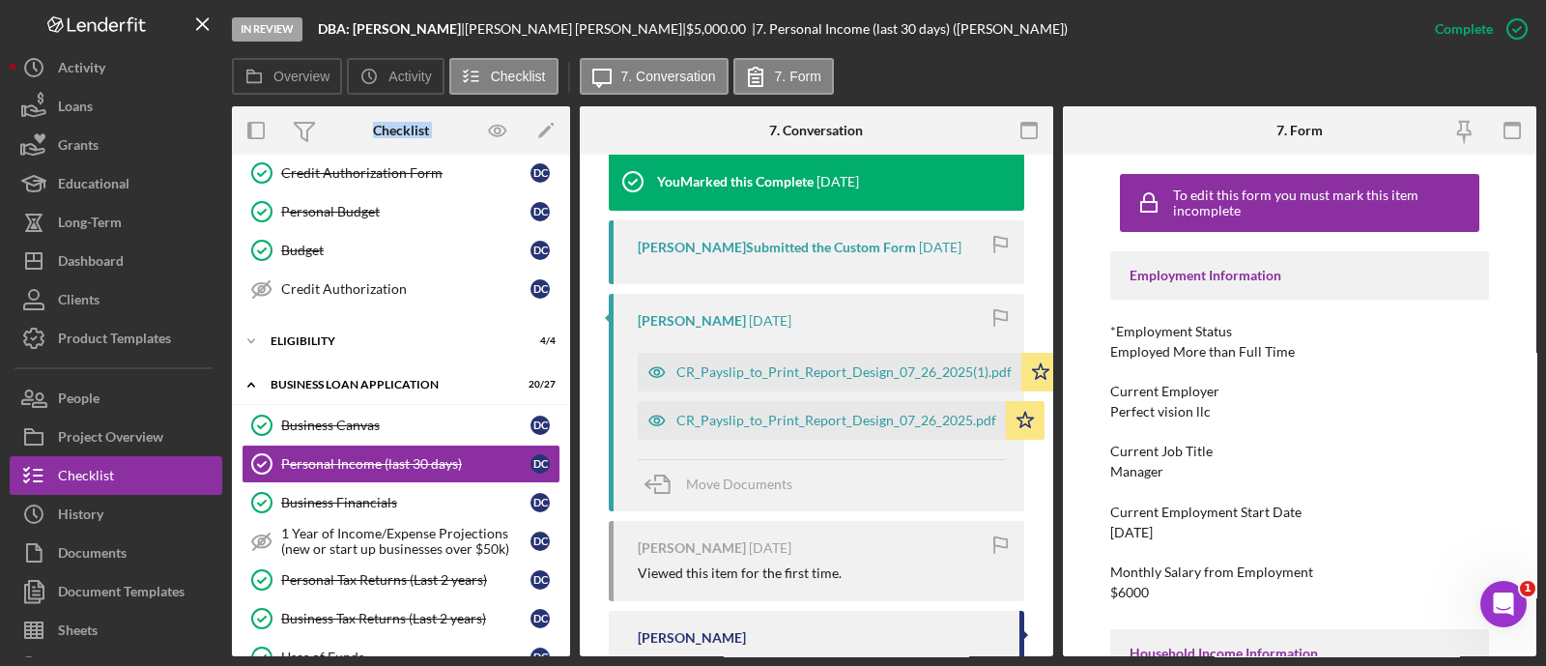
scroll to position [0, 0]
click at [887, 385] on div "CR_Payslip_to_Print_Report_Design_07_26_2025(1).pdf" at bounding box center [830, 372] width 384 height 39
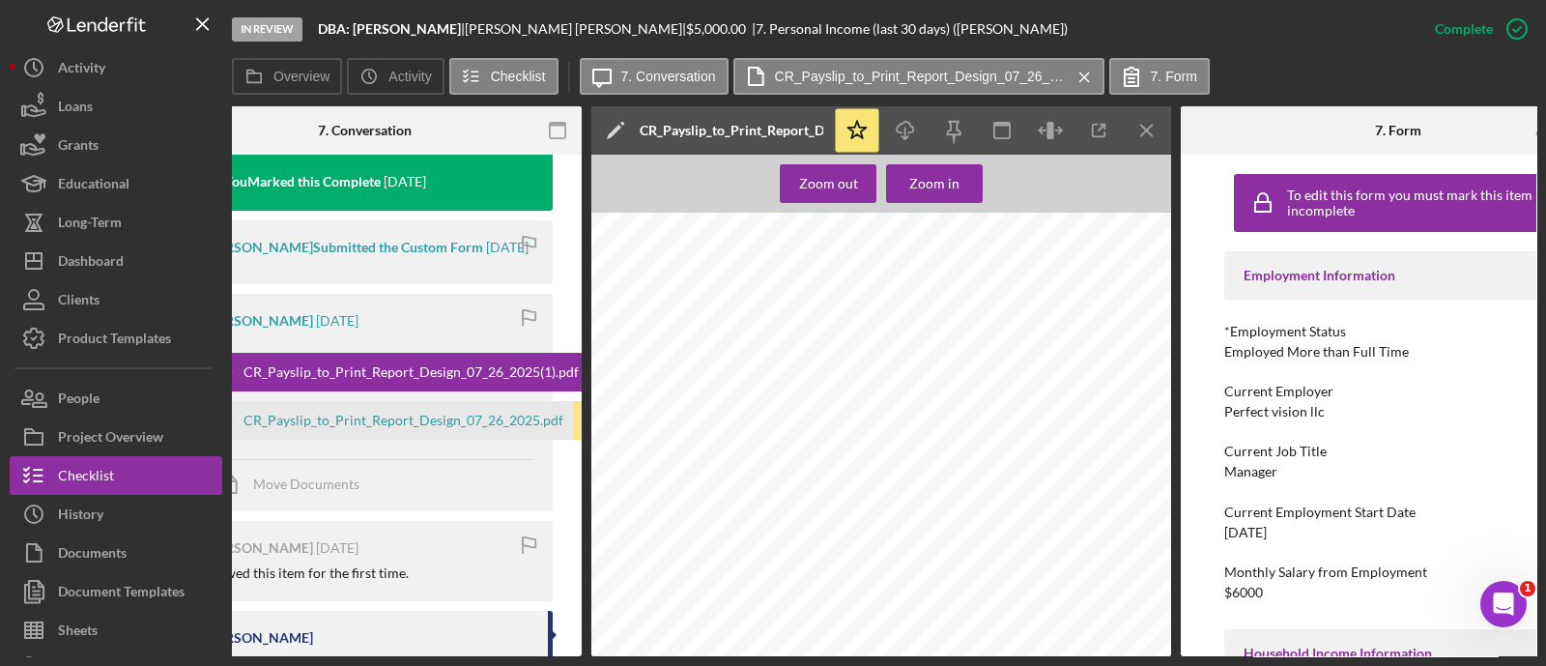
scroll to position [0, 441]
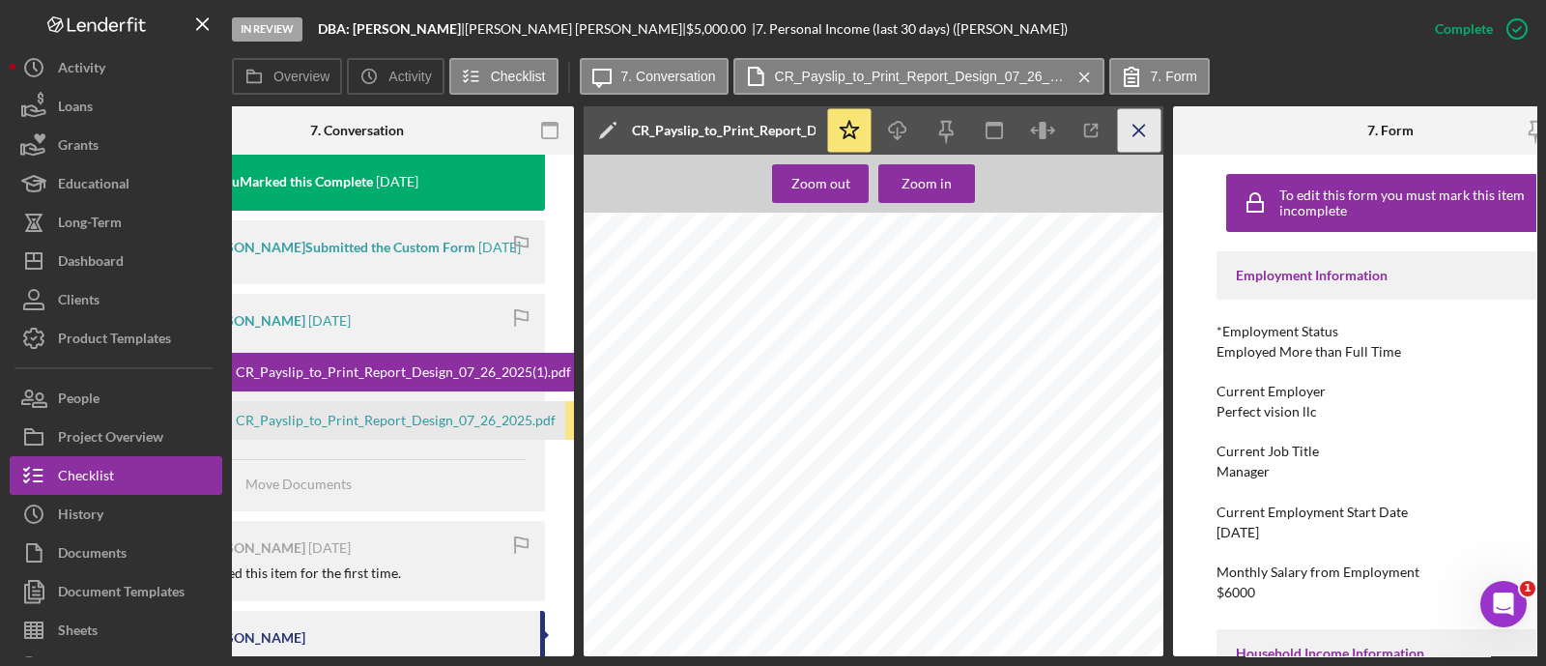
click at [1133, 135] on line "button" at bounding box center [1138, 130] width 11 height 11
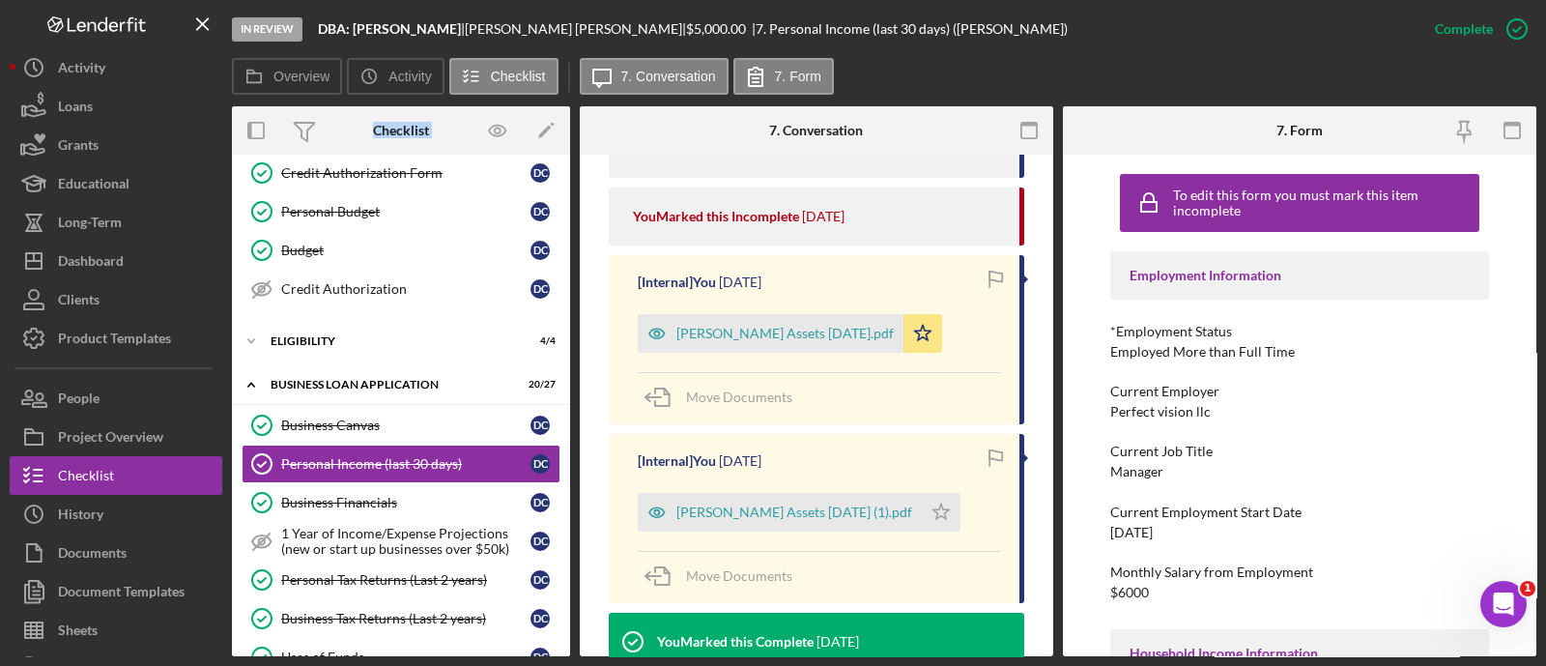
scroll to position [1358, 0]
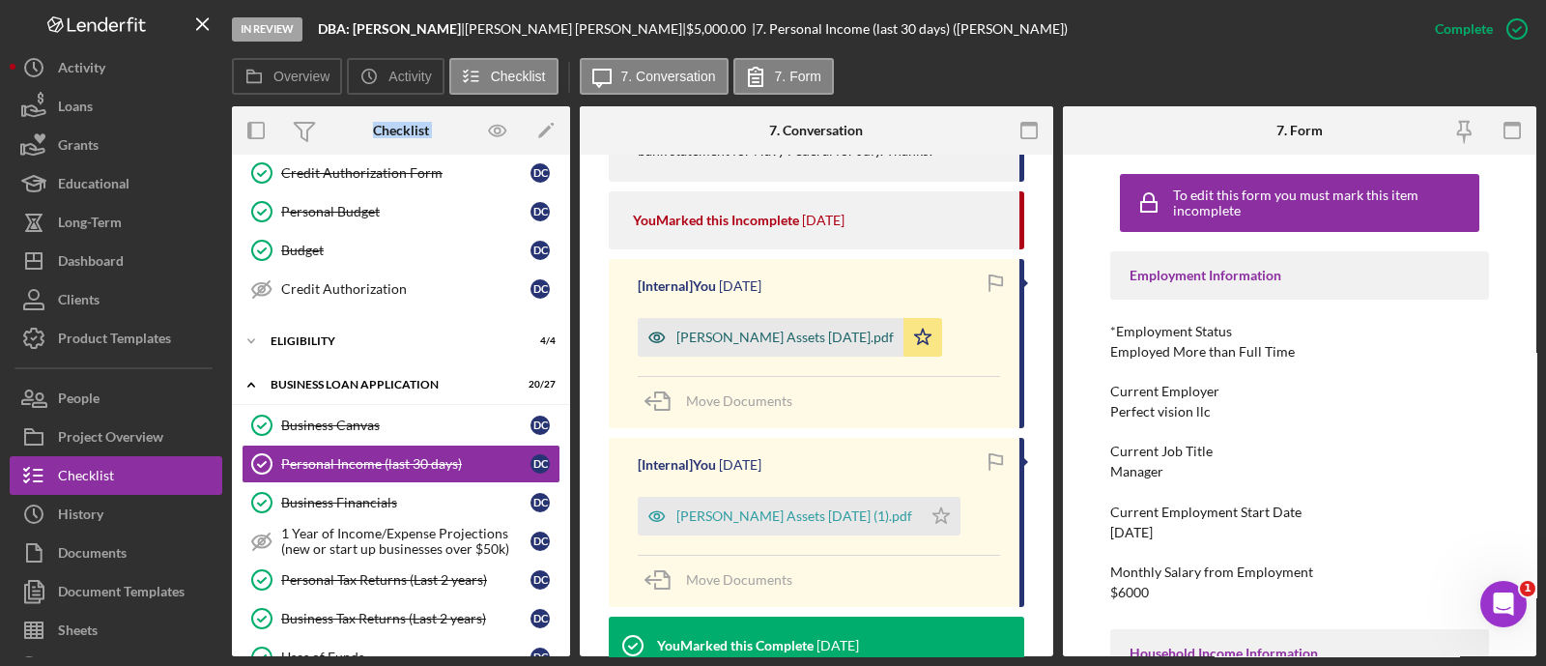
click at [840, 343] on div "[PERSON_NAME] Assets [DATE].pdf" at bounding box center [771, 337] width 266 height 39
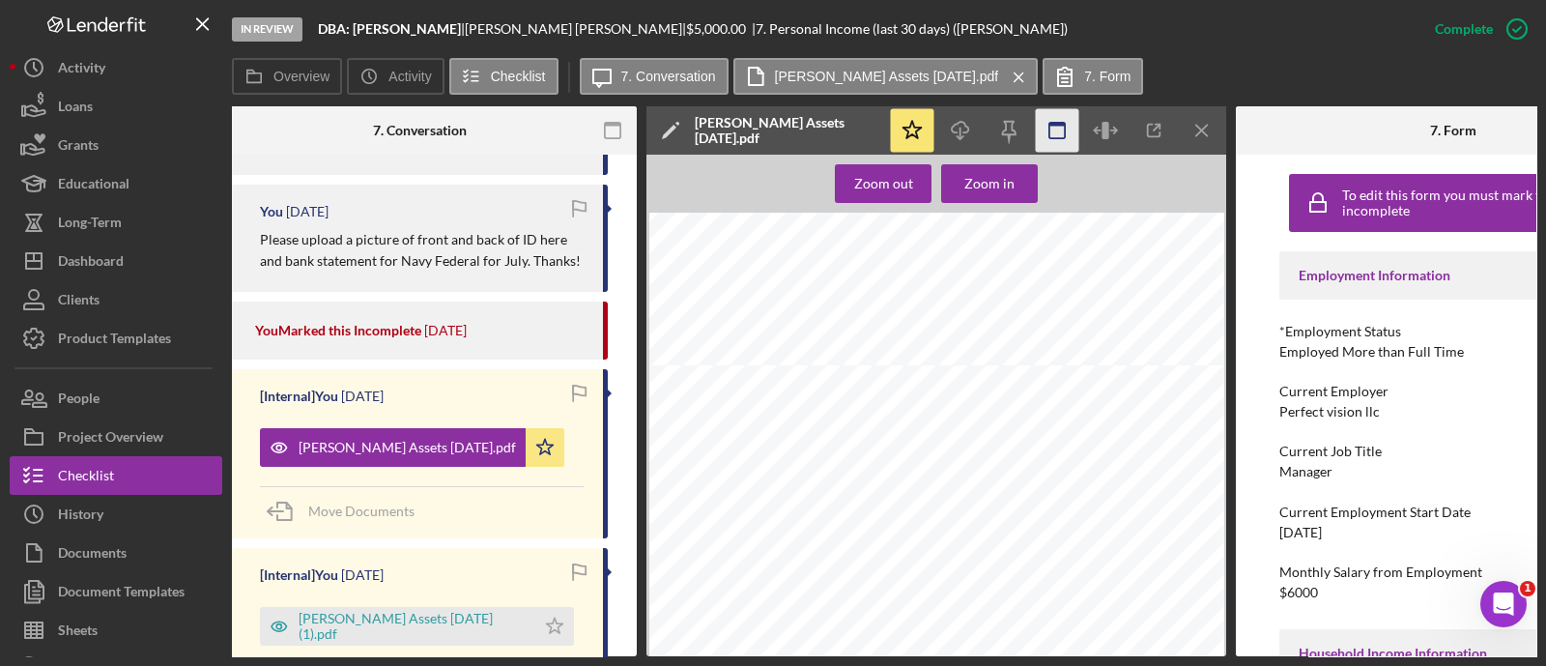
scroll to position [0, 394]
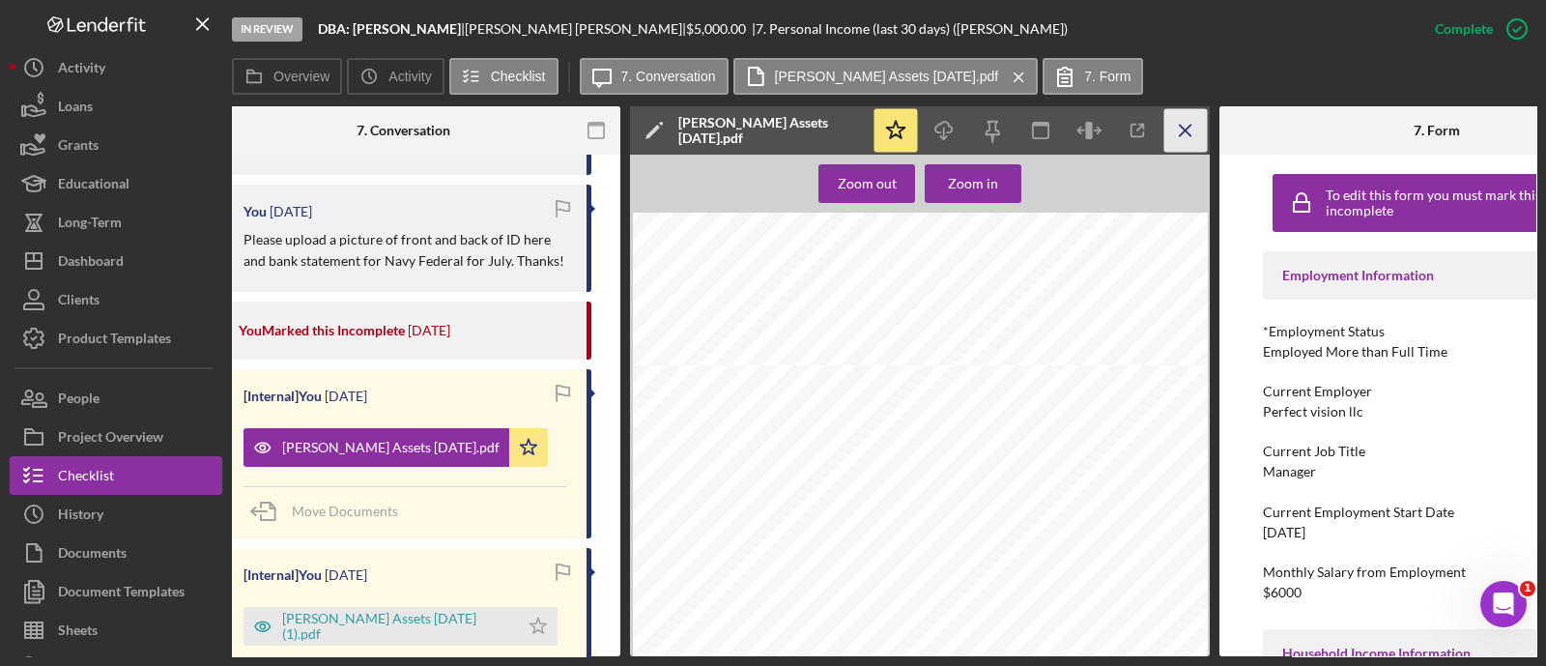
click at [1182, 120] on icon "Icon/Menu Close" at bounding box center [1185, 130] width 43 height 43
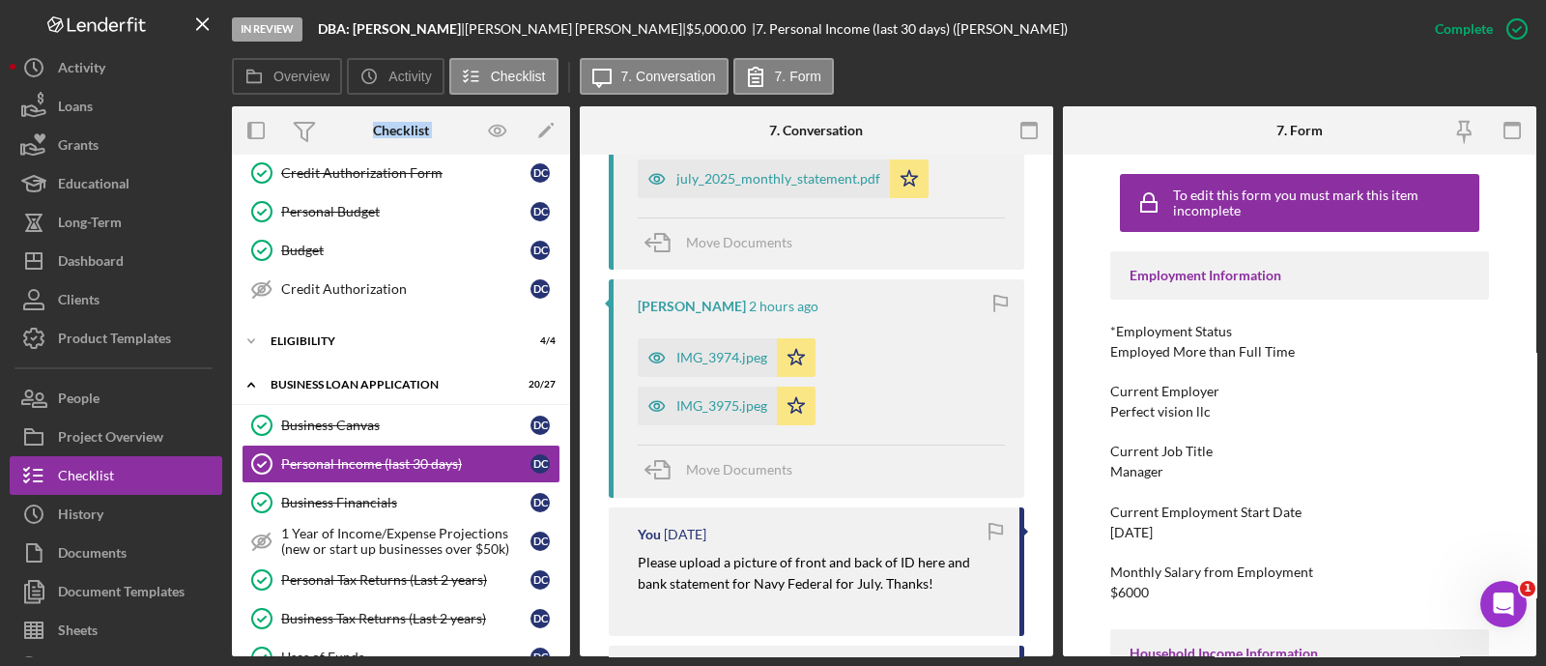
scroll to position [572, 0]
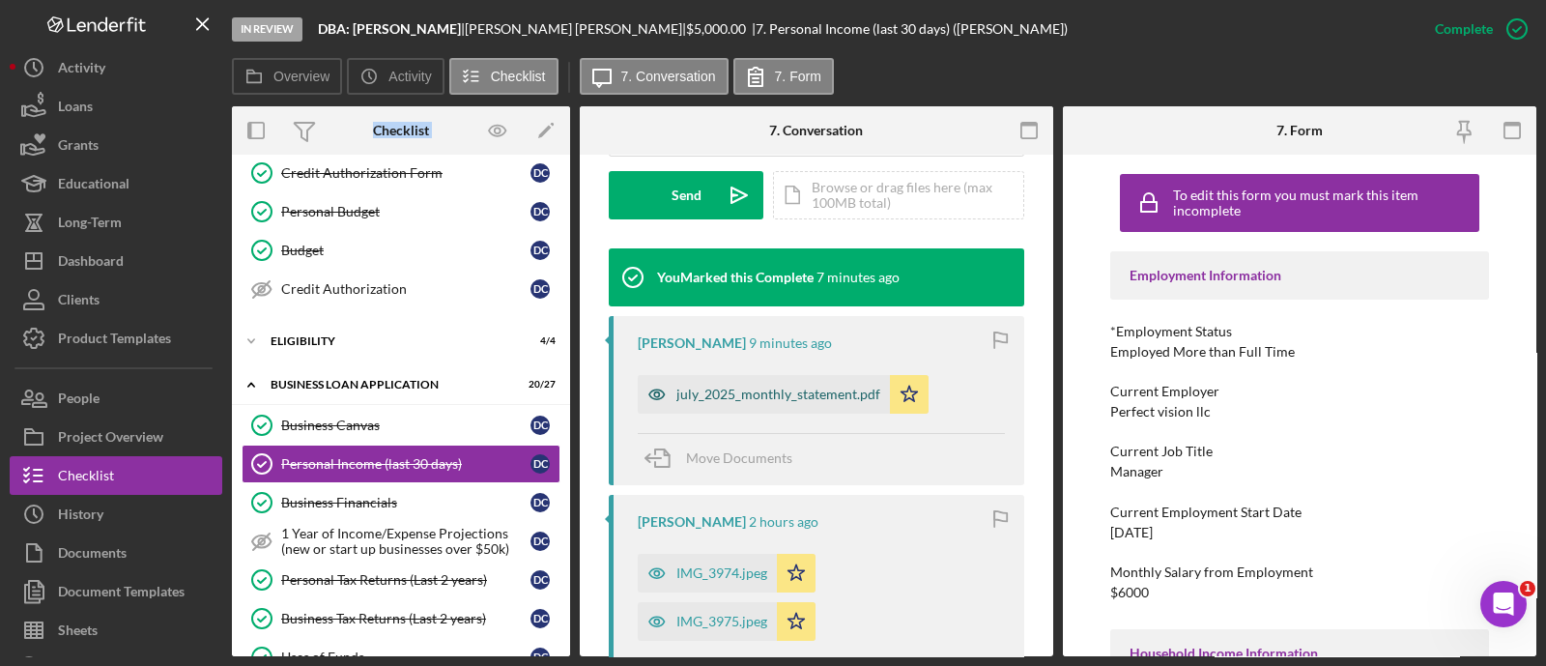
click at [749, 393] on div "july_2025_monthly_statement.pdf" at bounding box center [778, 393] width 204 height 15
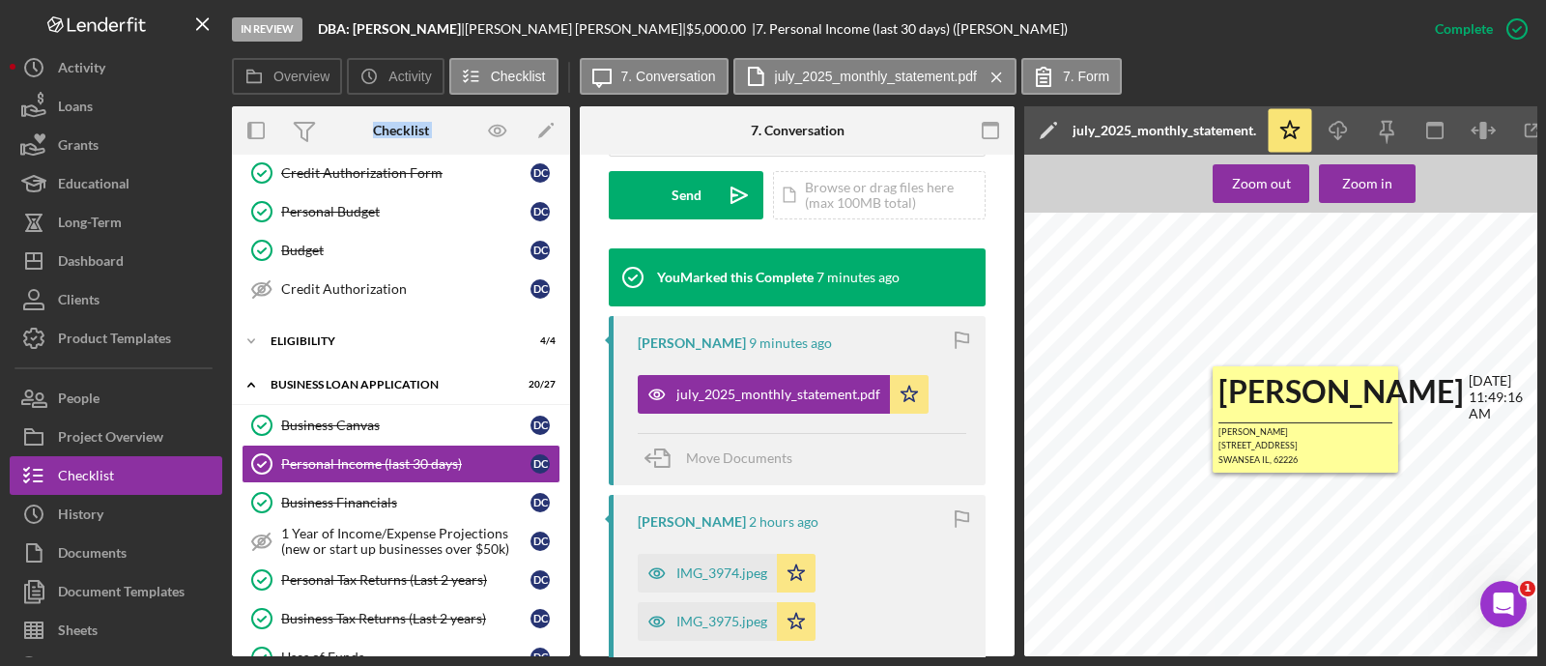
scroll to position [234, 0]
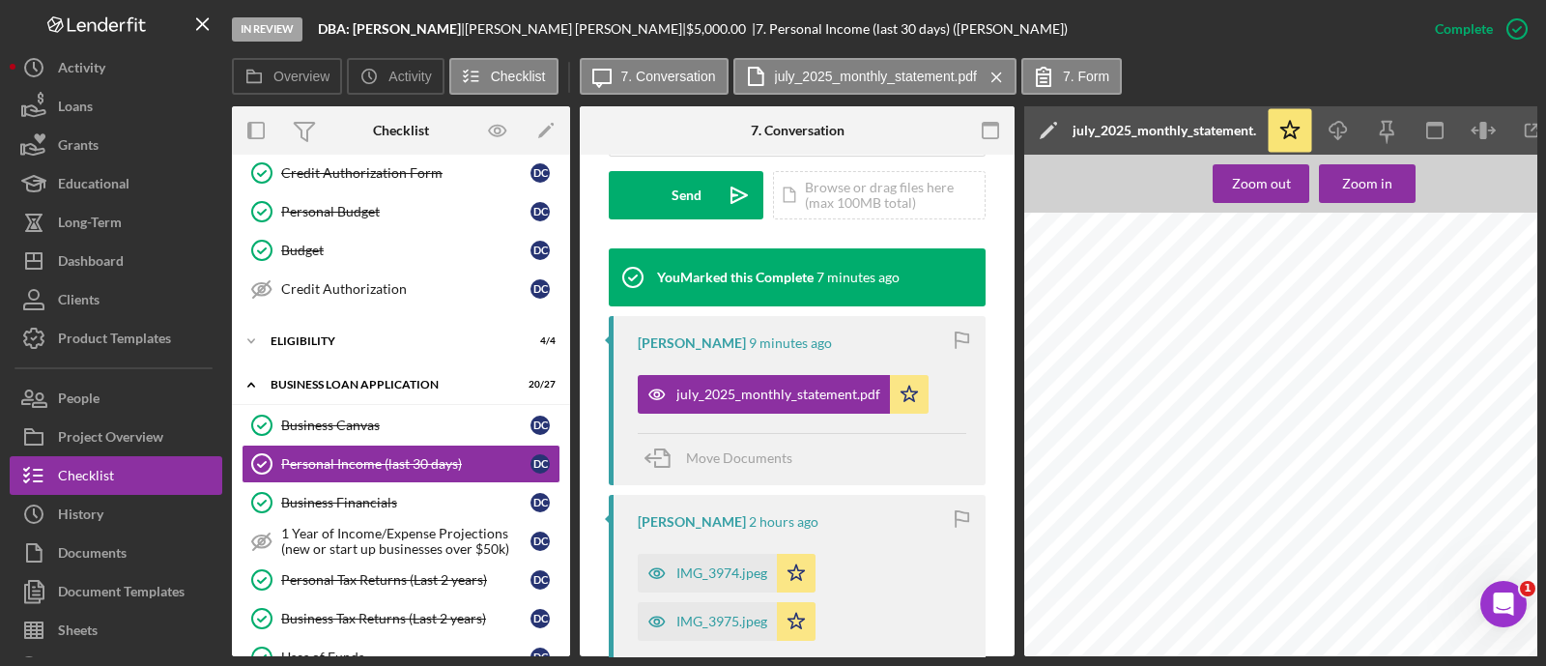
click at [1202, 393] on div "MARK "X" TO CHANGE ADDRESS/ORDER ITEMS ON REVERSE (FOR MAIL USE ONLY. DO NOT SE…" at bounding box center [1337, 379] width 626 height 800
click at [1335, 134] on icon "Icon/Download" at bounding box center [1338, 130] width 43 height 43
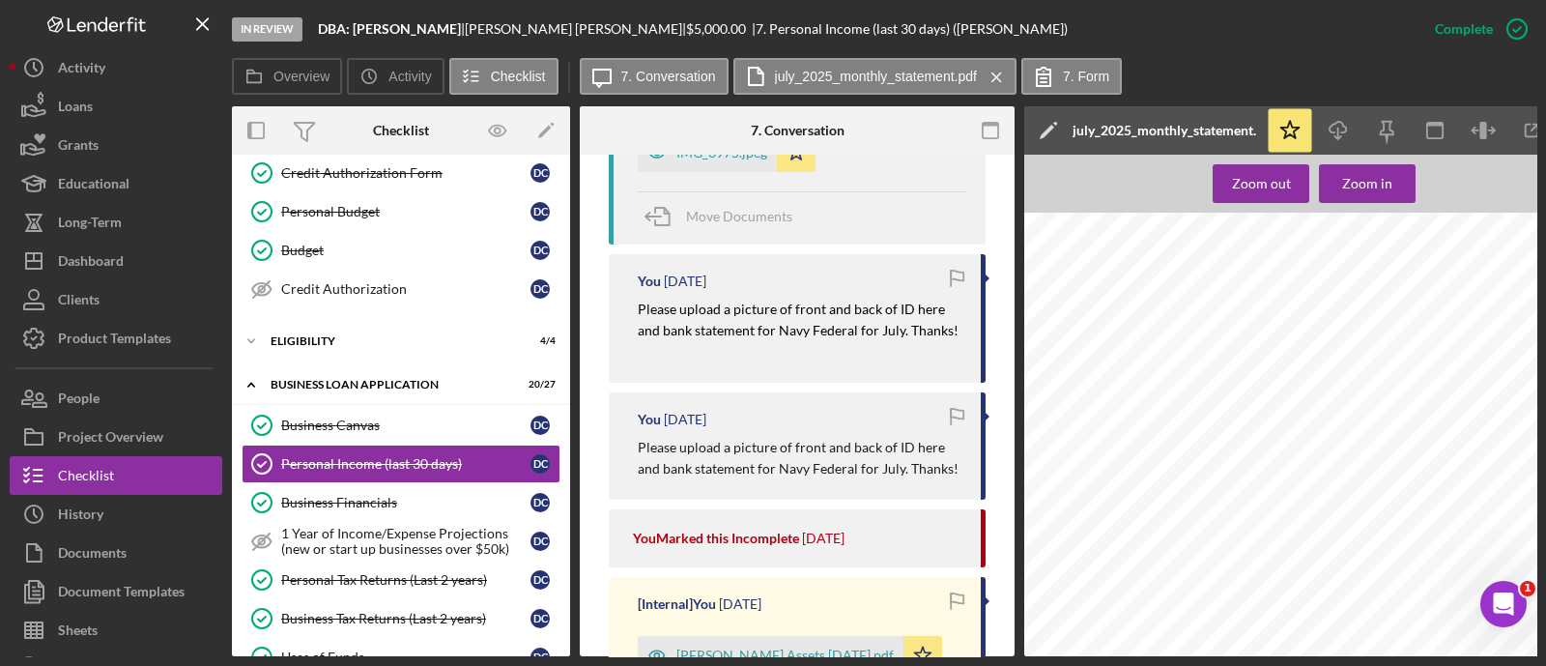
scroll to position [0, 294]
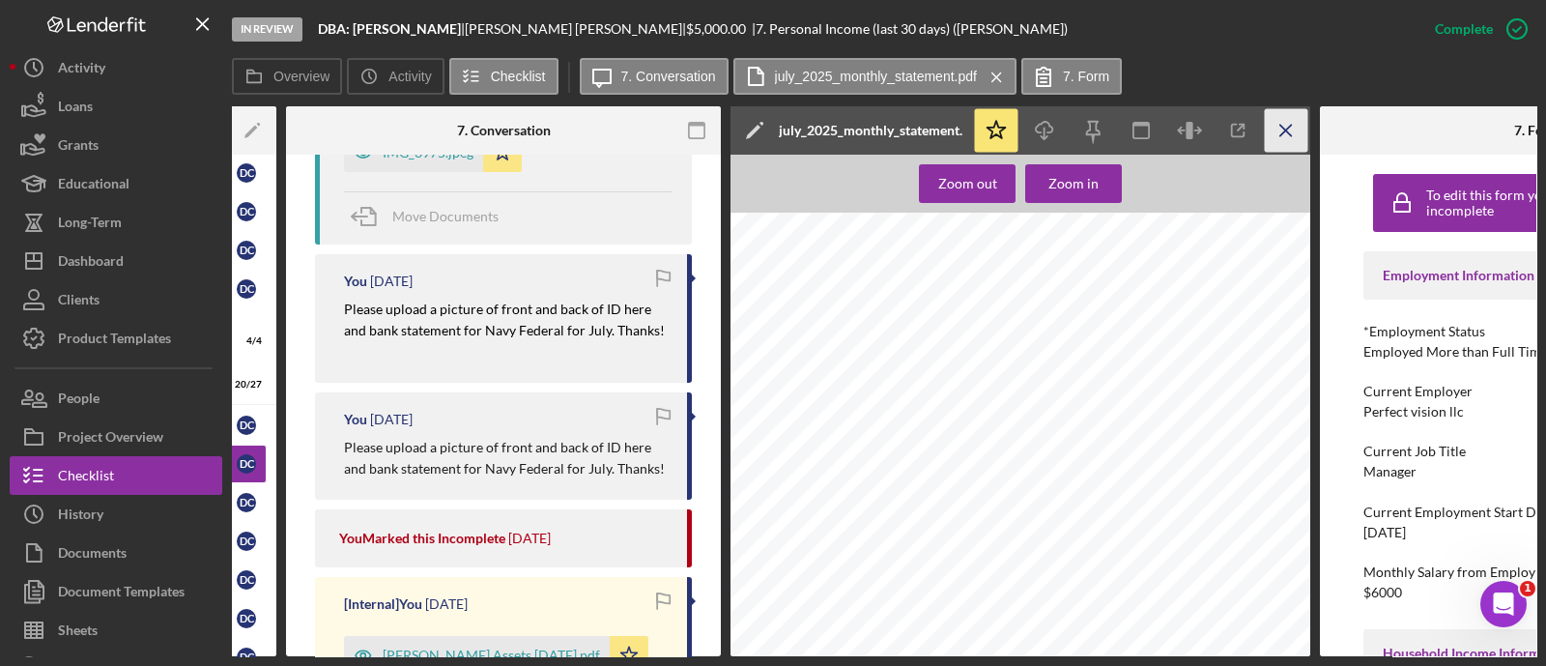
click at [1285, 146] on icon "Icon/Menu Close" at bounding box center [1286, 130] width 43 height 43
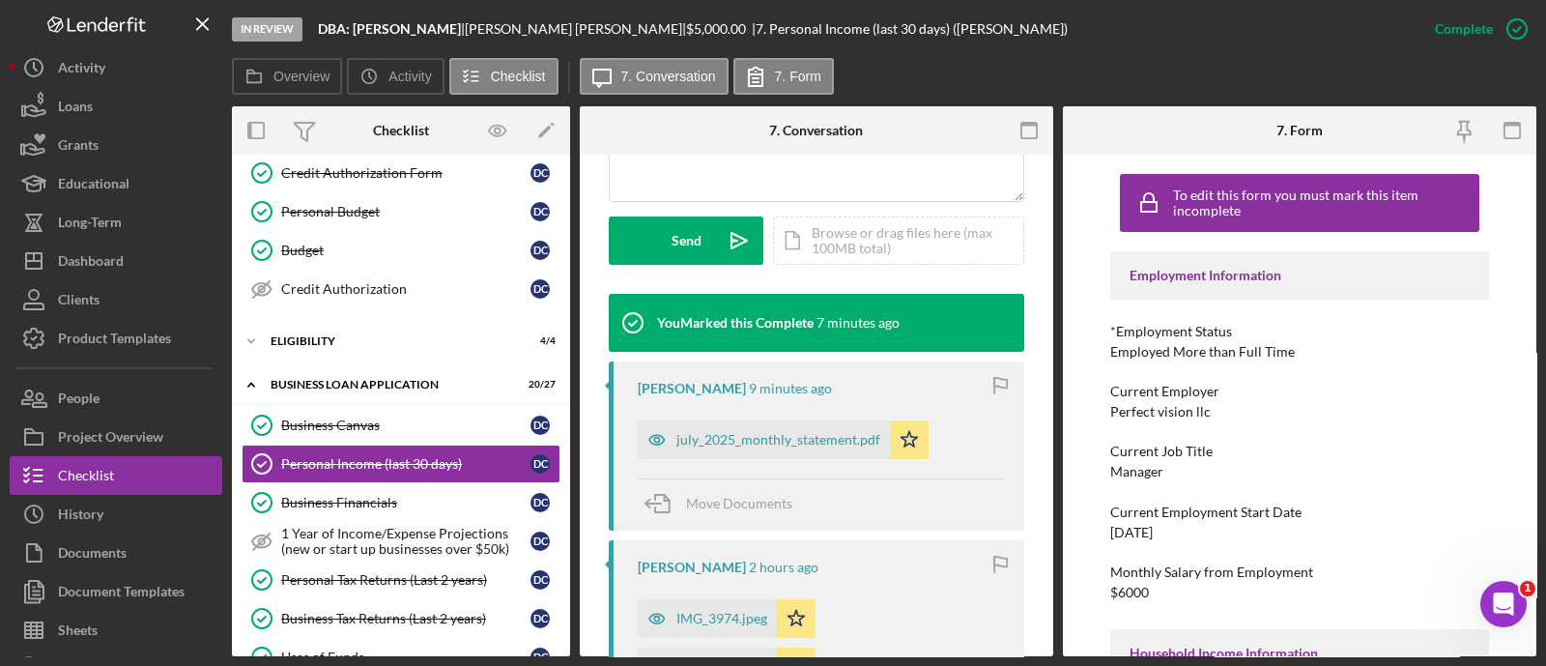
scroll to position [531, 0]
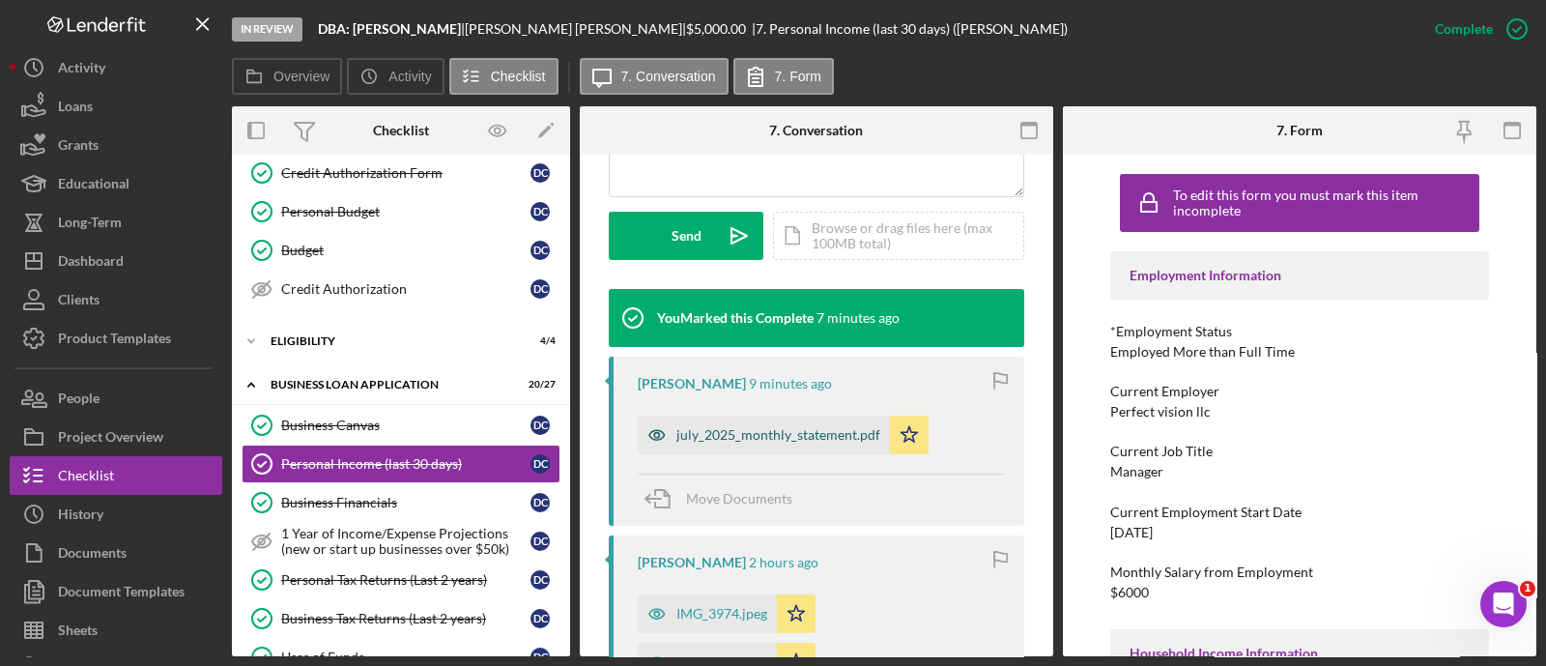
click at [803, 433] on div "july_2025_monthly_statement.pdf" at bounding box center [778, 434] width 204 height 15
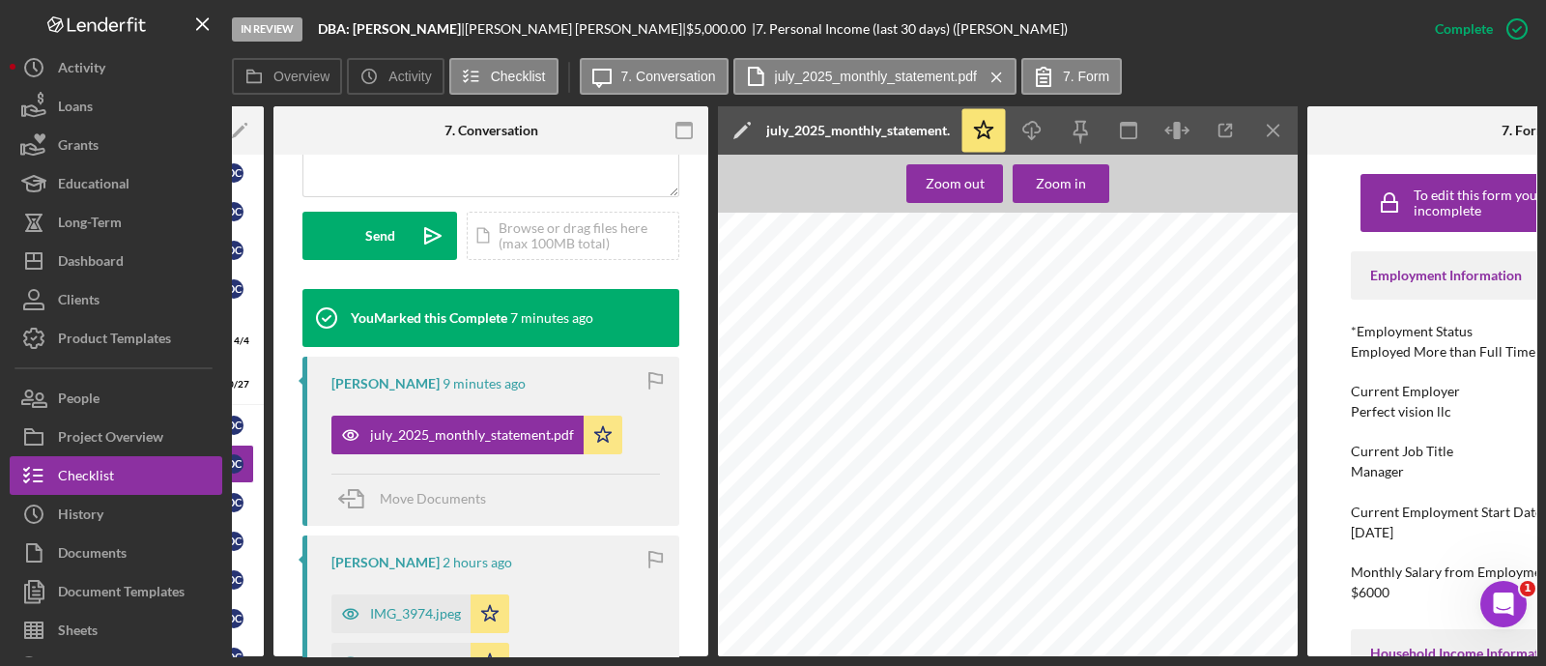
scroll to position [0, 313]
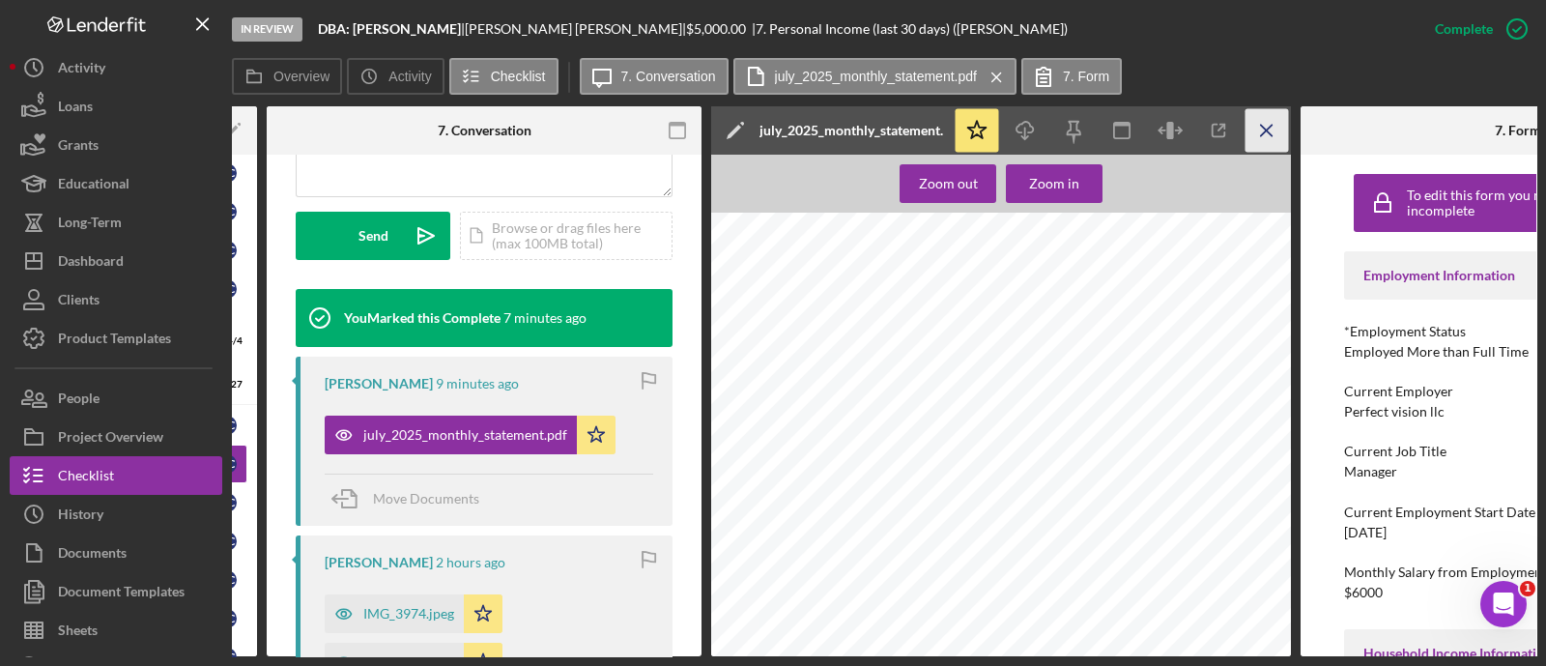
click at [1271, 142] on icon "Icon/Menu Close" at bounding box center [1266, 130] width 43 height 43
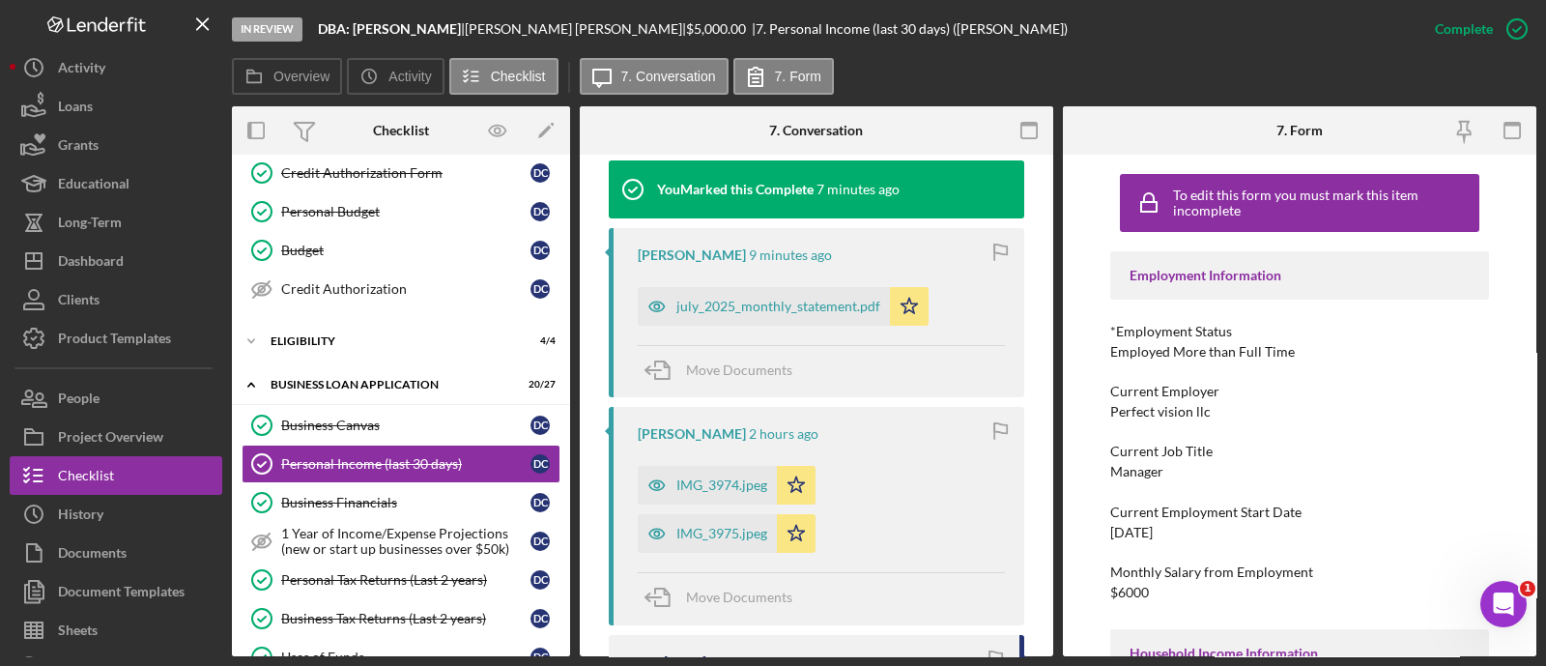
scroll to position [670, 0]
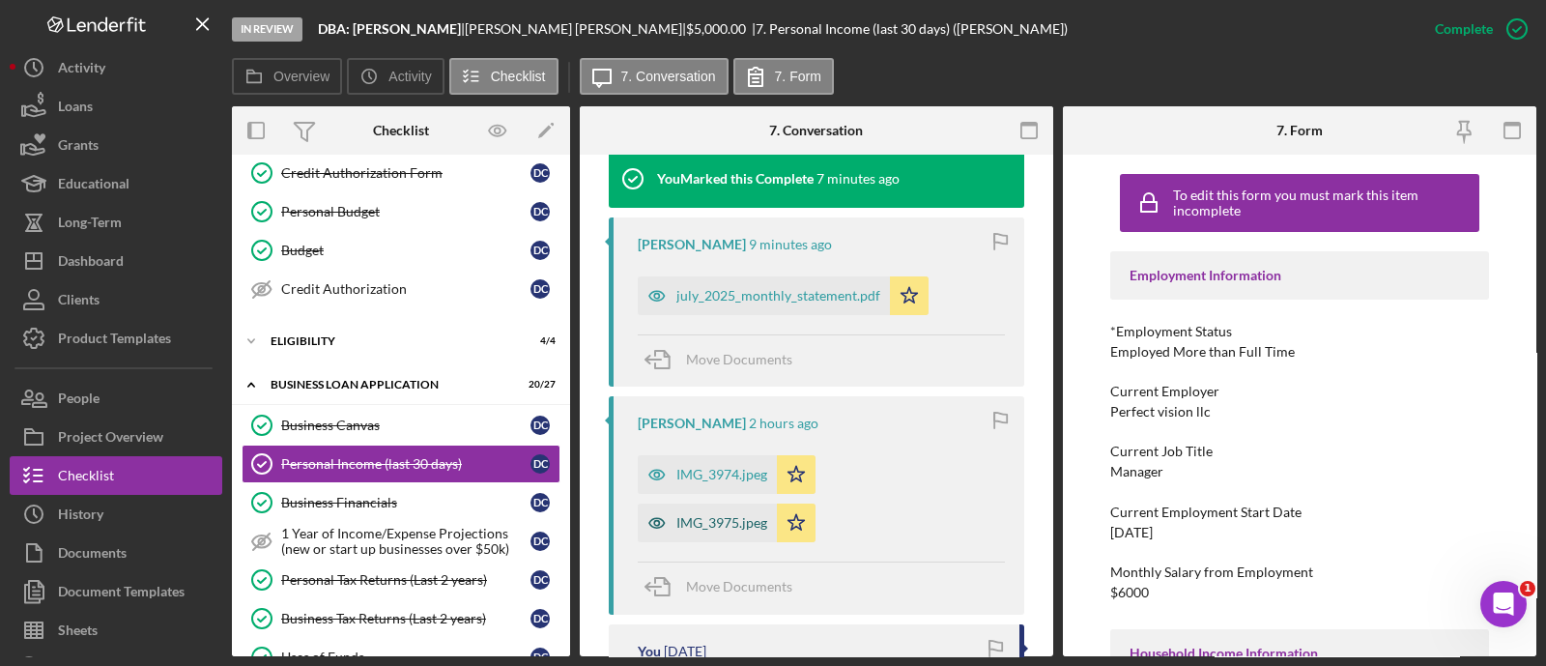
click at [705, 519] on div "IMG_3975.jpeg" at bounding box center [721, 522] width 91 height 15
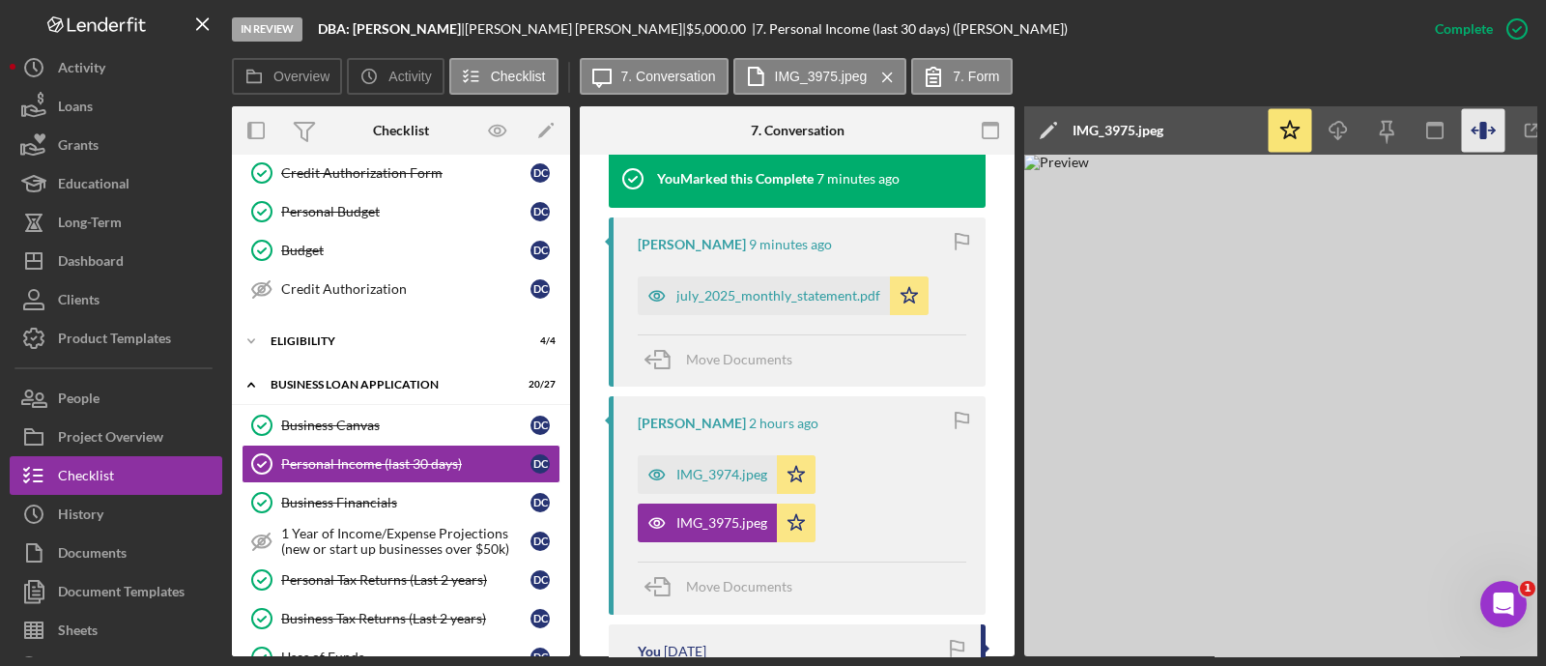
scroll to position [0, 191]
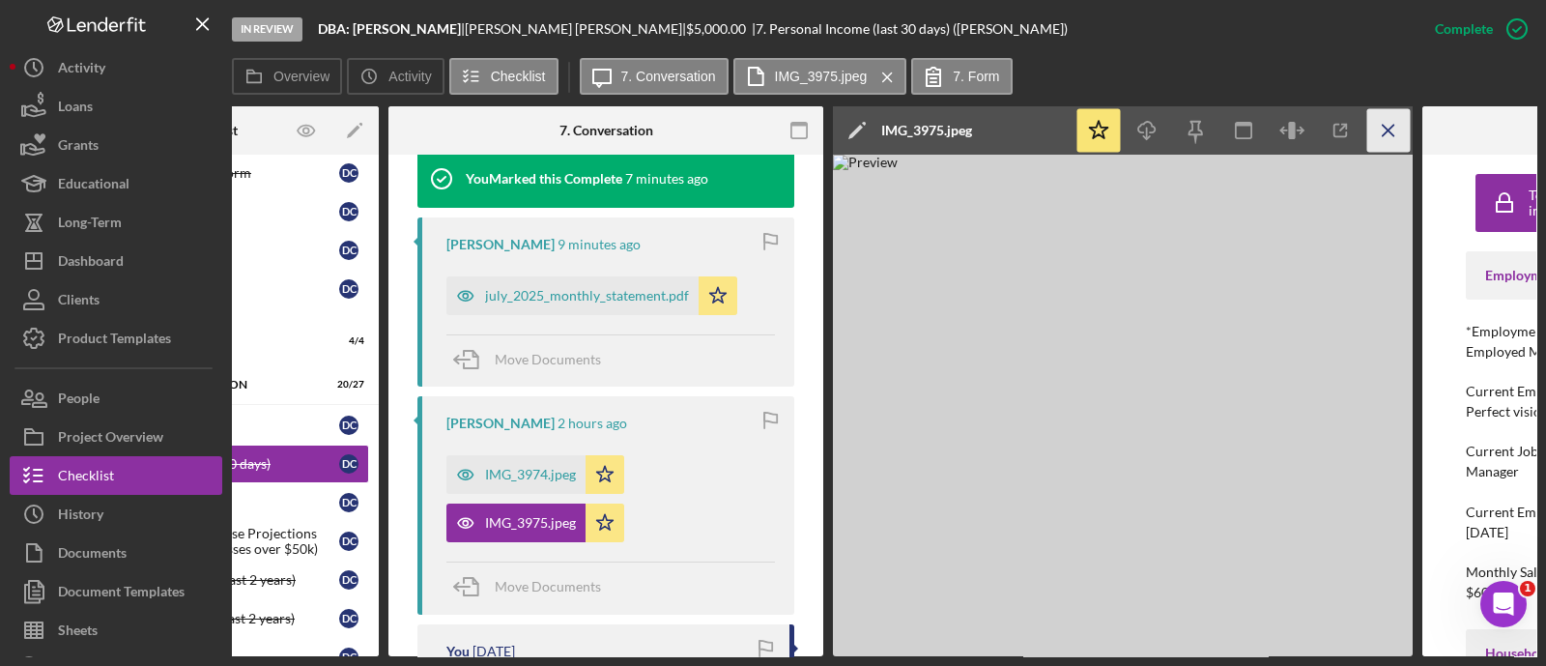
click at [1402, 138] on icon "Icon/Menu Close" at bounding box center [1388, 130] width 43 height 43
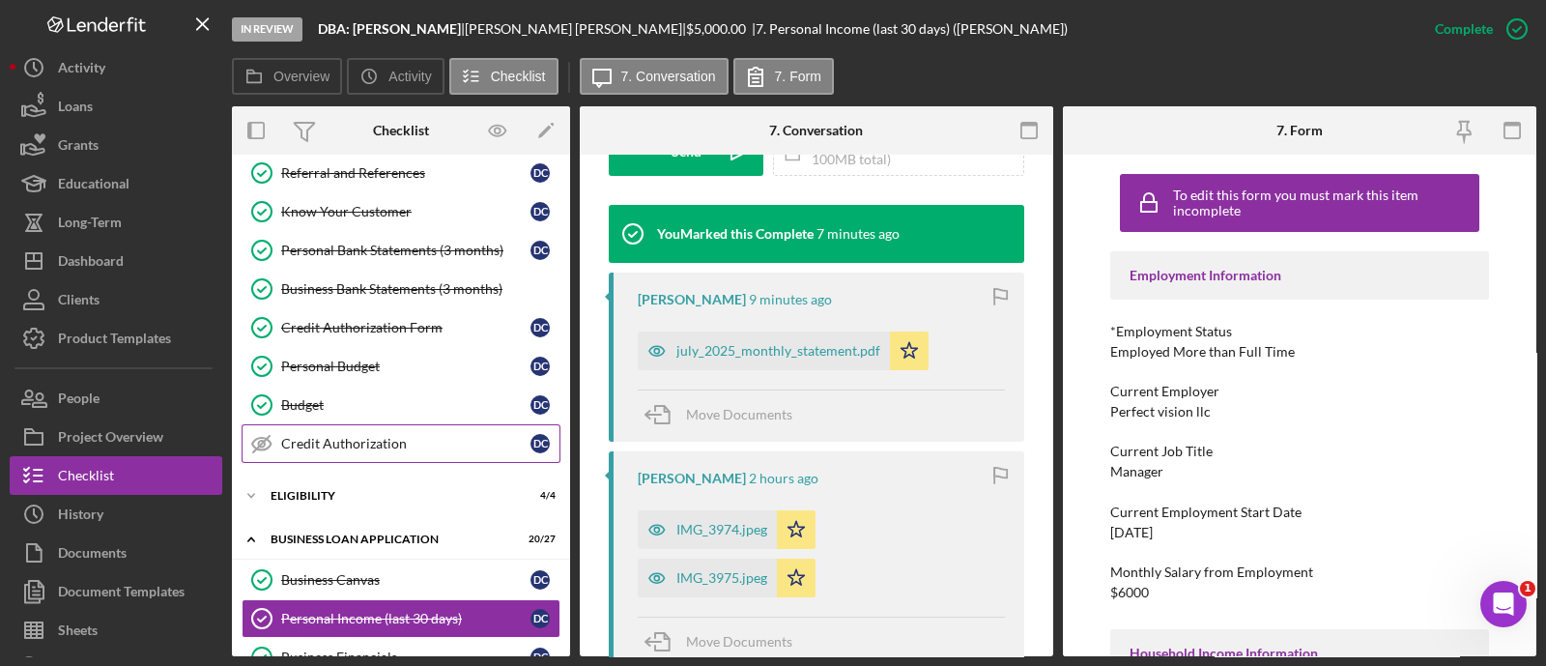
scroll to position [0, 0]
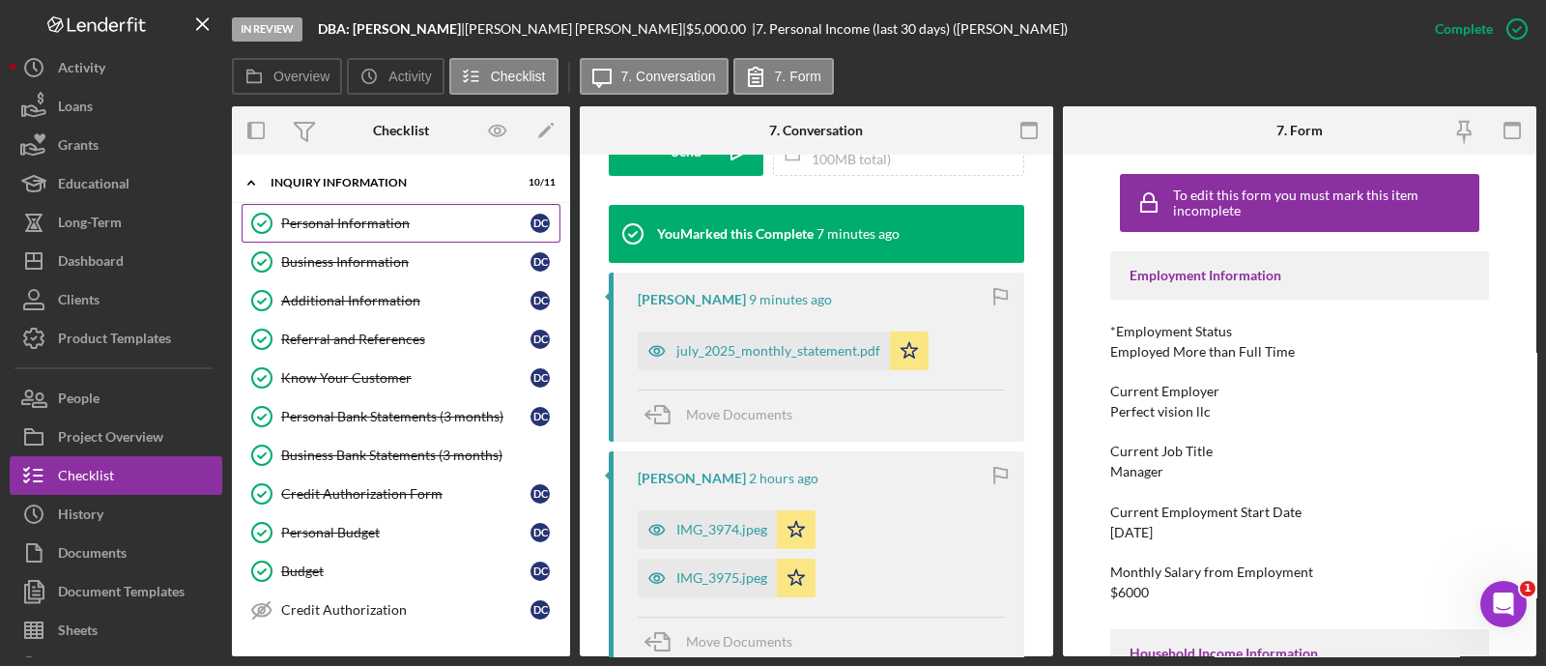
click at [326, 231] on link "Personal Information Personal Information D C" at bounding box center [401, 223] width 319 height 39
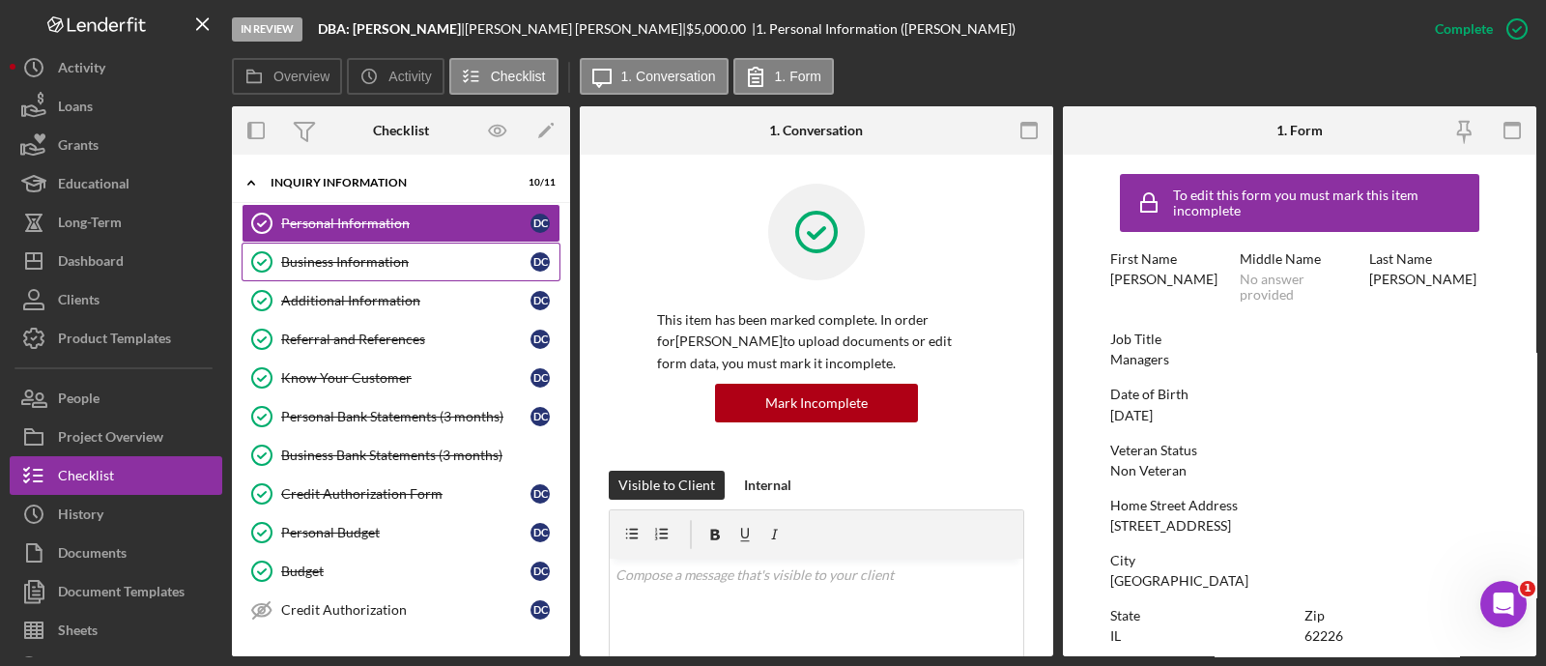
click at [321, 270] on link "Business Information Business Information D C" at bounding box center [401, 261] width 319 height 39
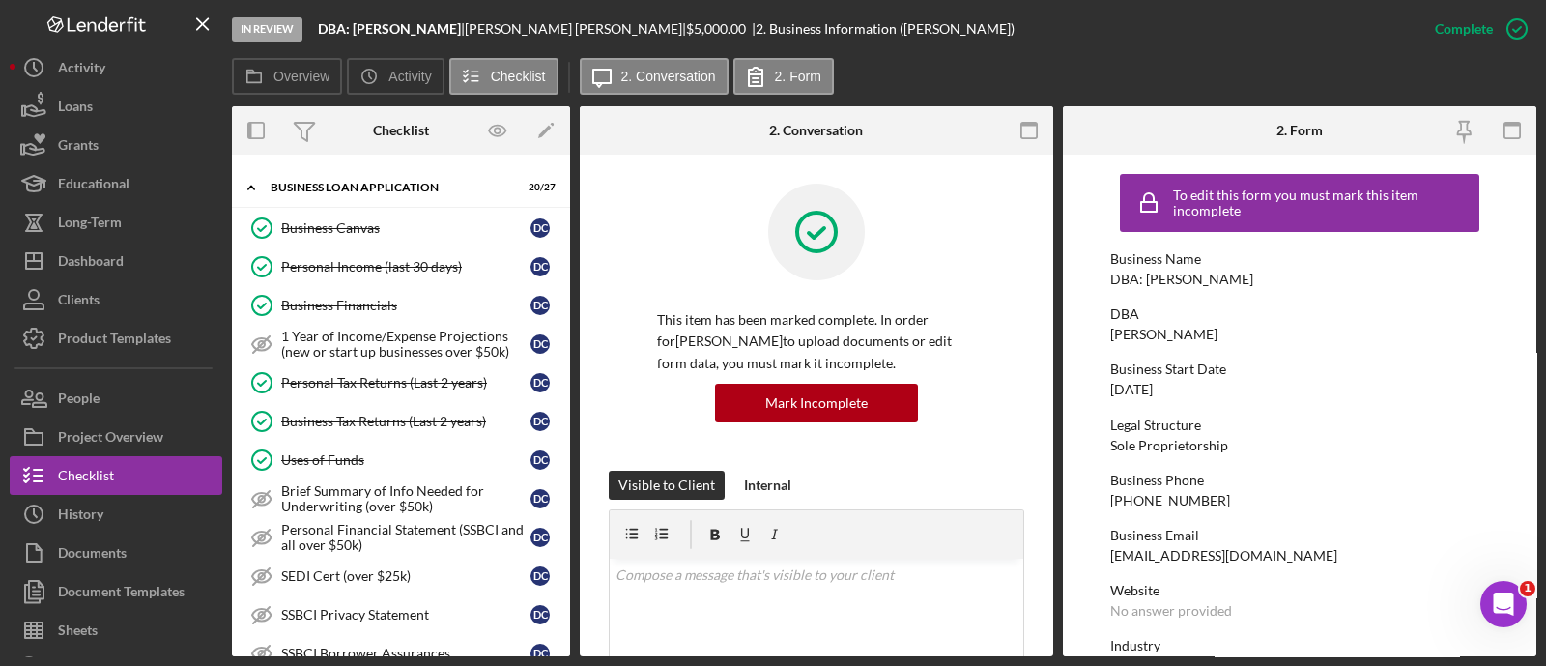
scroll to position [550, 0]
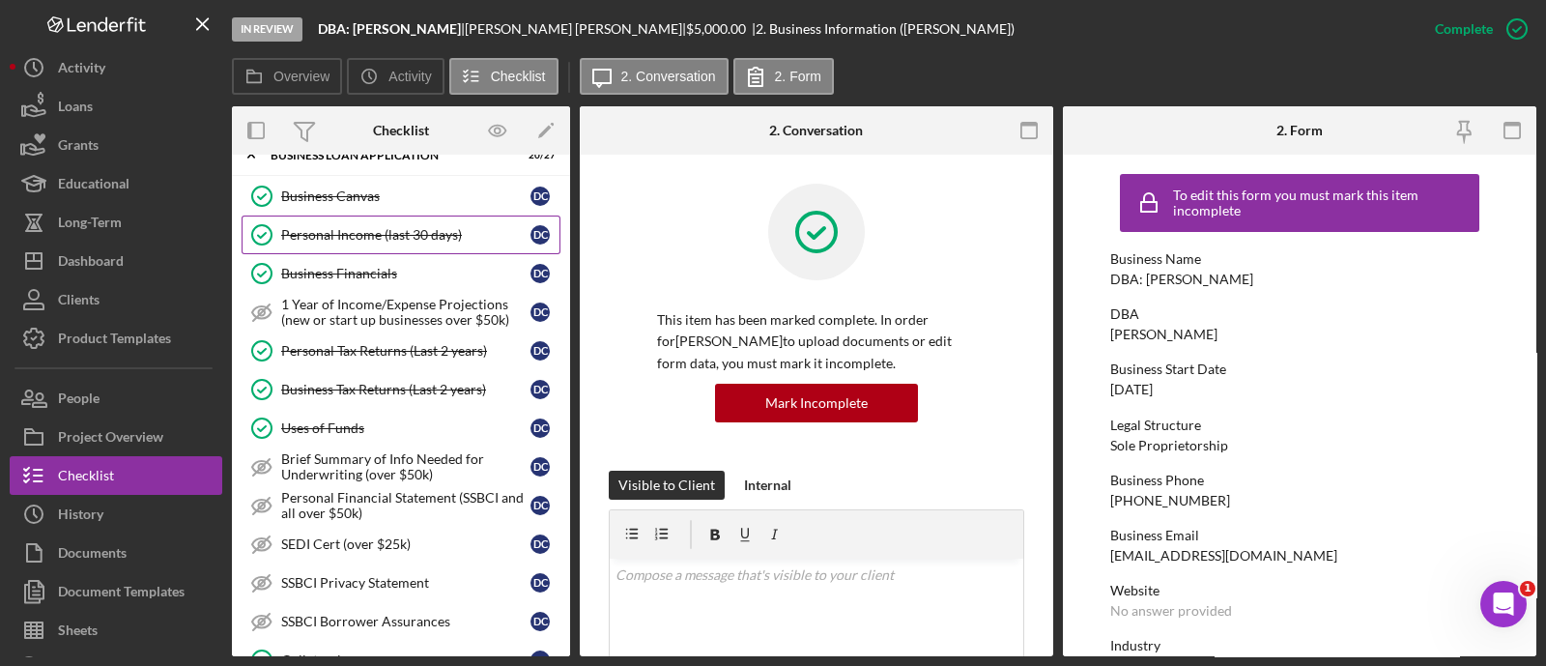
click at [372, 238] on div "Personal Income (last 30 days)" at bounding box center [405, 234] width 249 height 15
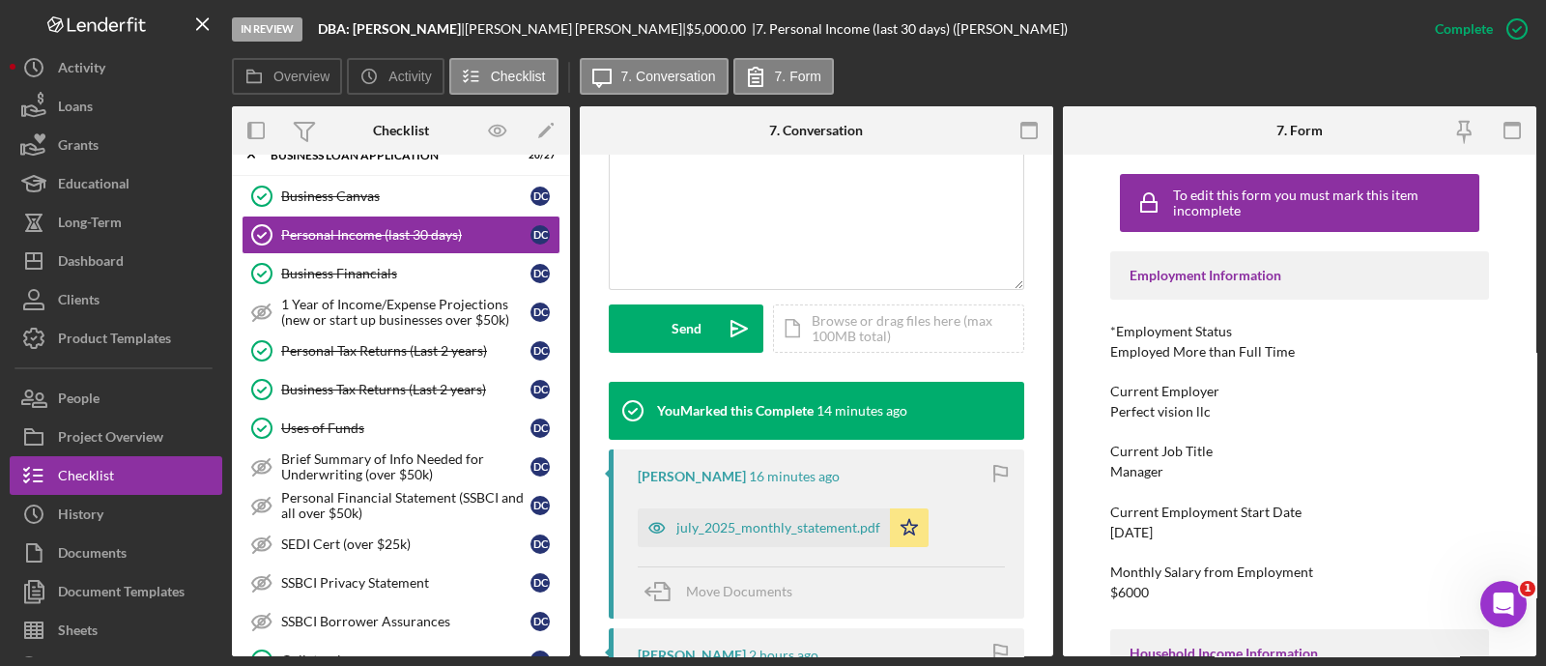
scroll to position [560, 0]
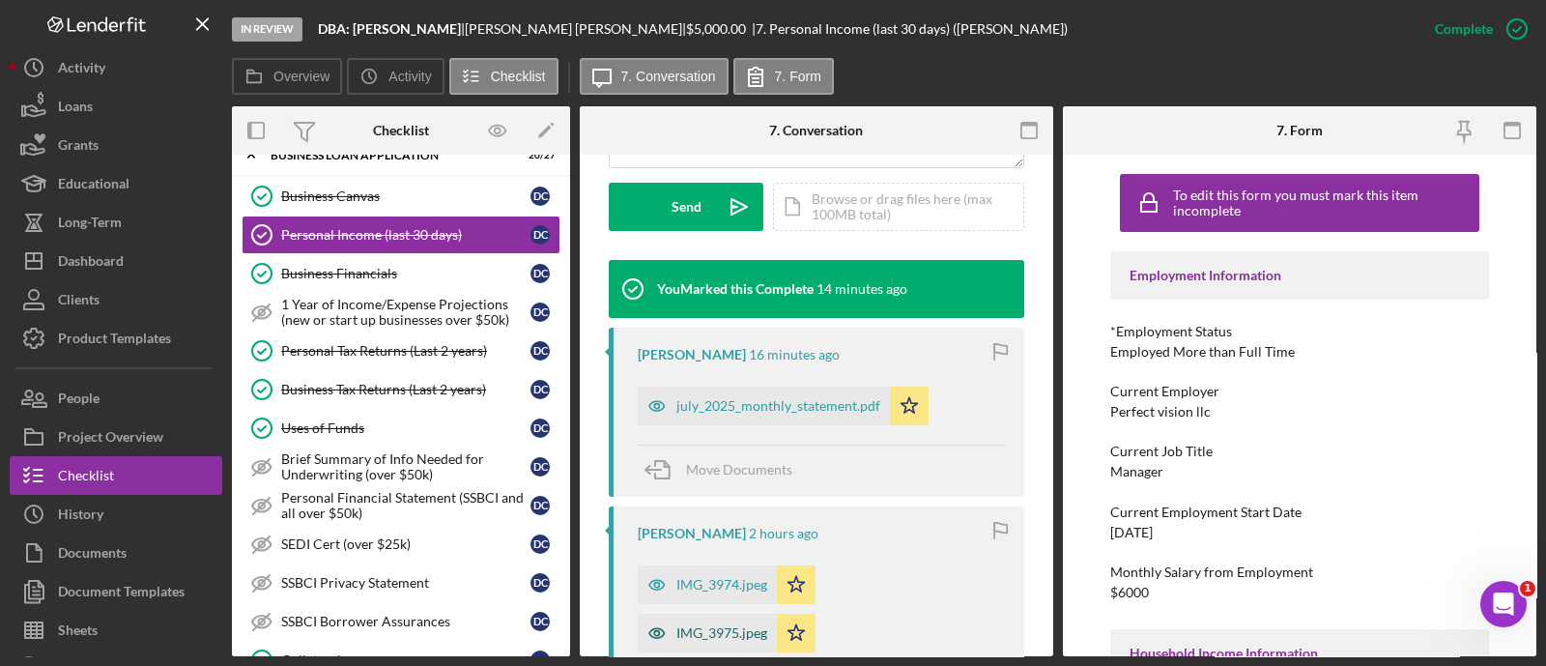
click at [745, 623] on div "IMG_3975.jpeg" at bounding box center [707, 632] width 139 height 39
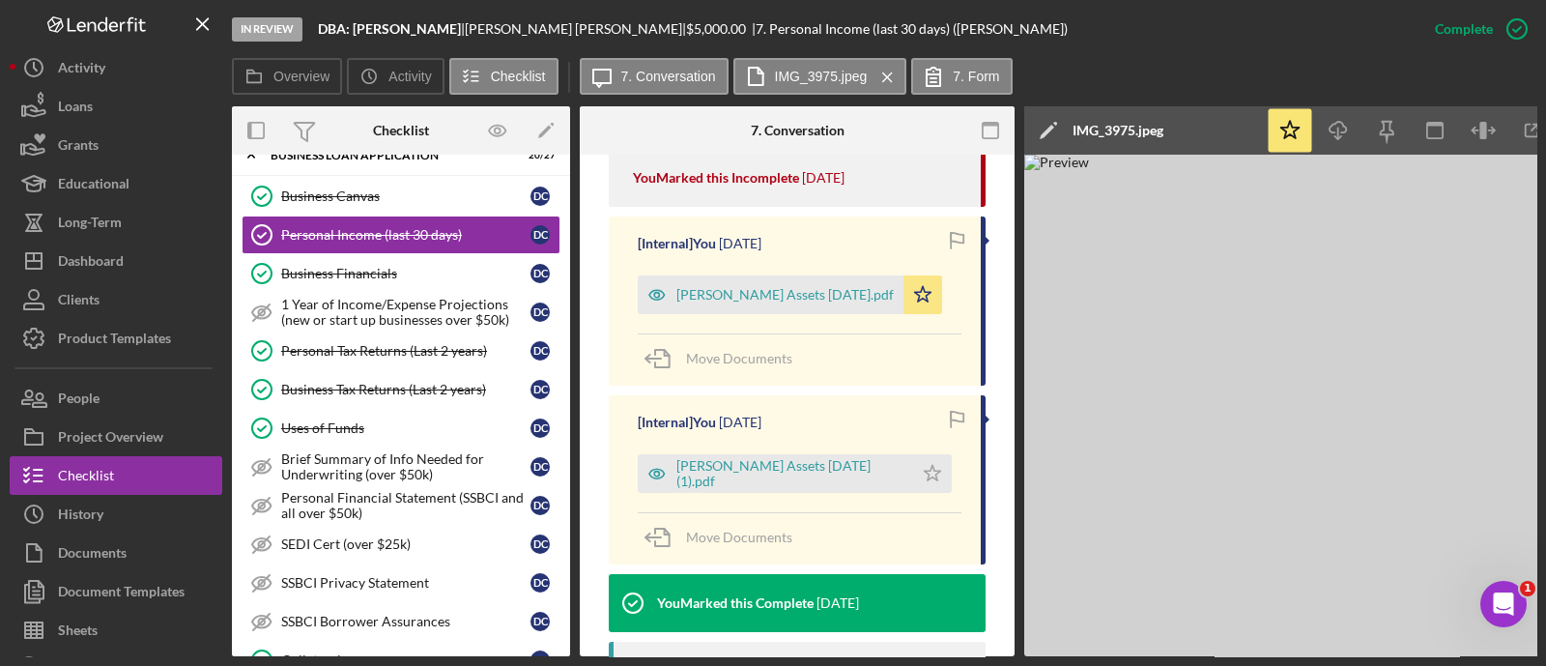
scroll to position [1408, 0]
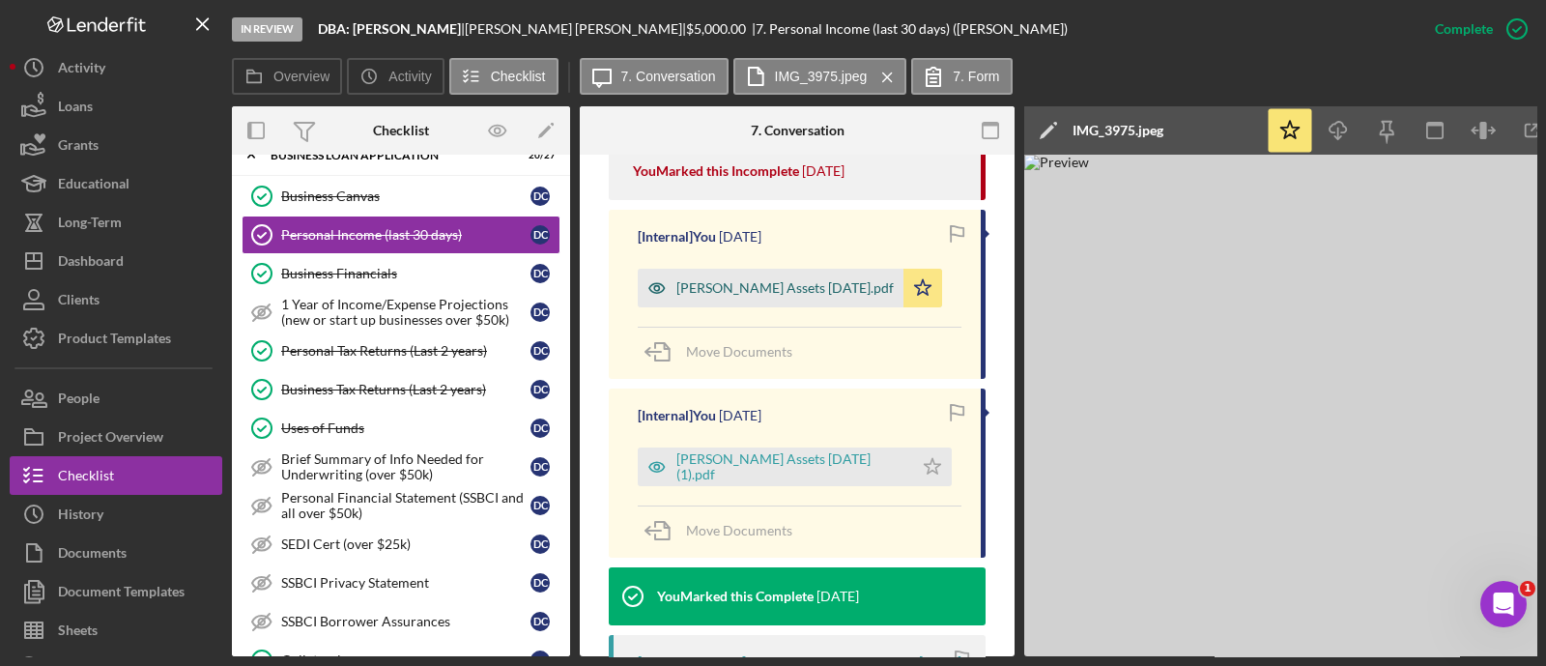
click at [758, 280] on div "[PERSON_NAME] Assets [DATE].pdf" at bounding box center [784, 287] width 217 height 15
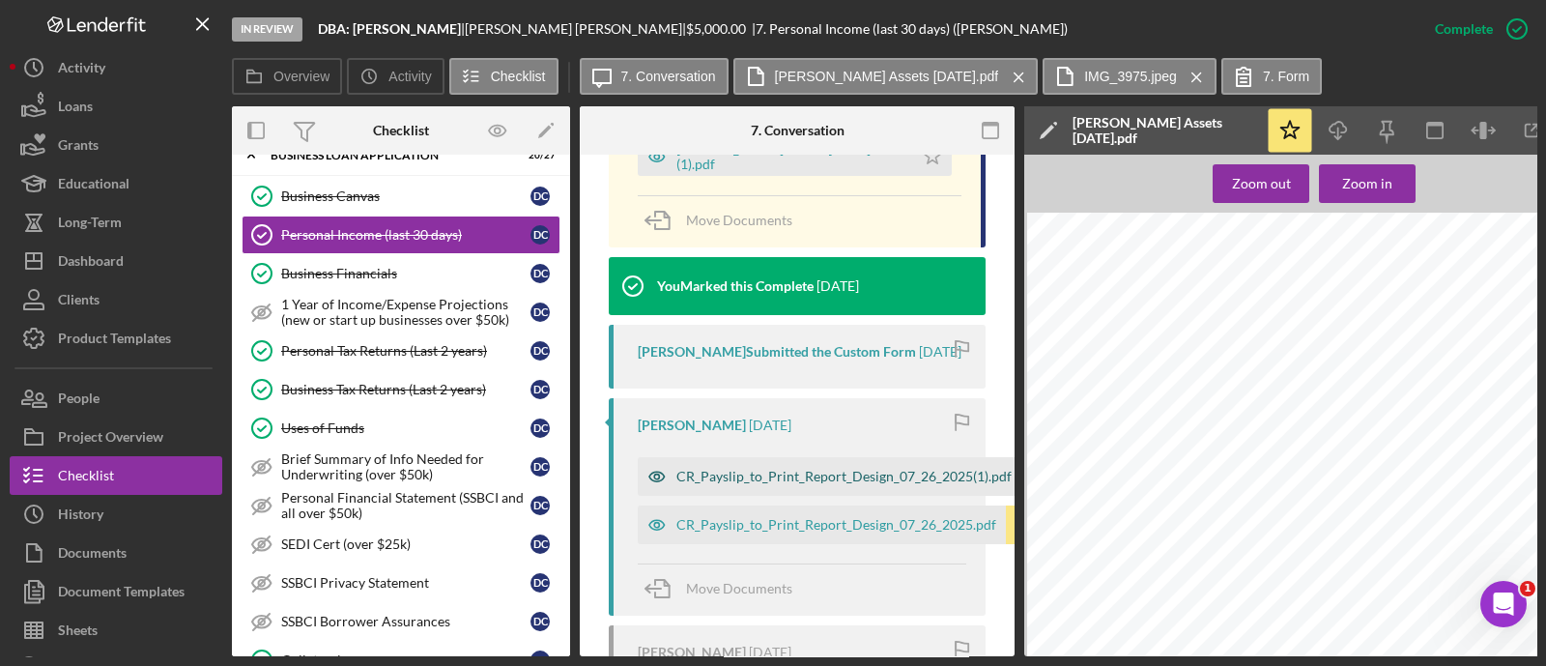
scroll to position [1723, 0]
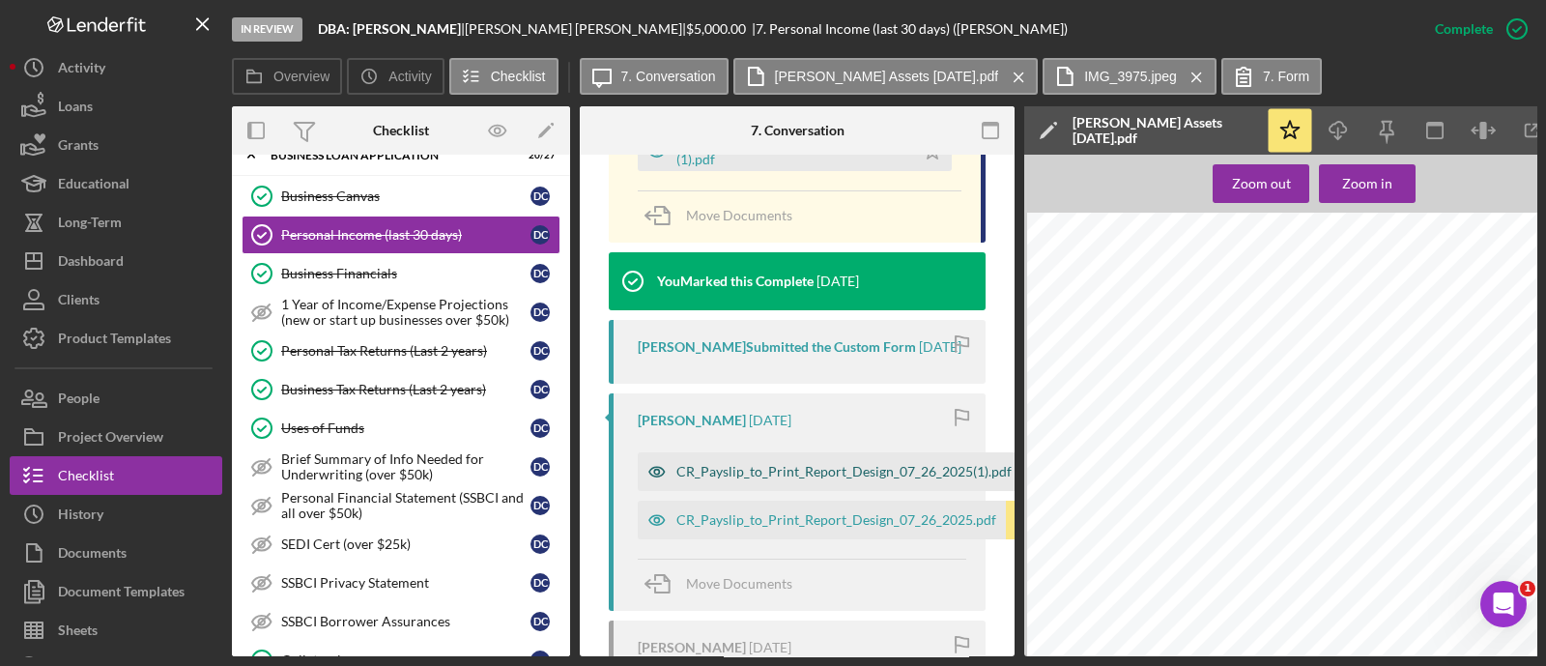
click at [818, 479] on div "CR_Payslip_to_Print_Report_Design_07_26_2025(1).pdf" at bounding box center [843, 471] width 335 height 15
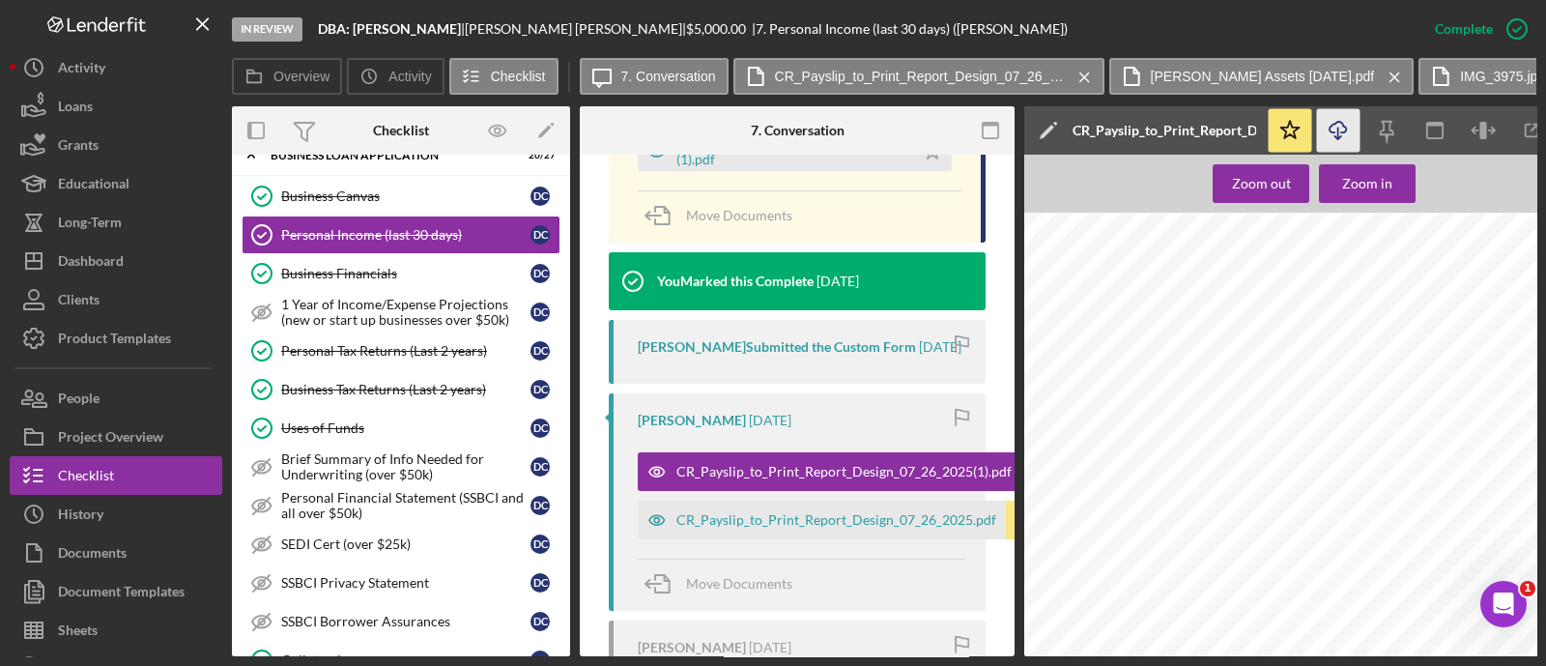
click at [1337, 118] on icon "Icon/Download" at bounding box center [1338, 130] width 43 height 43
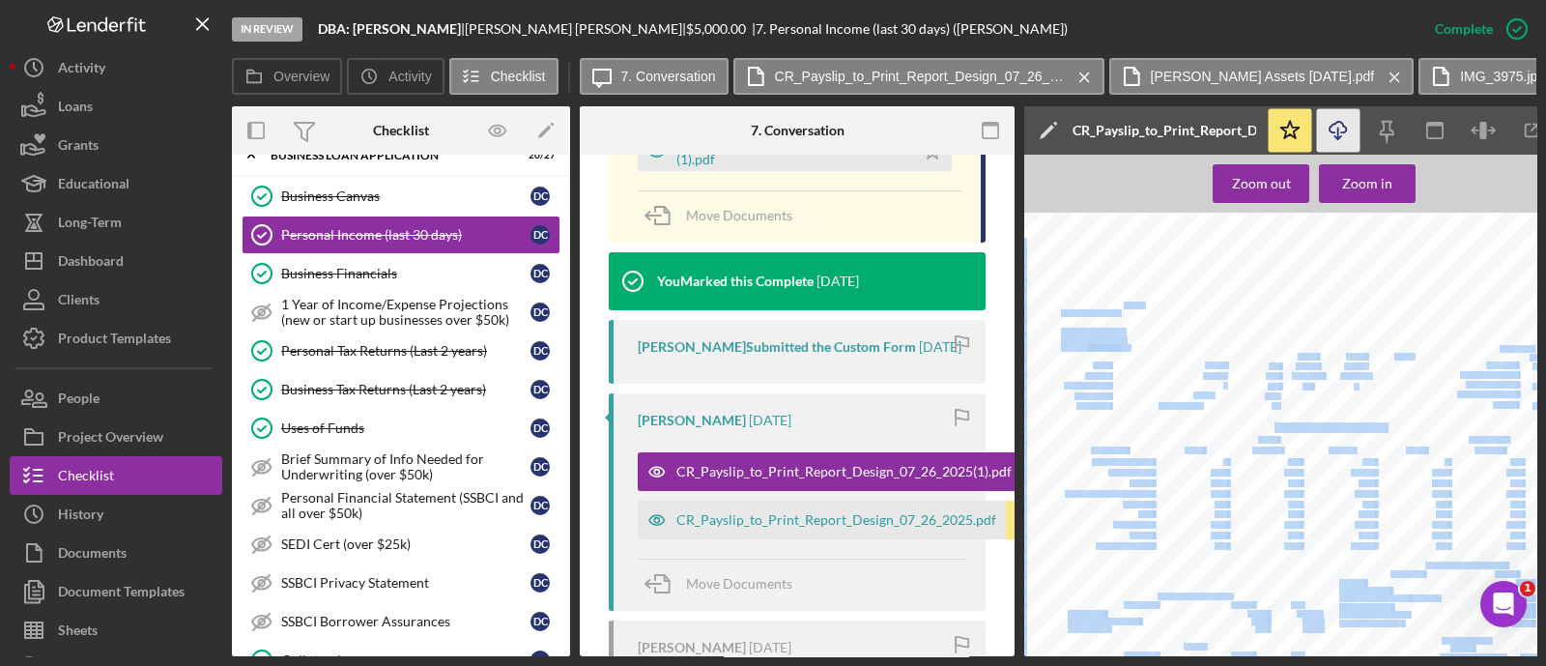
drag, startPoint x: 1066, startPoint y: 306, endPoint x: 1055, endPoint y: 292, distance: 18.0
click at [1055, 292] on div "Perfect Vision LLC [STREET_ADDRESS][PERSON_NAME] [PERSON_NAME] IL, 62269 618-57…" at bounding box center [1319, 595] width 591 height 765
click at [1084, 330] on span "[PERSON_NAME]" at bounding box center [1093, 332] width 64 height 8
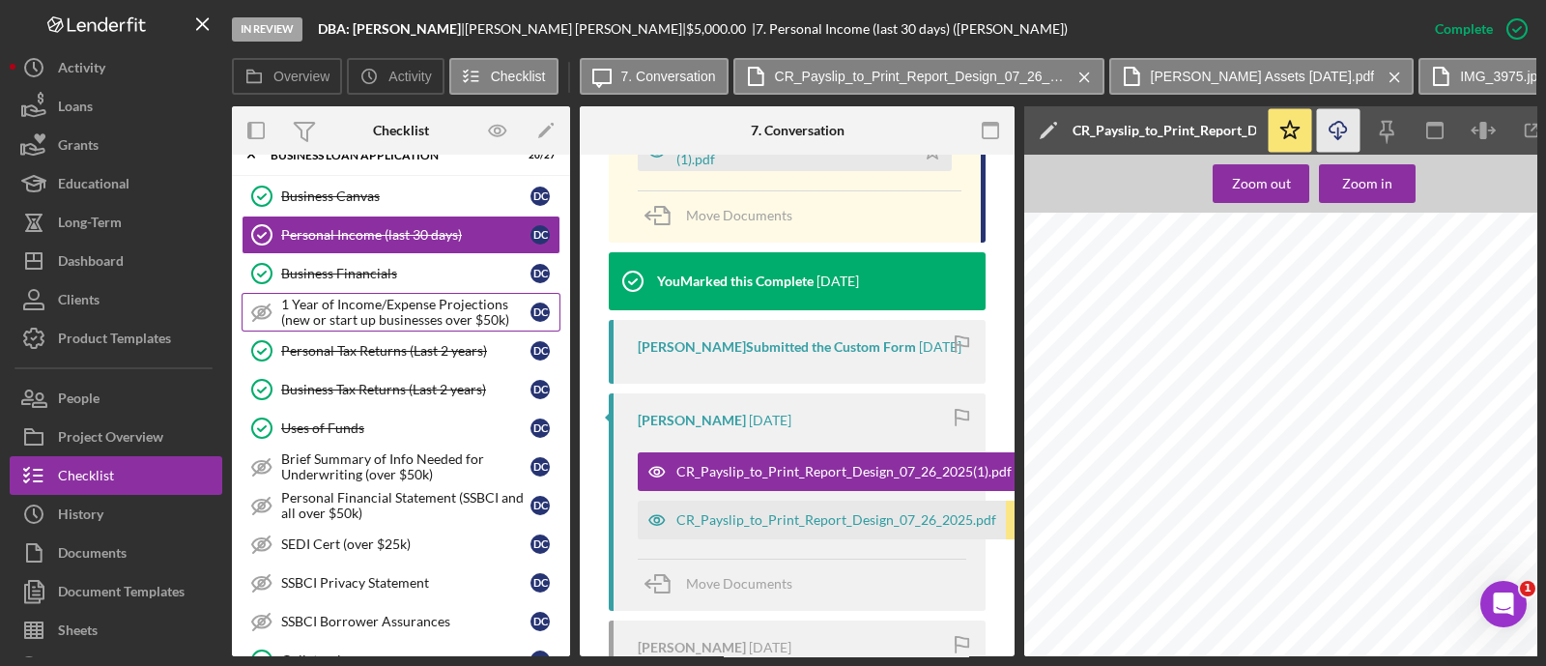
scroll to position [859, 0]
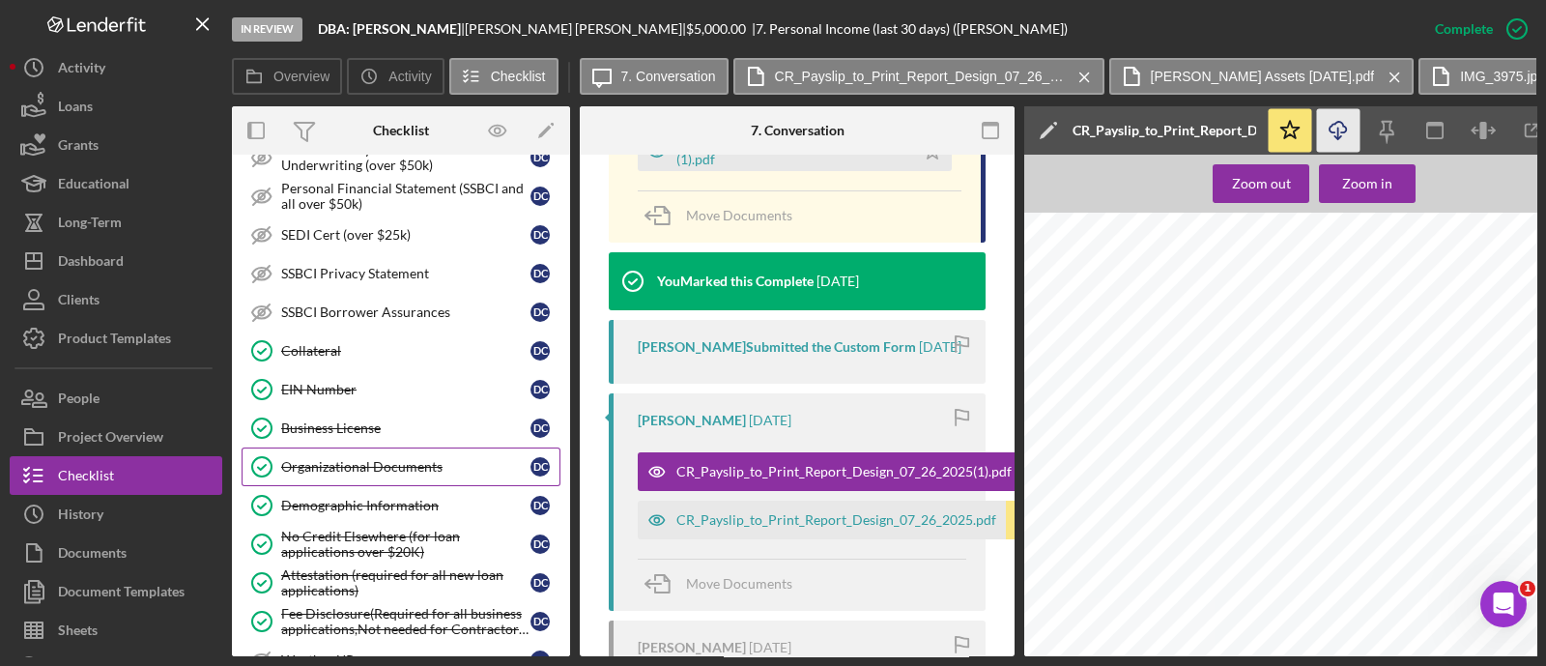
click at [386, 470] on link "Organizational Documents Organizational Documents D C" at bounding box center [401, 466] width 319 height 39
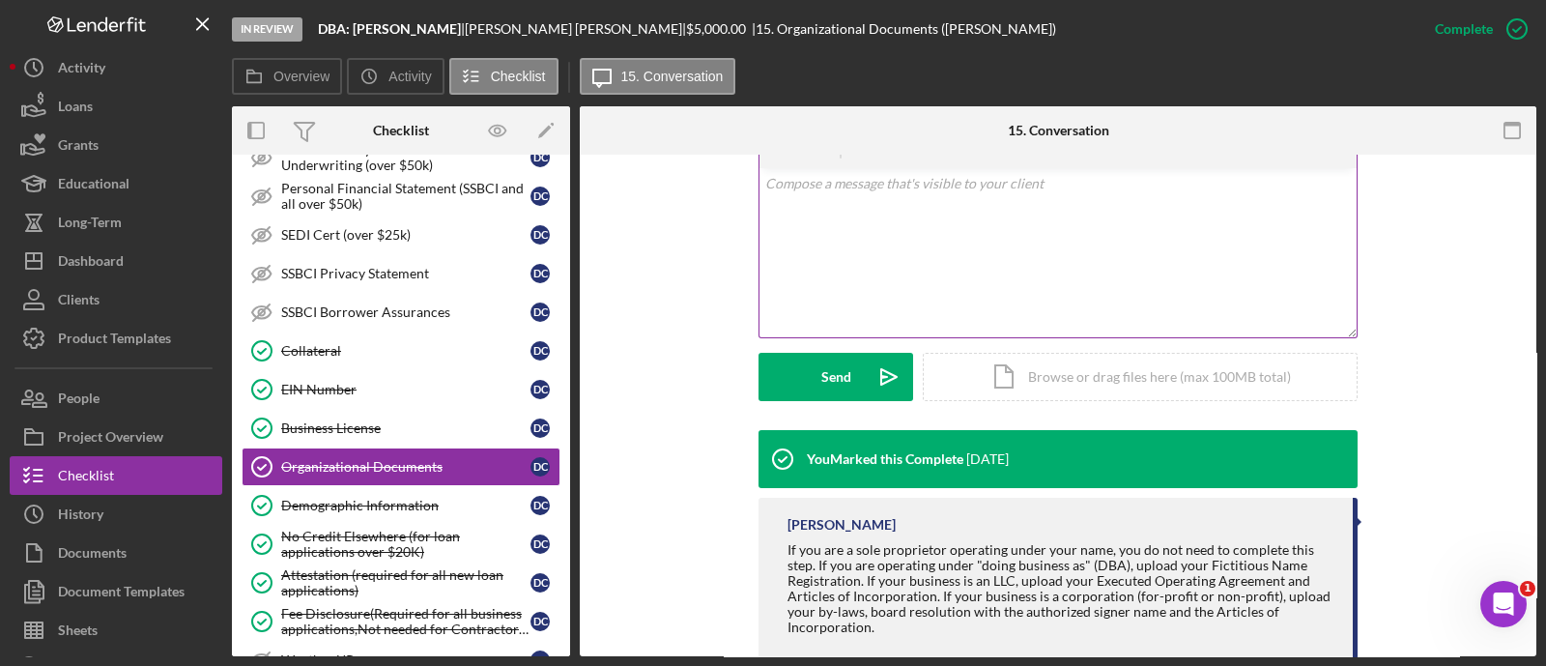
scroll to position [410, 0]
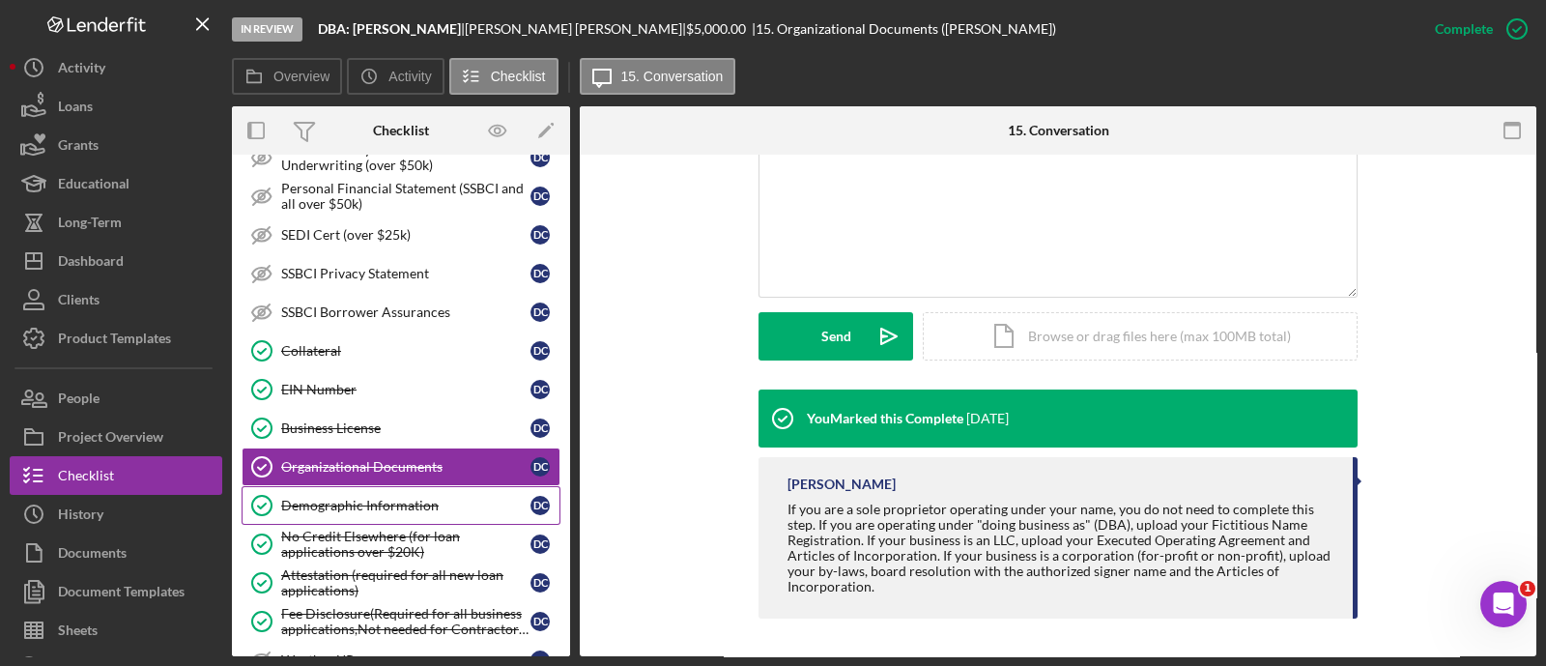
click at [400, 498] on div "Demographic Information" at bounding box center [405, 505] width 249 height 15
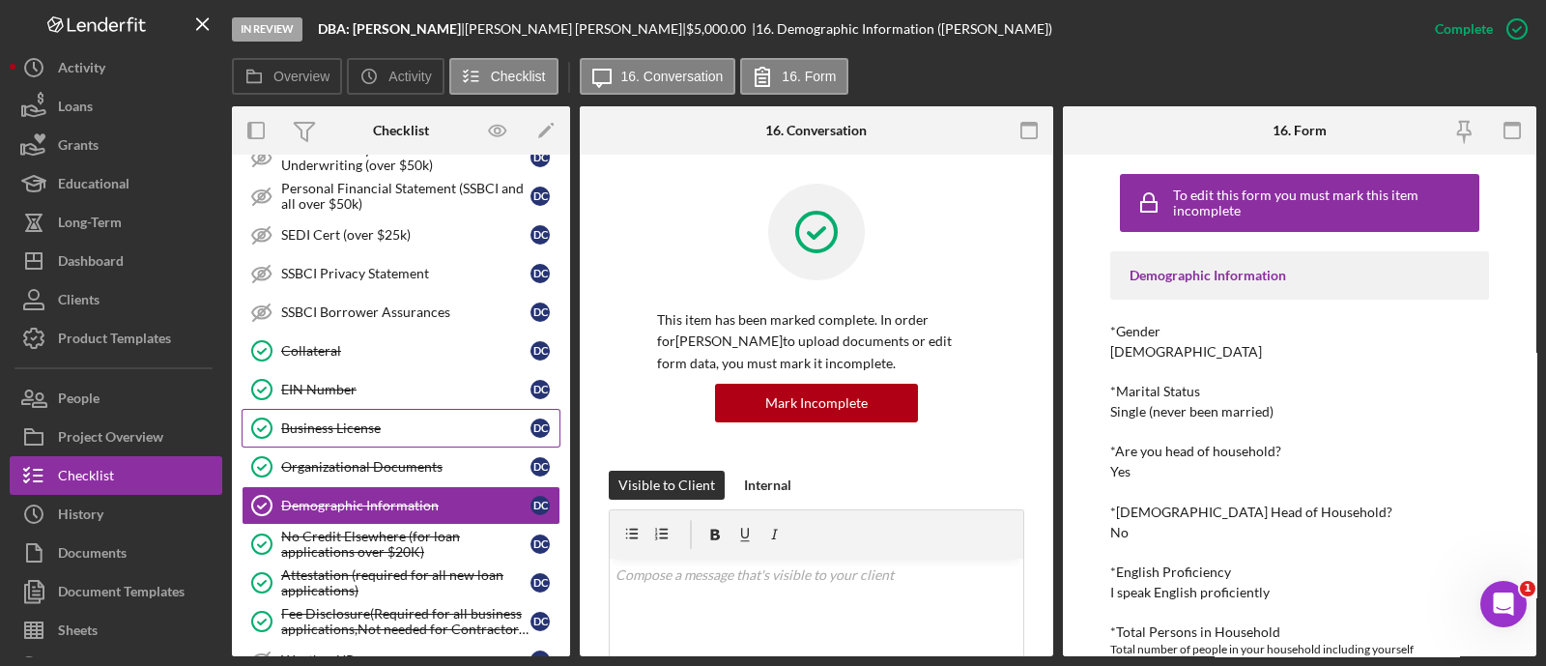
click at [359, 430] on link "Business License Business License D C" at bounding box center [401, 428] width 319 height 39
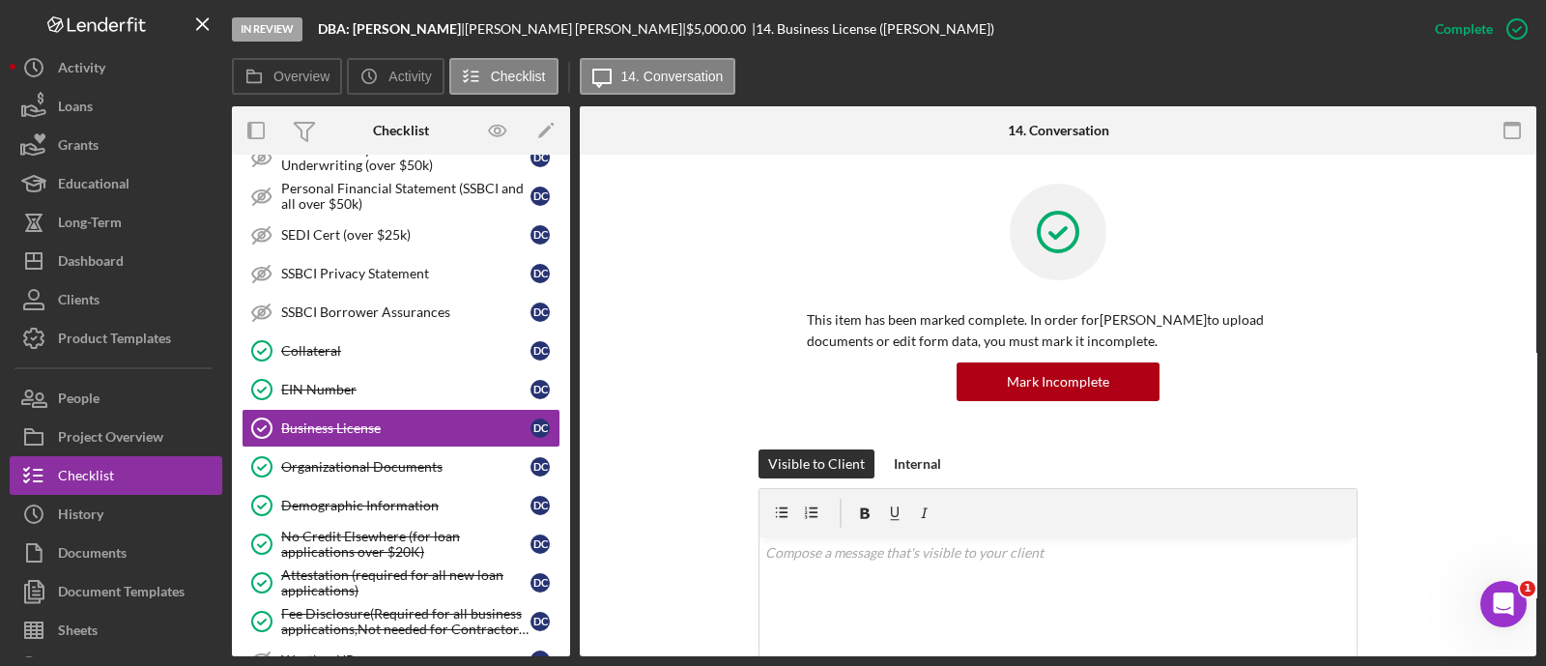
scroll to position [332, 0]
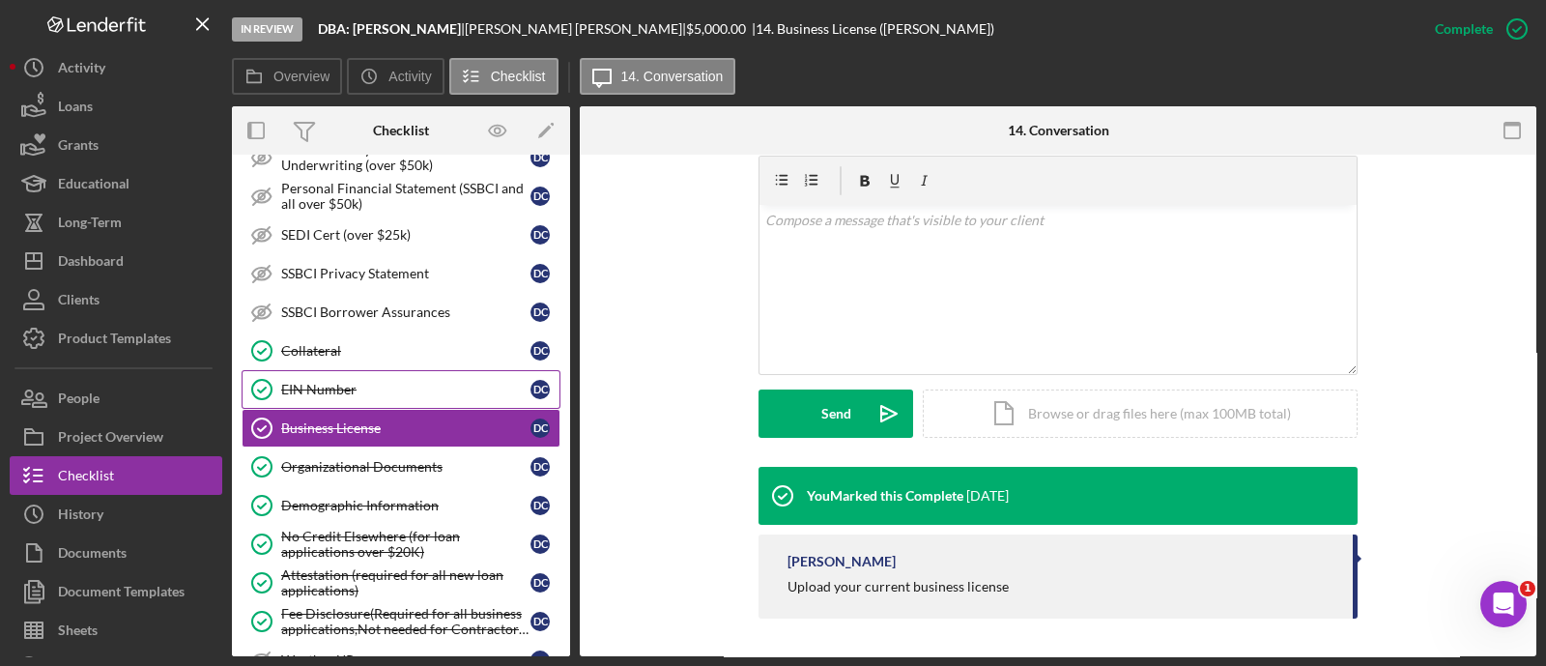
click at [449, 370] on link "EIN Number EIN Number D C" at bounding box center [401, 389] width 319 height 39
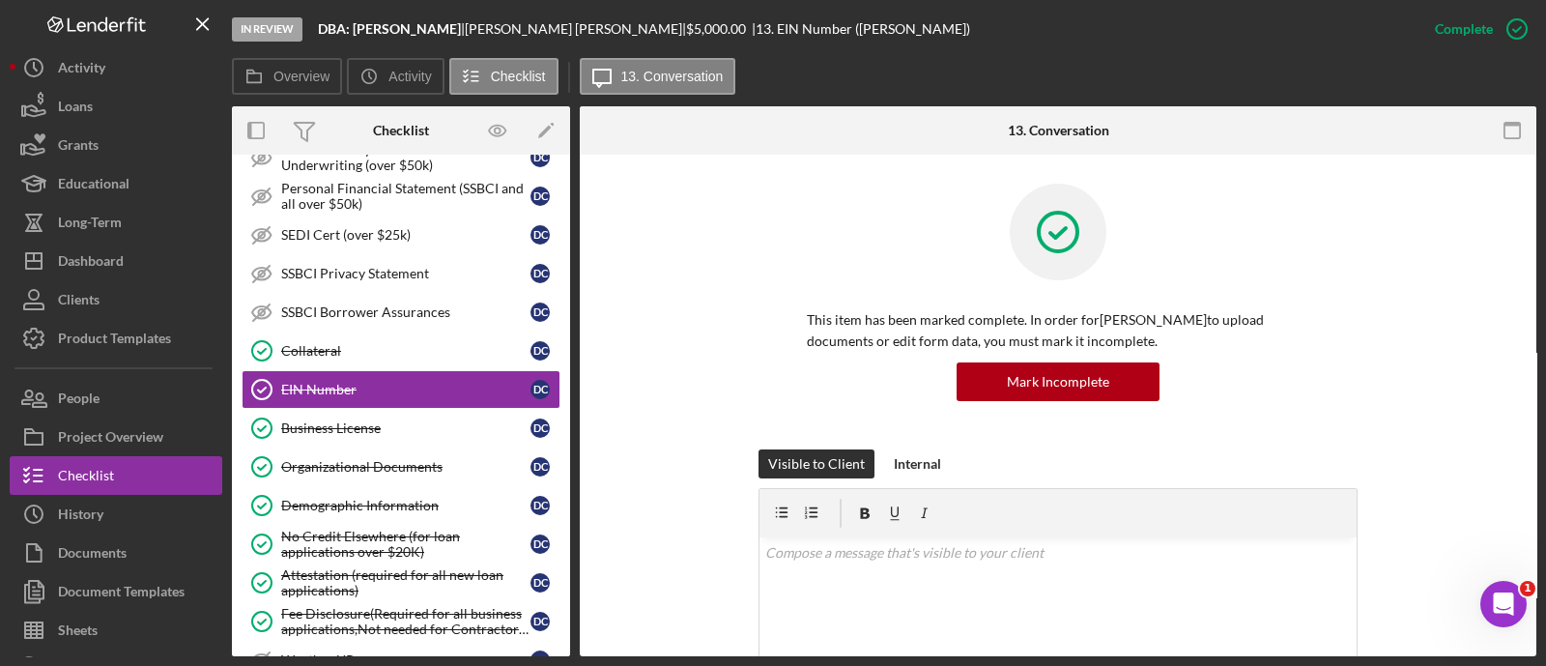
scroll to position [348, 0]
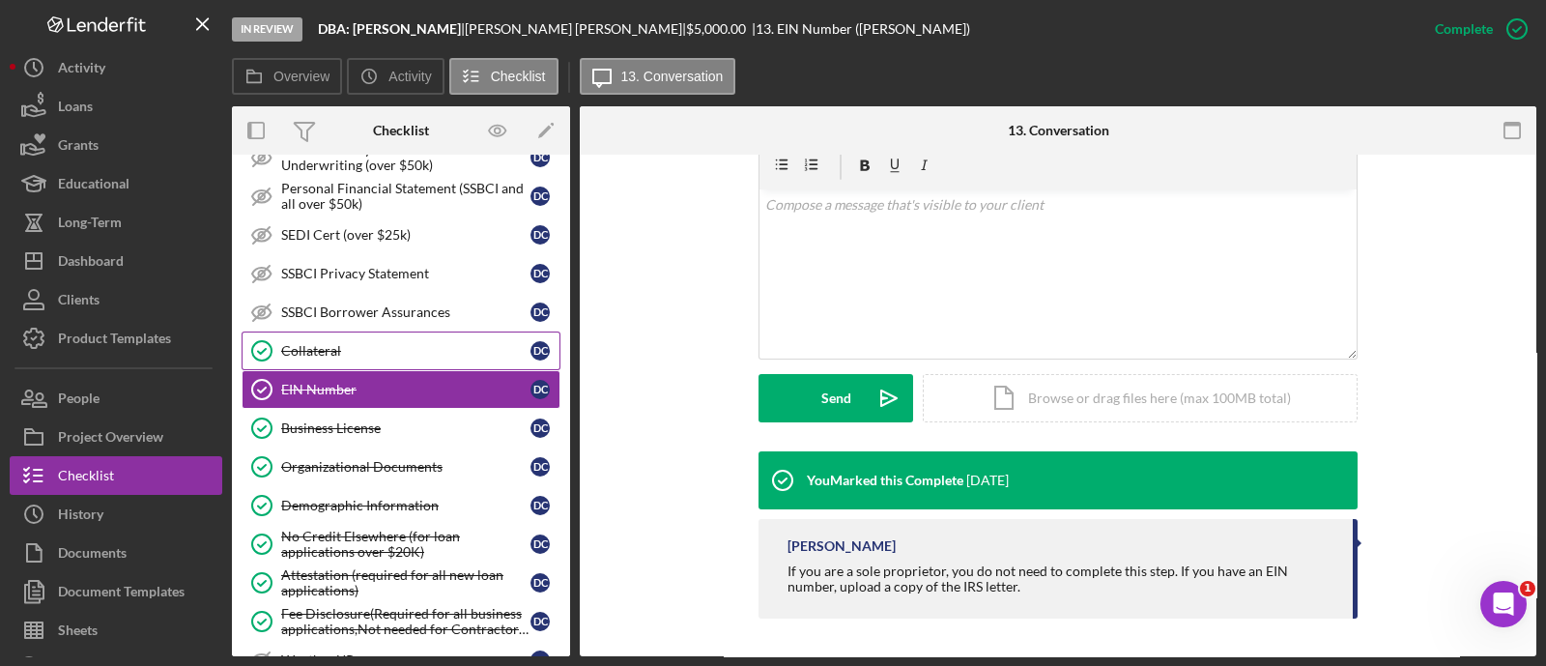
click at [429, 343] on div "Collateral" at bounding box center [405, 350] width 249 height 15
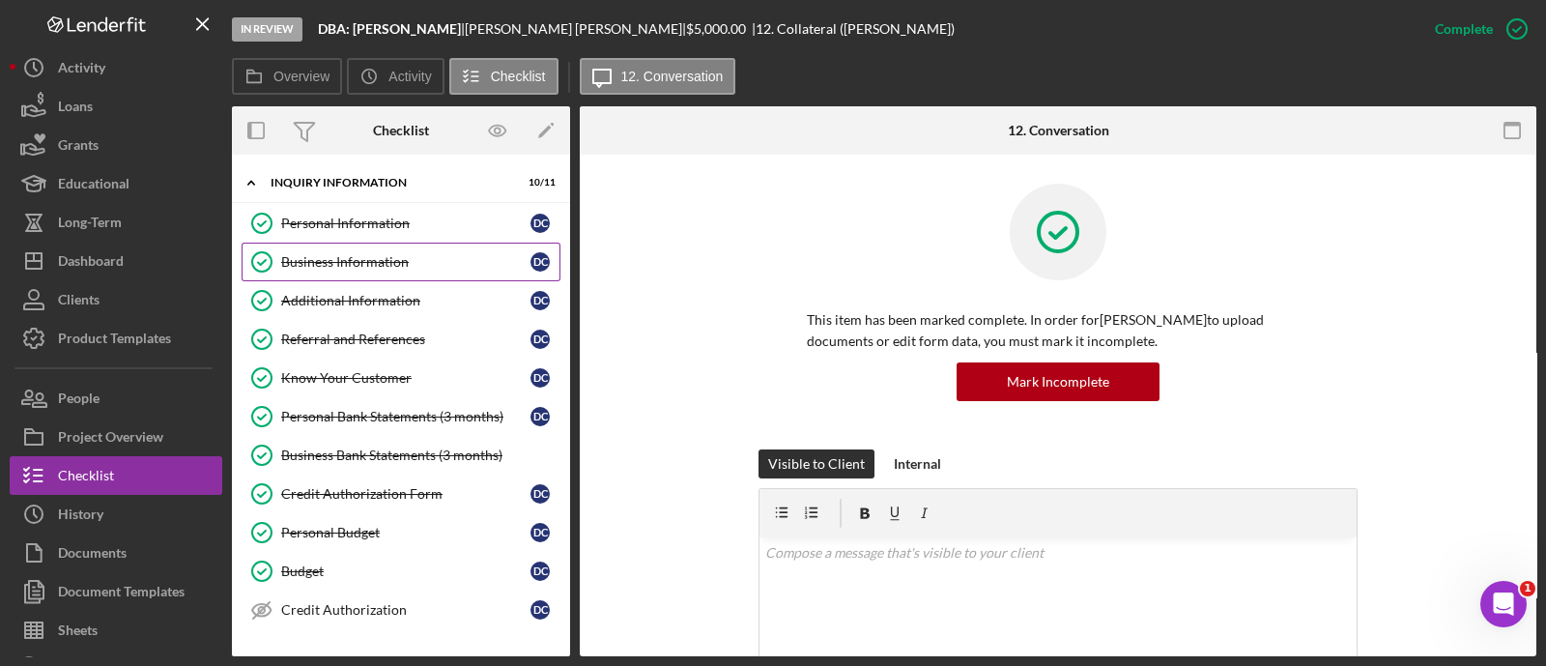
click at [362, 258] on div "Business Information" at bounding box center [405, 261] width 249 height 15
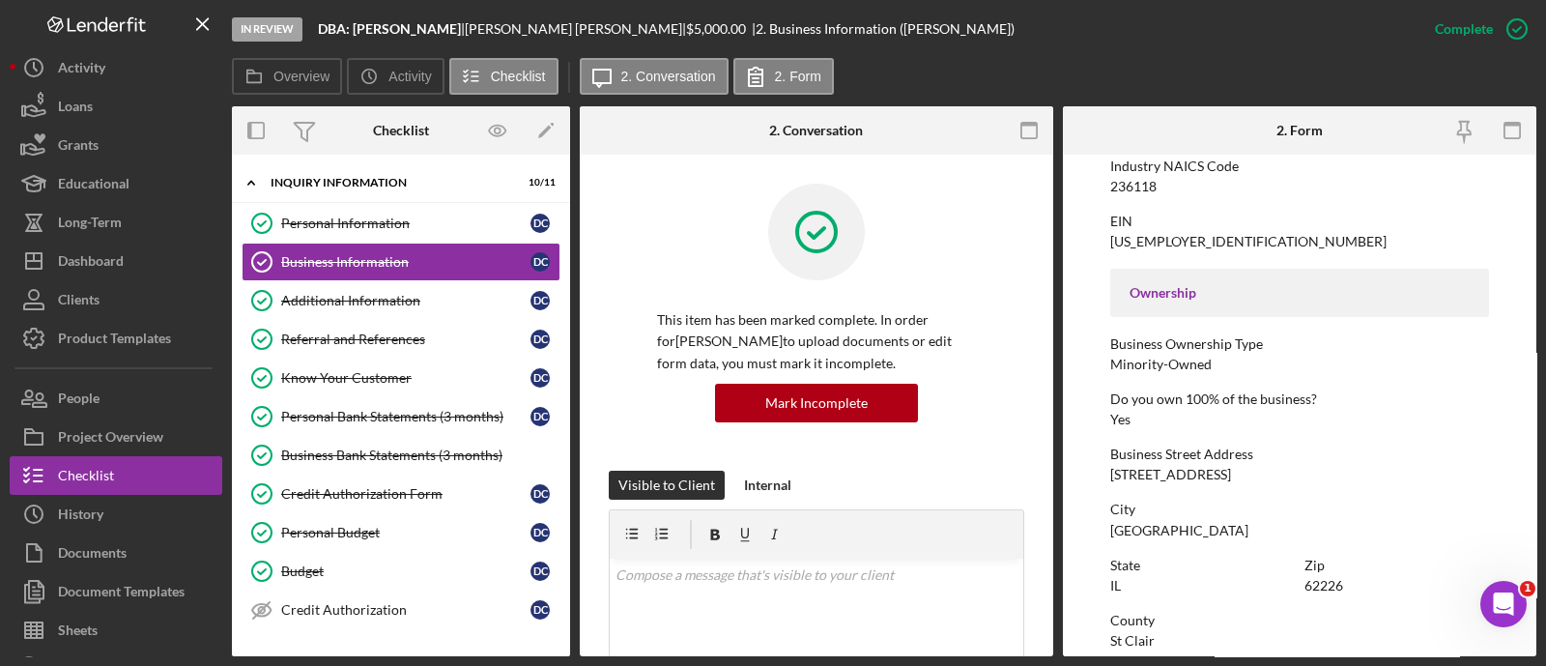
scroll to position [405, 0]
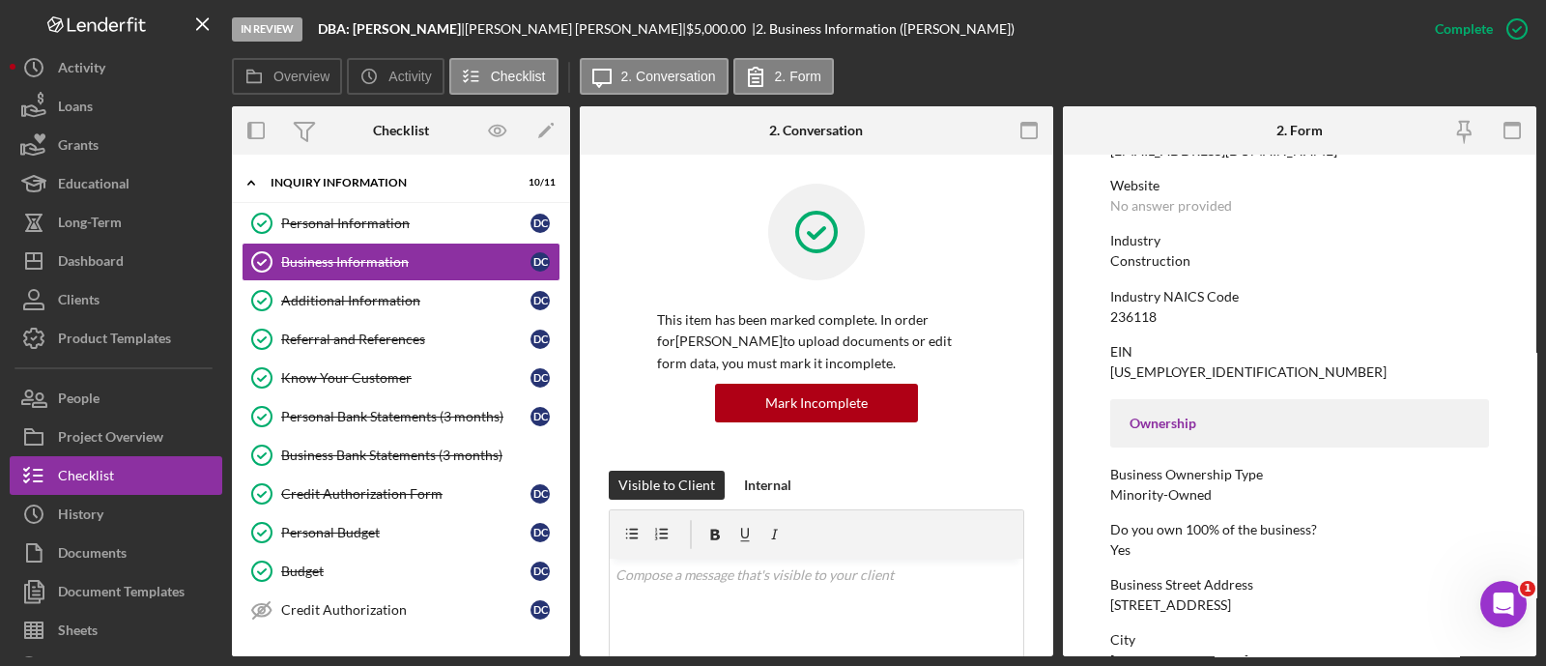
click at [1133, 368] on div "[US_EMPLOYER_IDENTIFICATION_NUMBER]" at bounding box center [1248, 371] width 276 height 15
copy div "[US_EMPLOYER_IDENTIFICATION_NUMBER]"
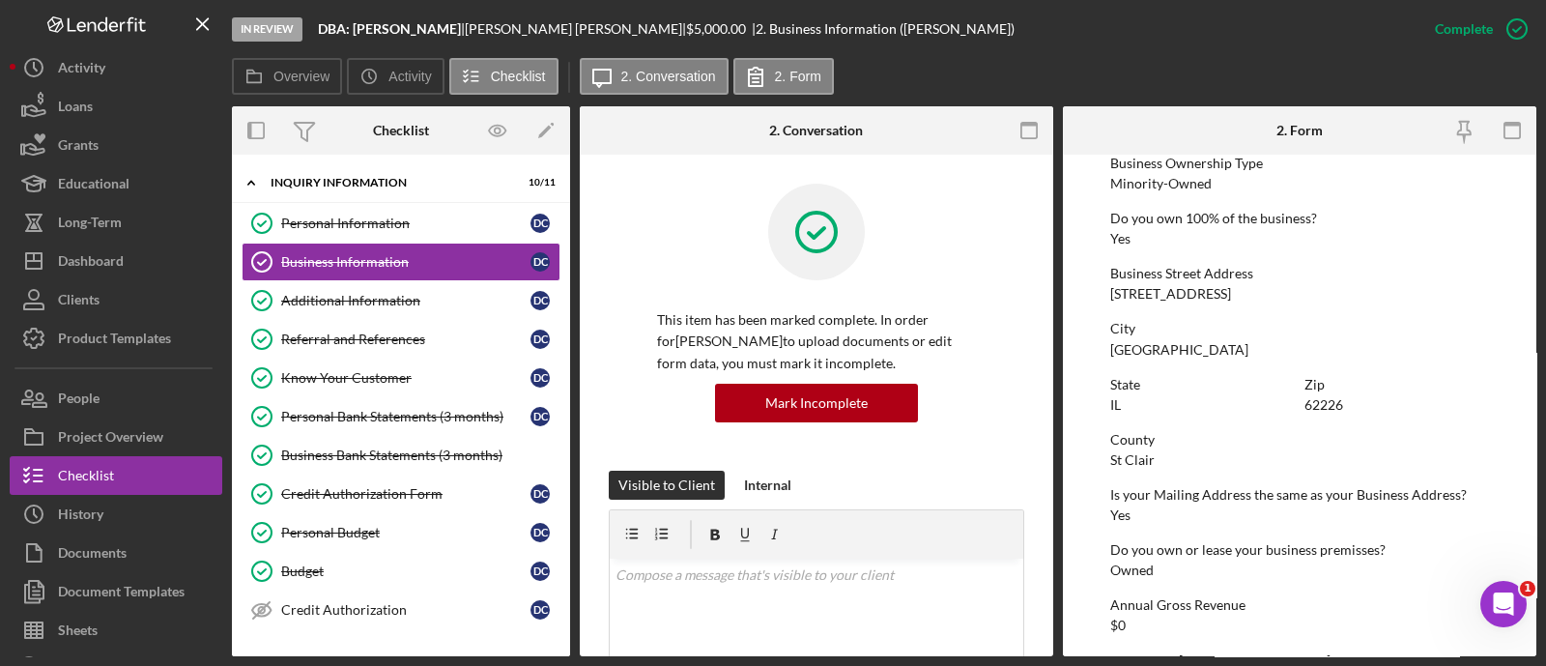
scroll to position [725, 0]
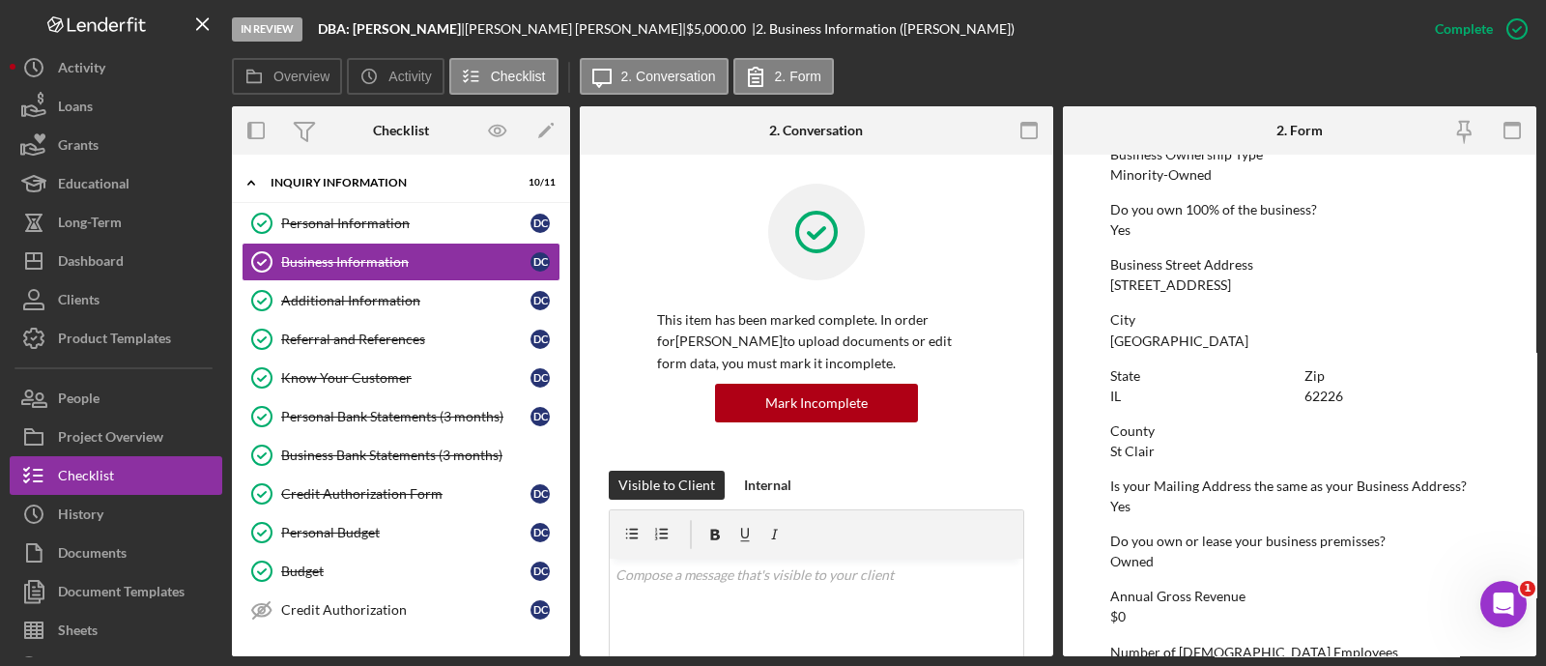
click at [1164, 293] on div "[STREET_ADDRESS]" at bounding box center [1170, 284] width 121 height 15
copy div "[STREET_ADDRESS]"
click at [419, 218] on div "Personal Information" at bounding box center [405, 222] width 249 height 15
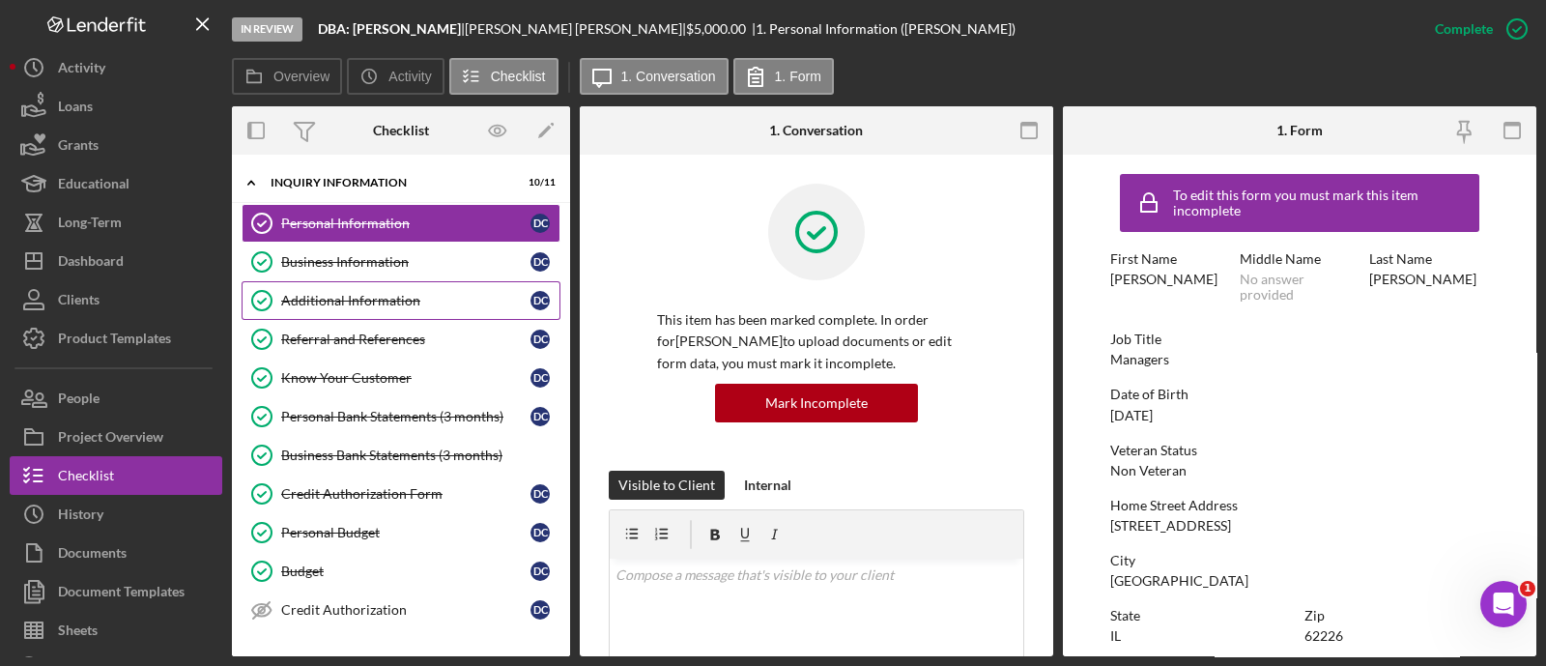
click at [411, 289] on link "Additional Information Additional Information D C" at bounding box center [401, 300] width 319 height 39
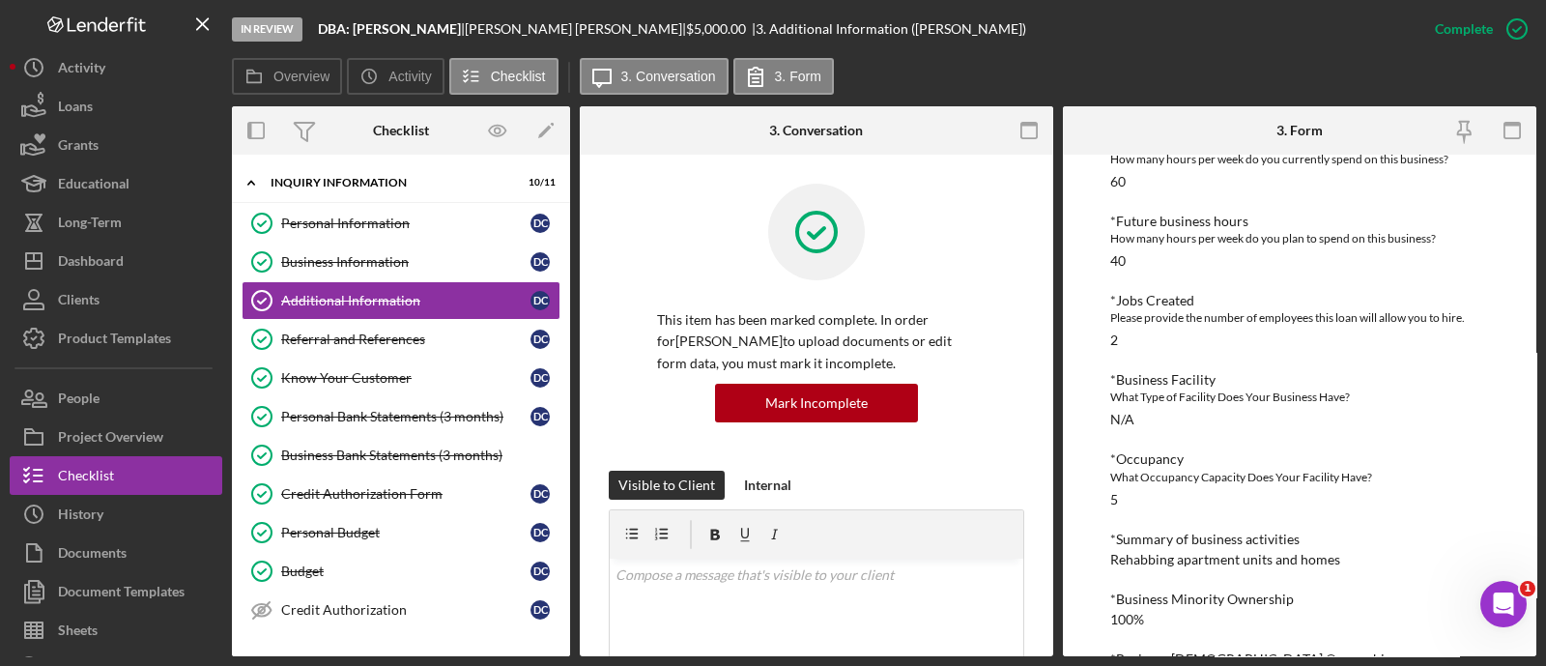
scroll to position [926, 0]
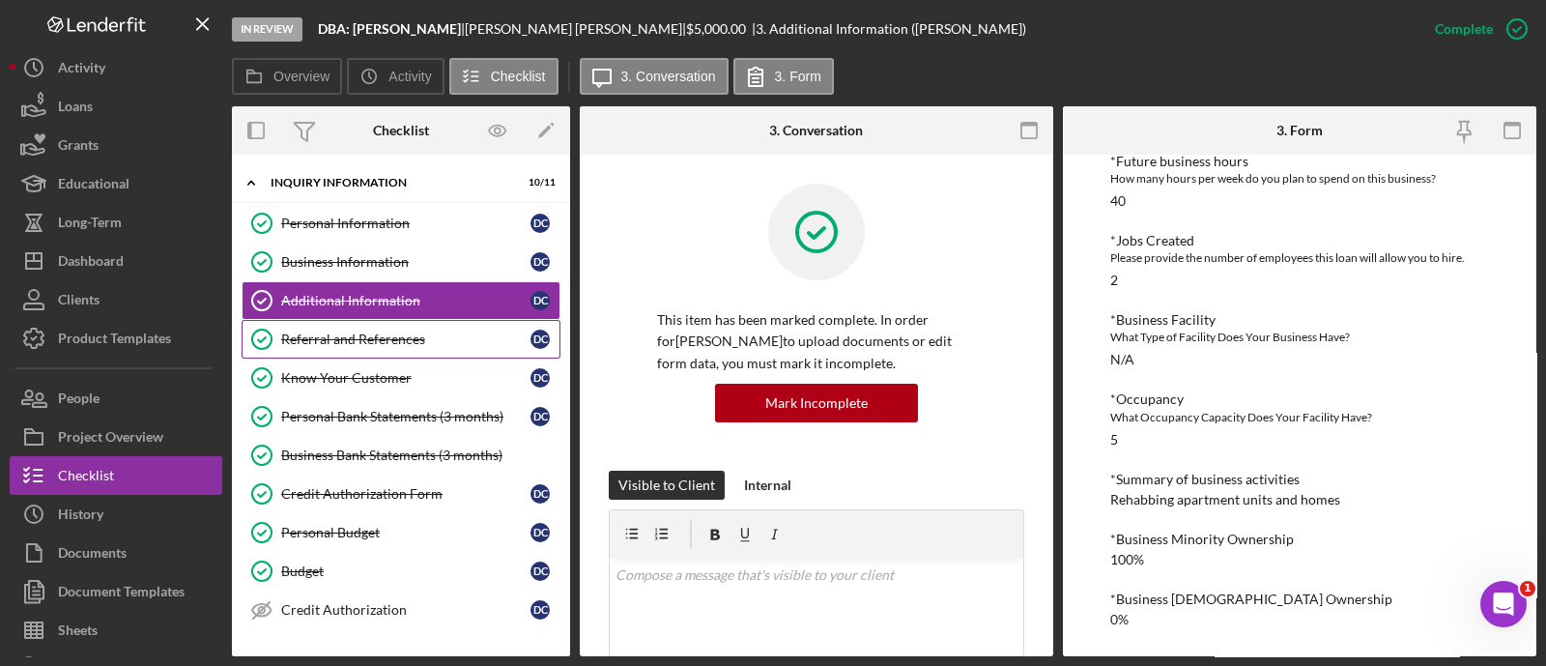
click at [425, 345] on div "Referral and References" at bounding box center [405, 338] width 249 height 15
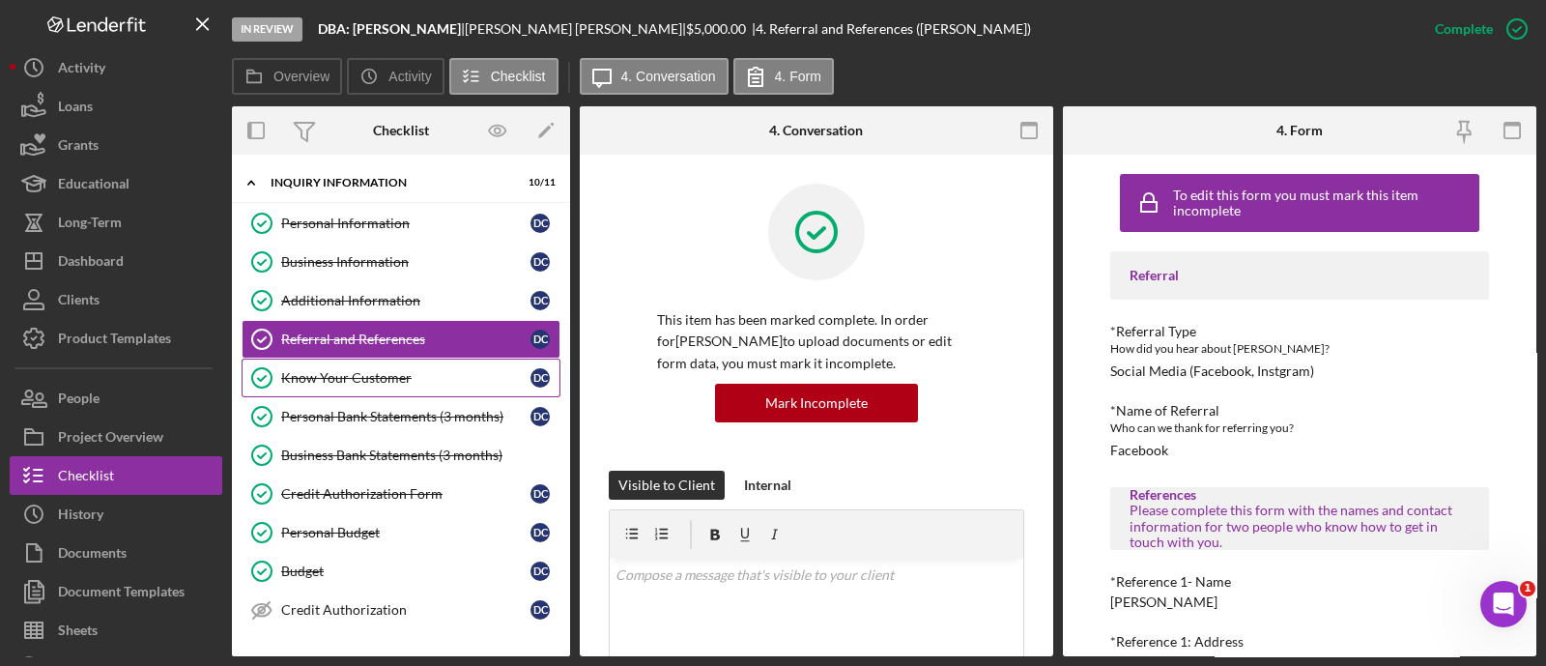
click at [420, 370] on div "Know Your Customer" at bounding box center [405, 377] width 249 height 15
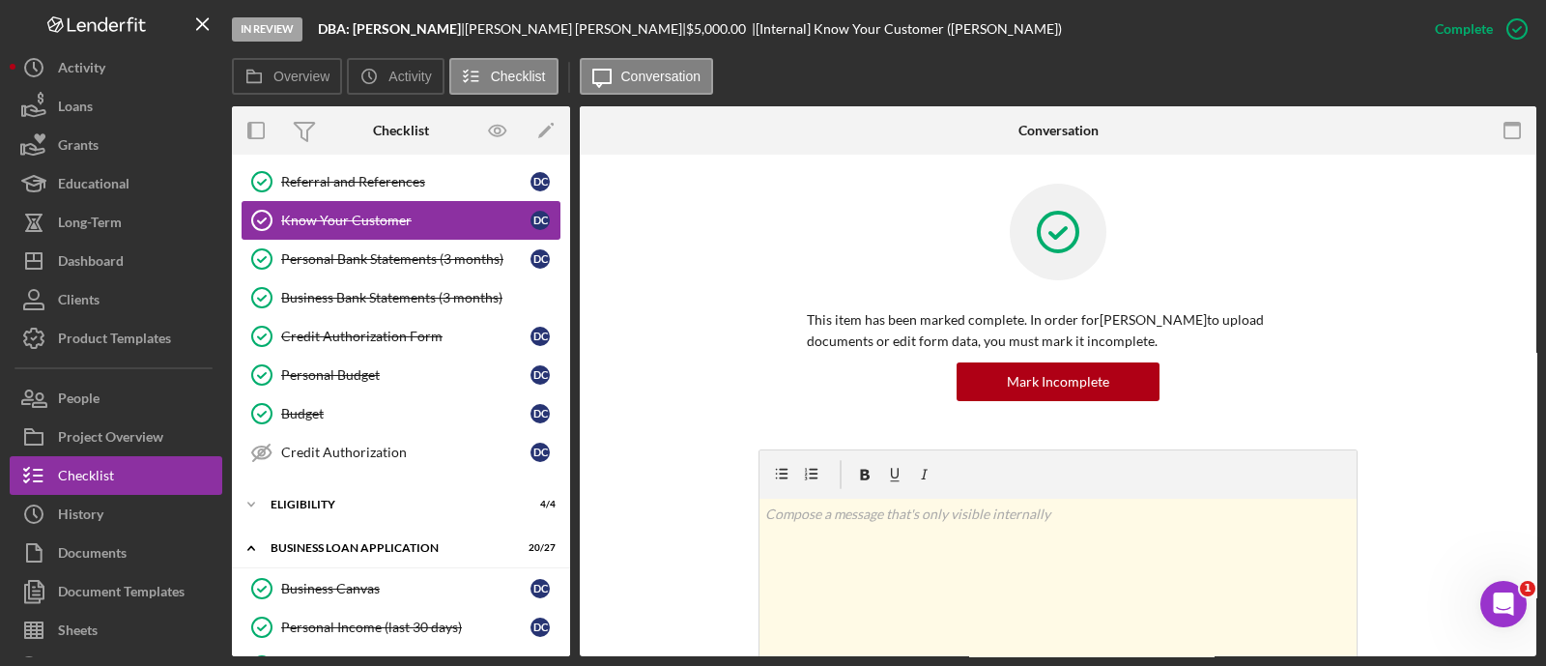
scroll to position [250, 0]
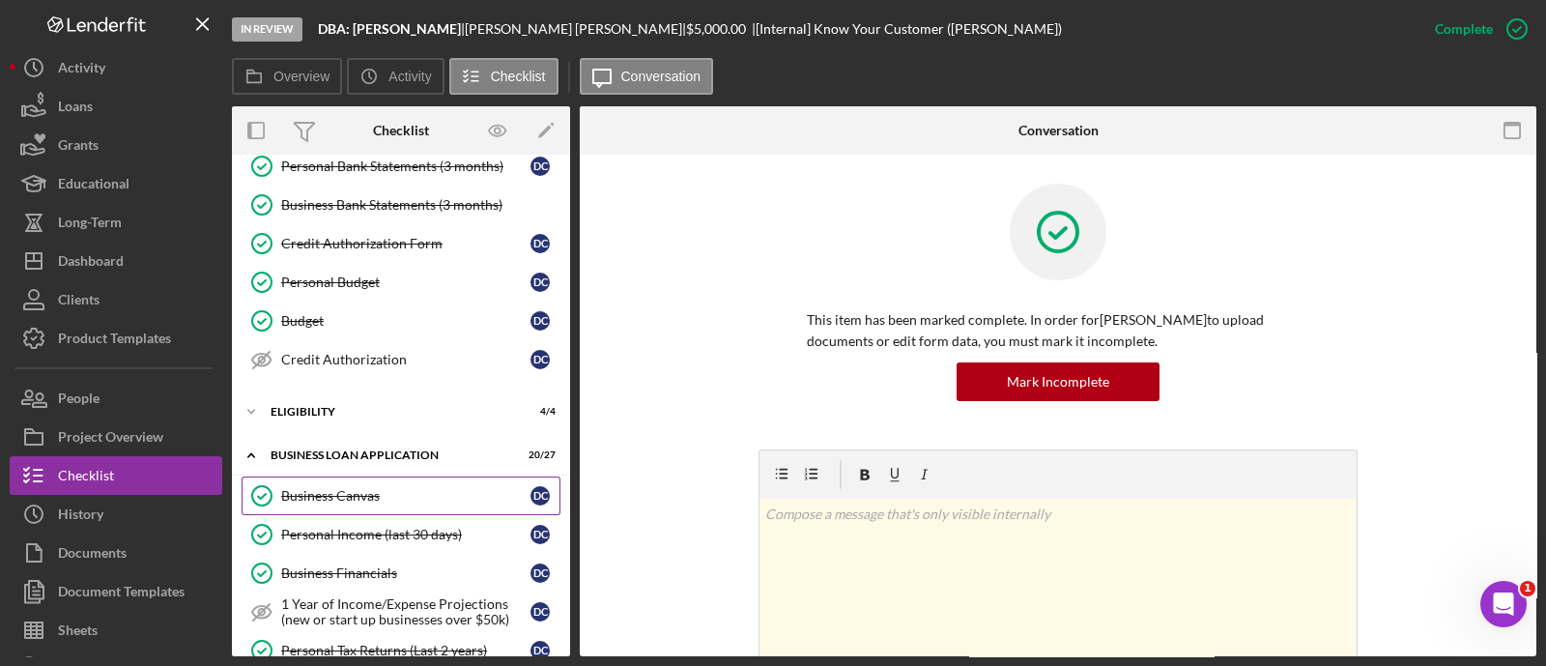
click at [409, 489] on div "Business Canvas" at bounding box center [405, 495] width 249 height 15
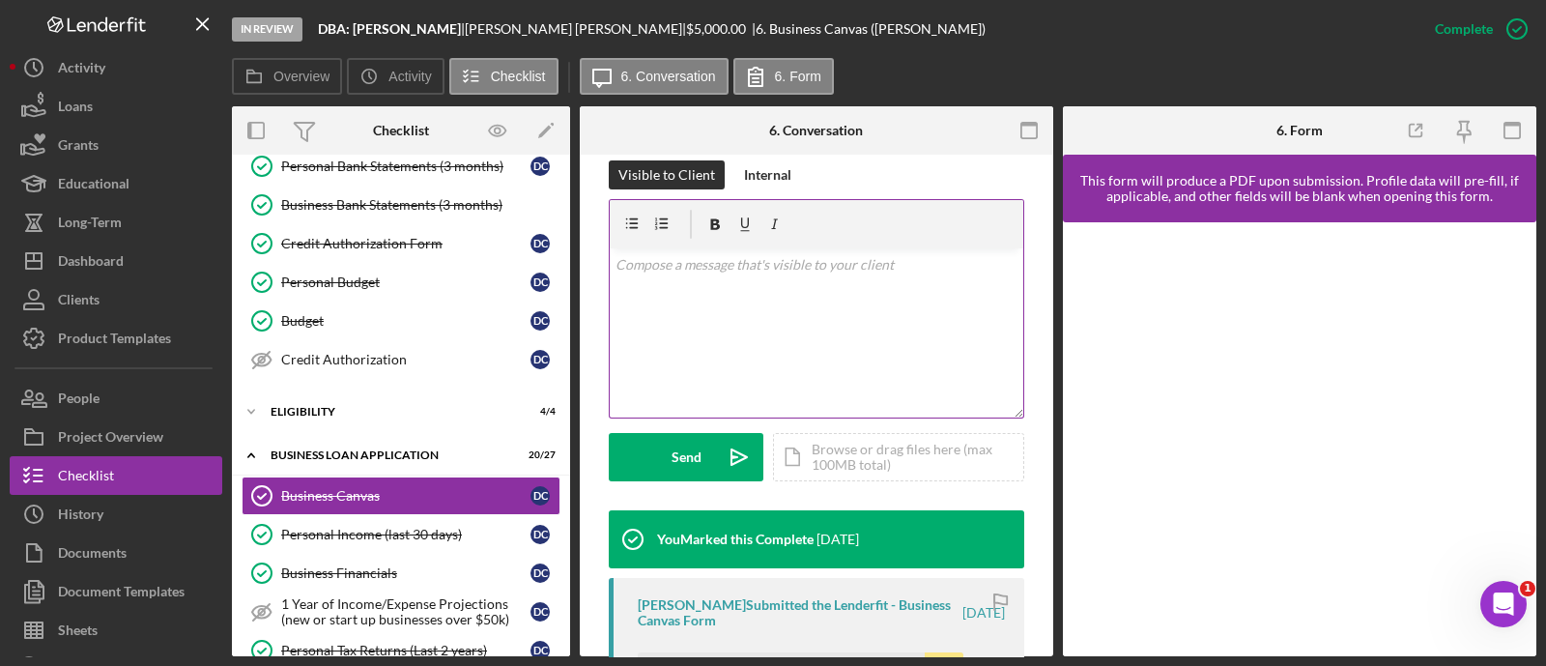
scroll to position [576, 0]
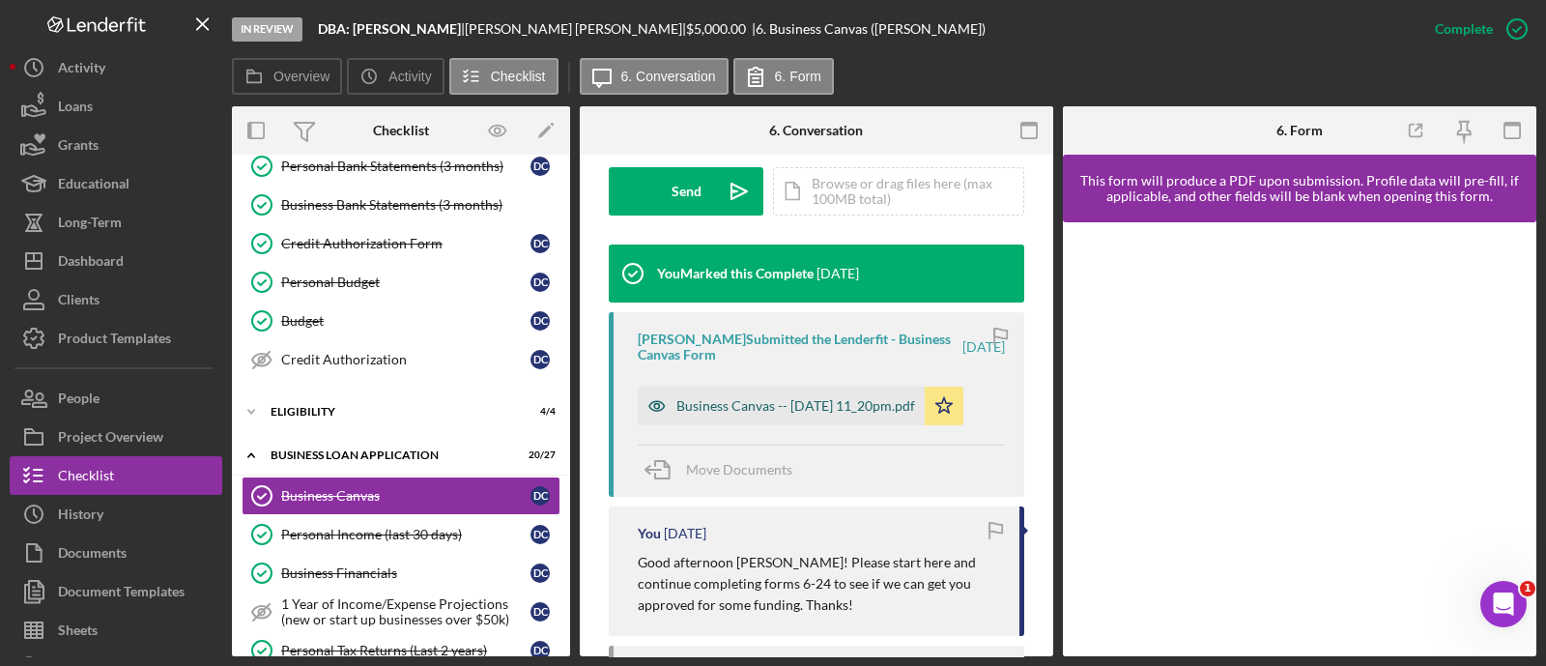
click at [773, 408] on div "Business Canvas -- [DATE] 11_20pm.pdf" at bounding box center [795, 405] width 239 height 15
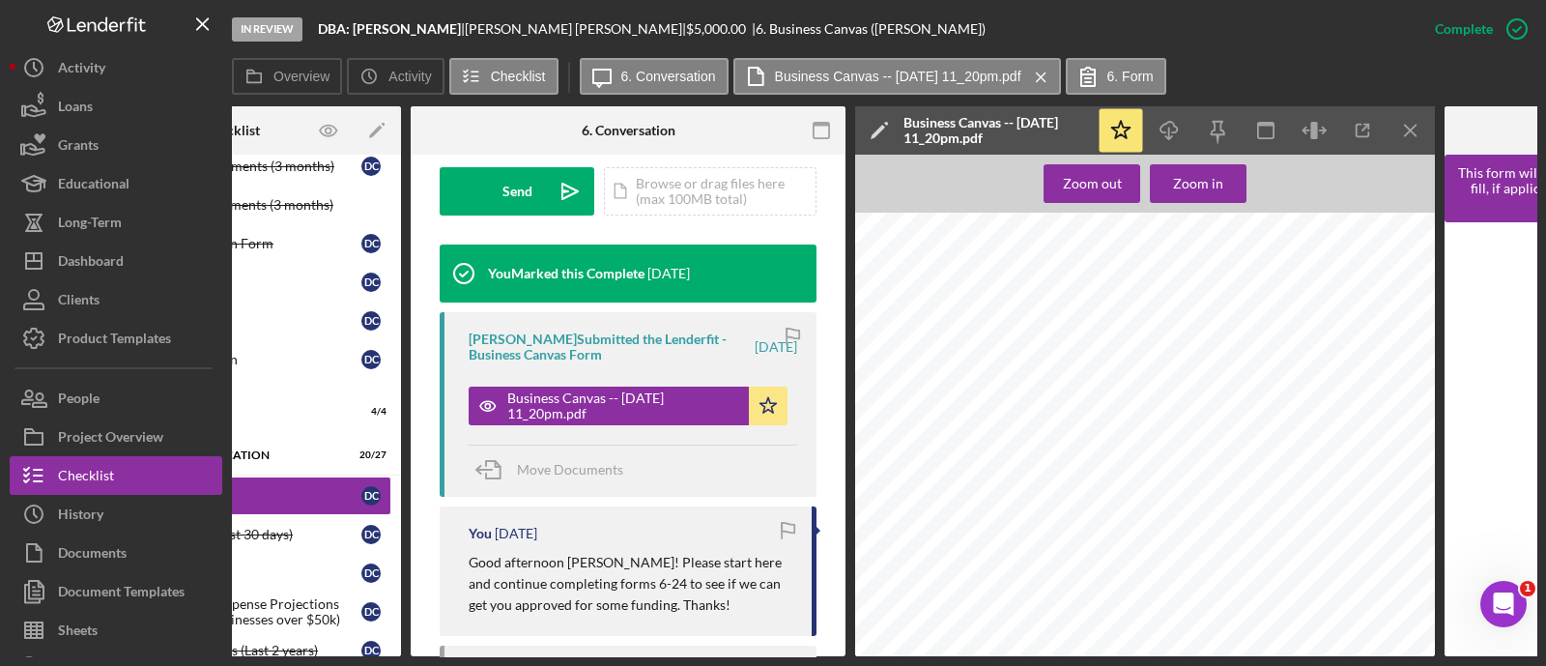
scroll to position [0, 171]
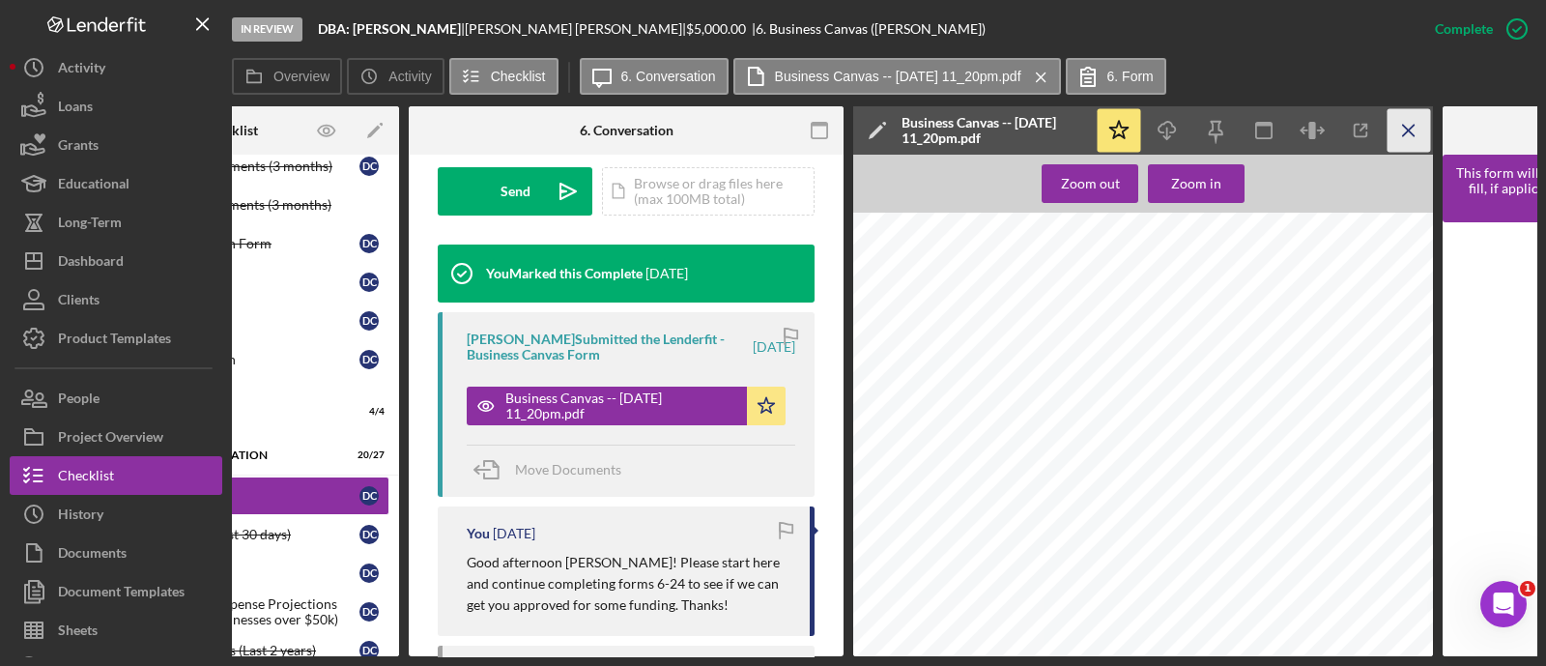
click at [1410, 137] on icon "Icon/Menu Close" at bounding box center [1408, 130] width 43 height 43
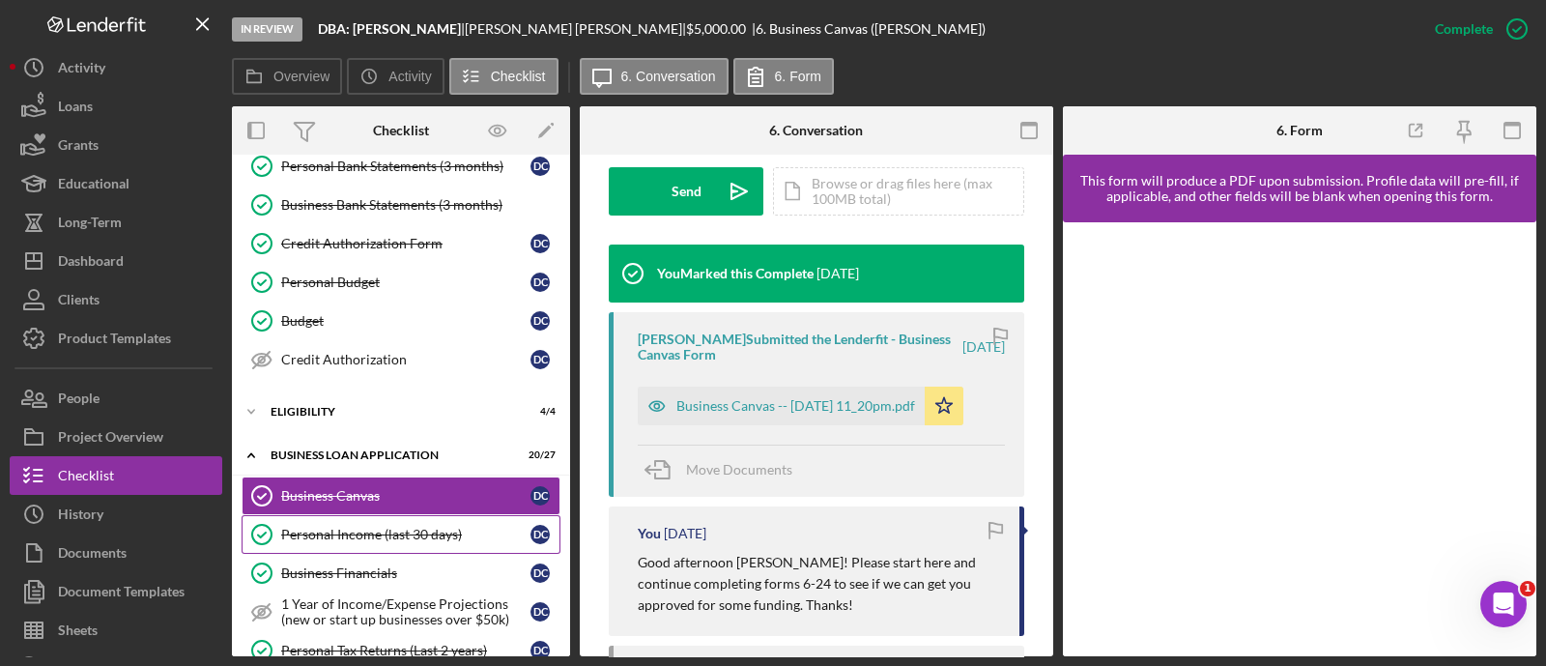
click at [349, 542] on link "Personal Income (last 30 days) Personal Income (last 30 days) D C" at bounding box center [401, 534] width 319 height 39
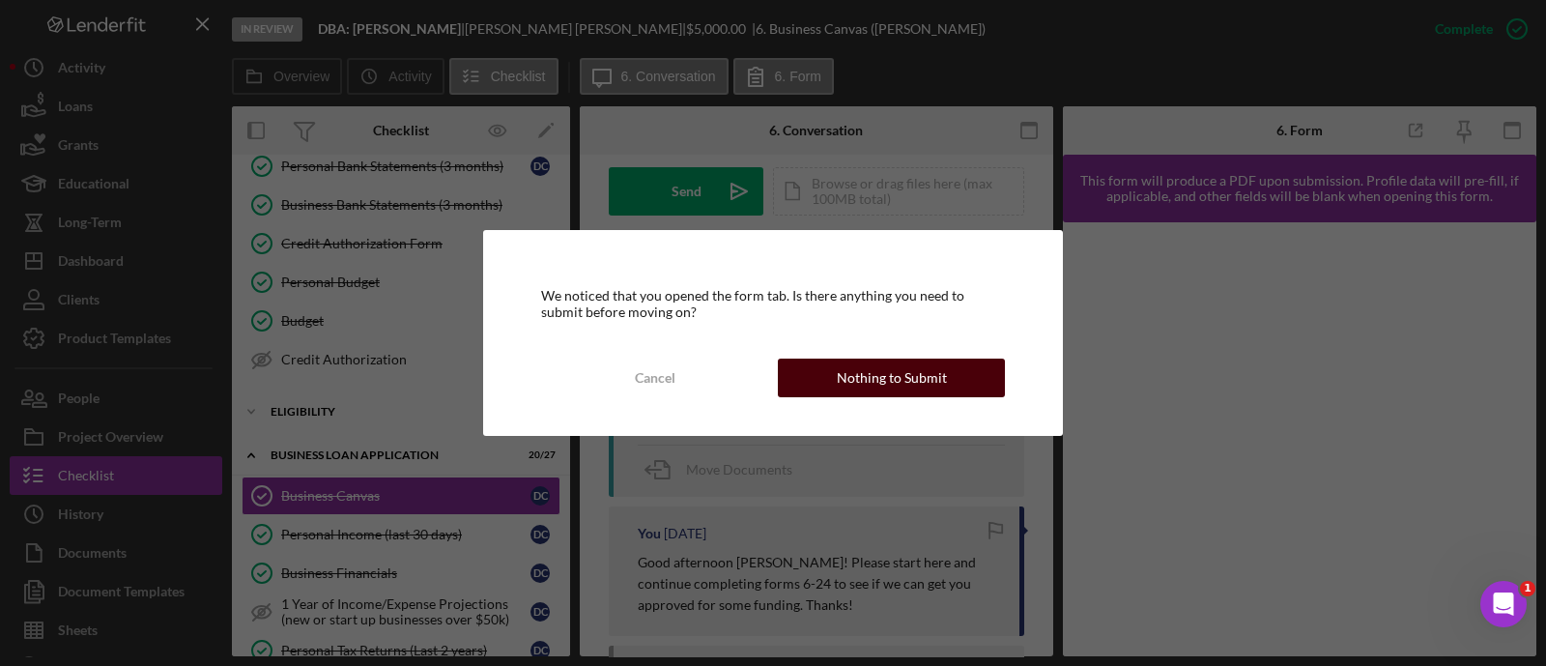
click at [823, 392] on button "Nothing to Submit" at bounding box center [891, 377] width 227 height 39
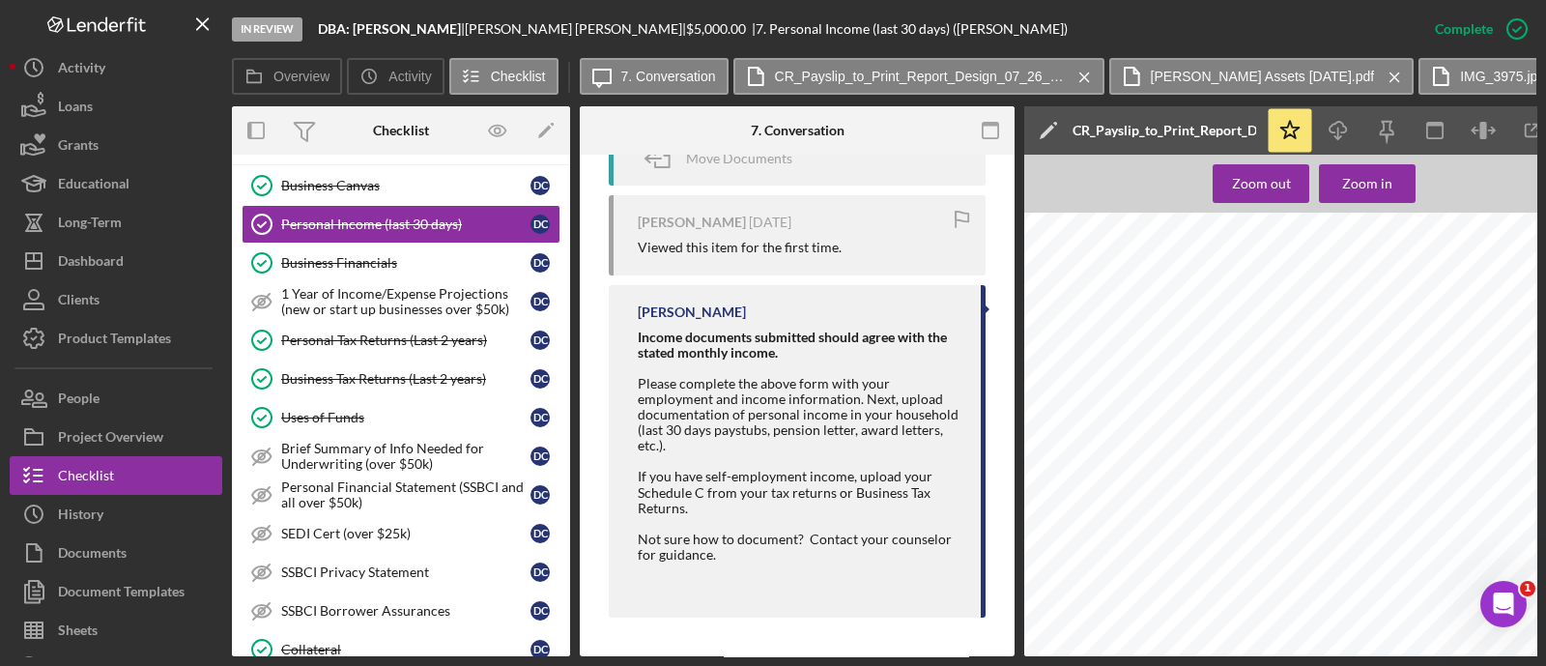
scroll to position [123, 0]
click at [1331, 136] on icon "Icon/Download" at bounding box center [1338, 130] width 43 height 43
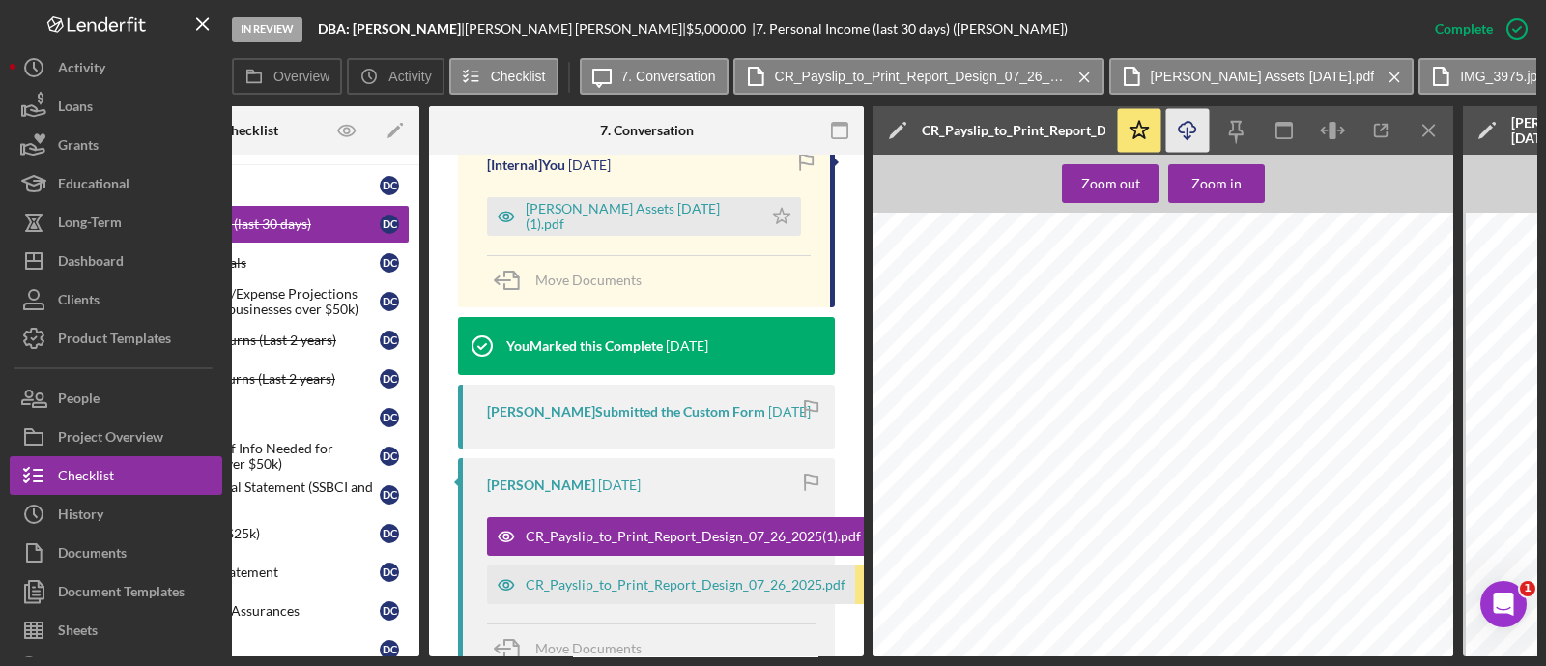
scroll to position [0, 152]
click at [1437, 127] on icon "Icon/Menu Close" at bounding box center [1428, 130] width 43 height 43
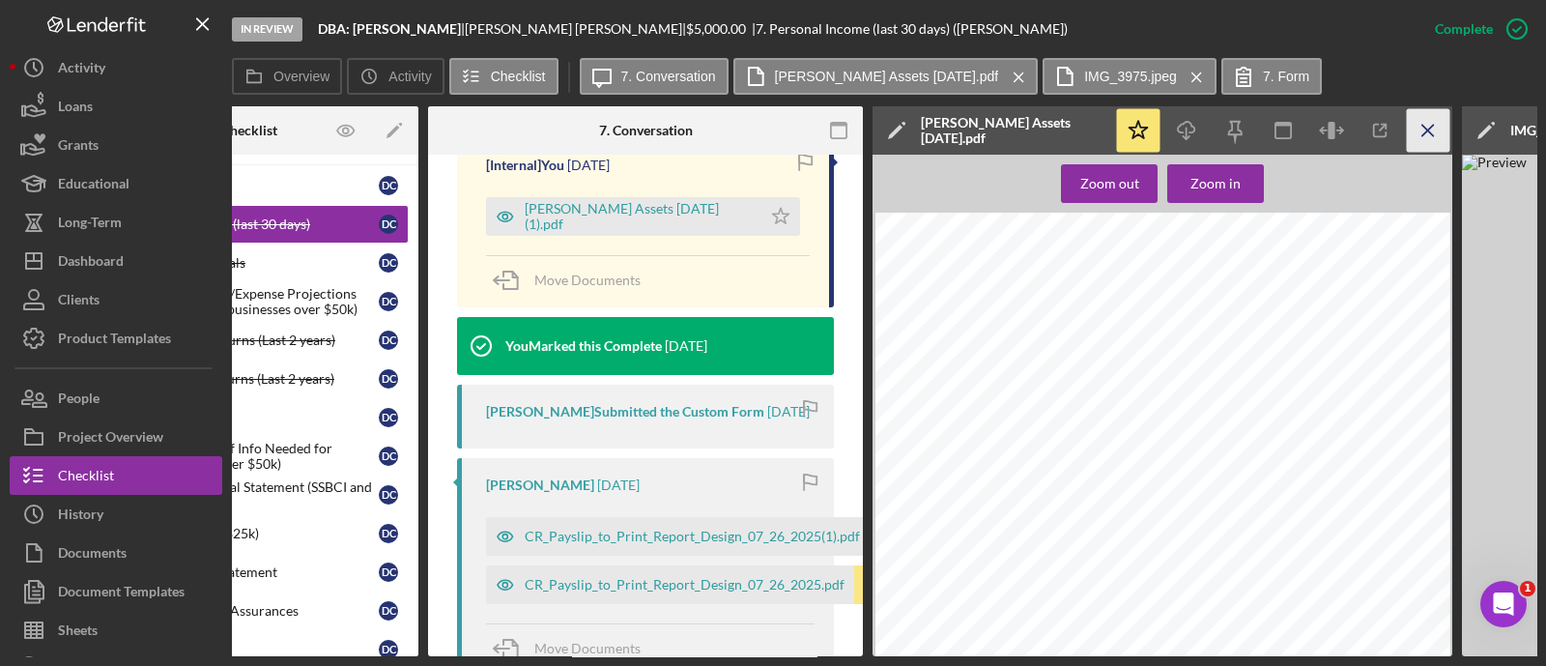
click at [1421, 137] on icon "Icon/Menu Close" at bounding box center [1428, 130] width 43 height 43
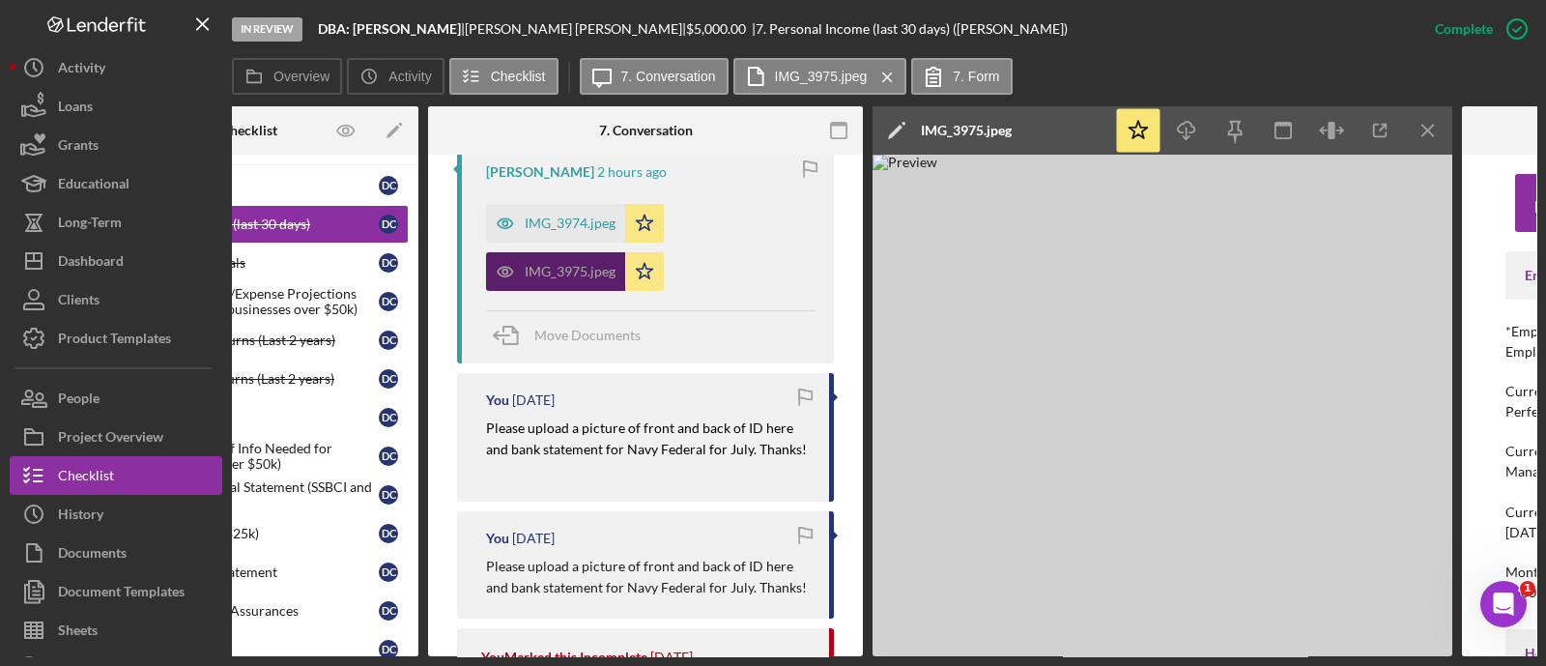
scroll to position [922, 0]
click at [564, 220] on div "IMG_3974.jpeg" at bounding box center [570, 222] width 91 height 15
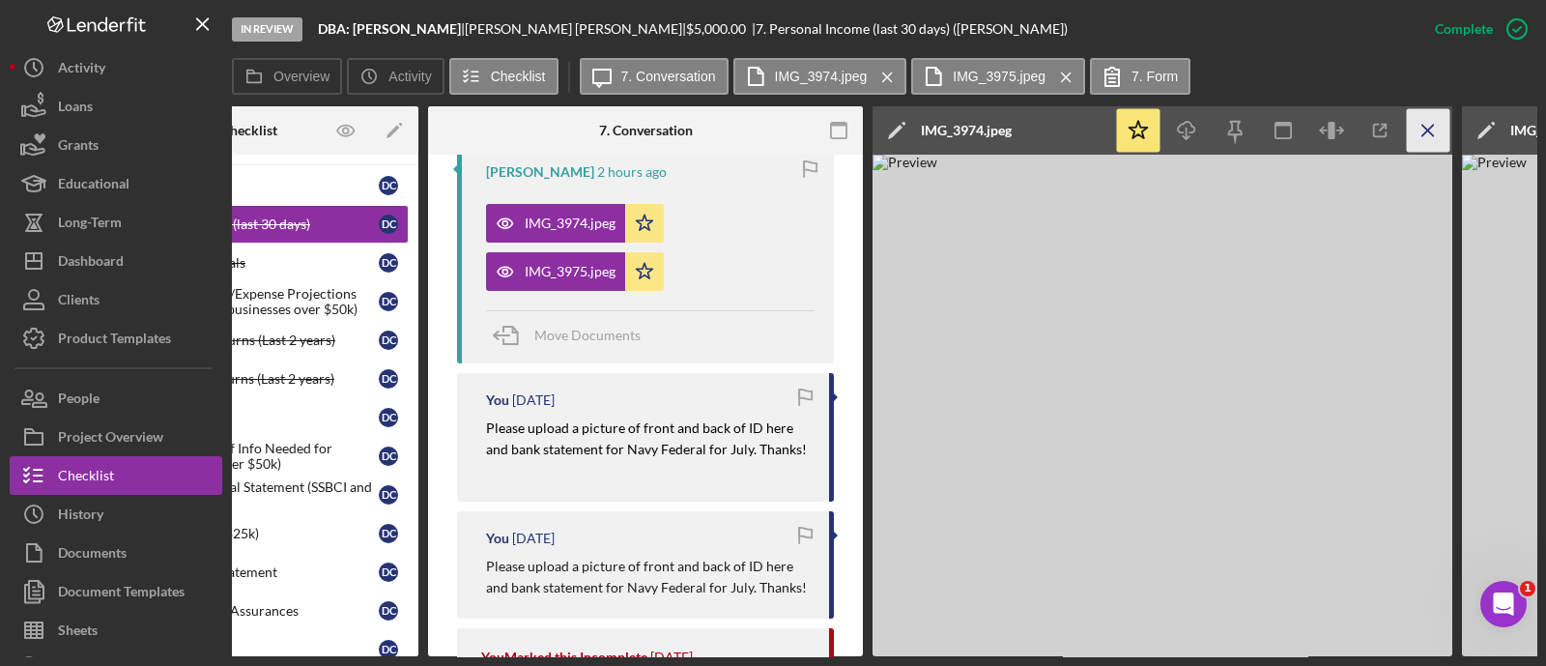
click at [1438, 118] on icon "Icon/Menu Close" at bounding box center [1428, 130] width 43 height 43
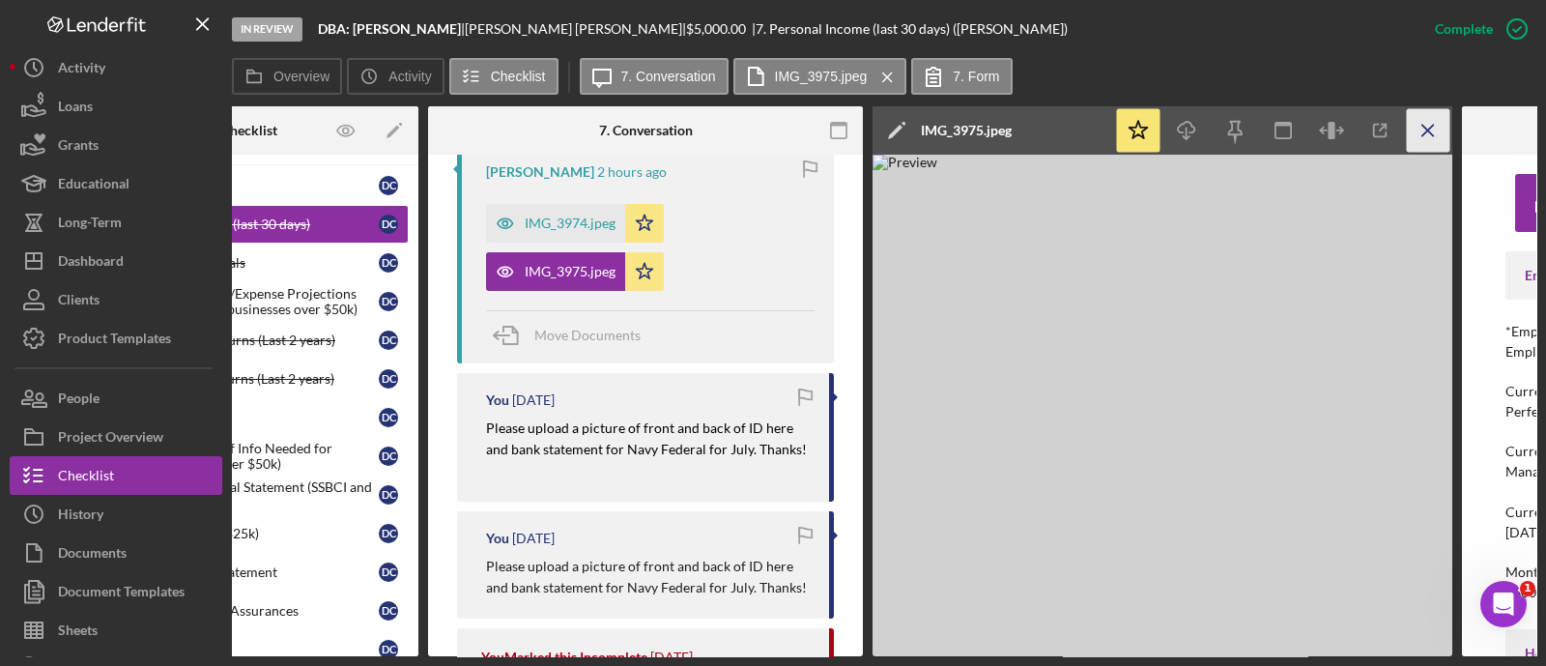
click at [1436, 129] on icon "Icon/Menu Close" at bounding box center [1428, 130] width 43 height 43
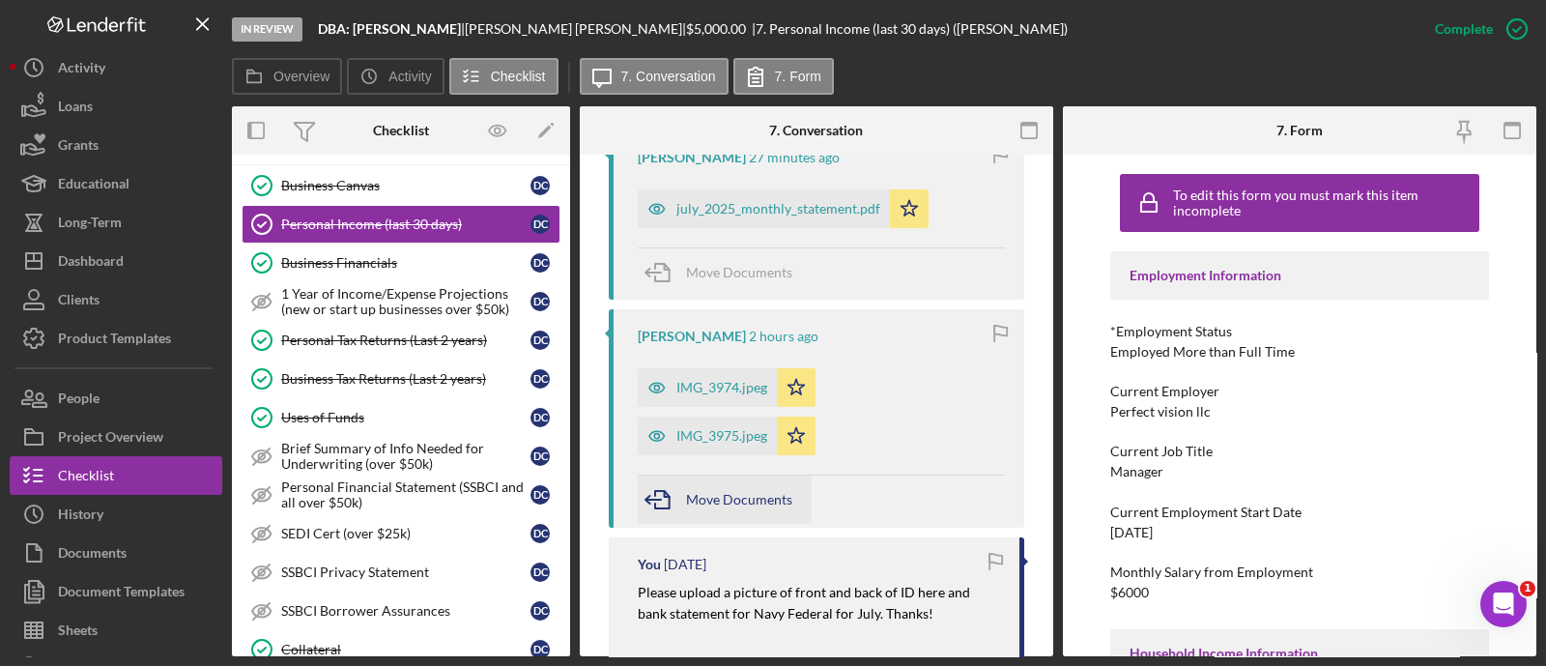
scroll to position [638, 0]
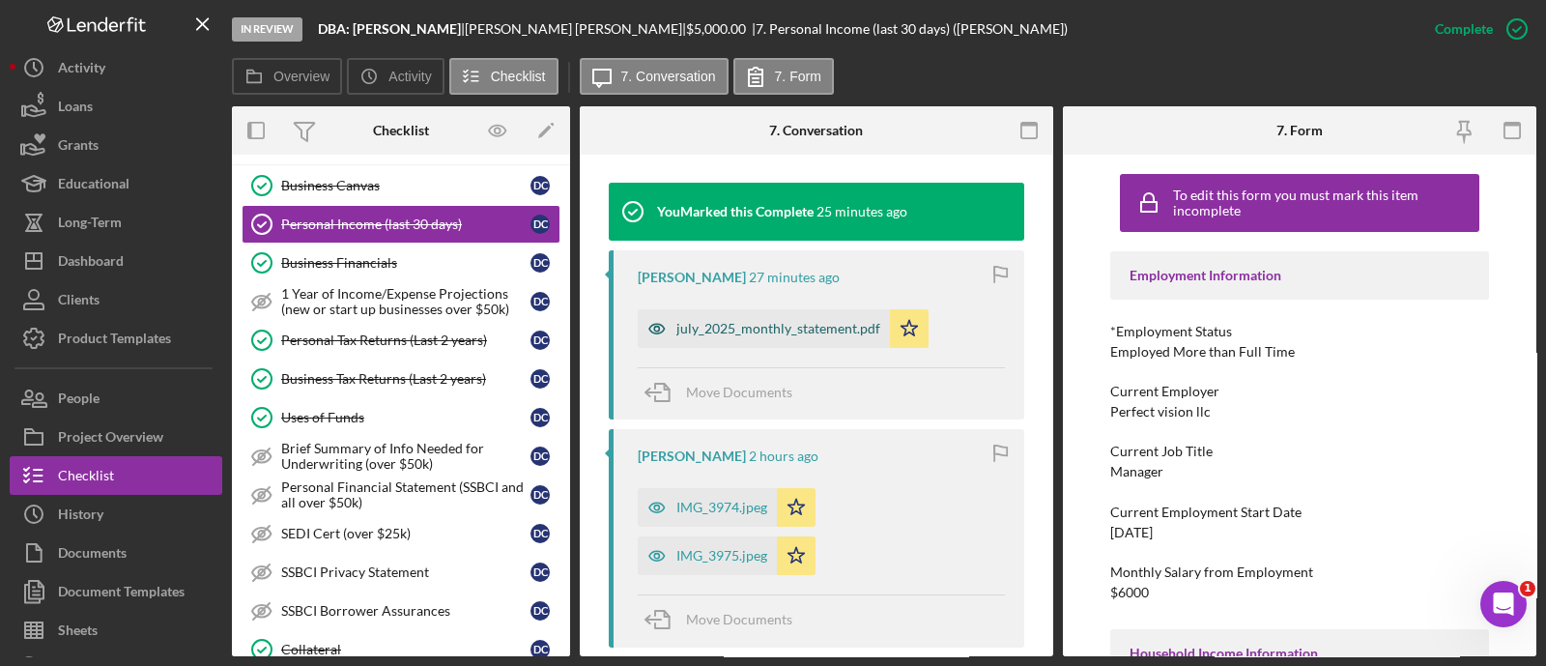
click at [753, 340] on div "july_2025_monthly_statement.pdf" at bounding box center [764, 328] width 252 height 39
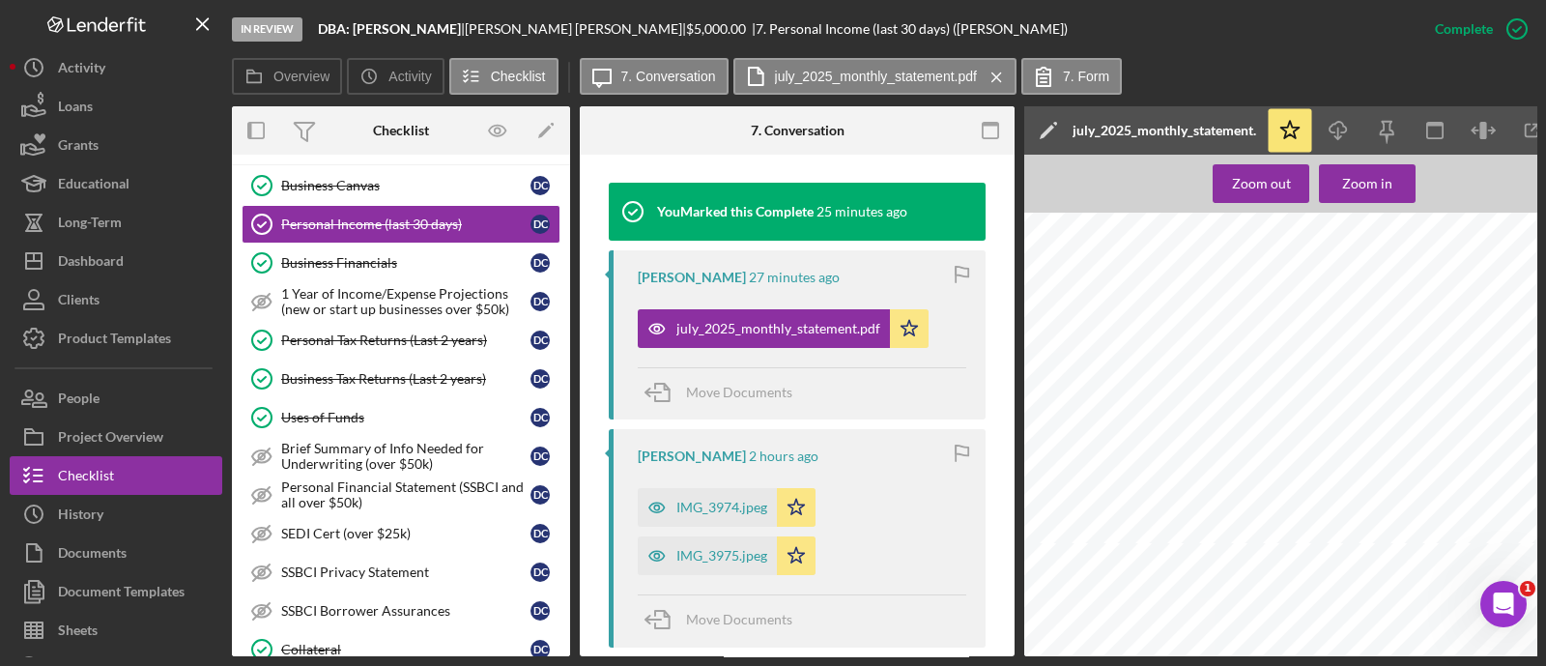
scroll to position [88, 0]
click at [1332, 132] on icon "button" at bounding box center [1337, 127] width 16 height 11
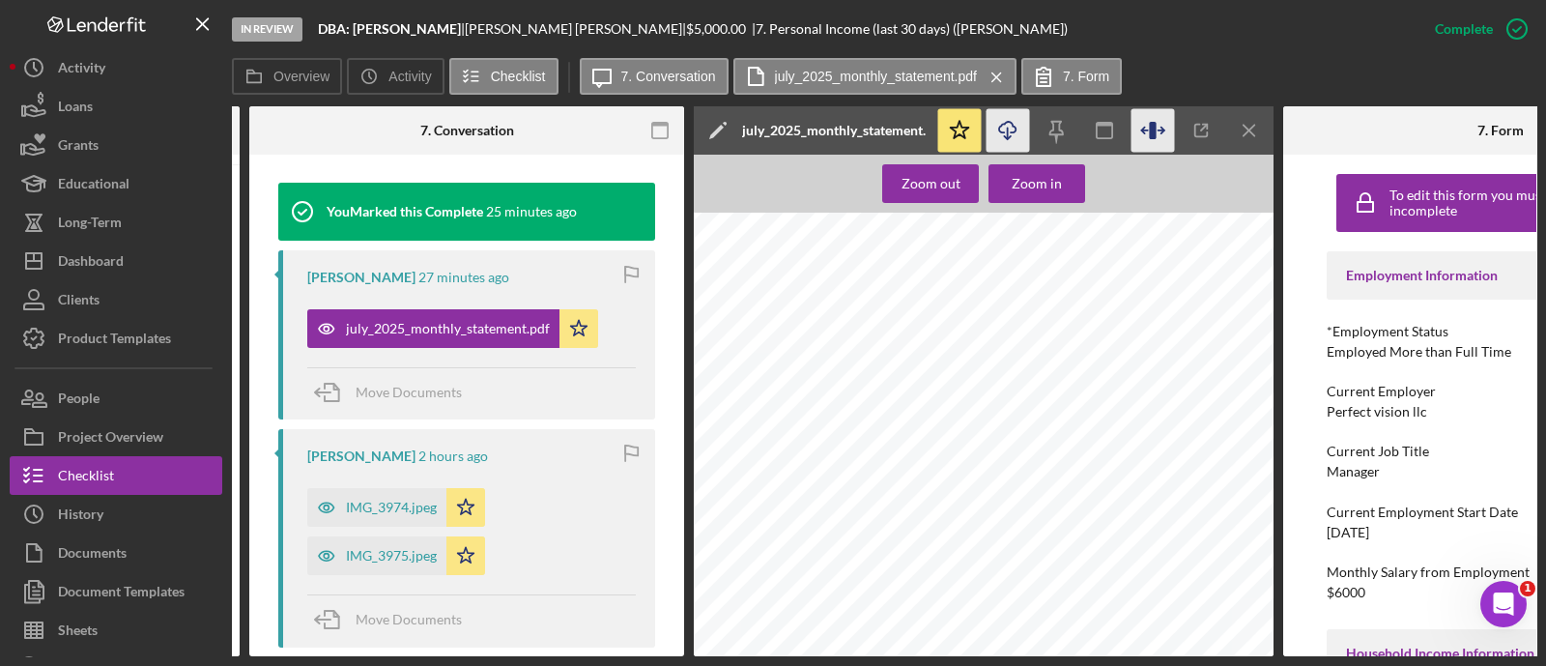
scroll to position [0, 344]
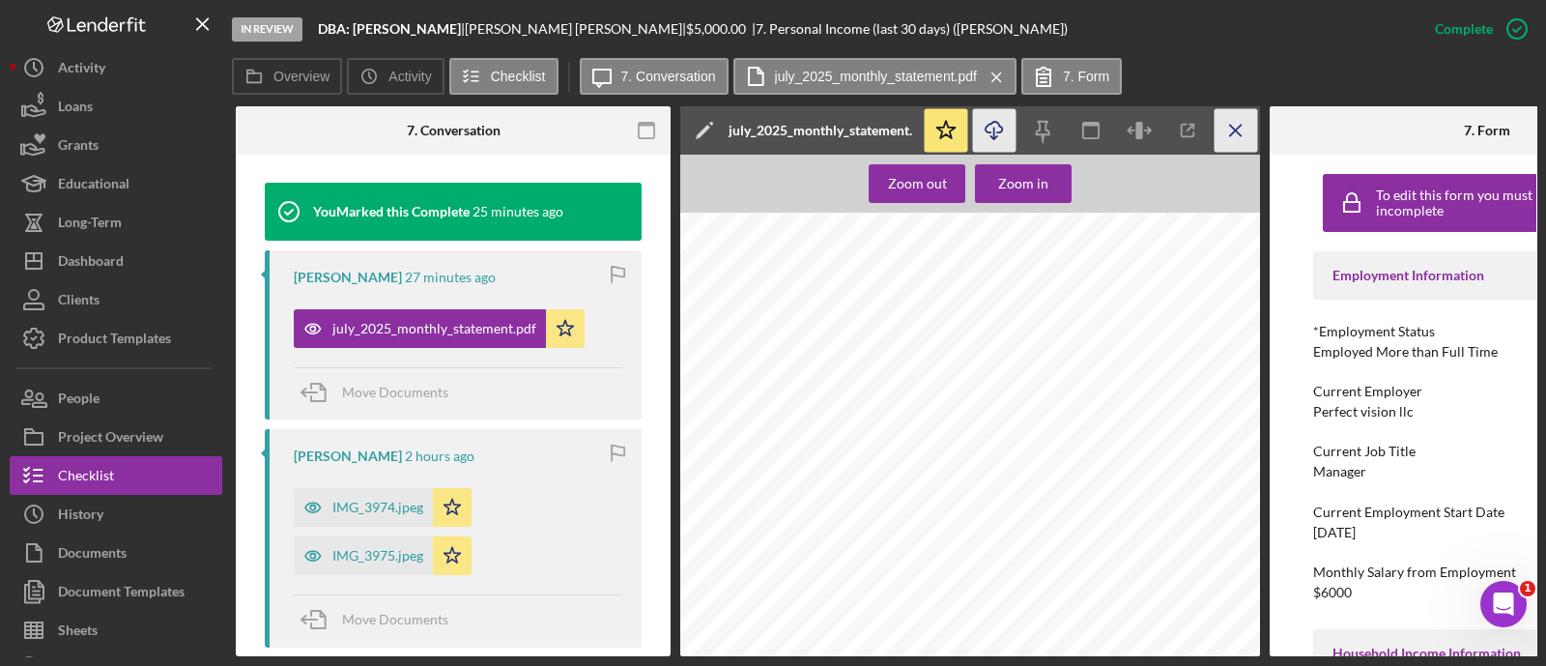
click at [1237, 140] on icon "Icon/Menu Close" at bounding box center [1235, 130] width 43 height 43
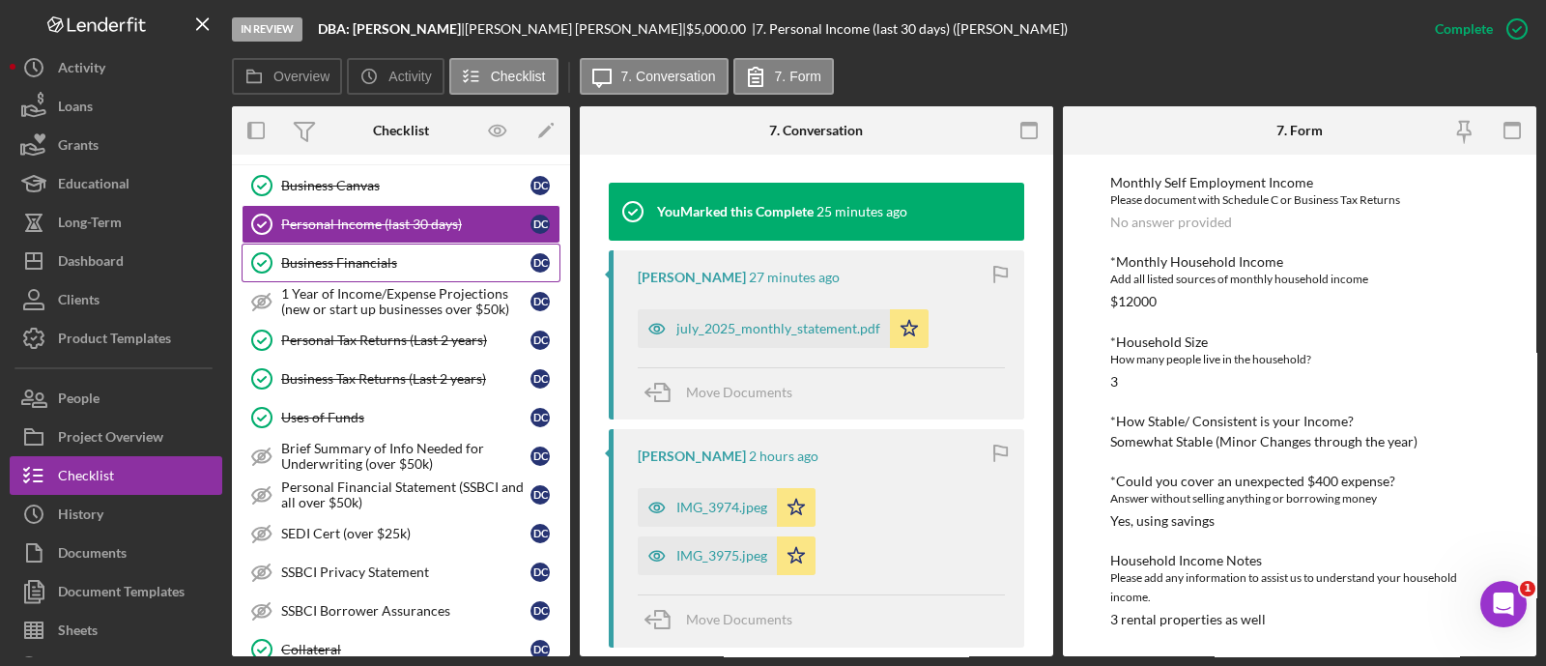
scroll to position [0, 0]
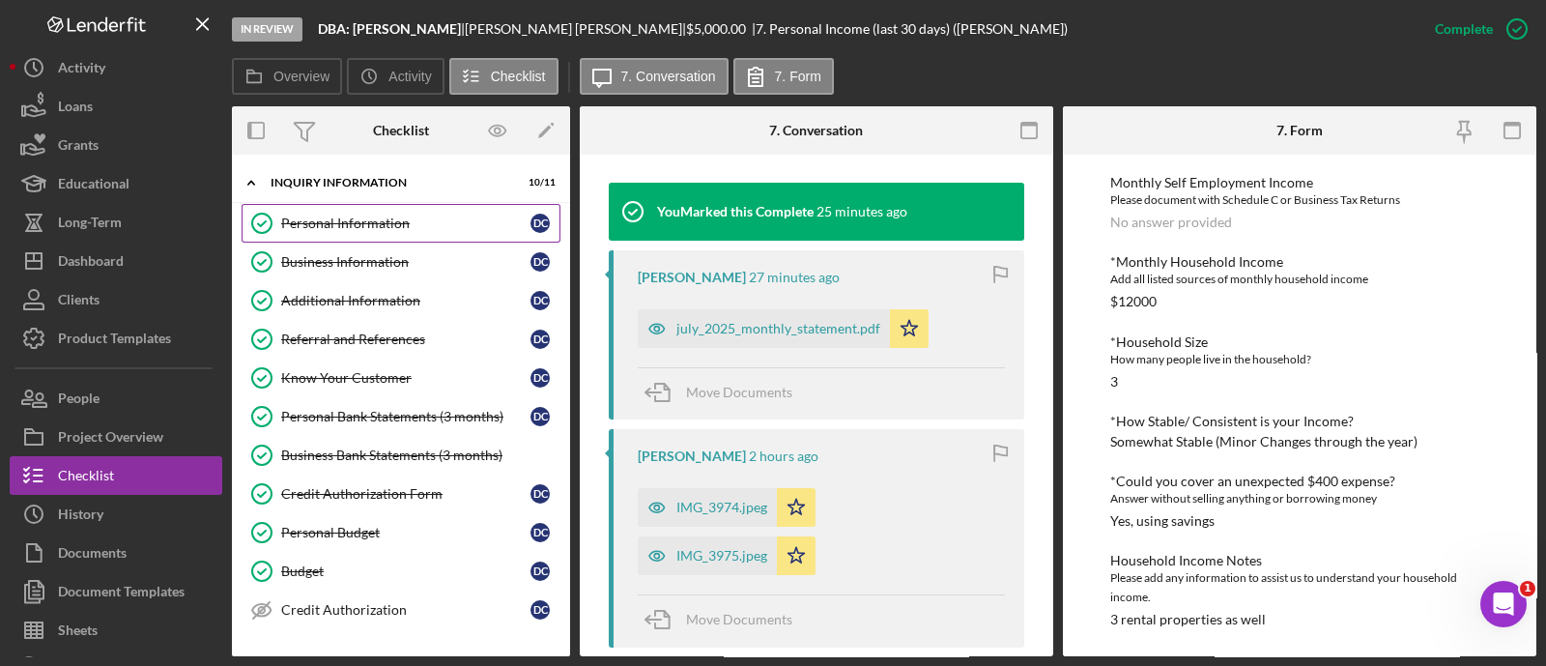
click at [328, 221] on div "Personal Information" at bounding box center [405, 222] width 249 height 15
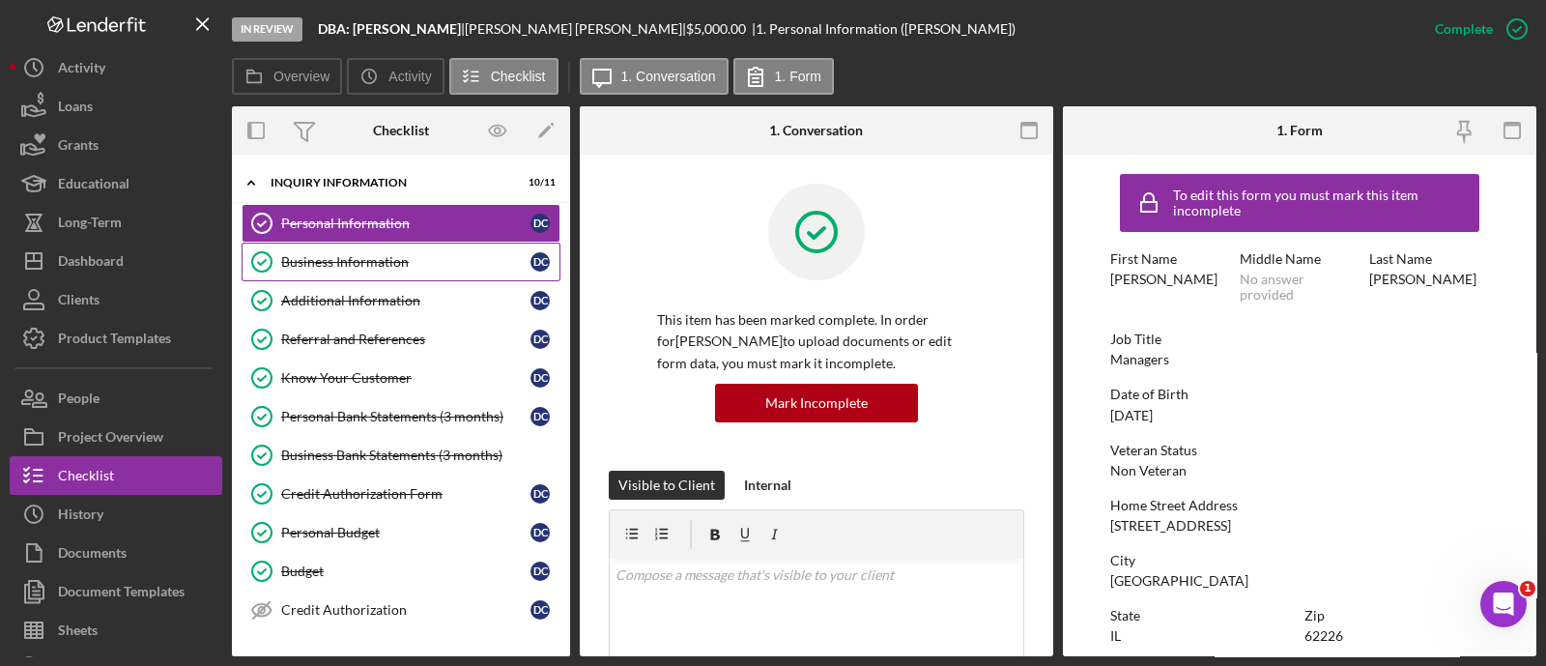
click at [508, 262] on div "Business Information" at bounding box center [405, 261] width 249 height 15
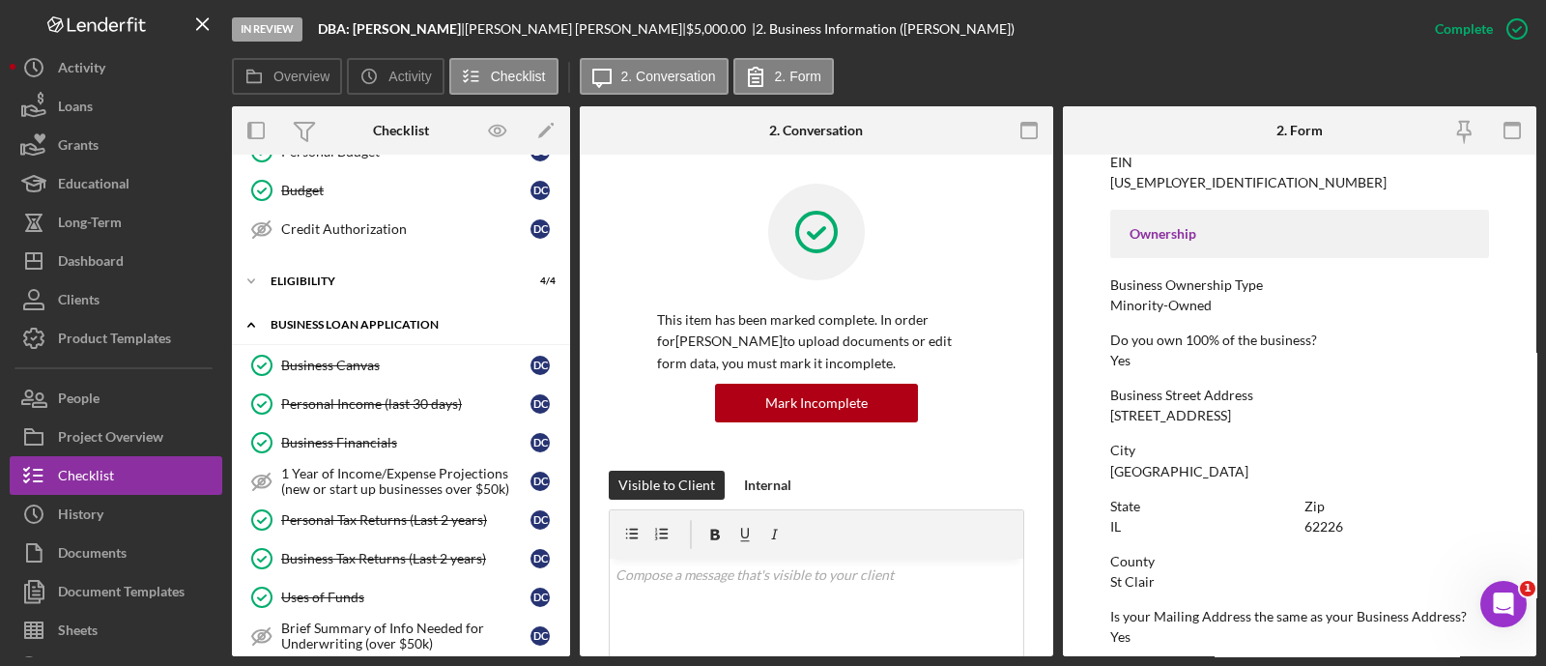
scroll to position [377, 0]
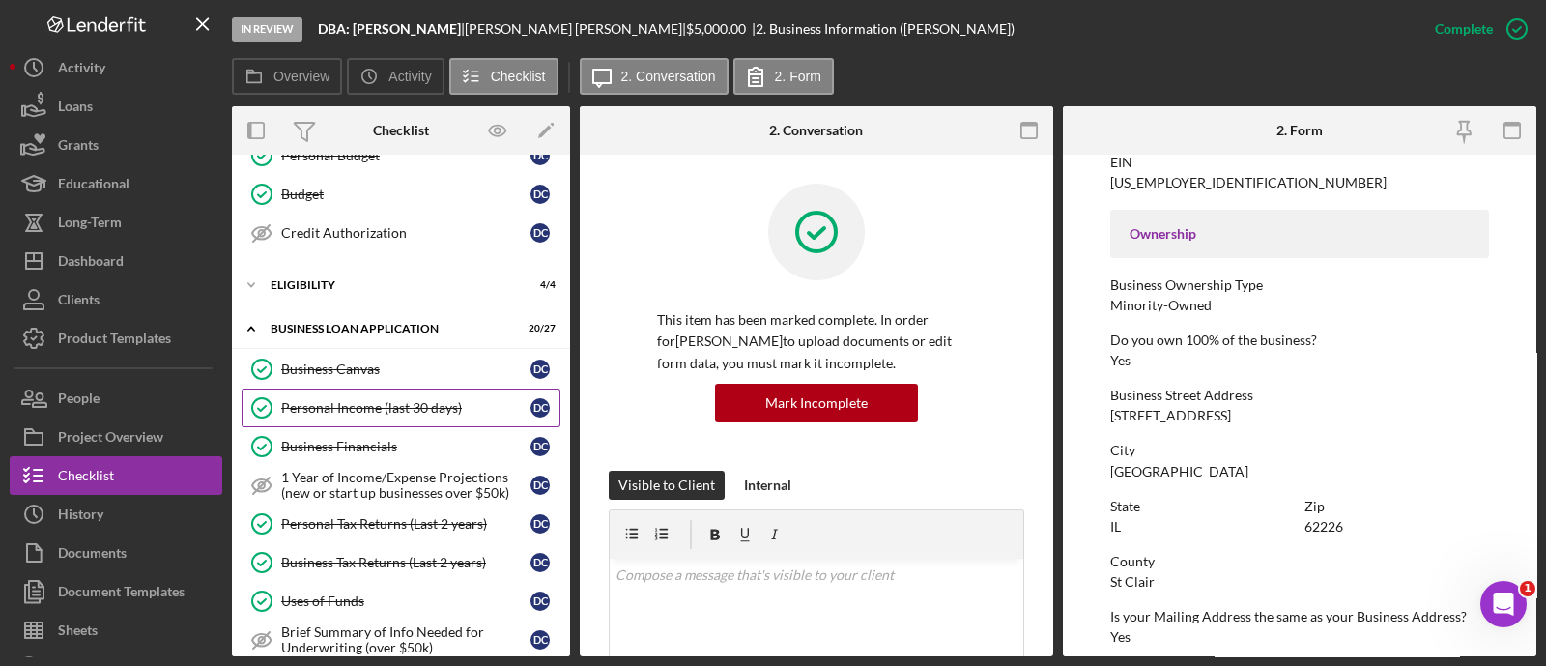
click at [411, 400] on div "Personal Income (last 30 days)" at bounding box center [405, 407] width 249 height 15
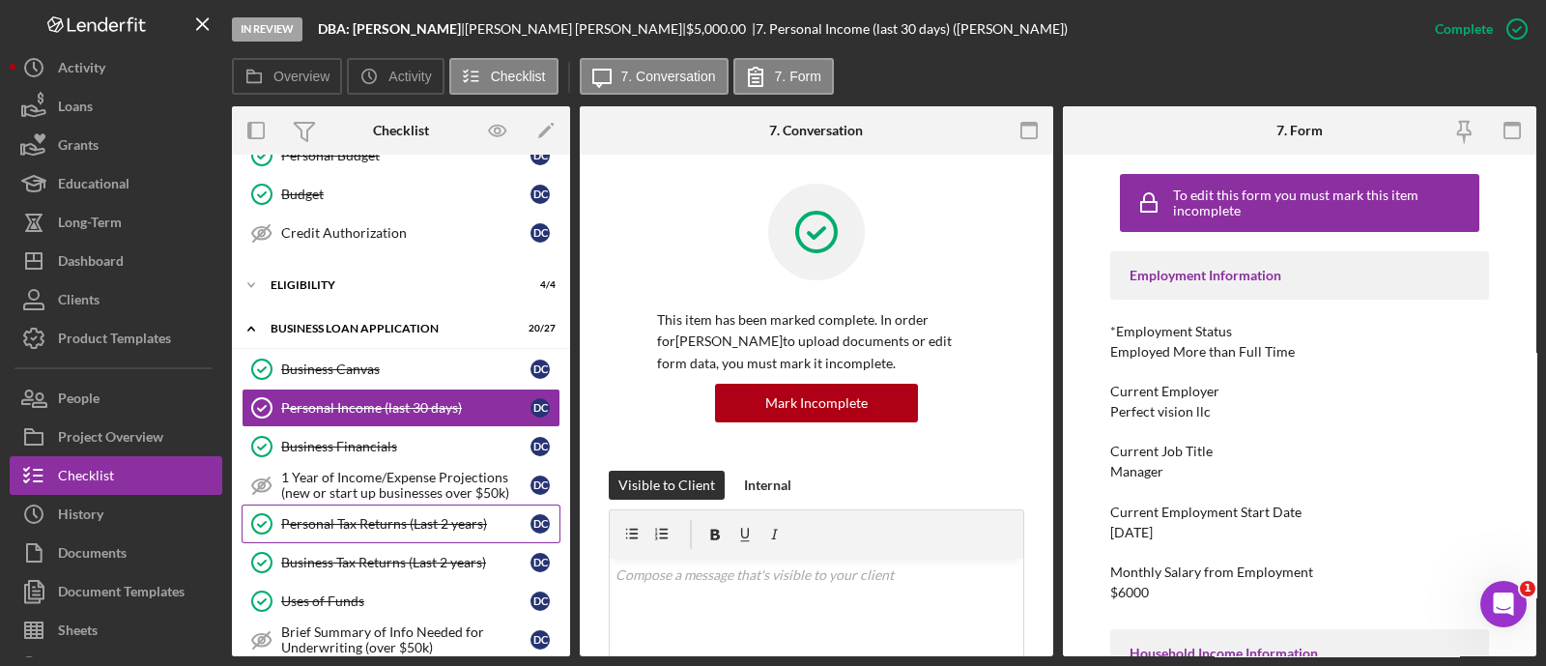
click at [413, 524] on div "Personal Tax Returns (Last 2 years)" at bounding box center [405, 523] width 249 height 15
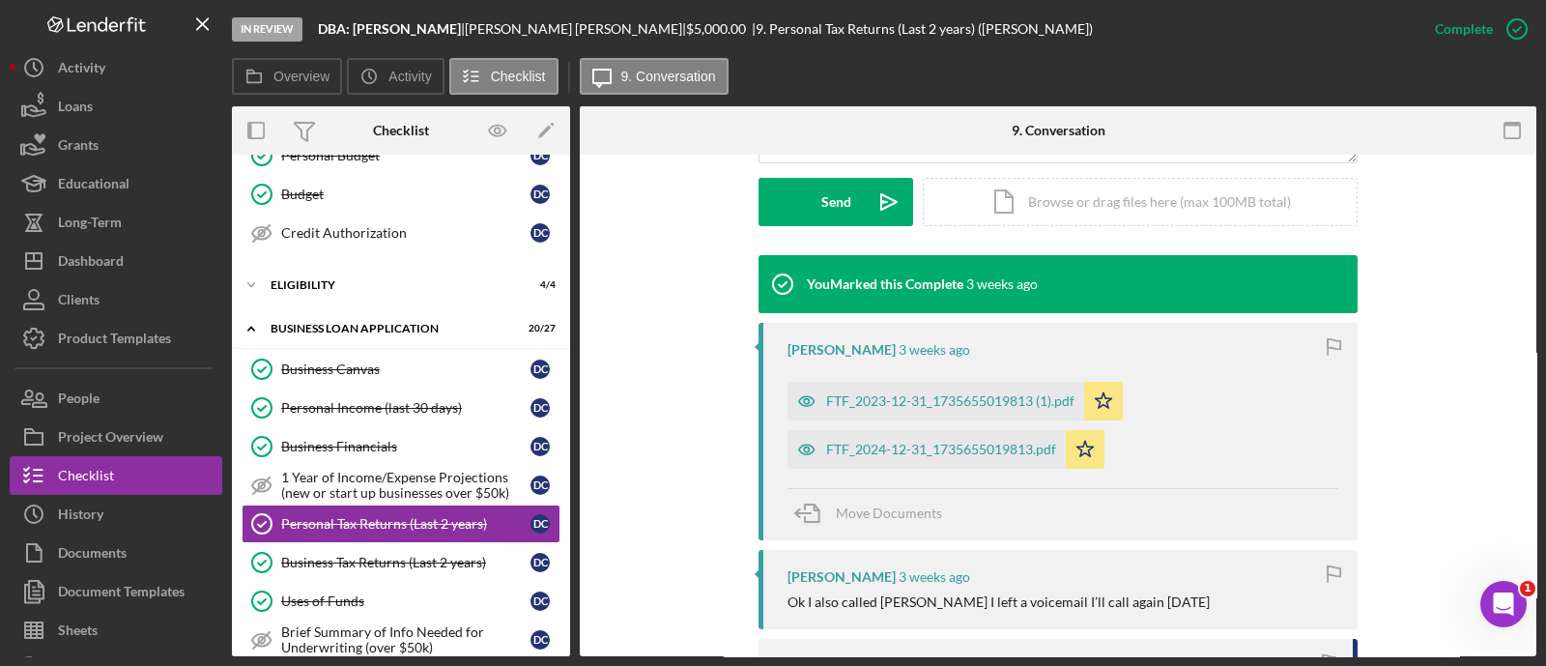
scroll to position [576, 0]
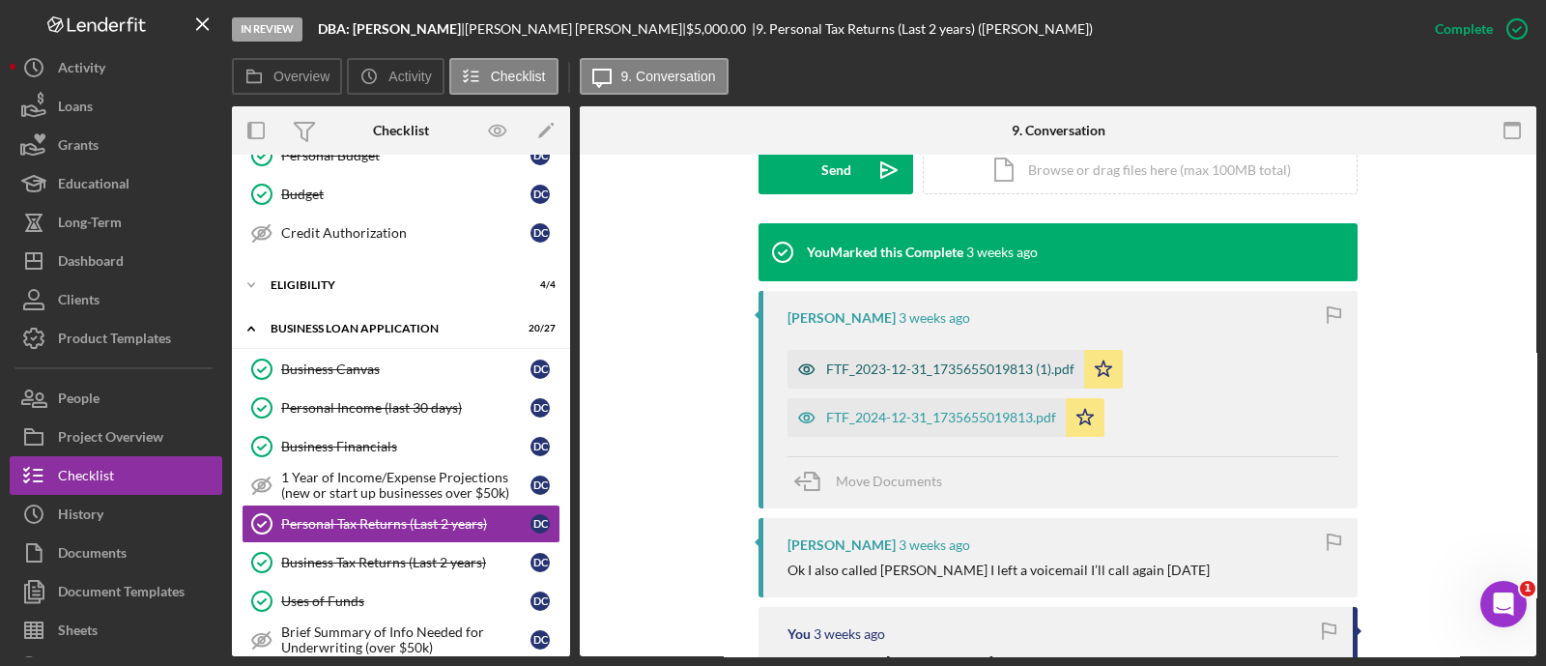
click at [955, 364] on div "FTF_2023-12-31_1735655019813 (1).pdf" at bounding box center [950, 368] width 248 height 15
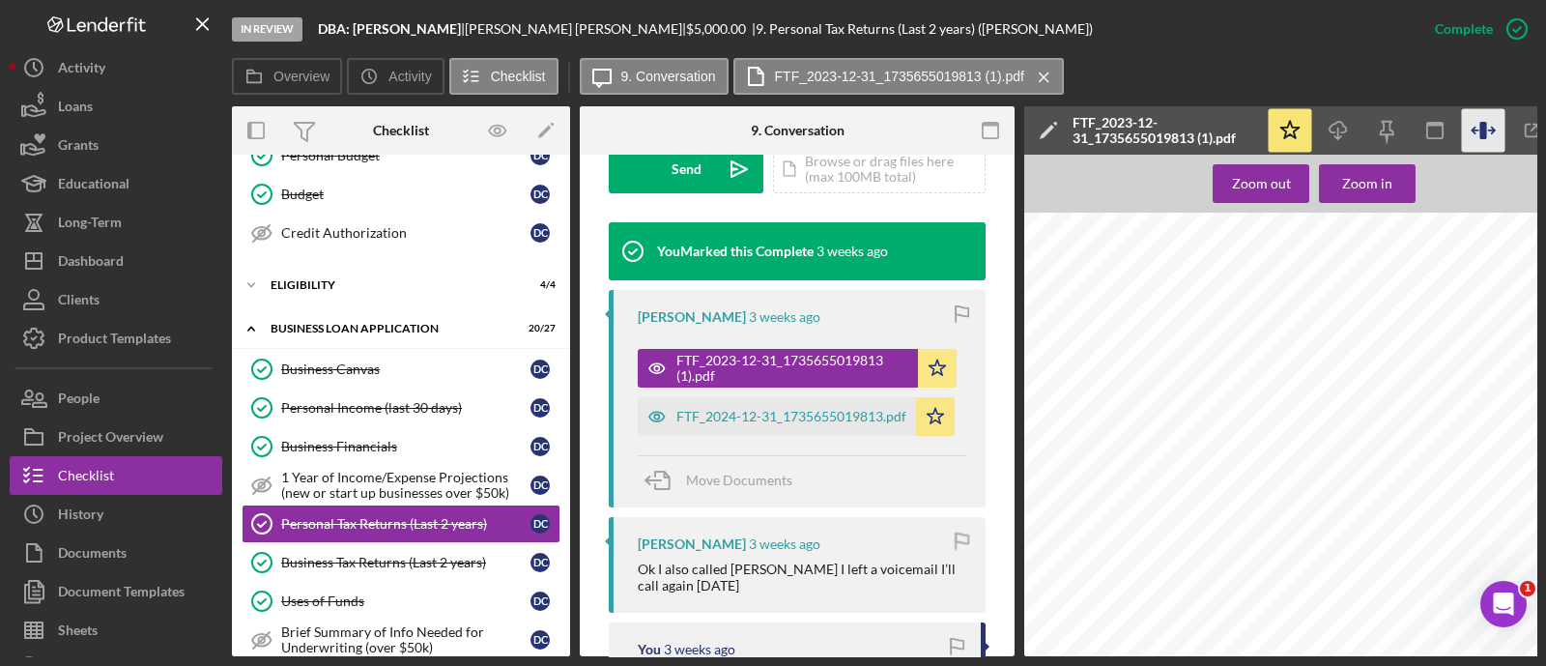
scroll to position [0, 68]
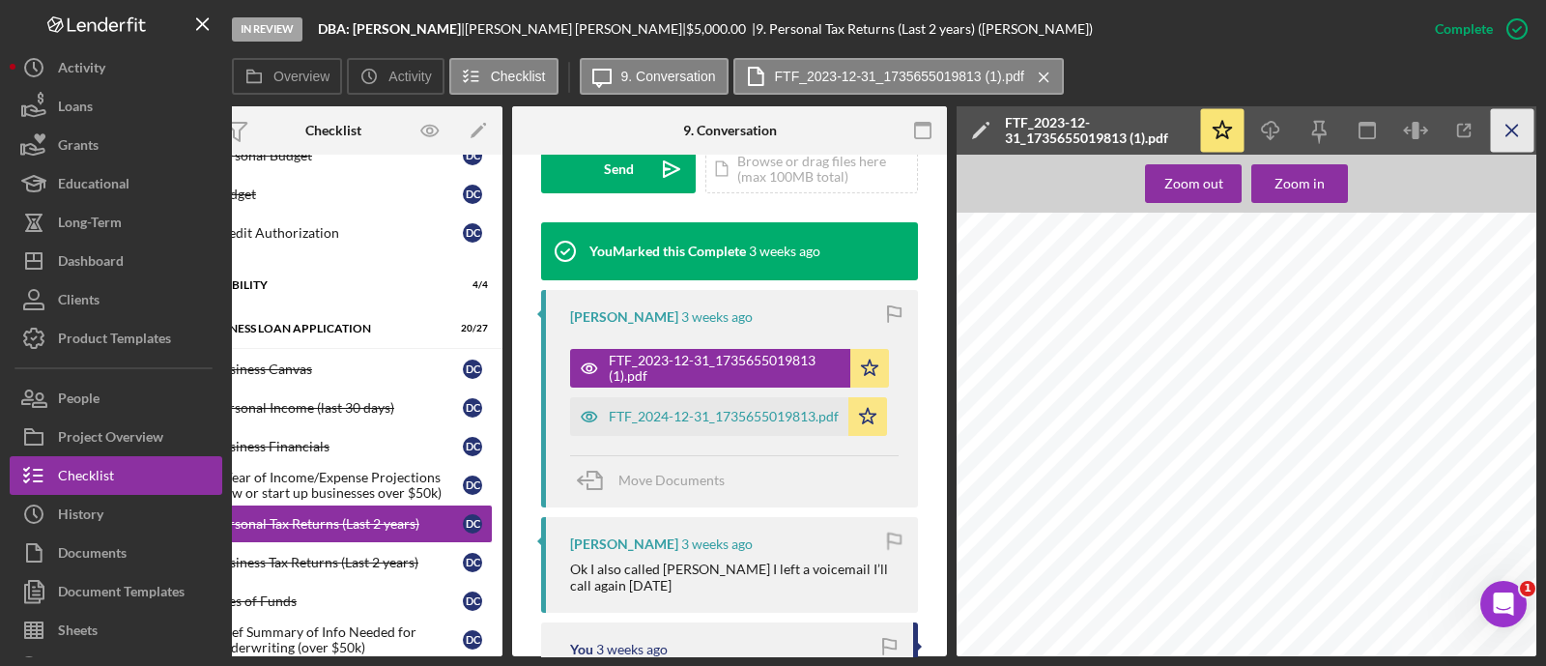
click at [1512, 137] on icon "Icon/Menu Close" at bounding box center [1512, 130] width 43 height 43
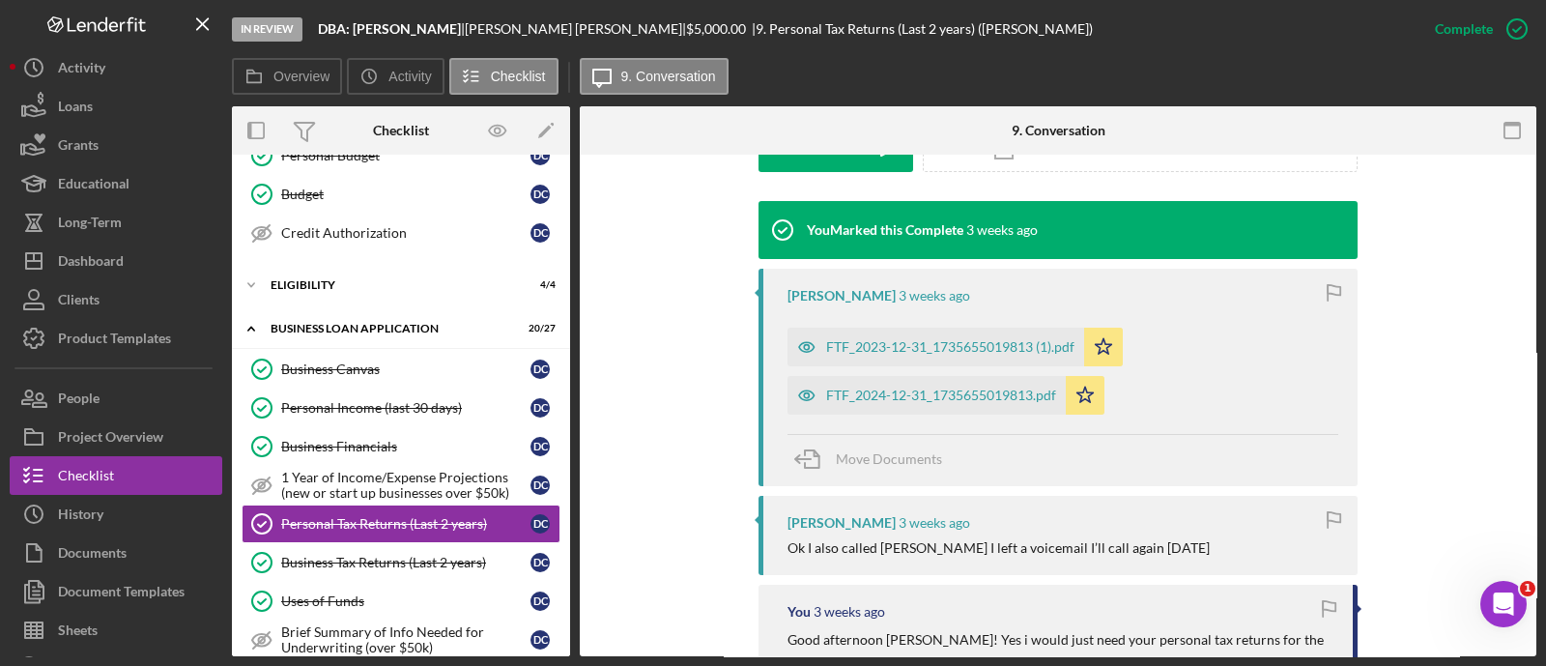
scroll to position [576, 0]
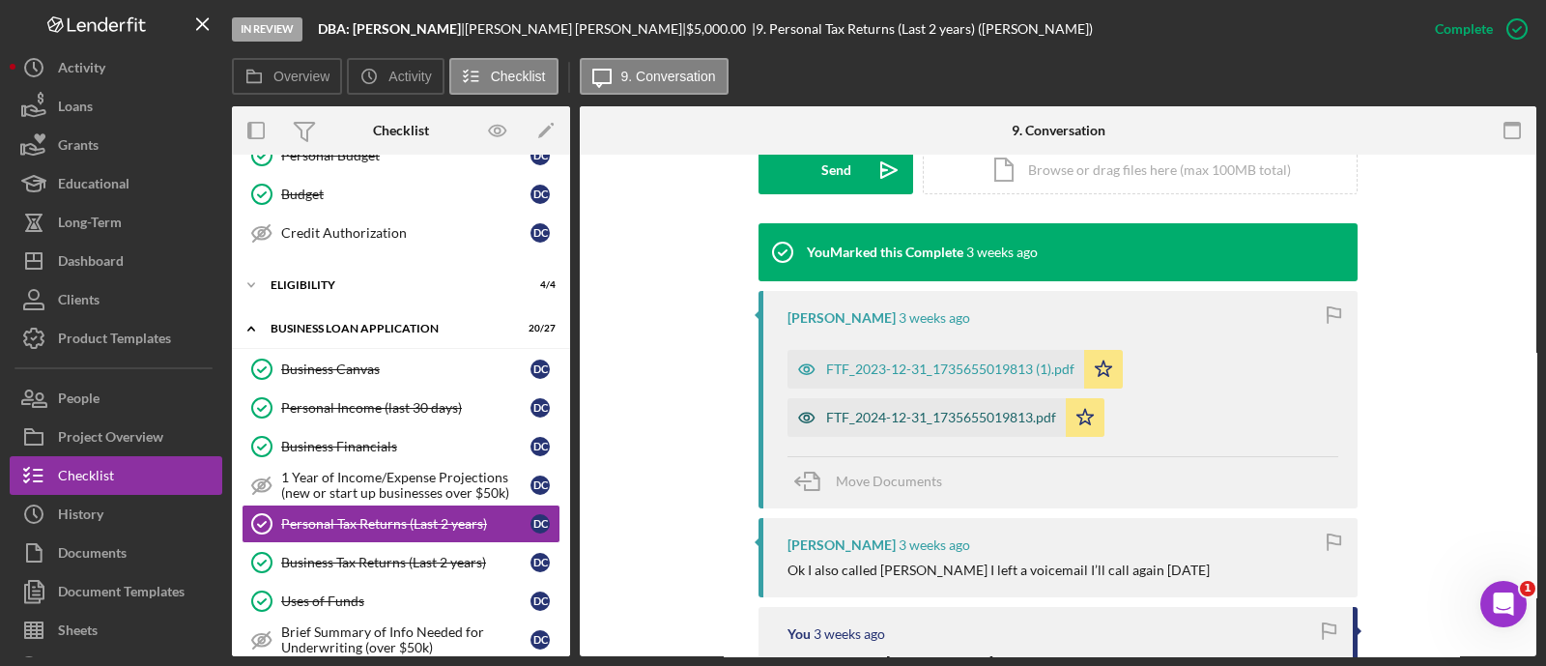
click at [983, 420] on div "FTF_2024-12-31_1735655019813.pdf" at bounding box center [941, 417] width 230 height 15
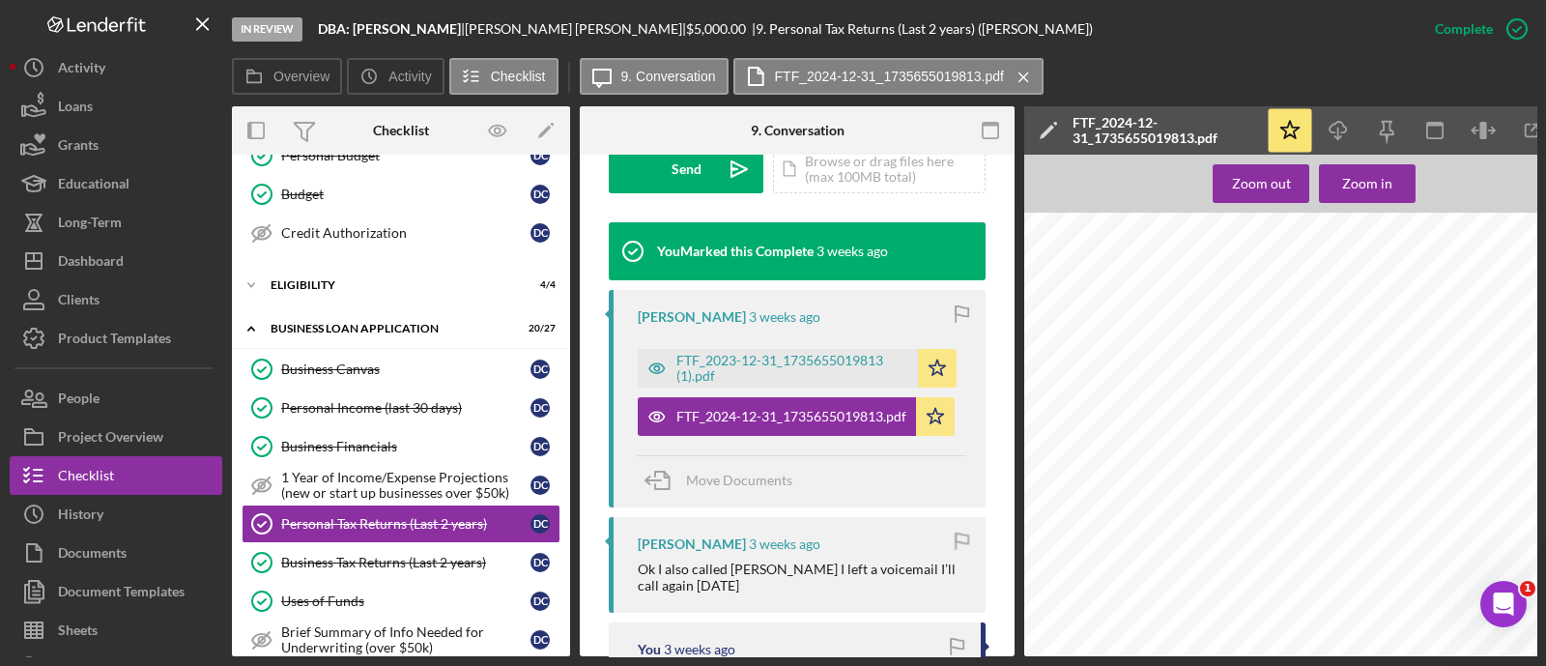
scroll to position [0, 0]
click at [1335, 134] on icon "Icon/Download" at bounding box center [1338, 130] width 43 height 43
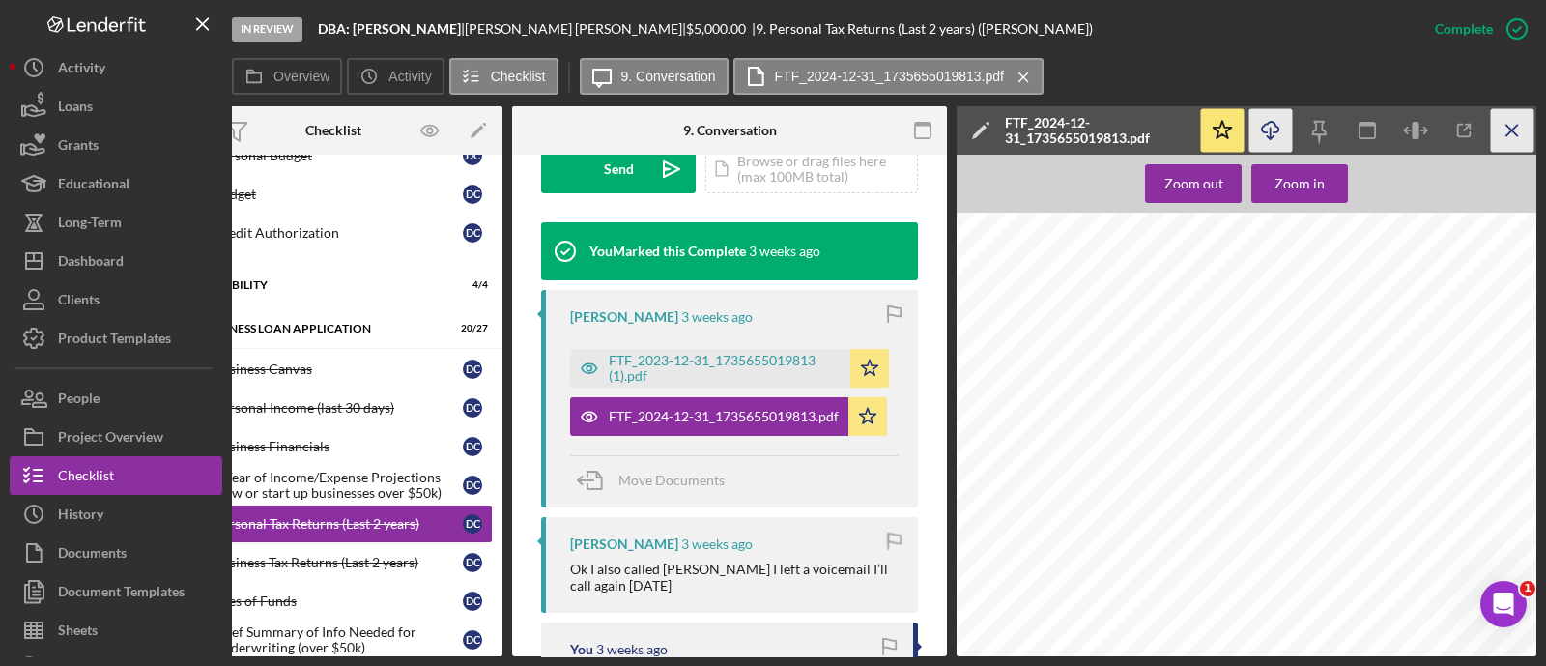
click at [1531, 118] on icon "Icon/Menu Close" at bounding box center [1512, 130] width 43 height 43
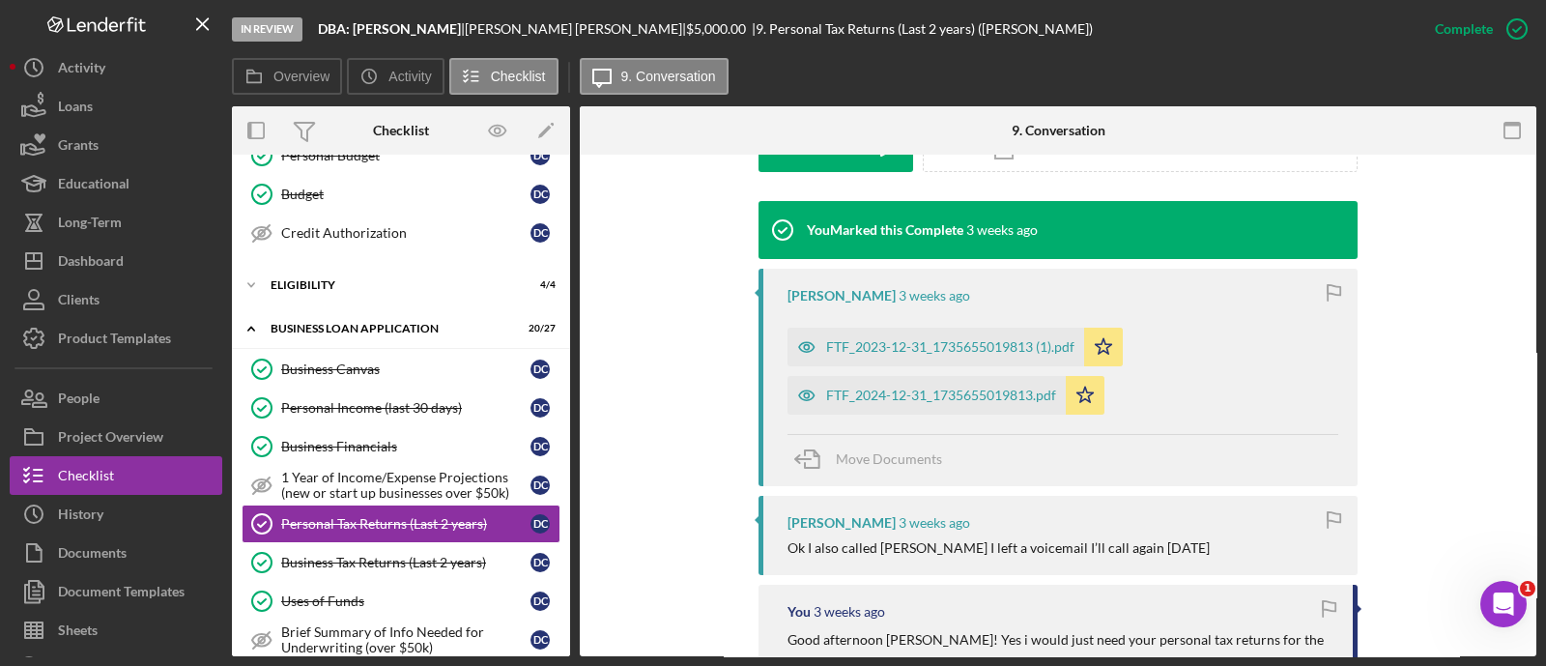
scroll to position [576, 0]
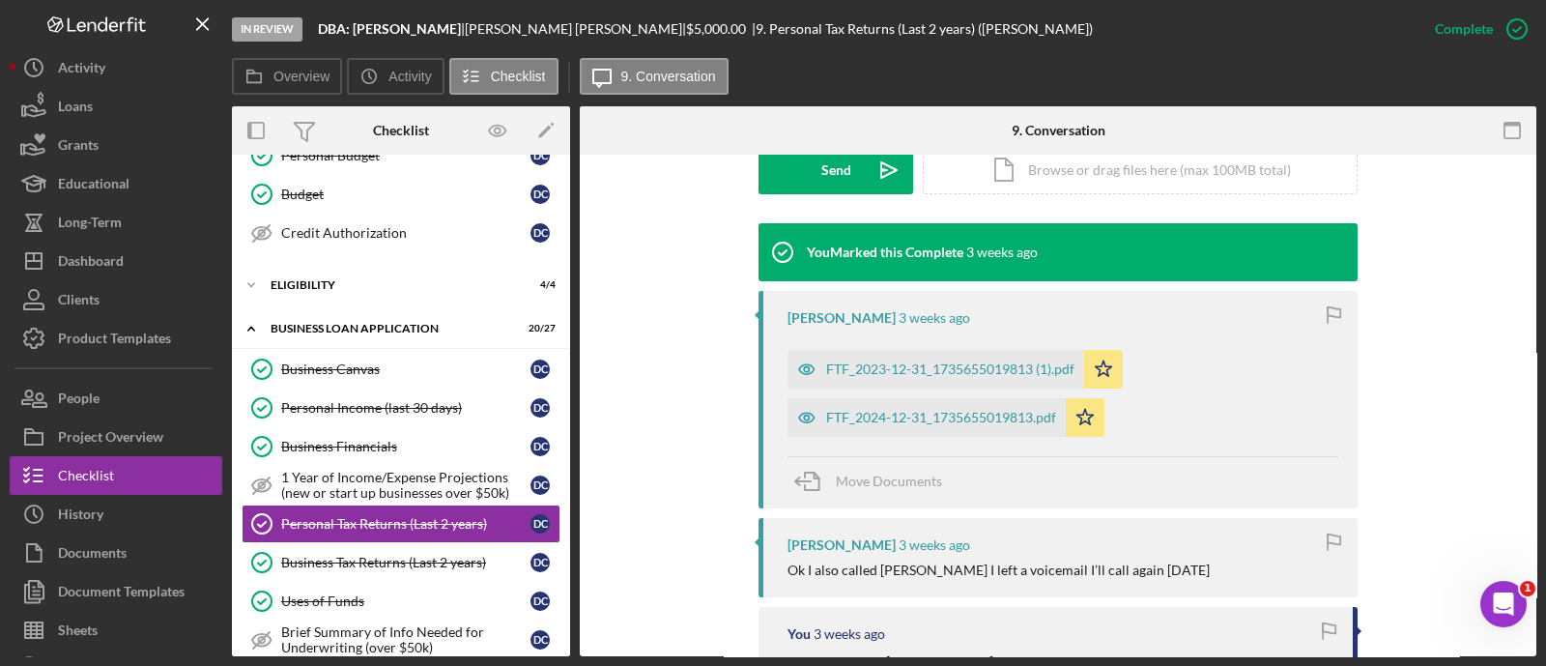
click at [719, 248] on div "You Marked this Complete [DATE] [PERSON_NAME] [DATE] FTF_2023-12-31_17356550198…" at bounding box center [1058, 675] width 898 height 905
click at [309, 400] on div "Personal Income (last 30 days)" at bounding box center [405, 407] width 249 height 15
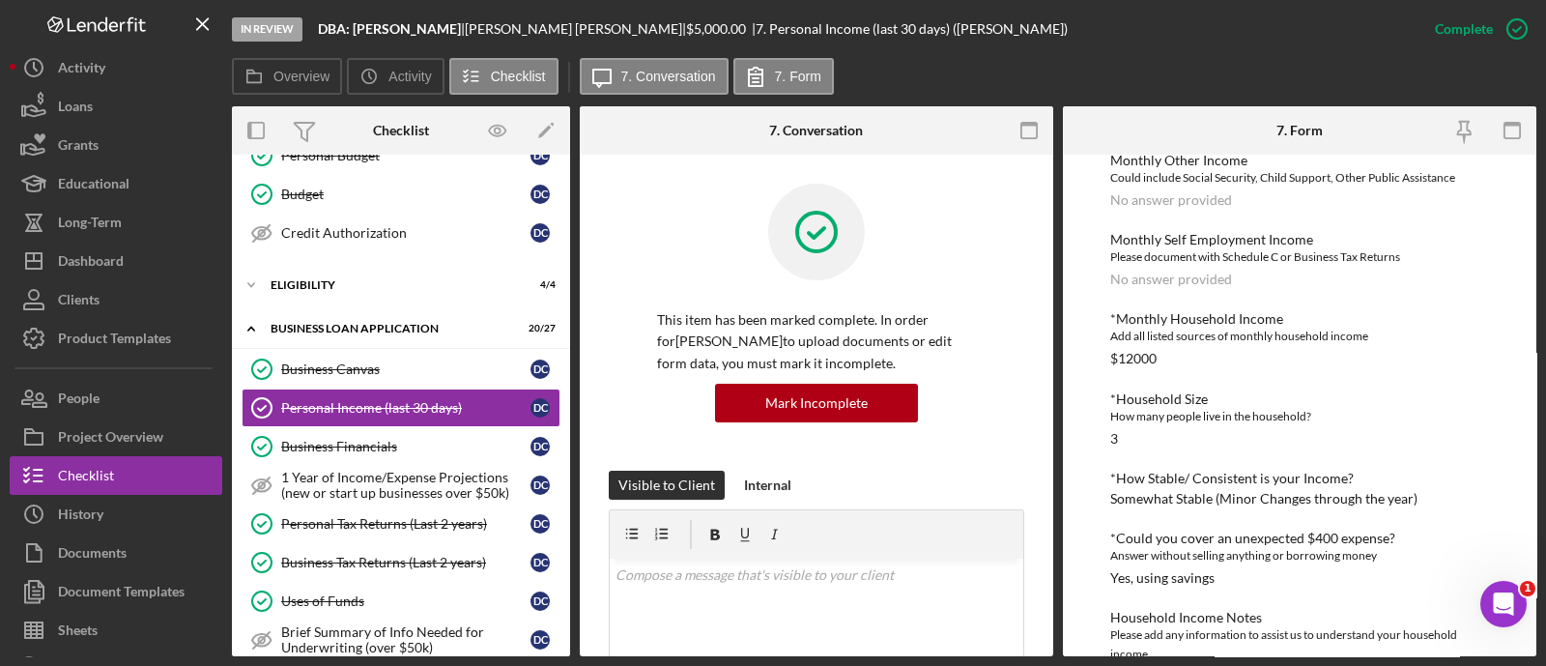
scroll to position [606, 0]
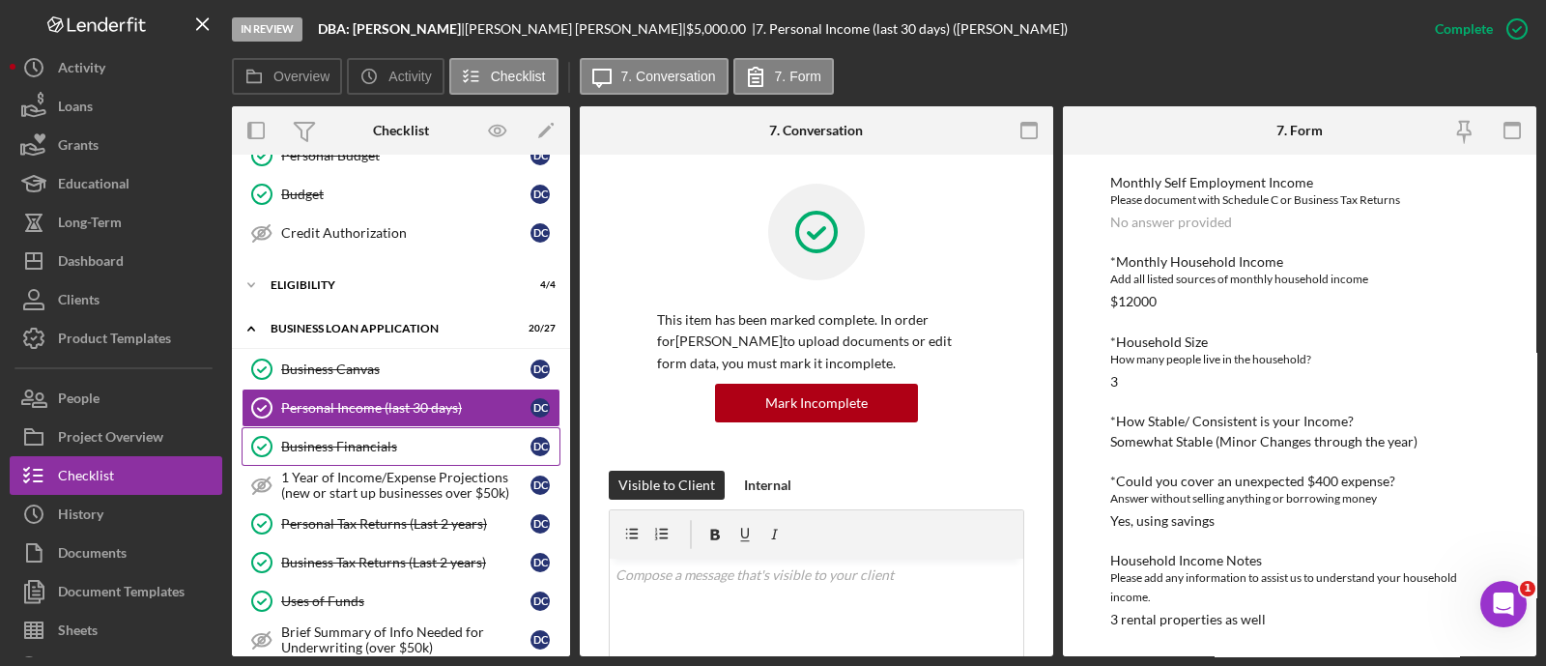
click at [406, 427] on link "Business Financials Business Financials D C" at bounding box center [401, 446] width 319 height 39
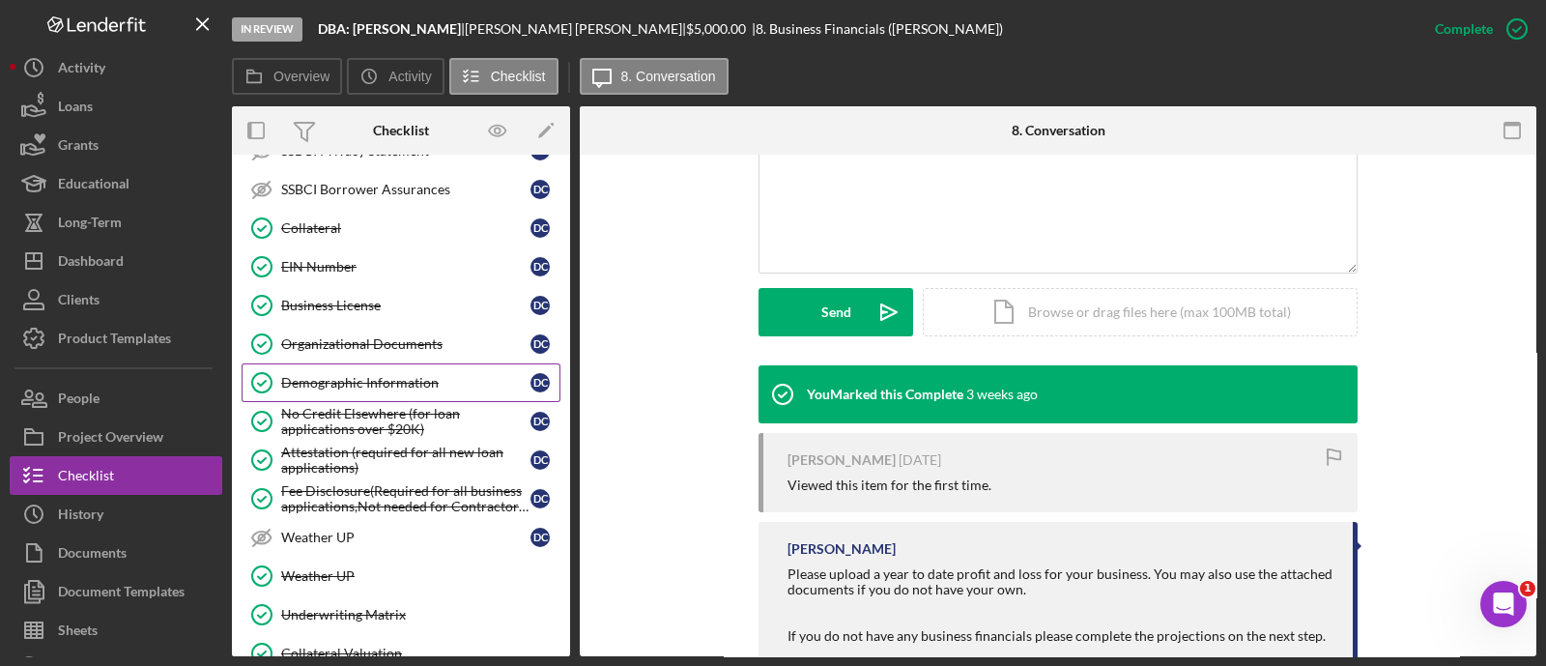
scroll to position [1251, 0]
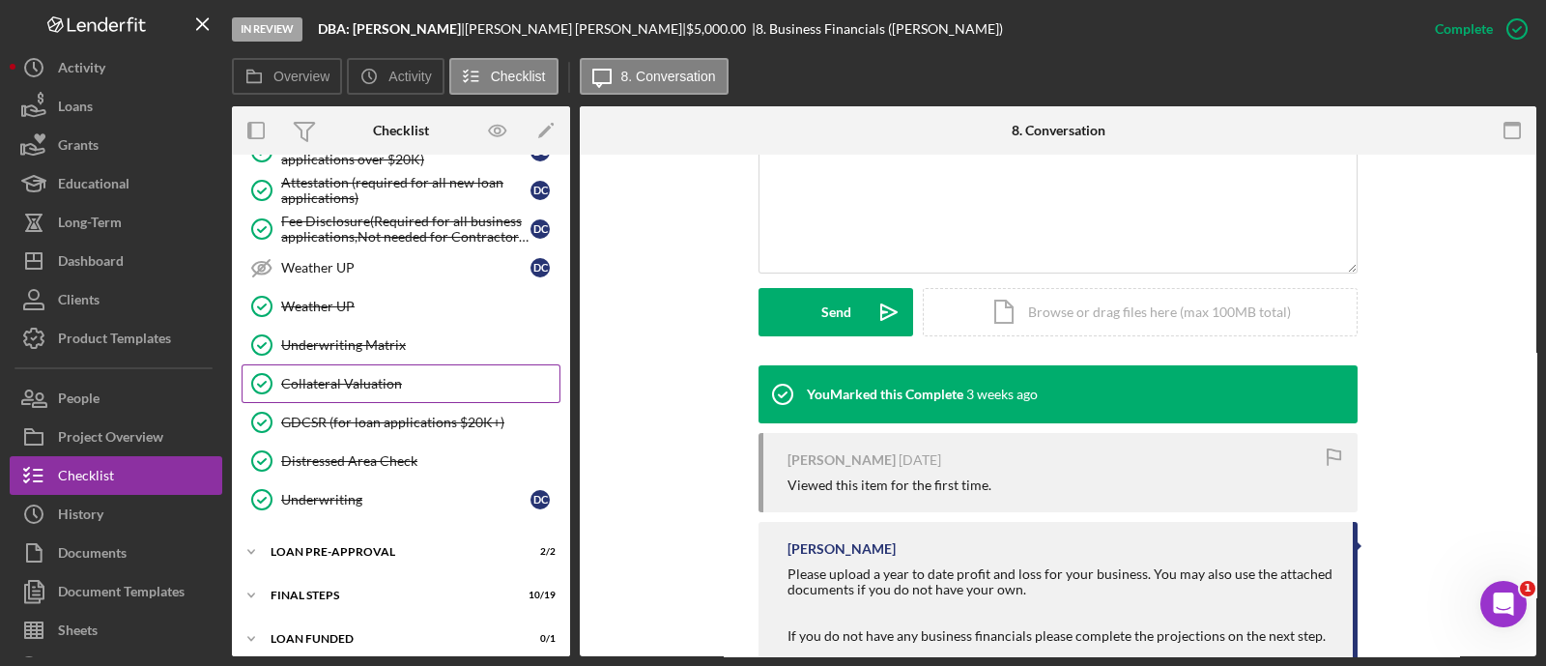
click at [396, 364] on link "Collateral Valuation Collateral Valuation" at bounding box center [401, 383] width 319 height 39
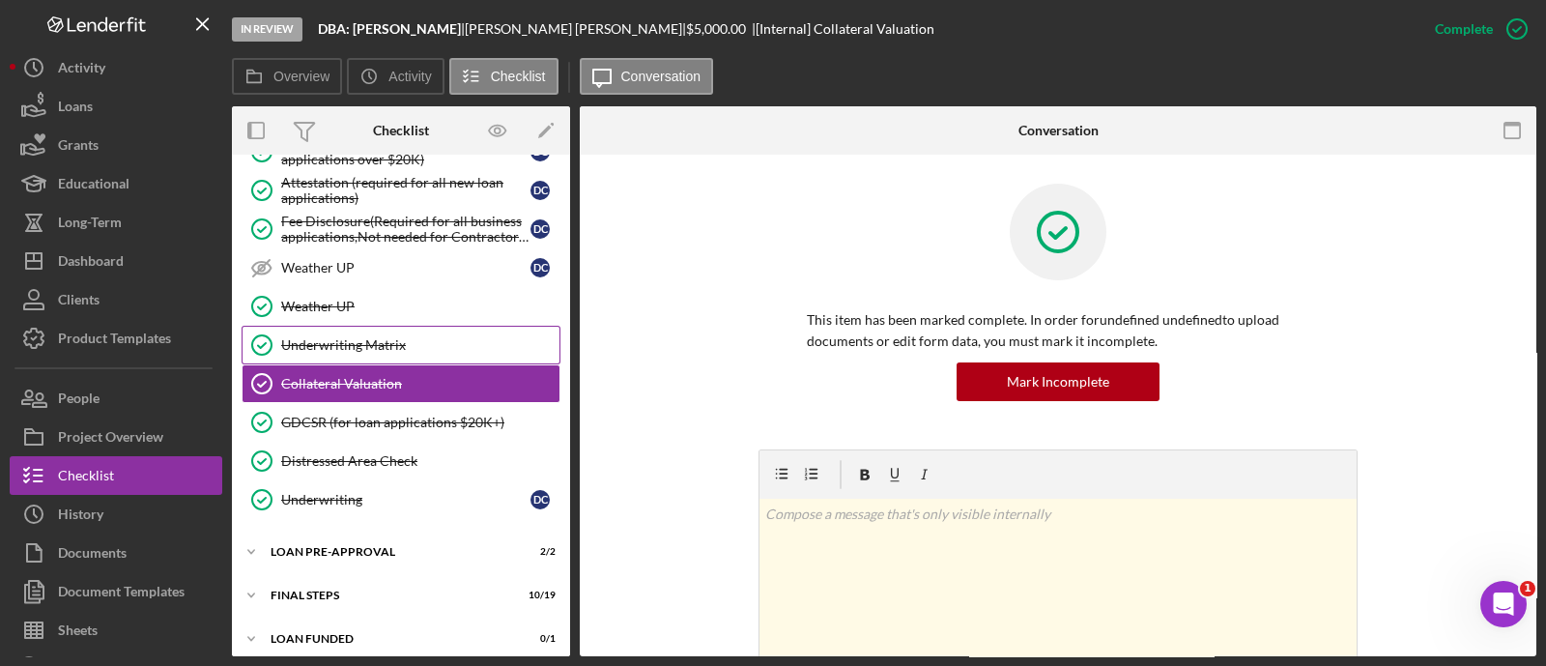
click at [392, 346] on link "Underwriting Matrix Underwriting Matrix" at bounding box center [401, 345] width 319 height 39
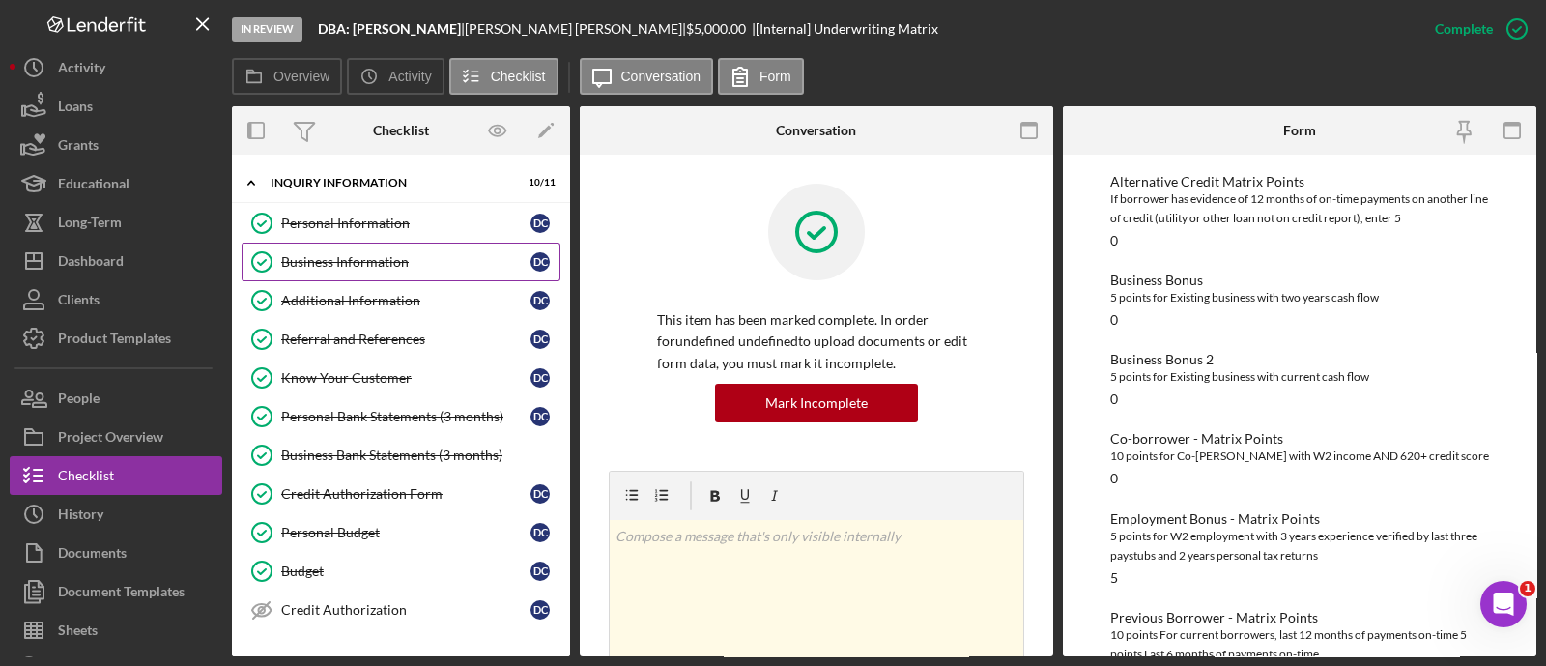
click at [407, 244] on link "Business Information Business Information D C" at bounding box center [401, 261] width 319 height 39
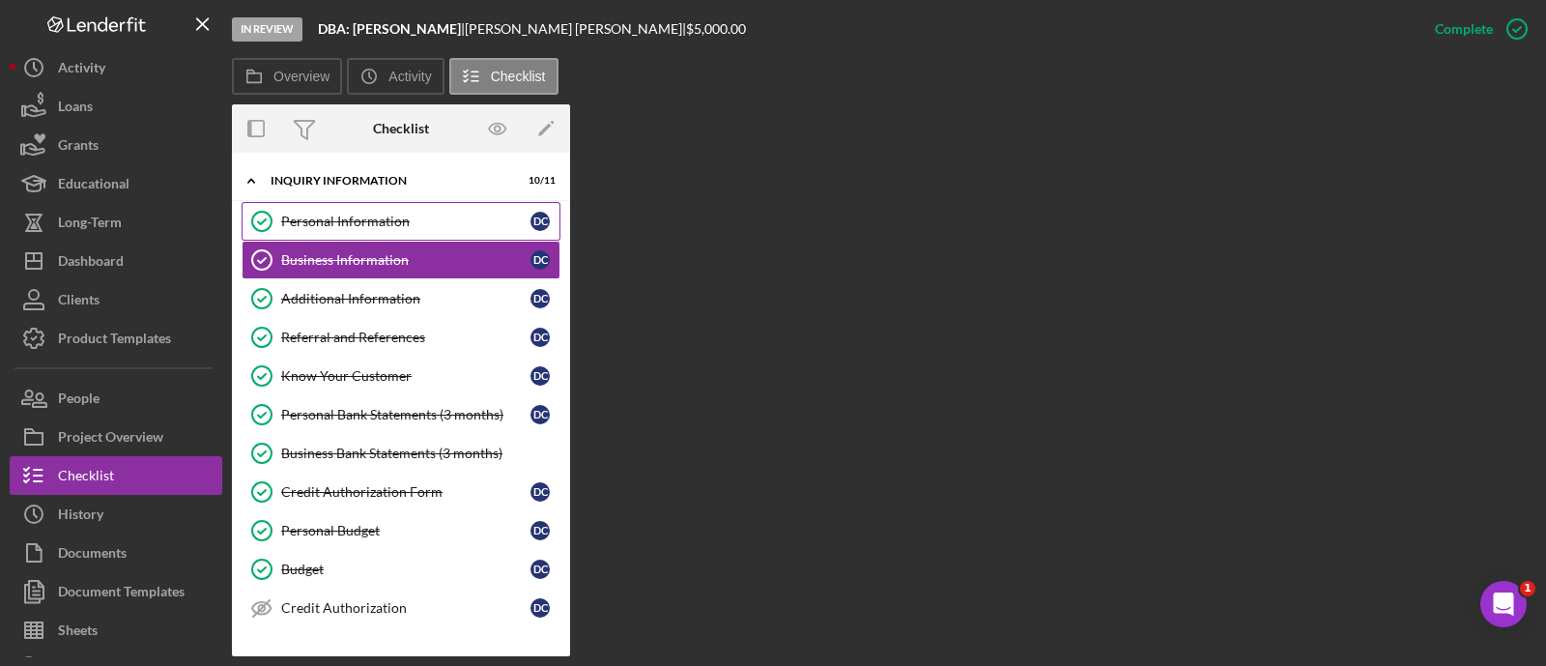
click at [397, 233] on link "Personal Information Personal Information D C" at bounding box center [401, 221] width 319 height 39
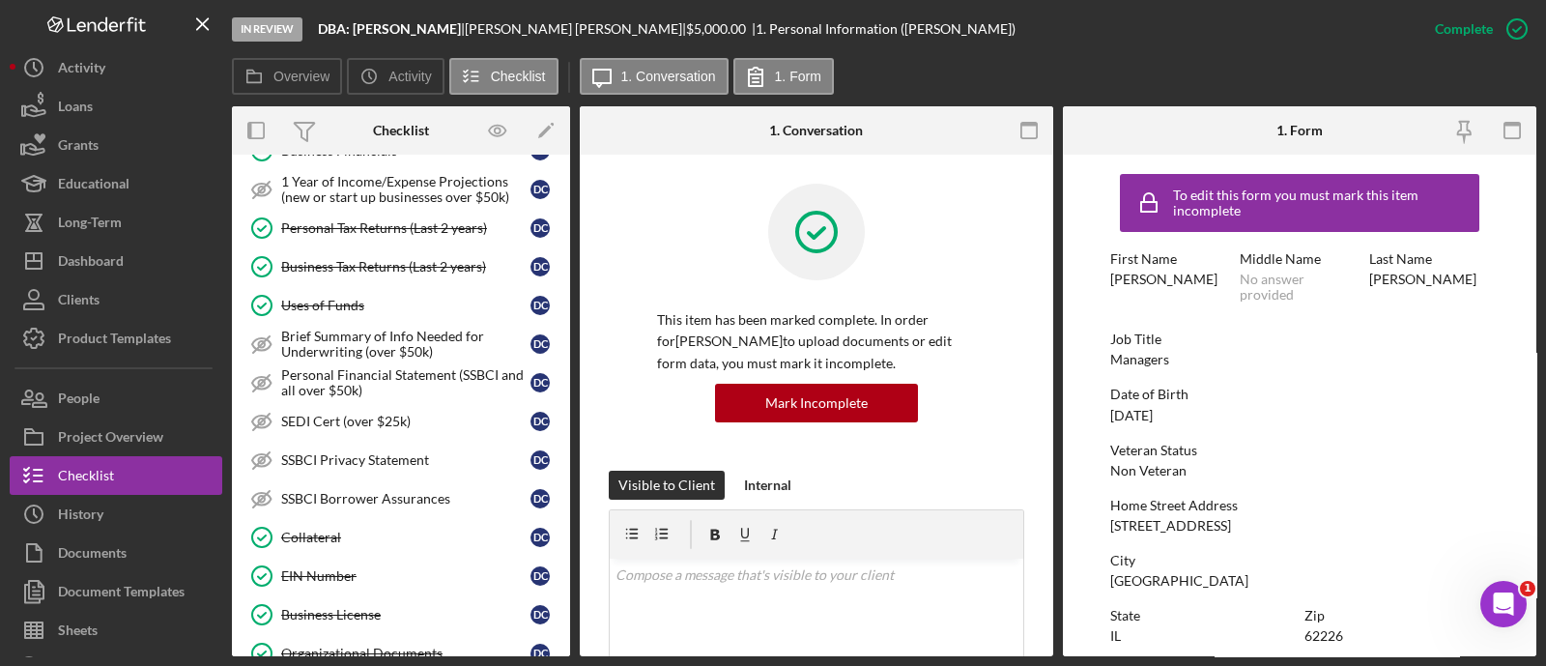
scroll to position [1169, 0]
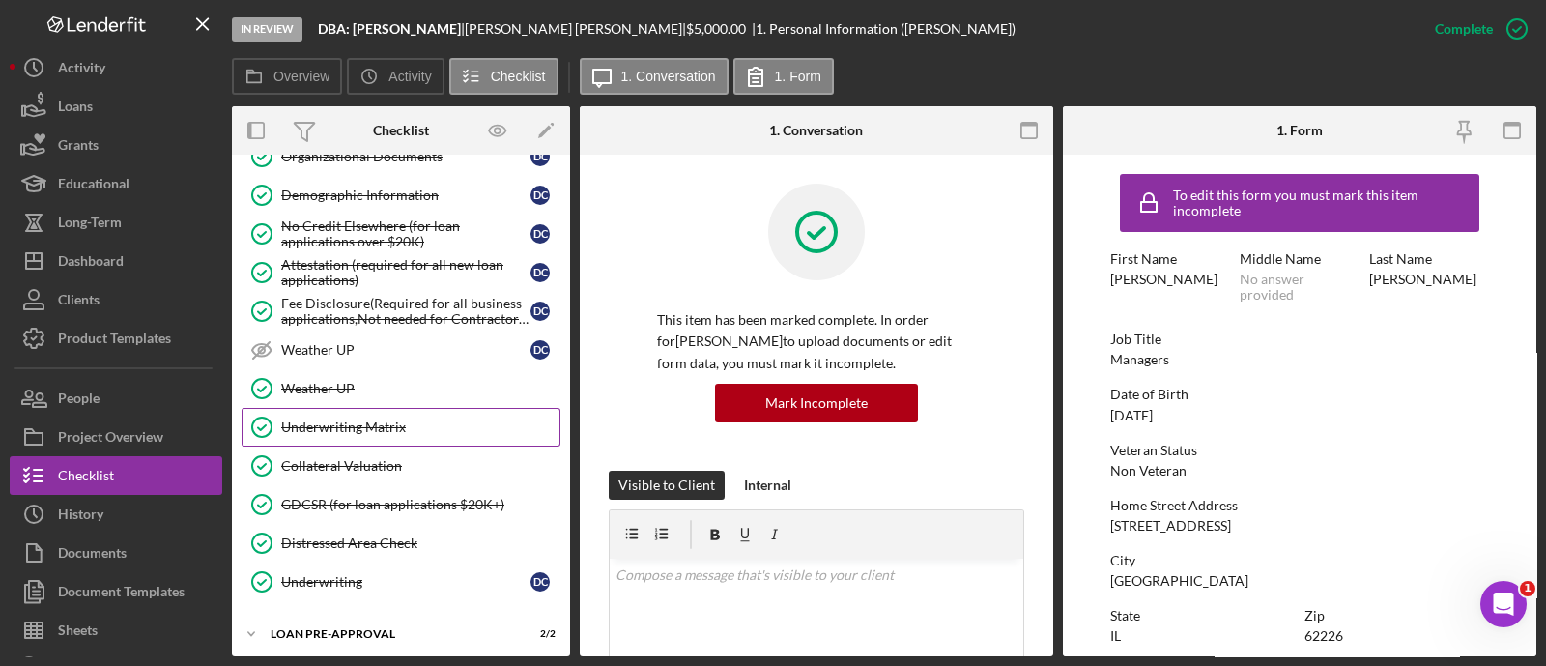
click at [362, 408] on link "Underwriting Matrix Underwriting Matrix" at bounding box center [401, 427] width 319 height 39
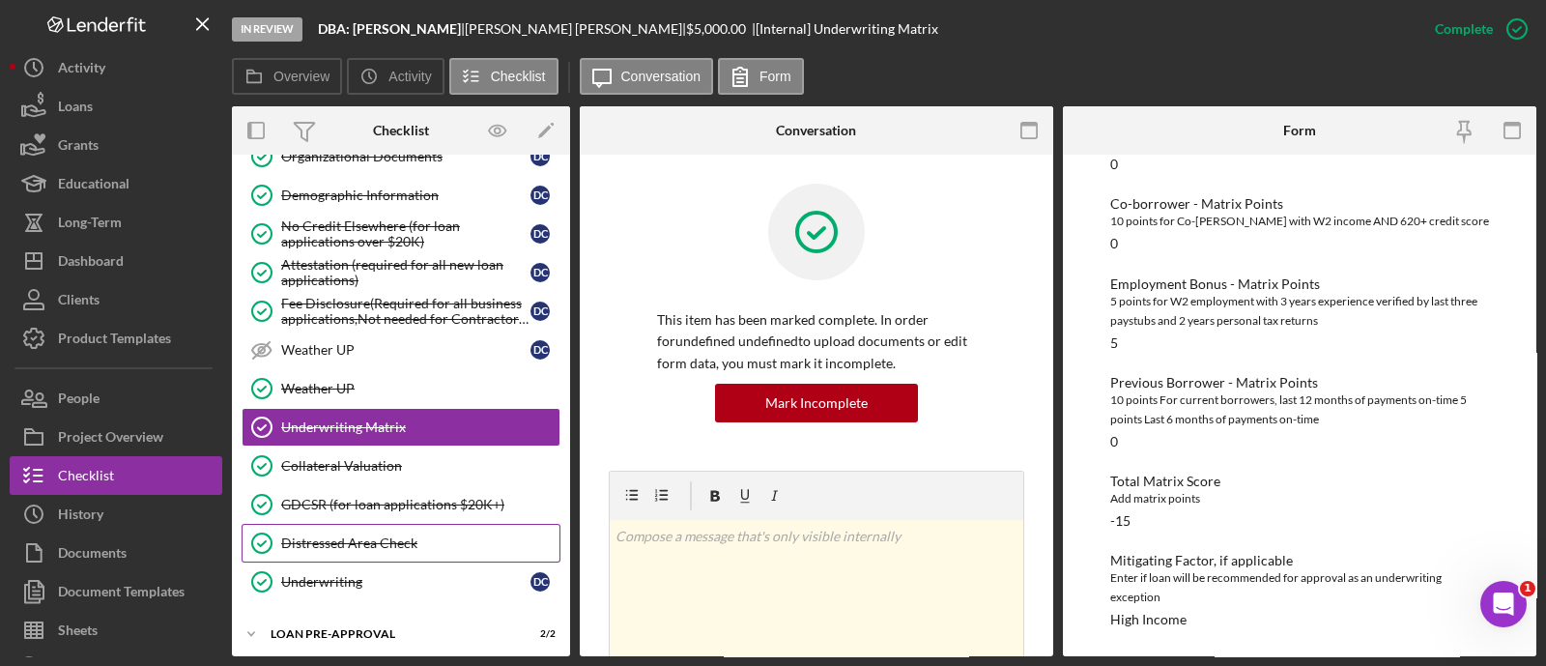
scroll to position [1251, 0]
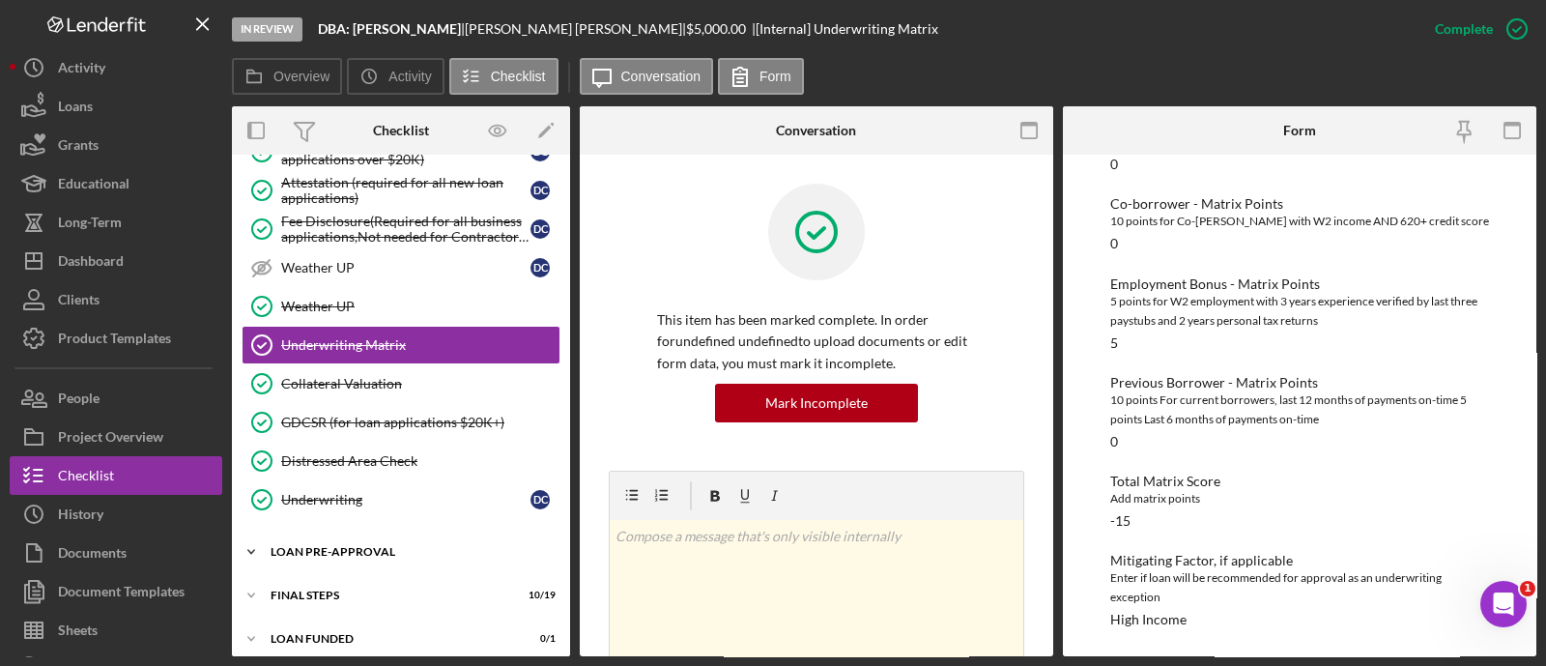
click at [379, 546] on div "LOAN PRE-APPROVAL" at bounding box center [408, 552] width 275 height 12
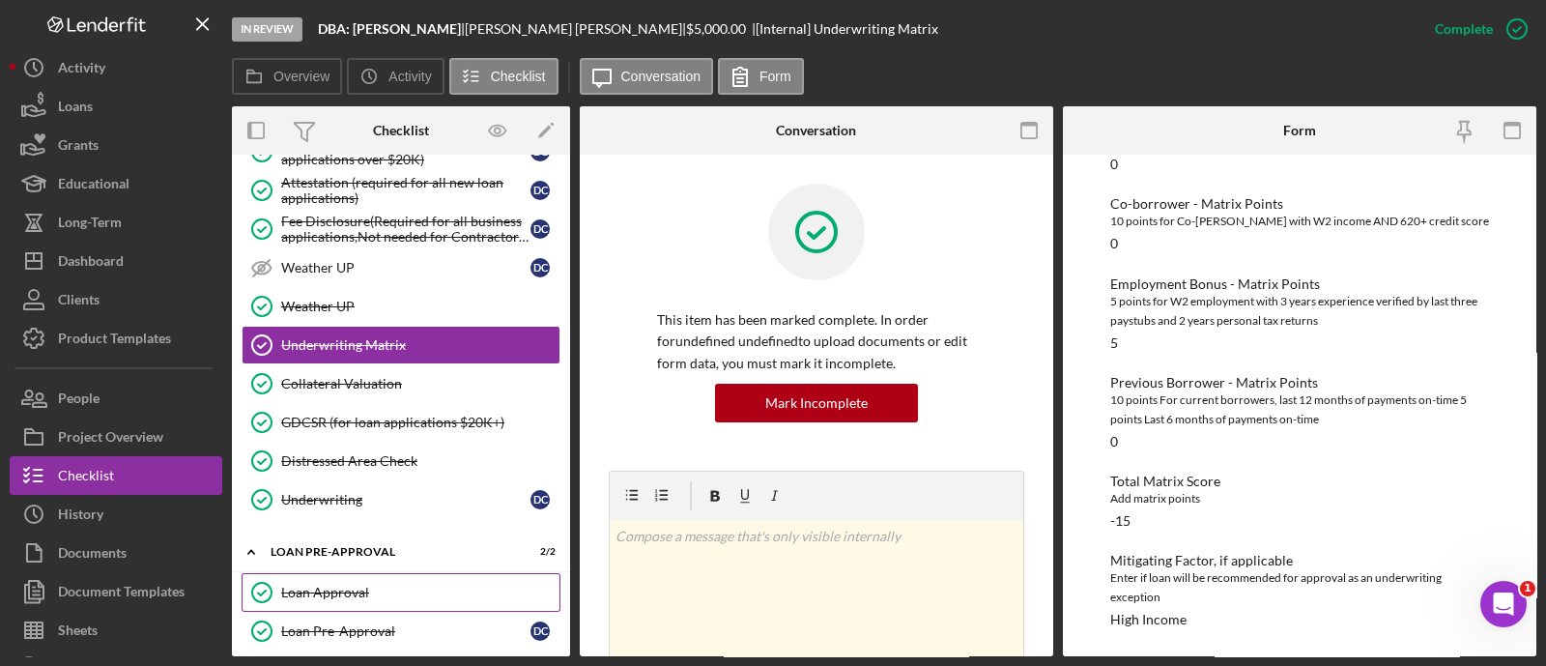
click at [374, 584] on div "Loan Approval" at bounding box center [420, 591] width 278 height 15
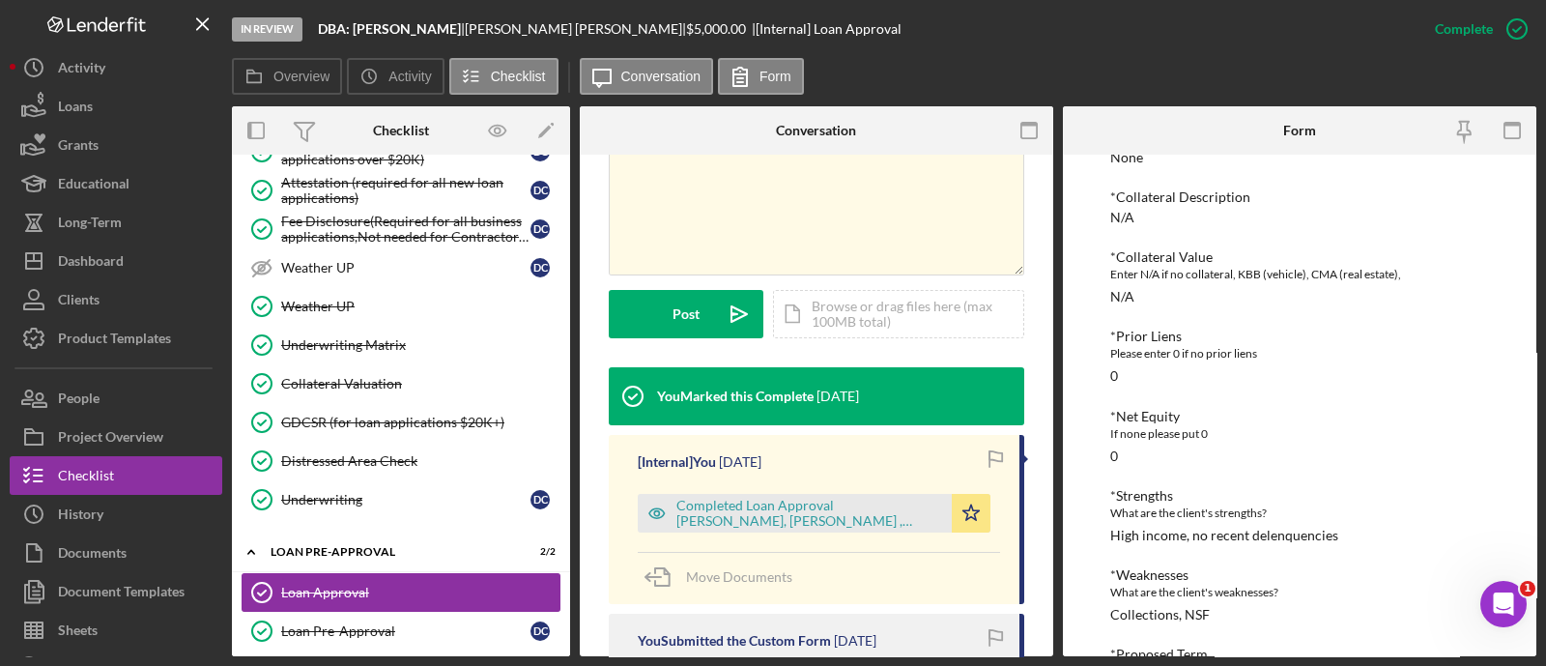
scroll to position [1338, 0]
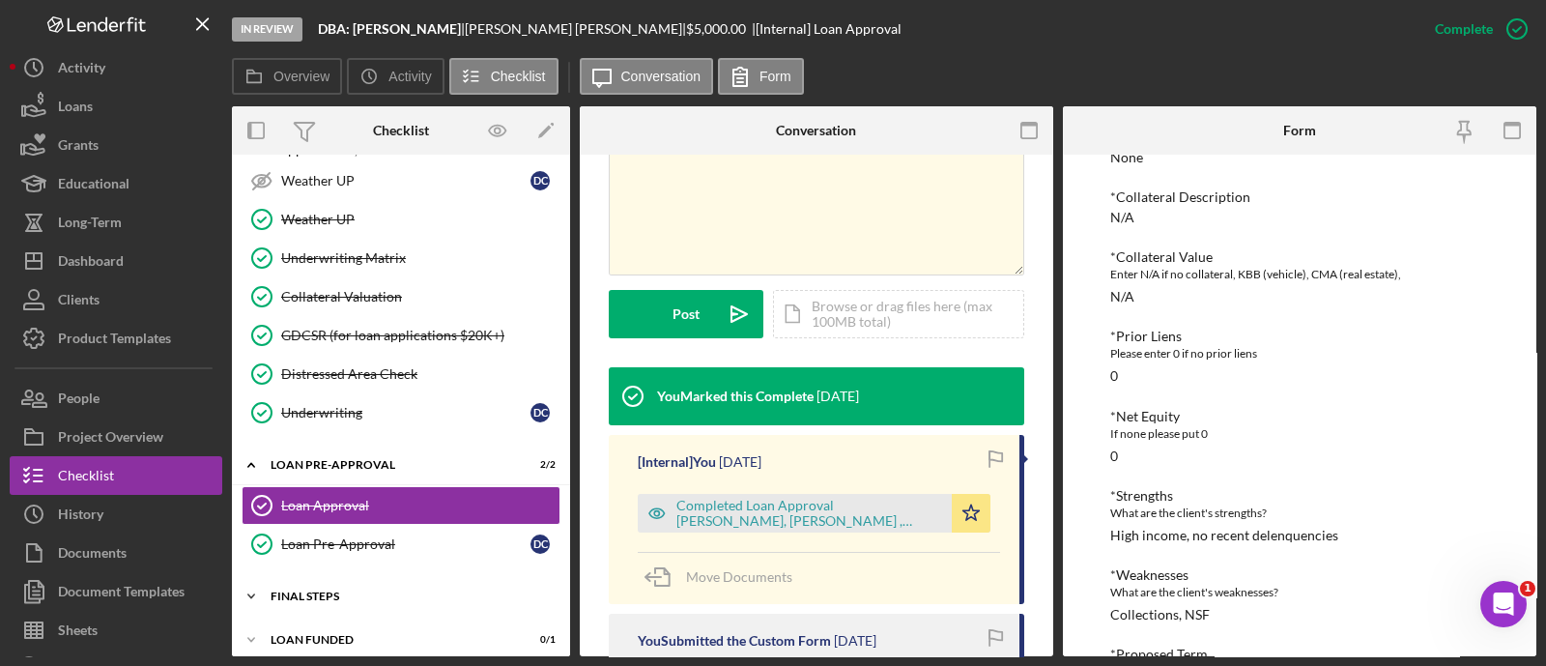
click at [320, 590] on div "FINAL STEPS" at bounding box center [408, 596] width 275 height 12
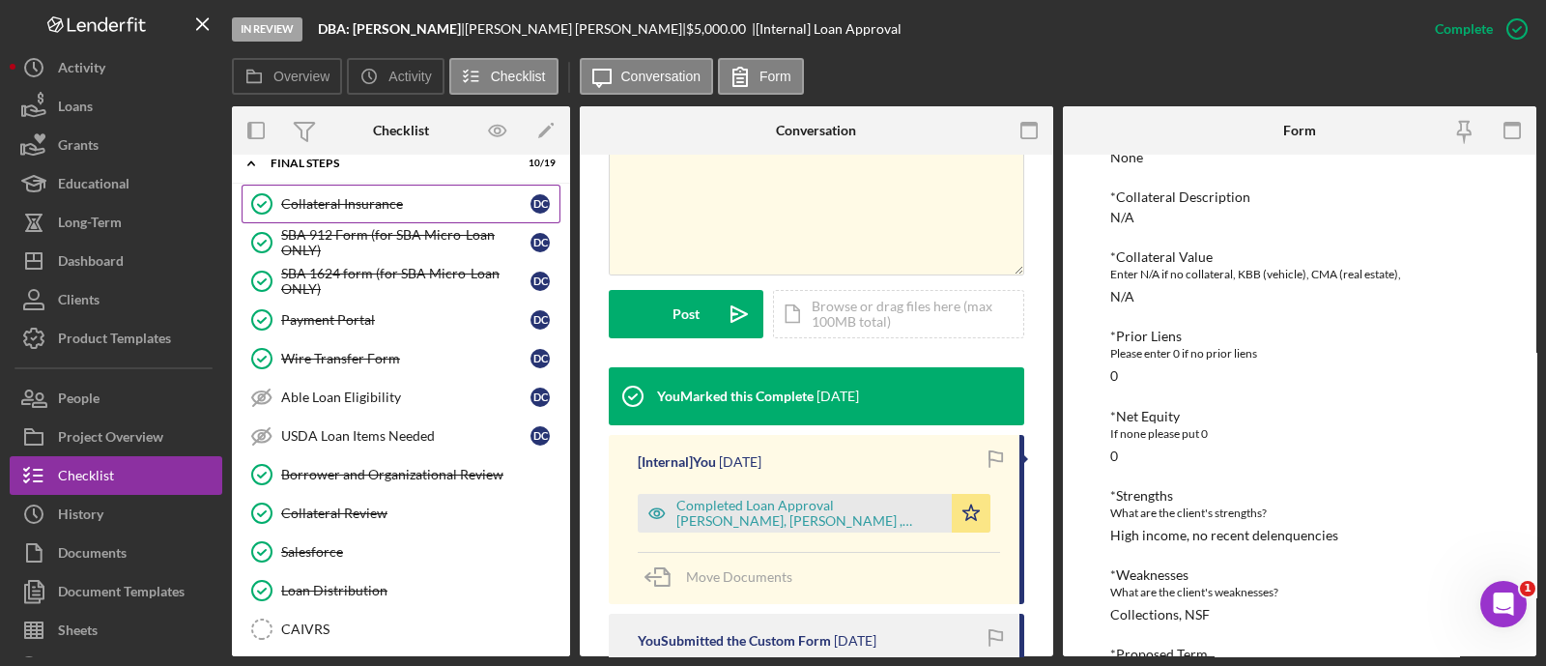
click at [320, 196] on div "Collateral Insurance" at bounding box center [405, 203] width 249 height 15
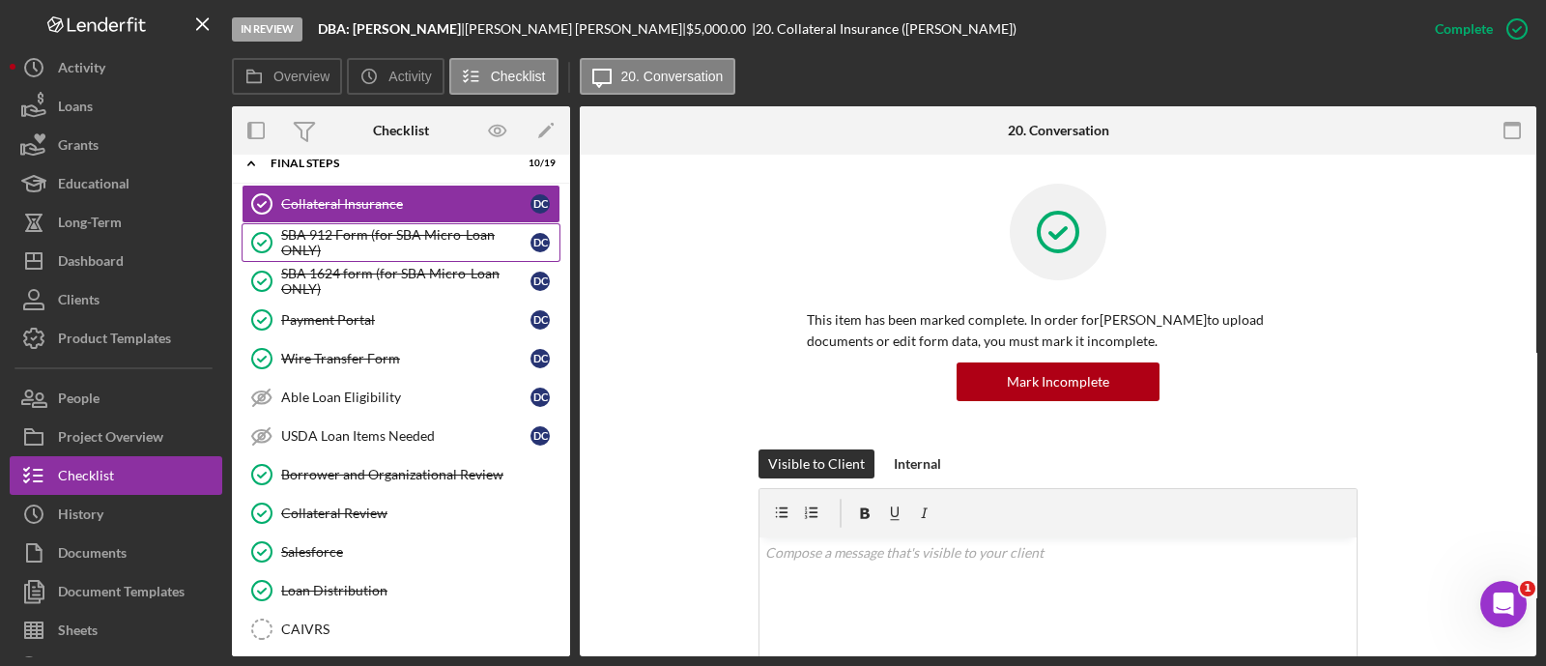
click at [324, 227] on div "SBA 912 Form (for SBA Micro-Loan ONLY)" at bounding box center [405, 242] width 249 height 31
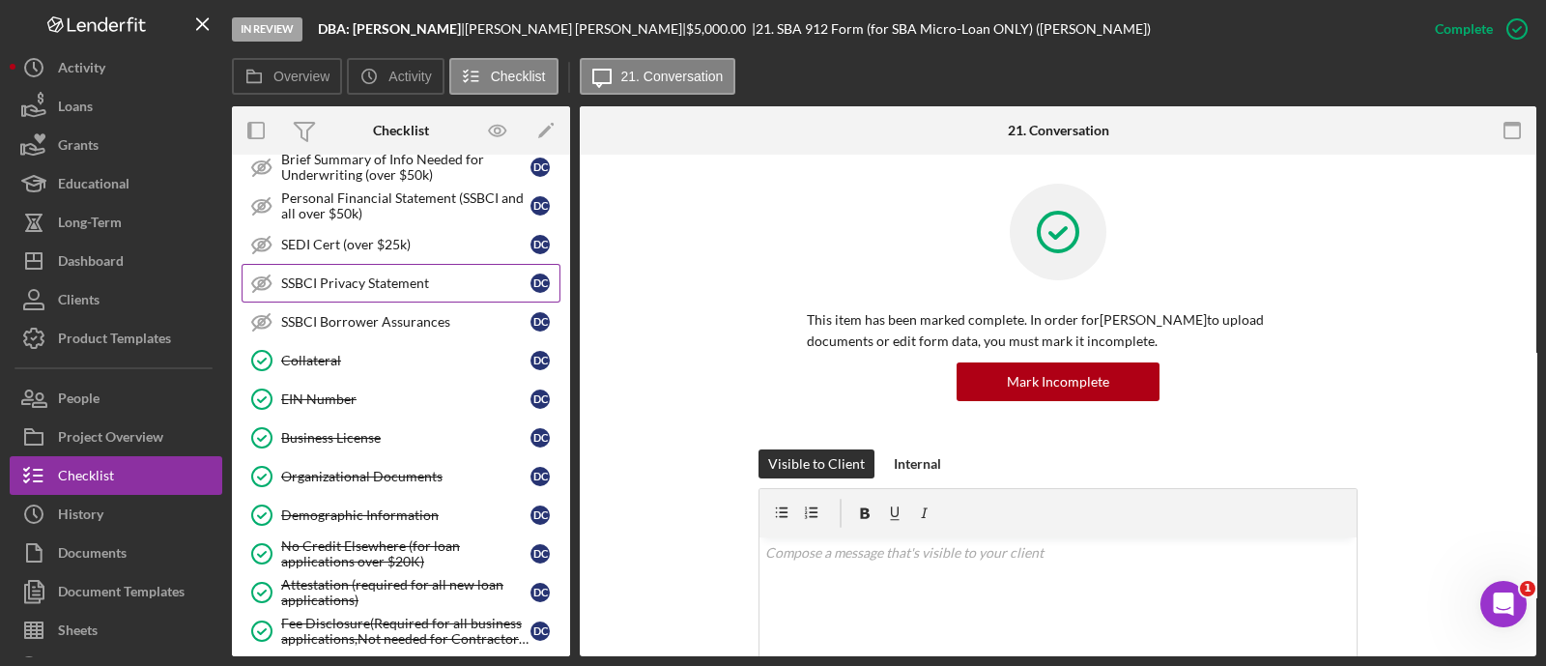
scroll to position [609, 0]
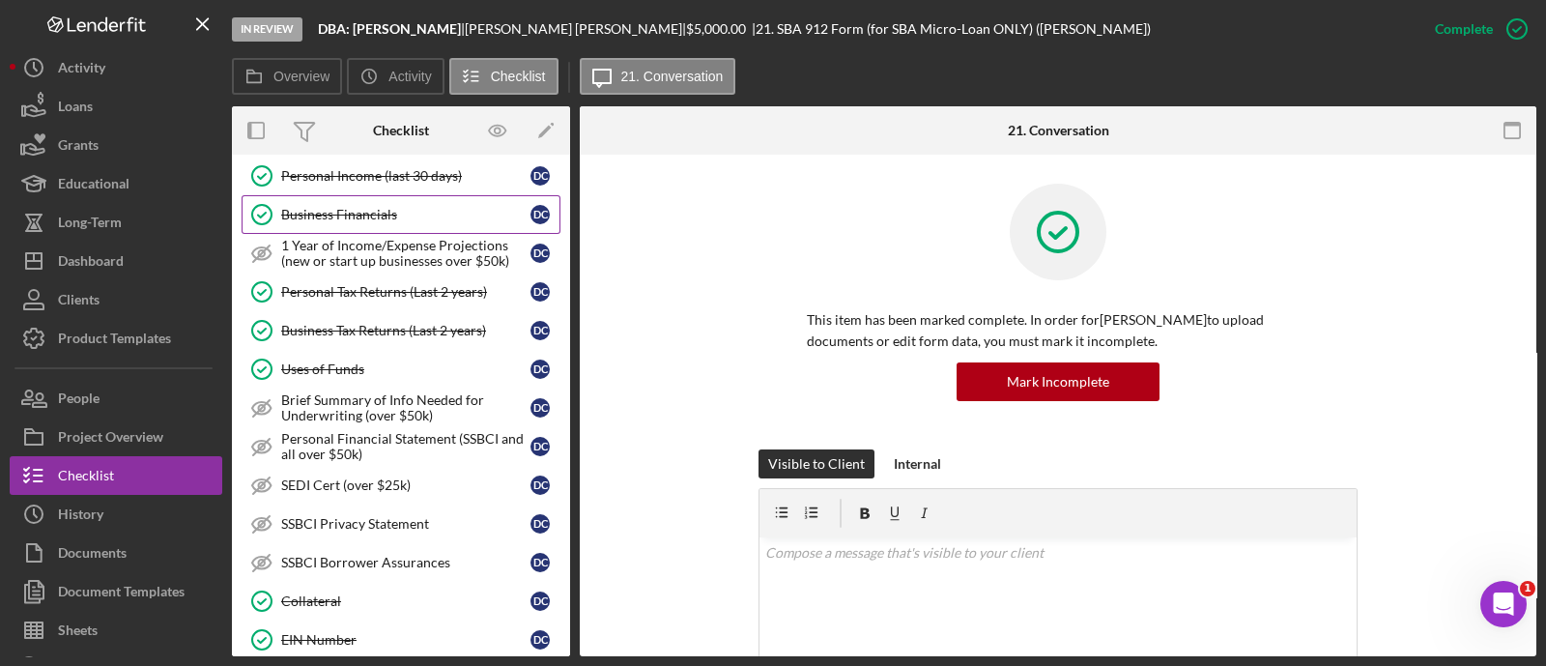
click at [372, 195] on link "Business Financials Business Financials D C" at bounding box center [401, 214] width 319 height 39
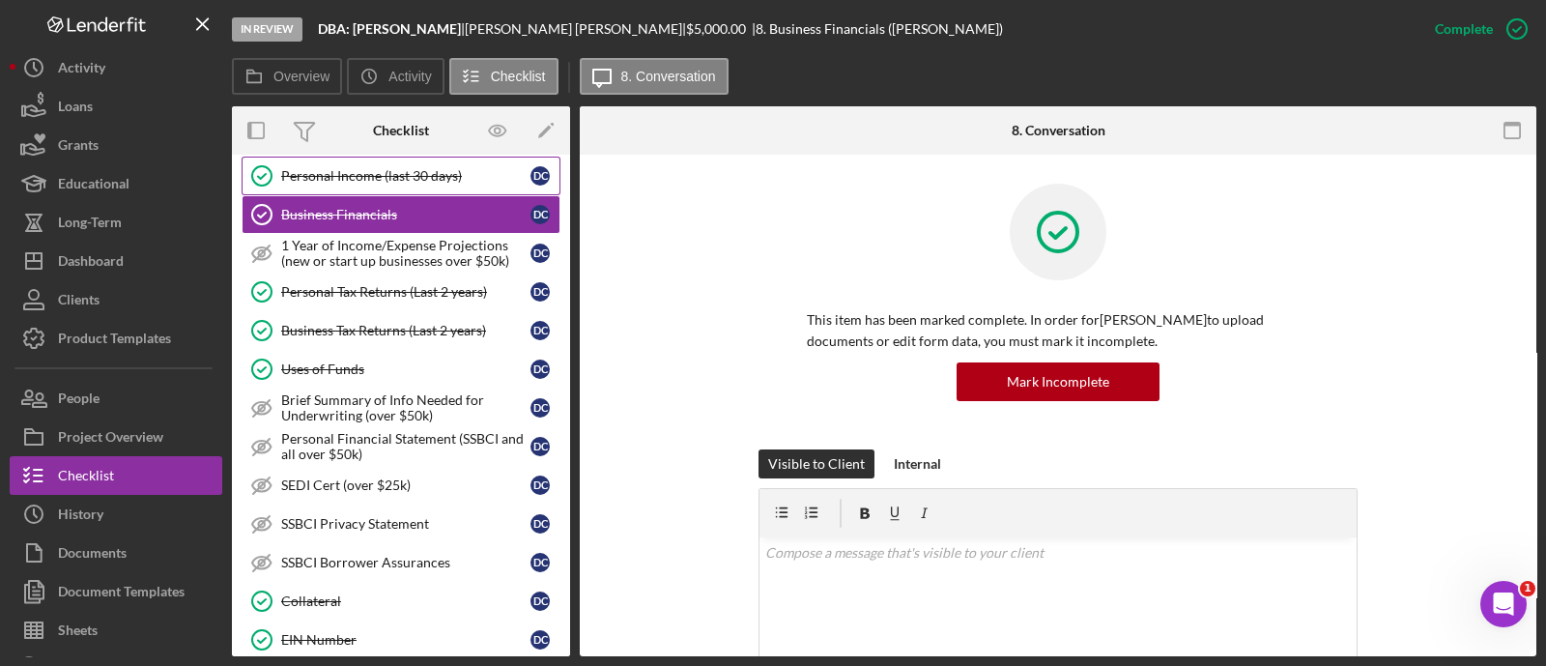
click at [356, 168] on div "Personal Income (last 30 days)" at bounding box center [405, 175] width 249 height 15
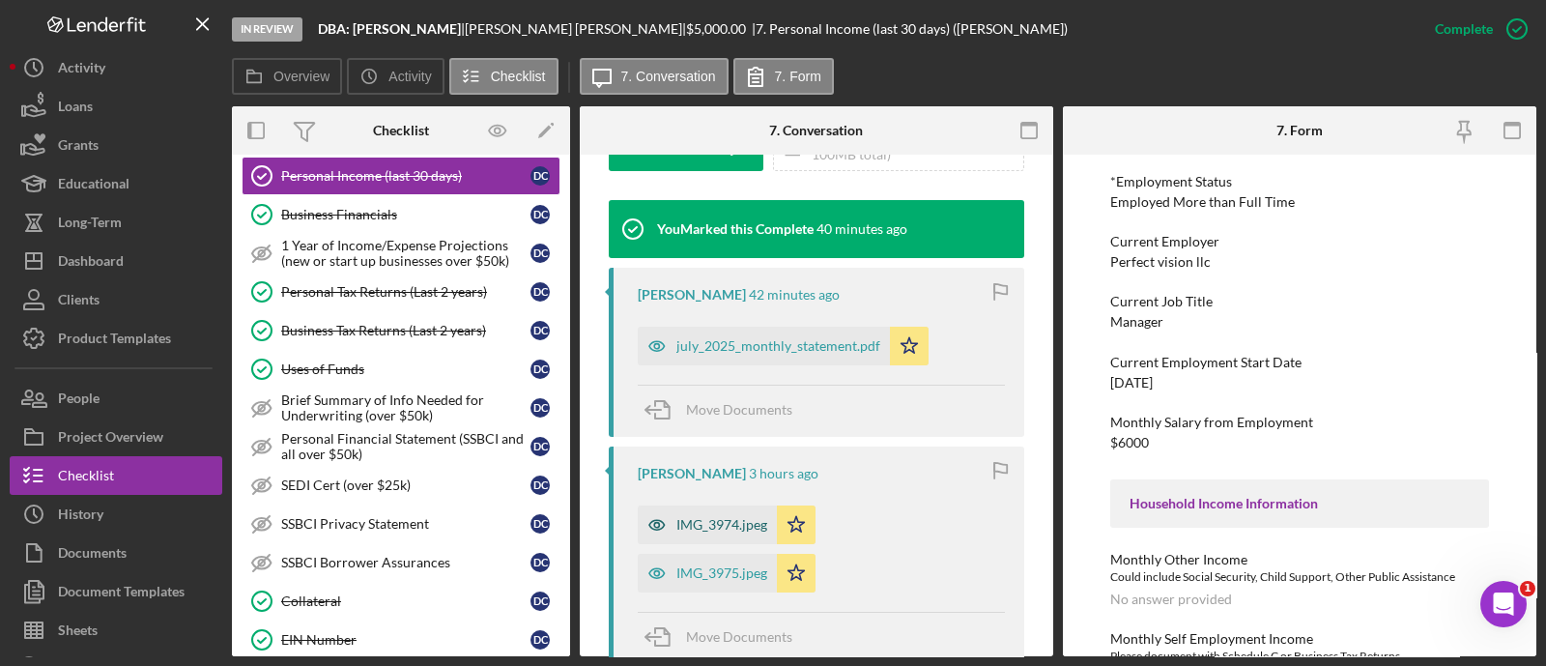
scroll to position [621, 0]
click at [706, 583] on div "IMG_3975.jpeg" at bounding box center [707, 572] width 139 height 39
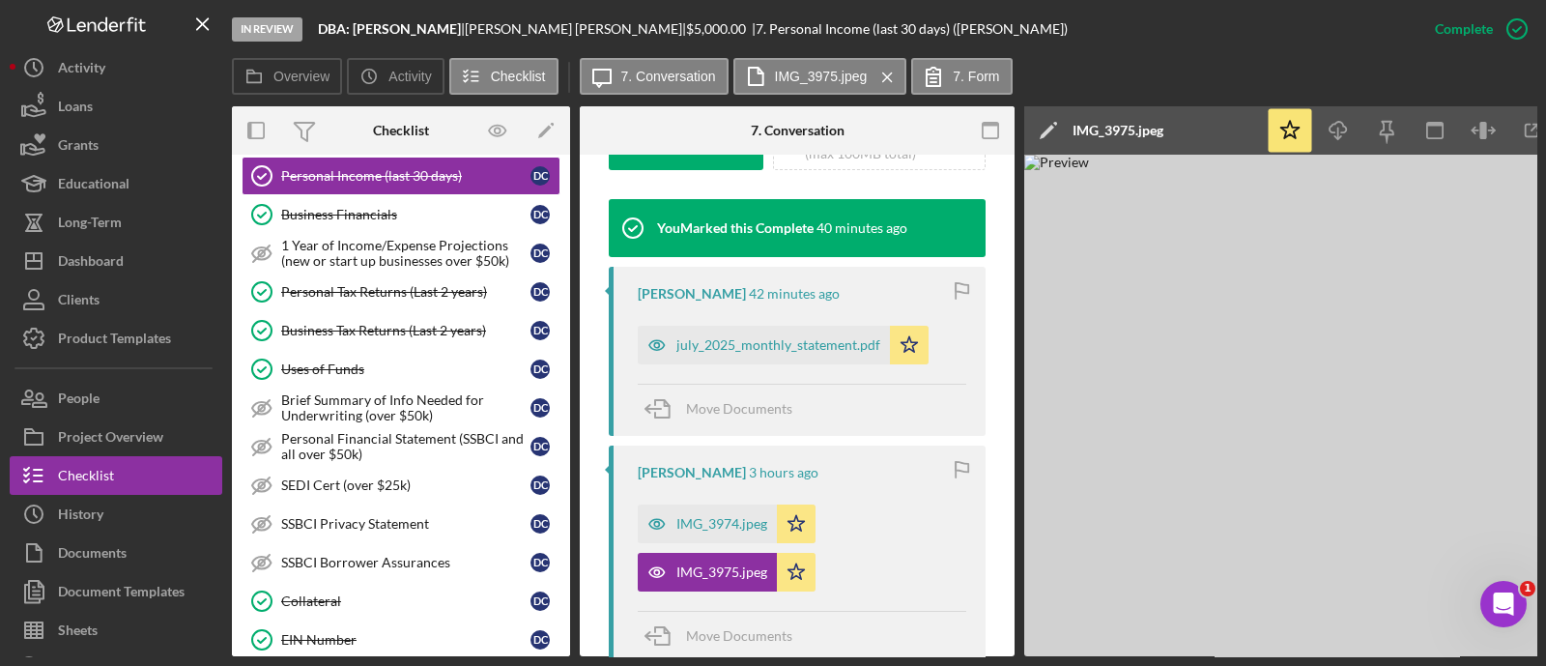
scroll to position [0, 43]
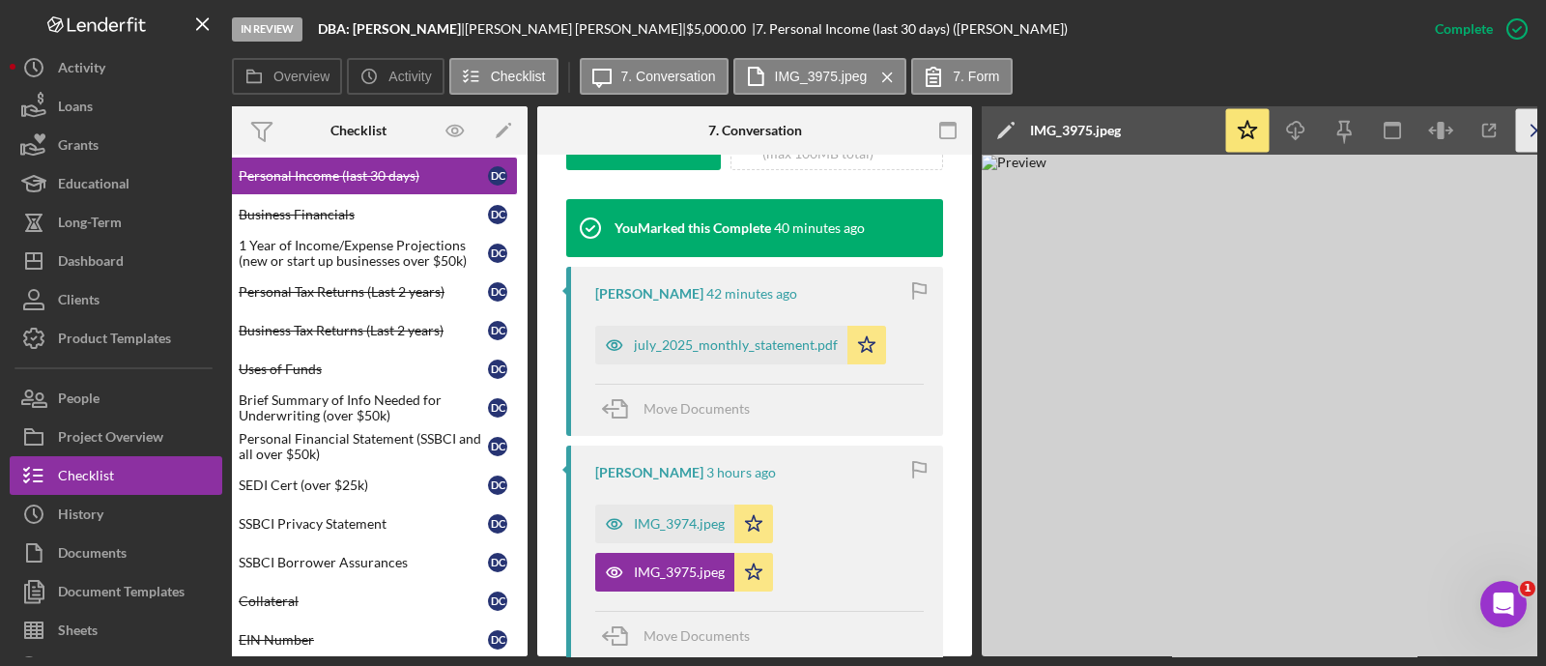
click at [1517, 128] on icon "Icon/Menu Close" at bounding box center [1537, 130] width 43 height 43
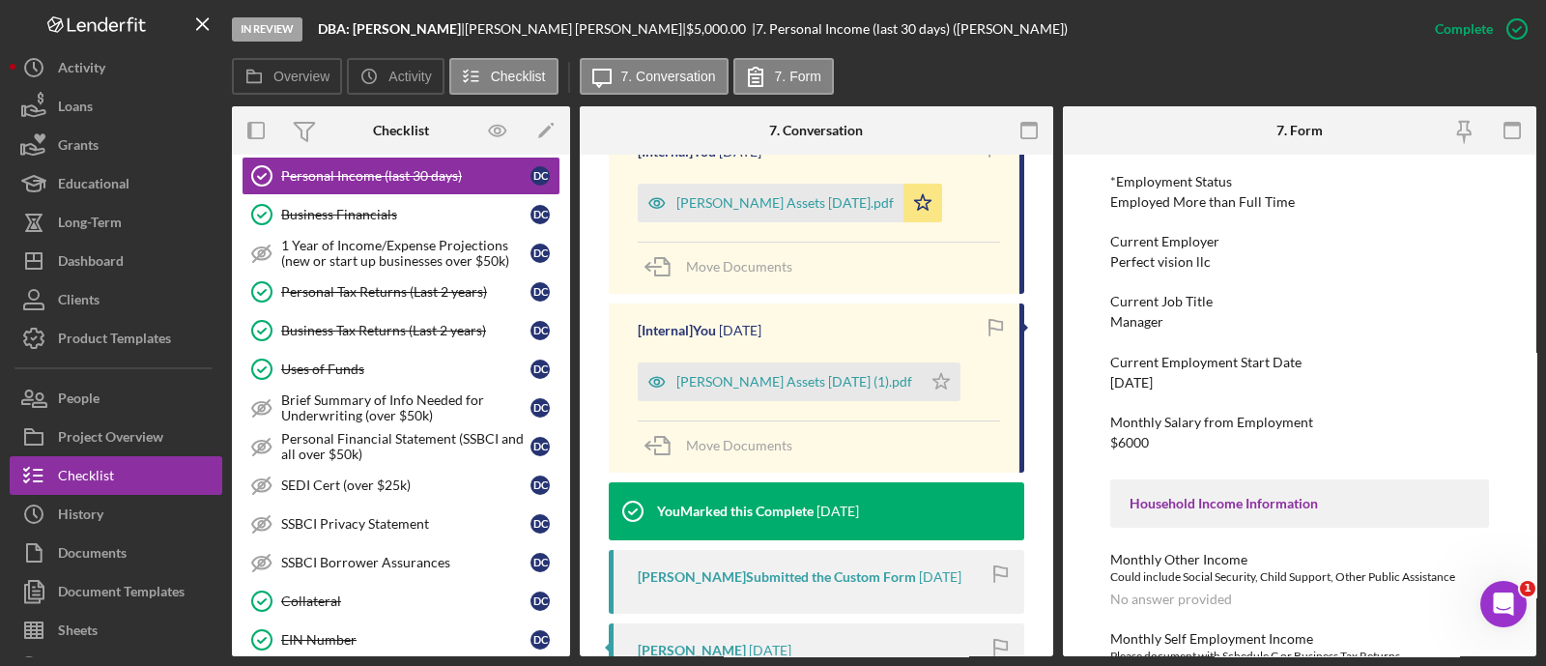
scroll to position [1494, 0]
click at [825, 392] on div "[PERSON_NAME] Assets [DATE] (1).pdf" at bounding box center [780, 380] width 284 height 39
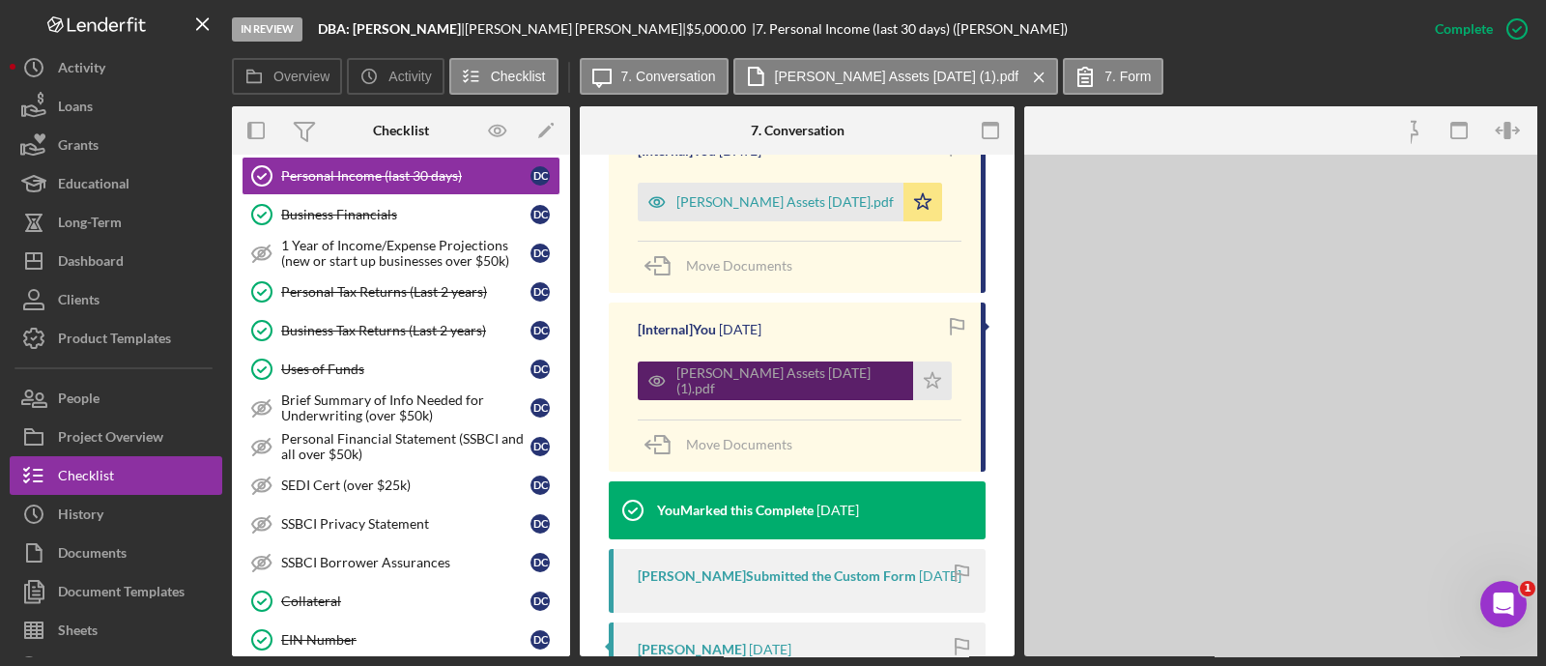
scroll to position [1776, 0]
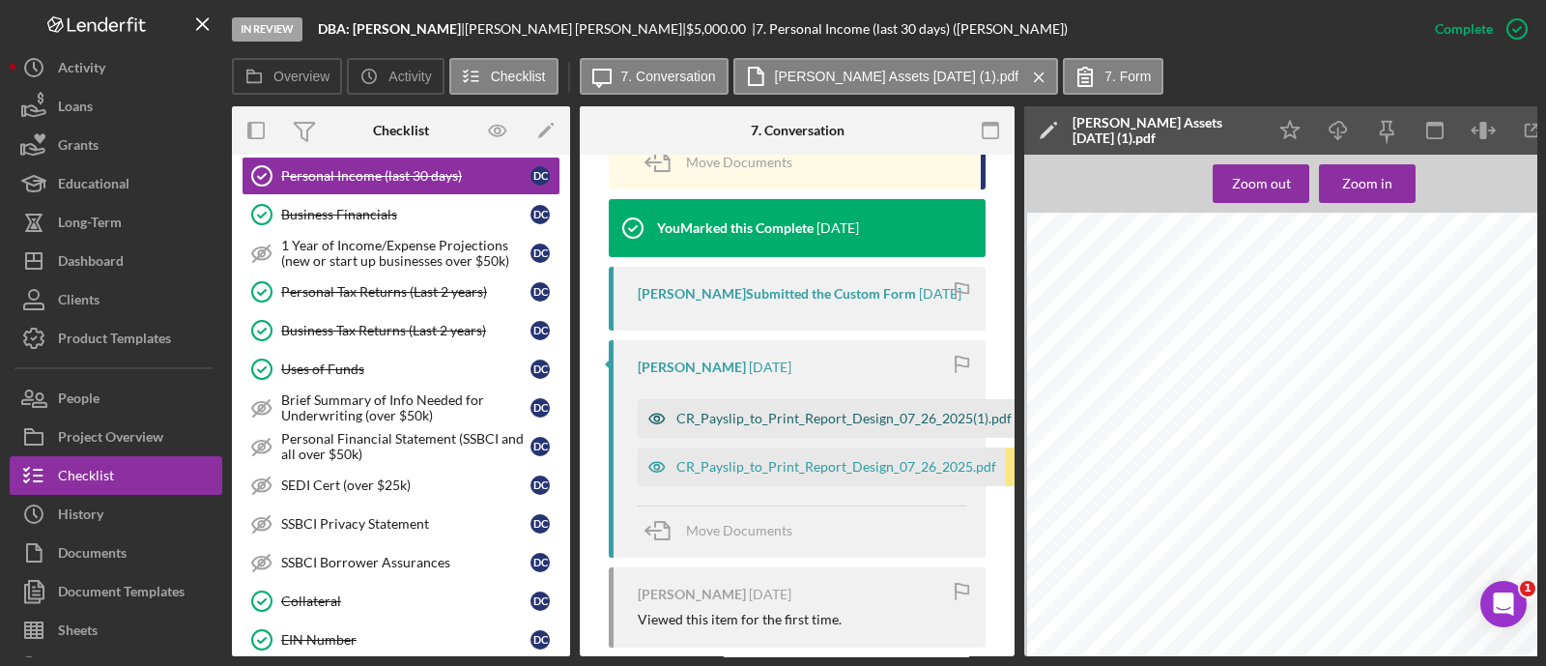
click at [829, 426] on div "CR_Payslip_to_Print_Report_Design_07_26_2025(1).pdf" at bounding box center [843, 418] width 335 height 15
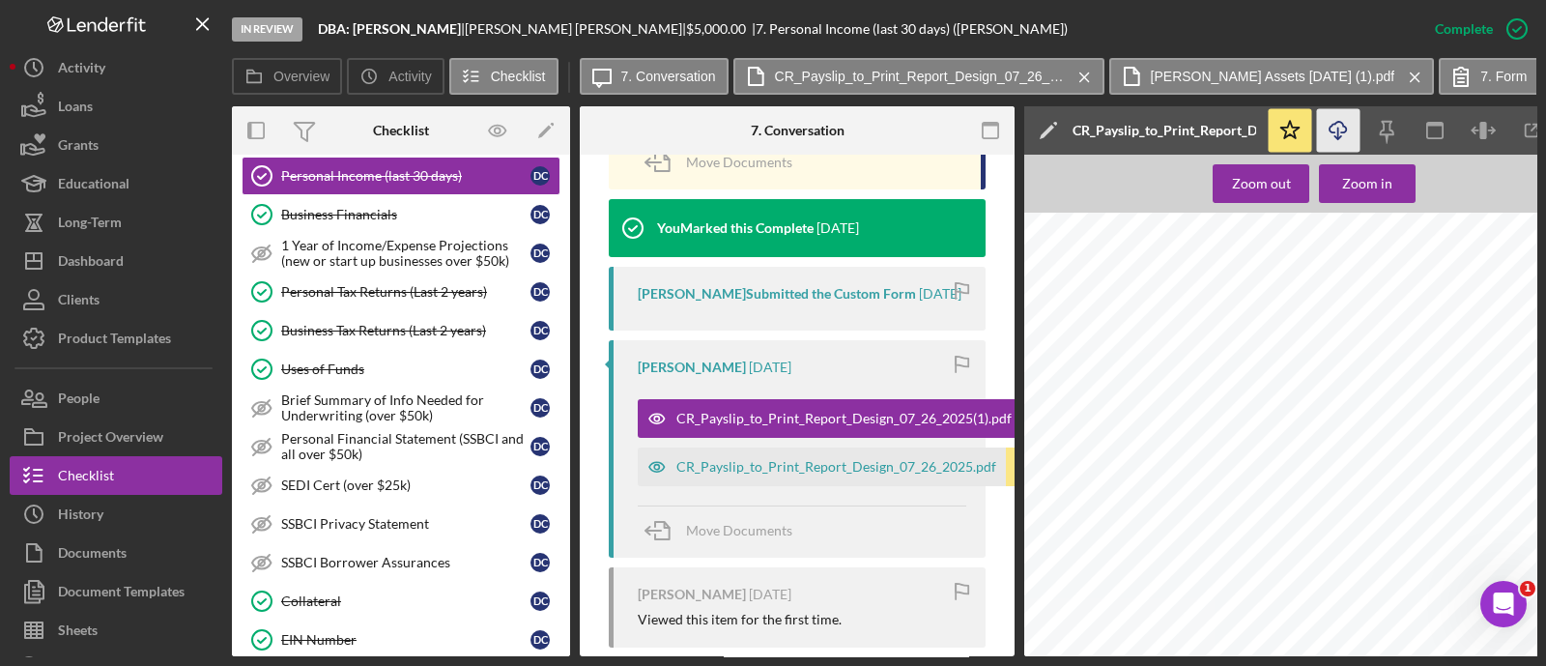
click at [1345, 129] on icon "Icon/Download" at bounding box center [1338, 130] width 43 height 43
